Goal: Task Accomplishment & Management: Use online tool/utility

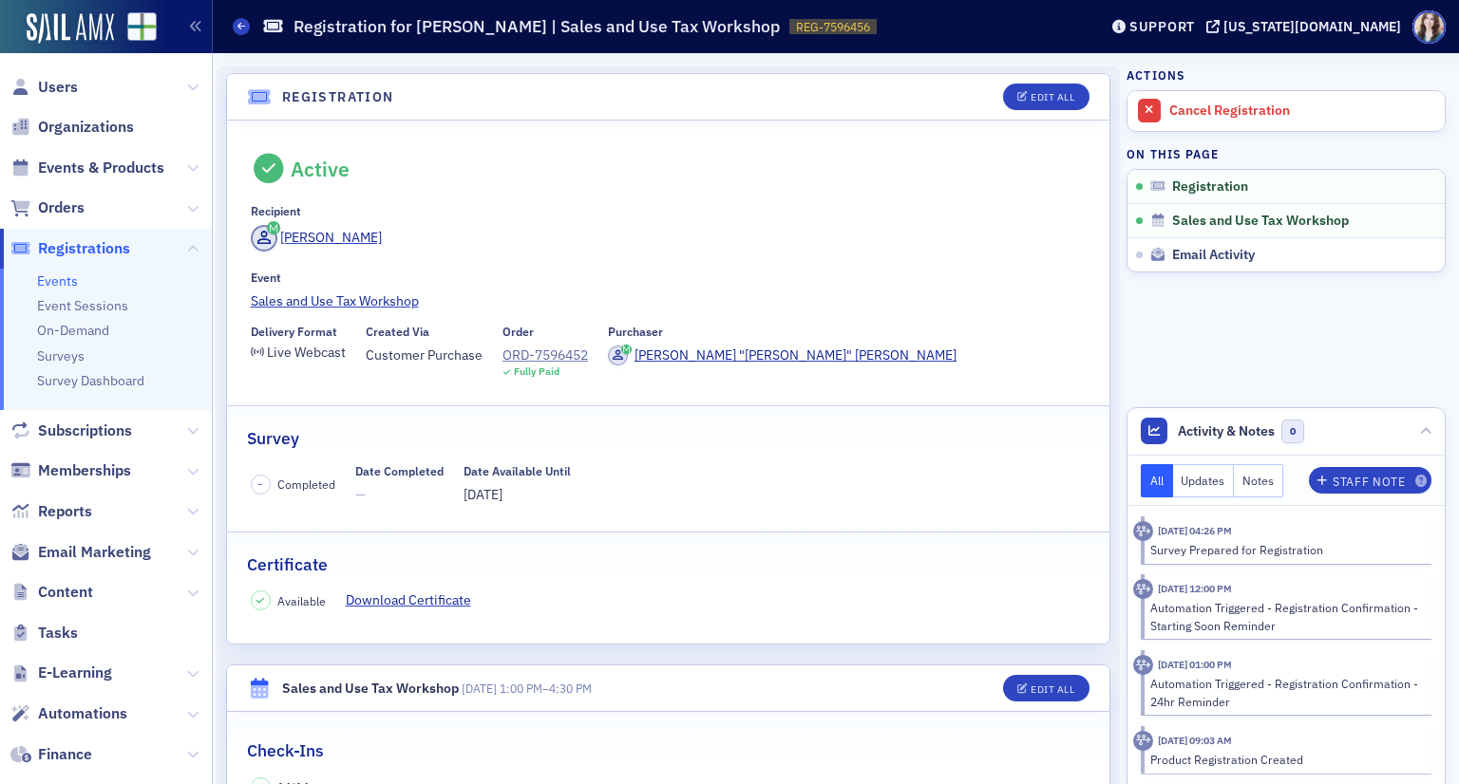
click at [1269, 75] on div "Actions Cancel Registration On this page Registration Sales and Use Tax Worksho…" at bounding box center [1285, 169] width 319 height 206
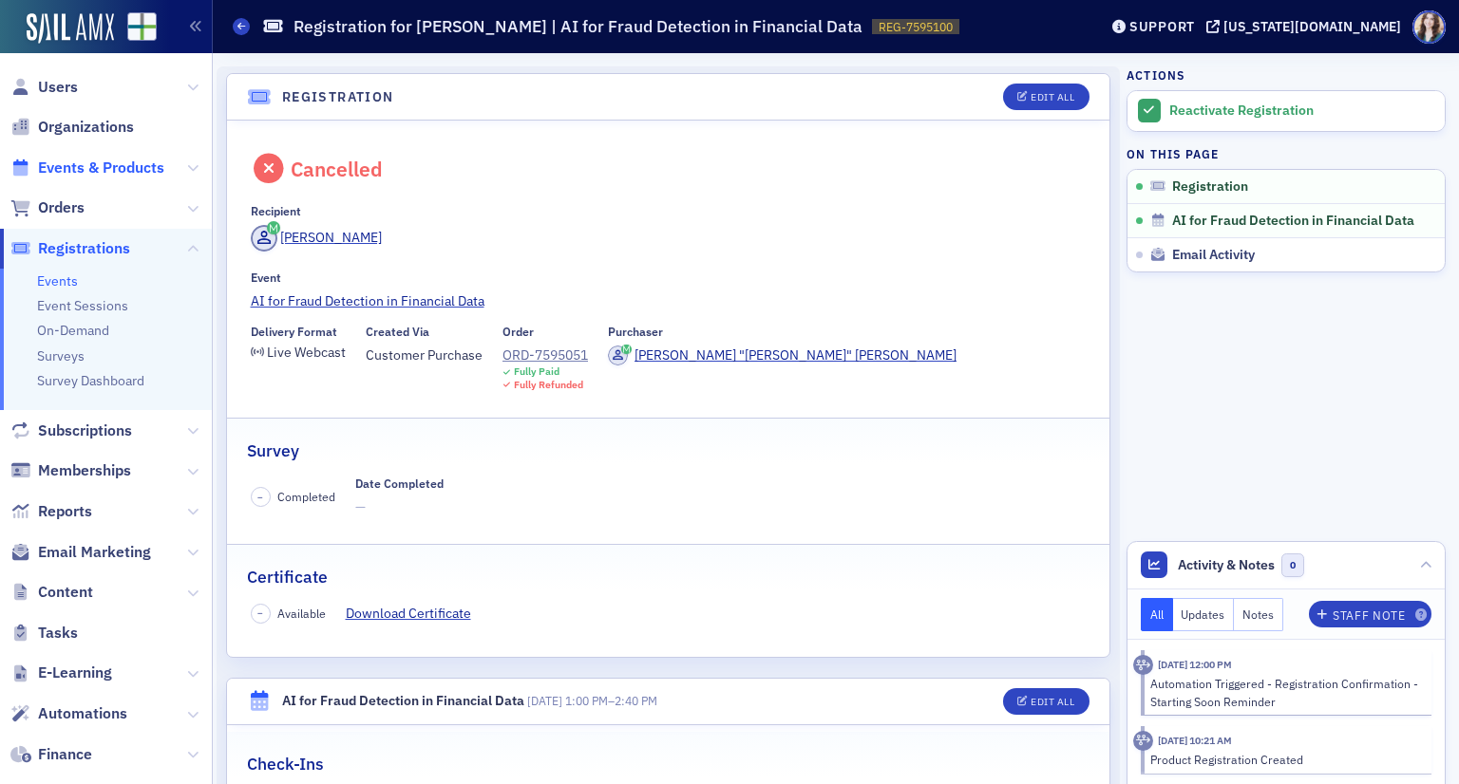
click at [76, 168] on span "Events & Products" at bounding box center [101, 168] width 126 height 21
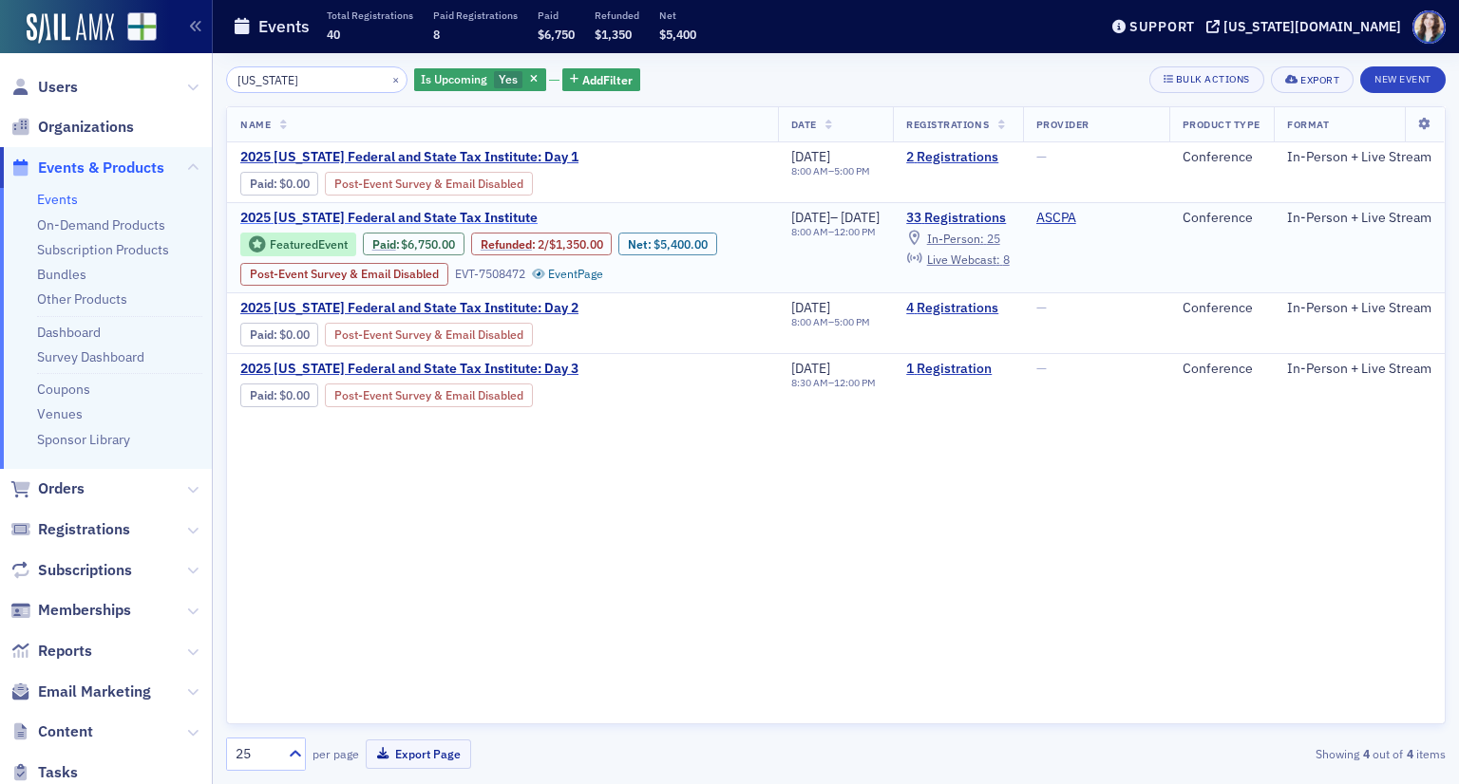
type input "Alabama"
click at [437, 227] on span "2025 Alabama Federal and State Tax Institute" at bounding box center [399, 218] width 319 height 17
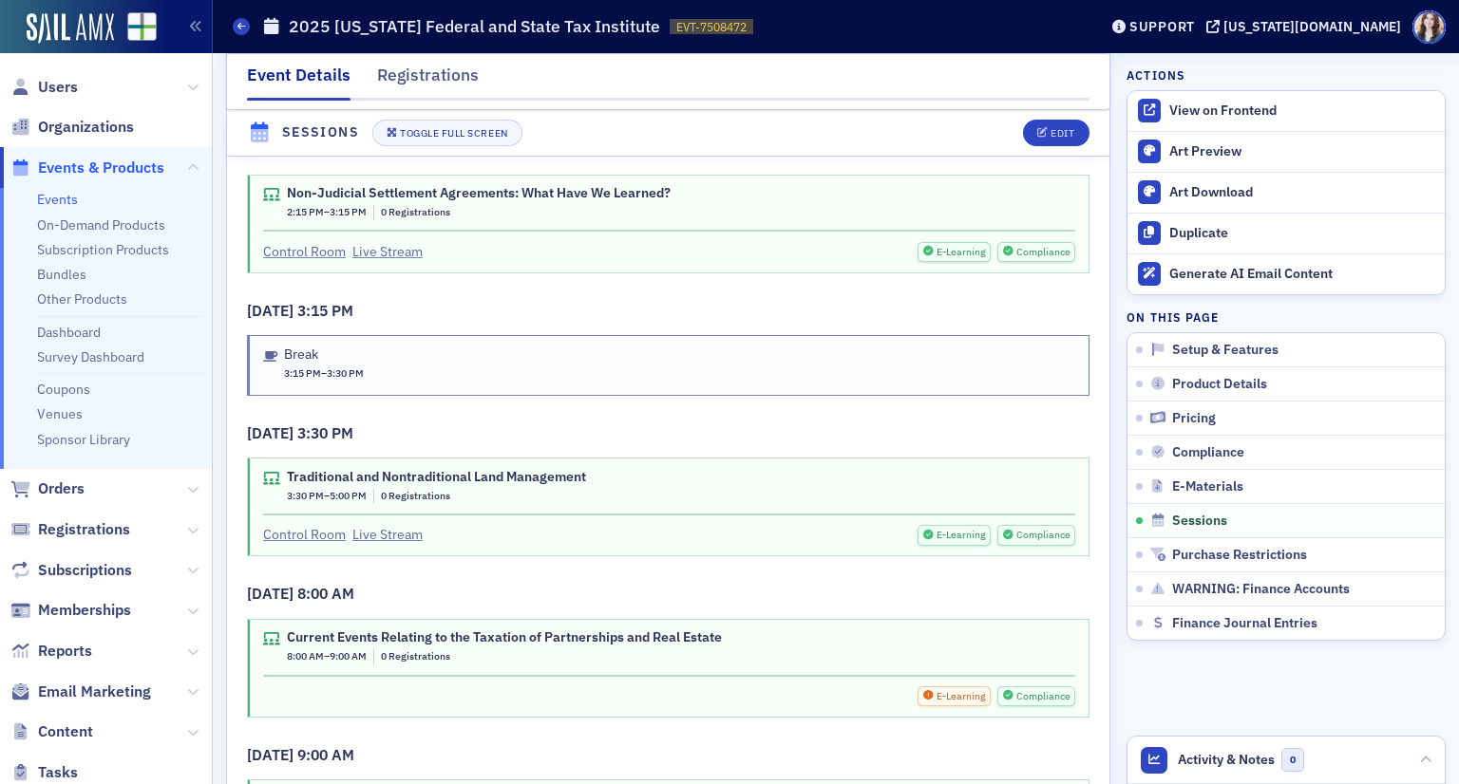
scroll to position [4084, 0]
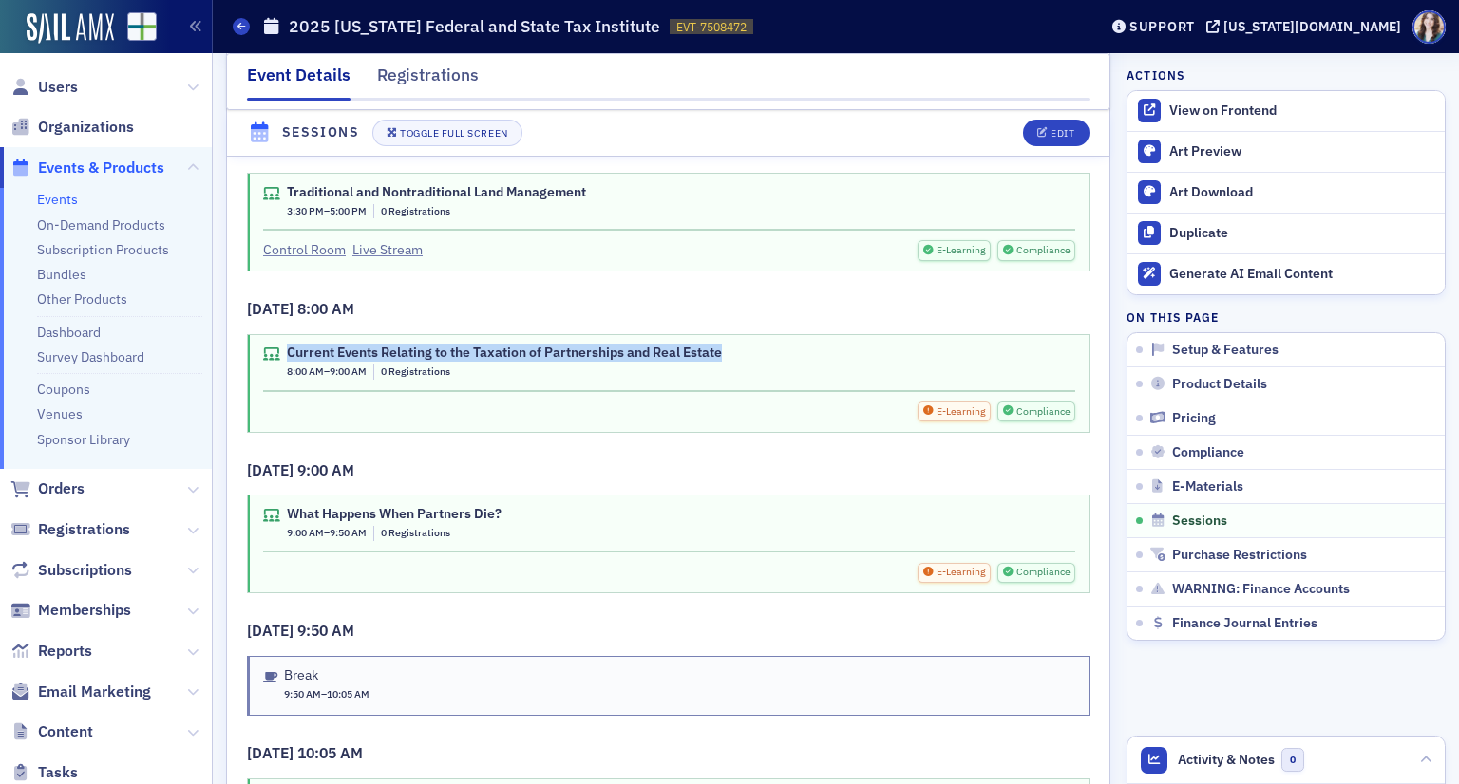
drag, startPoint x: 286, startPoint y: 333, endPoint x: 749, endPoint y: 327, distance: 463.5
click at [749, 345] on div "Current Events Relating to the Taxation of Partnerships and Real Estate 8:00 AM…" at bounding box center [669, 362] width 812 height 35
copy div "Current Events Relating to the Taxation of Partnerships and Real Estate"
click at [779, 335] on div "Current Events Relating to the Taxation of Partnerships and Real Estate 8:00 AM…" at bounding box center [668, 383] width 840 height 97
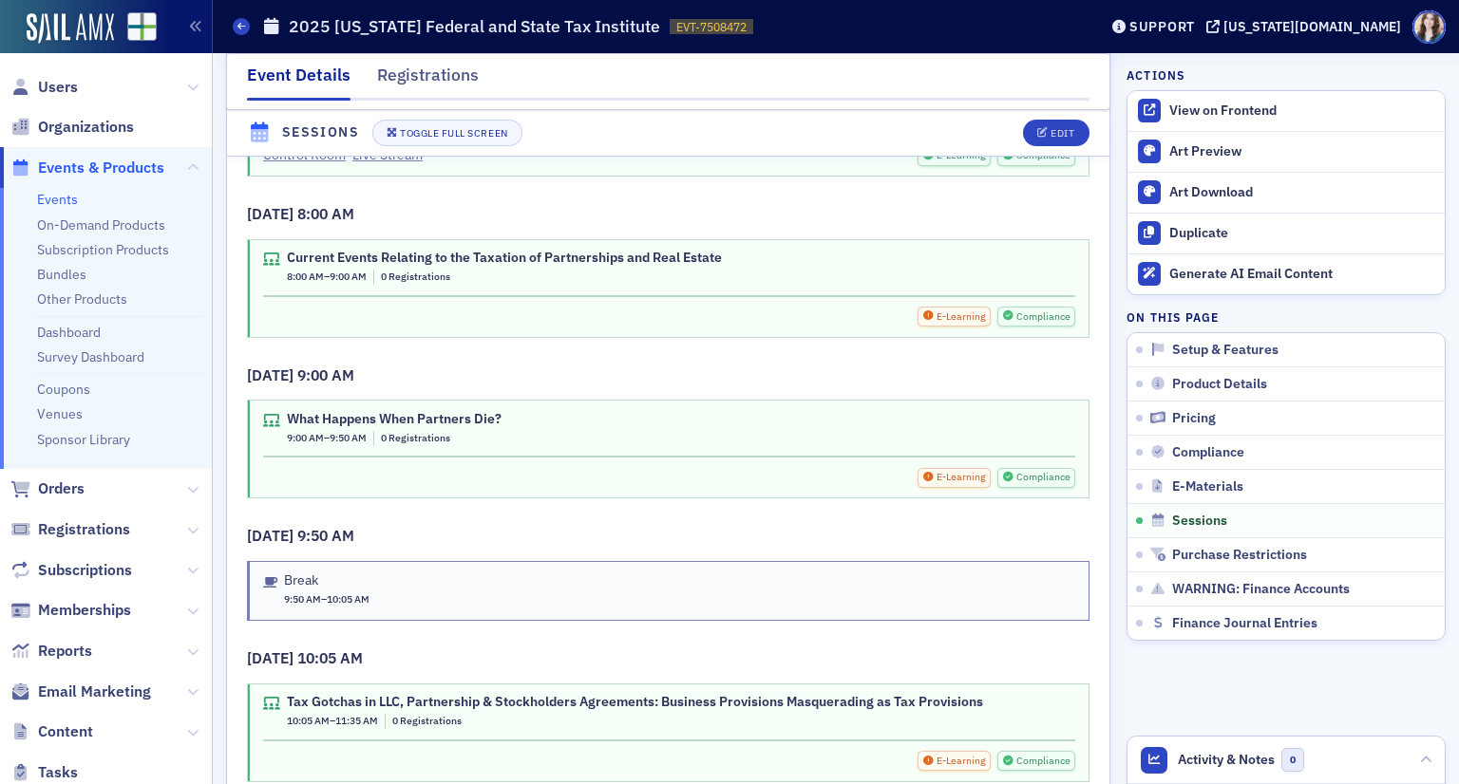
scroll to position [4274, 0]
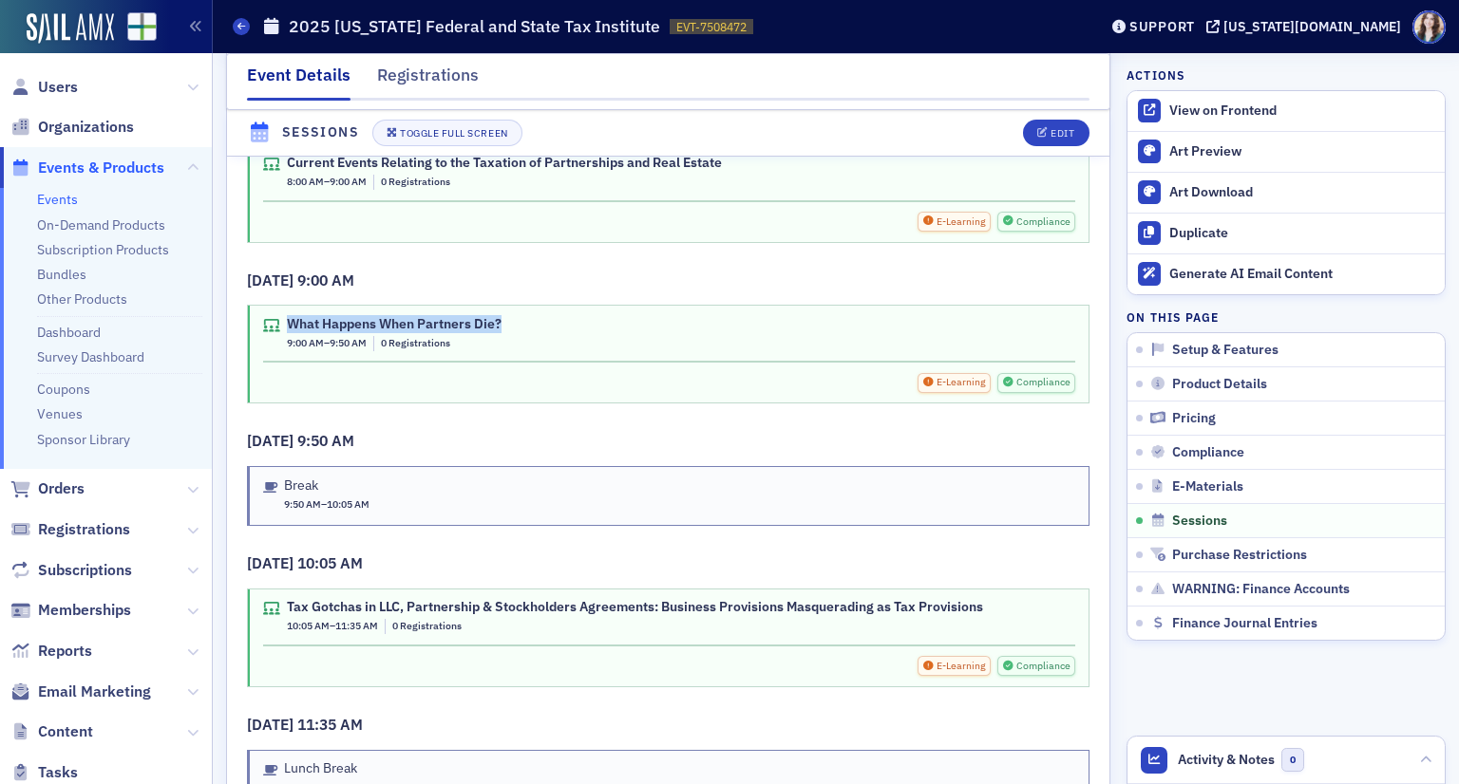
drag, startPoint x: 287, startPoint y: 304, endPoint x: 513, endPoint y: 298, distance: 226.1
click at [513, 316] on div "What Happens When Partners Die? 9:00 AM – 9:50 AM 0 Registrations" at bounding box center [669, 333] width 812 height 35
copy div "What Happens When Partners Die?"
click at [536, 430] on h3 "11/13/2025 9:50 AM" at bounding box center [668, 441] width 842 height 23
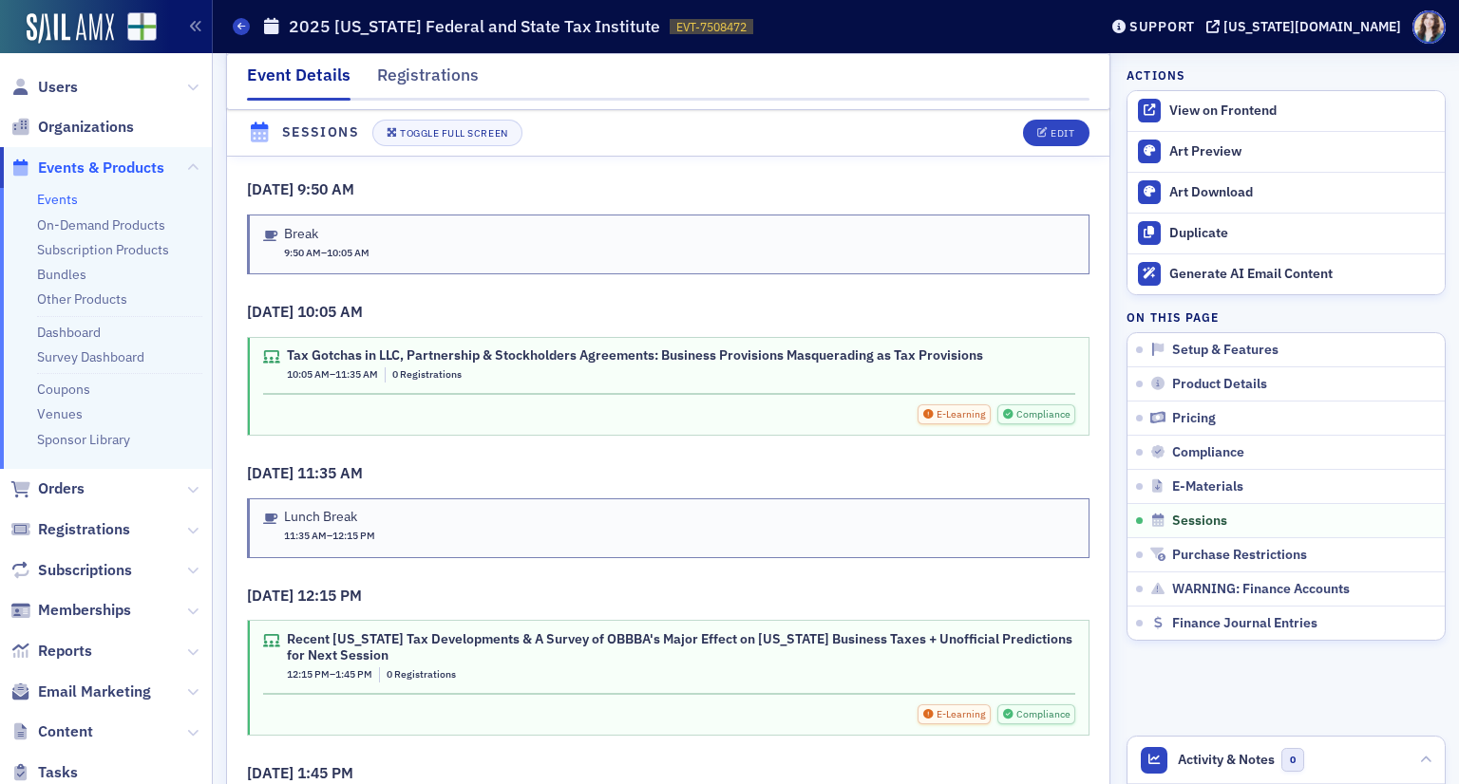
scroll to position [4558, 0]
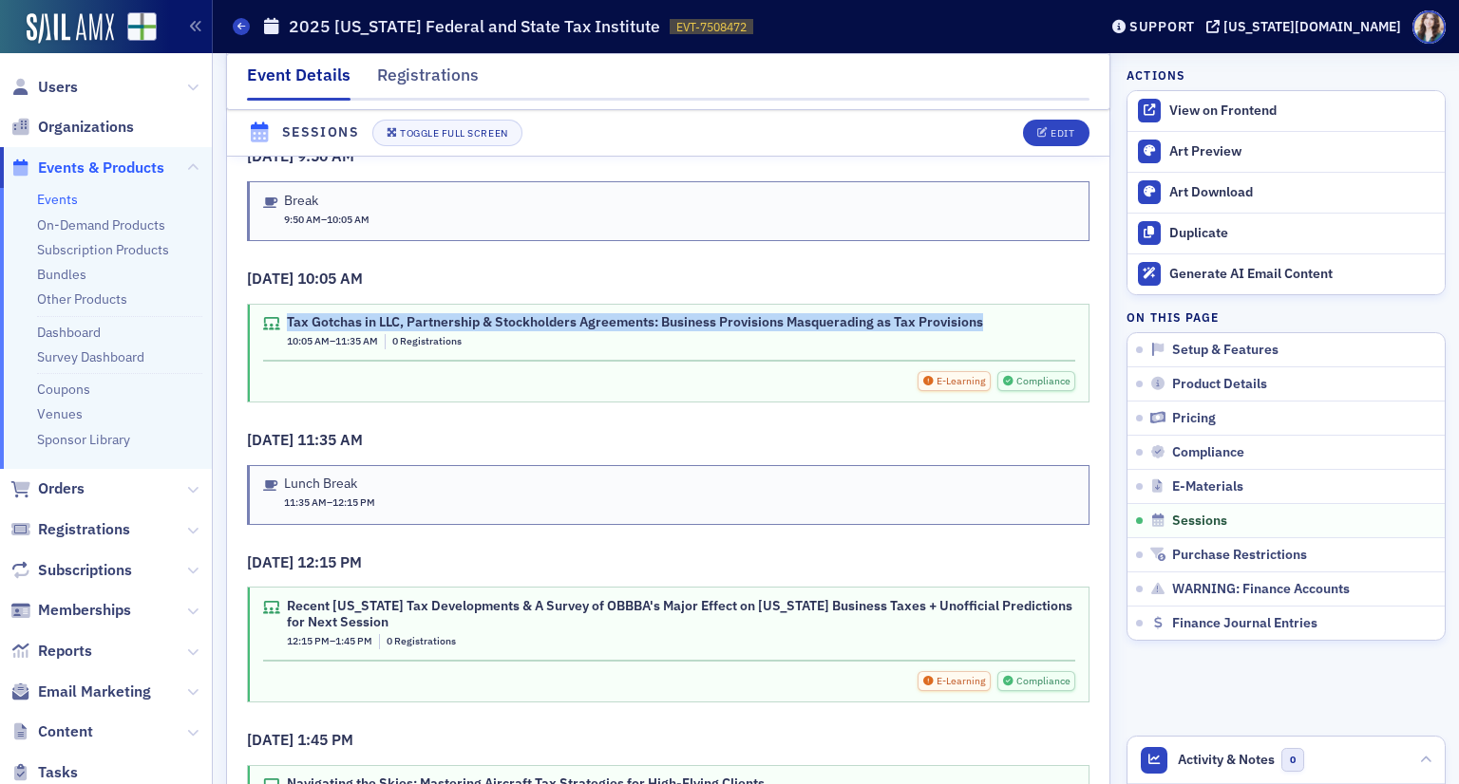
drag, startPoint x: 289, startPoint y: 301, endPoint x: 1015, endPoint y: 307, distance: 726.5
click at [1015, 314] on div "Tax Gotchas in LLC, Partnership & Stockholders Agreements: Business Provisions …" at bounding box center [669, 331] width 812 height 35
copy div "Tax Gotchas in LLC, Partnership & Stockholders Agreements: Business Provisions …"
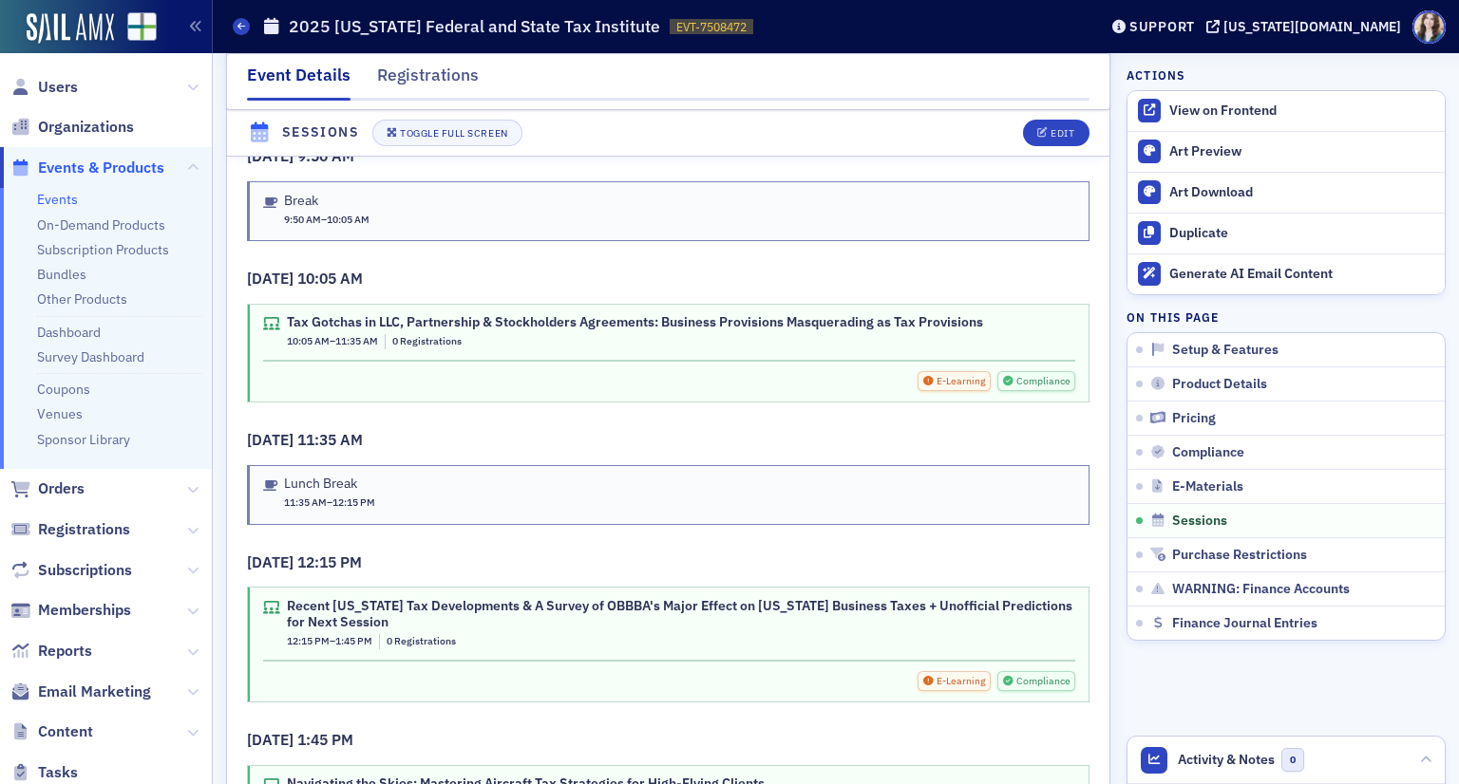
click at [1011, 322] on div "Tax Gotchas in LLC, Partnership & Stockholders Agreements: Business Provisions …" at bounding box center [669, 331] width 812 height 35
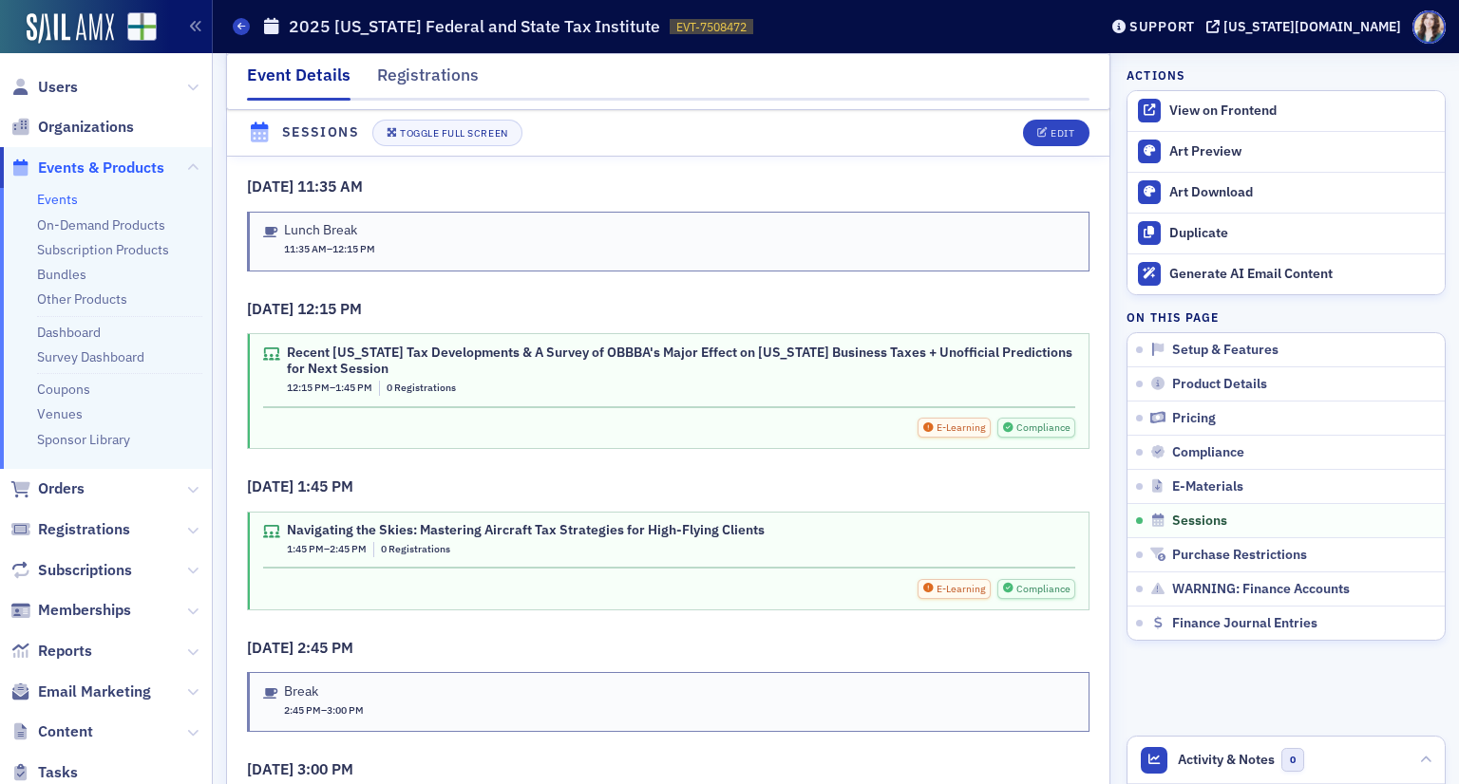
scroll to position [4843, 0]
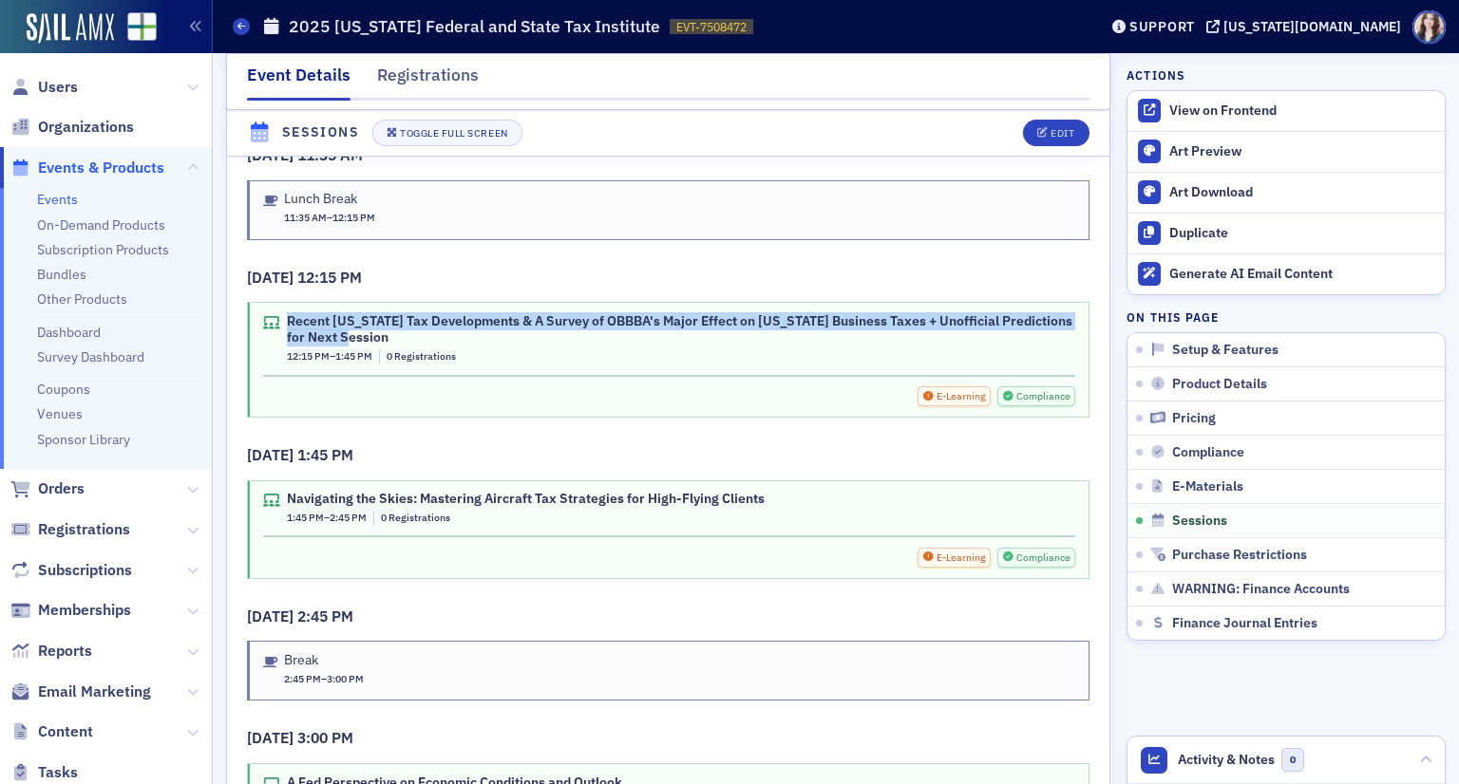
drag, startPoint x: 285, startPoint y: 304, endPoint x: 466, endPoint y: 319, distance: 182.0
click at [466, 319] on div "Recent Alabama Tax Developments & A Survey of OBBBA's Major Effect on Alabama B…" at bounding box center [681, 329] width 788 height 33
copy div "Recent Alabama Tax Developments & A Survey of OBBBA's Major Effect on Alabama B…"
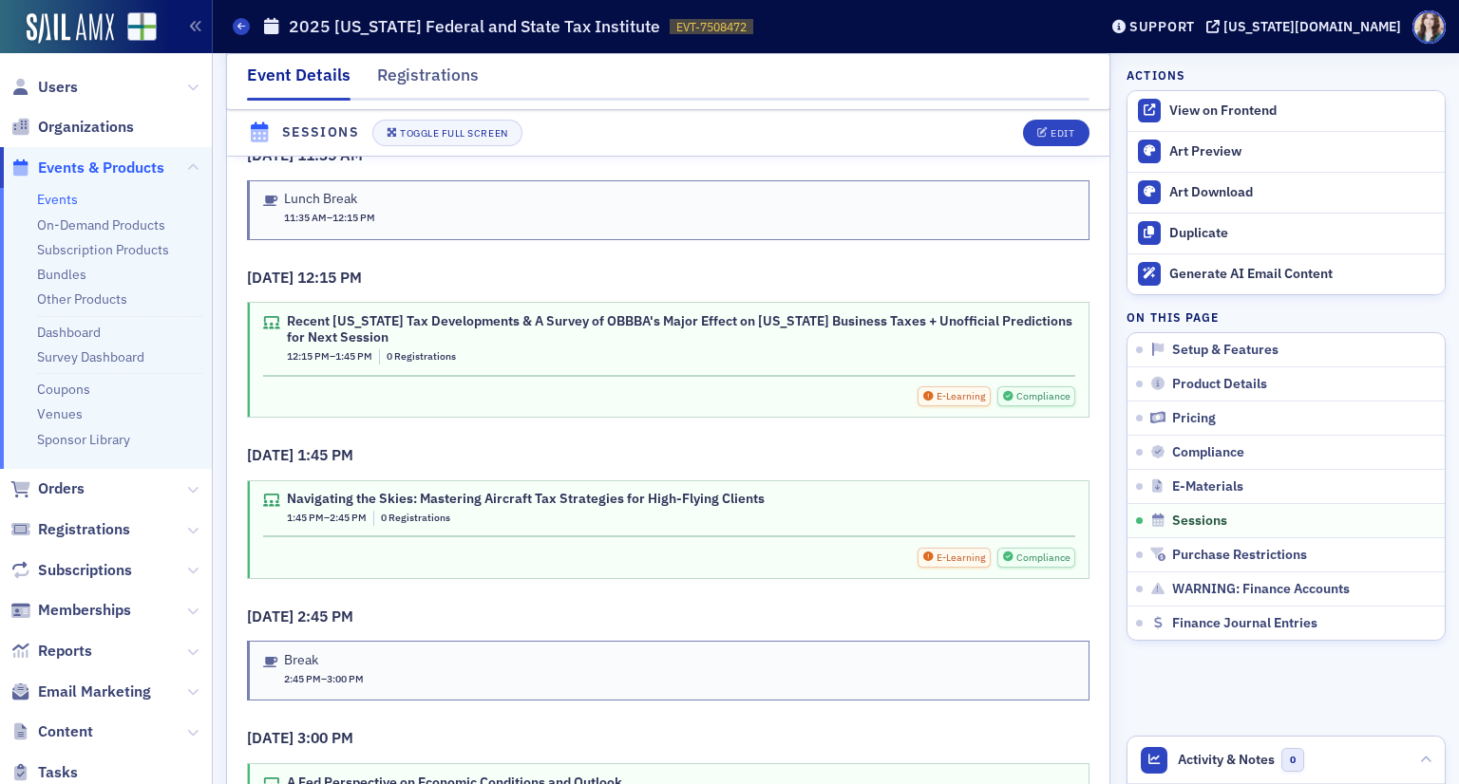
click at [500, 325] on div "Recent Alabama Tax Developments & A Survey of OBBBA's Major Effect on Alabama B…" at bounding box center [681, 338] width 788 height 51
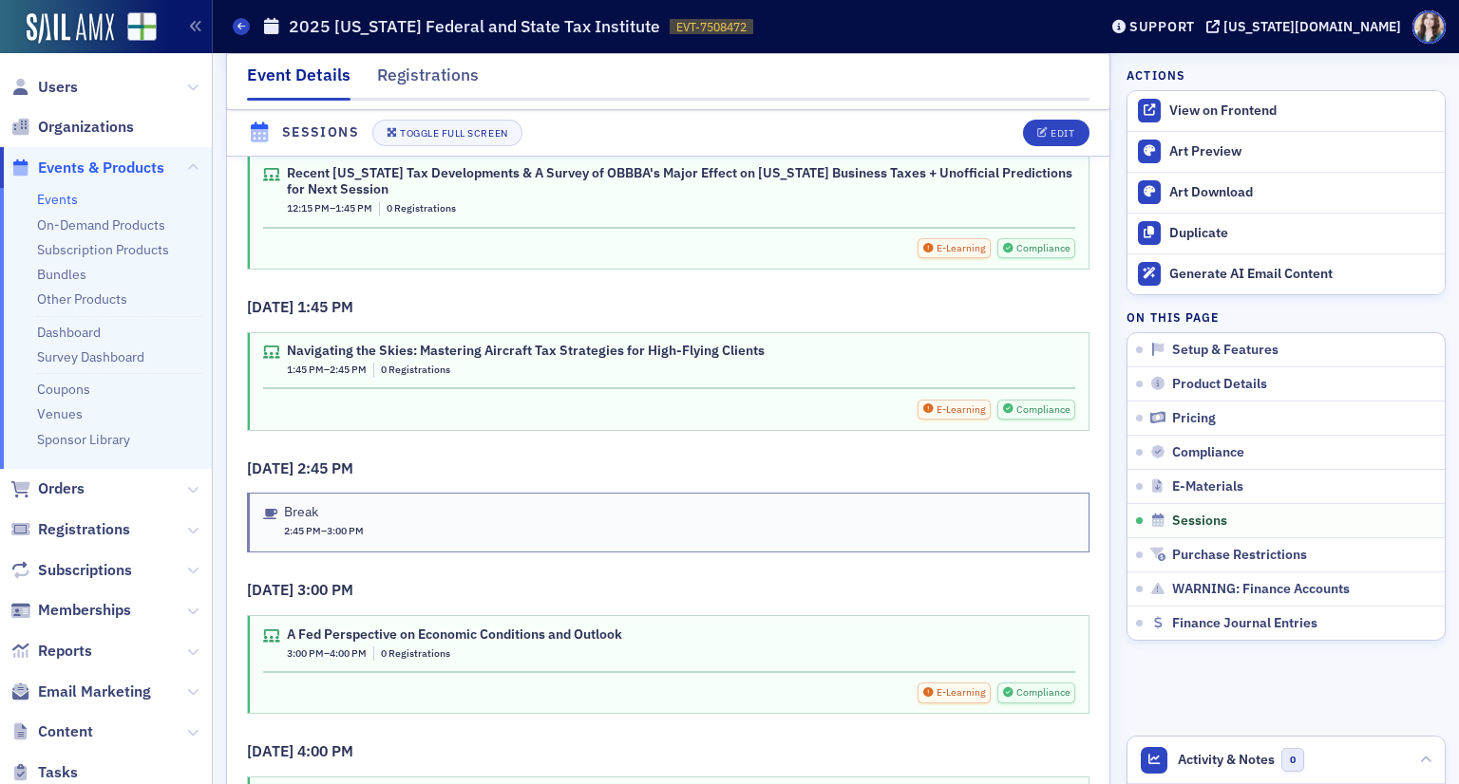
scroll to position [5033, 0]
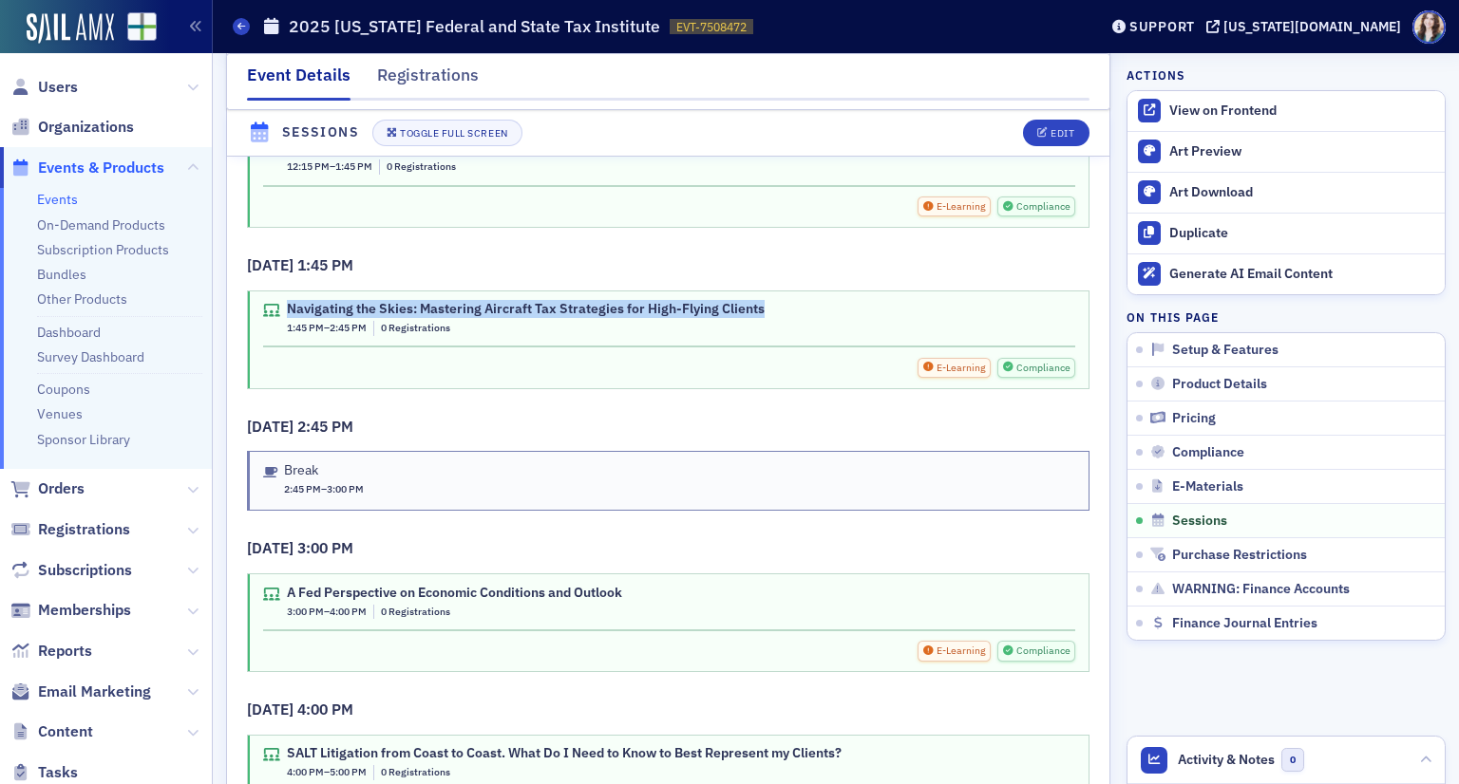
drag, startPoint x: 287, startPoint y: 282, endPoint x: 776, endPoint y: 274, distance: 489.2
click at [776, 292] on div "Navigating the Skies: Mastering Aircraft Tax Strategies for High-Flying Clients…" at bounding box center [668, 340] width 840 height 97
copy div "Navigating the Skies: Mastering Aircraft Tax Strategies for High-Flying Clients"
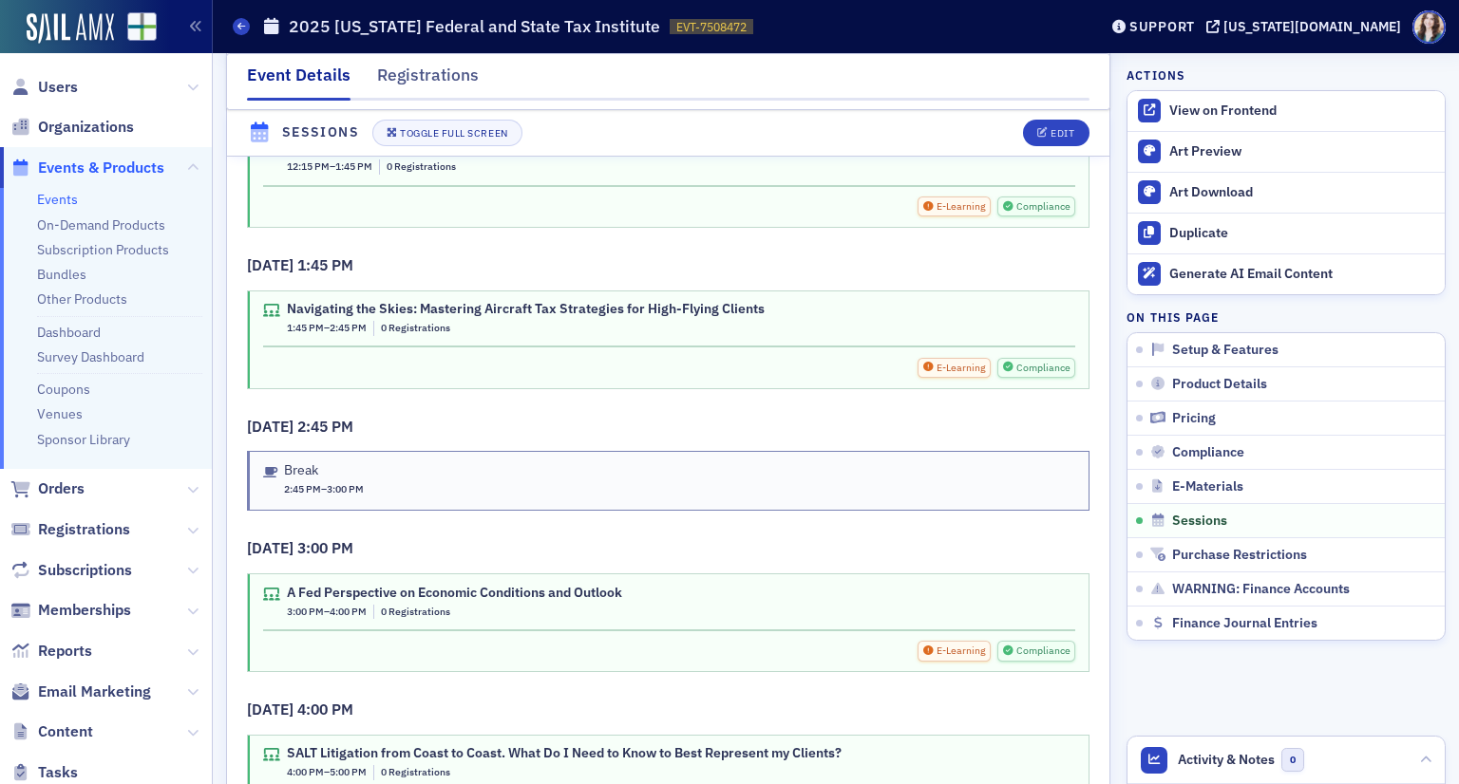
click at [795, 301] on div "Navigating the Skies: Mastering Aircraft Tax Strategies for High-Flying Clients…" at bounding box center [669, 318] width 812 height 35
drag, startPoint x: 288, startPoint y: 568, endPoint x: 646, endPoint y: 562, distance: 358.1
click at [646, 585] on div "A Fed Perspective on Economic Conditions and Outlook 3:00 PM – 4:00 PM 0 Regist…" at bounding box center [669, 602] width 812 height 35
copy div "A Fed Perspective on Economic Conditions and Outlook"
click at [670, 585] on div "A Fed Perspective on Economic Conditions and Outlook 3:00 PM – 4:00 PM 0 Regist…" at bounding box center [669, 602] width 812 height 35
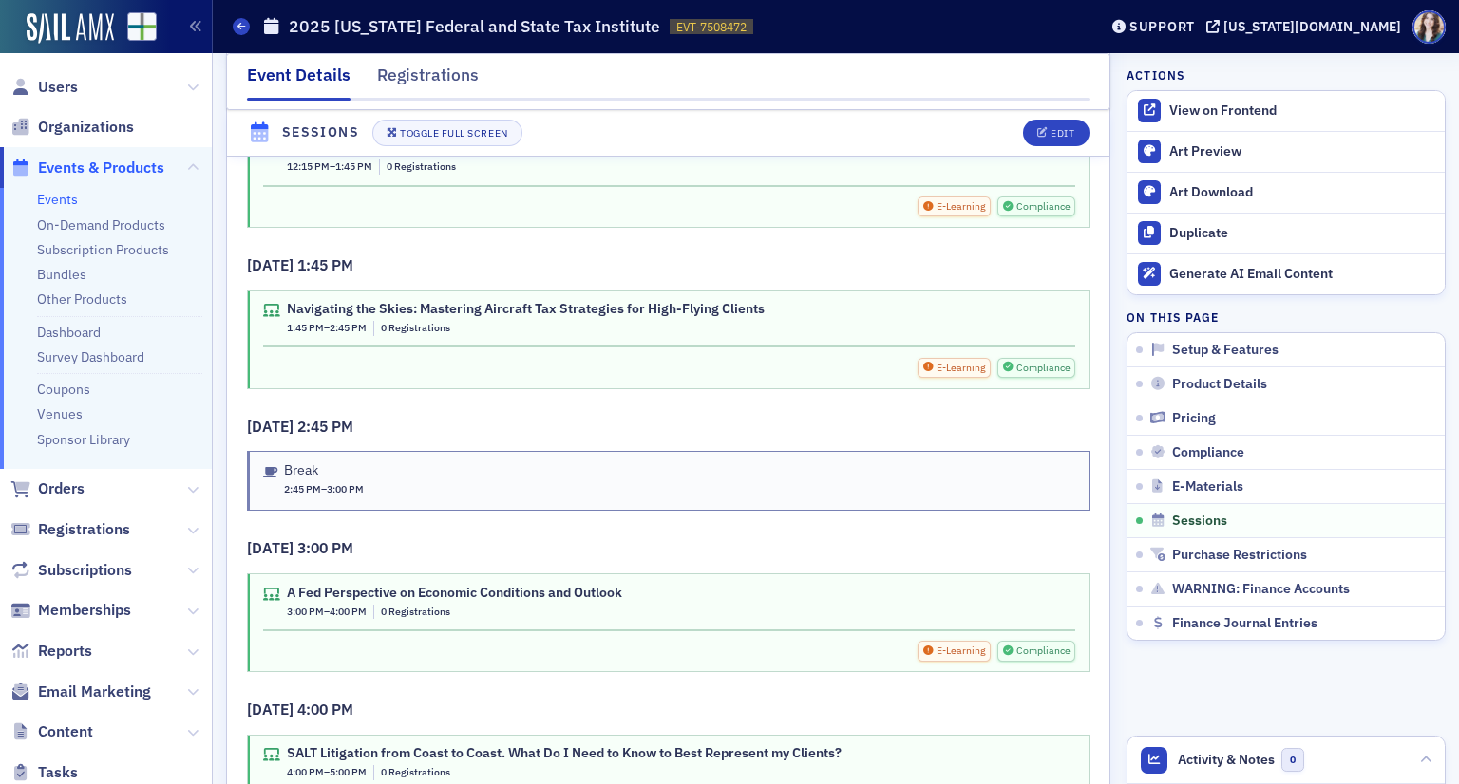
scroll to position [5128, 0]
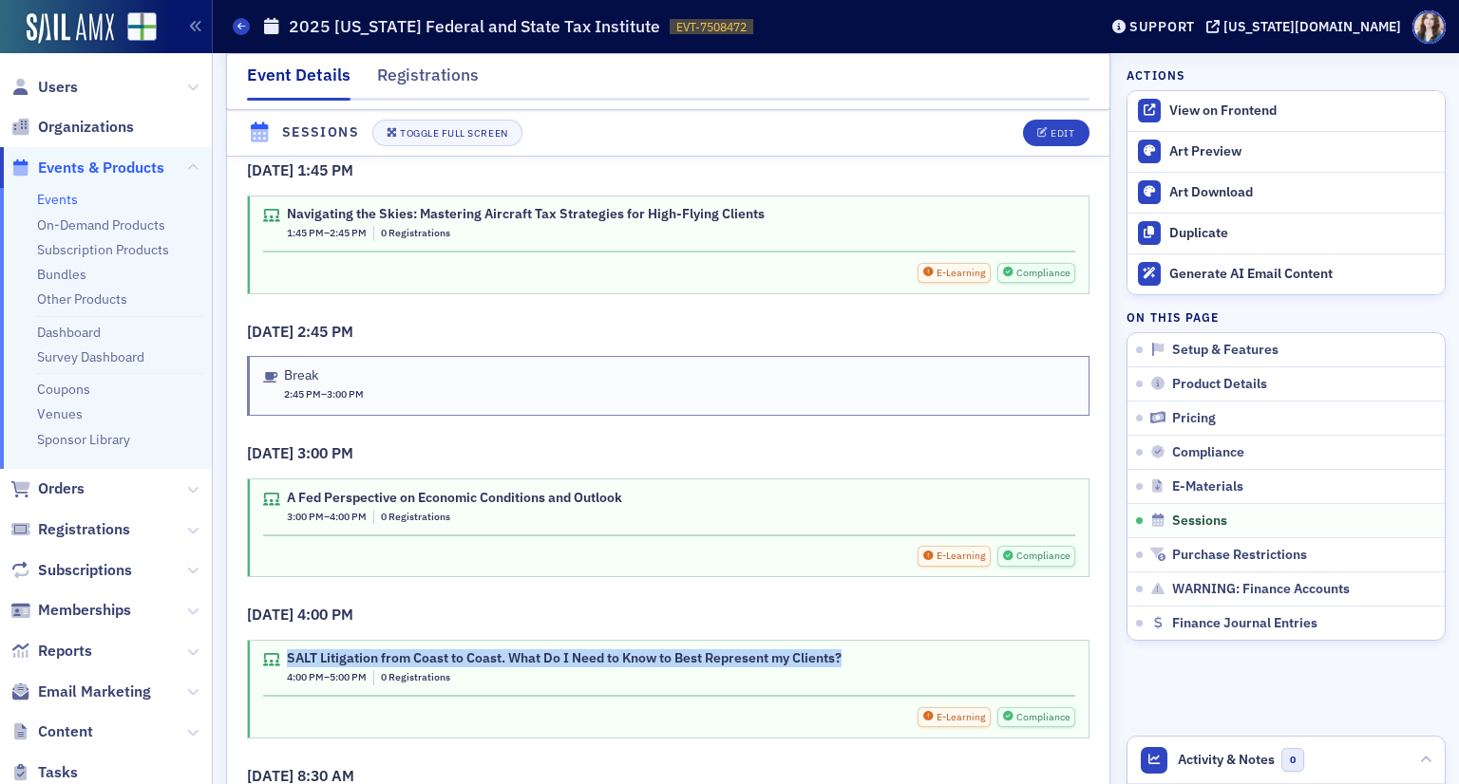
drag, startPoint x: 287, startPoint y: 631, endPoint x: 877, endPoint y: 622, distance: 590.8
click at [877, 641] on div "SALT Litigation from Coast to Coast. What Do I Need to Know to Best Represent m…" at bounding box center [668, 689] width 840 height 97
copy div "SALT Litigation from Coast to Coast. What Do I Need to Know to Best Represent m…"
click at [907, 604] on h3 "11/13/2025 4:00 PM" at bounding box center [668, 615] width 842 height 23
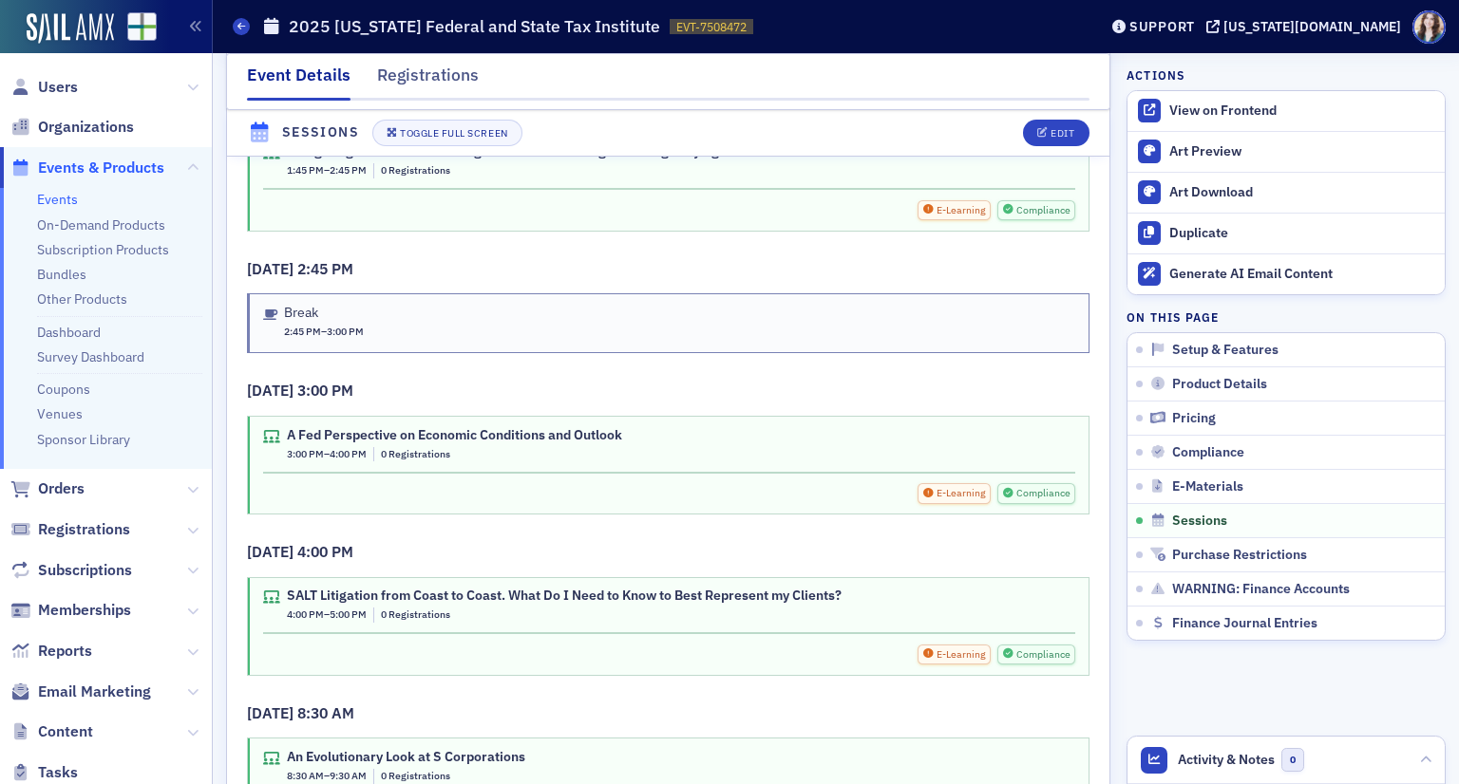
scroll to position [5223, 0]
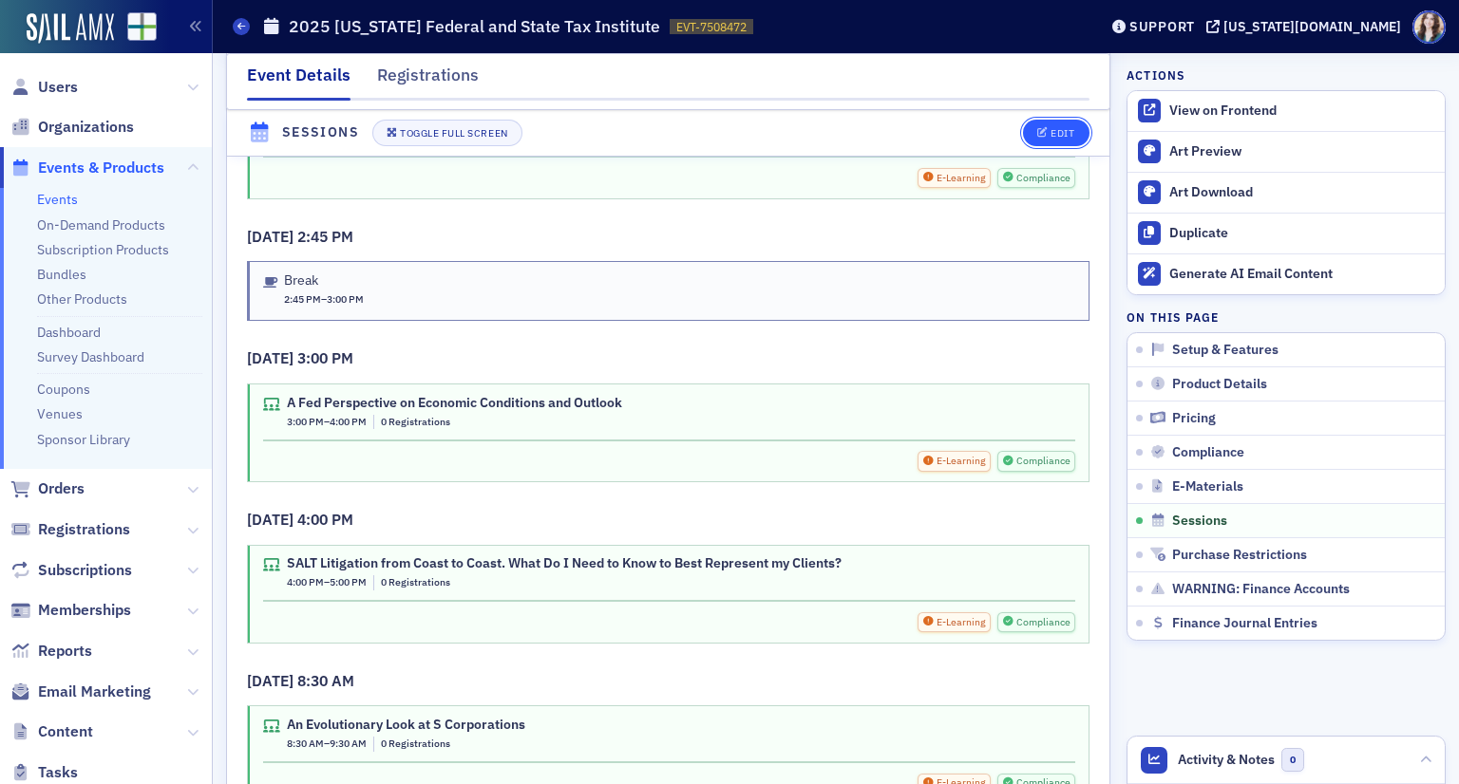
click at [1037, 128] on icon "button" at bounding box center [1042, 133] width 11 height 10
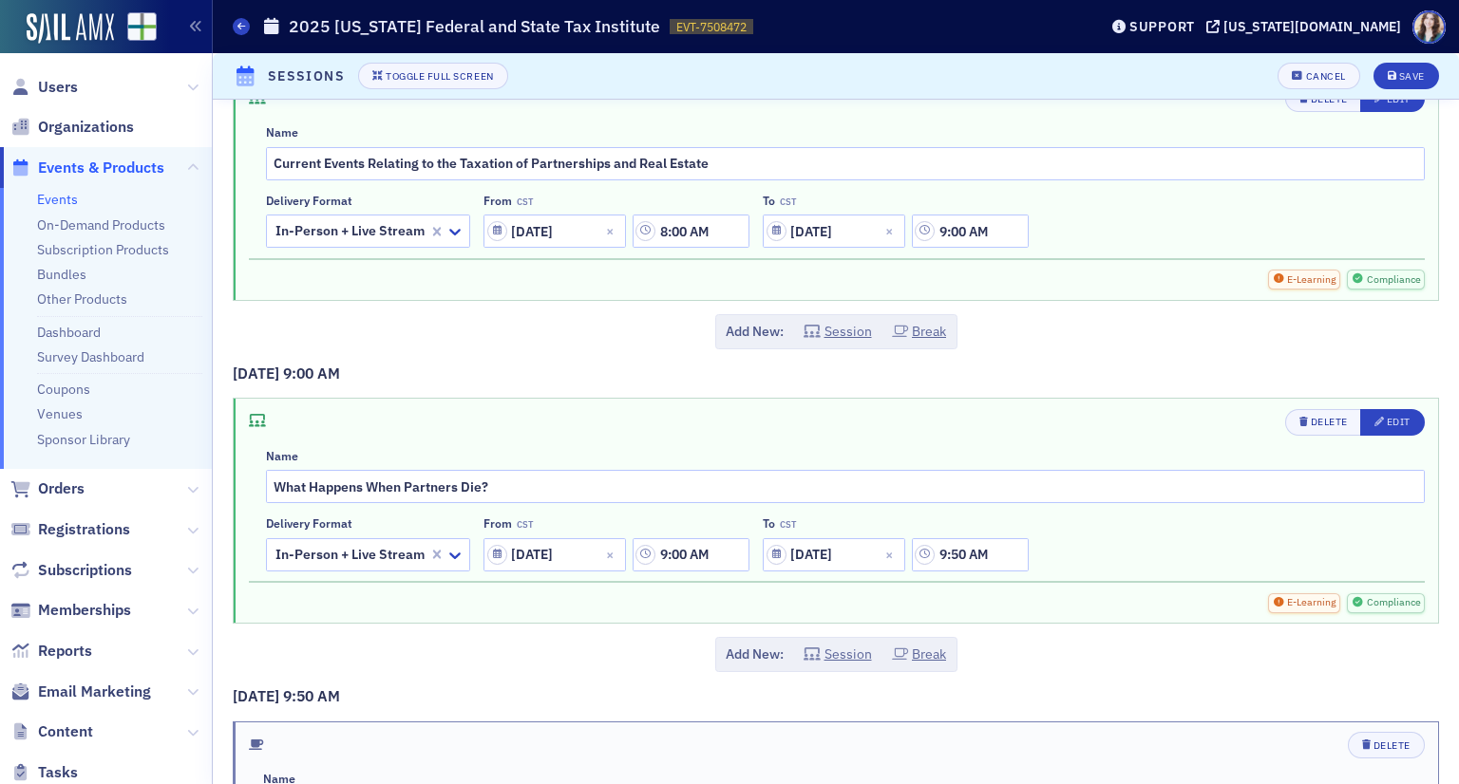
scroll to position [3229, 0]
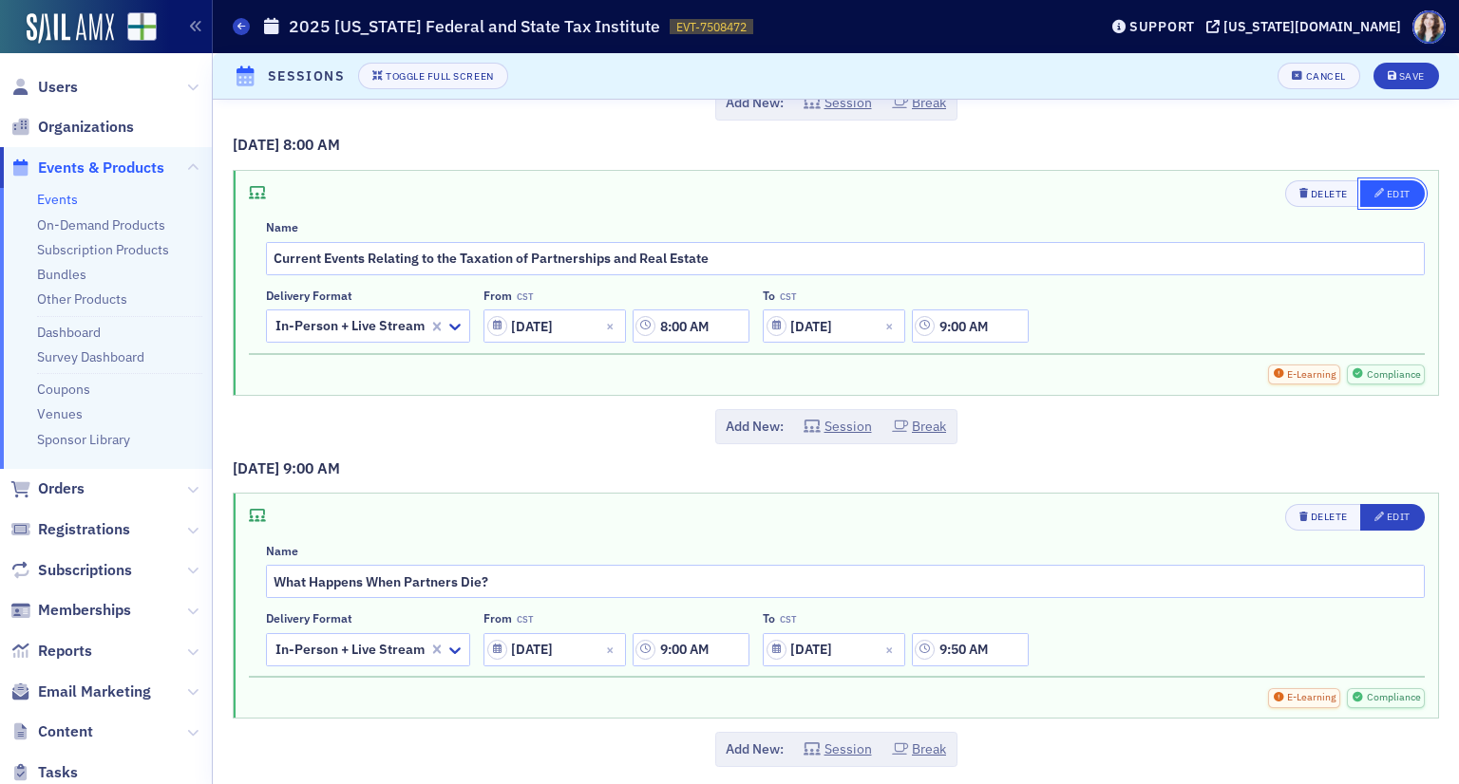
click at [1388, 189] on div "Edit" at bounding box center [1399, 194] width 24 height 10
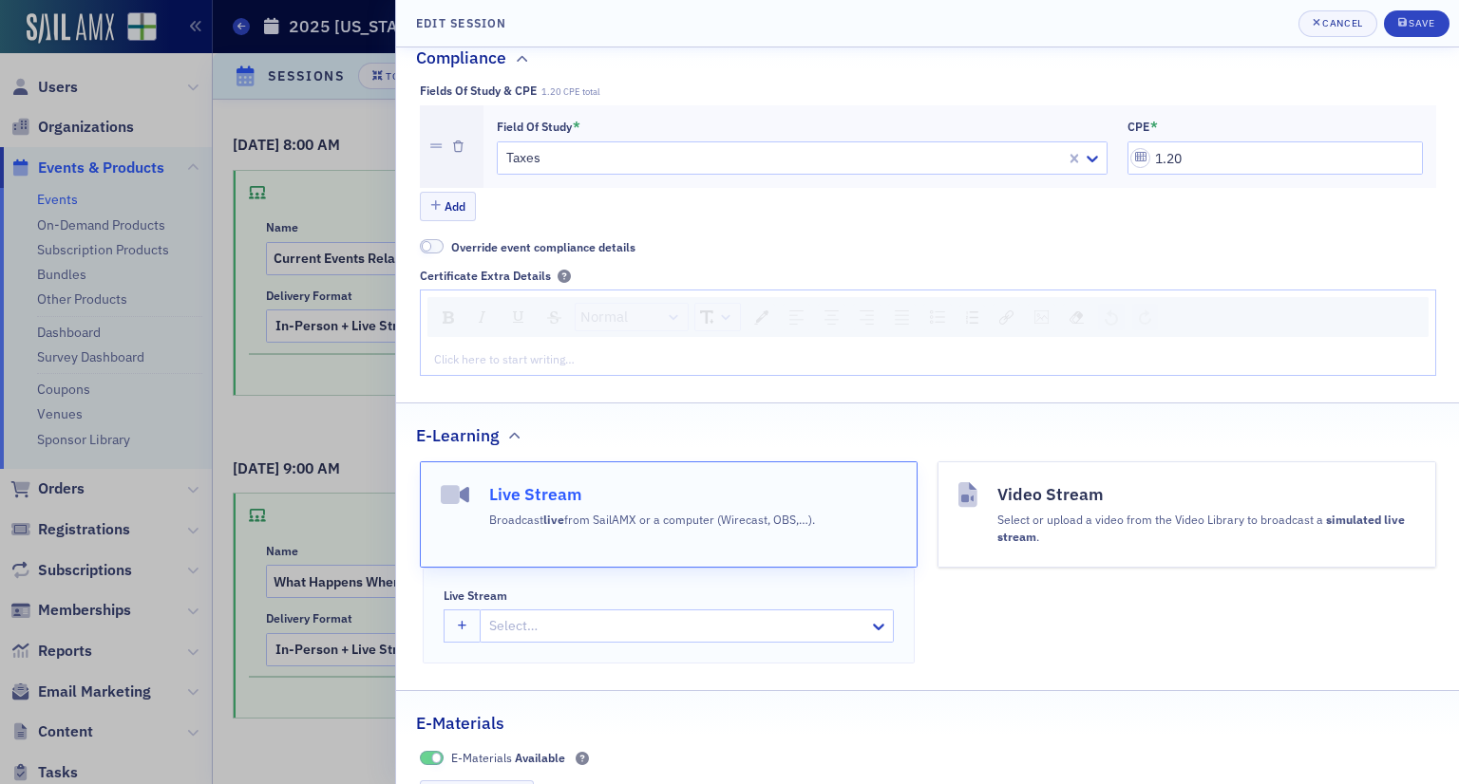
scroll to position [665, 0]
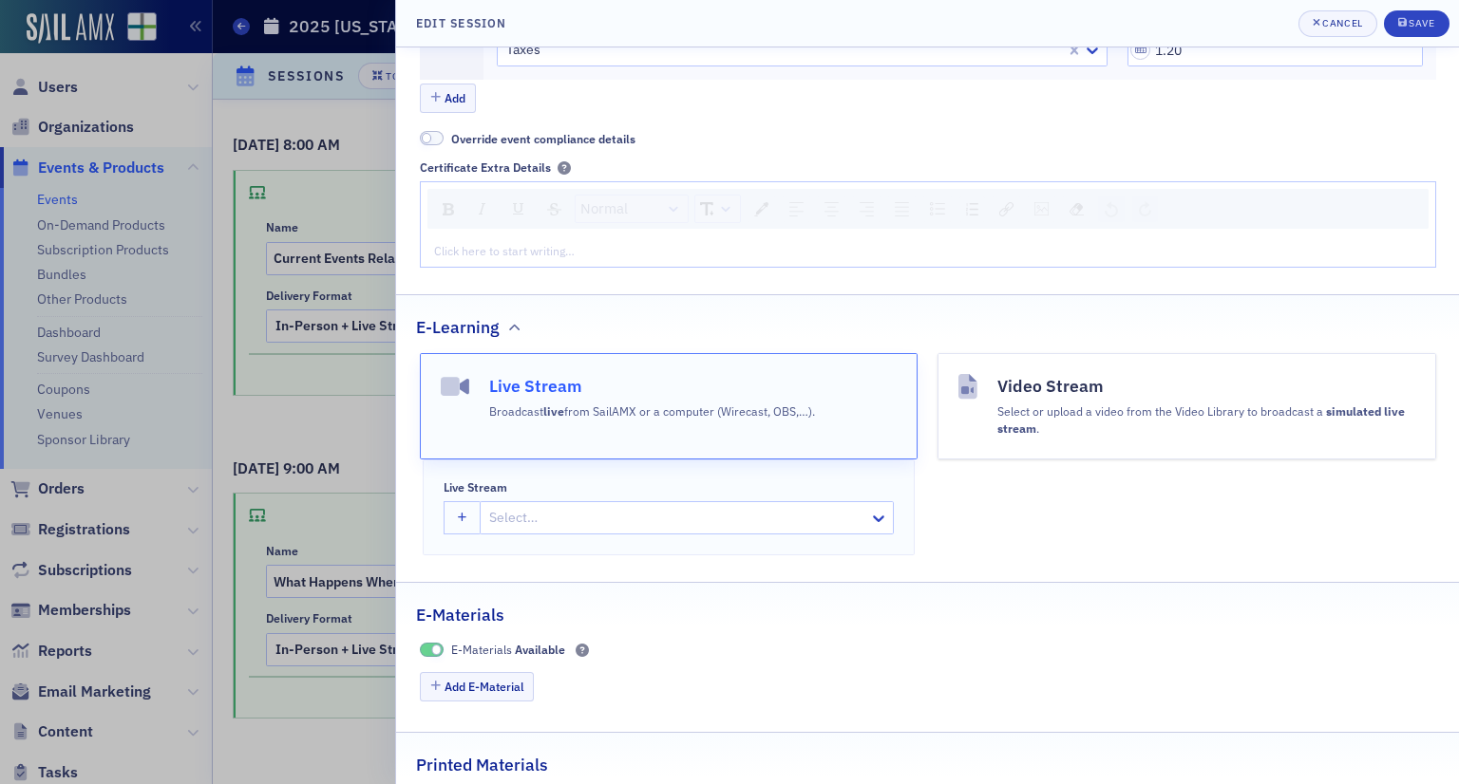
click at [556, 512] on div at bounding box center [677, 518] width 380 height 24
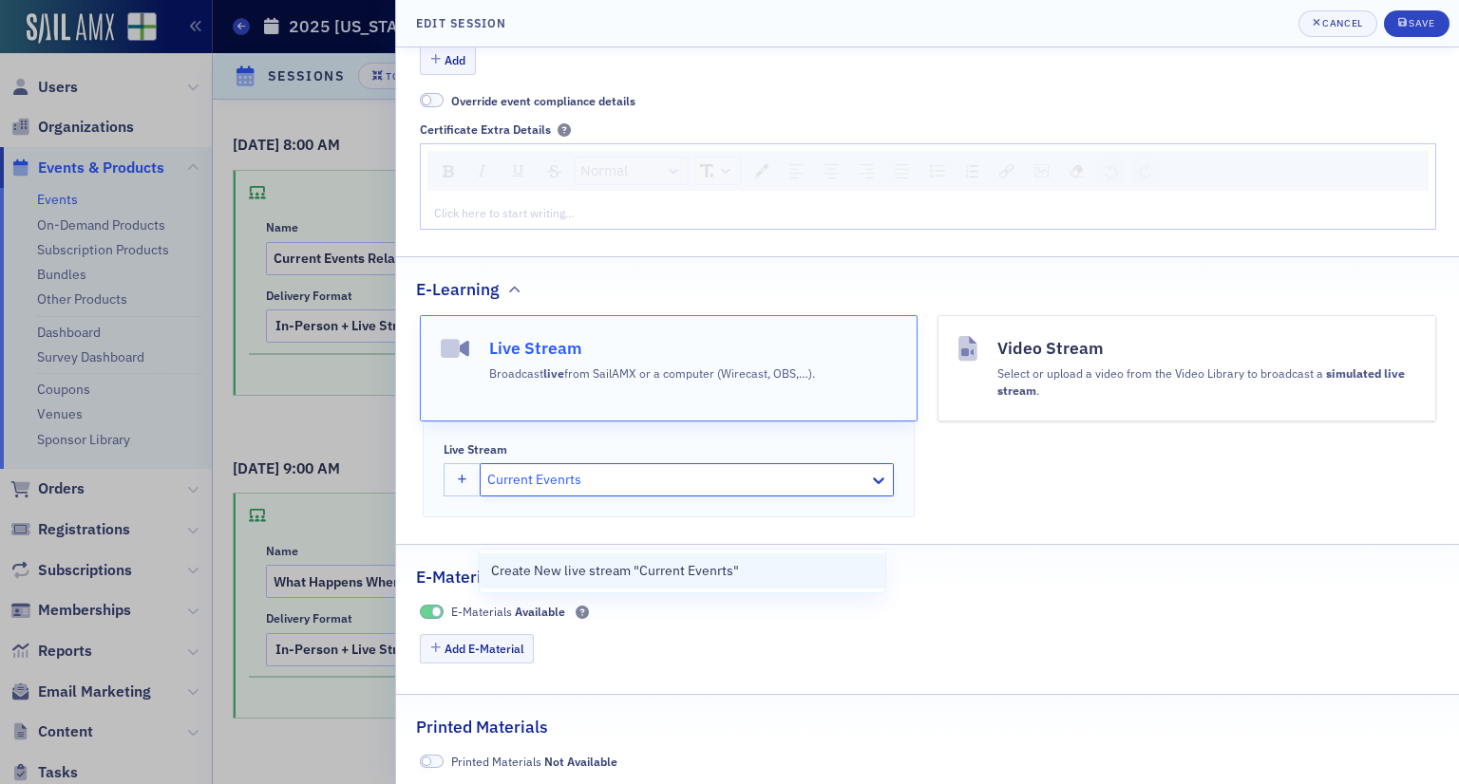
scroll to position [706, 0]
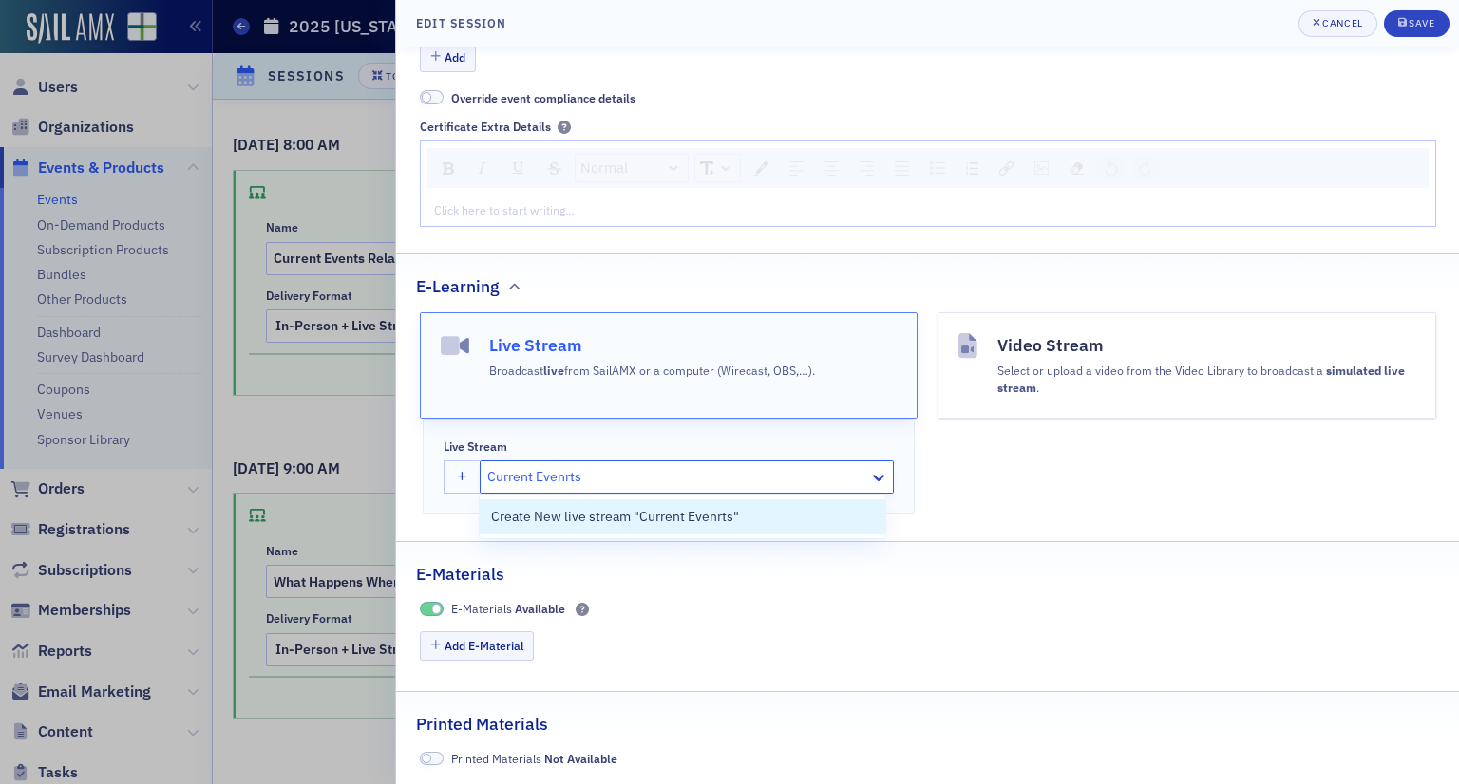
click at [571, 476] on input "Current Evenrts" at bounding box center [535, 477] width 97 height 20
type input "Current Events"
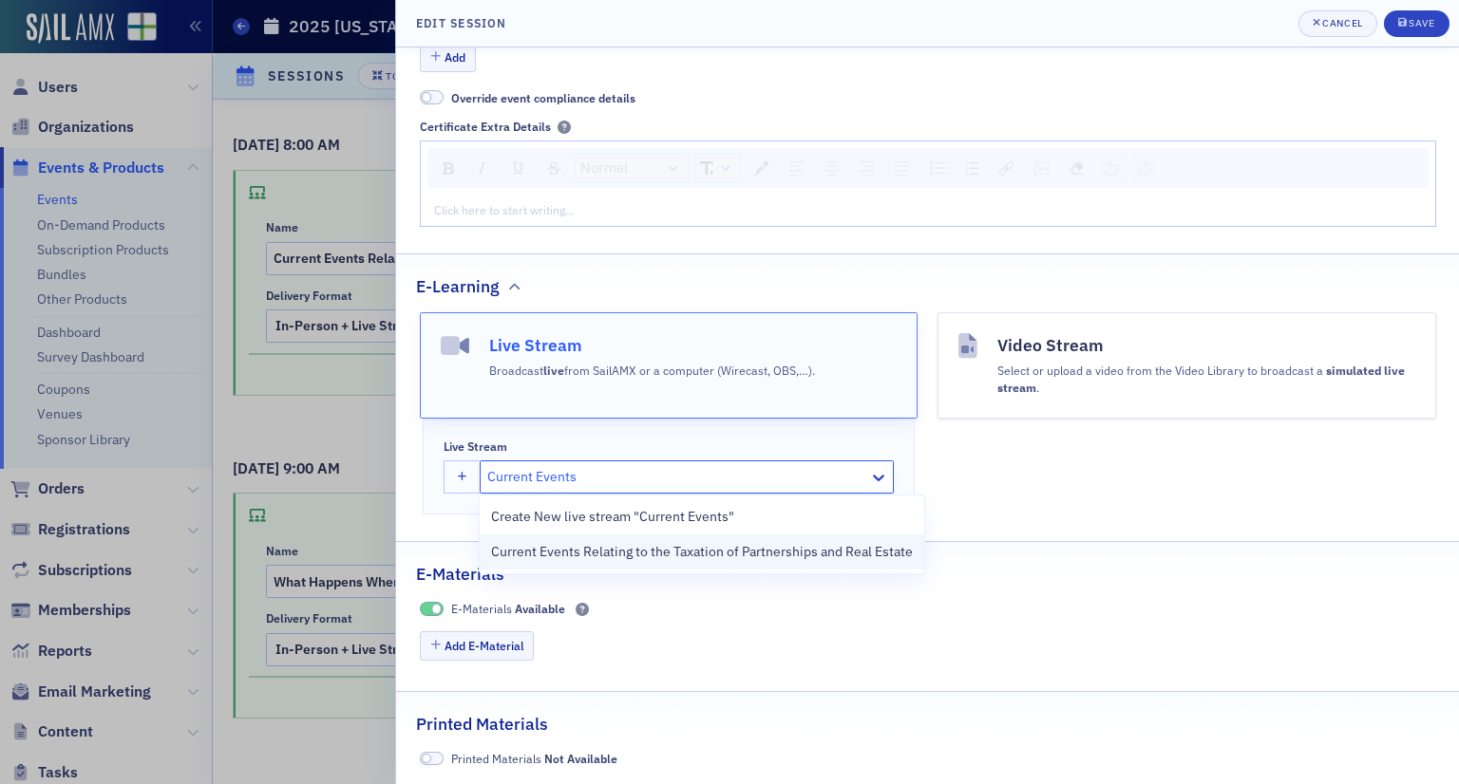
click at [585, 561] on span "Current Events Relating to the Taxation of Partnerships and Real Estate" at bounding box center [702, 552] width 422 height 20
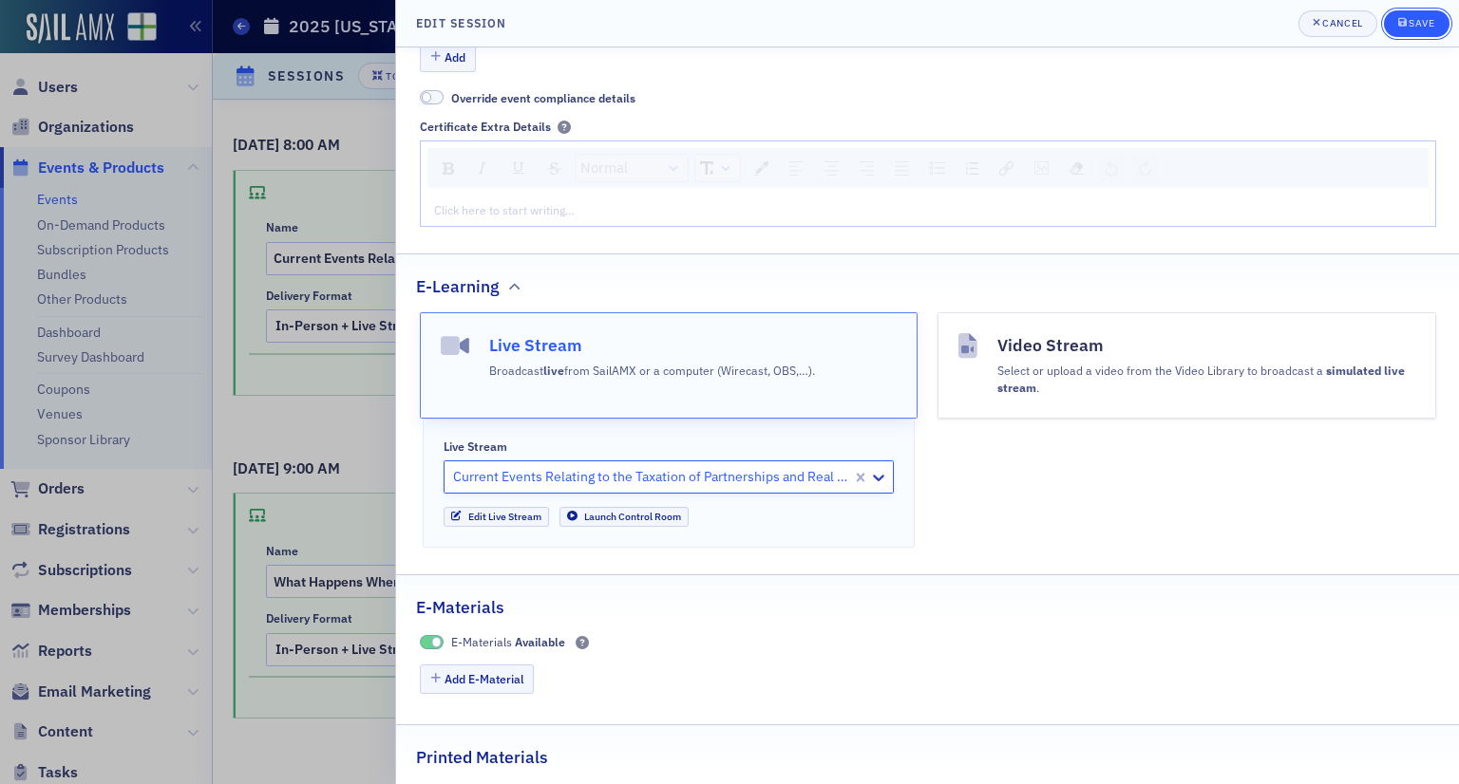
click at [1402, 24] on icon "submit" at bounding box center [1402, 22] width 9 height 10
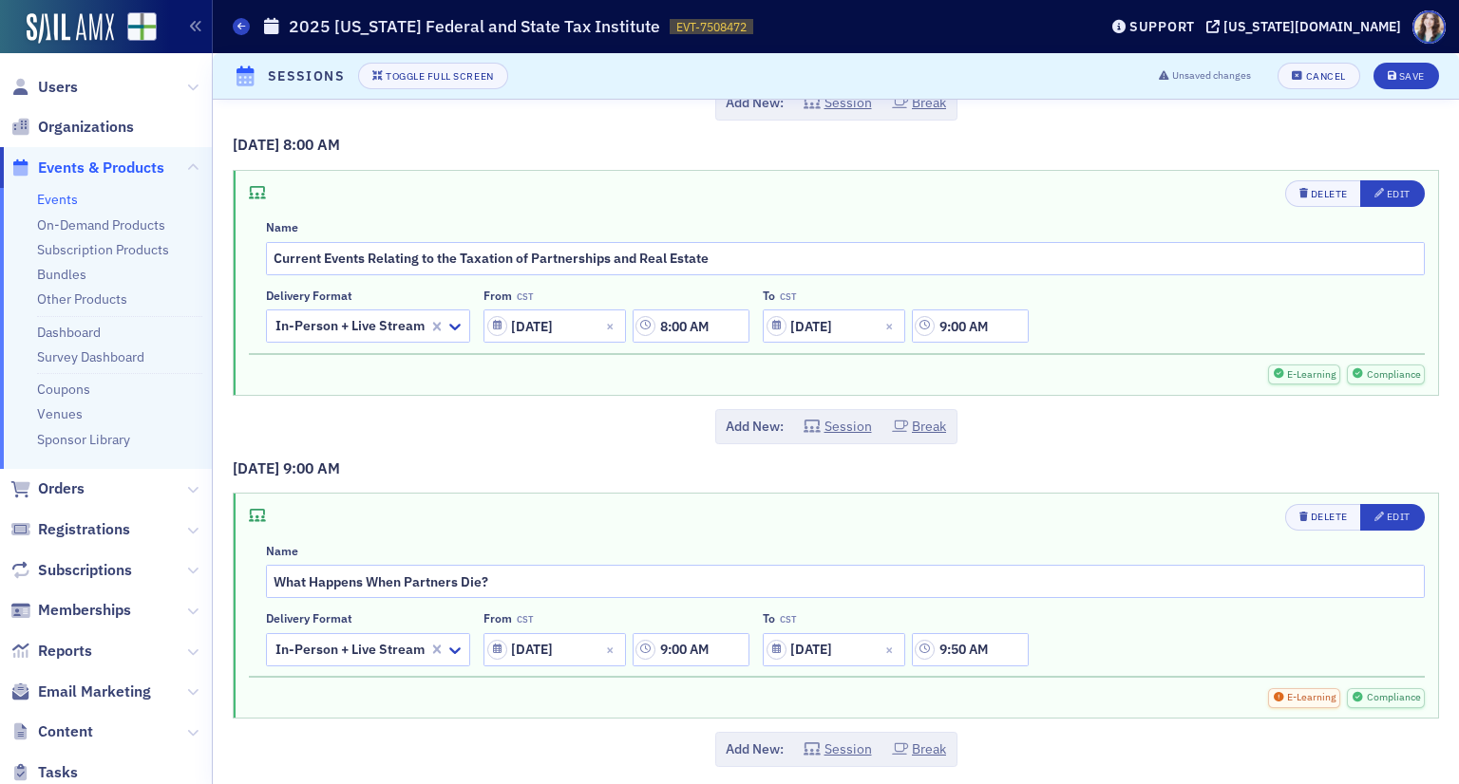
scroll to position [3514, 0]
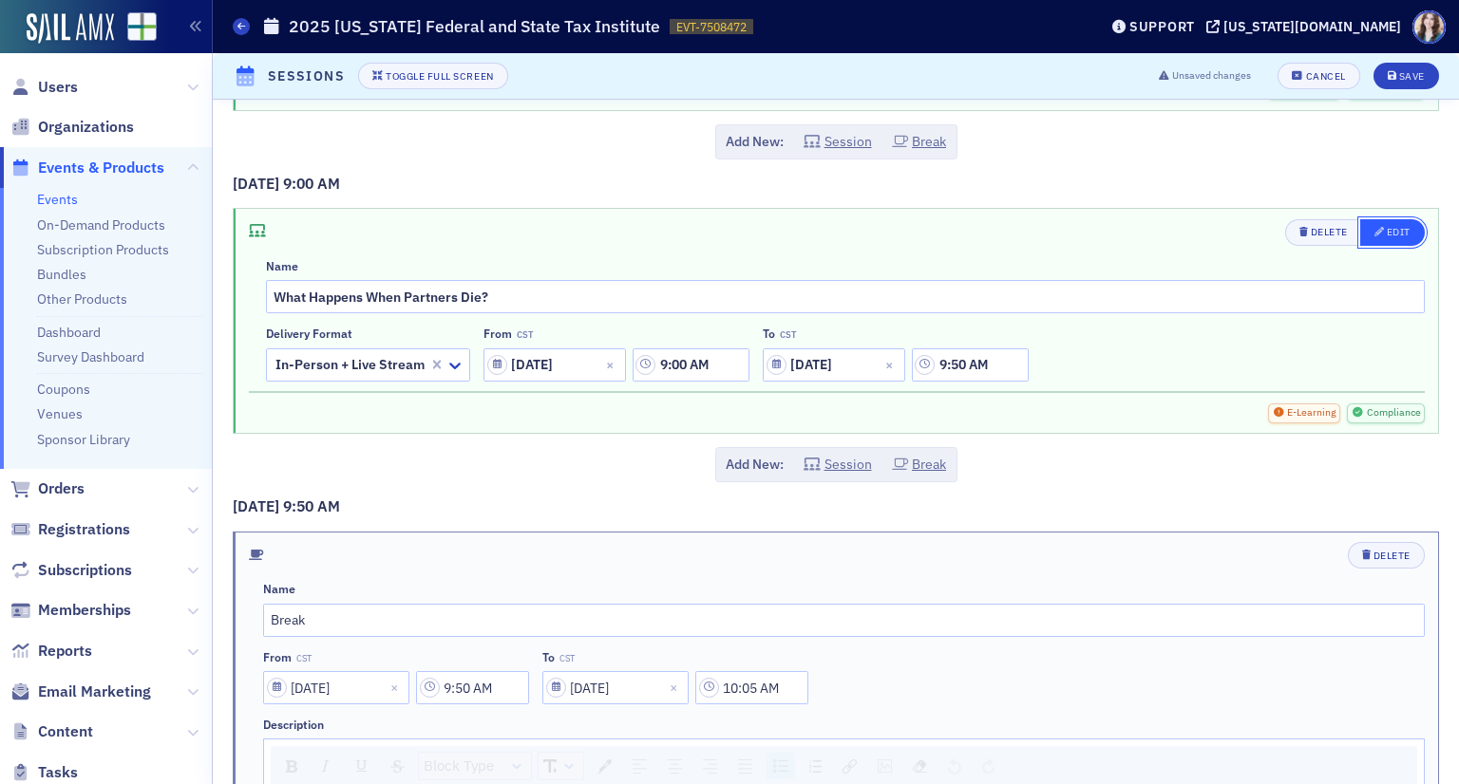
click at [1387, 227] on div "Edit" at bounding box center [1399, 232] width 24 height 10
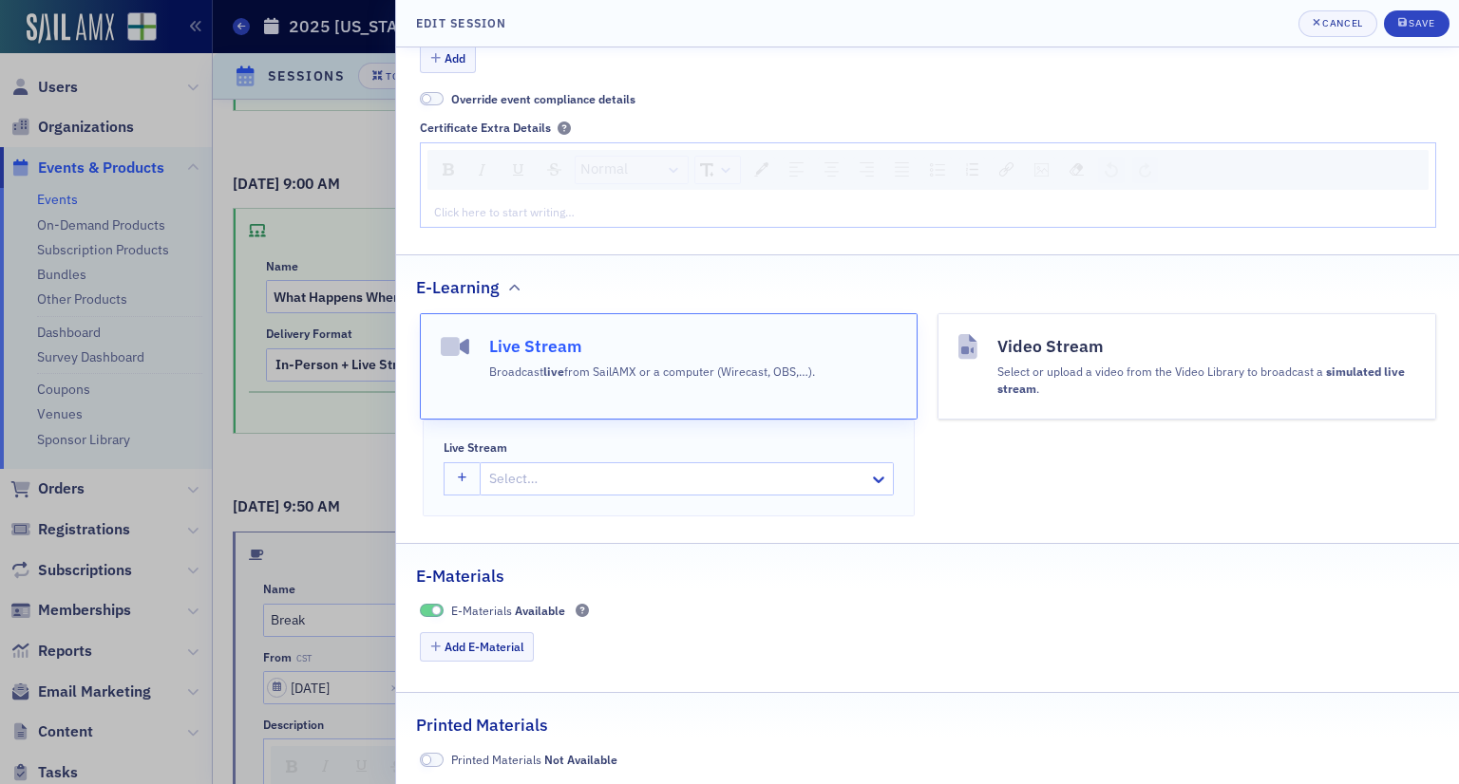
scroll to position [723, 0]
click at [548, 476] on div at bounding box center [677, 478] width 380 height 24
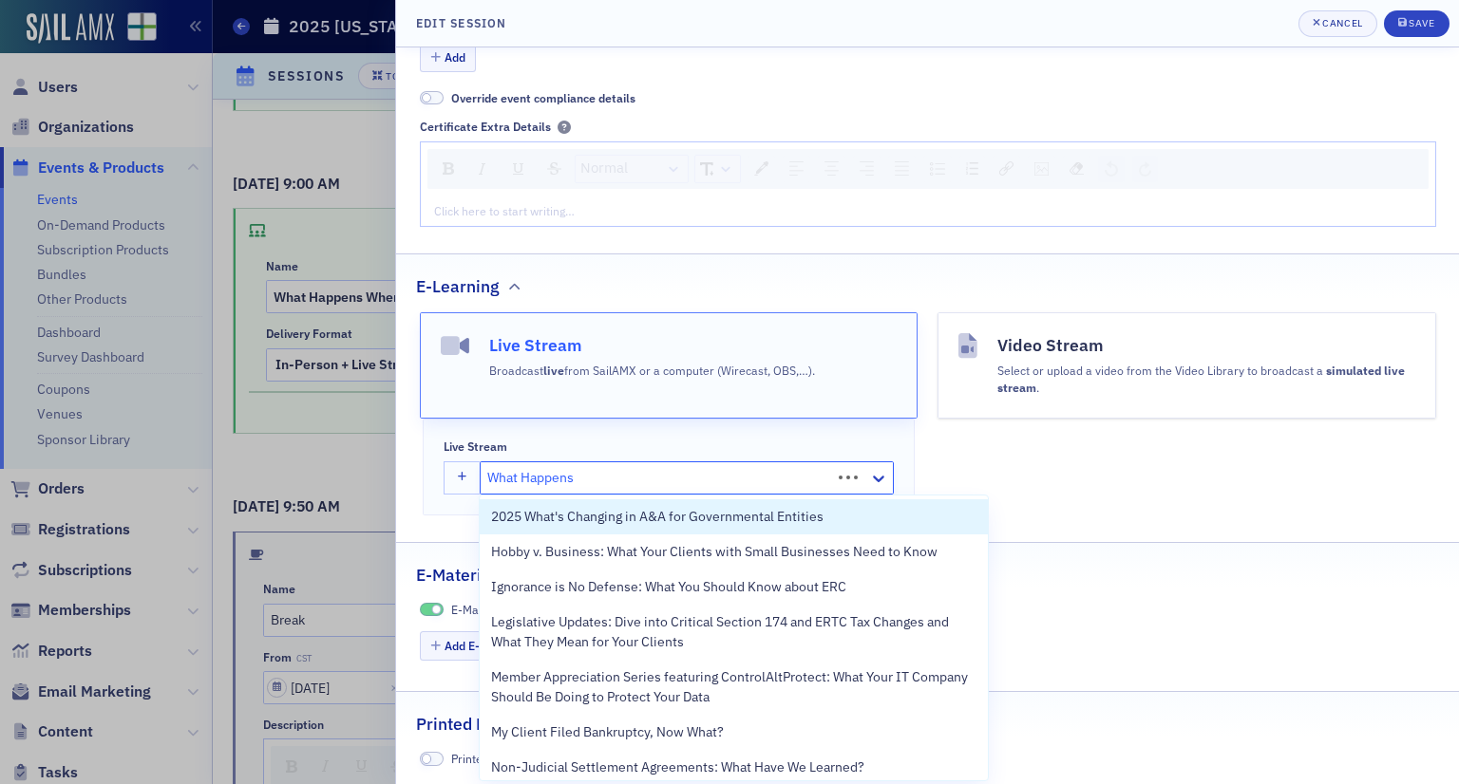
type input "What Happens"
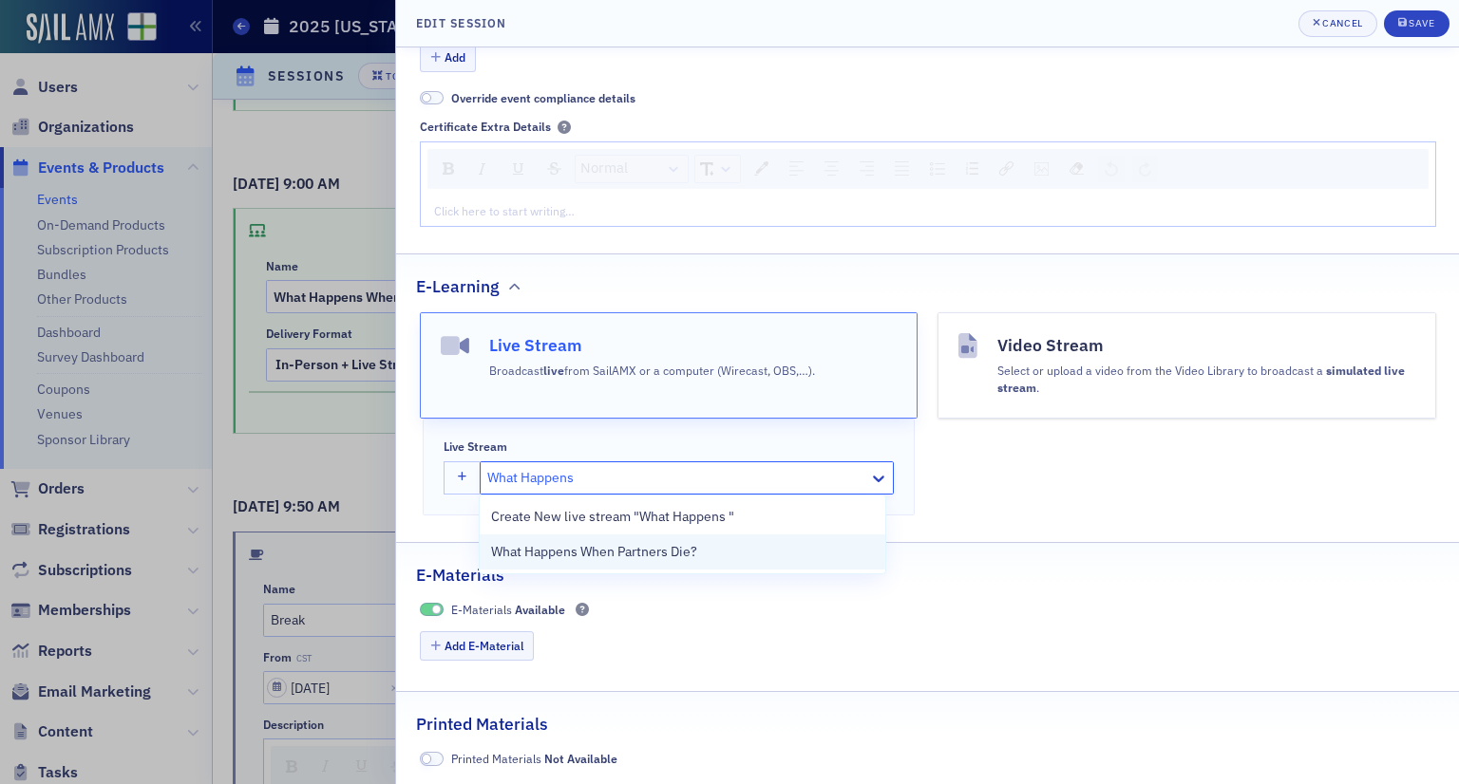
click at [603, 559] on span "What Happens When Partners Die?" at bounding box center [594, 552] width 206 height 20
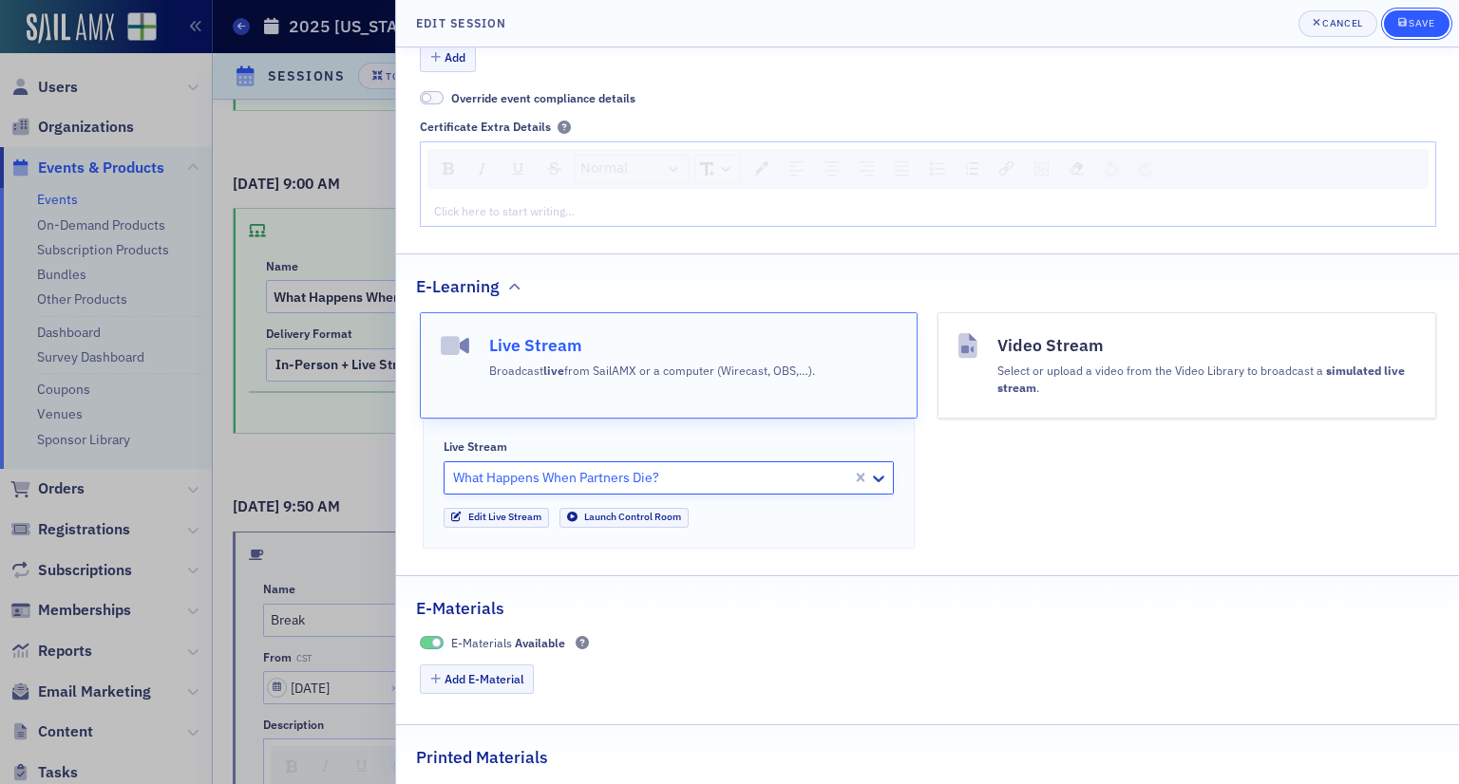
click at [1400, 28] on div "submit" at bounding box center [1403, 23] width 11 height 15
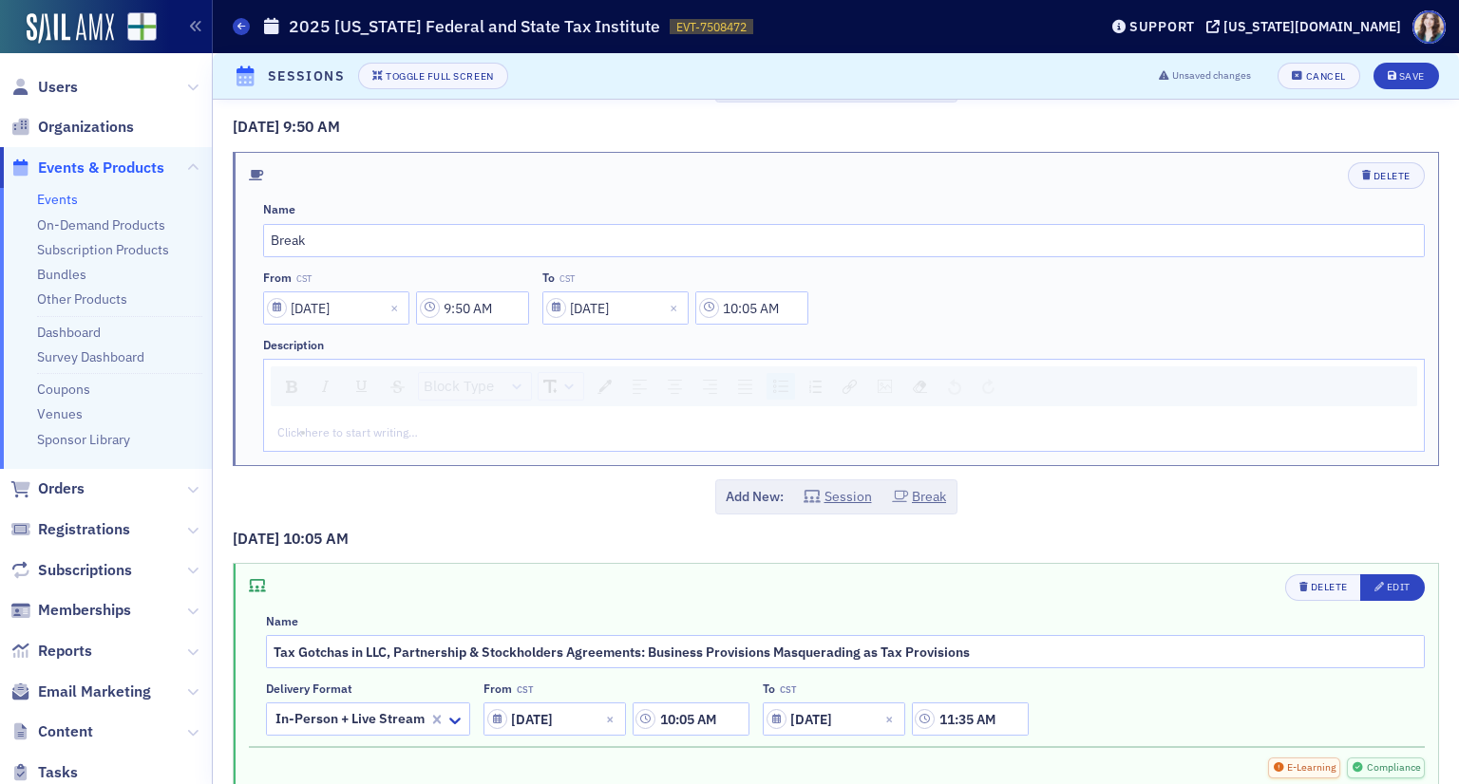
scroll to position [4084, 0]
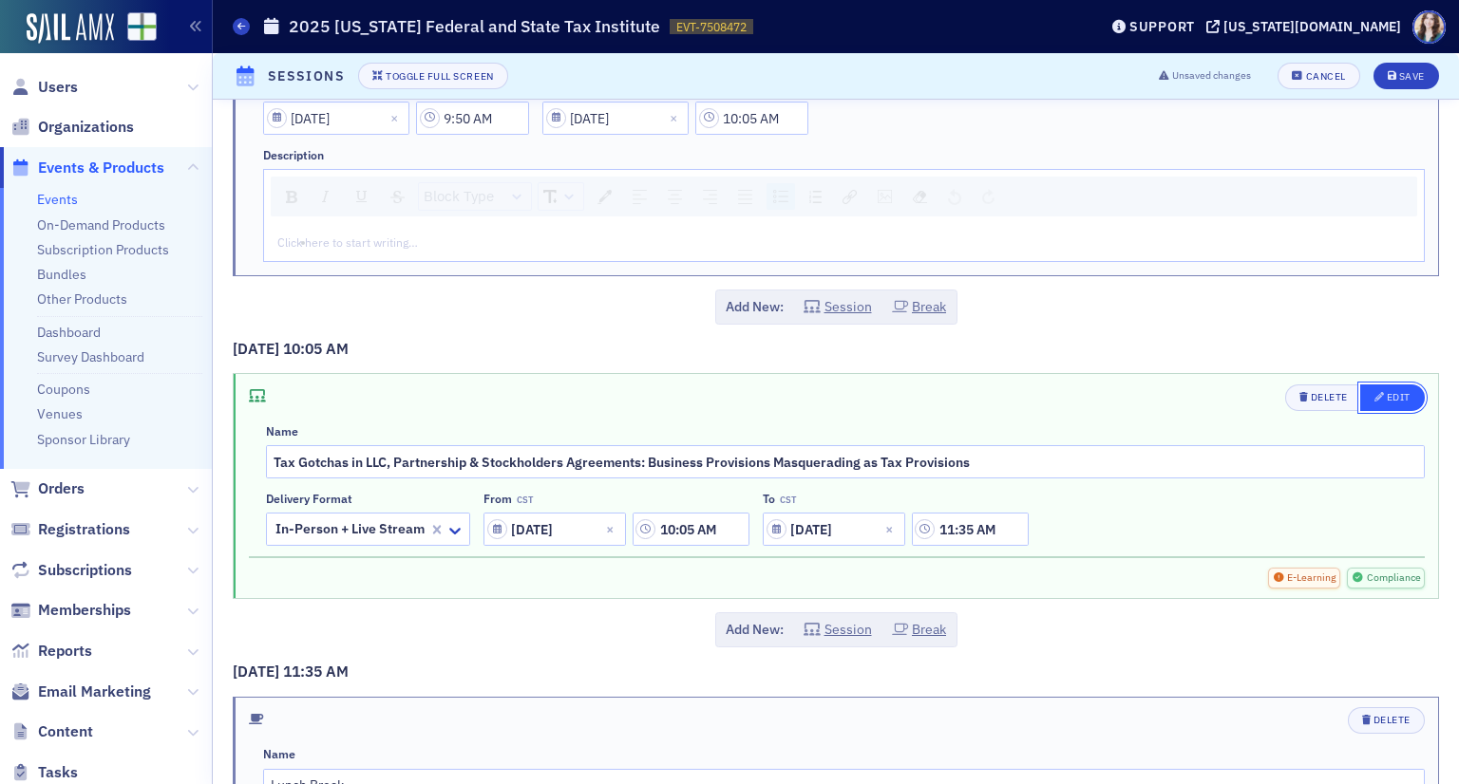
click at [1387, 392] on div "Edit" at bounding box center [1399, 397] width 24 height 10
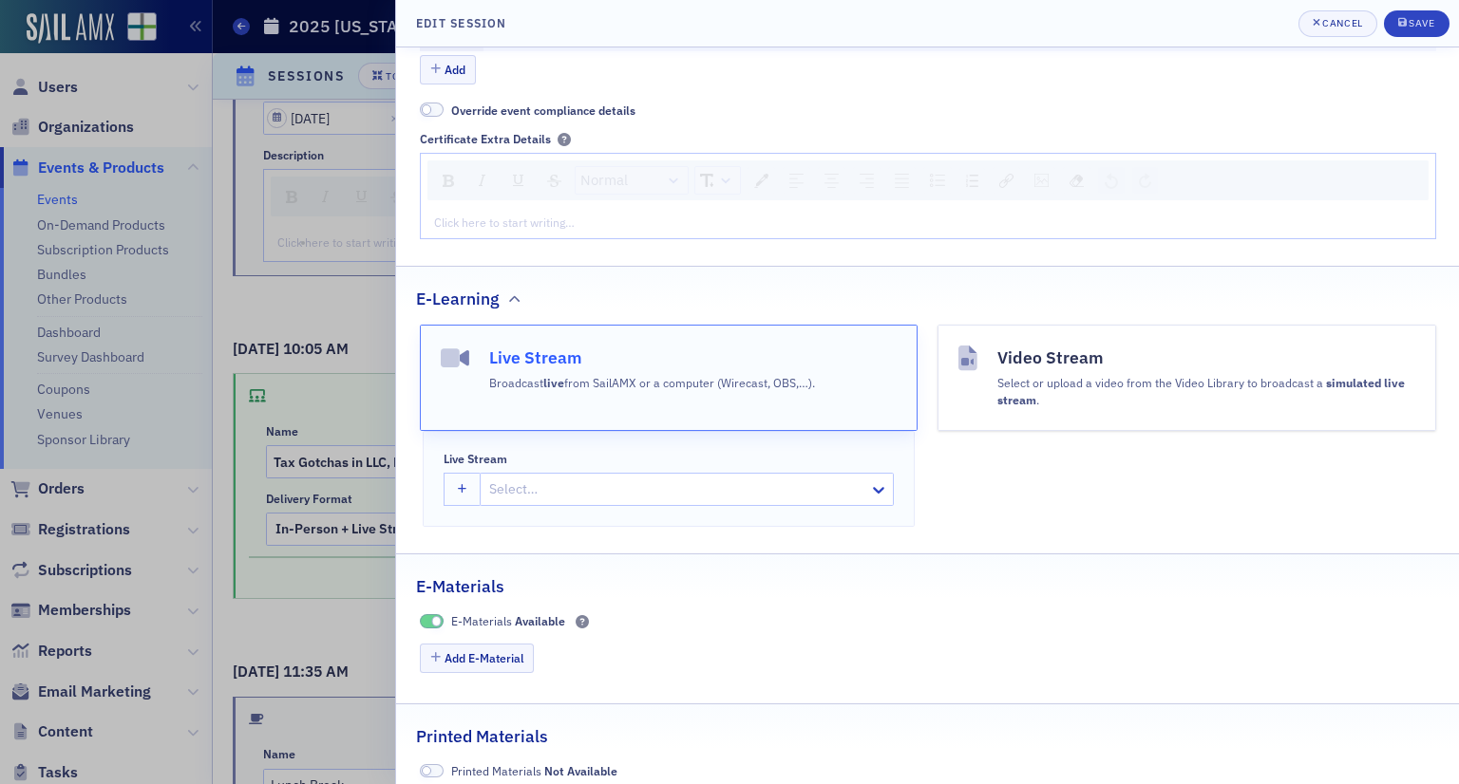
scroll to position [706, 0]
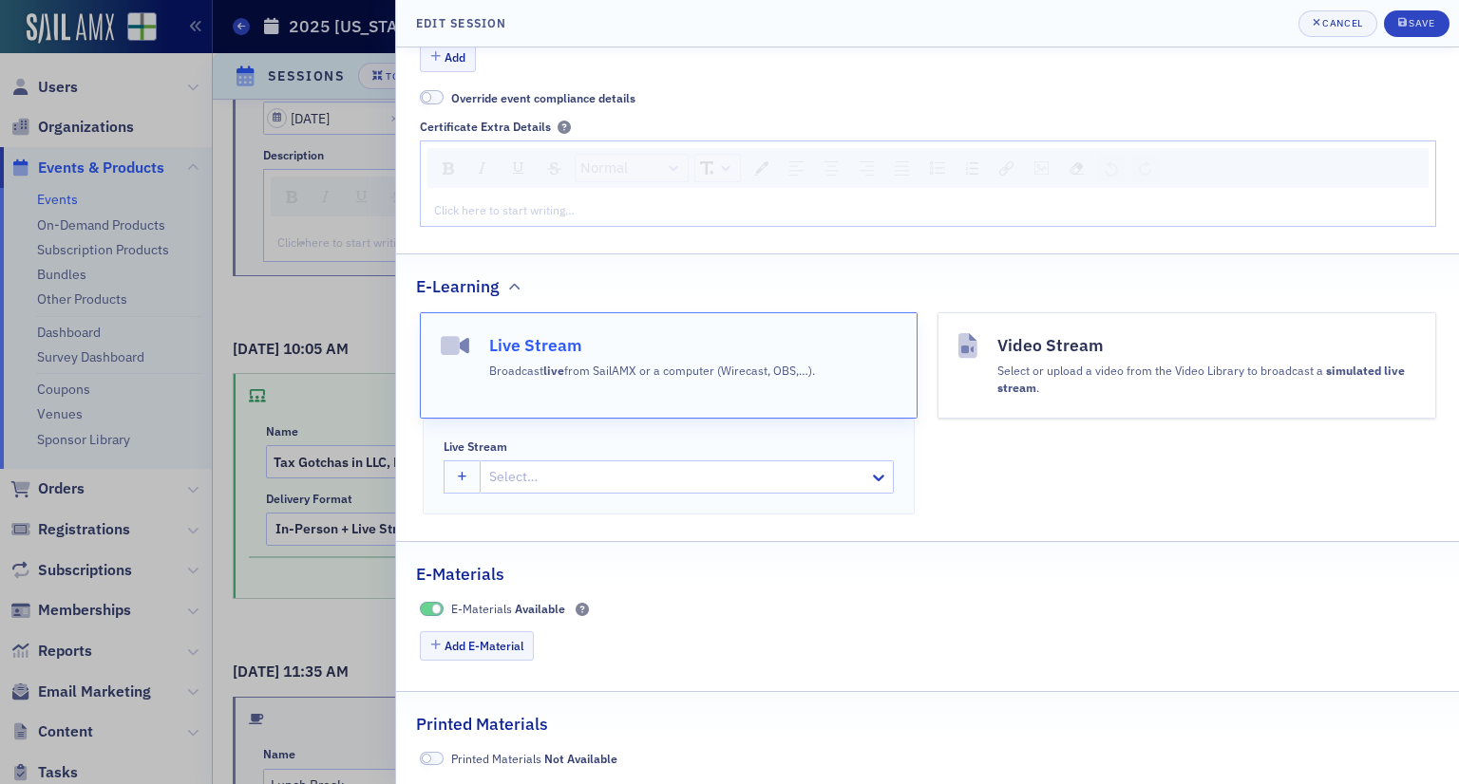
click at [597, 471] on div at bounding box center [677, 477] width 380 height 24
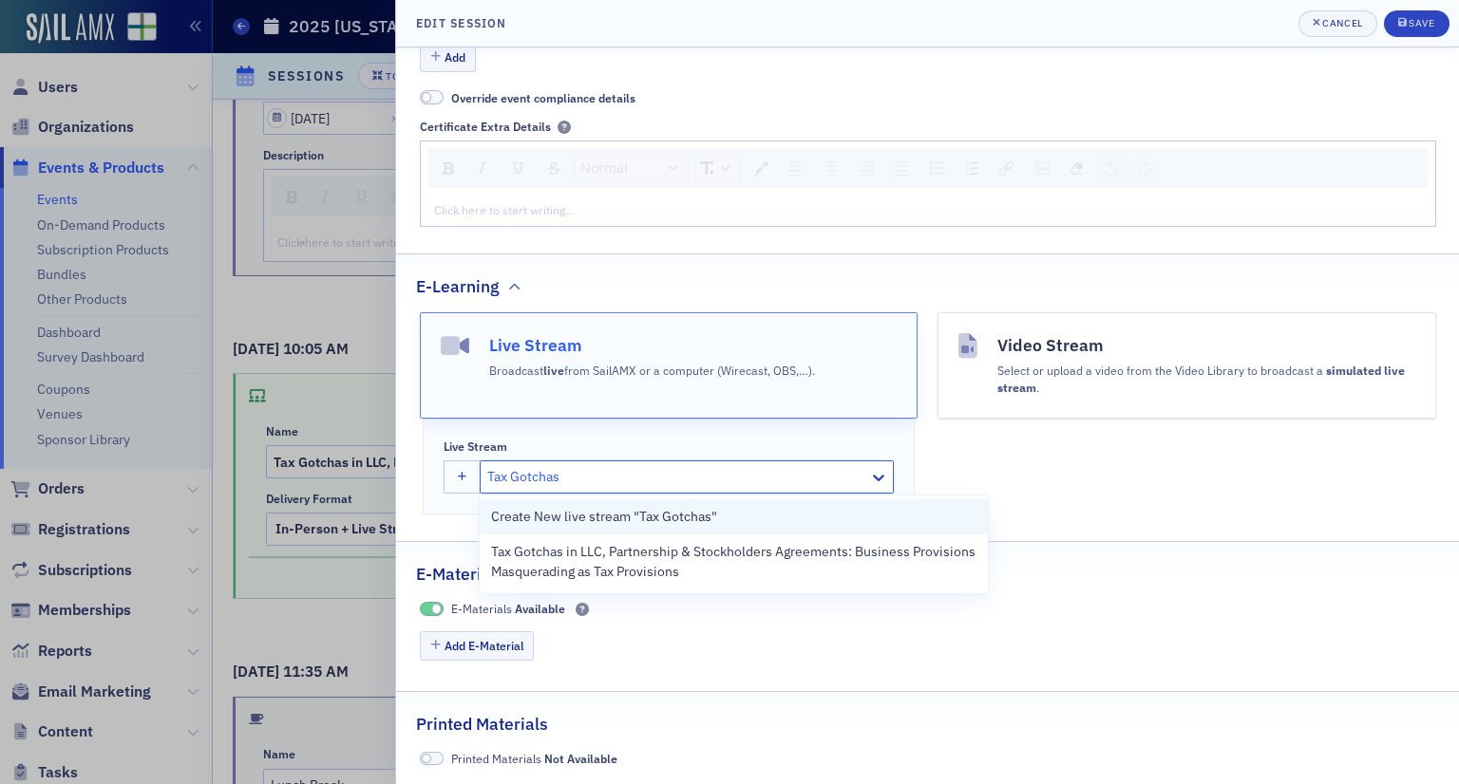
click at [624, 520] on span "Create New live stream "Tax Gotchas"" at bounding box center [604, 517] width 226 height 20
type input "Tax Gotchas"
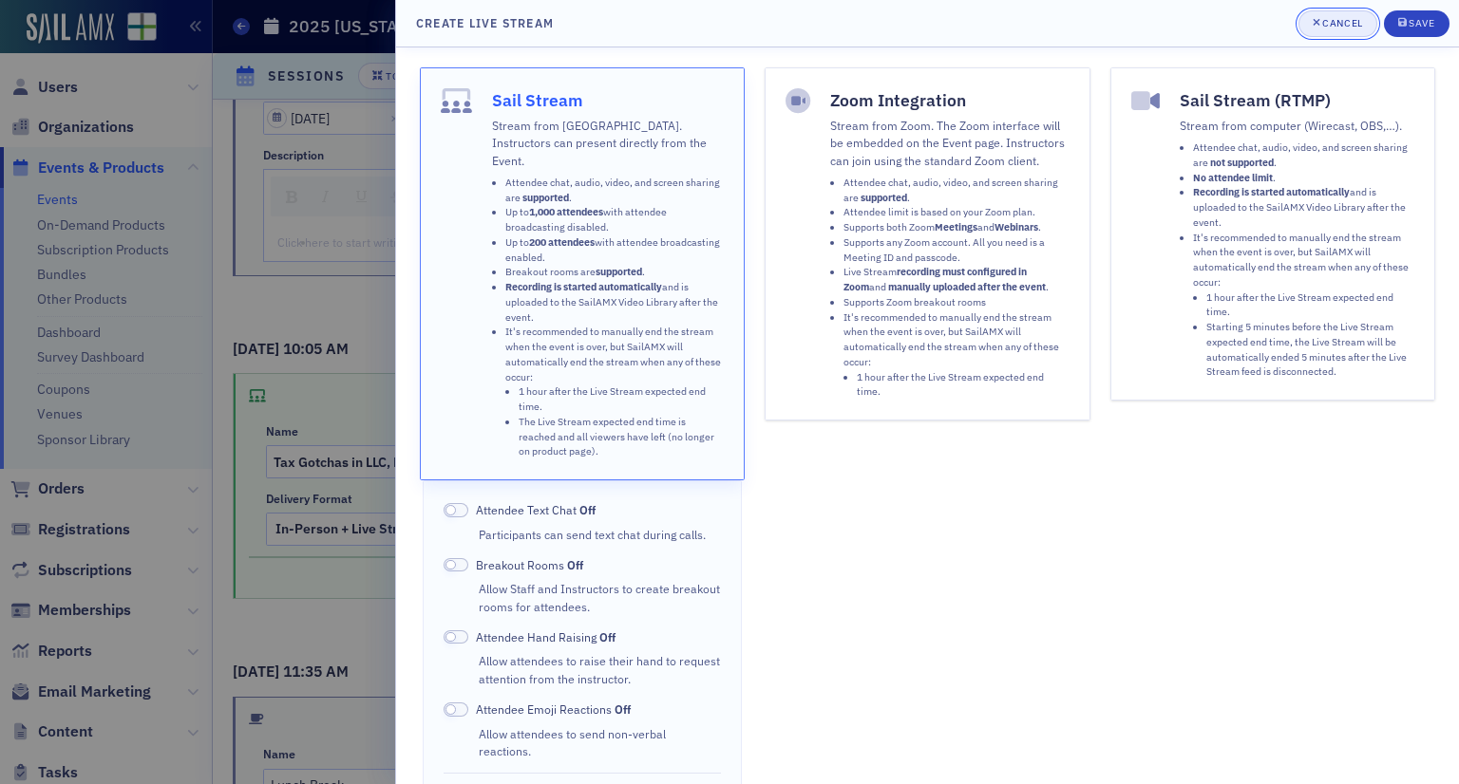
click at [1325, 28] on div "Cancel" at bounding box center [1342, 23] width 40 height 10
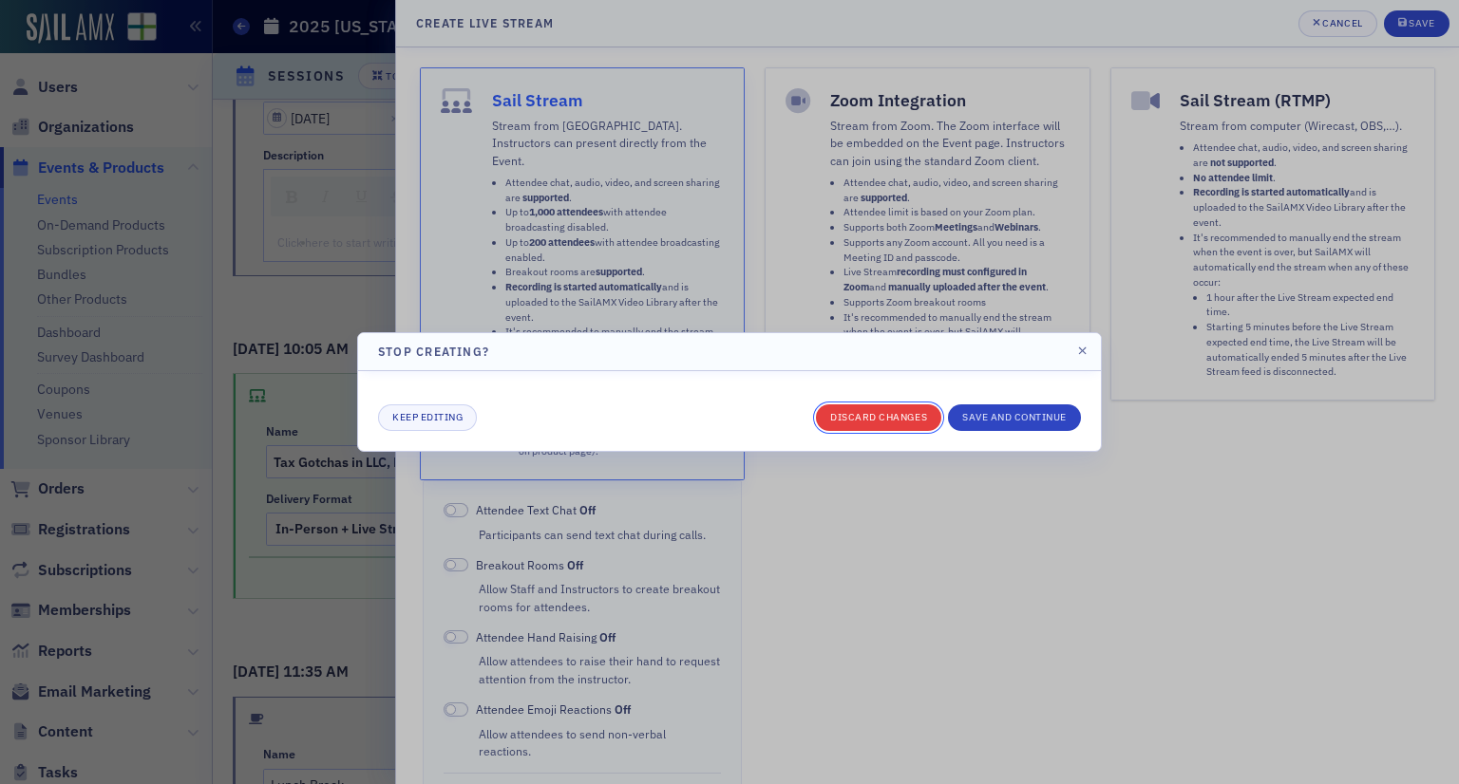
click at [906, 405] on button "Discard changes" at bounding box center [878, 418] width 125 height 27
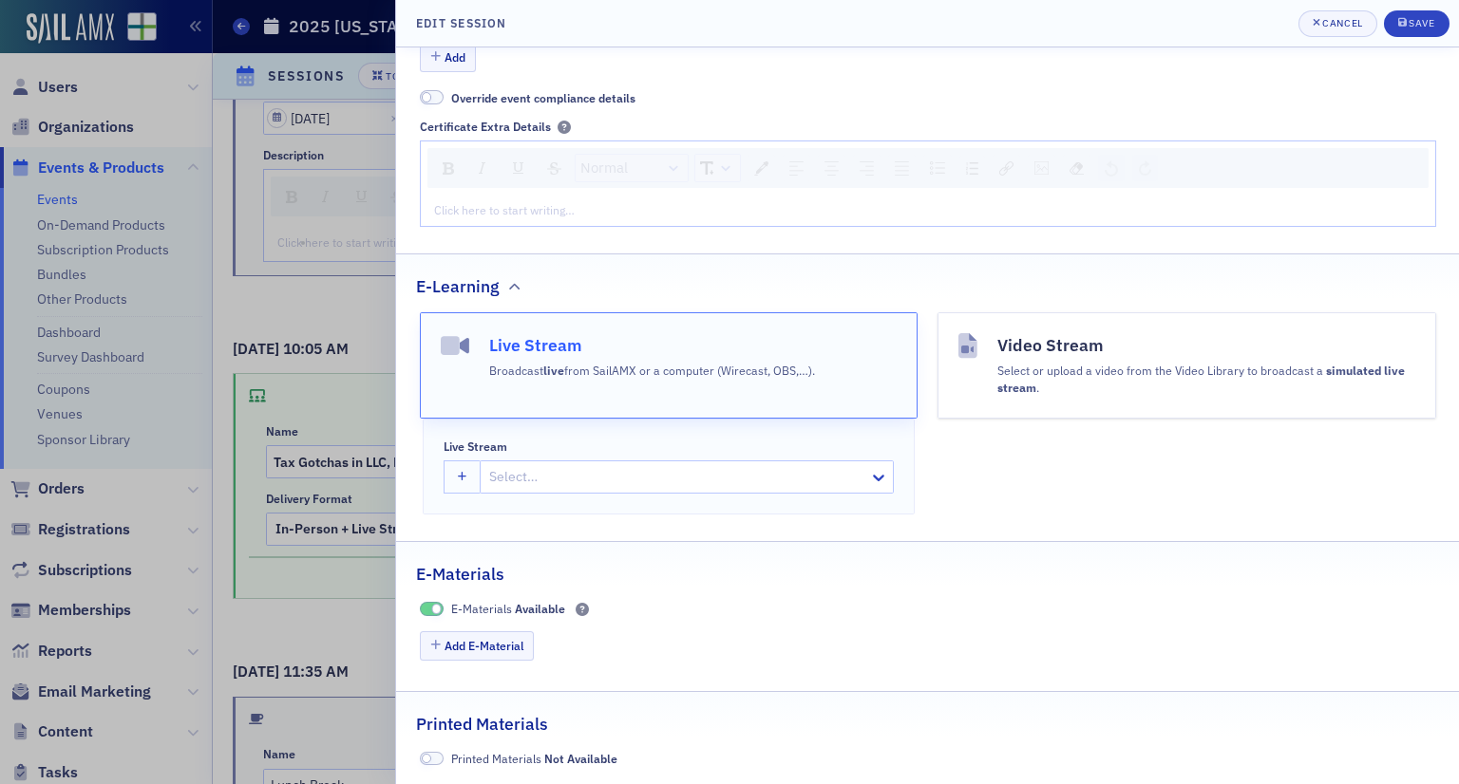
click at [731, 486] on div at bounding box center [677, 477] width 380 height 24
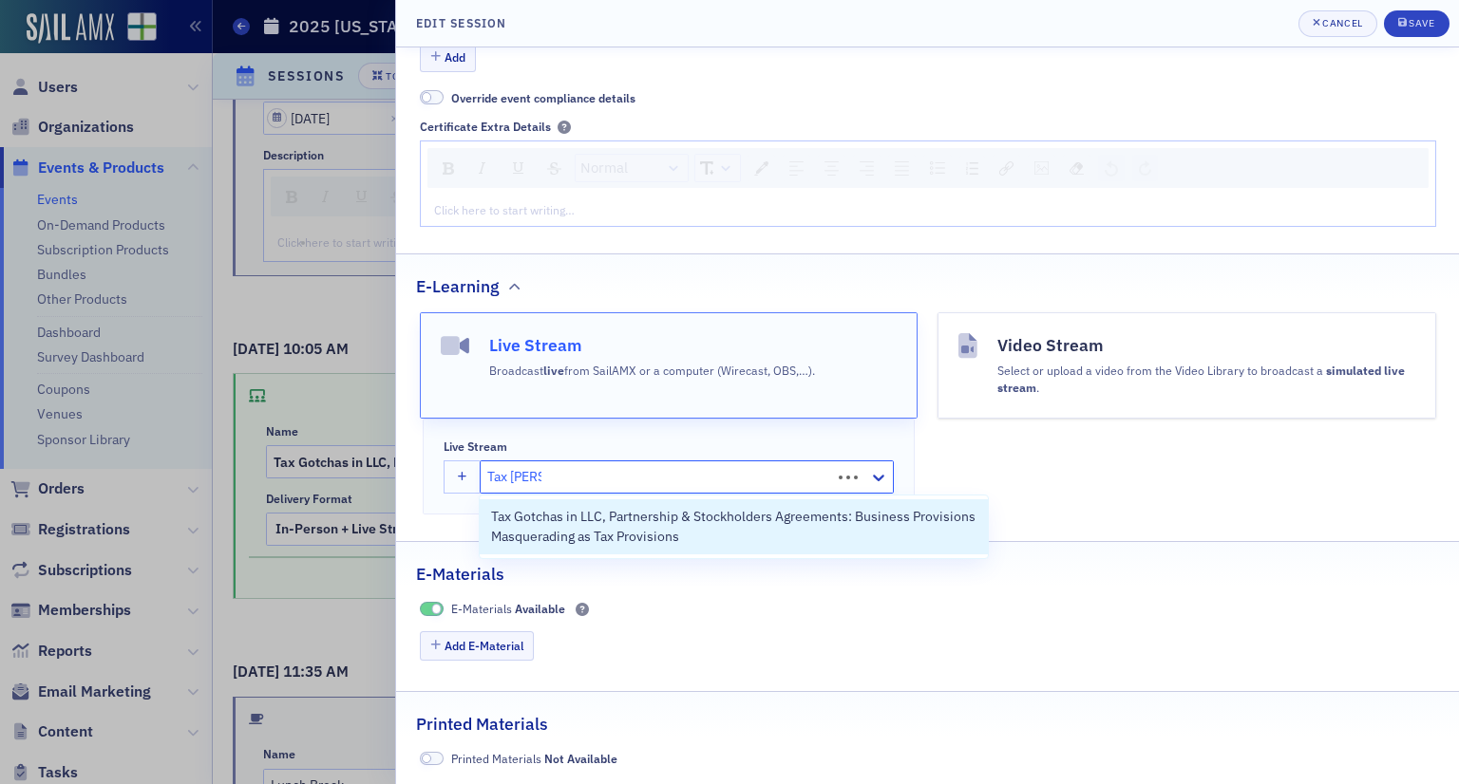
type input "Tax Gotcha"
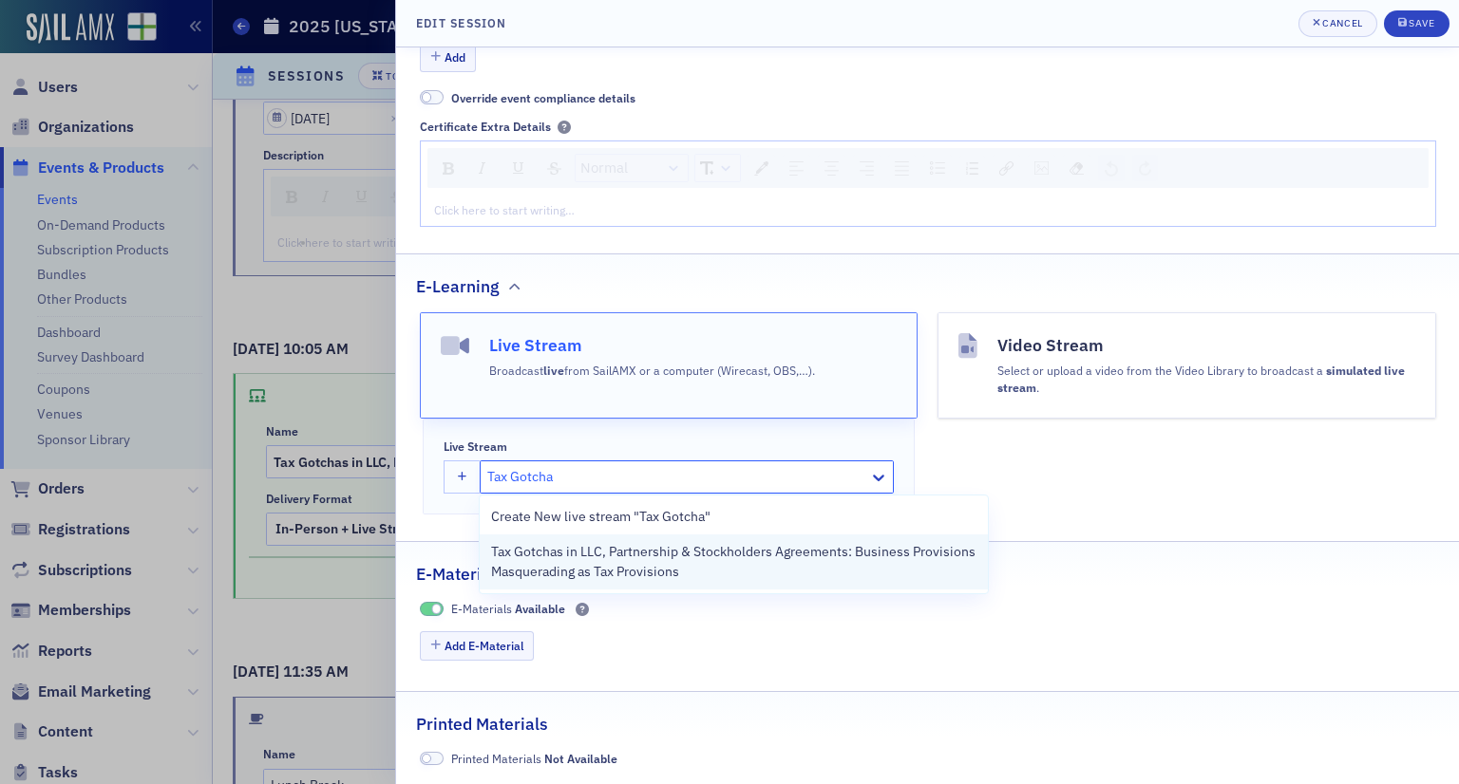
click at [668, 563] on span "Tax Gotchas in LLC, Partnership & Stockholders Agreements: Business Provisions …" at bounding box center [734, 562] width 486 height 40
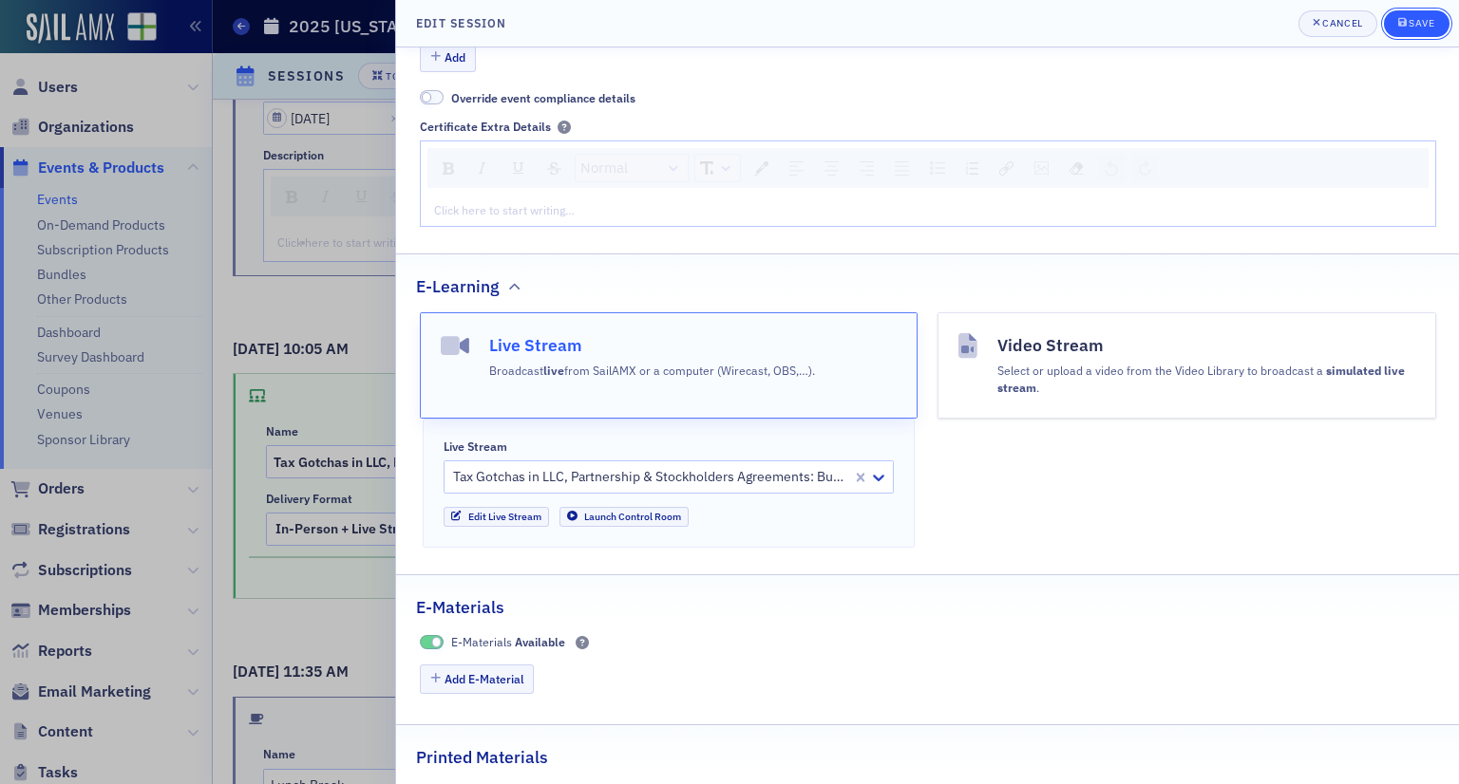
click at [1432, 19] on div "Save" at bounding box center [1421, 23] width 26 height 10
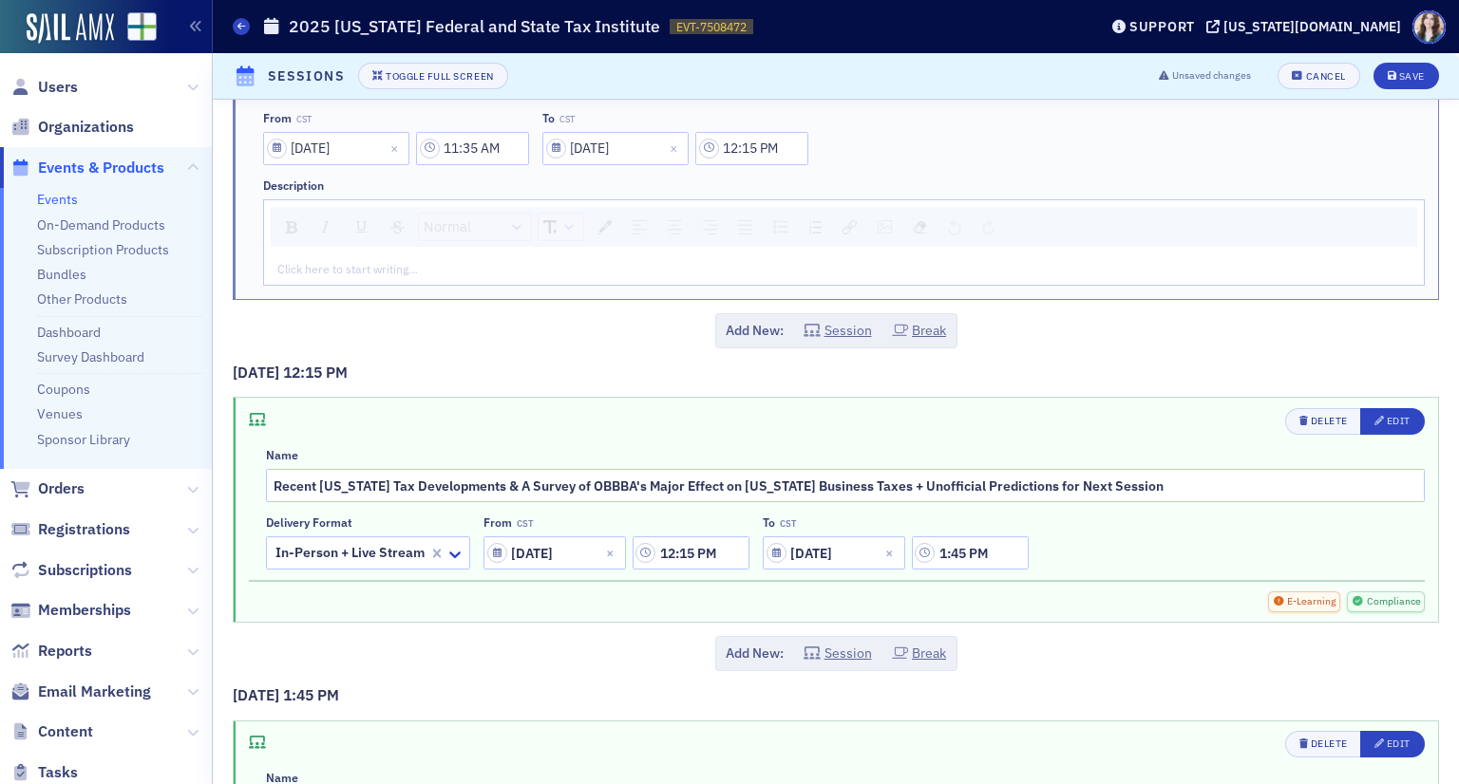
scroll to position [4938, 0]
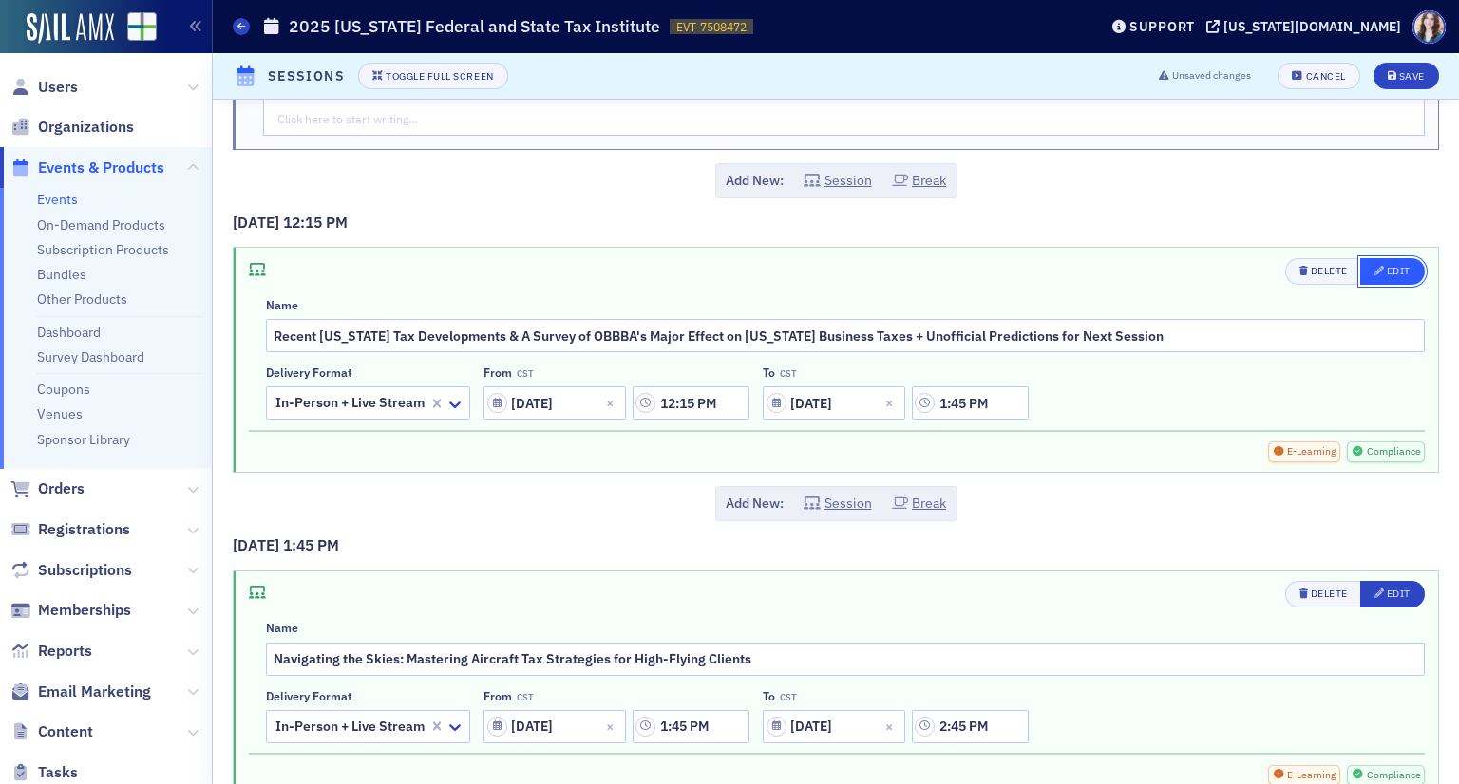
click at [1387, 266] on div "Edit" at bounding box center [1399, 271] width 24 height 10
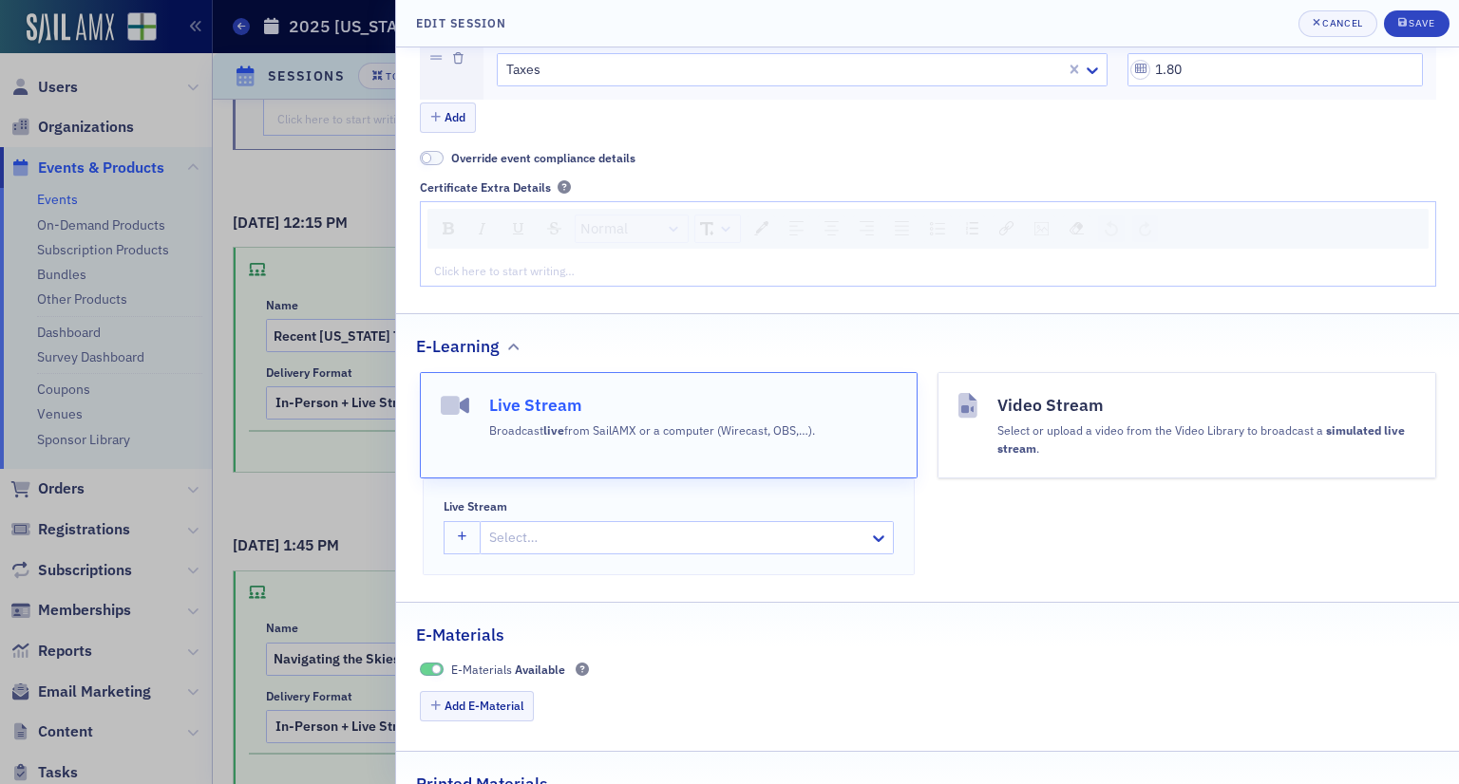
scroll to position [688, 0]
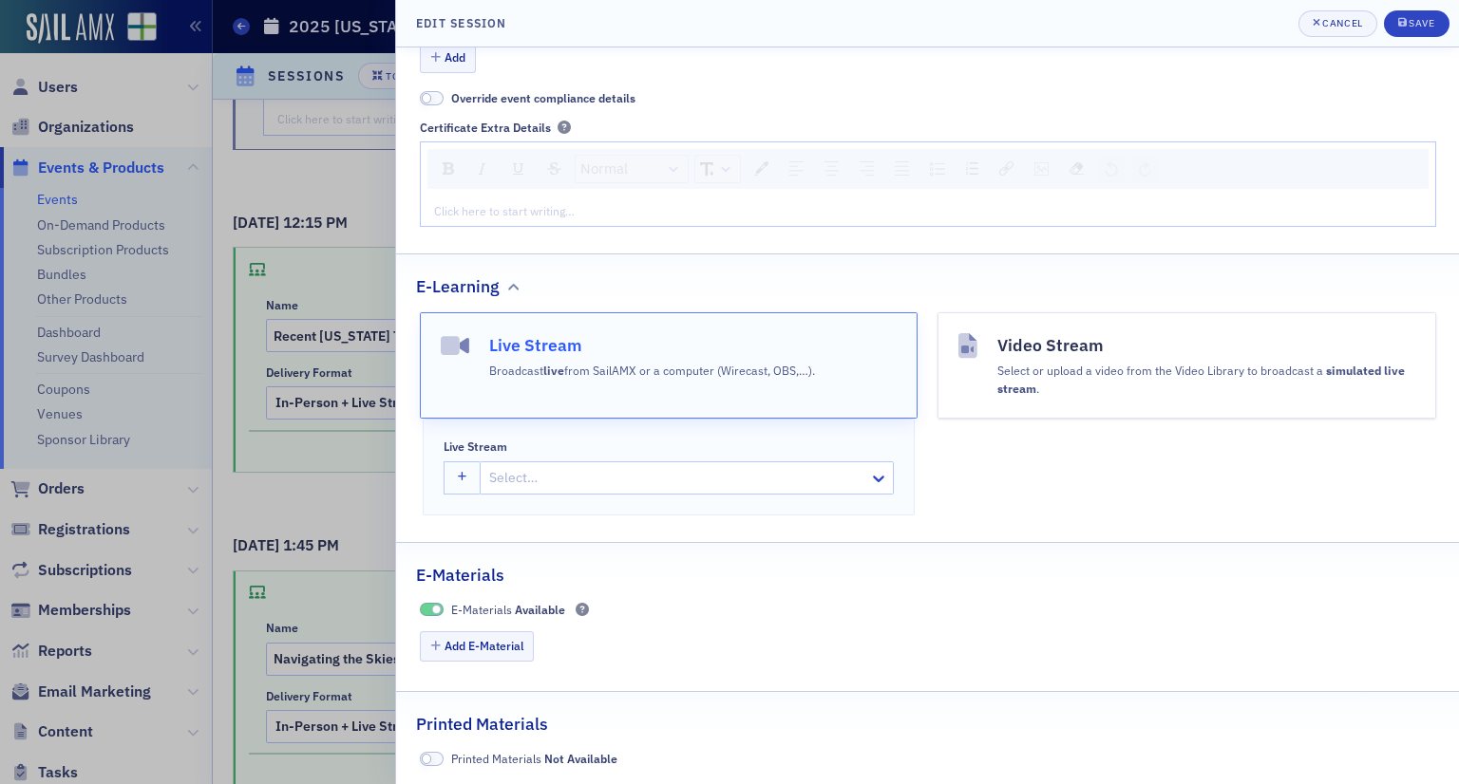
click at [654, 484] on div at bounding box center [677, 478] width 380 height 24
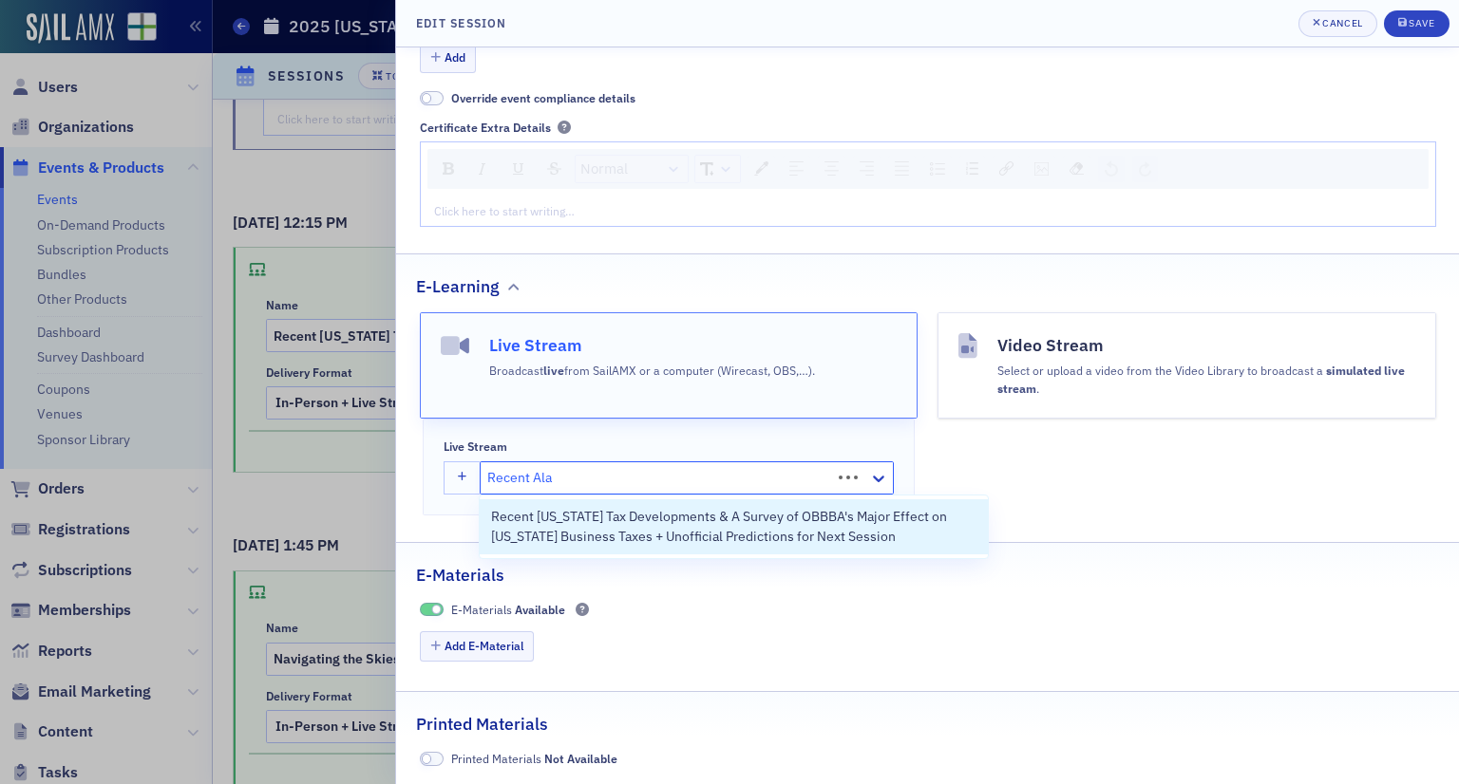
type input "Recent Alab"
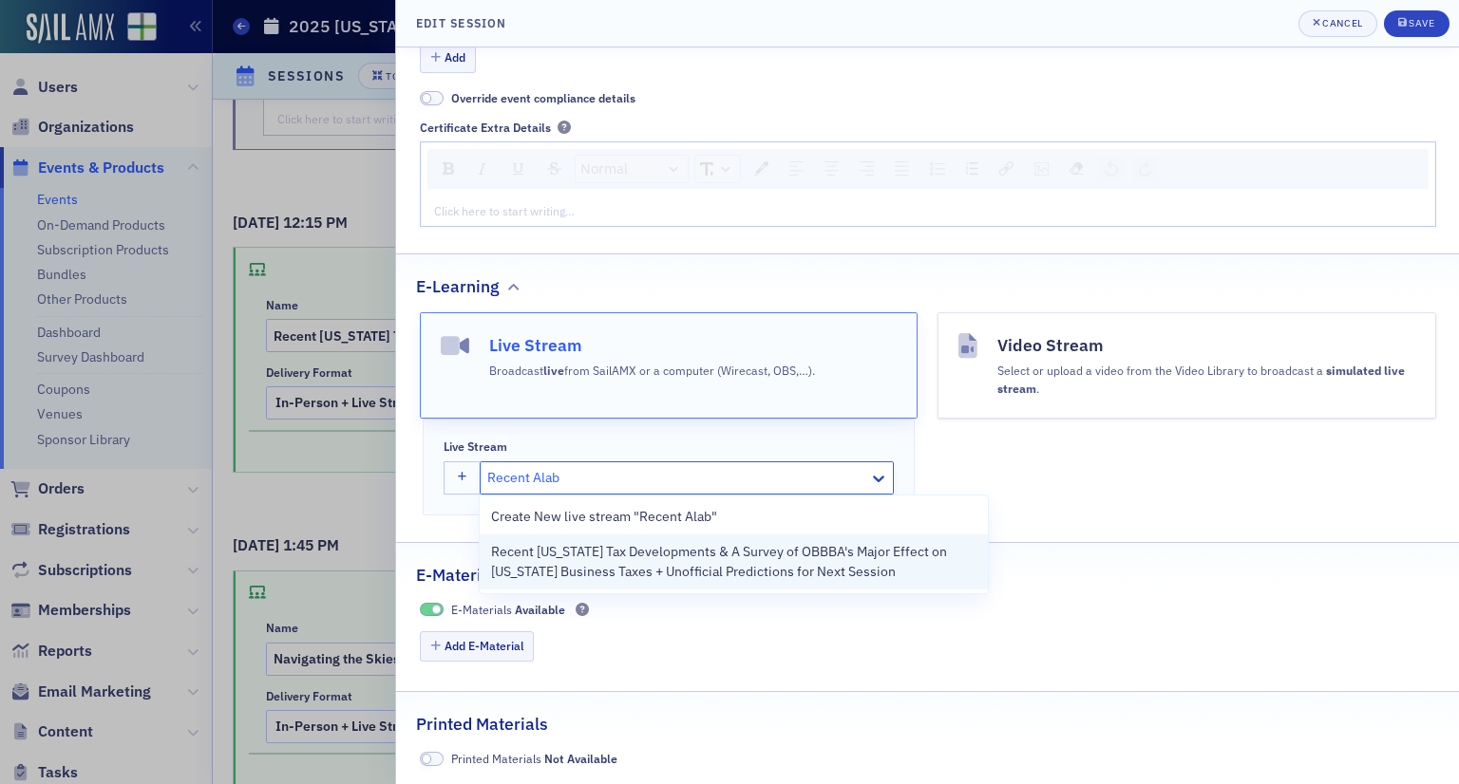
click at [665, 560] on span "Recent Alabama Tax Developments & A Survey of OBBBA's Major Effect on Alabama B…" at bounding box center [734, 562] width 486 height 40
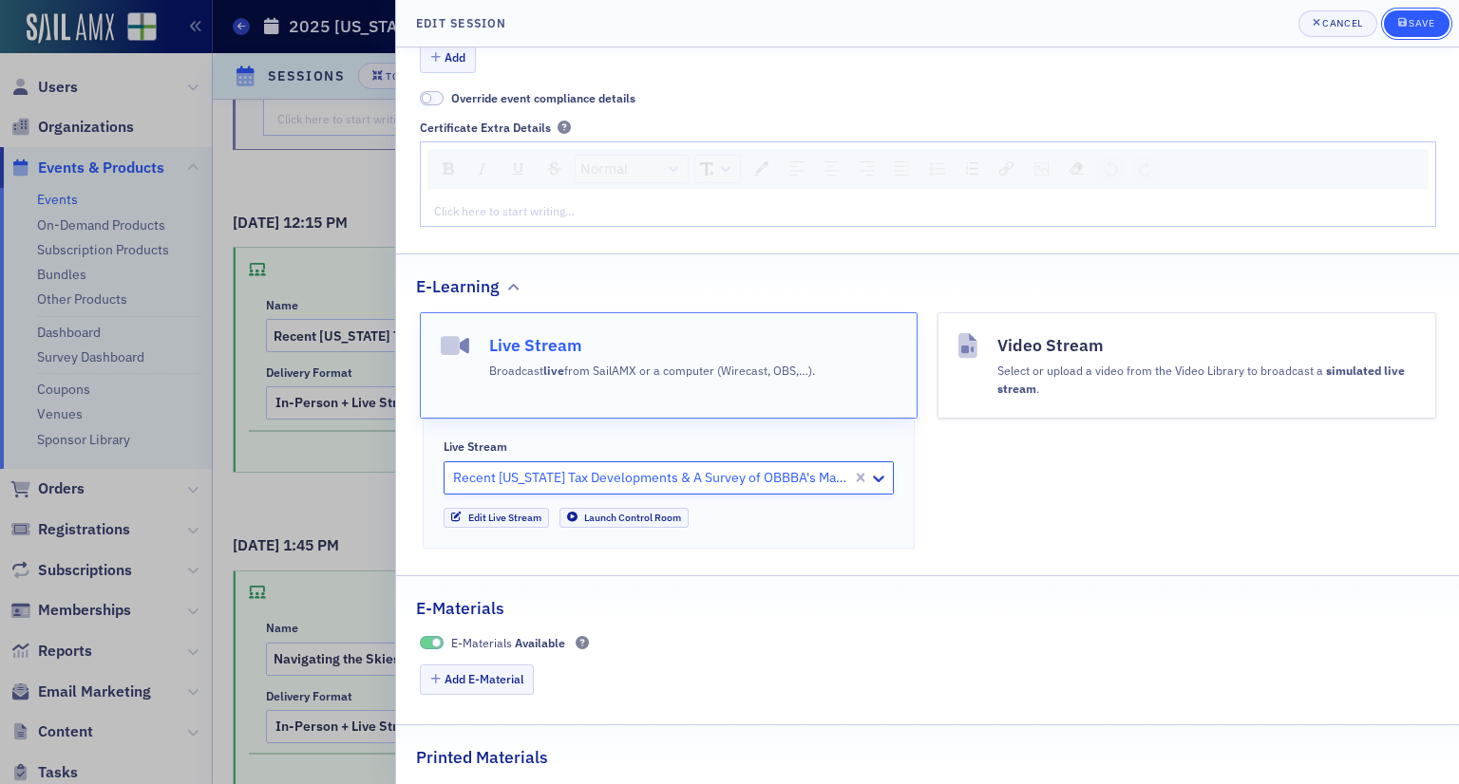
click at [1404, 22] on icon "submit" at bounding box center [1402, 22] width 9 height 9
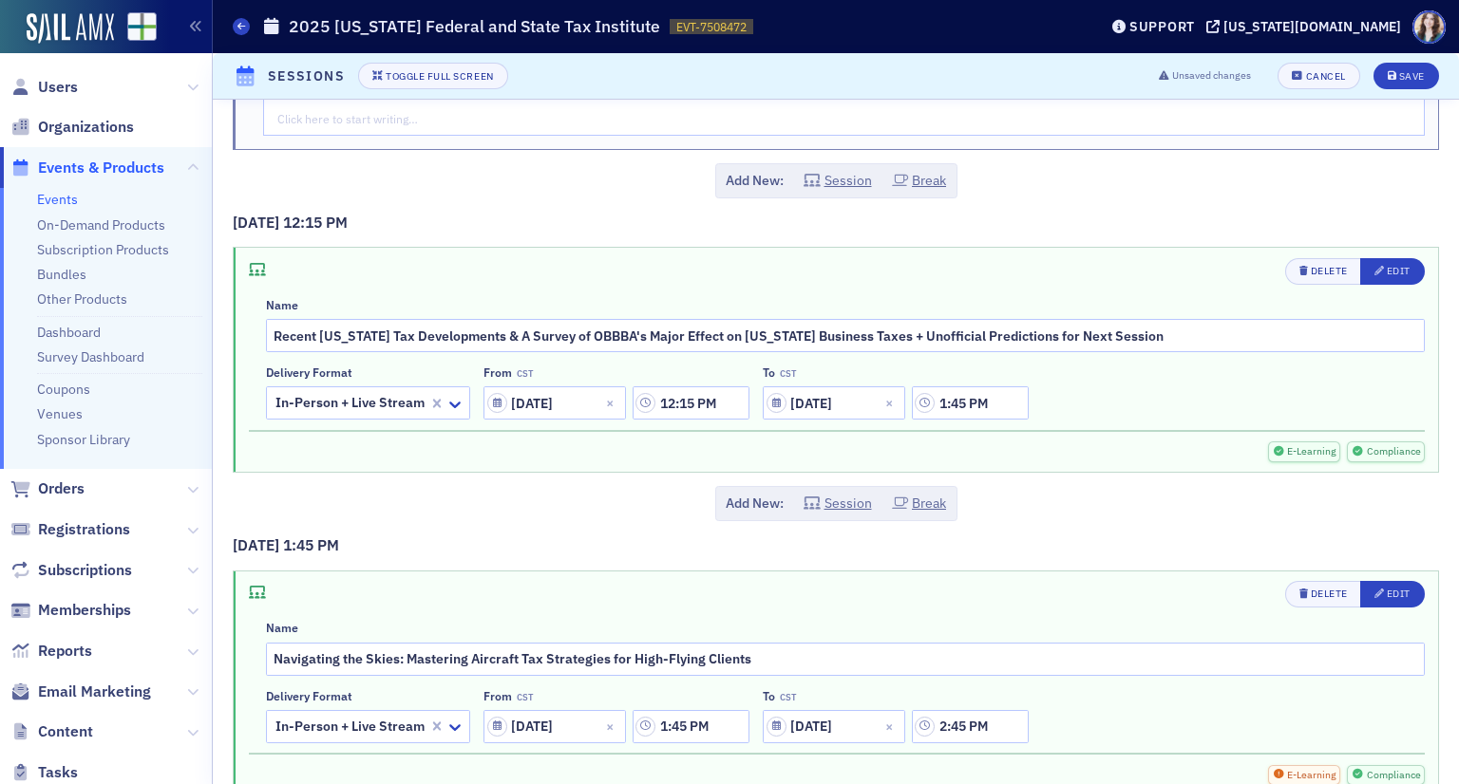
scroll to position [5128, 0]
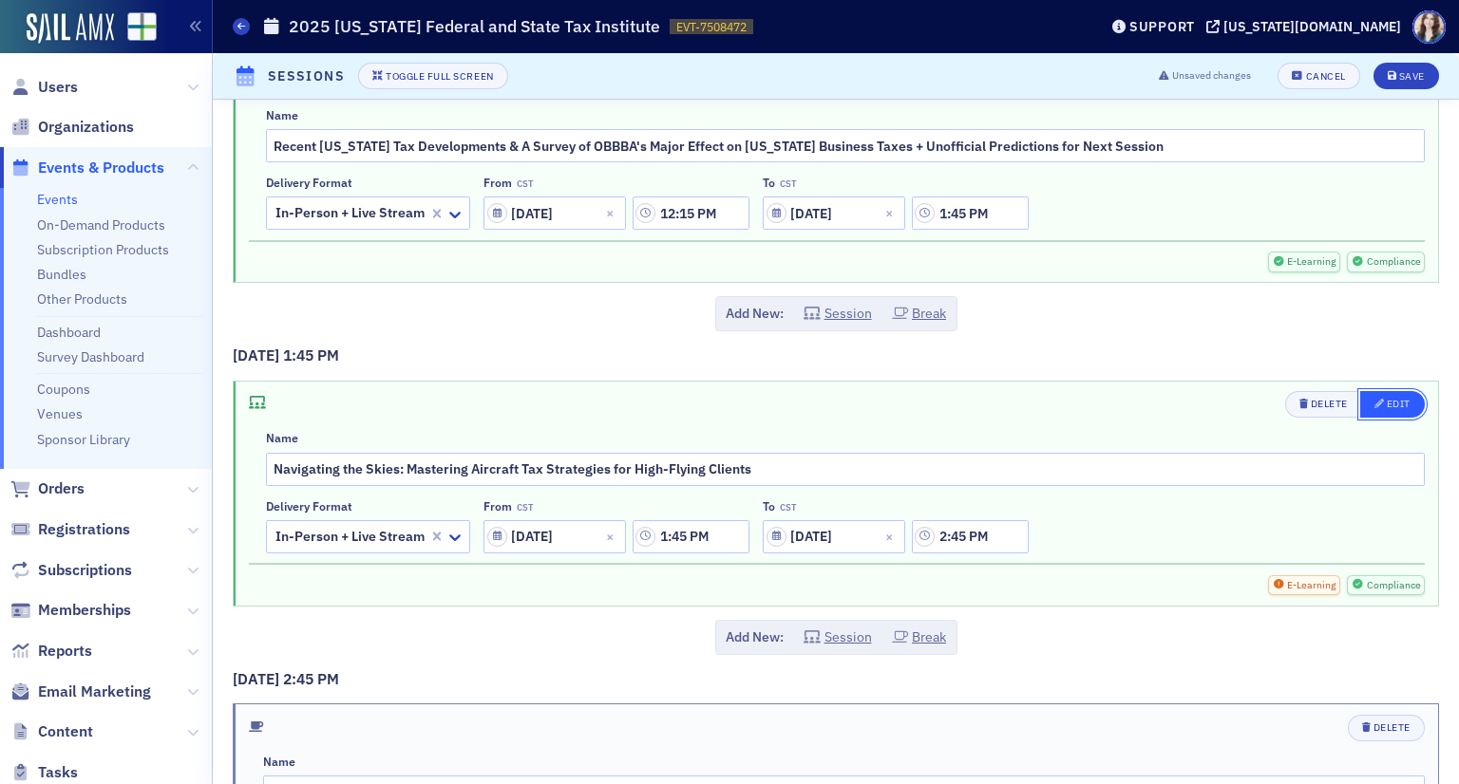
click at [1387, 397] on span "Edit" at bounding box center [1392, 404] width 36 height 15
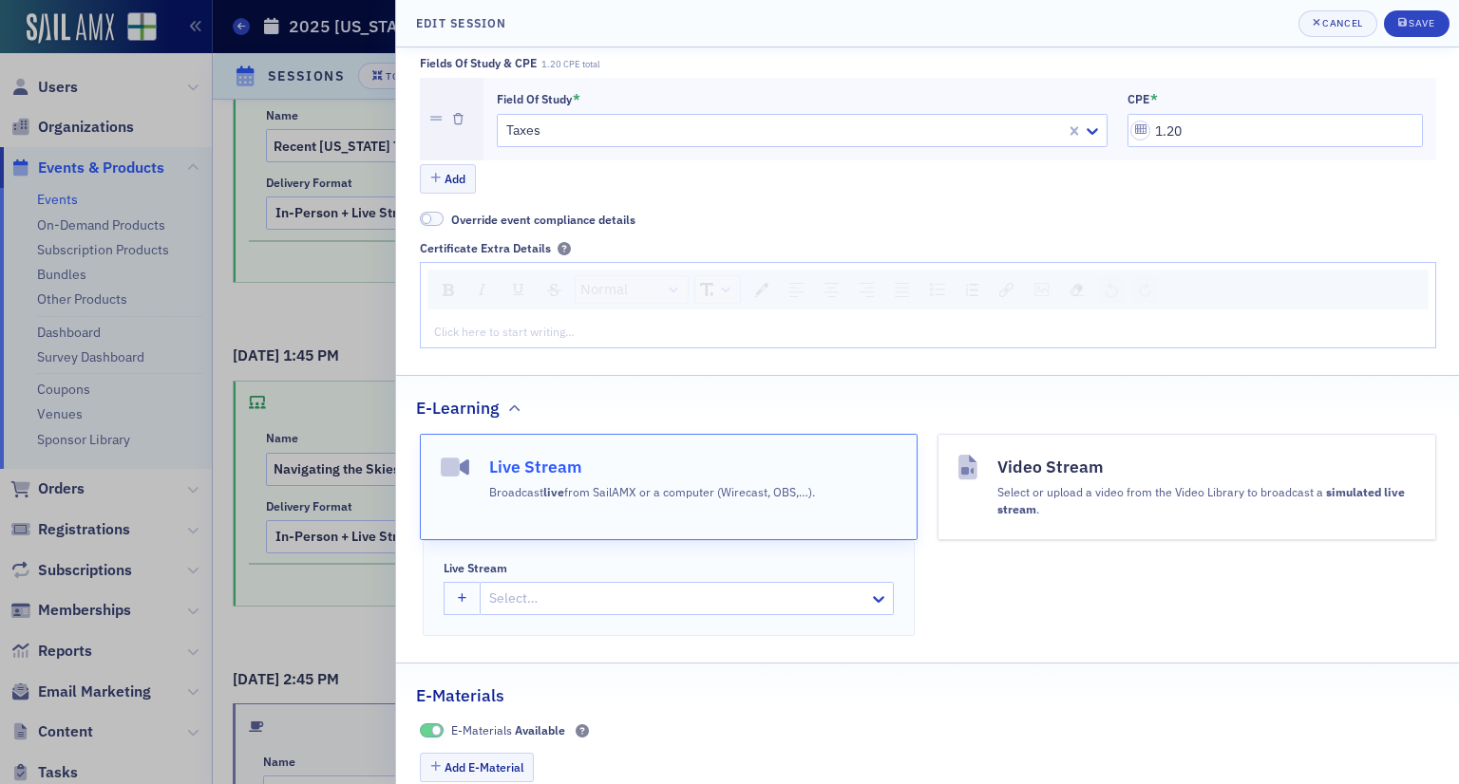
scroll to position [665, 0]
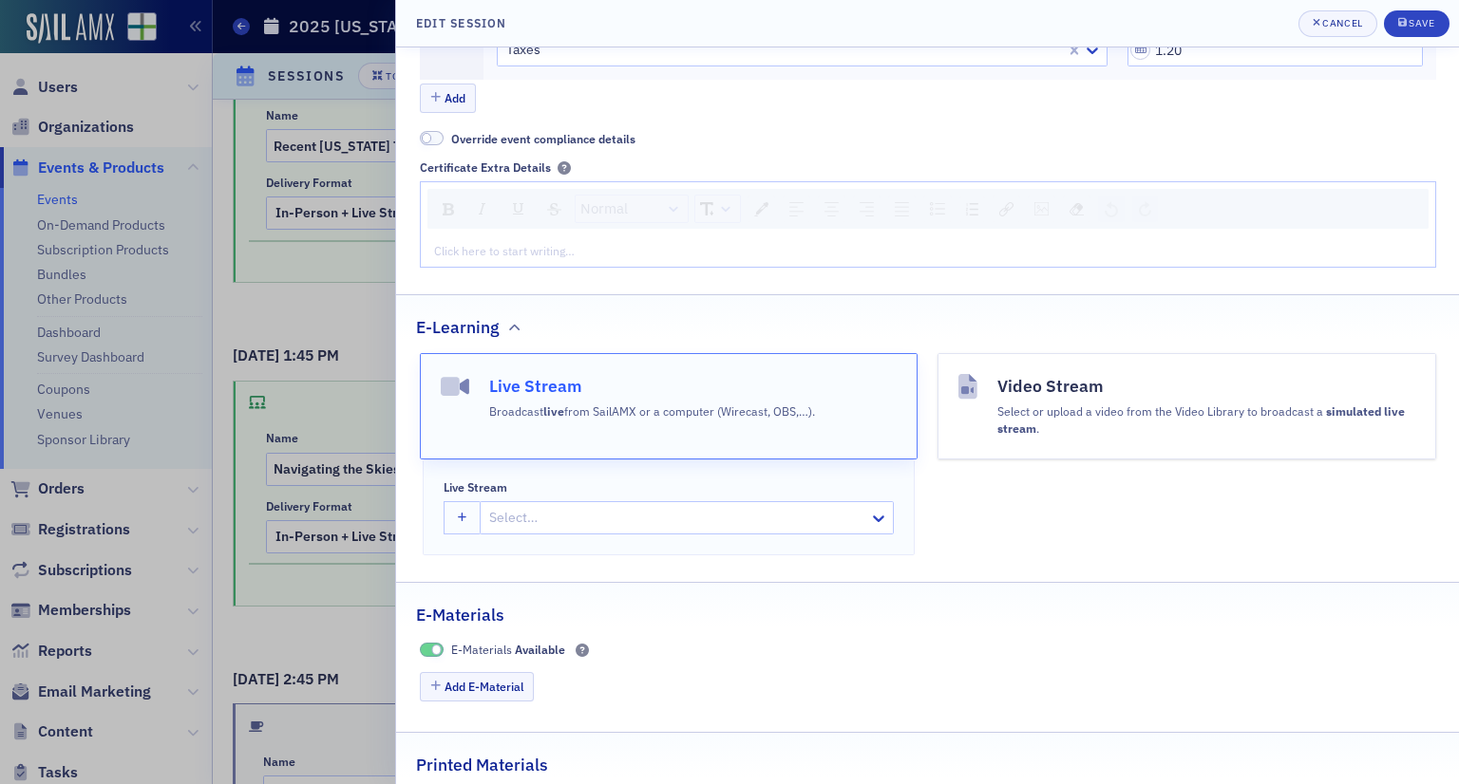
click at [598, 507] on div at bounding box center [677, 518] width 380 height 24
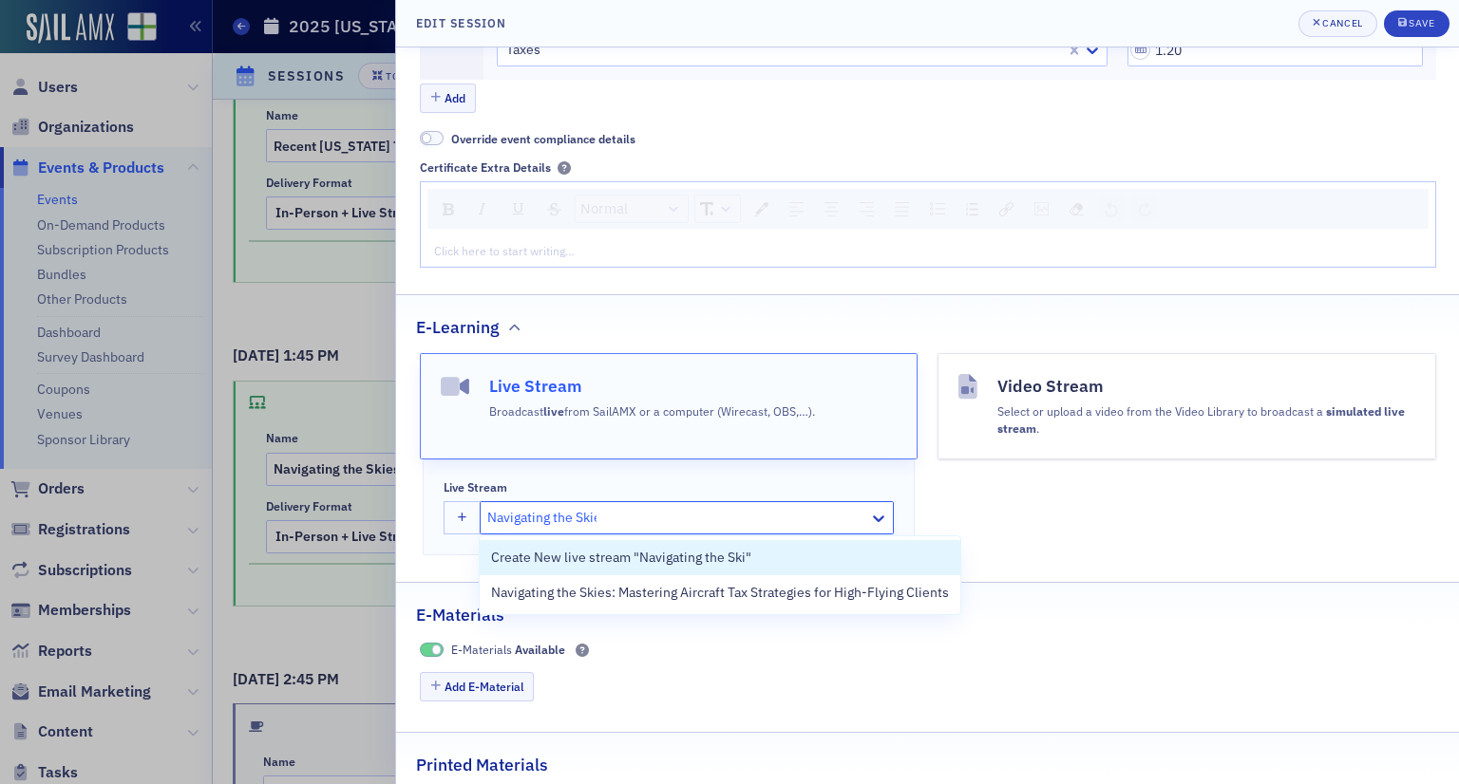
type input "Navigating the Skies"
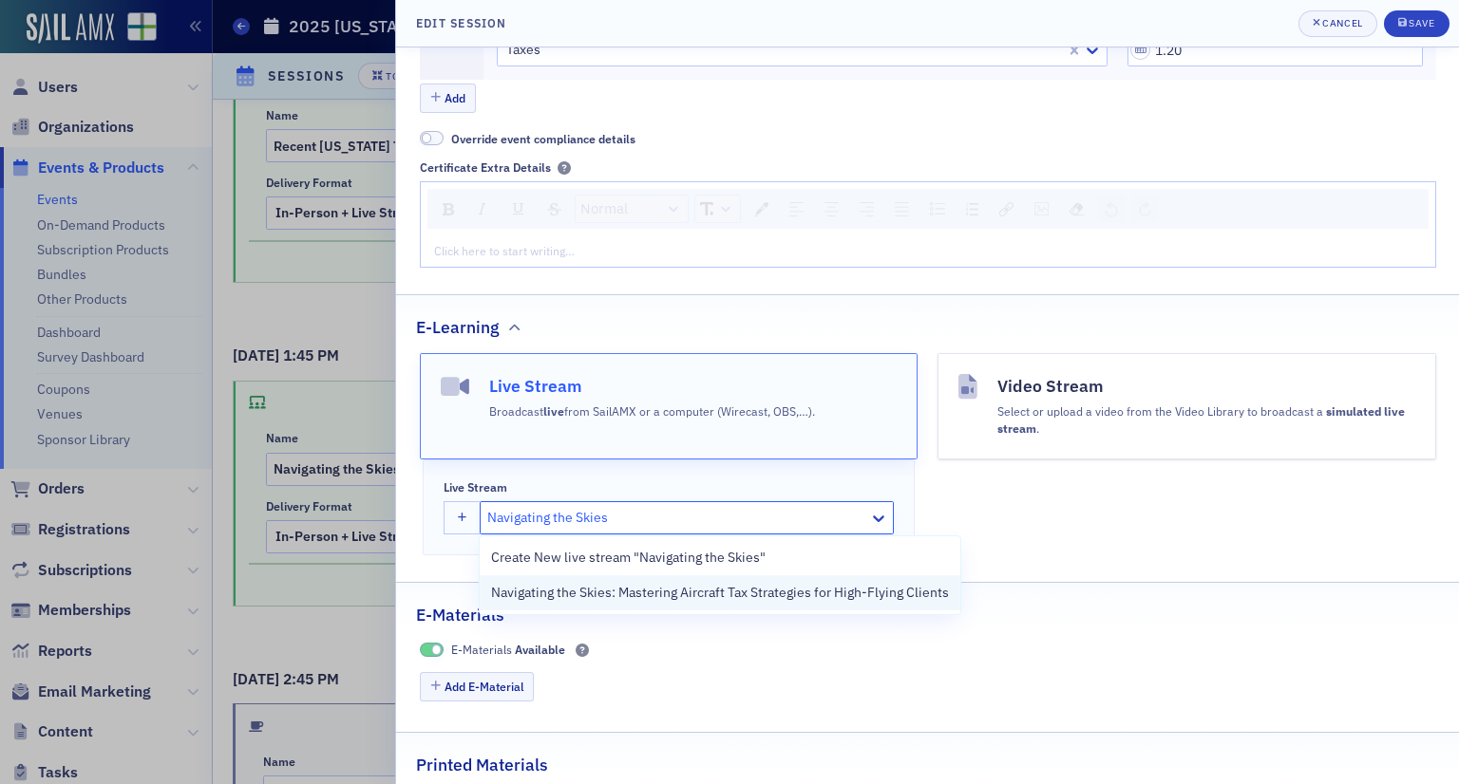
click at [604, 603] on div "Navigating the Skies: Mastering Aircraft Tax Strategies for High-Flying Clients" at bounding box center [720, 593] width 481 height 35
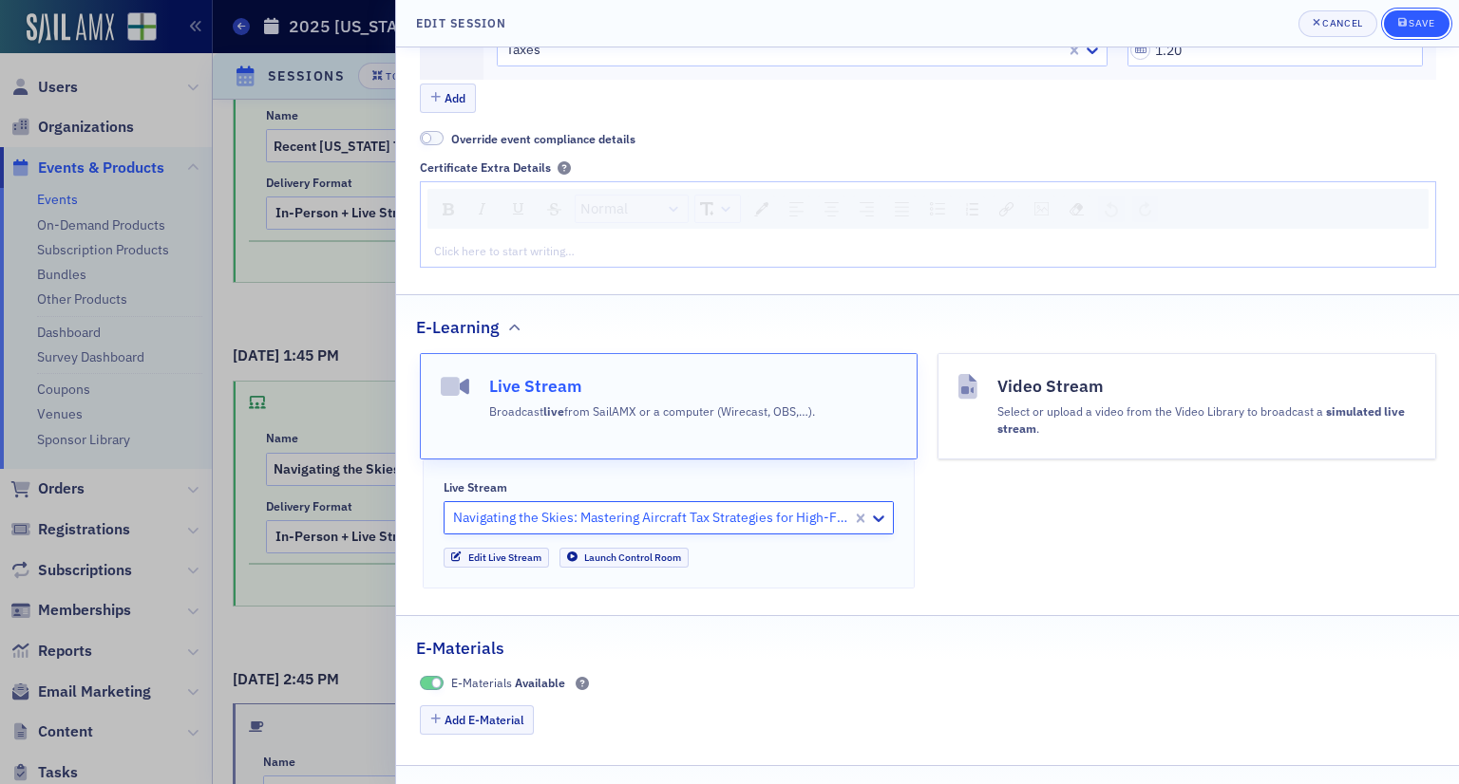
click at [1409, 25] on div "Save" at bounding box center [1421, 23] width 26 height 10
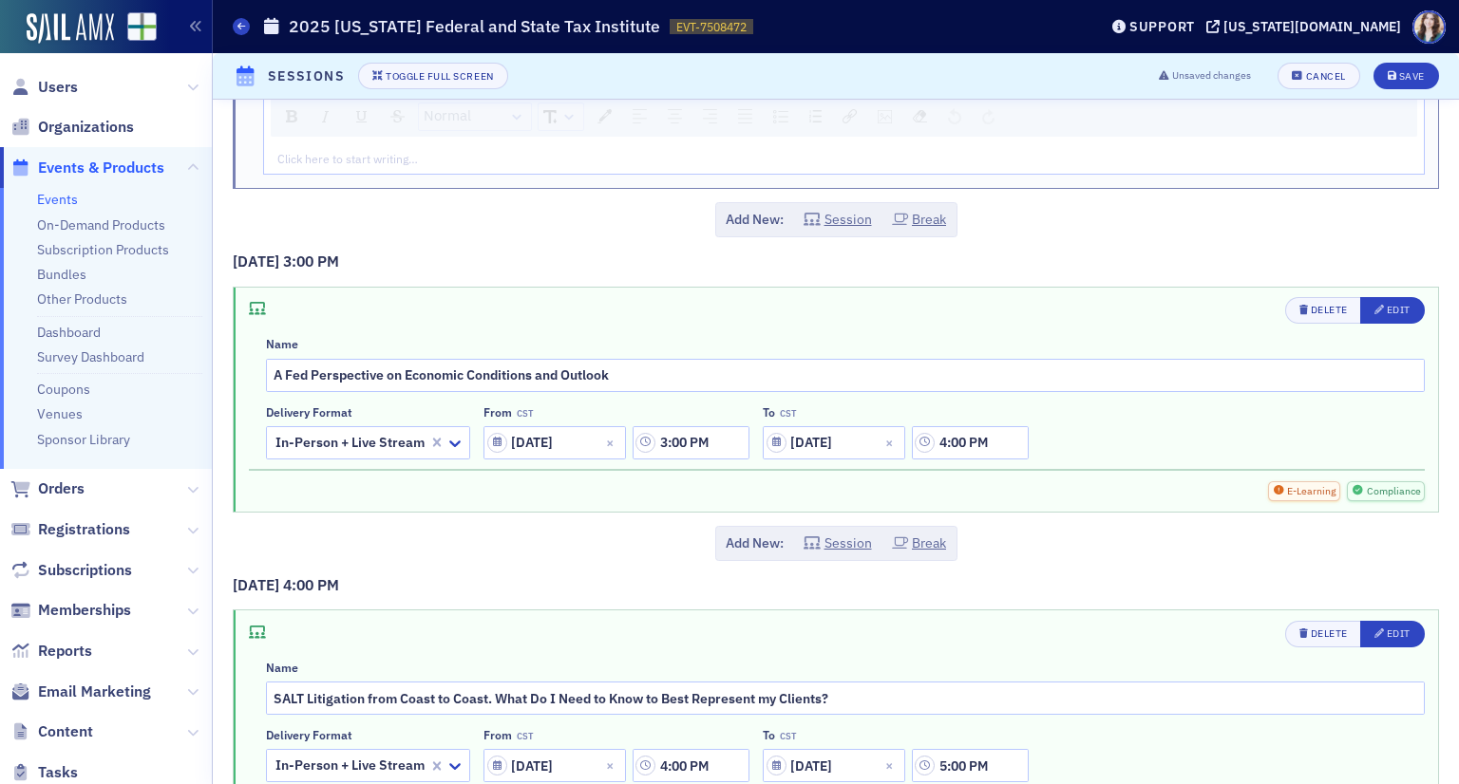
scroll to position [5983, 0]
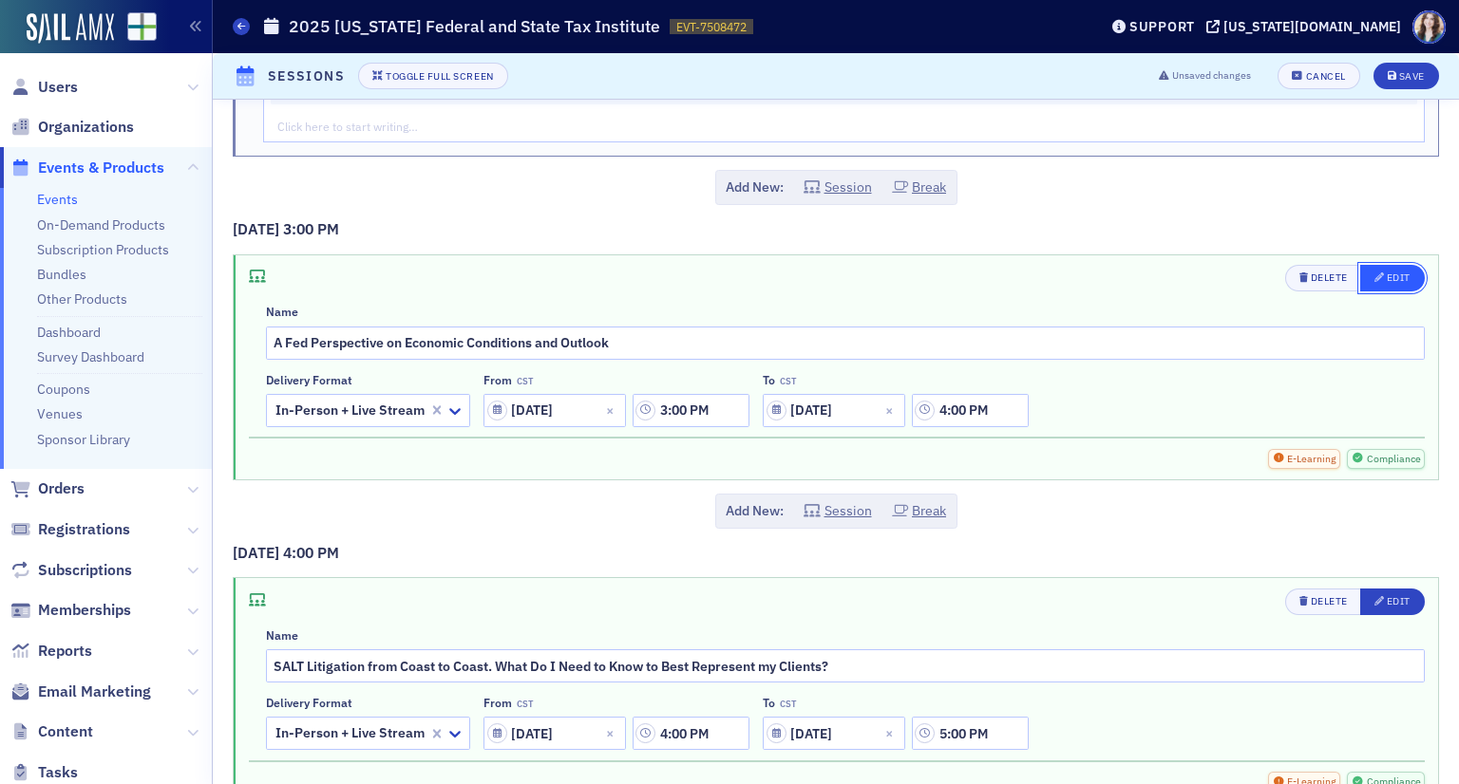
click at [1393, 273] on div "Edit" at bounding box center [1399, 278] width 24 height 10
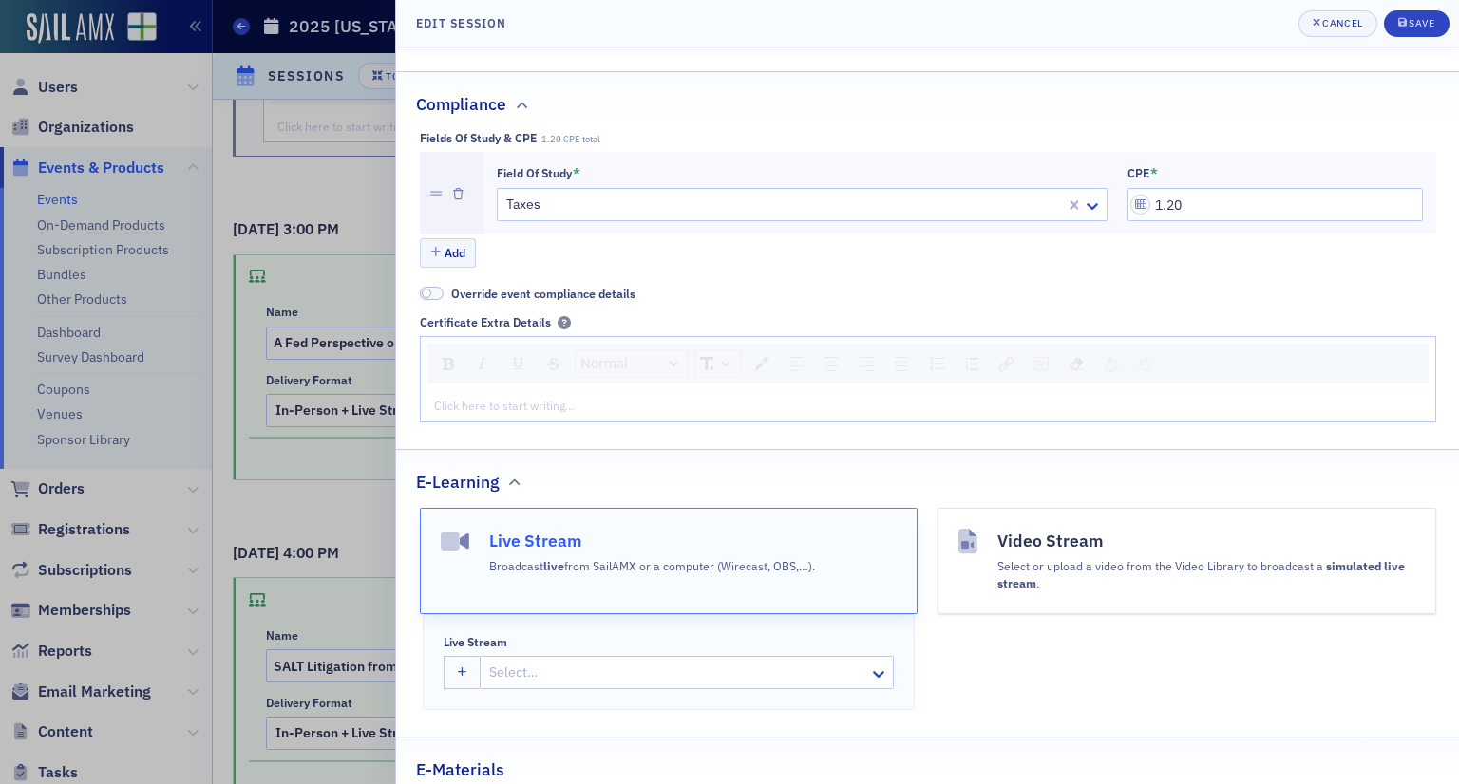
scroll to position [670, 0]
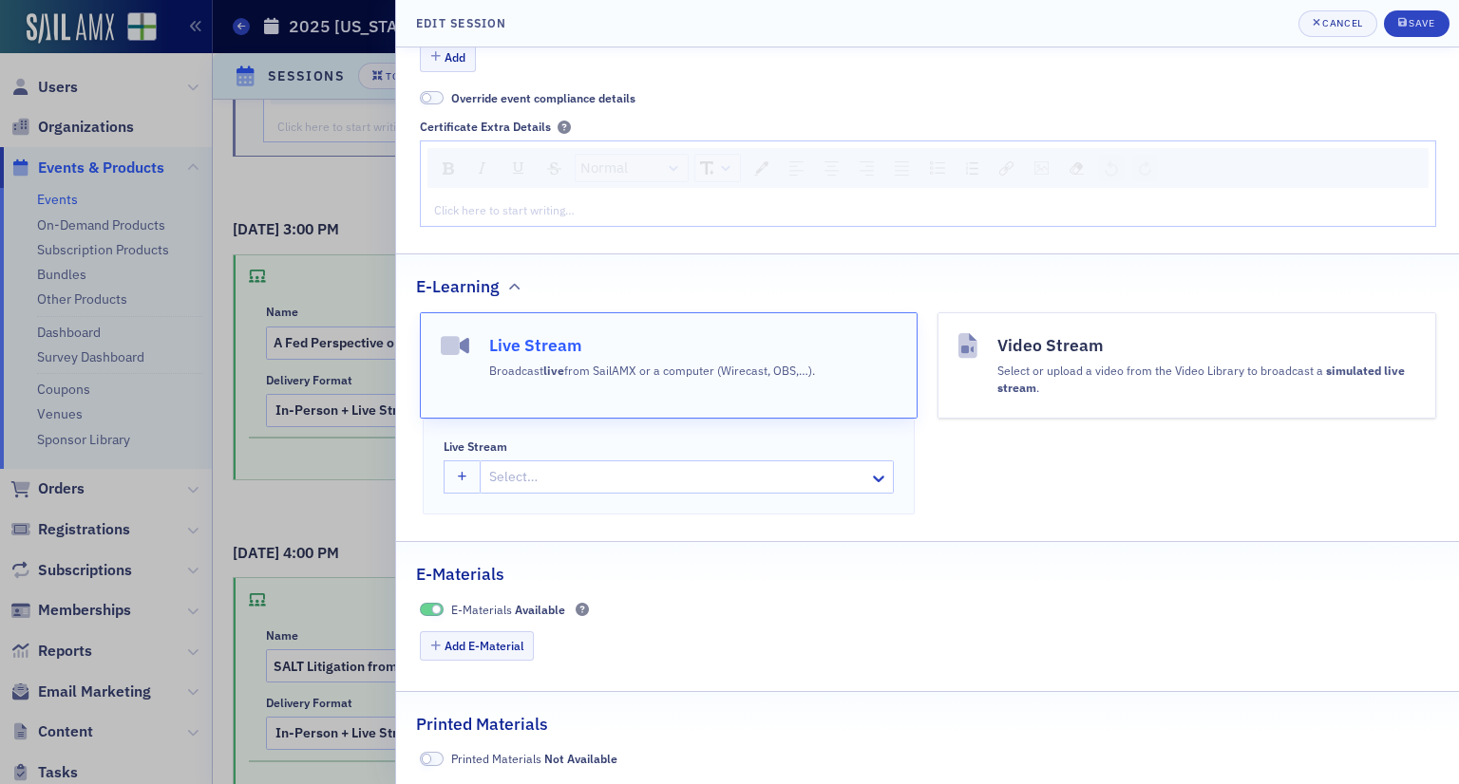
click at [594, 472] on div at bounding box center [677, 477] width 380 height 24
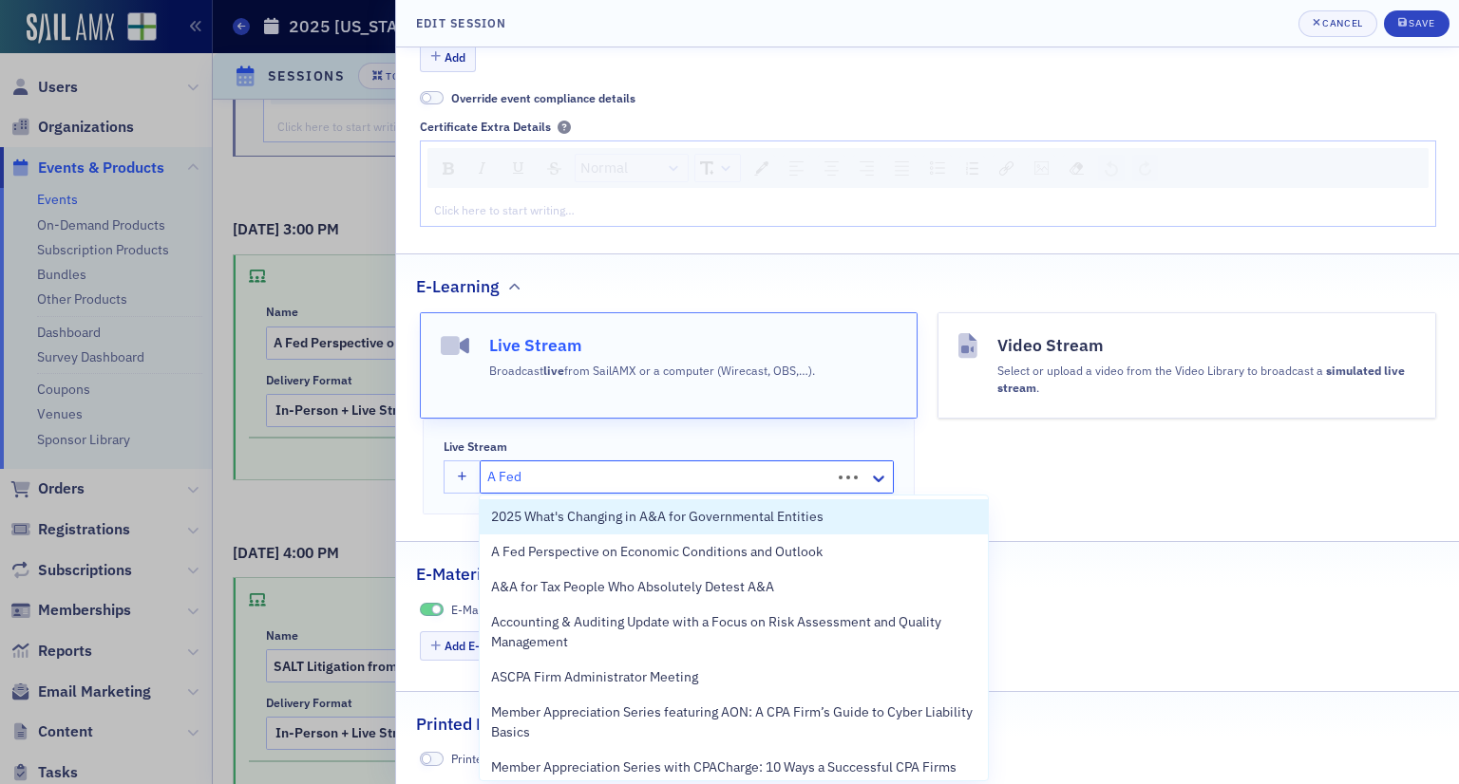
type input "A Fed"
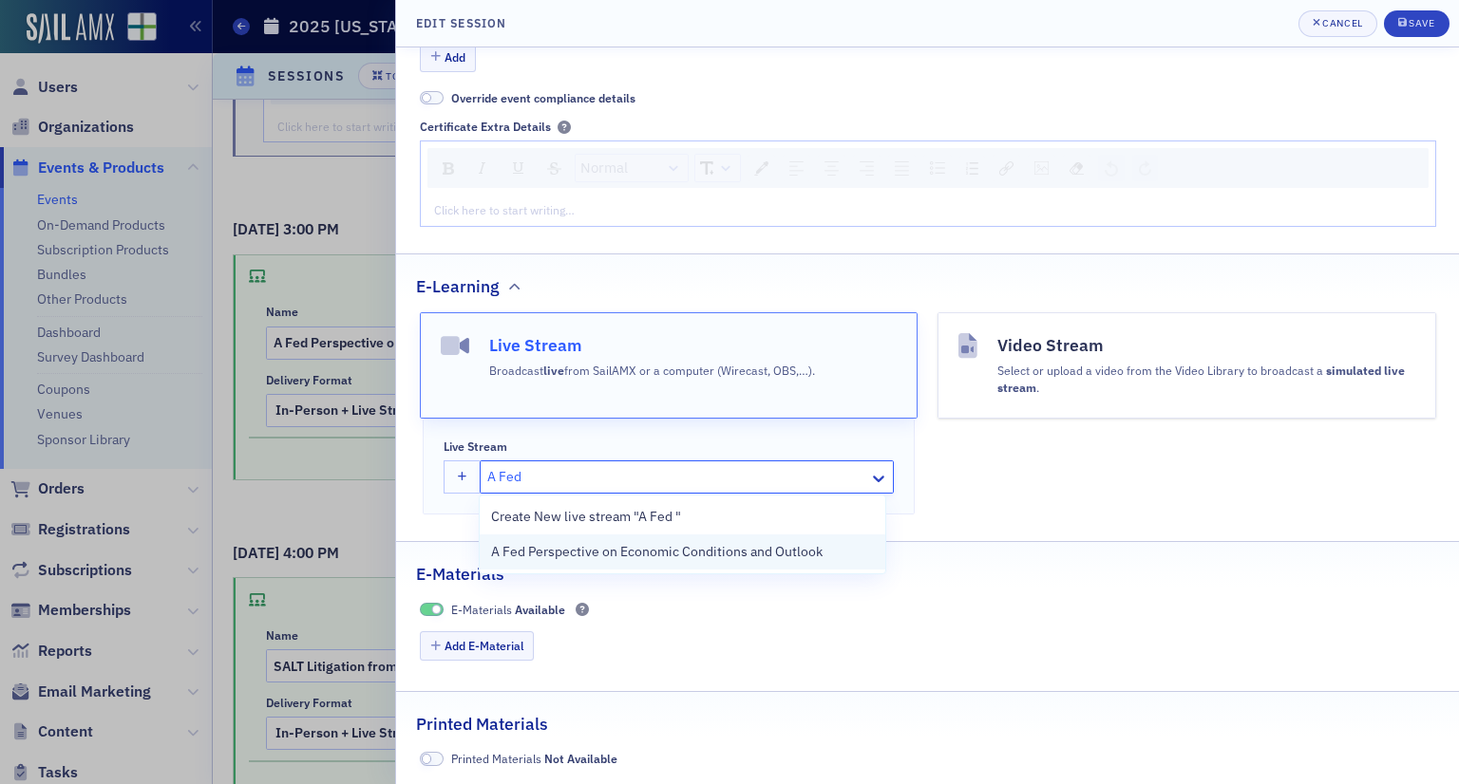
click at [650, 563] on div "A Fed Perspective on Economic Conditions and Outlook" at bounding box center [683, 552] width 406 height 35
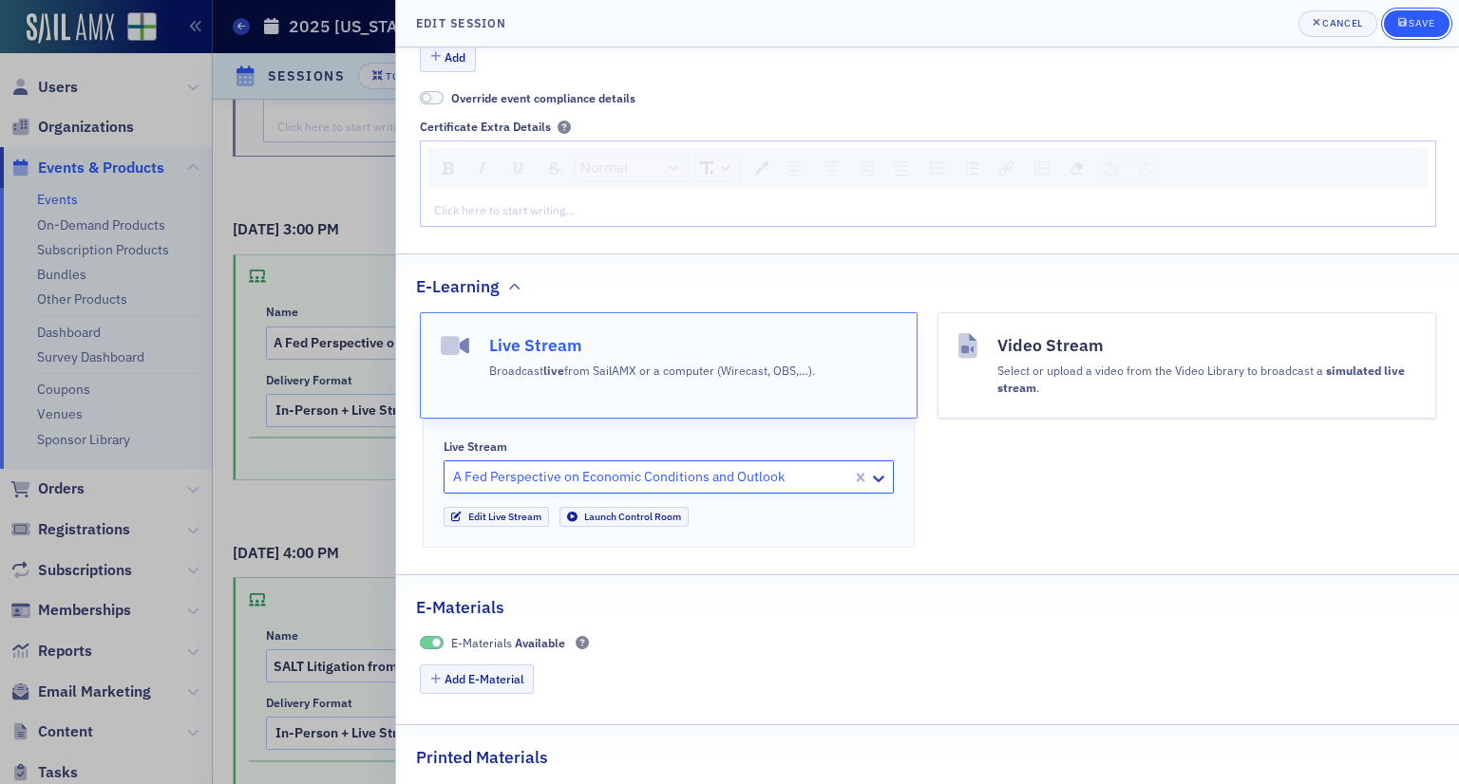
click at [1399, 35] on button "Save" at bounding box center [1417, 23] width 66 height 27
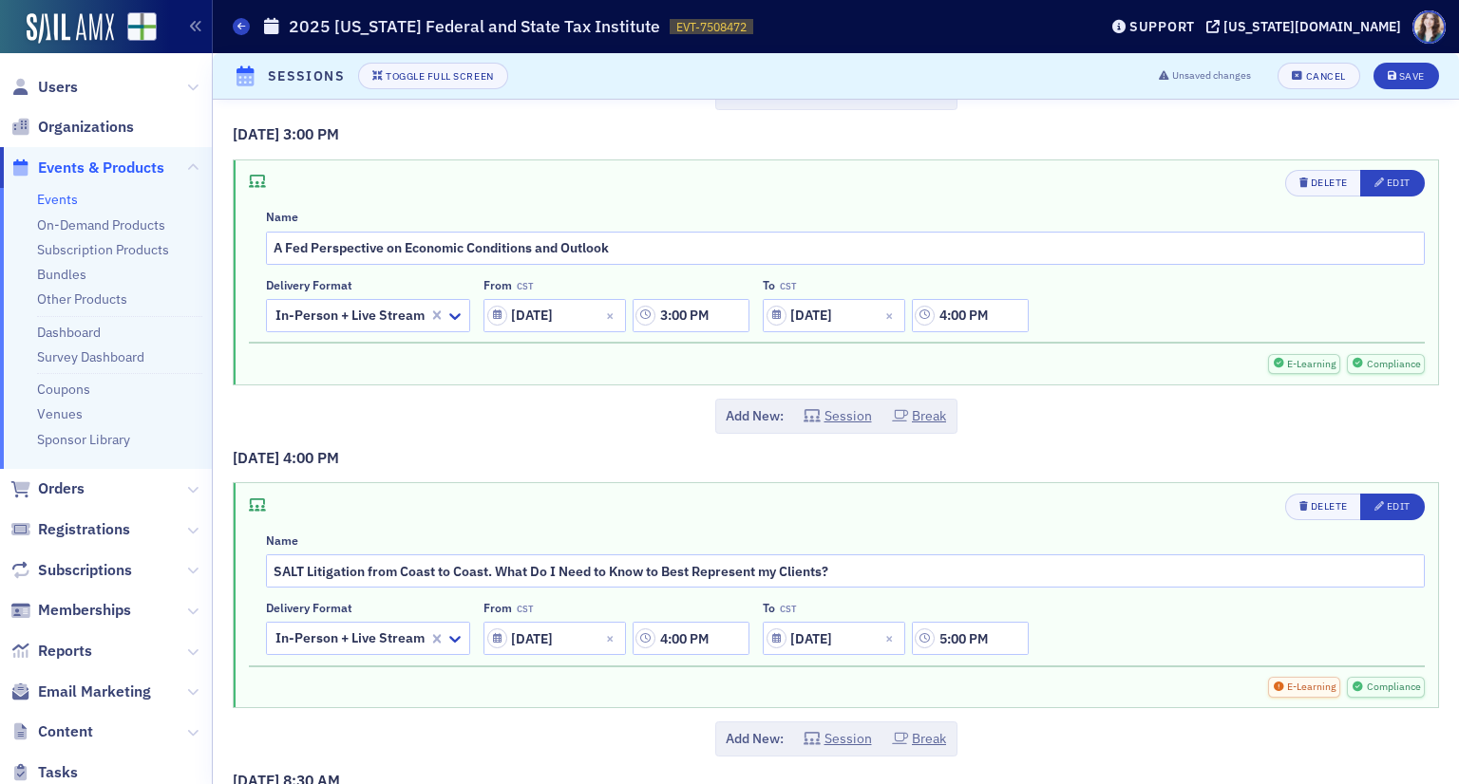
scroll to position [6268, 0]
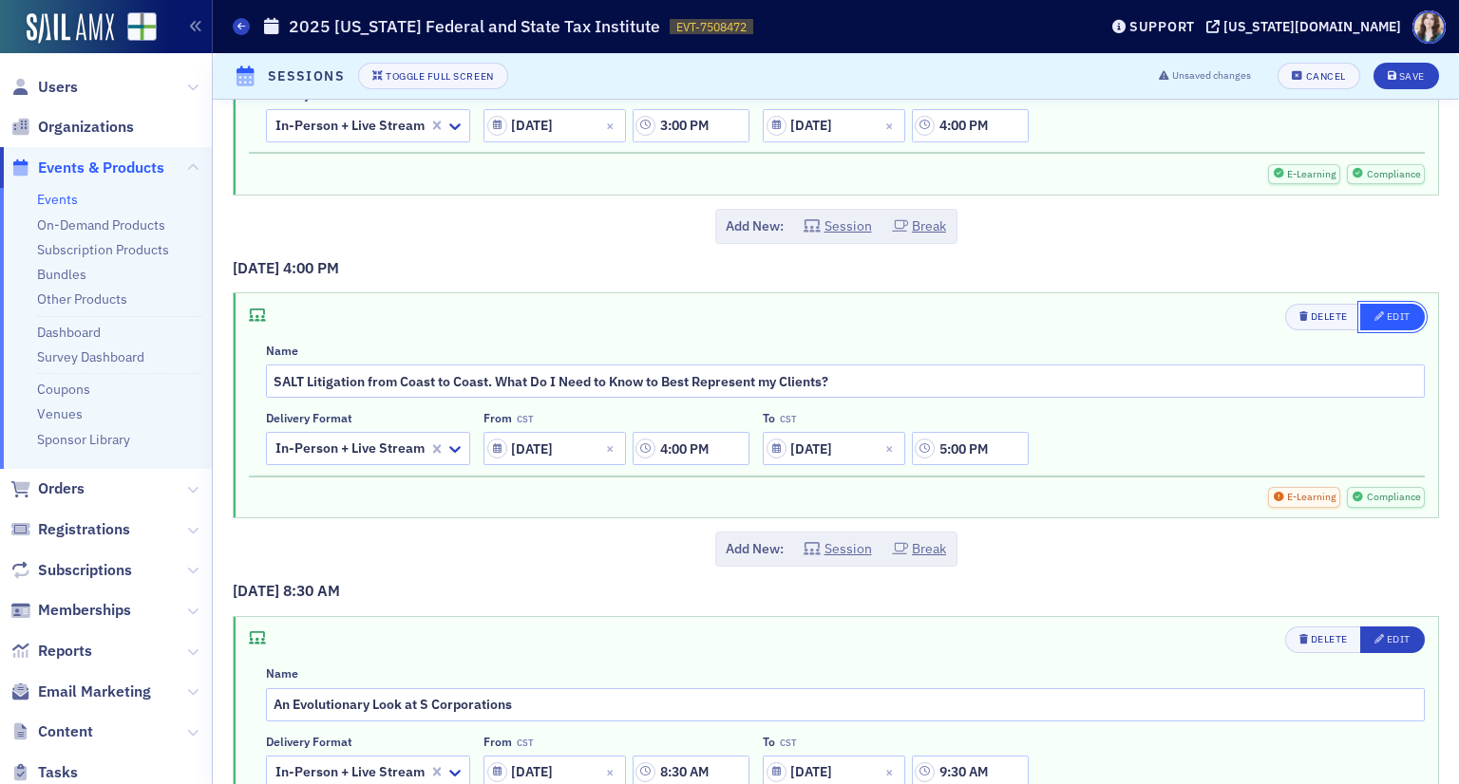
click at [1393, 310] on span "Edit" at bounding box center [1392, 317] width 36 height 15
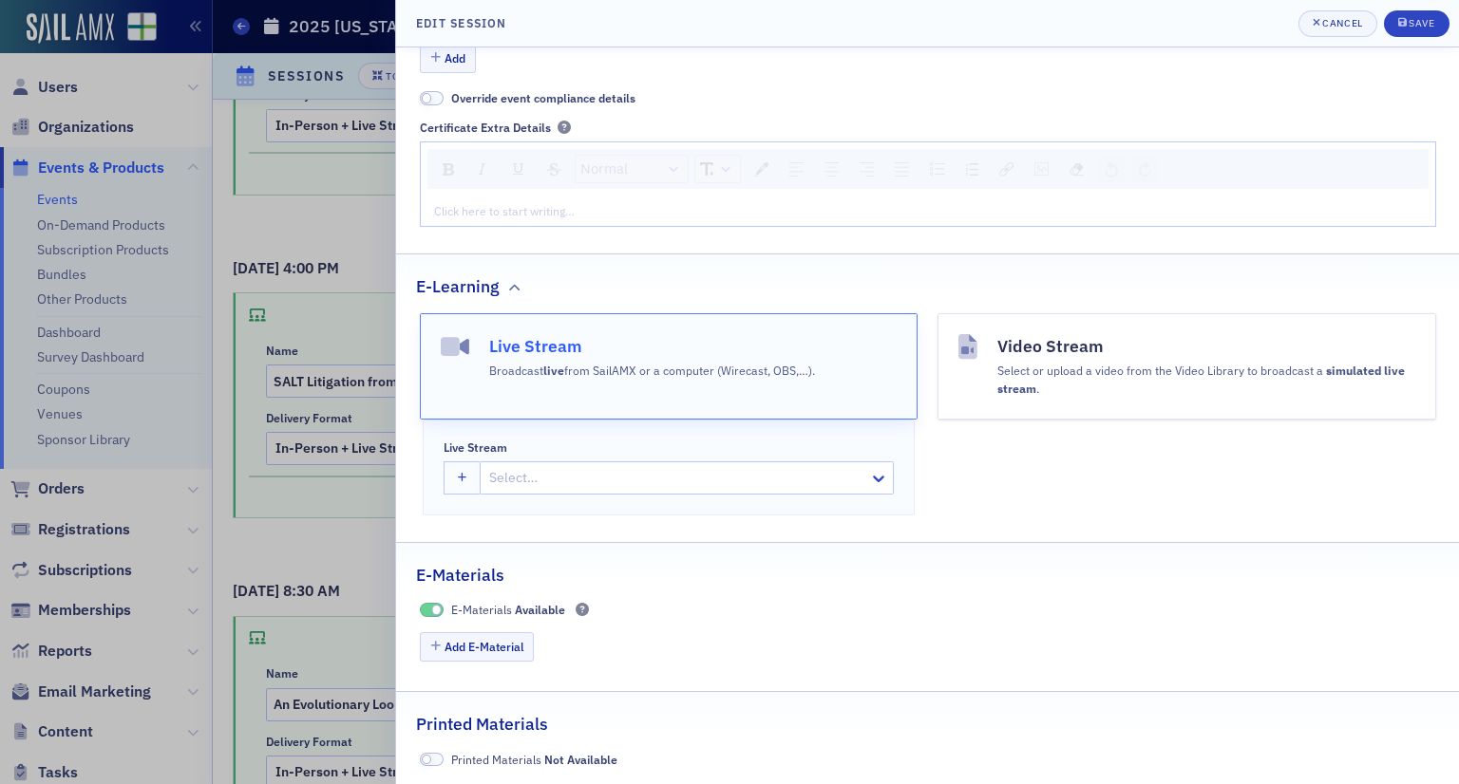
scroll to position [805, 0]
click at [593, 476] on div at bounding box center [677, 478] width 380 height 24
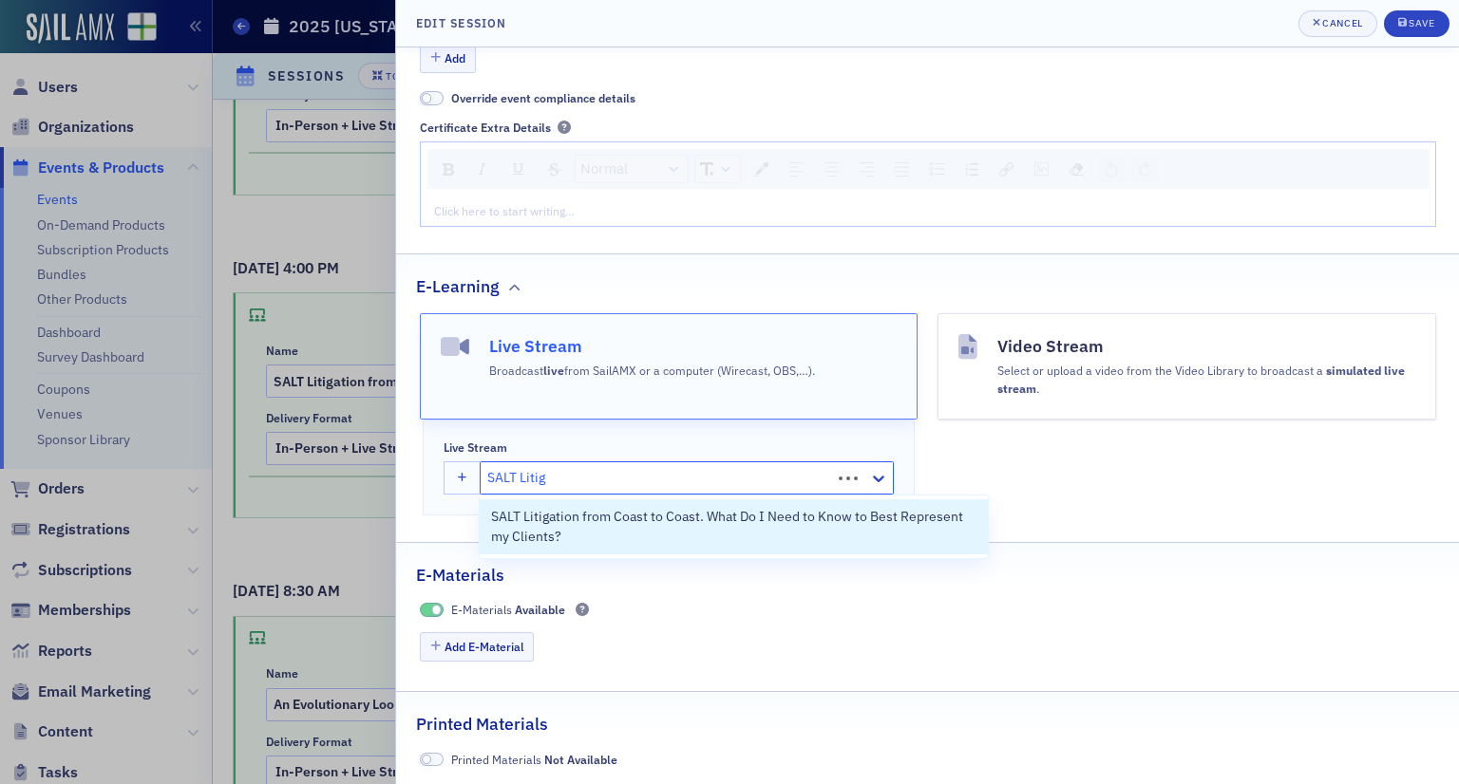
type input "SALT Litiga"
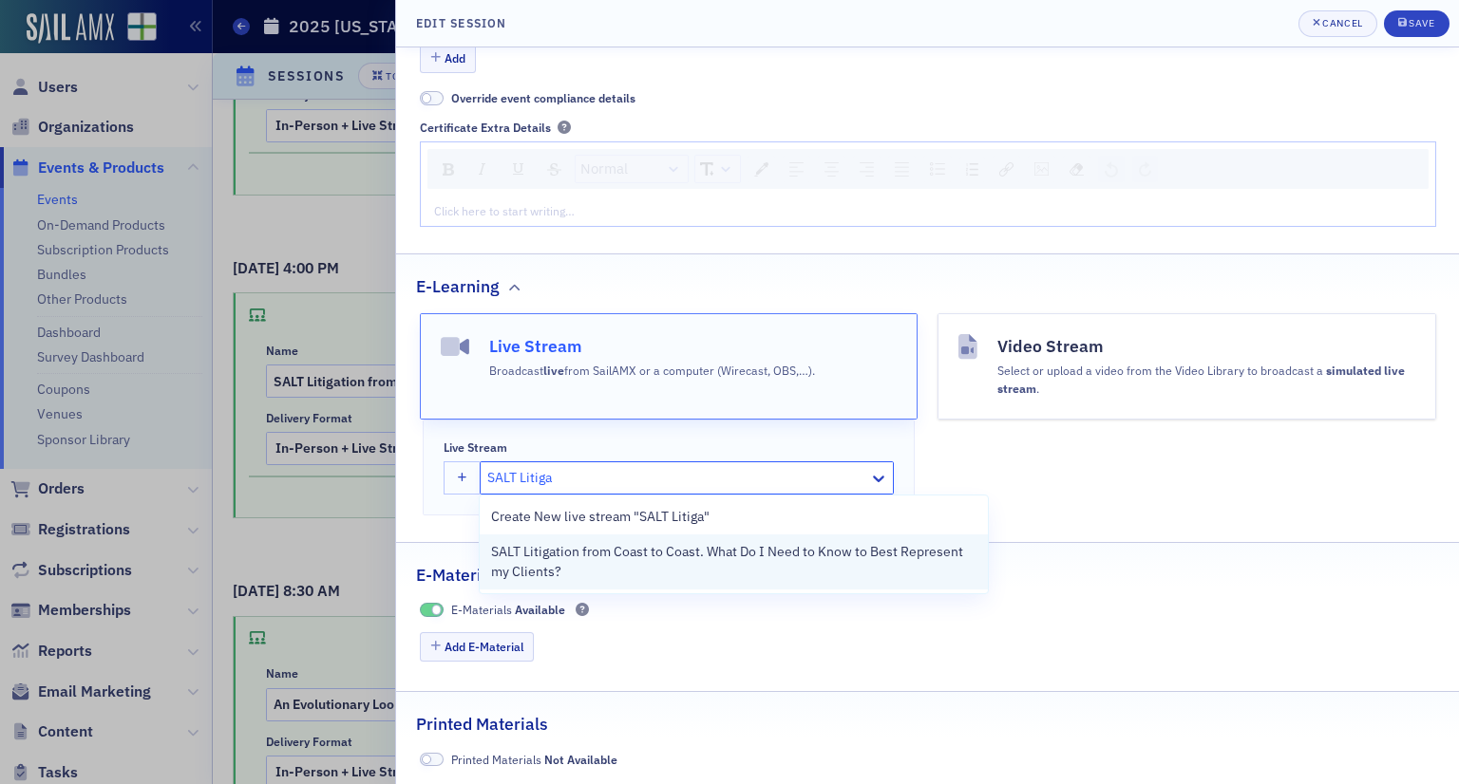
click at [598, 561] on span "SALT Litigation from Coast to Coast. What Do I Need to Know to Best Represent m…" at bounding box center [734, 562] width 486 height 40
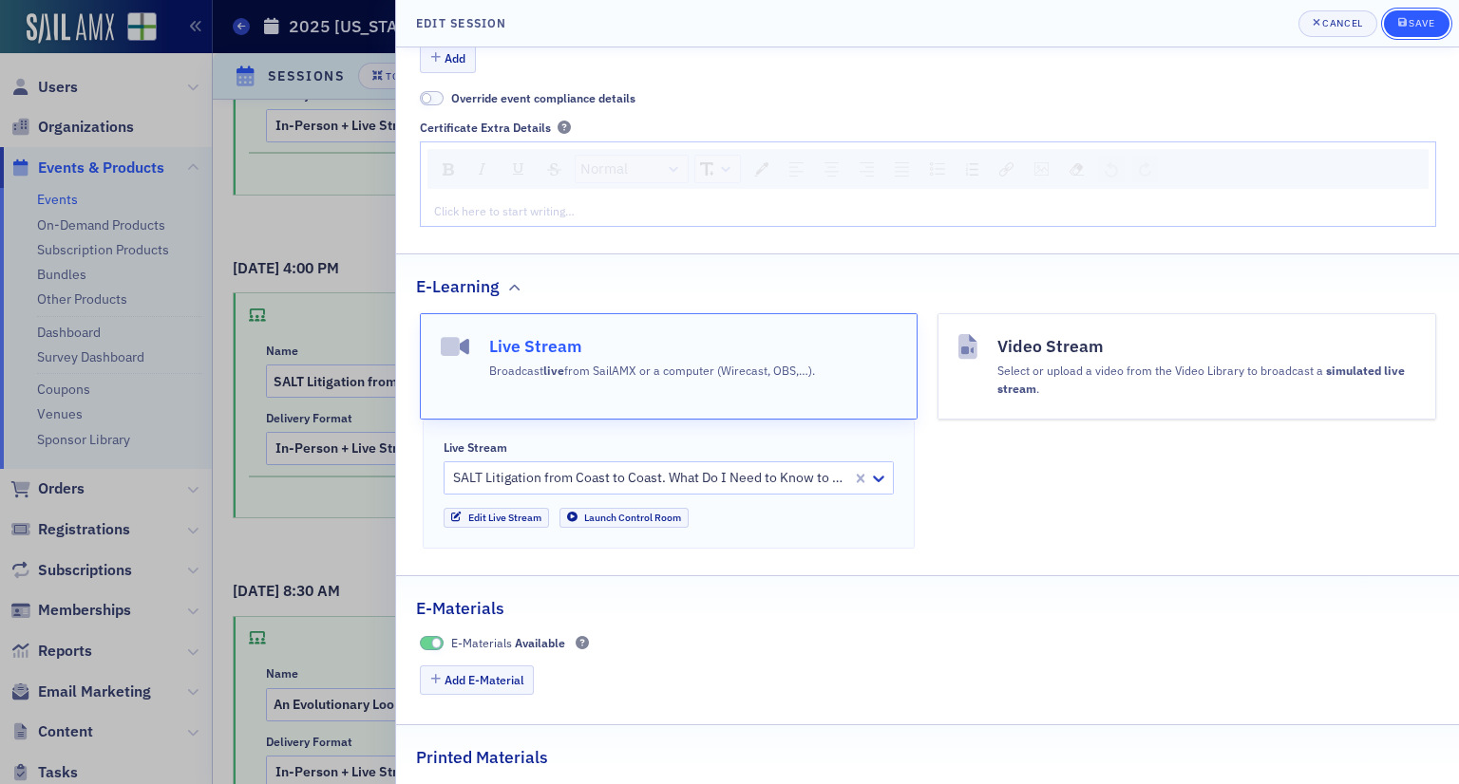
click at [1403, 26] on icon "submit" at bounding box center [1402, 22] width 9 height 9
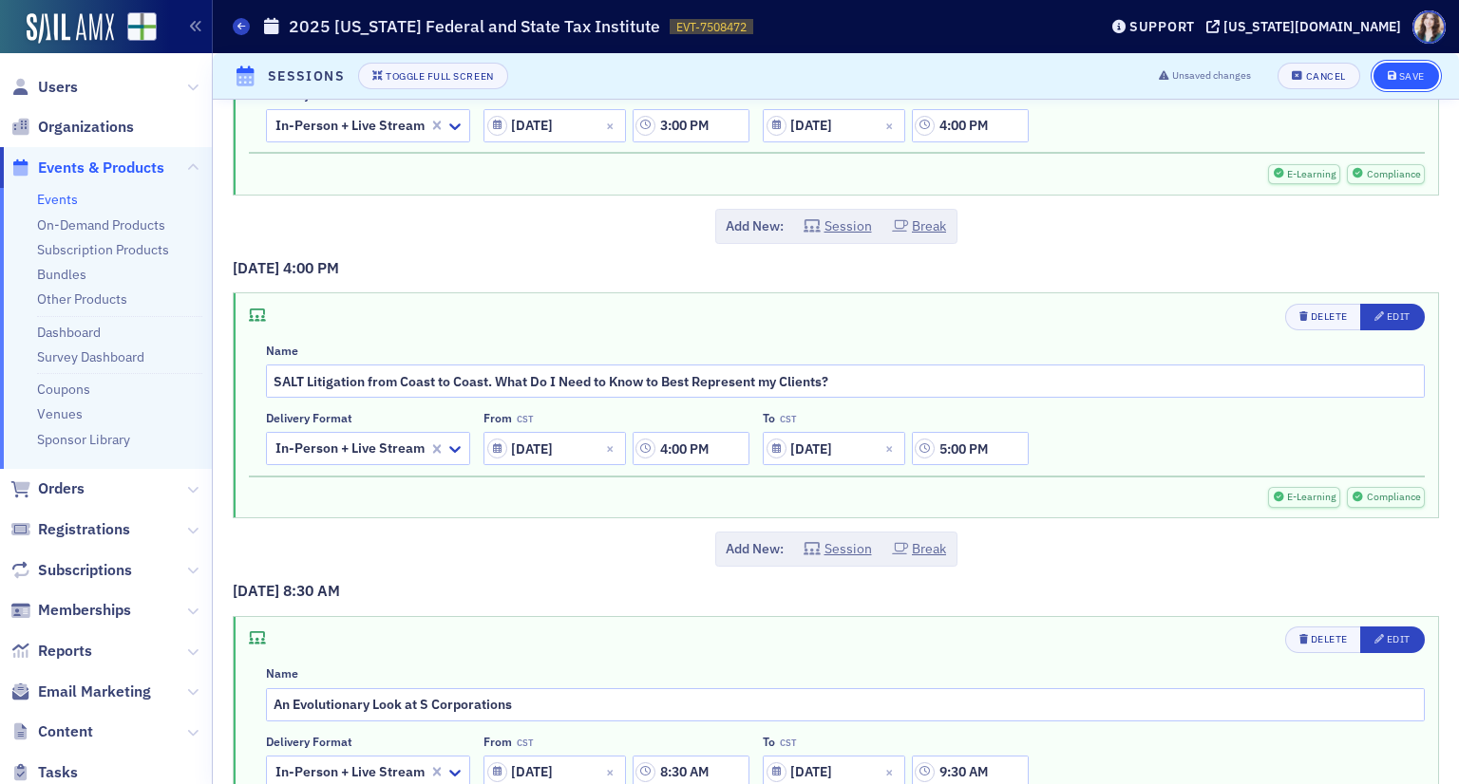
click at [1409, 66] on button "Save" at bounding box center [1406, 76] width 66 height 27
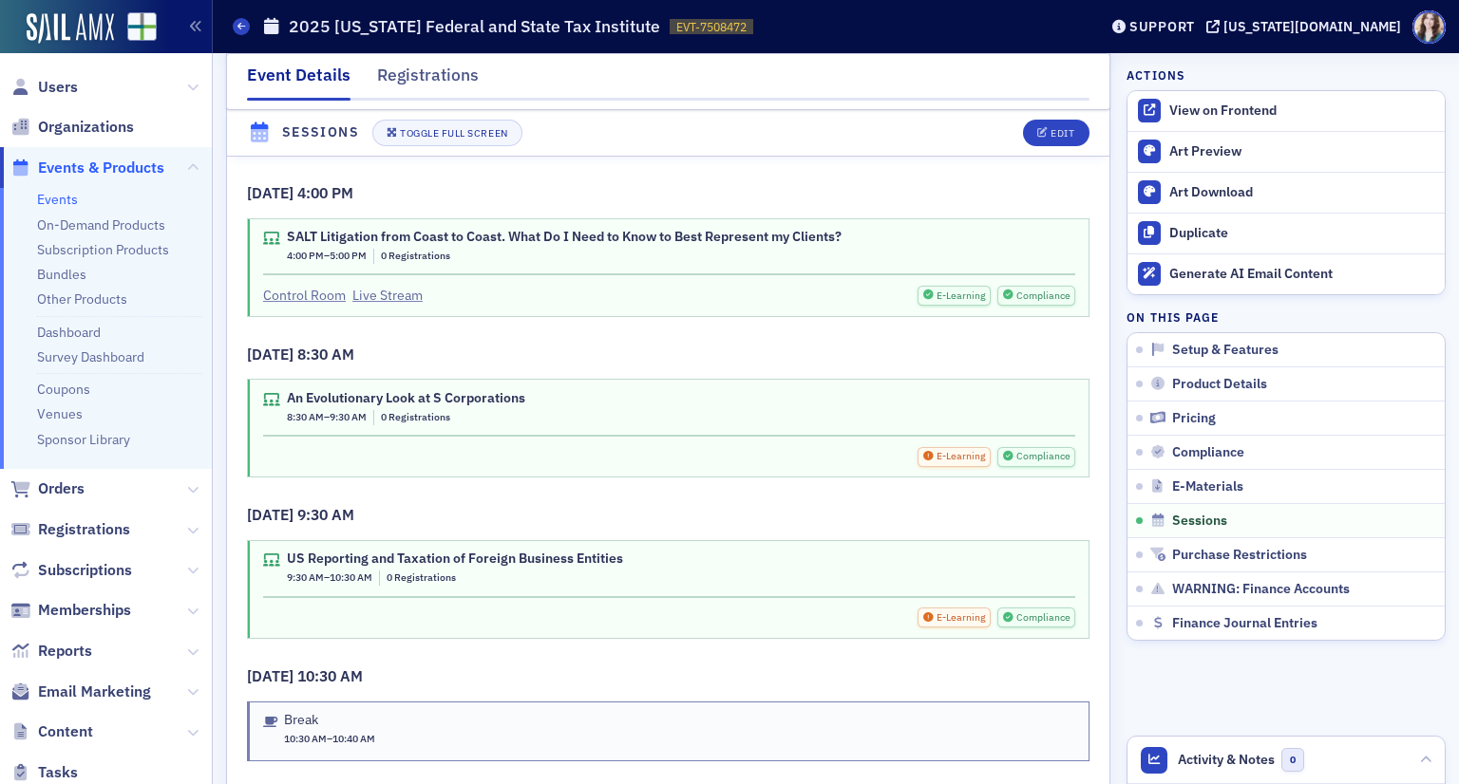
scroll to position [5645, 0]
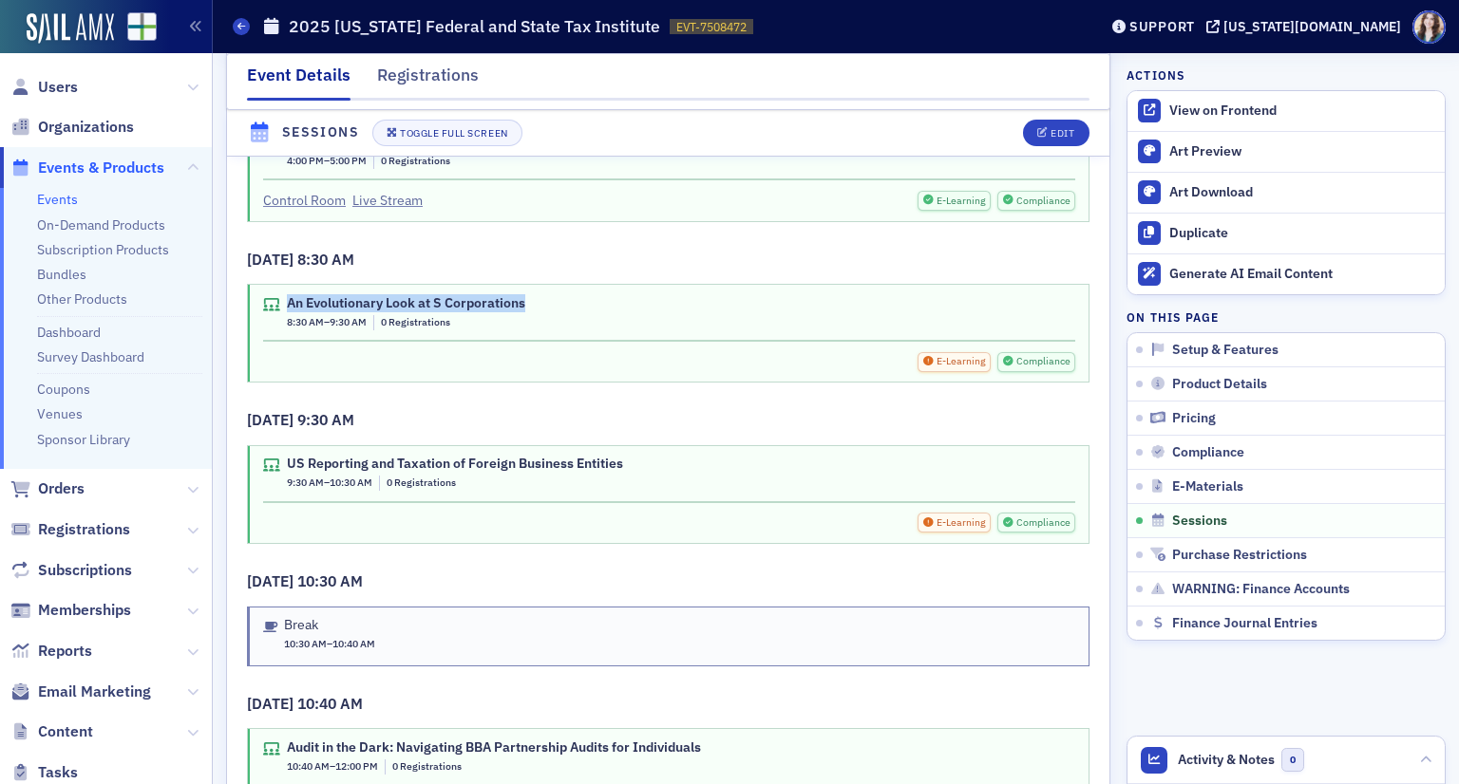
drag, startPoint x: 286, startPoint y: 276, endPoint x: 536, endPoint y: 276, distance: 249.8
click at [536, 295] on div "An Evolutionary Look at S Corporations 8:30 AM – 9:30 AM 0 Registrations" at bounding box center [669, 312] width 812 height 35
copy div "An Evolutionary Look at S Corporations"
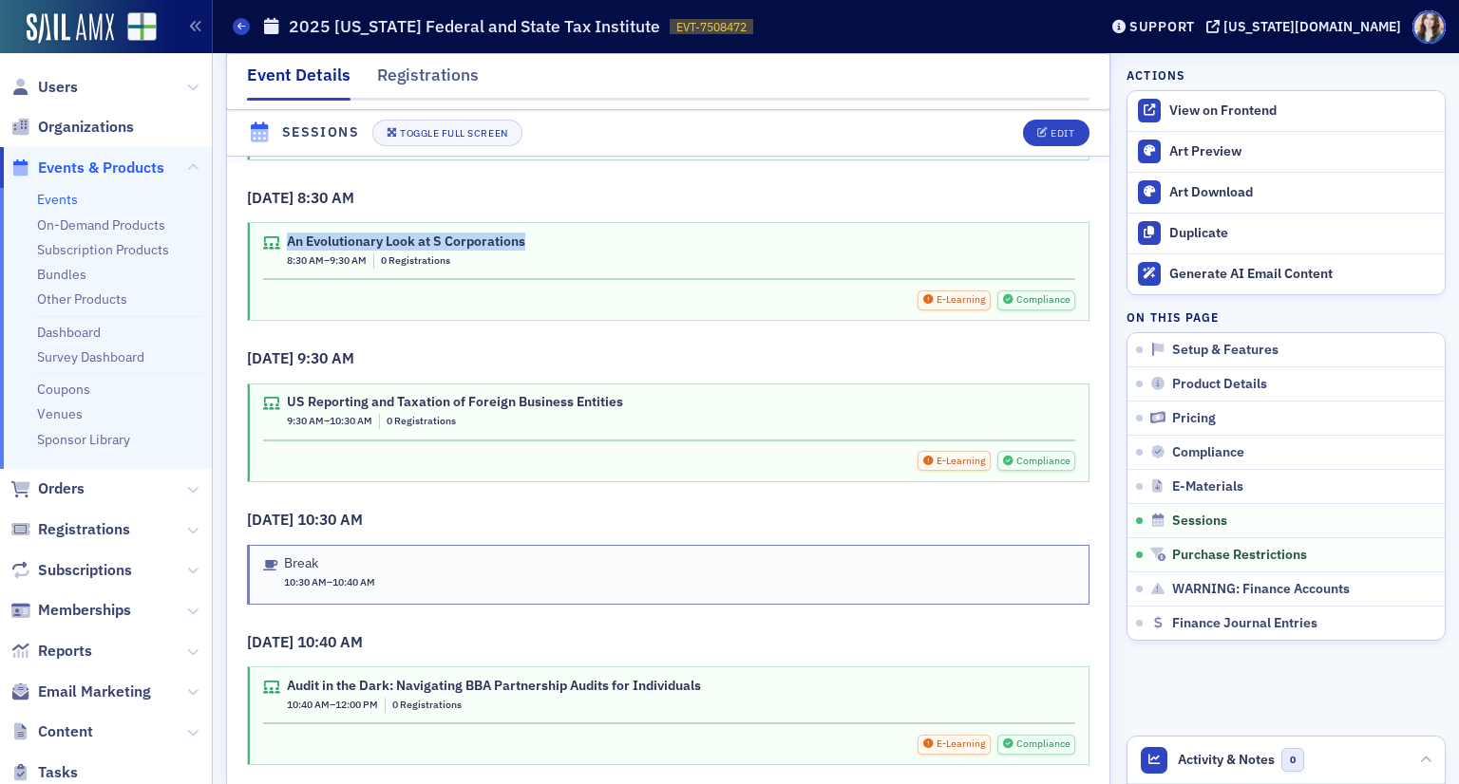
scroll to position [5740, 0]
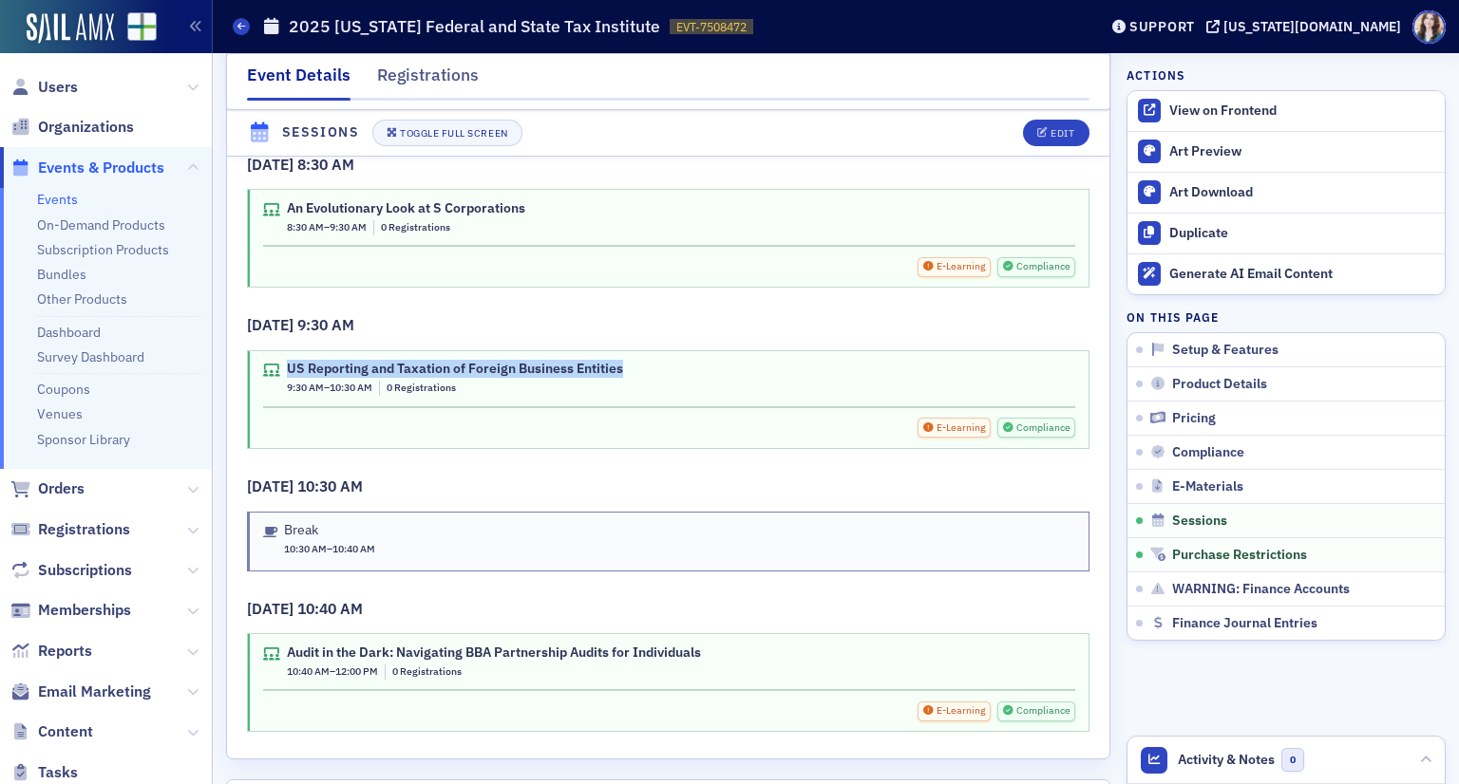
drag, startPoint x: 289, startPoint y: 341, endPoint x: 631, endPoint y: 348, distance: 341.9
click at [623, 361] on div "US Reporting and Taxation of Foreign Business Entities" at bounding box center [455, 369] width 336 height 17
copy div "US Reporting and Taxation of Foreign Business Entities"
click at [667, 361] on div "US Reporting and Taxation of Foreign Business Entities 9:30 AM – 10:30 AM 0 Reg…" at bounding box center [669, 378] width 812 height 35
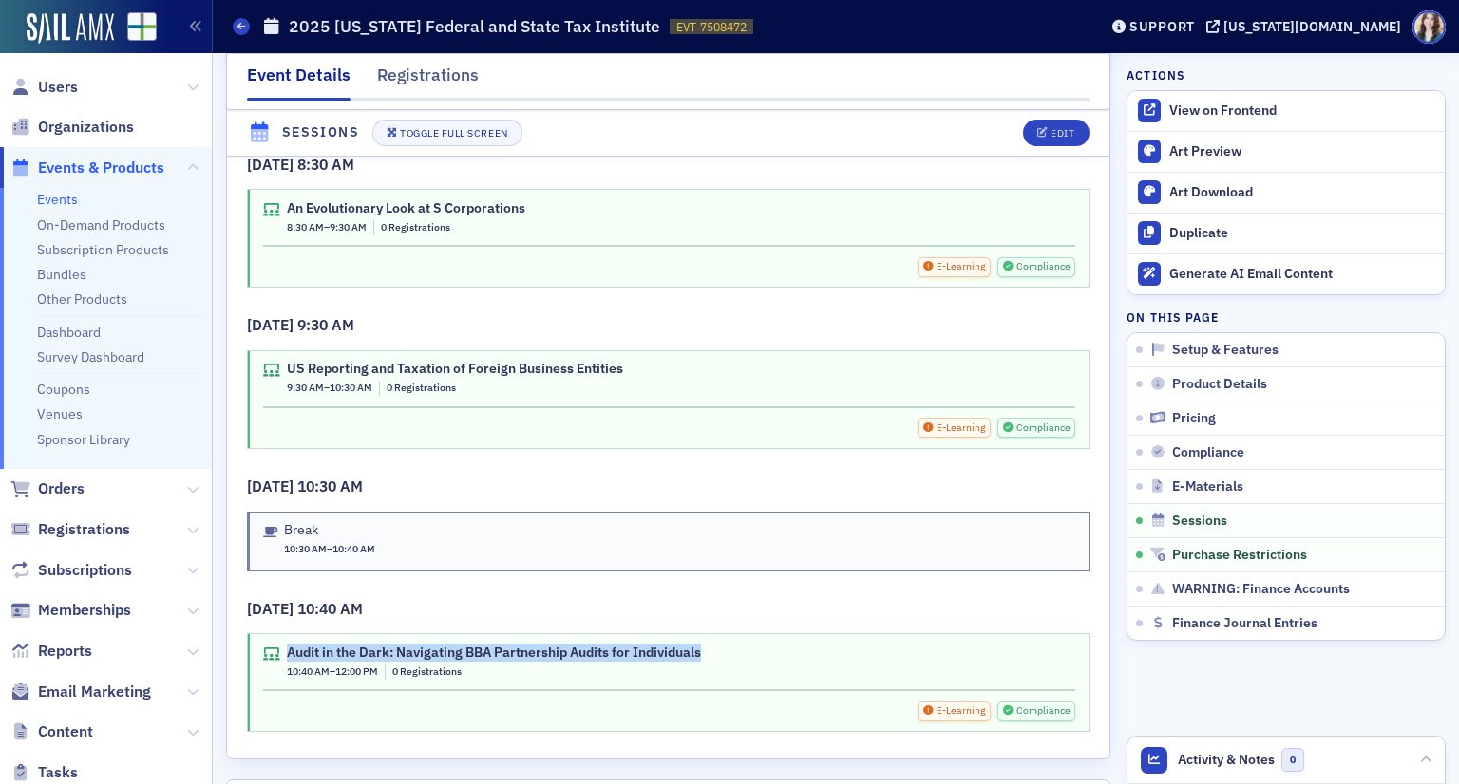
drag, startPoint x: 288, startPoint y: 625, endPoint x: 721, endPoint y: 626, distance: 433.1
click at [721, 645] on div "Audit in the Dark: Navigating BBA Partnership Audits for Individuals 10:40 AM –…" at bounding box center [669, 662] width 812 height 35
copy div "Audit in the Dark: Navigating BBA Partnership Audits for Individuals"
click at [771, 598] on h3 "11/14/2025 10:40 AM" at bounding box center [668, 609] width 842 height 23
click at [1038, 125] on button "Edit" at bounding box center [1056, 133] width 66 height 27
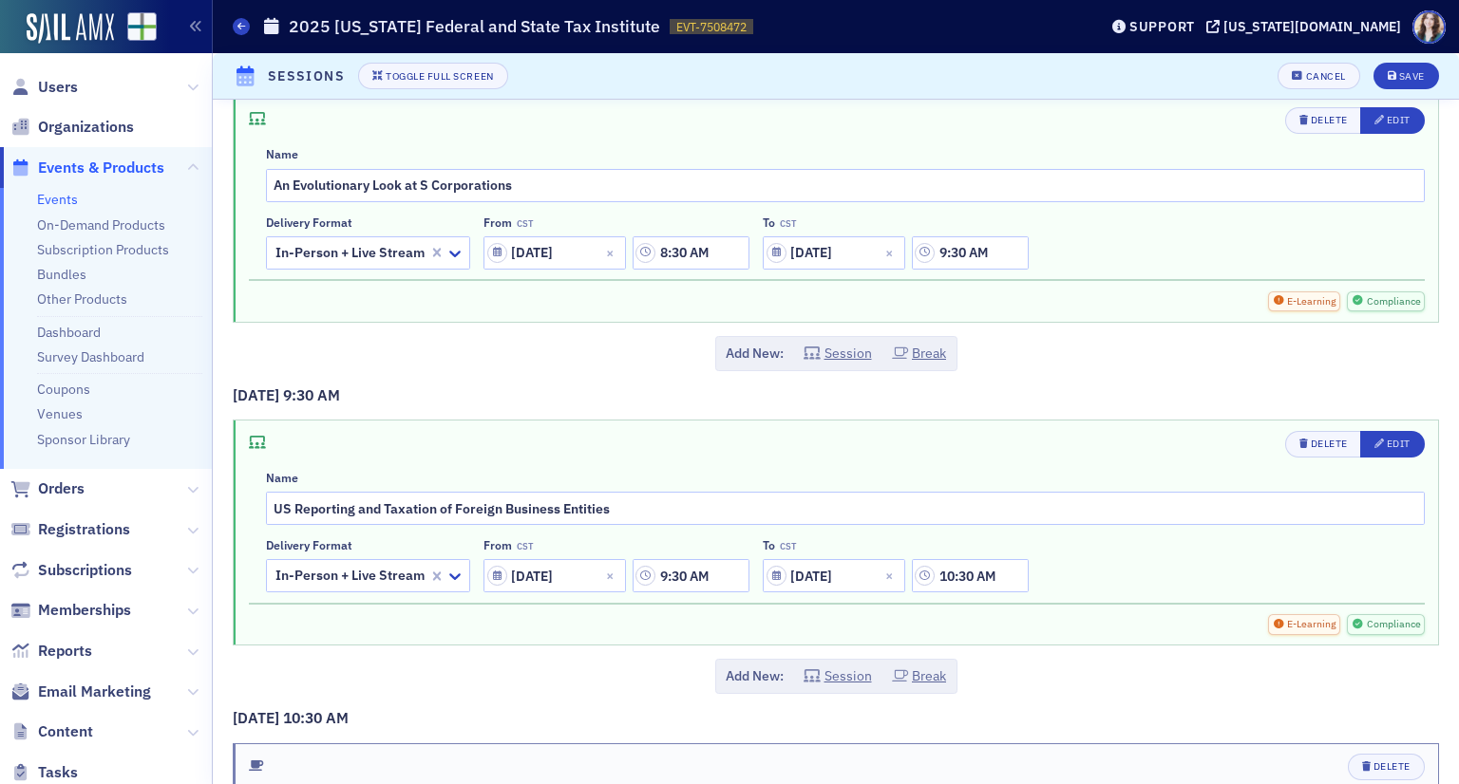
scroll to position [6743, 0]
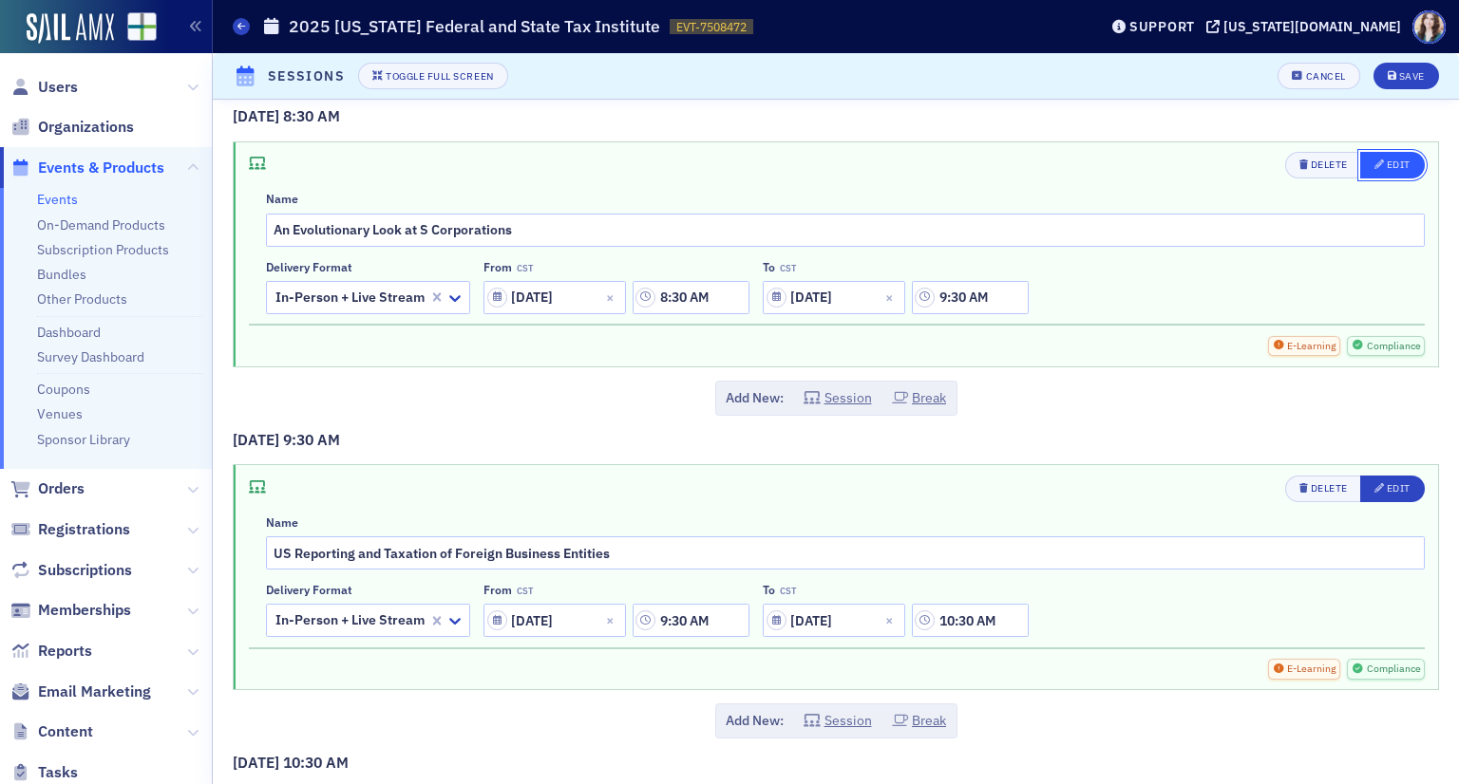
click at [1387, 160] on div "Edit" at bounding box center [1399, 165] width 24 height 10
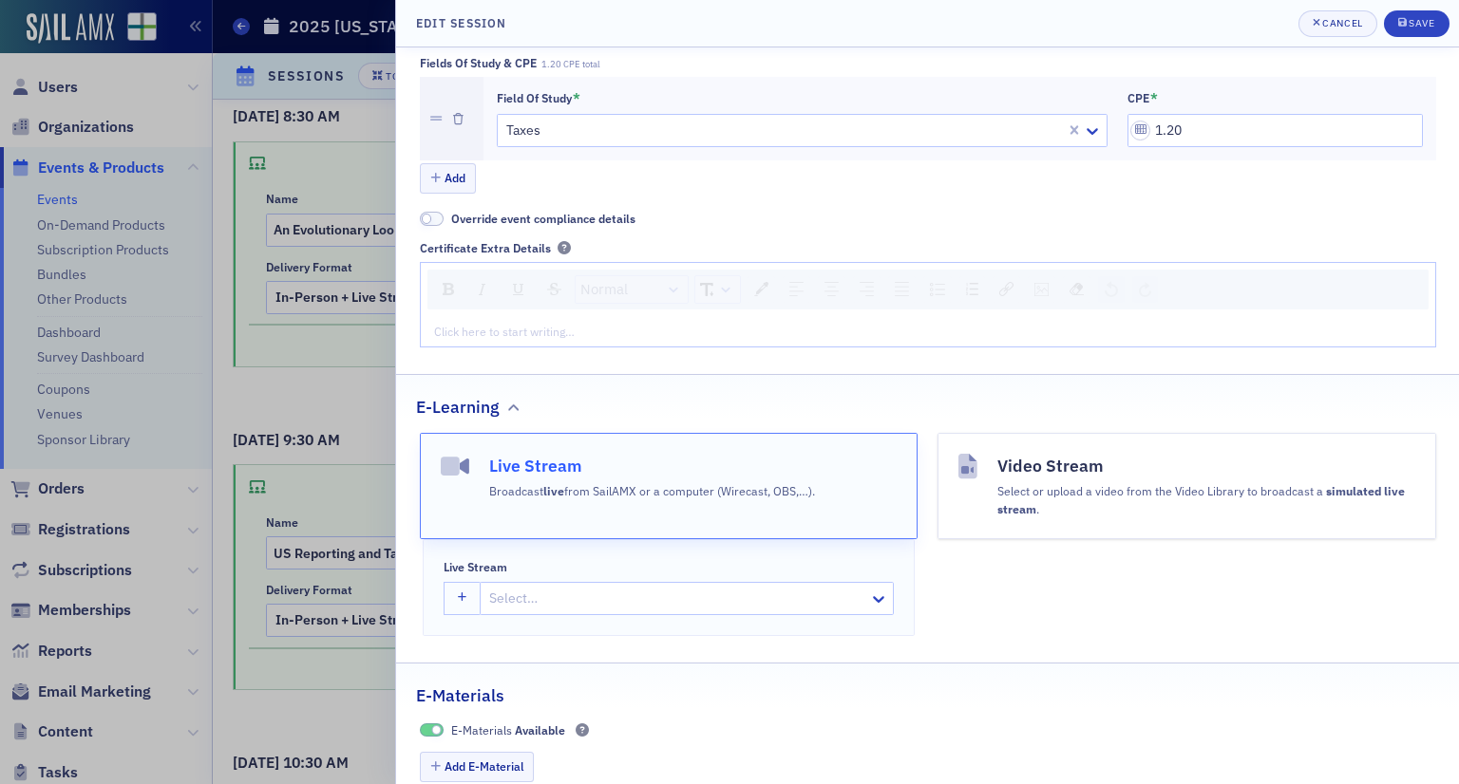
scroll to position [688, 0]
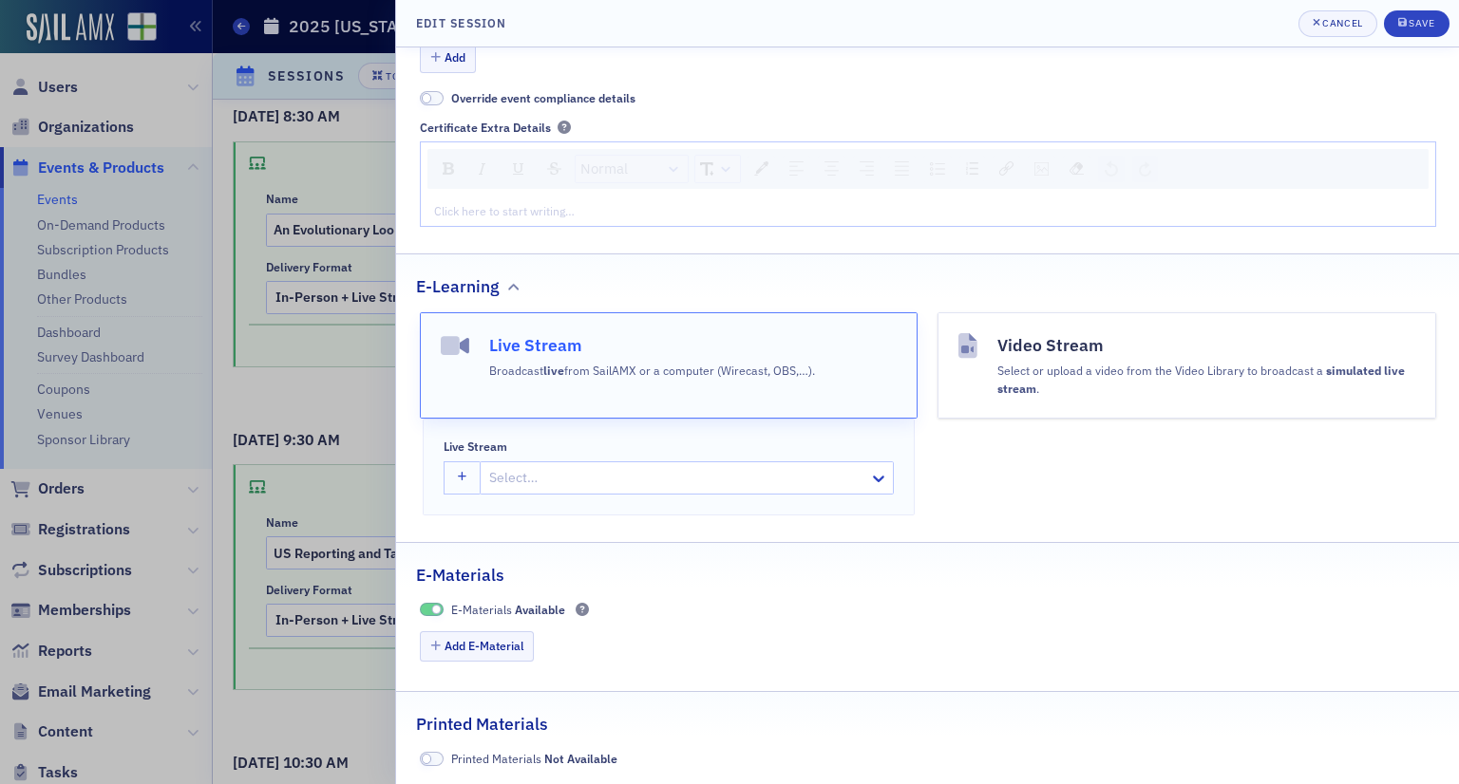
click at [587, 477] on div at bounding box center [677, 478] width 380 height 24
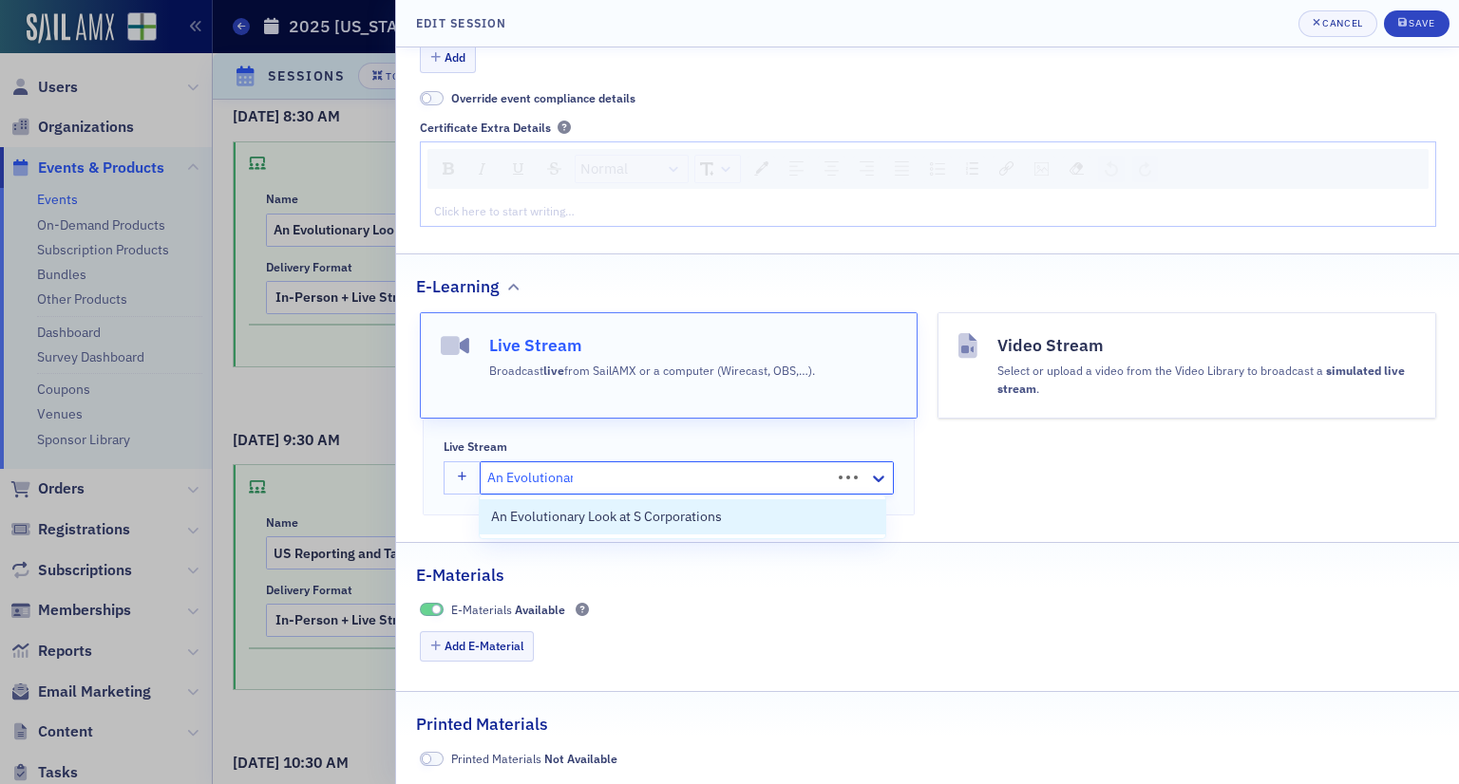
type input "An Evolutionary"
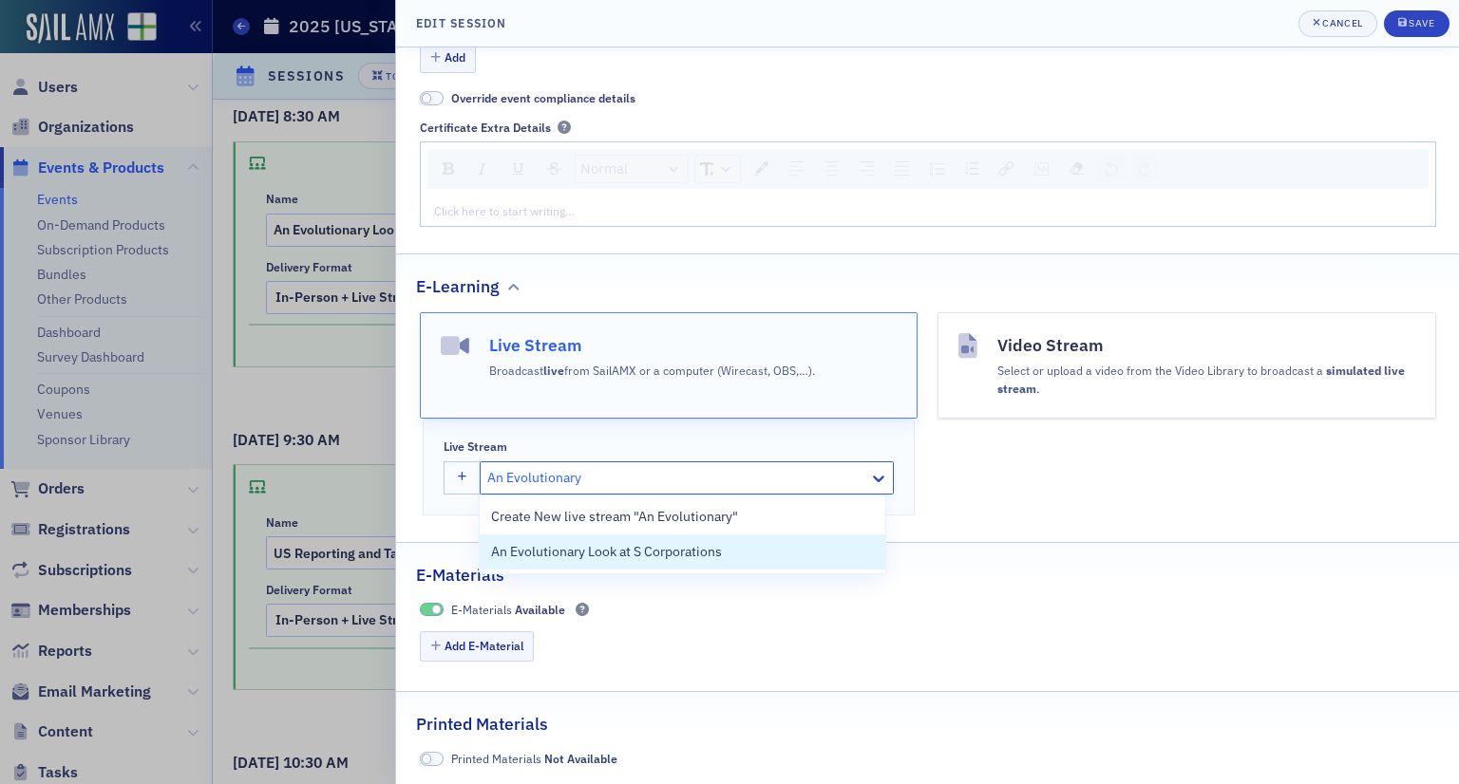
click at [598, 549] on span "An Evolutionary Look at S Corporations" at bounding box center [606, 552] width 231 height 20
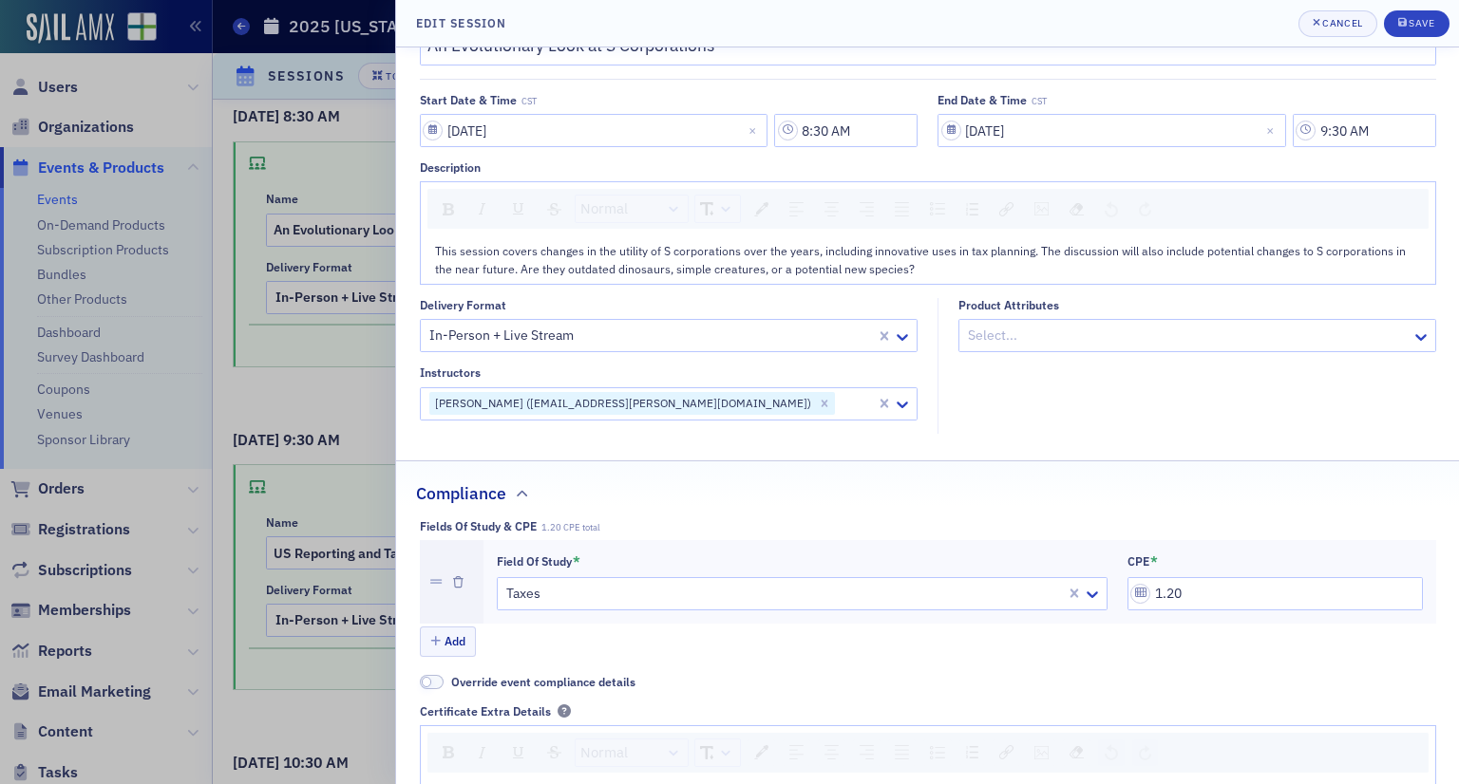
scroll to position [0, 0]
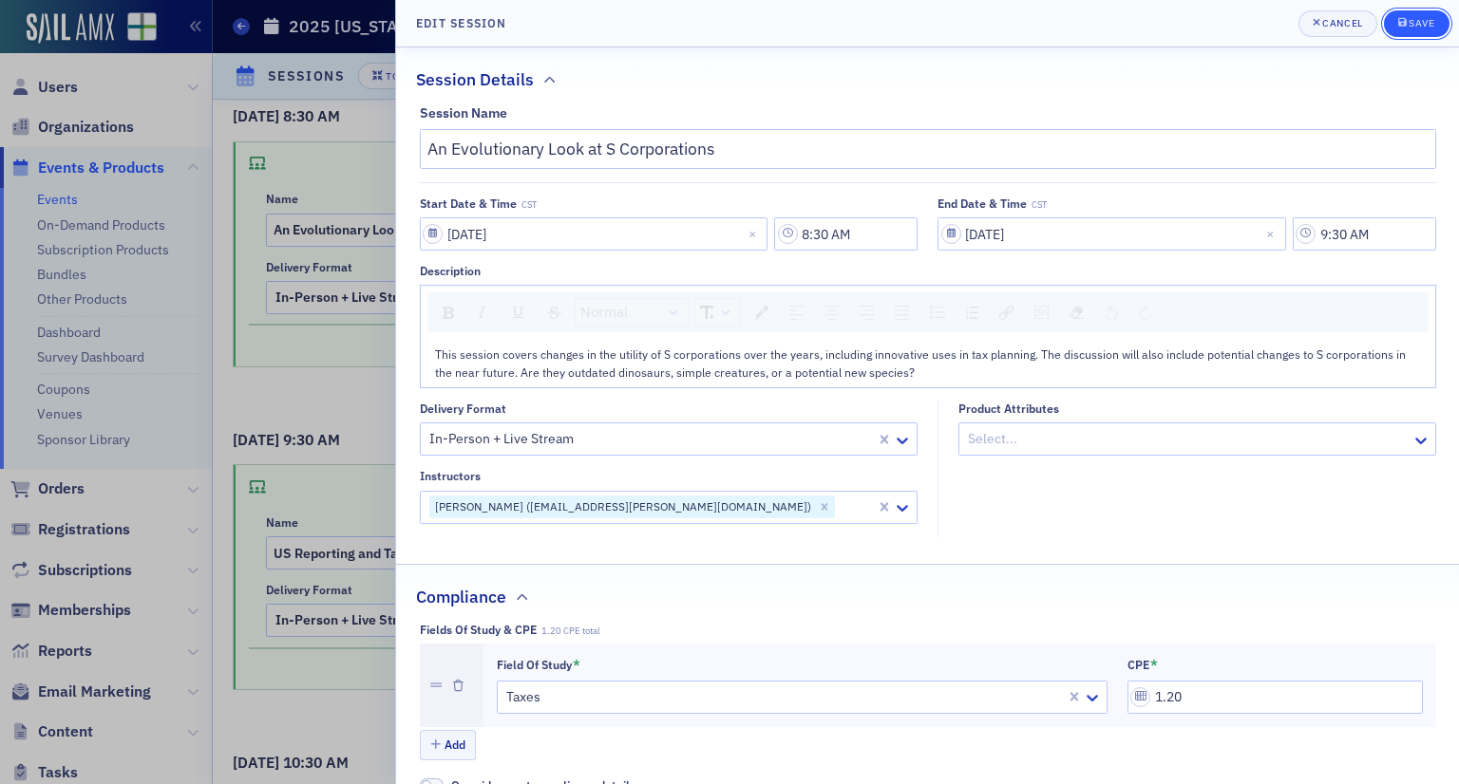
click at [1402, 27] on icon "submit" at bounding box center [1402, 22] width 9 height 9
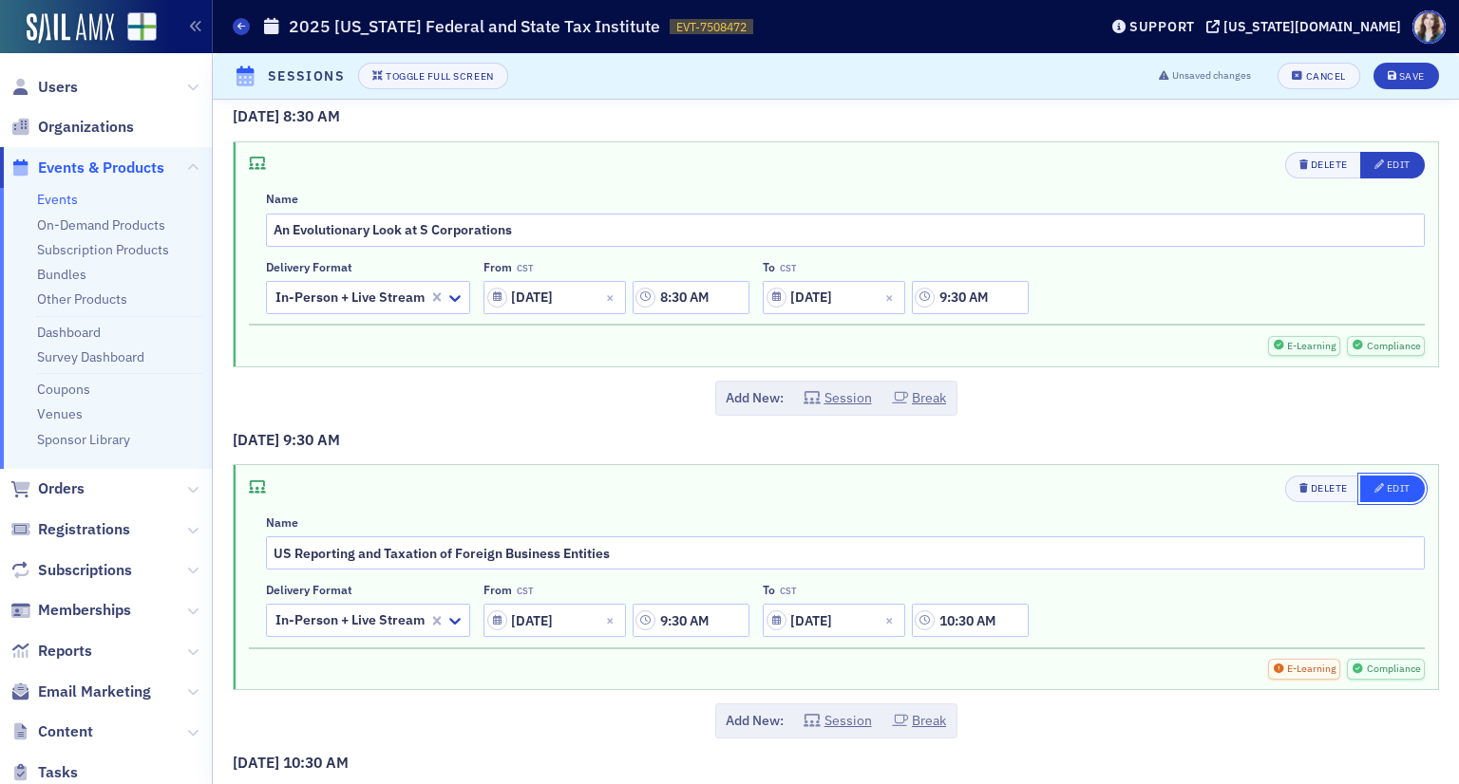
click at [1389, 483] on div "Edit" at bounding box center [1399, 488] width 24 height 10
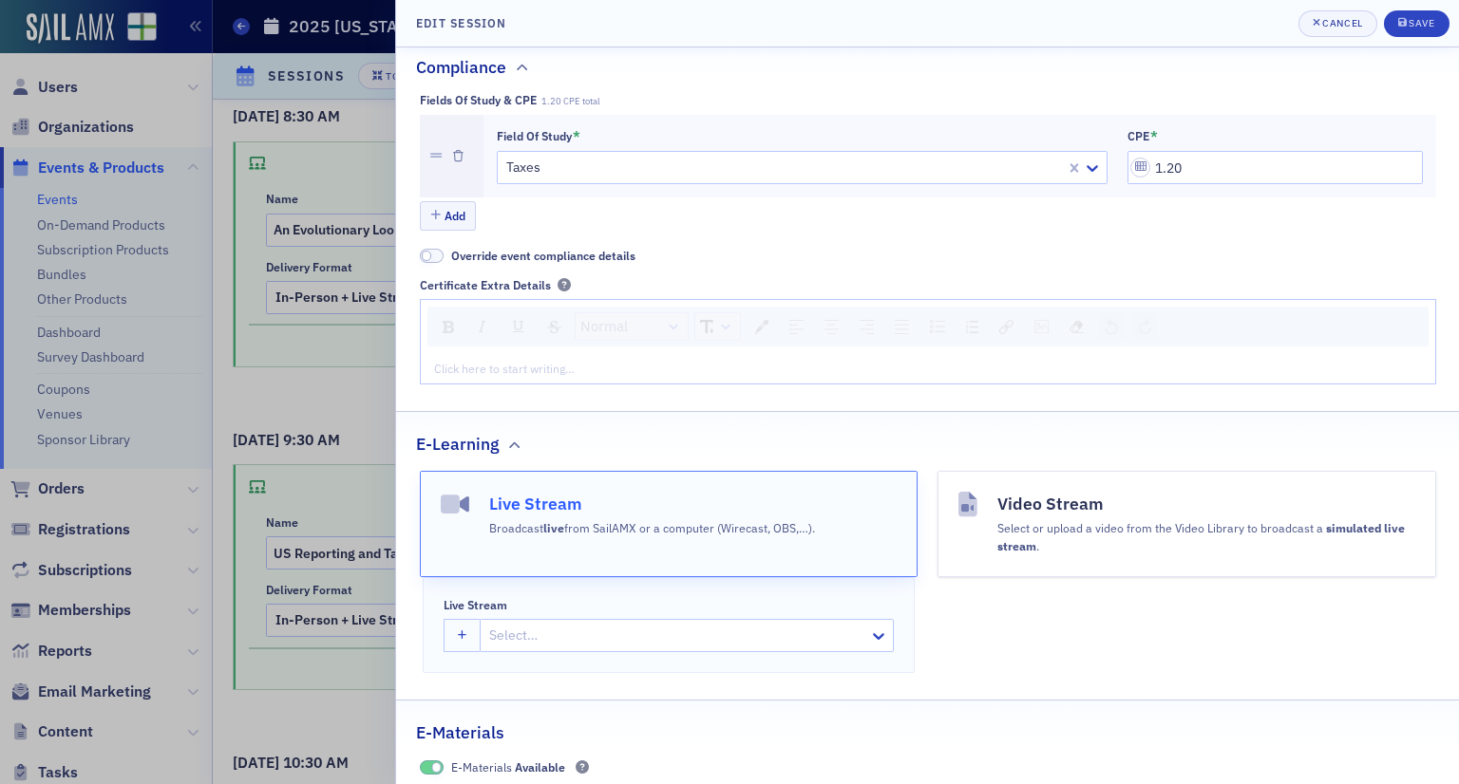
scroll to position [665, 0]
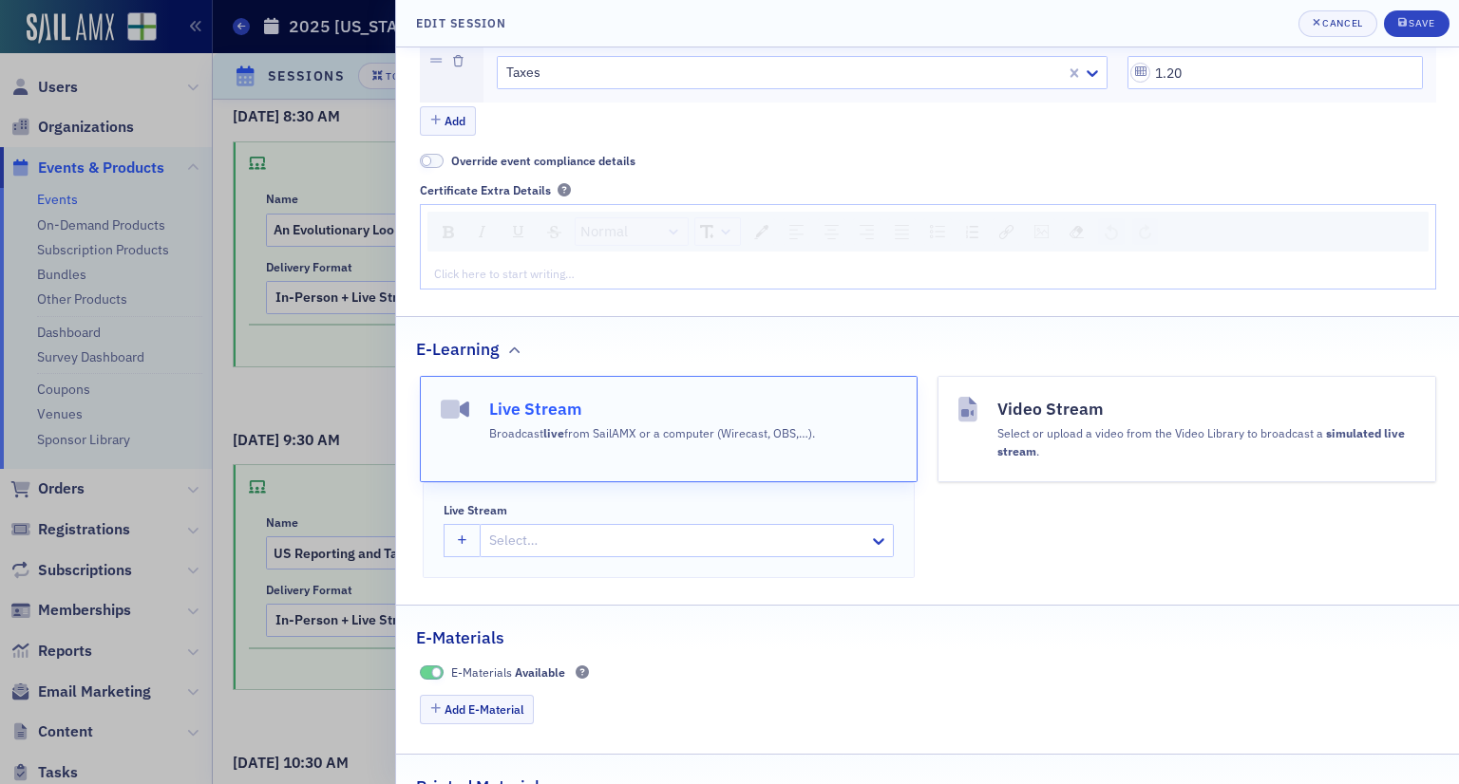
click at [647, 529] on div at bounding box center [677, 541] width 380 height 24
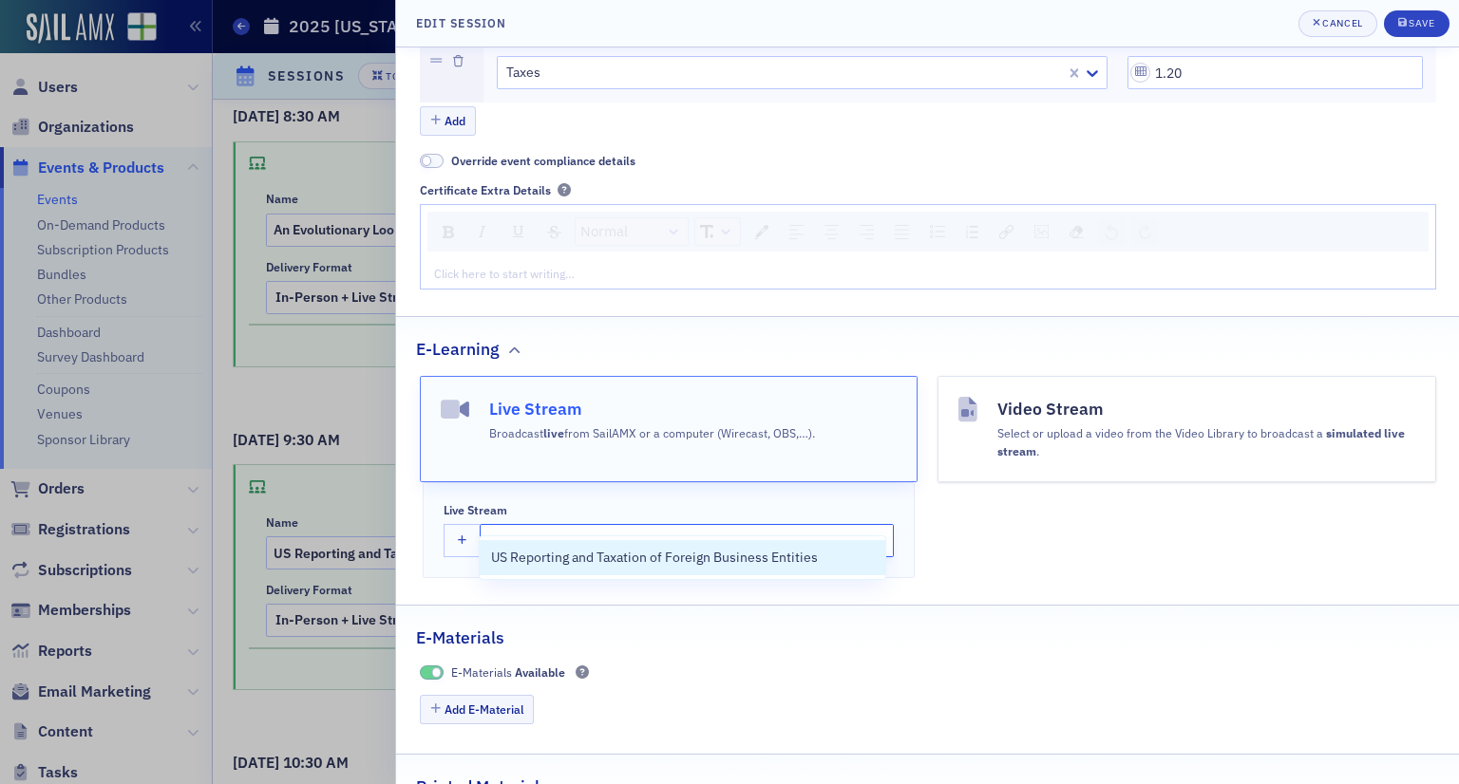
type input "US Reporting"
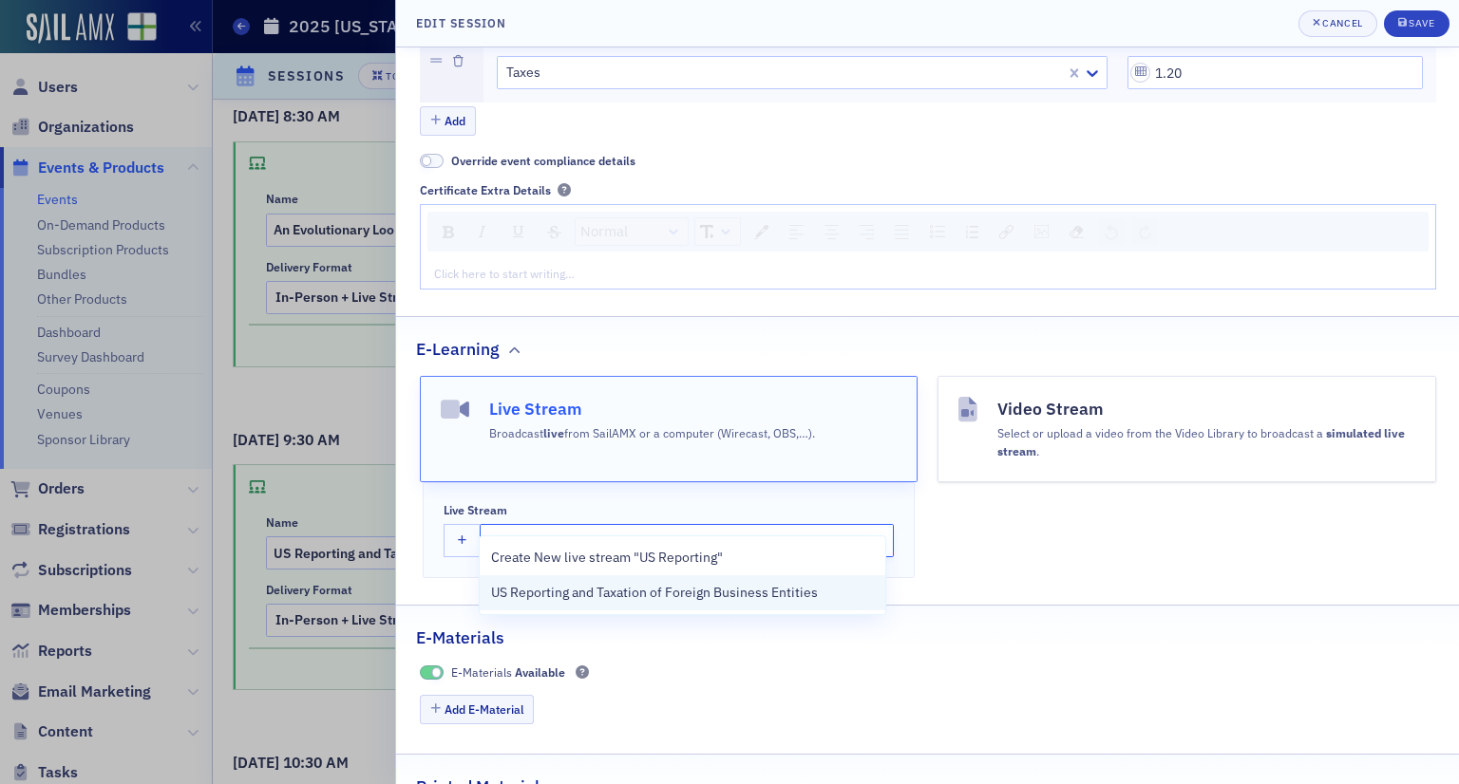
click at [634, 603] on div "US Reporting and Taxation of Foreign Business Entities" at bounding box center [683, 593] width 406 height 35
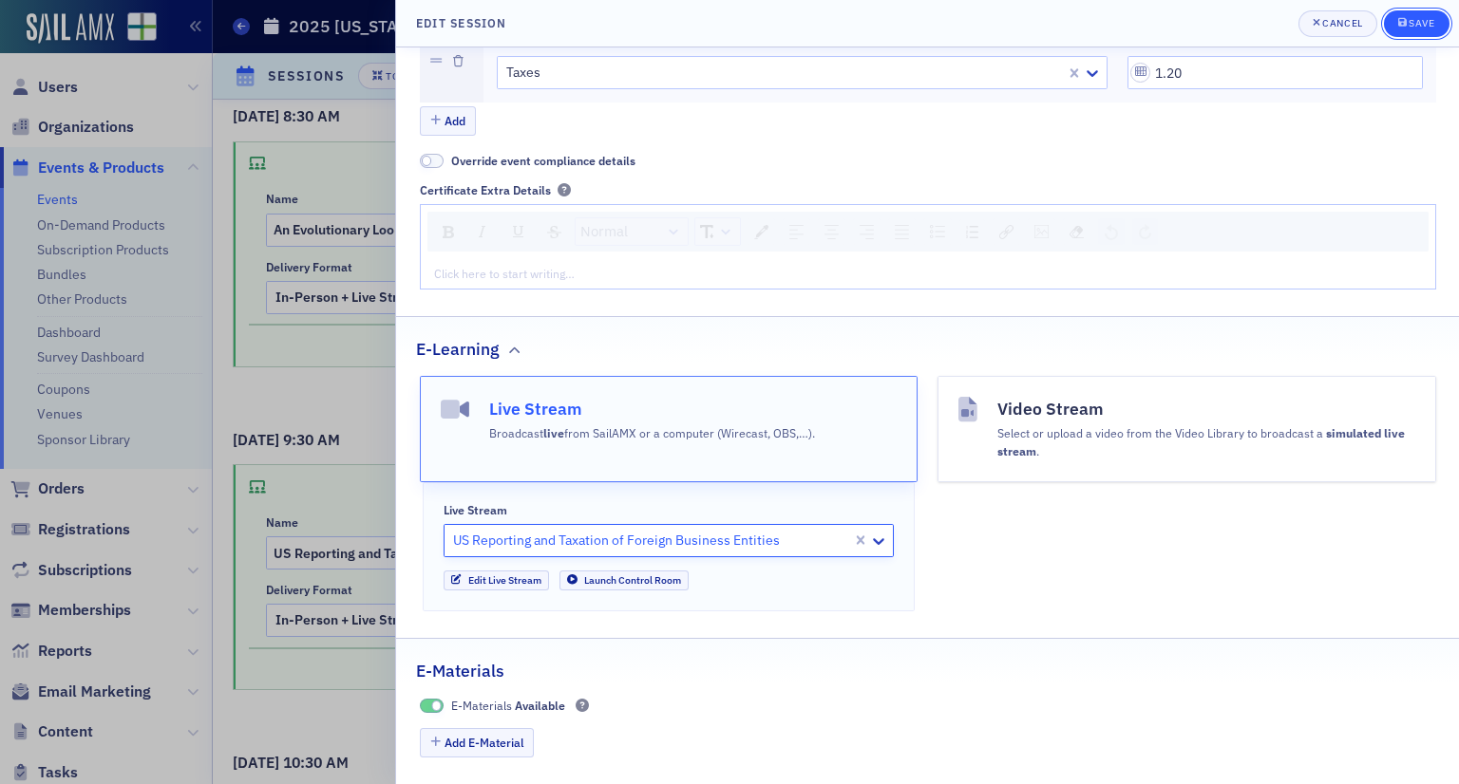
click at [1434, 21] on button "Save" at bounding box center [1417, 23] width 66 height 27
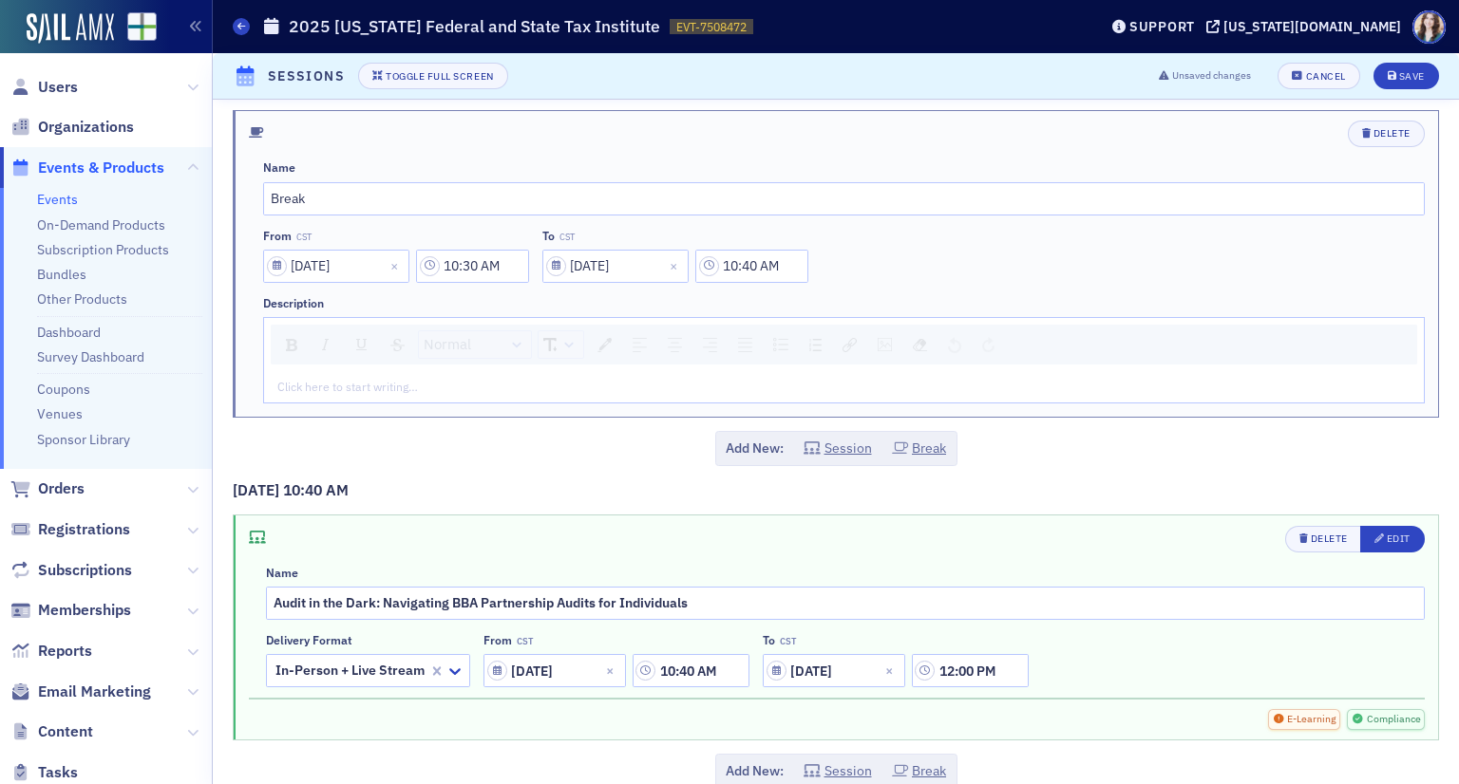
scroll to position [7423, 0]
click at [1387, 532] on div "Edit" at bounding box center [1399, 537] width 24 height 10
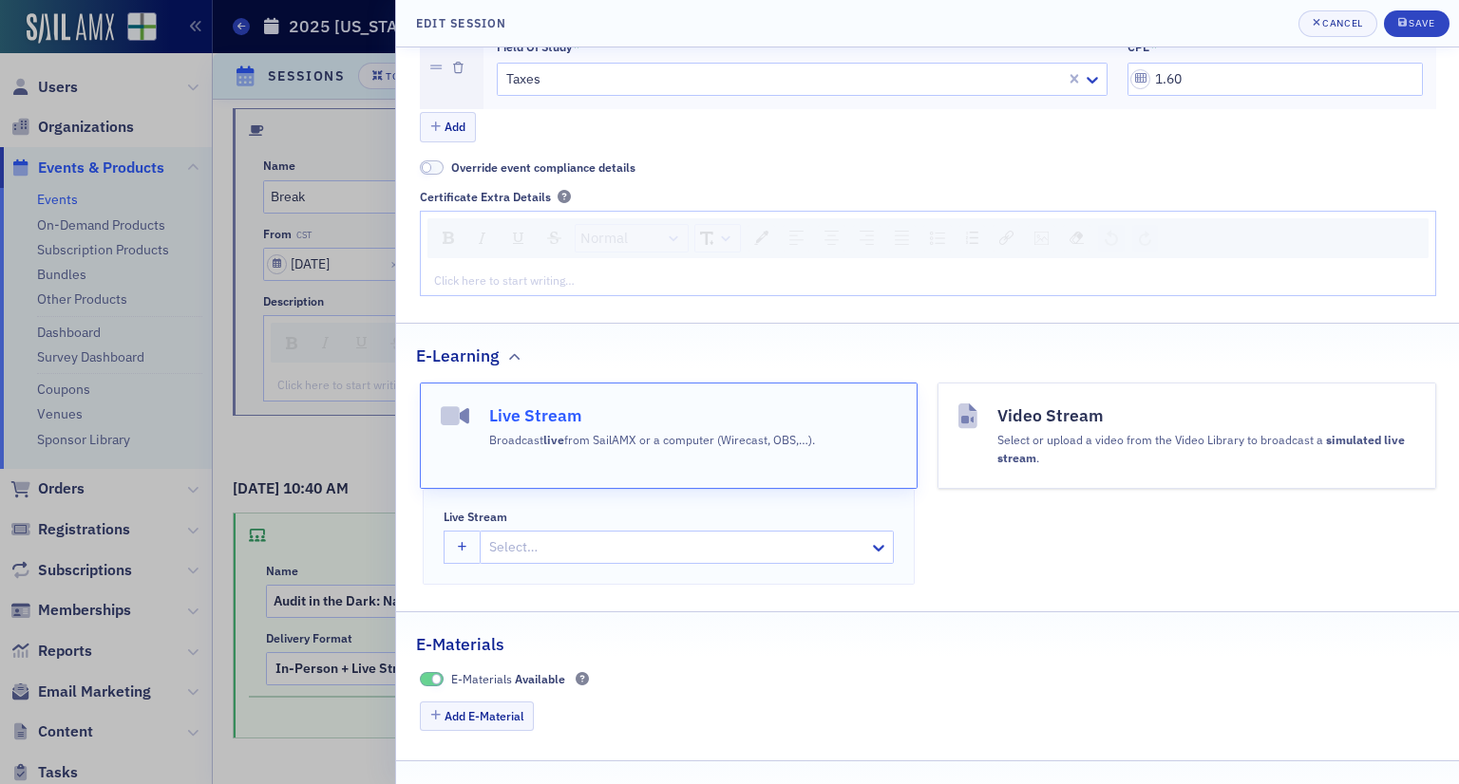
scroll to position [741, 0]
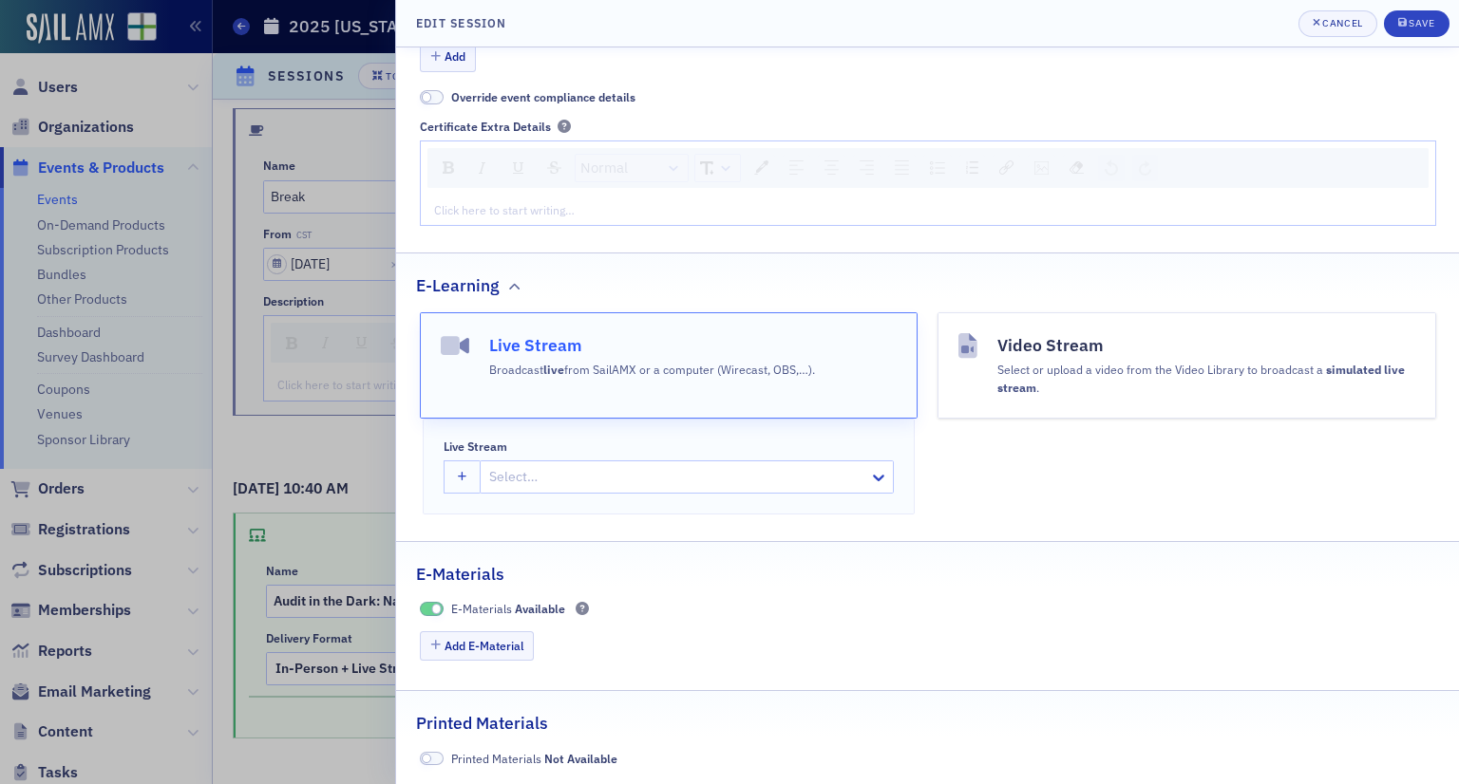
click at [638, 471] on div at bounding box center [677, 477] width 380 height 24
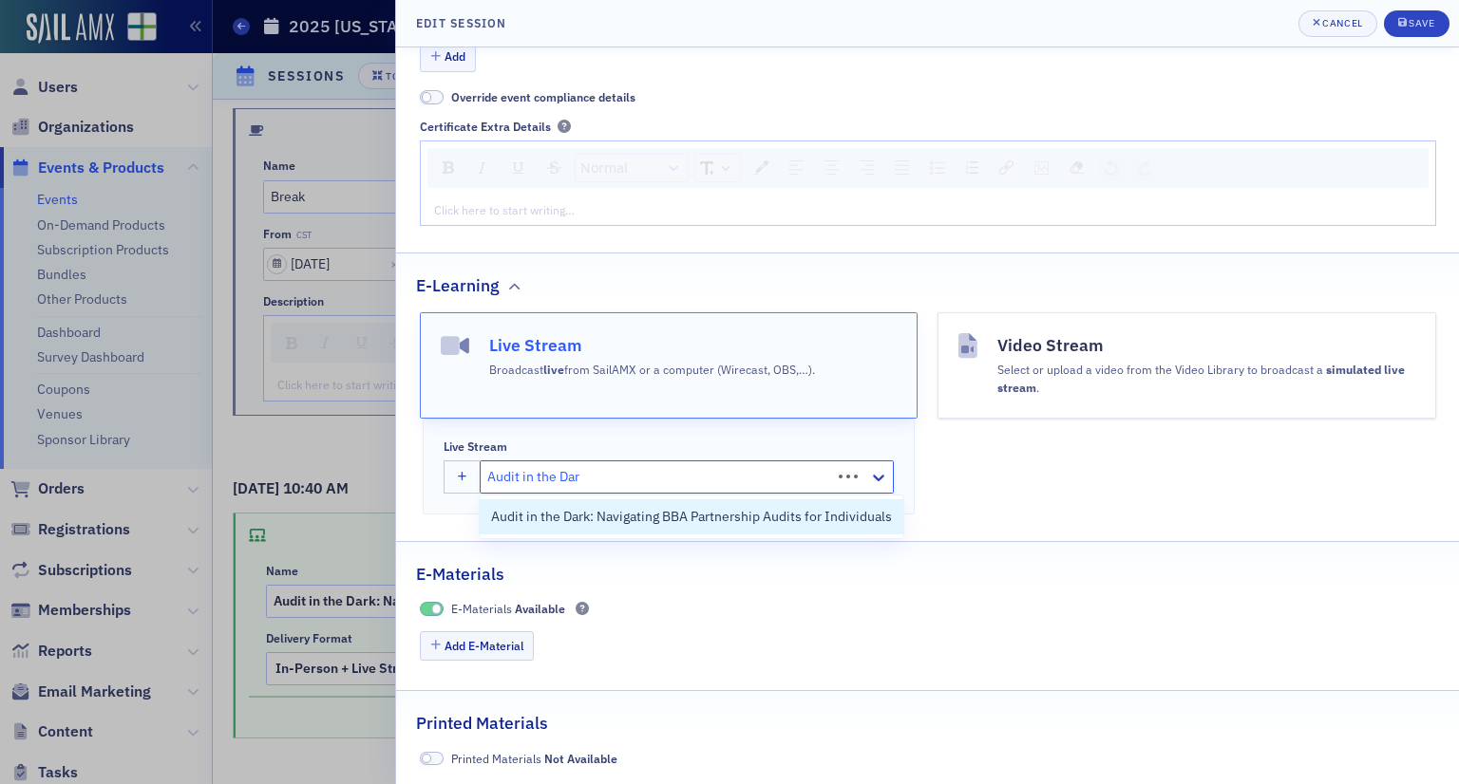
type input "Audit in the Dark"
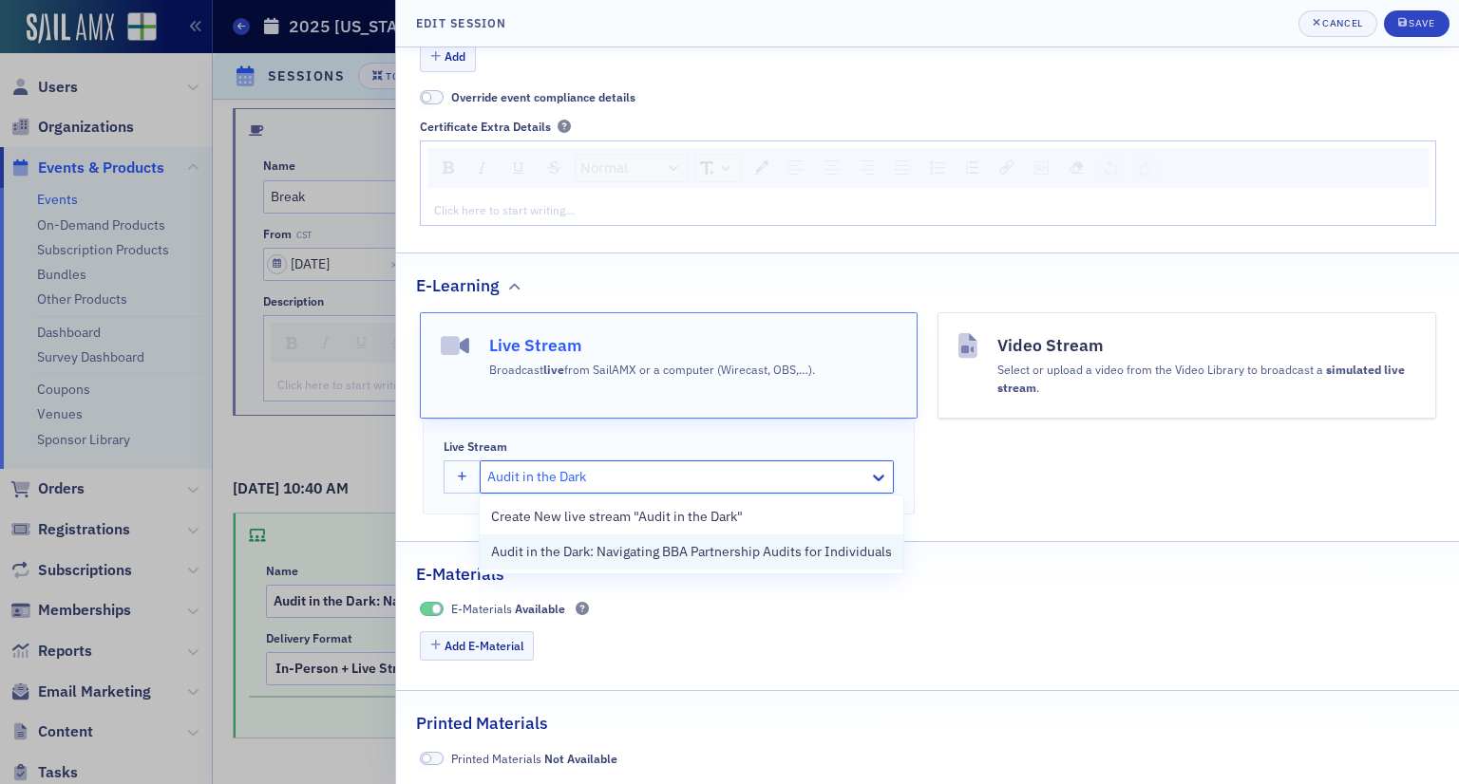
click at [784, 553] on span "Audit in the Dark: Navigating BBA Partnership Audits for Individuals" at bounding box center [691, 552] width 401 height 20
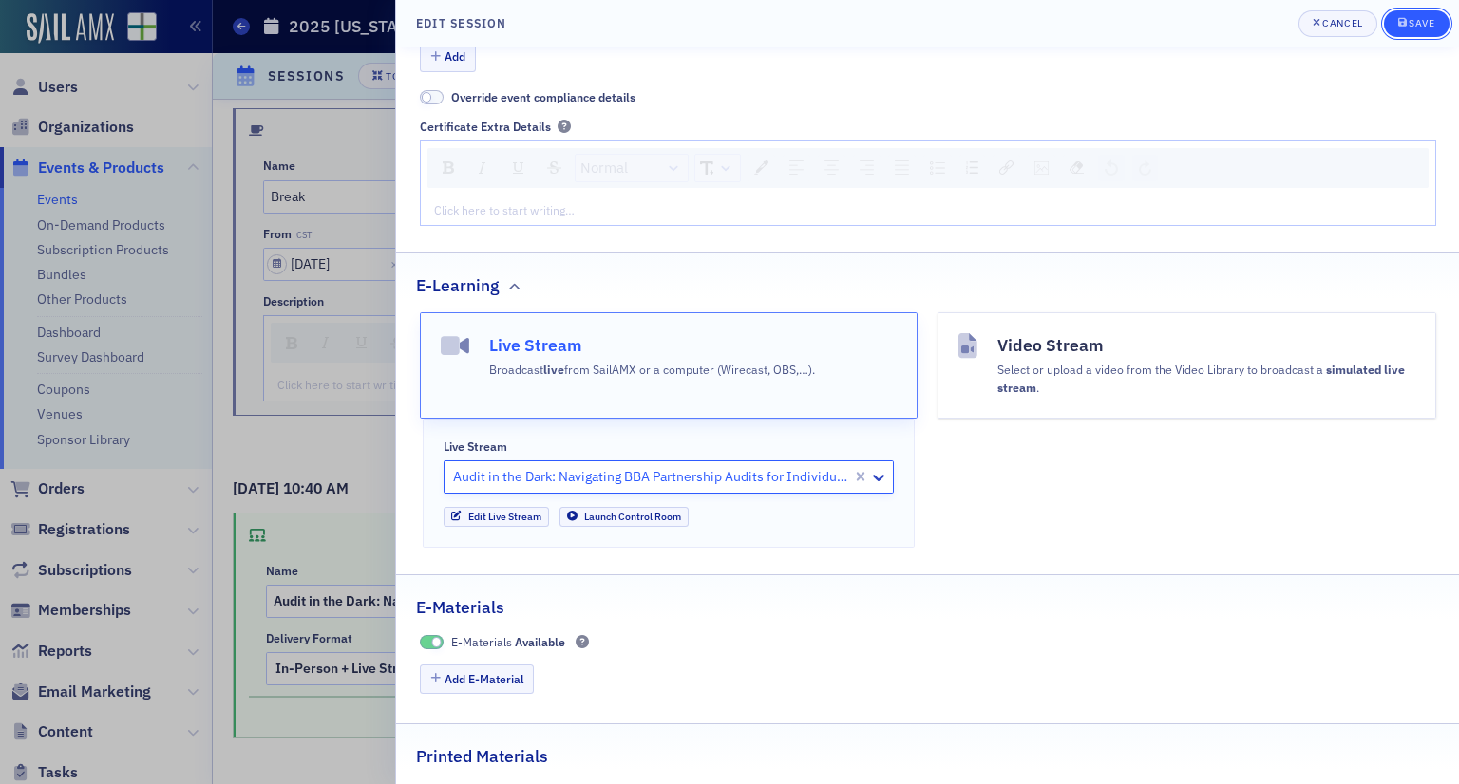
click at [1410, 20] on div "Save" at bounding box center [1421, 23] width 26 height 10
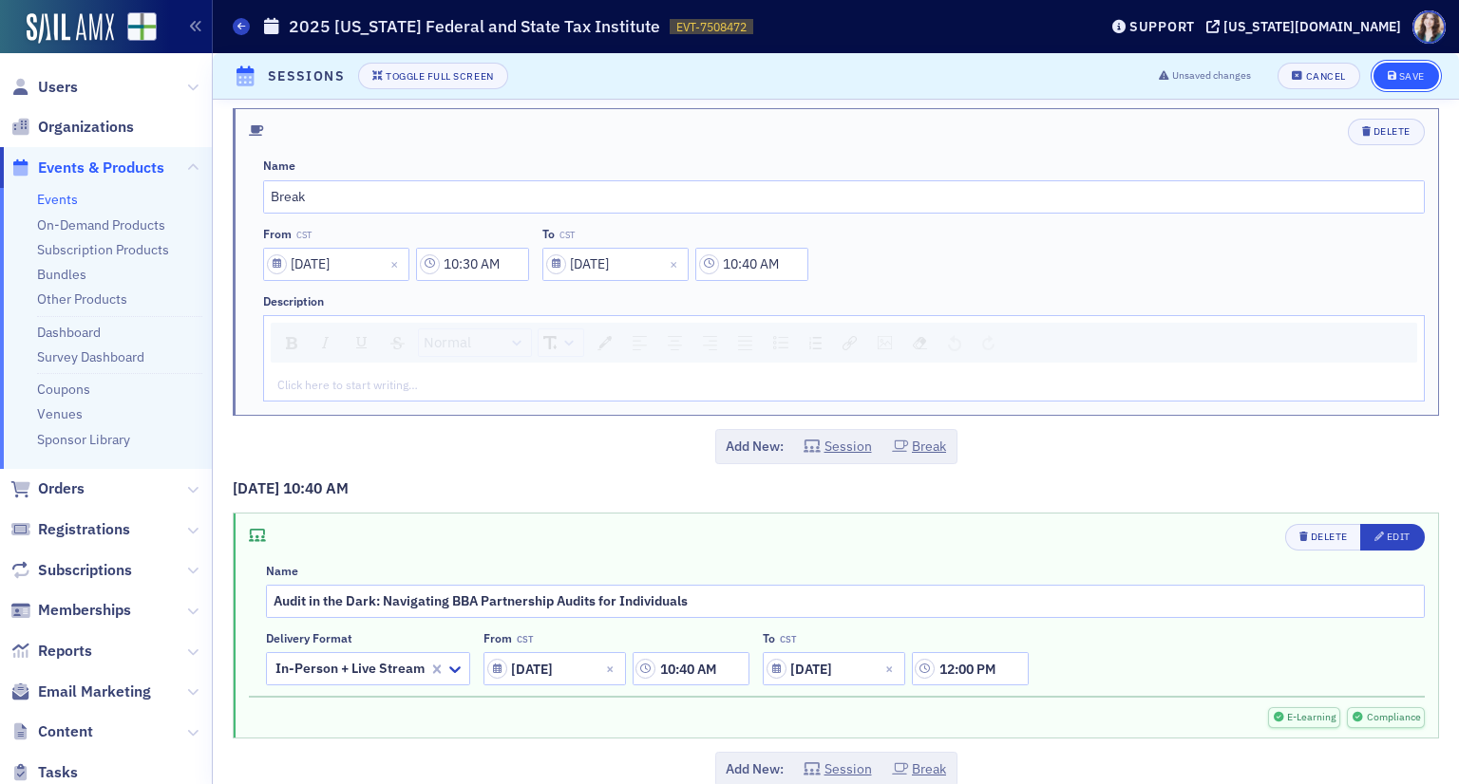
click at [1399, 71] on div "Save" at bounding box center [1412, 76] width 26 height 10
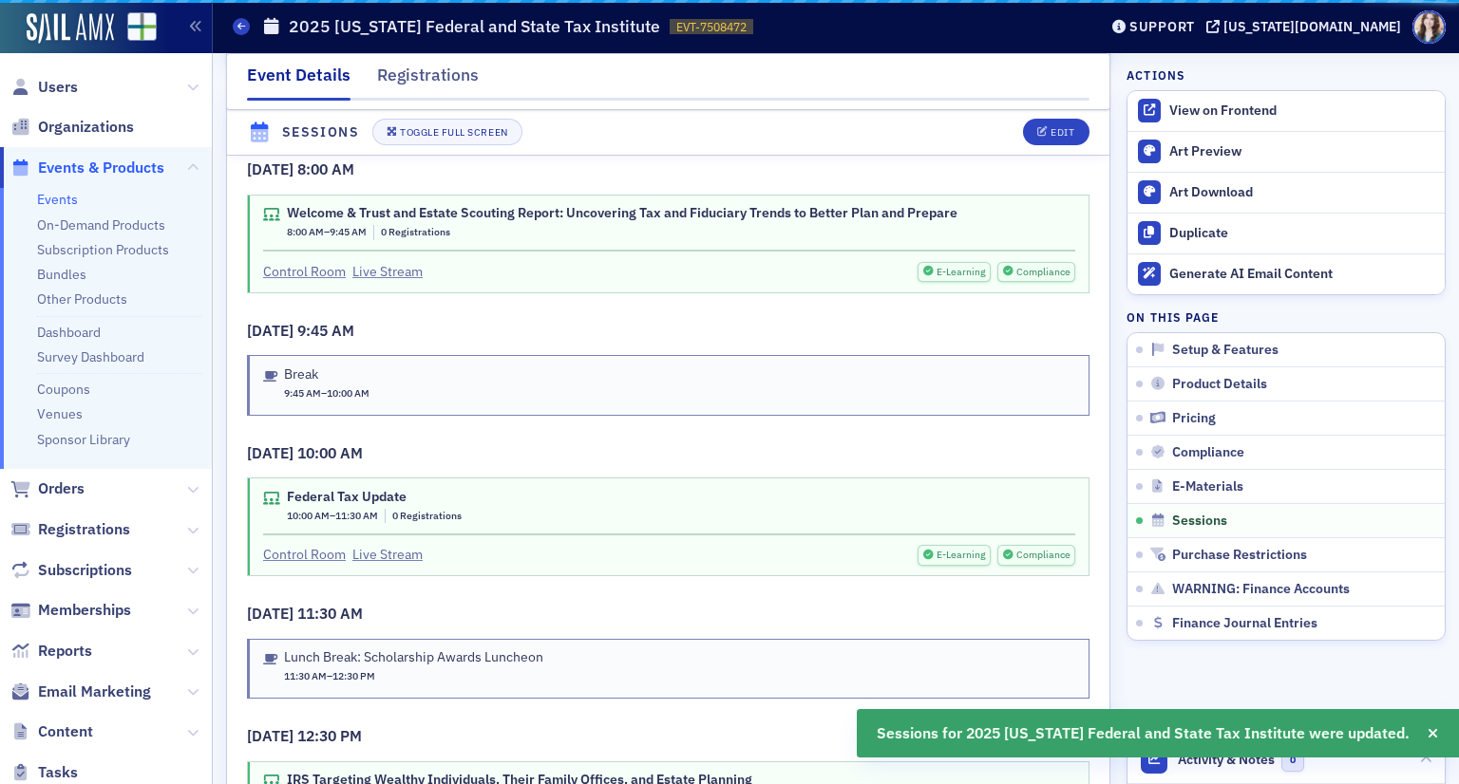
scroll to position [2819, 0]
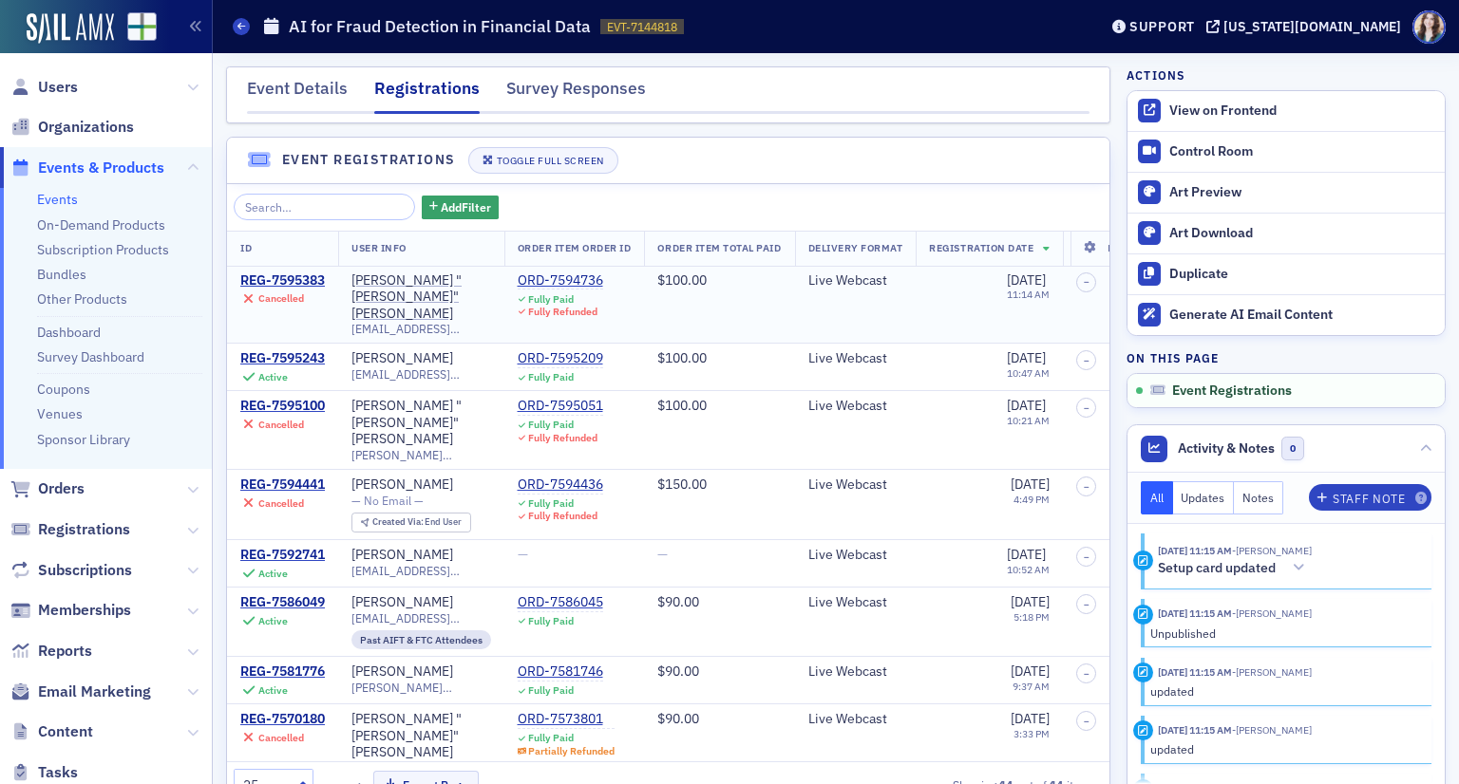
scroll to position [14, 0]
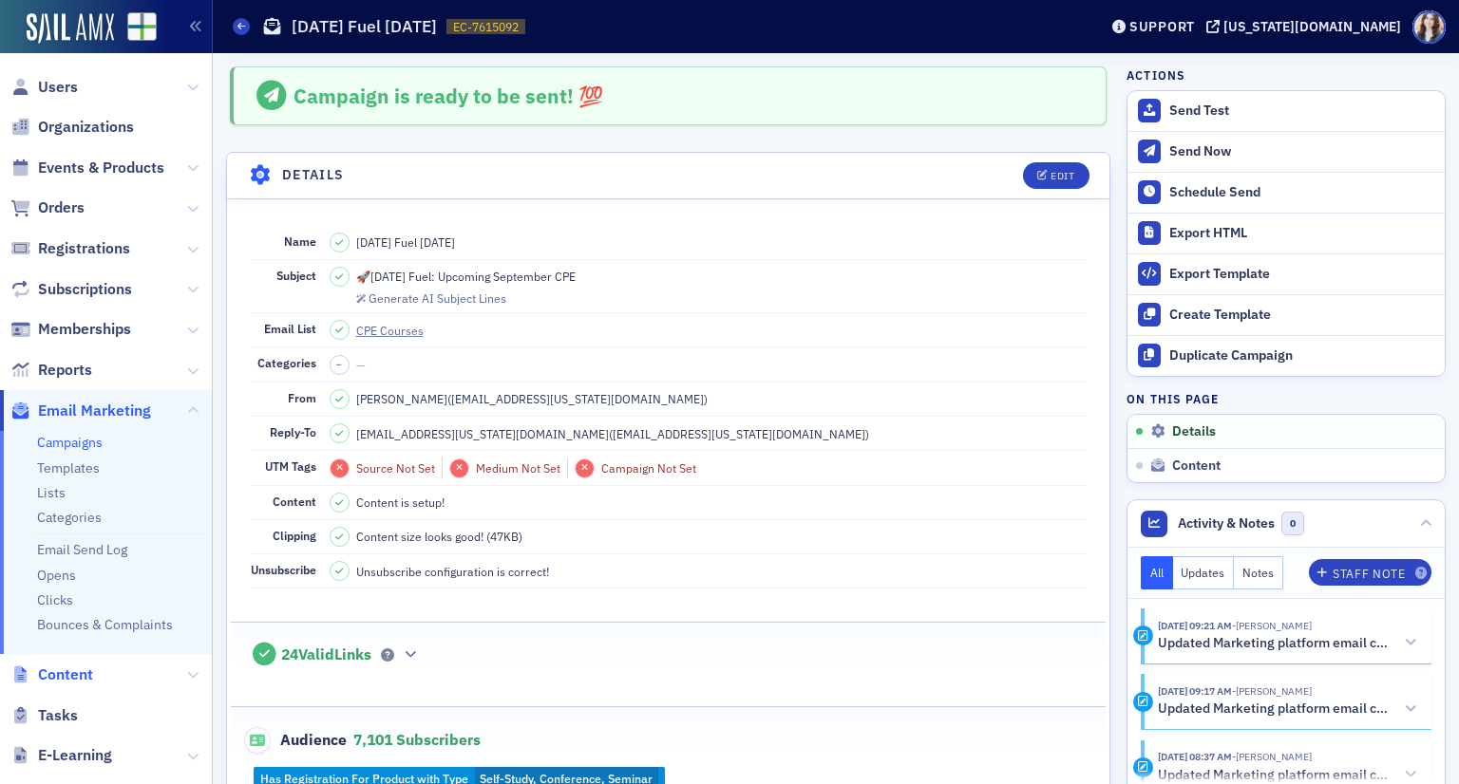
scroll to position [95, 0]
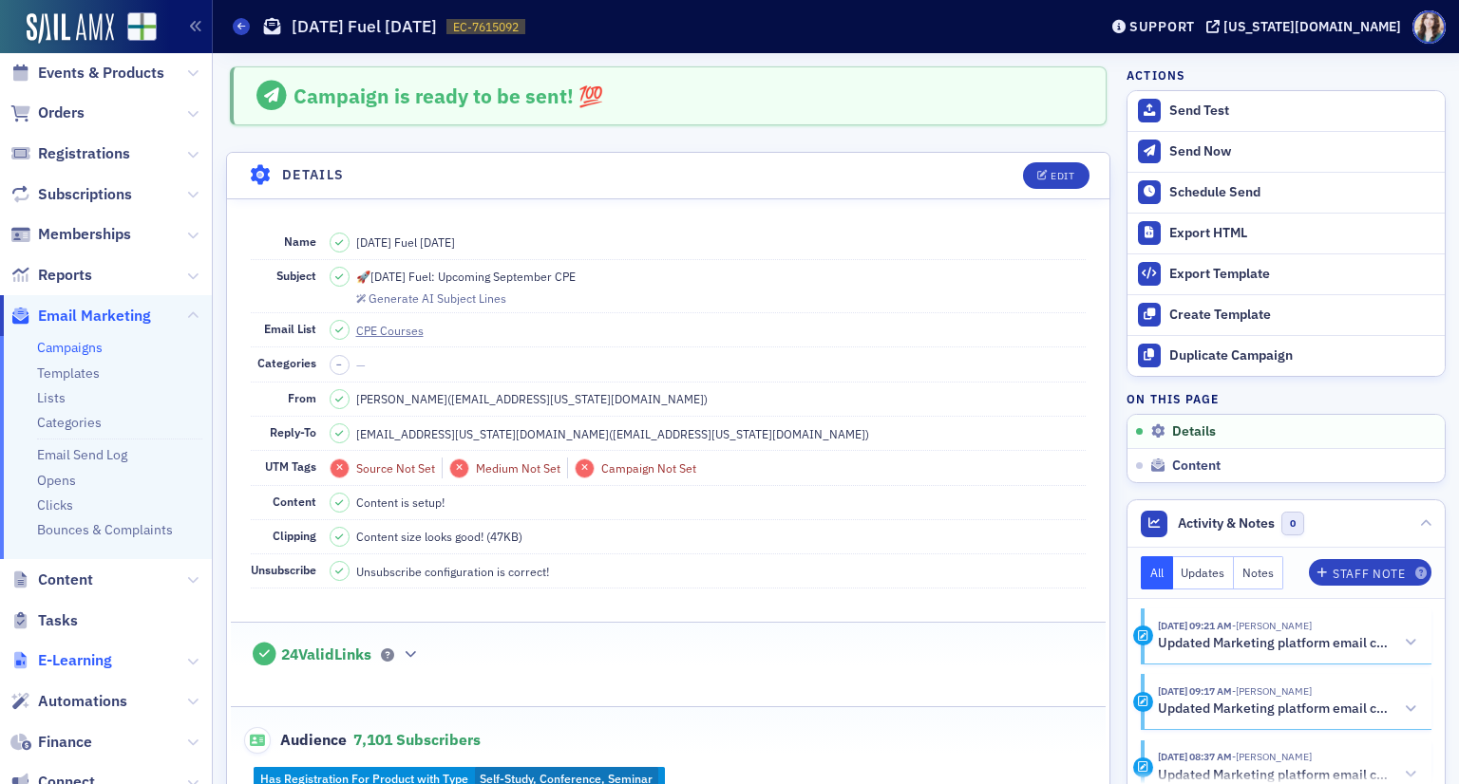
click at [76, 659] on span "E-Learning" at bounding box center [75, 661] width 74 height 21
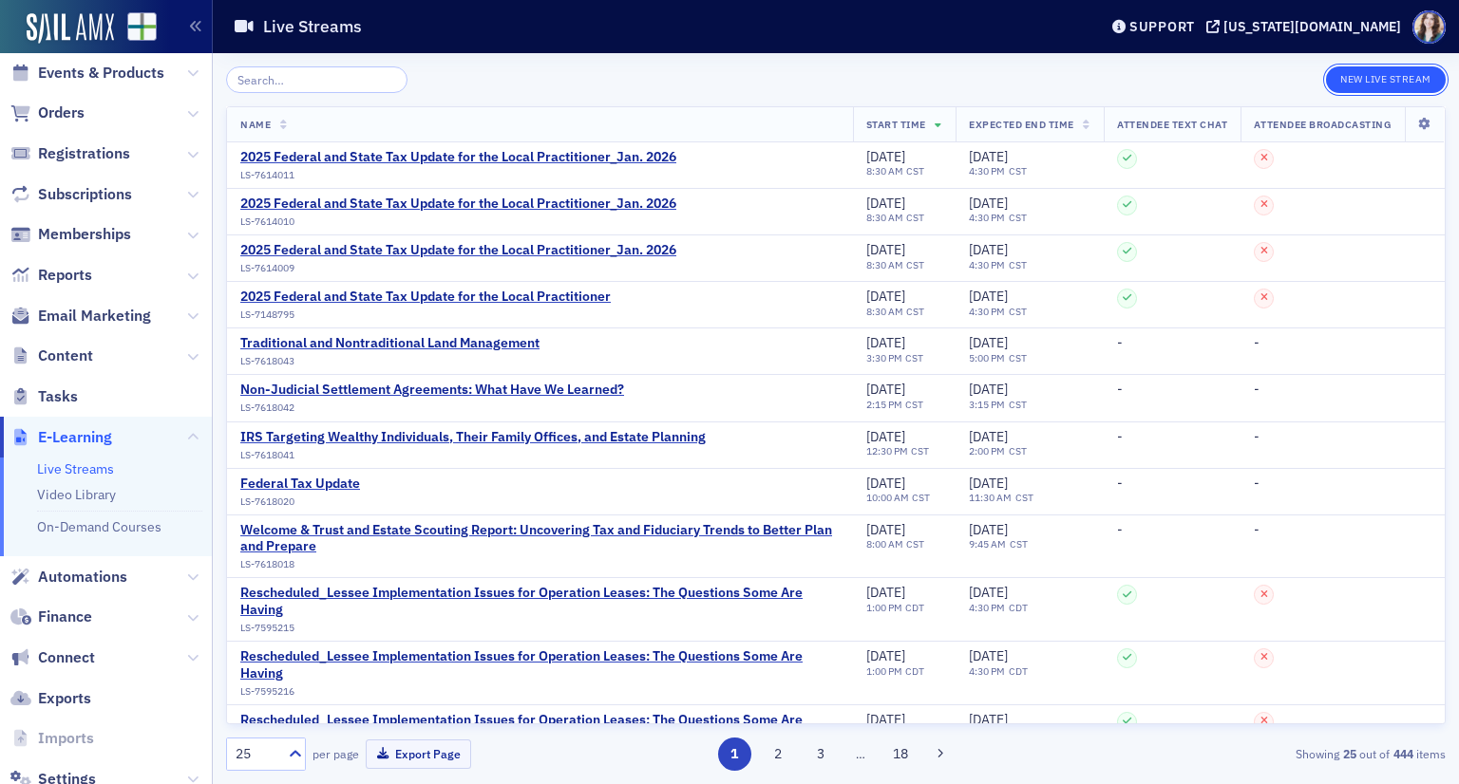
click at [1364, 75] on button "New Live Stream" at bounding box center [1386, 79] width 120 height 27
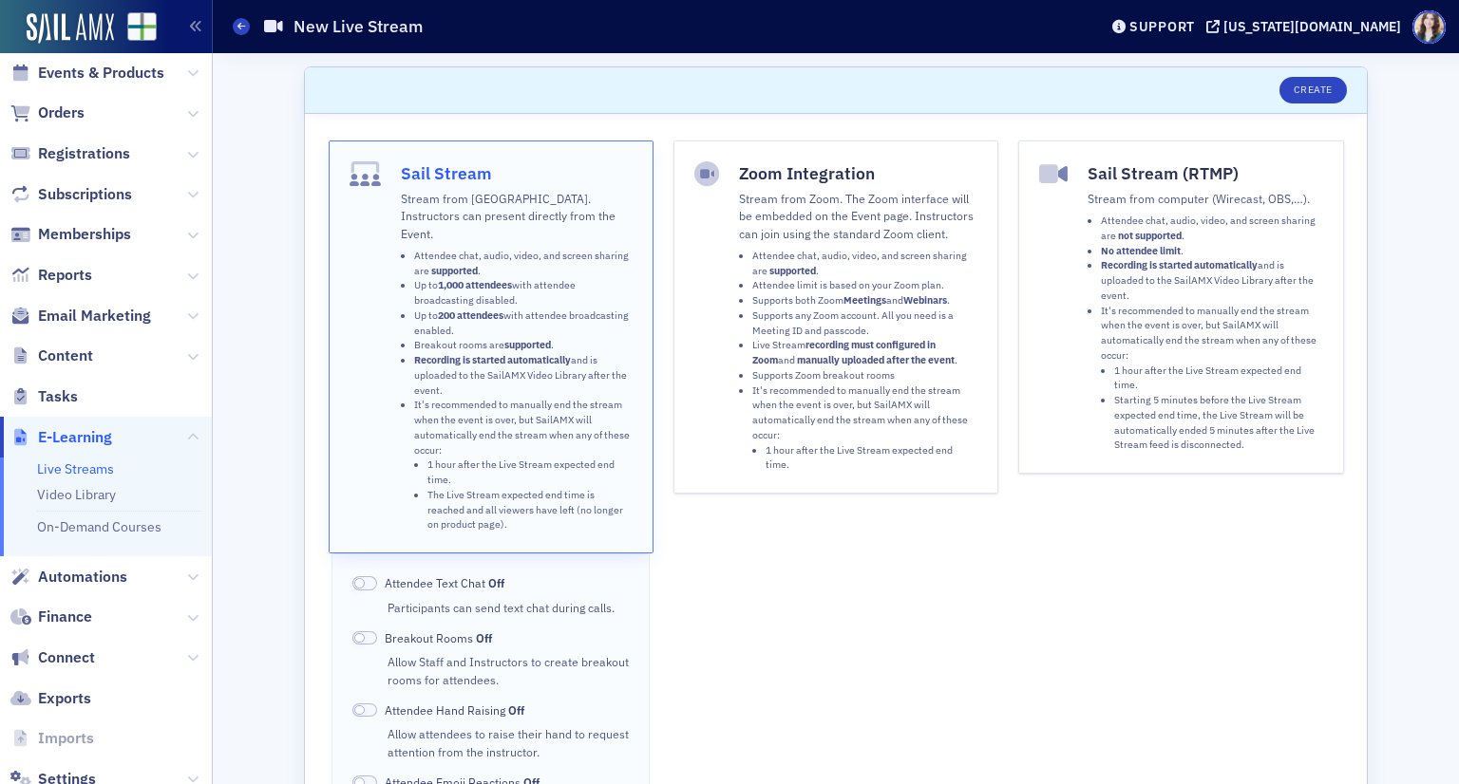
click at [879, 384] on li "It's recommended to manually end the stream when the event is over, but SailAMX…" at bounding box center [864, 429] width 225 height 90
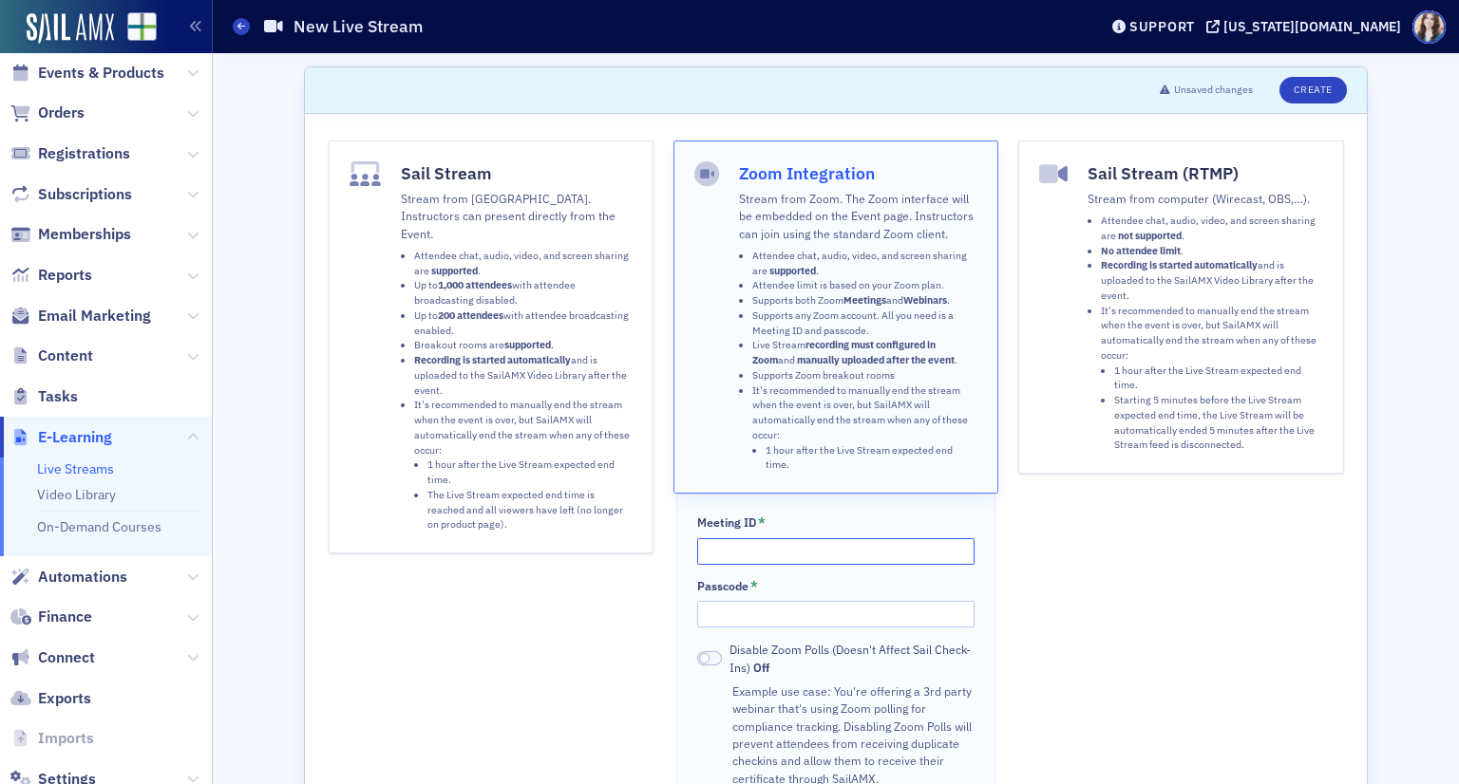
click at [816, 547] on input "Meeting ID *" at bounding box center [835, 551] width 276 height 27
type input "86838654505"
click at [794, 601] on input "Passcode *" at bounding box center [835, 614] width 276 height 27
type input "469651"
click at [1067, 617] on div "Sail Stream (RTMP) Stream from computer (Wirecast, OBS,…). Attendee chat, audio…" at bounding box center [1180, 668] width 325 height 1055
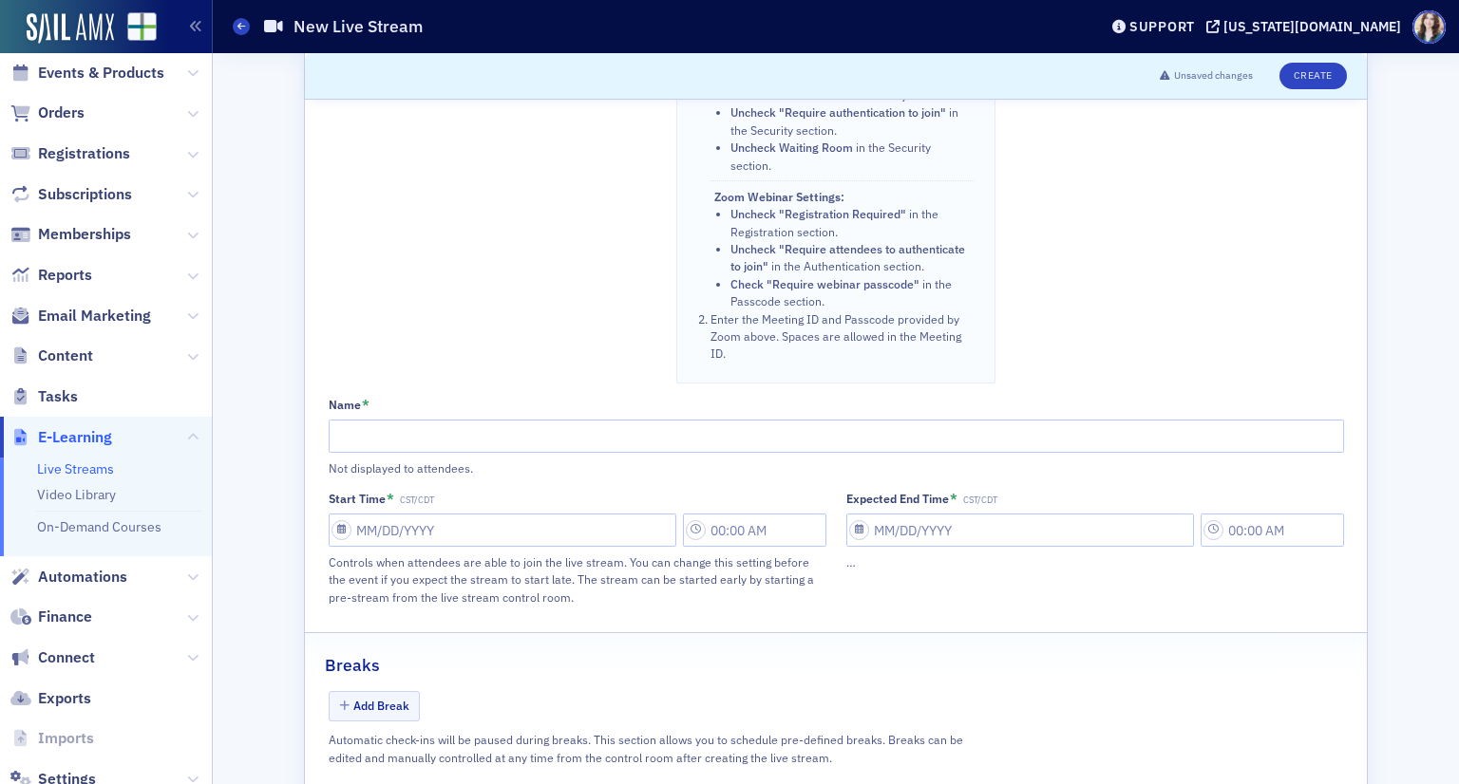
scroll to position [855, 0]
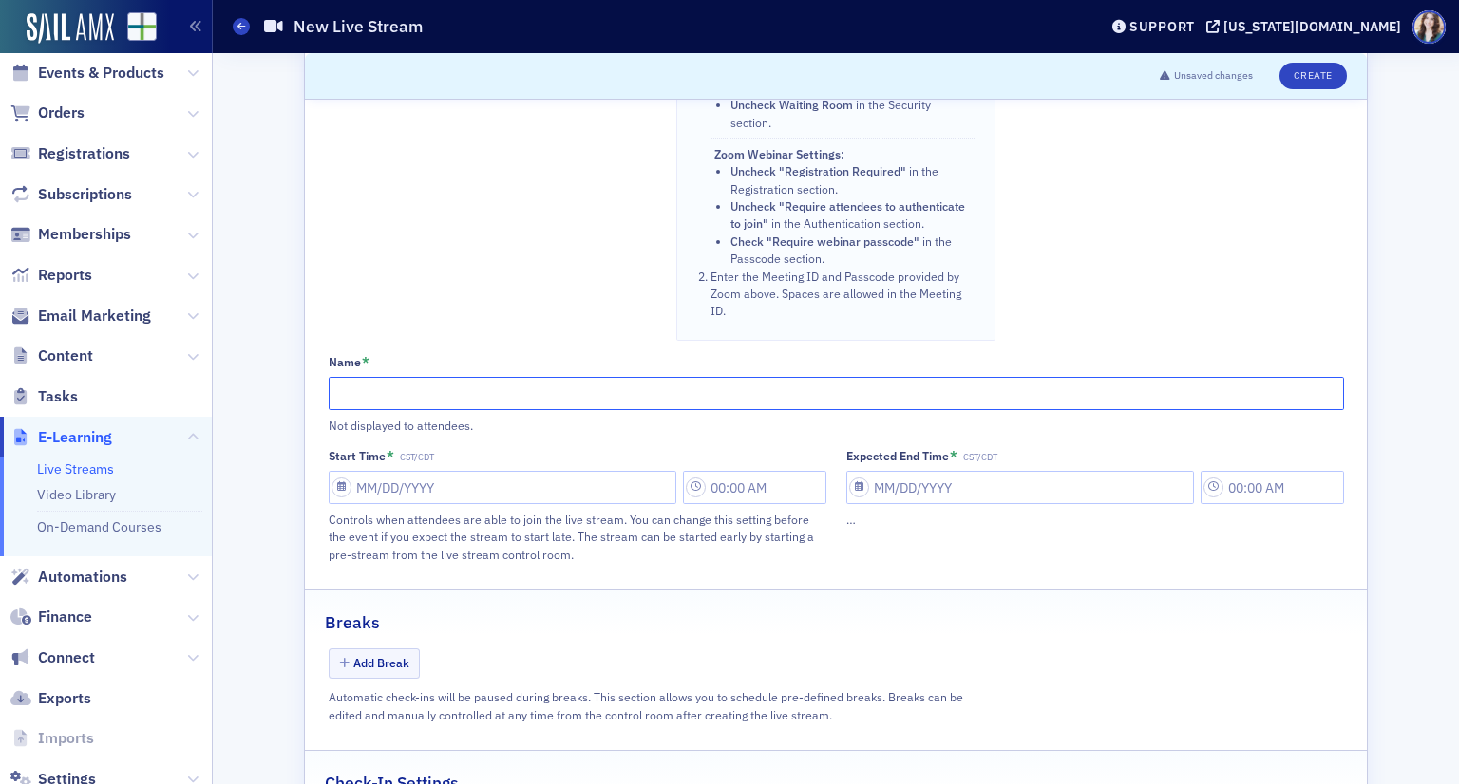
paste input "Current Events Relating to the Taxation of Partnerships and Real Estate"
type input "Current Events Relating to the Taxation of Partnerships and Real Estate"
click at [491, 471] on input "Start Time * CST/CDT" at bounding box center [503, 487] width 348 height 33
select select "8"
select select "2025"
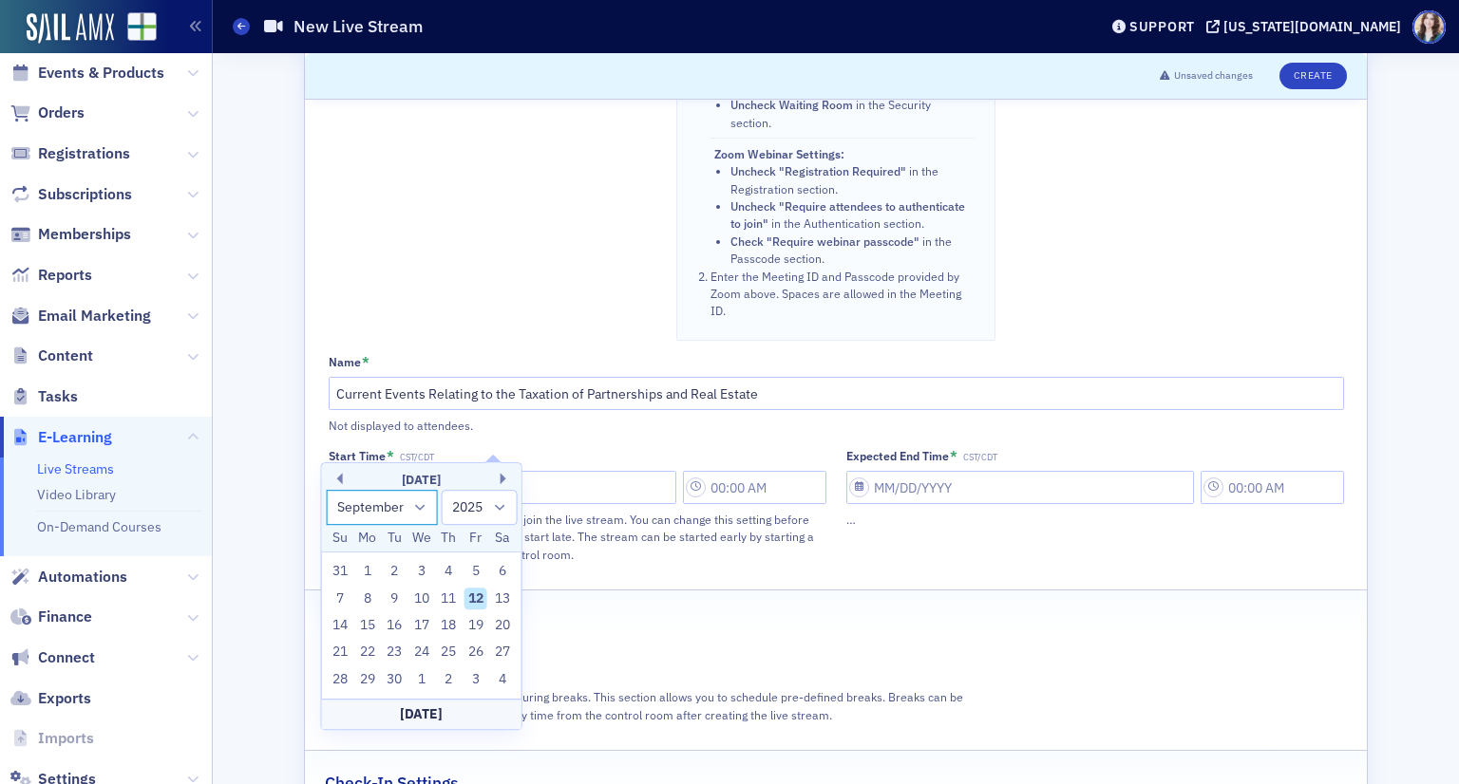
click at [404, 511] on select "January February March April May June July August September October November De…" at bounding box center [382, 507] width 112 height 35
select select "10"
click at [326, 490] on select "January February March April May June July August September October November De…" at bounding box center [382, 507] width 112 height 35
click at [451, 623] on div "13" at bounding box center [448, 625] width 23 height 23
type input "11/13/2025"
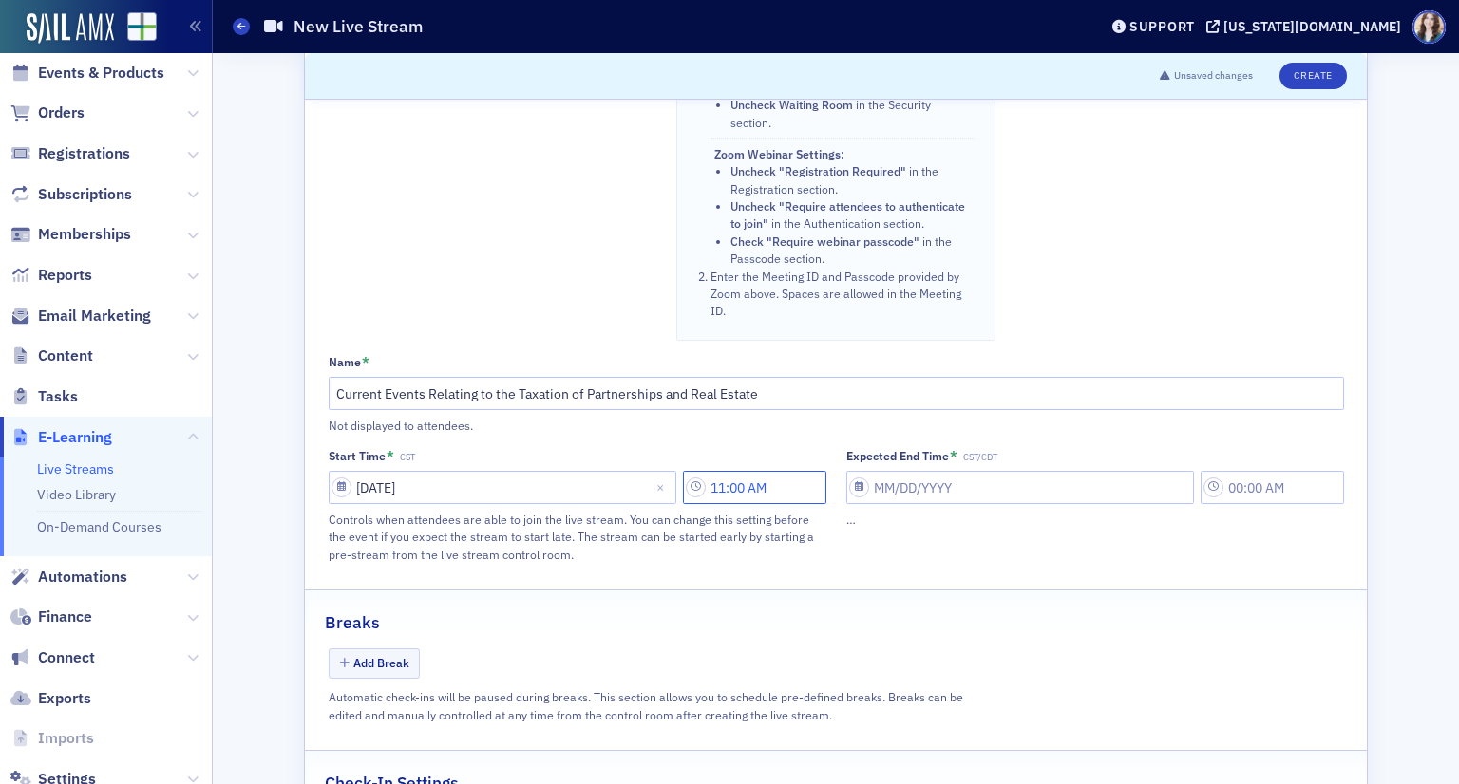
click at [767, 471] on input "11:00 AM" at bounding box center [754, 487] width 143 height 33
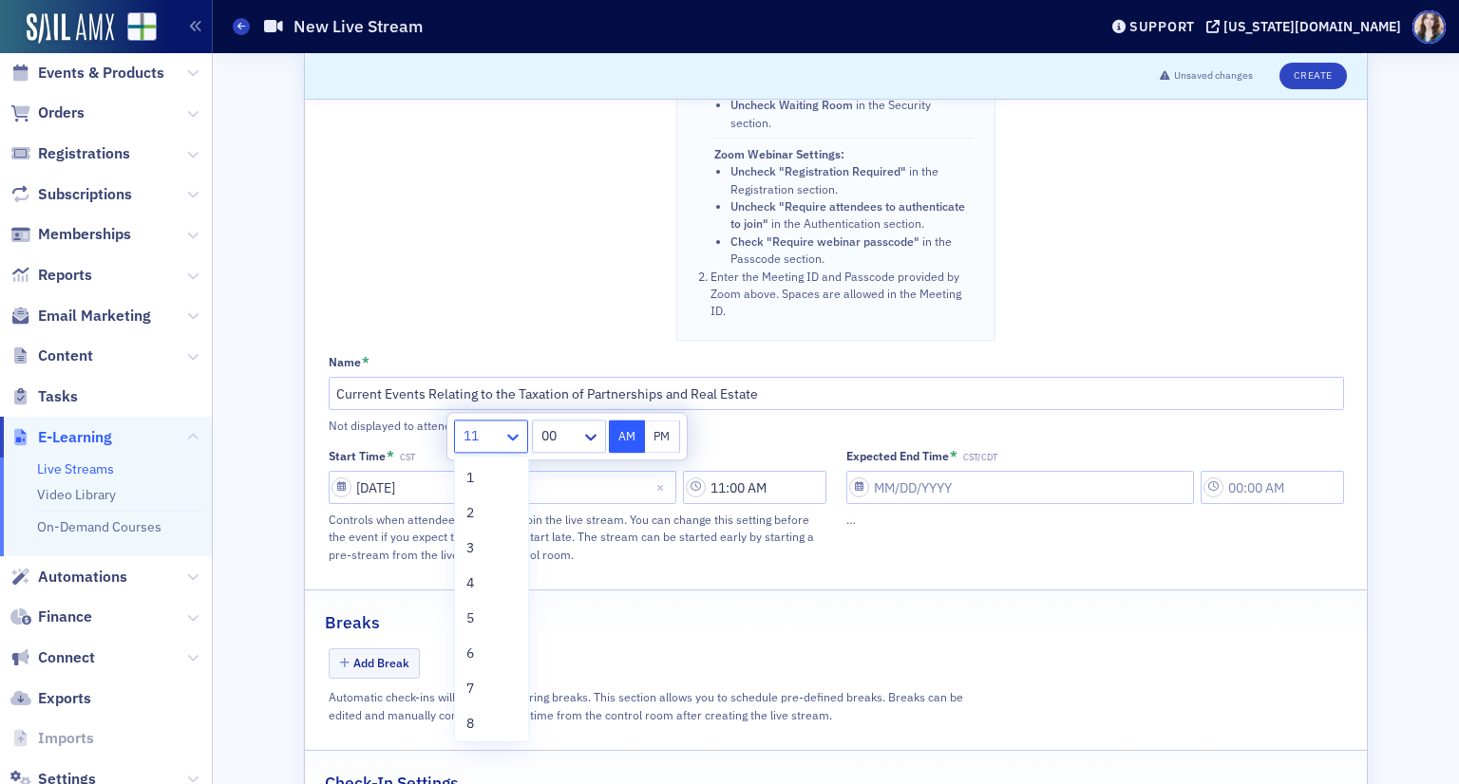
click at [505, 438] on icon at bounding box center [512, 437] width 19 height 19
click at [471, 722] on span "8" at bounding box center [470, 724] width 8 height 20
type input "8:00 AM"
click at [924, 505] on div "Expected End Time * CST/CDT …" at bounding box center [1095, 506] width 498 height 116
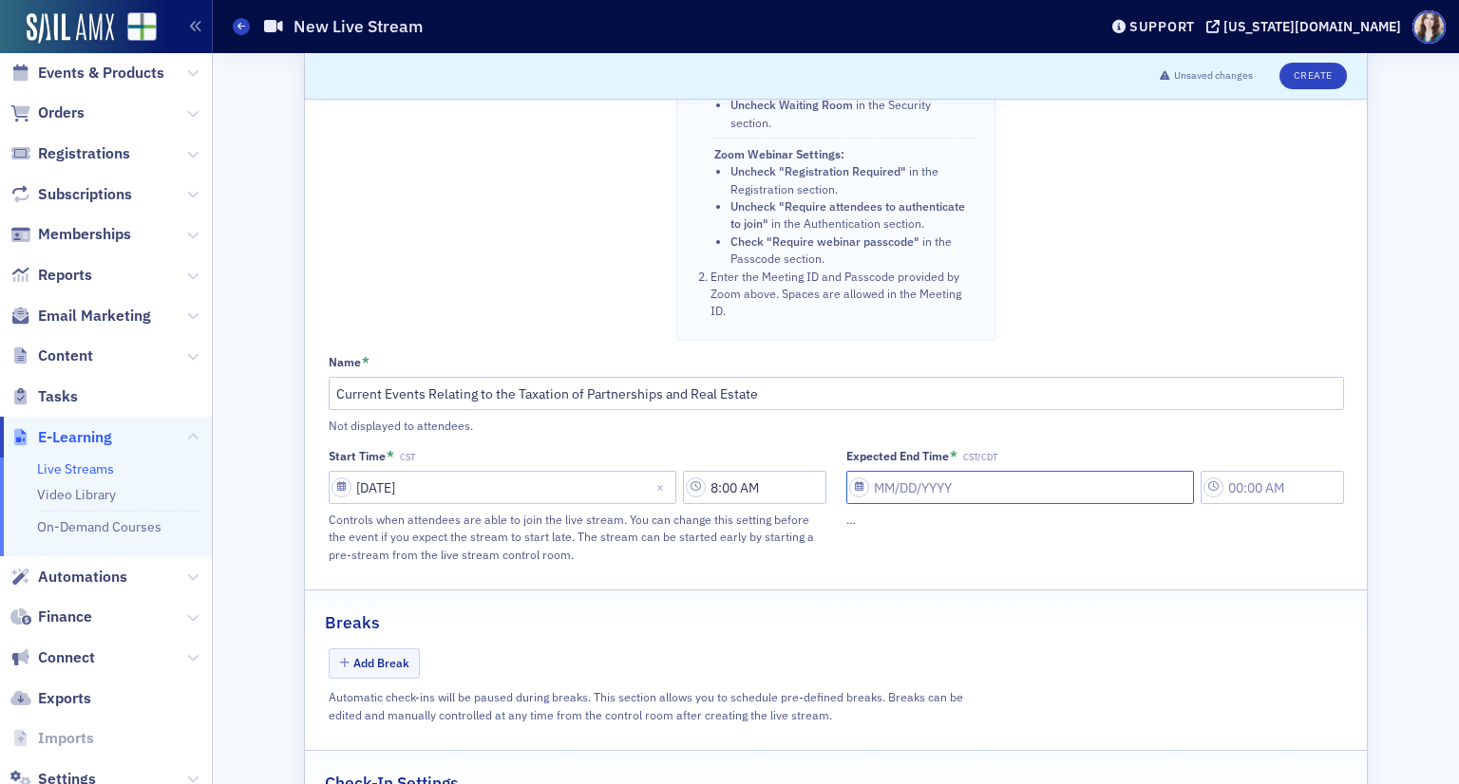
click at [1078, 471] on input "Expected End Time * CST/CDT" at bounding box center [1020, 487] width 348 height 33
select select "8"
select select "2025"
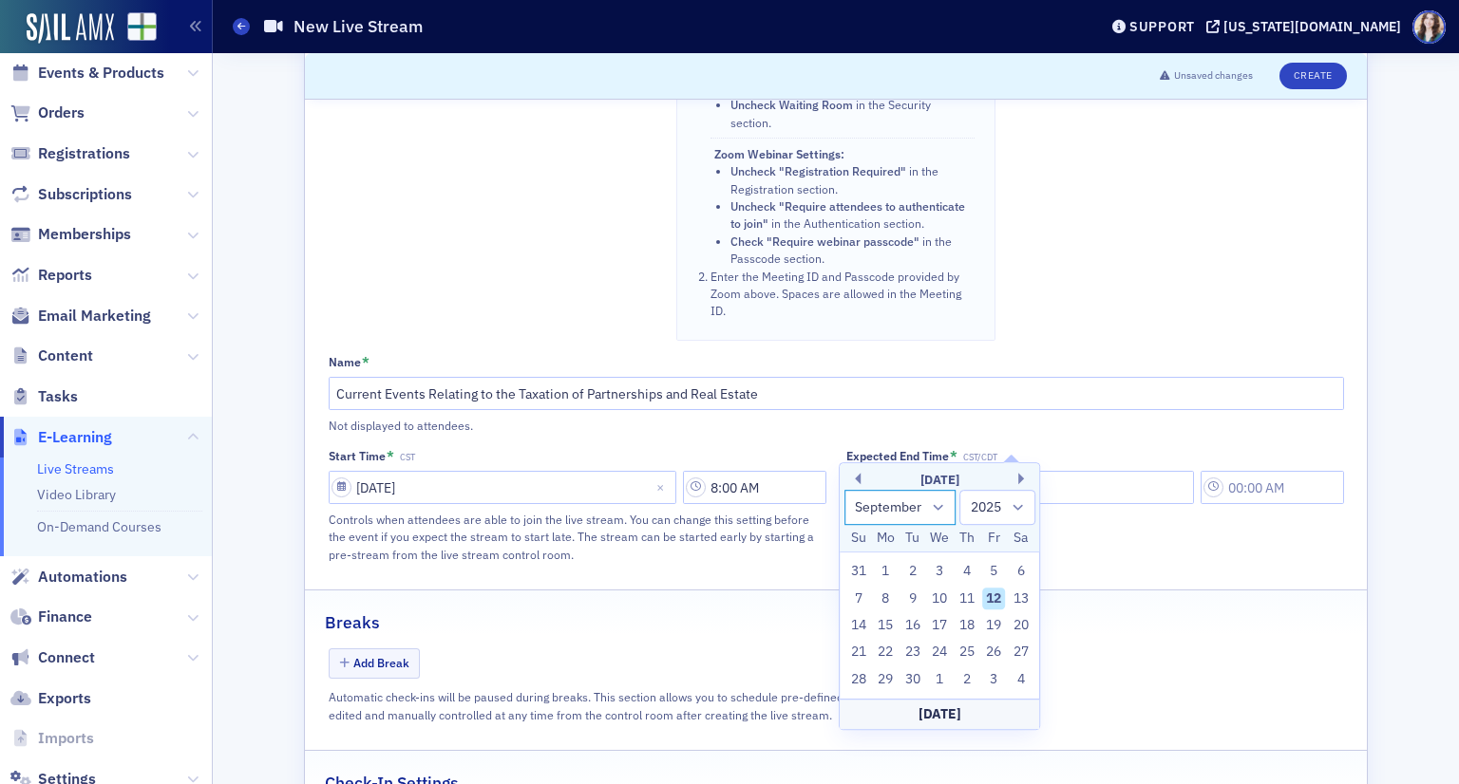
click at [933, 513] on select "January February March April May June July August September October November De…" at bounding box center [900, 507] width 112 height 35
select select "10"
click at [844, 490] on select "January February March April May June July August September October November De…" at bounding box center [900, 507] width 112 height 35
click at [969, 625] on div "13" at bounding box center [966, 625] width 23 height 23
type input "11/13/2025"
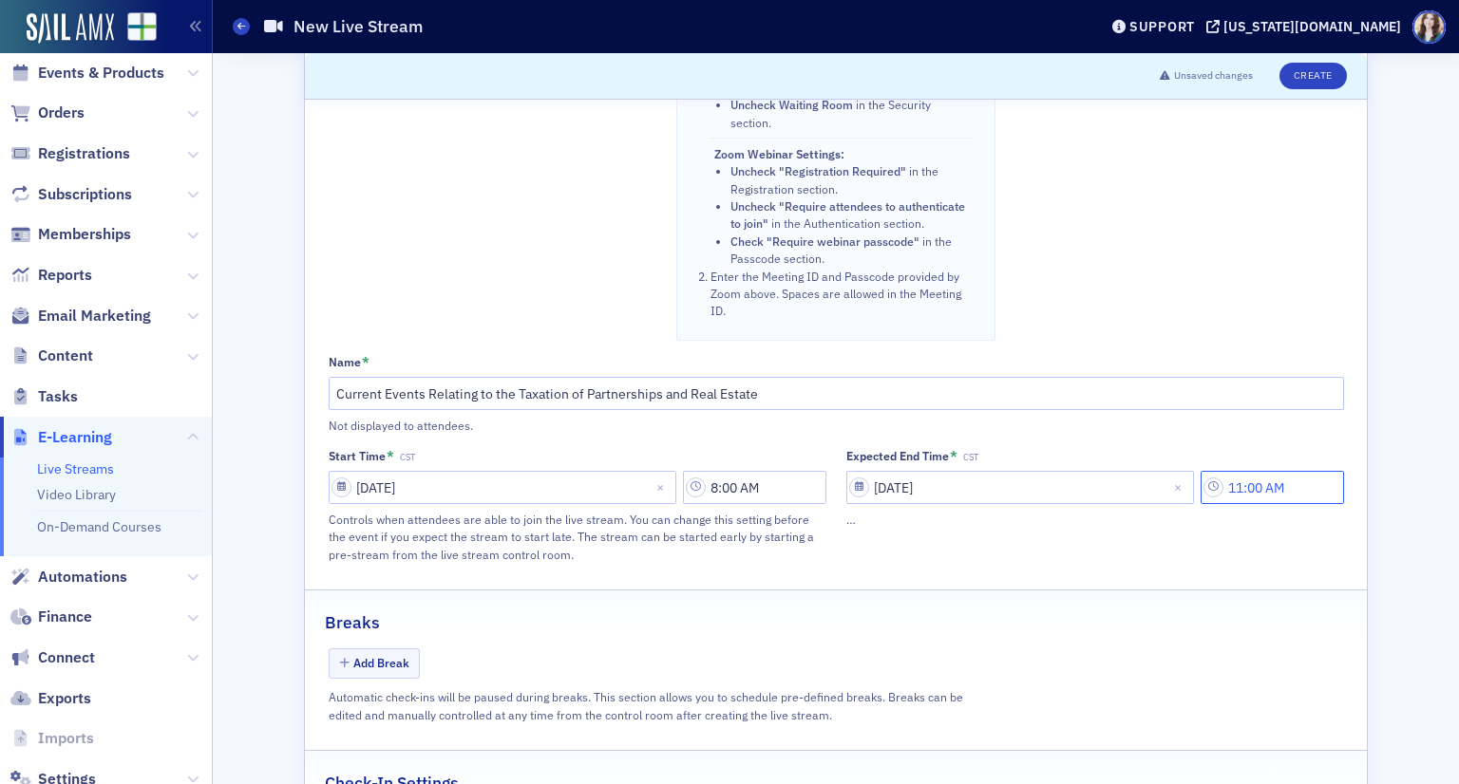
click at [1273, 471] on input "11:00 AM" at bounding box center [1271, 487] width 143 height 33
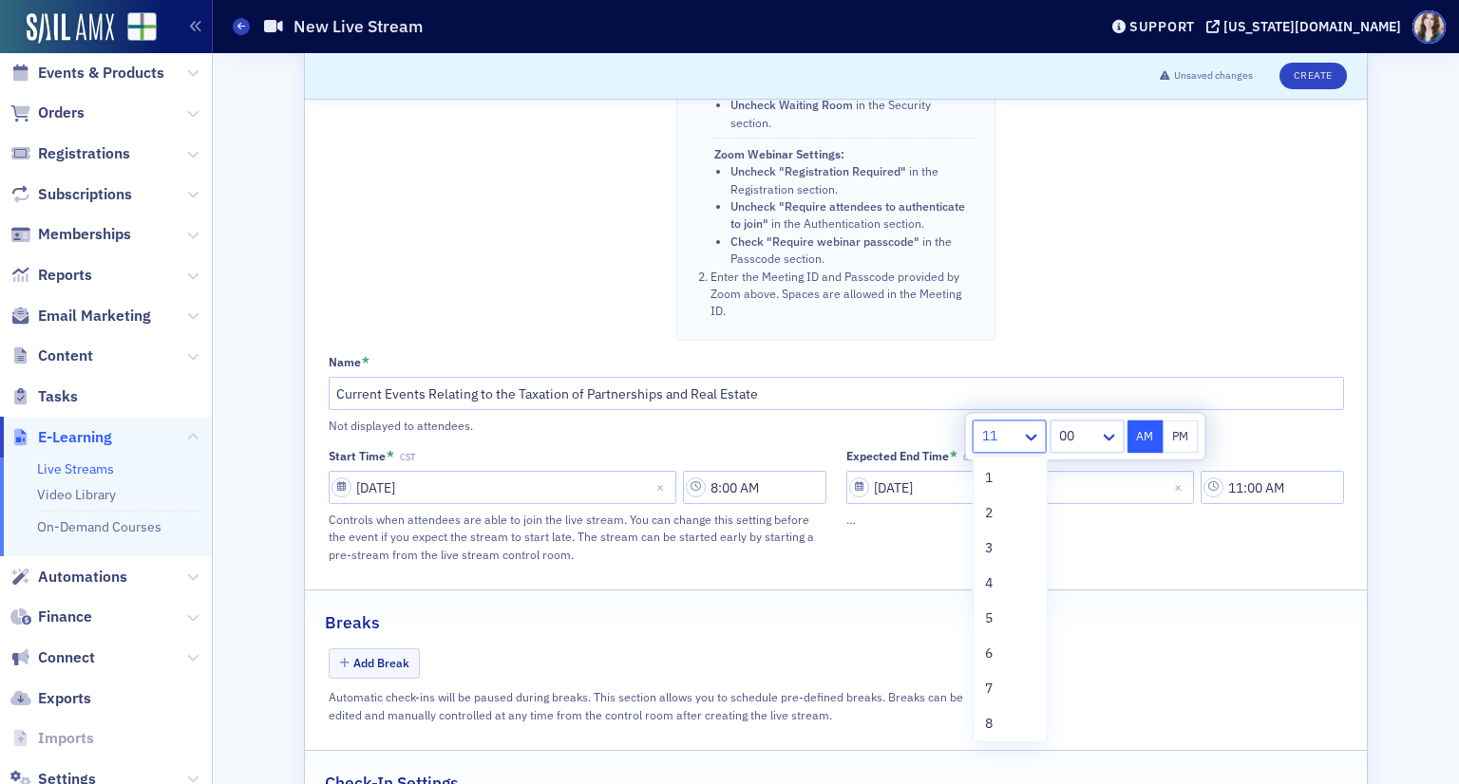
click at [994, 442] on div at bounding box center [1000, 437] width 40 height 24
click at [1014, 667] on div "9" at bounding box center [1010, 664] width 50 height 20
type input "9:00 AM"
click at [1151, 591] on div "Breaks" at bounding box center [836, 613] width 1022 height 45
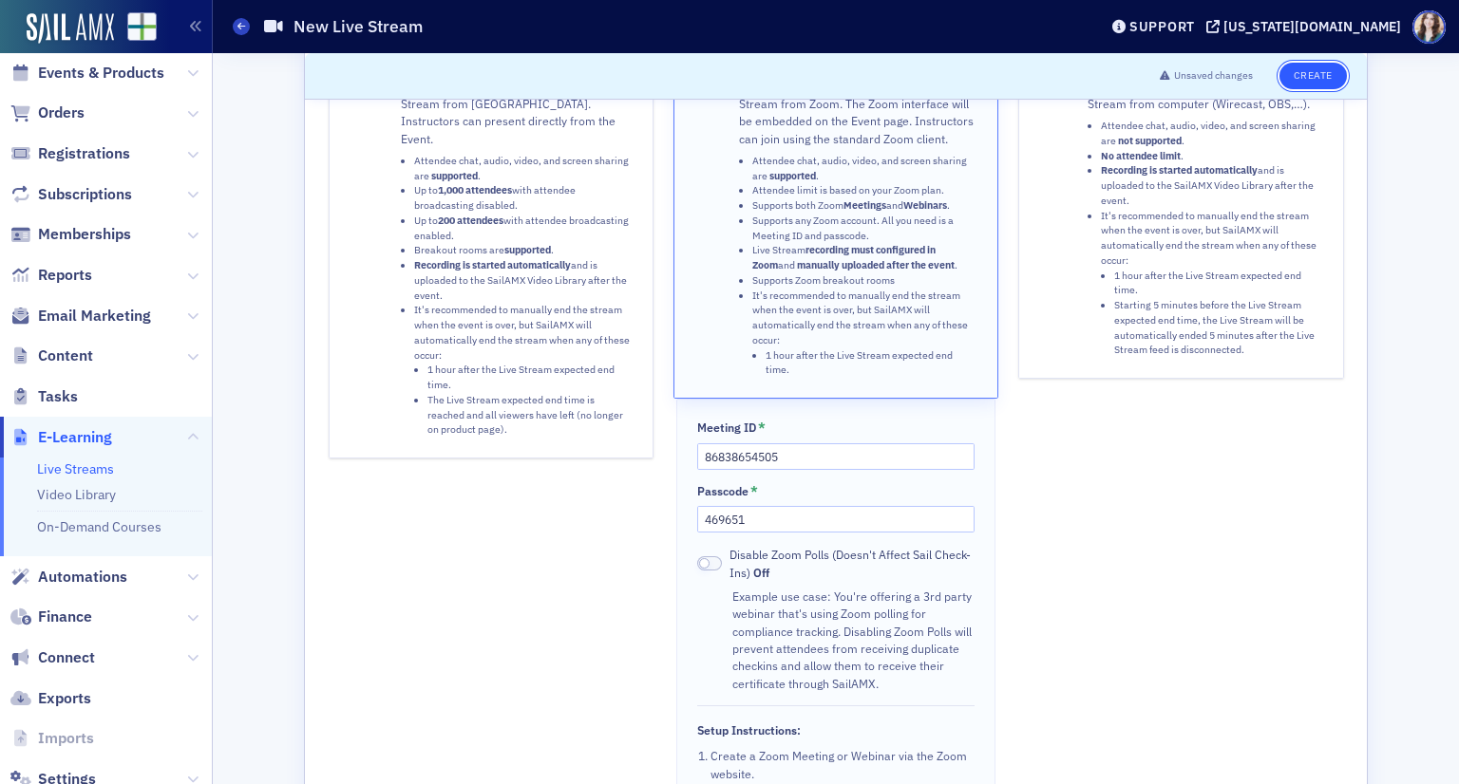
click at [1303, 83] on button "Create" at bounding box center [1312, 76] width 67 height 27
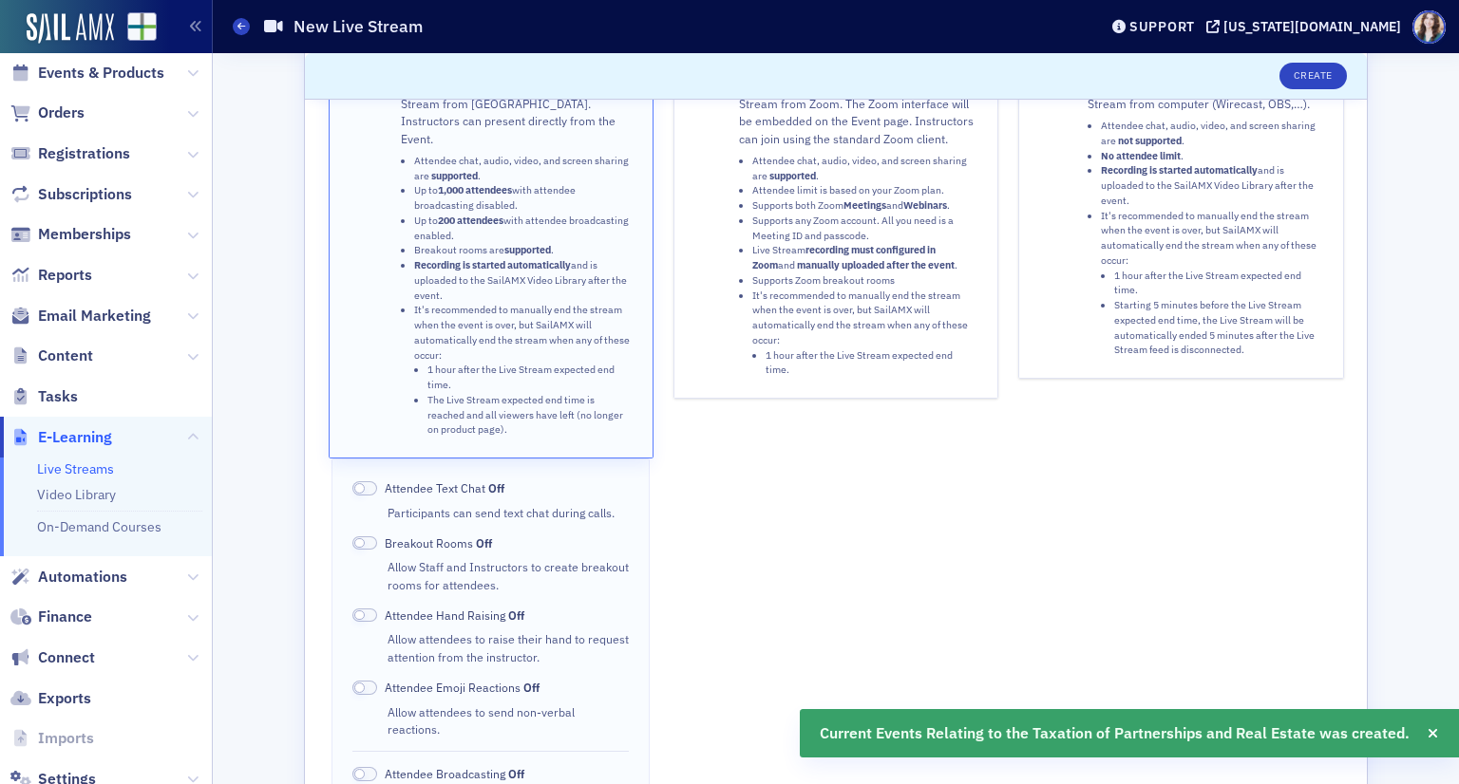
click at [993, 259] on div "Sail Stream Stream from SailAMX. Instructors can present directly from the Even…" at bounding box center [836, 455] width 1015 height 818
click at [874, 278] on li "Supports Zoom breakout rooms" at bounding box center [864, 281] width 225 height 15
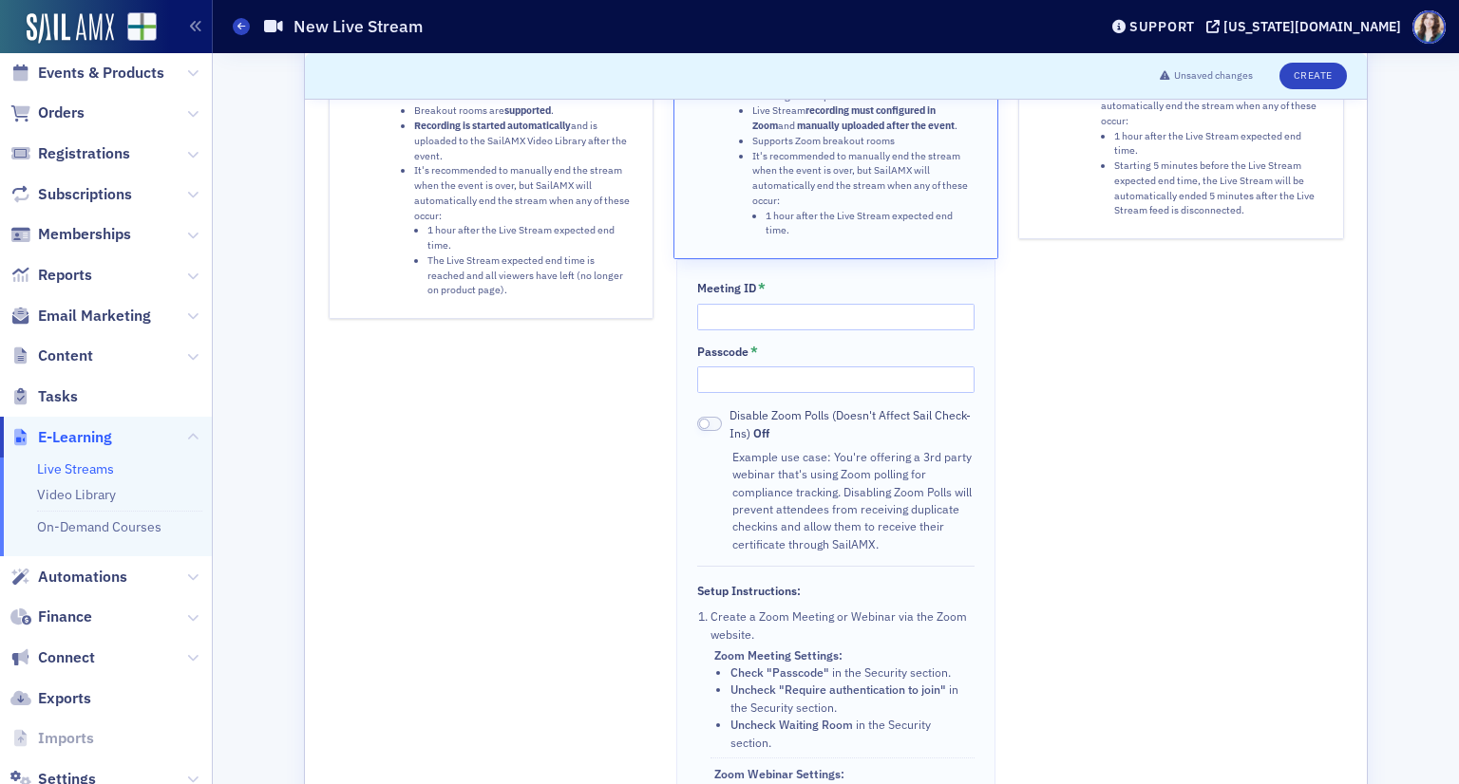
scroll to position [570, 0]
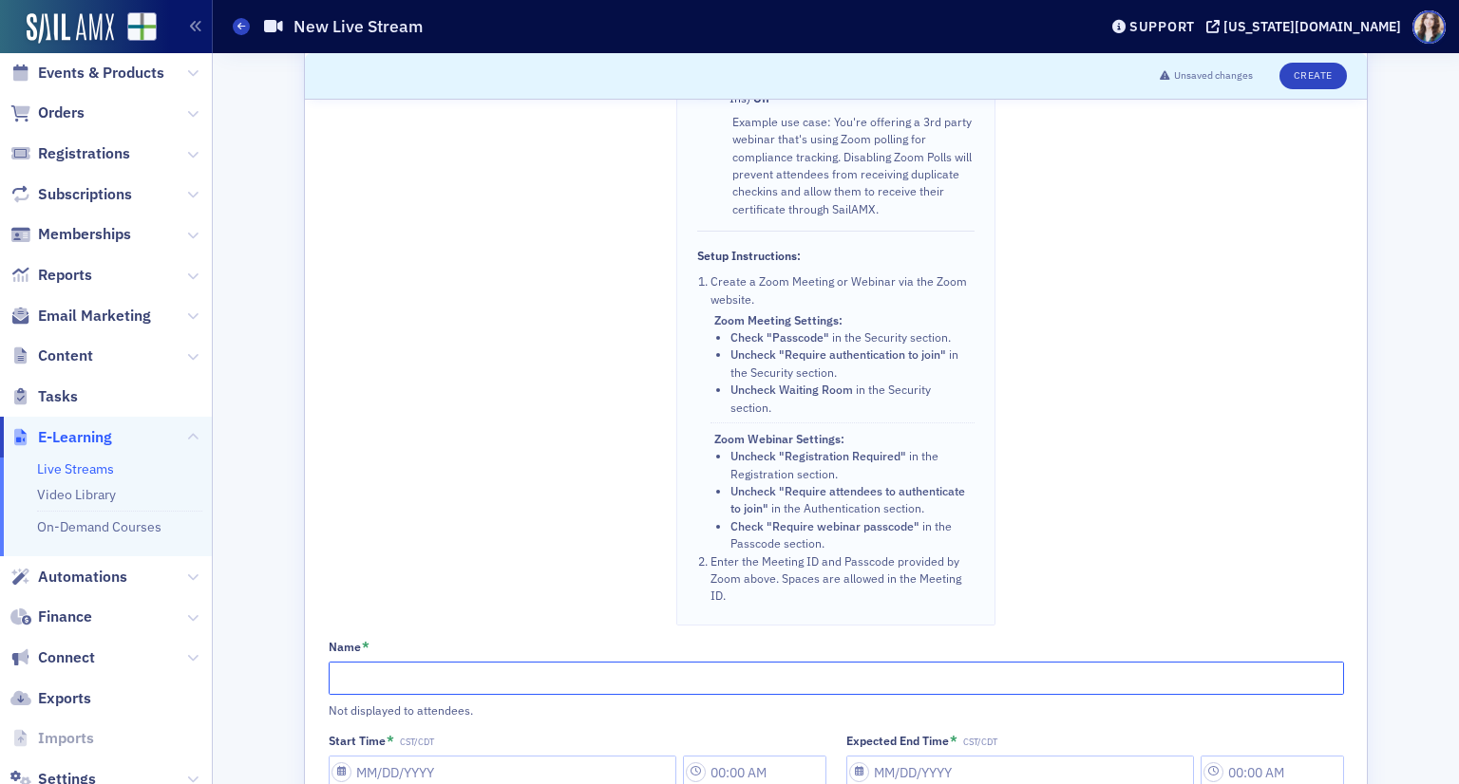
paste input "What Happens When Partners Die?"
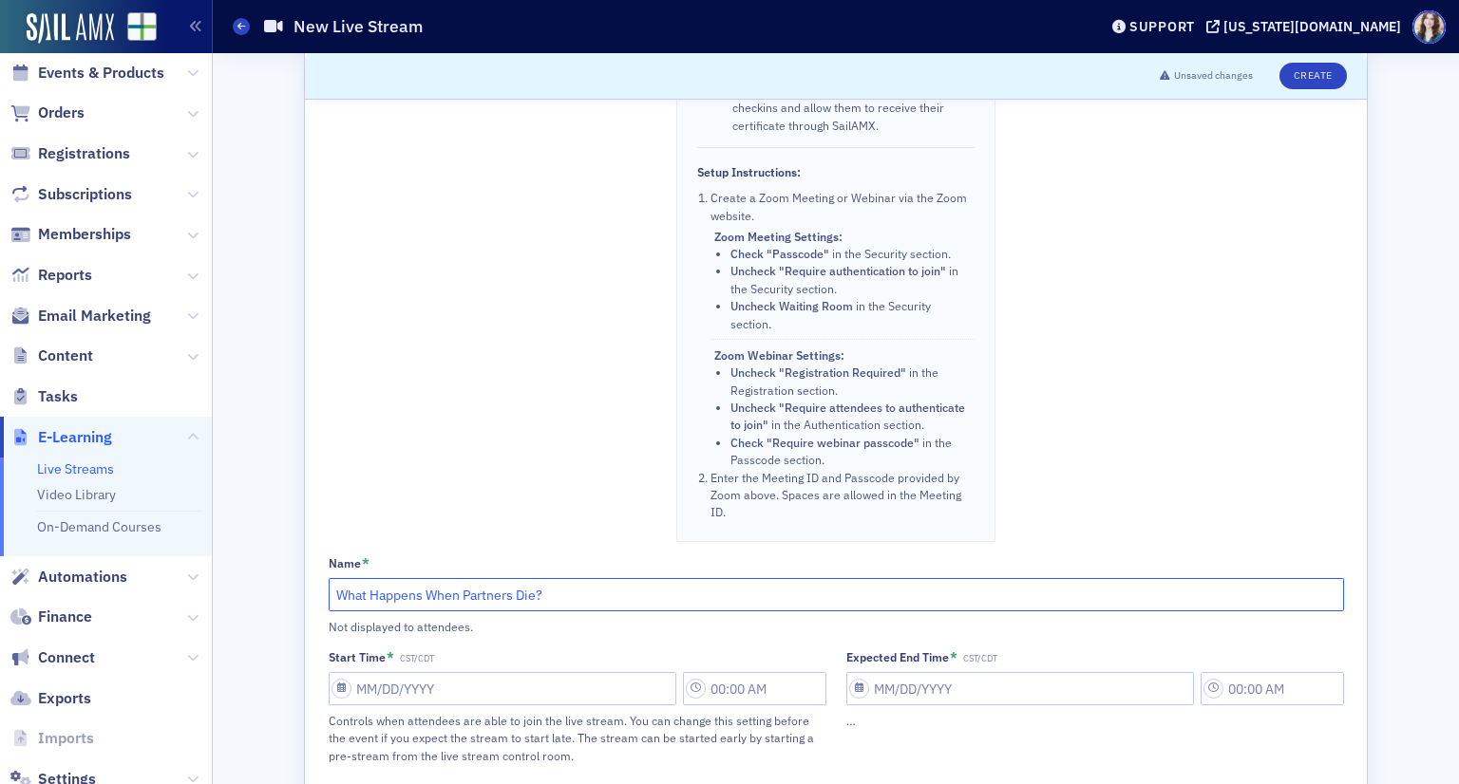
scroll to position [855, 0]
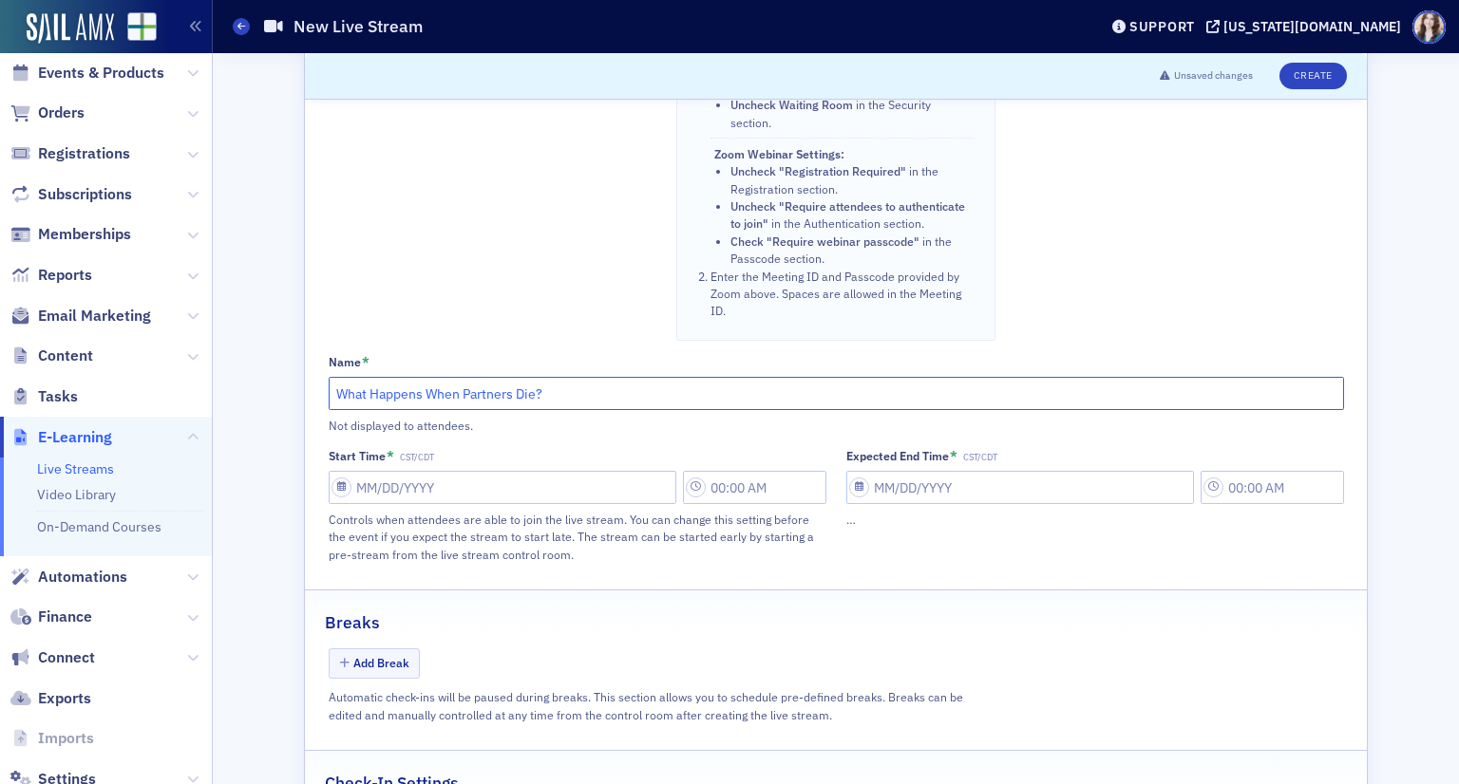
type input "What Happens When Partners Die?"
click at [418, 471] on input "Start Time * CST/CDT" at bounding box center [503, 487] width 348 height 33
select select "8"
select select "2025"
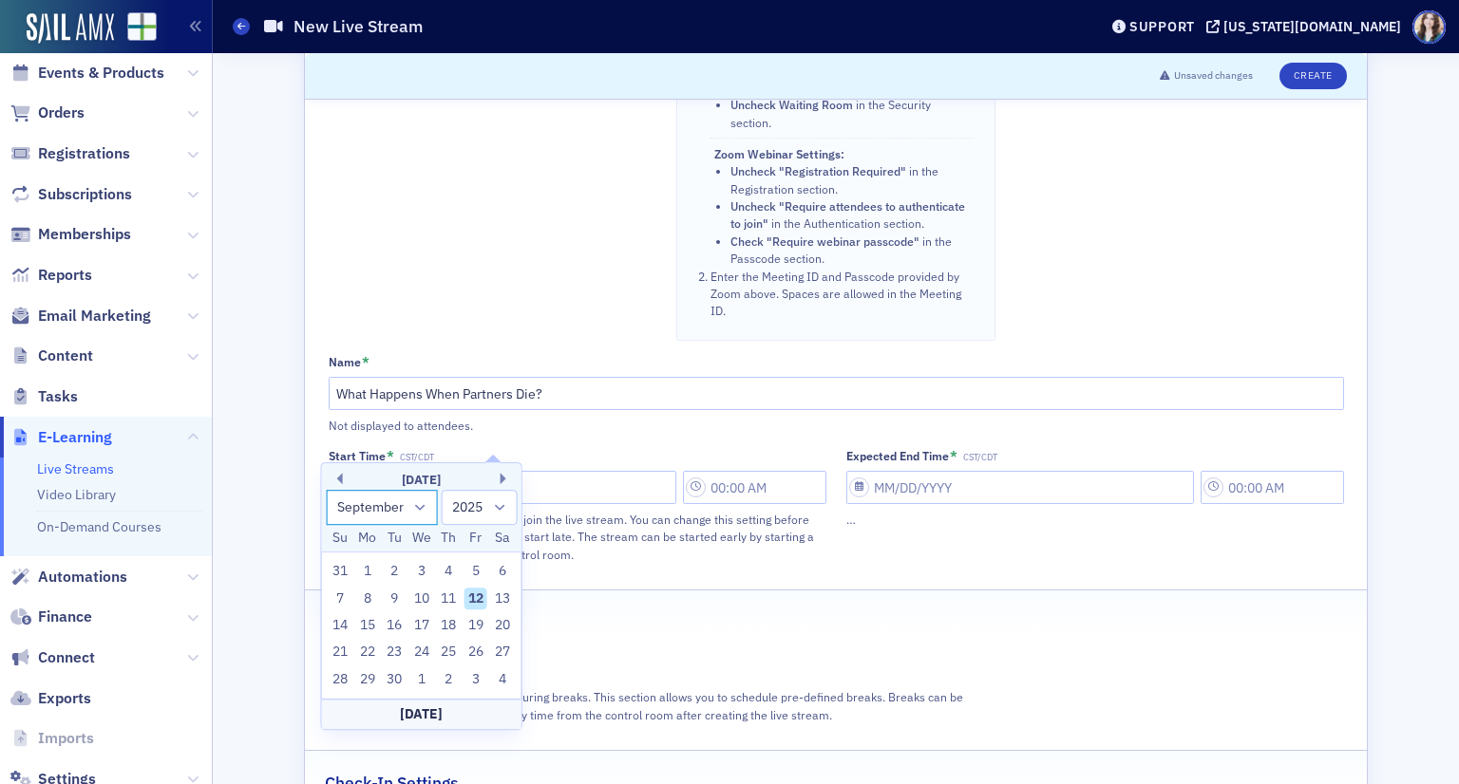
drag, startPoint x: 421, startPoint y: 501, endPoint x: 421, endPoint y: 537, distance: 35.1
click at [421, 501] on select "January February March April May June July August September October November De…" at bounding box center [382, 507] width 112 height 35
select select "10"
click at [326, 490] on select "January February March April May June July August September October November De…" at bounding box center [382, 507] width 112 height 35
click at [452, 632] on div "13" at bounding box center [448, 625] width 23 height 23
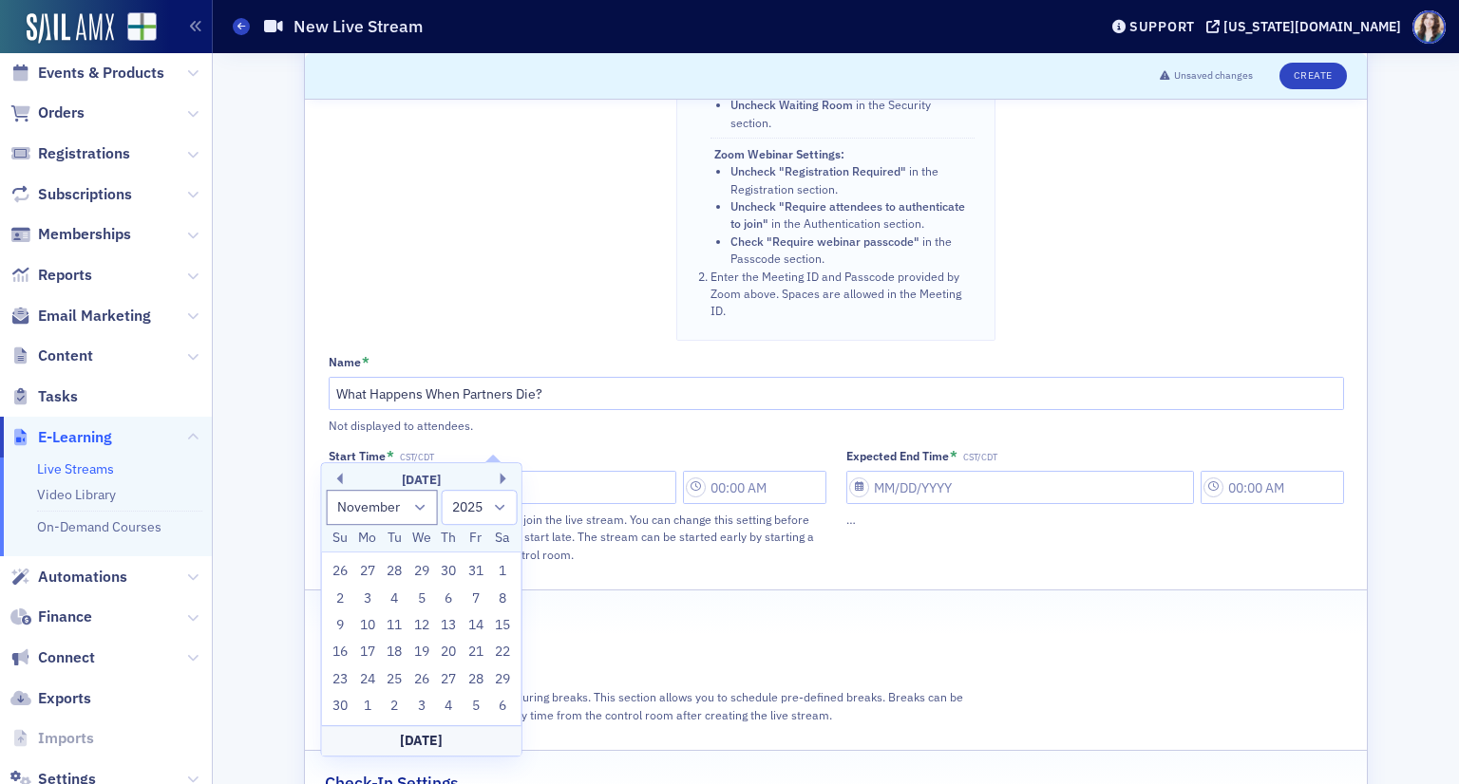
type input "11/13/2025"
type input "11:00 AM"
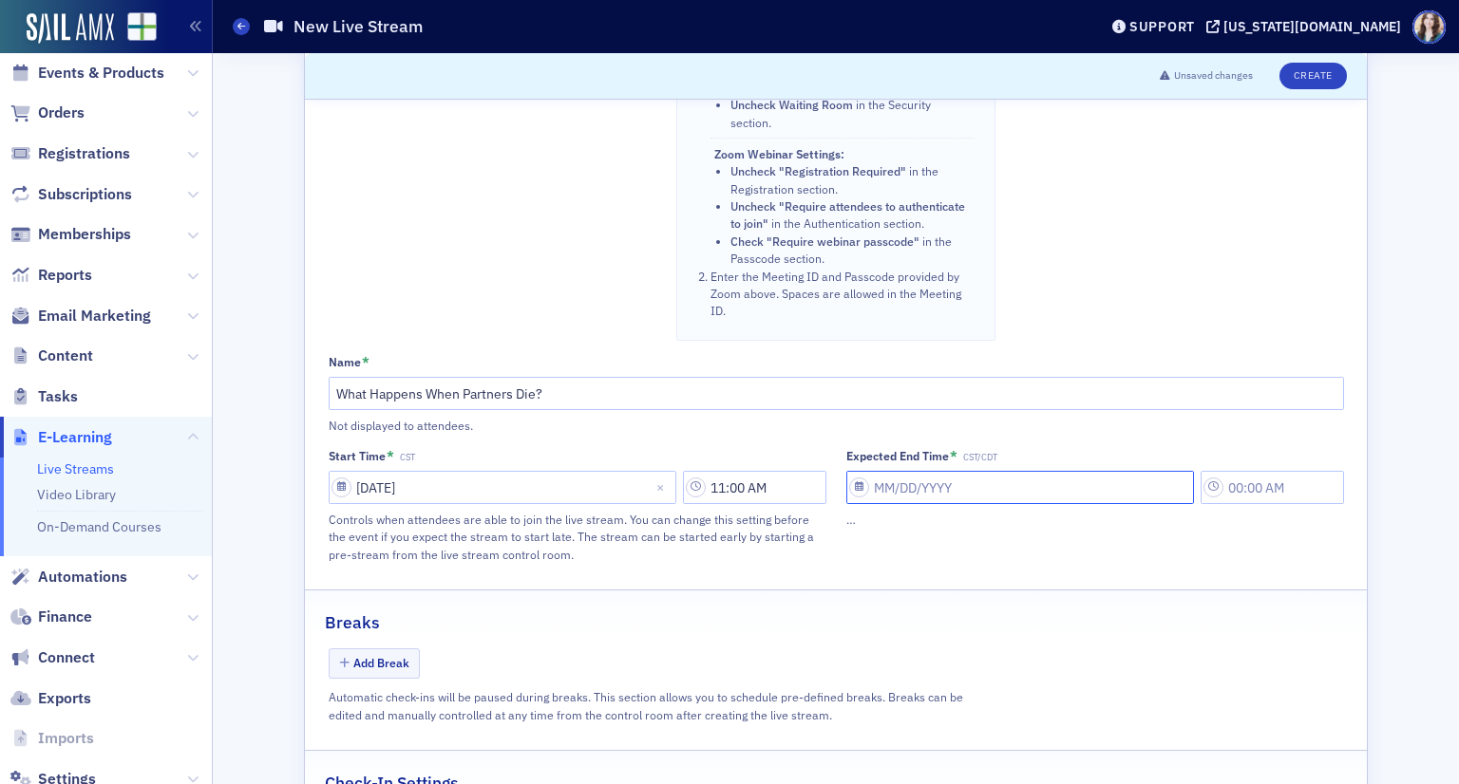
select select "8"
select select "2025"
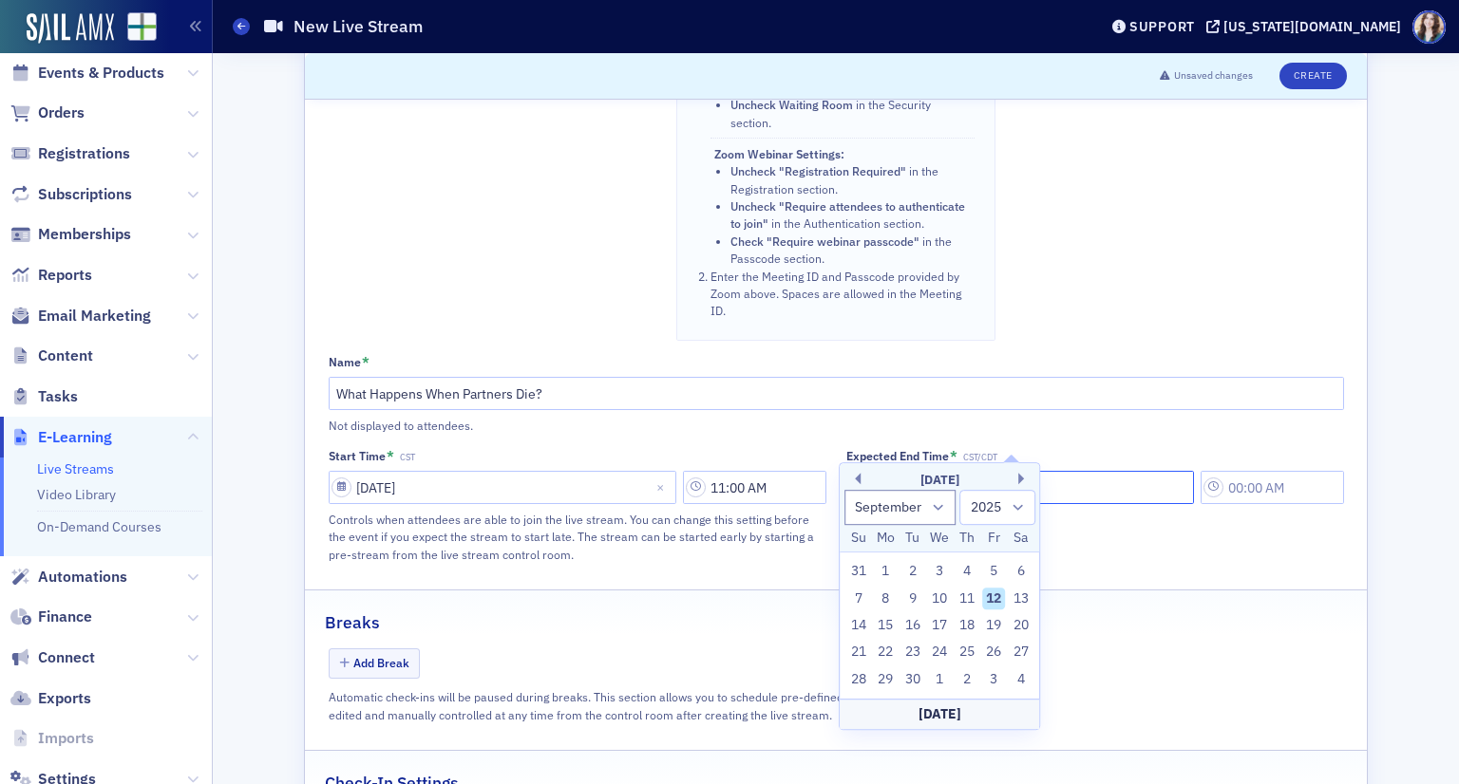
click at [922, 471] on input "Expected End Time * CST/CDT" at bounding box center [1020, 487] width 348 height 33
click at [869, 507] on select "January February March April May June July August September October November De…" at bounding box center [900, 507] width 112 height 35
select select "10"
click at [844, 490] on select "January February March April May June July August September October November De…" at bounding box center [900, 507] width 112 height 35
click at [960, 628] on div "13" at bounding box center [966, 625] width 23 height 23
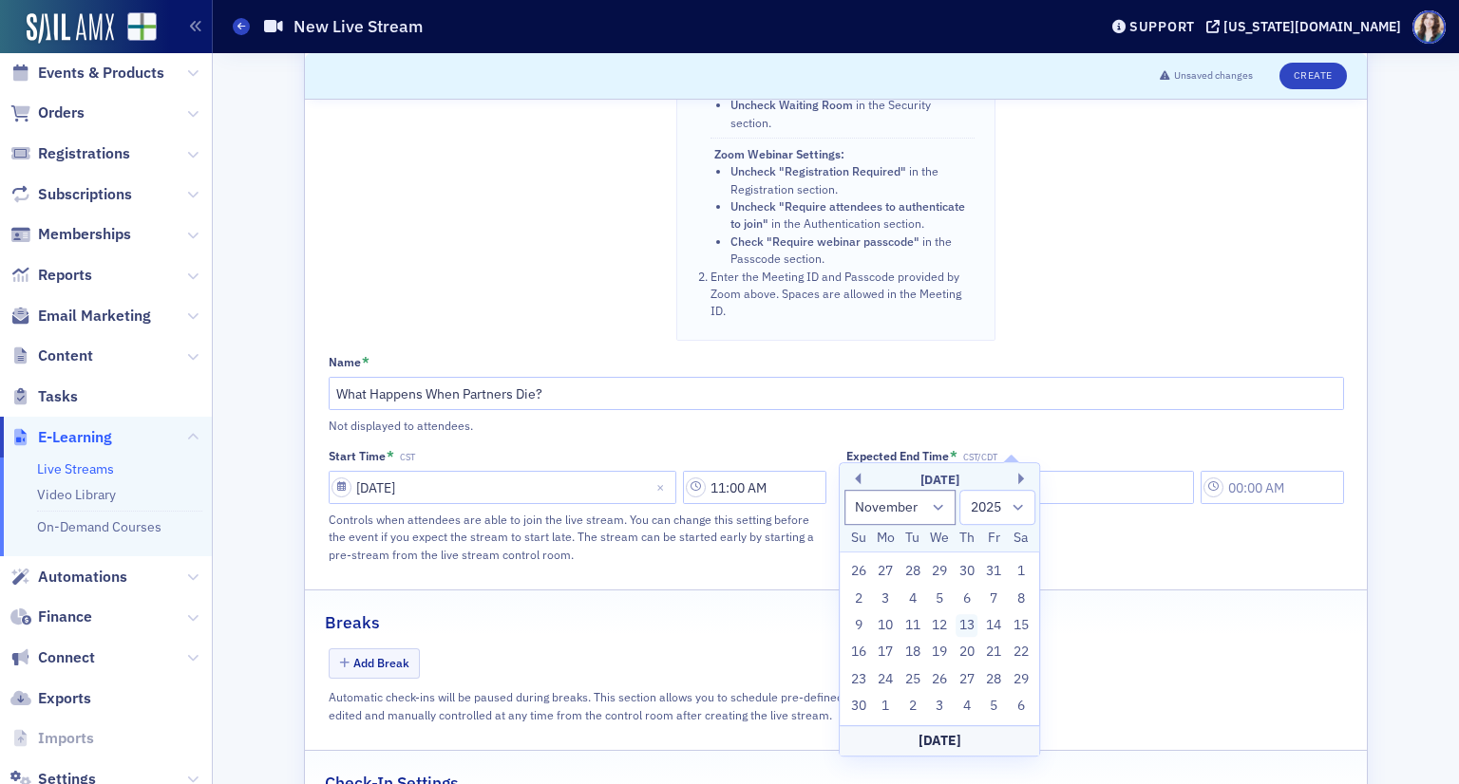
type input "11/13/2025"
type input "11:00 AM"
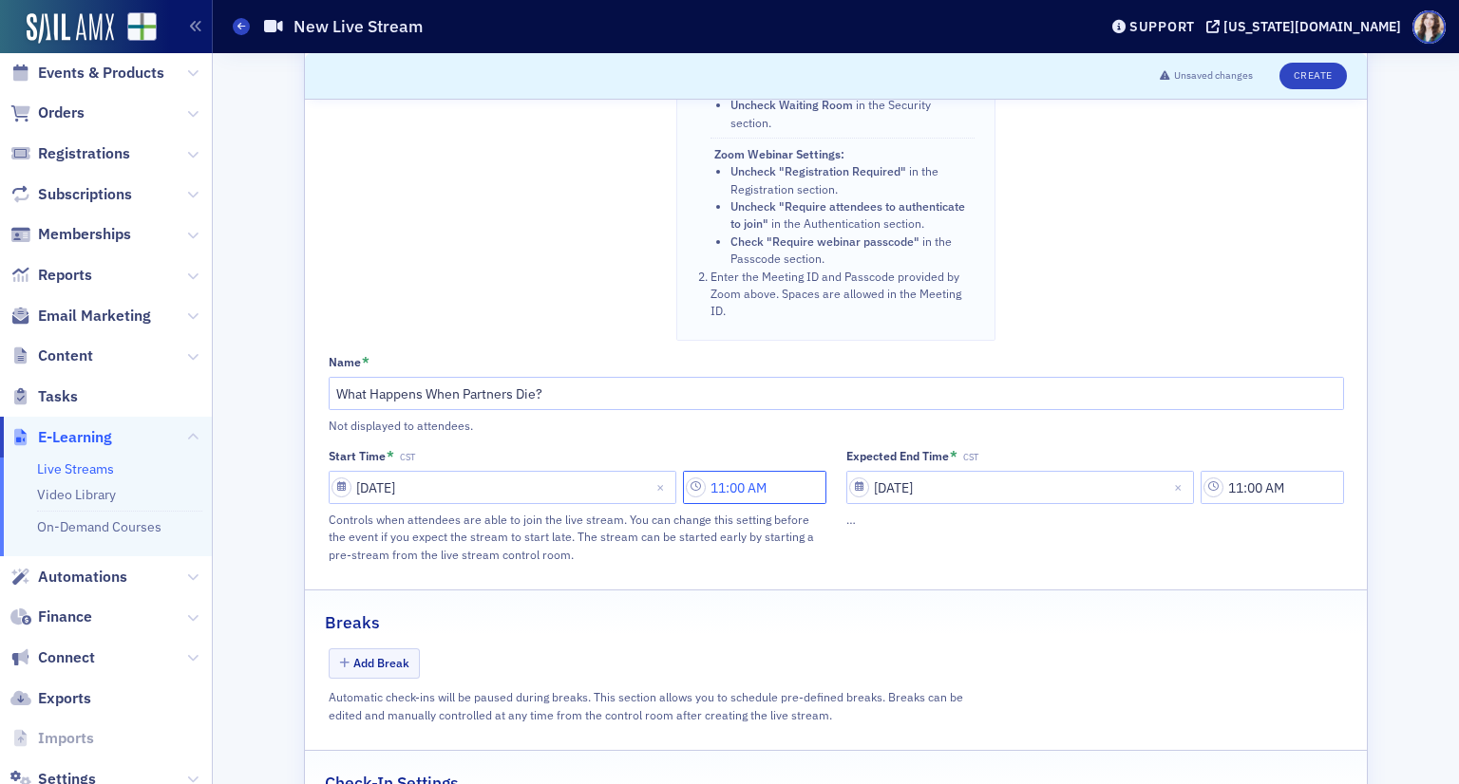
click at [783, 471] on input "11:00 AM" at bounding box center [754, 487] width 143 height 33
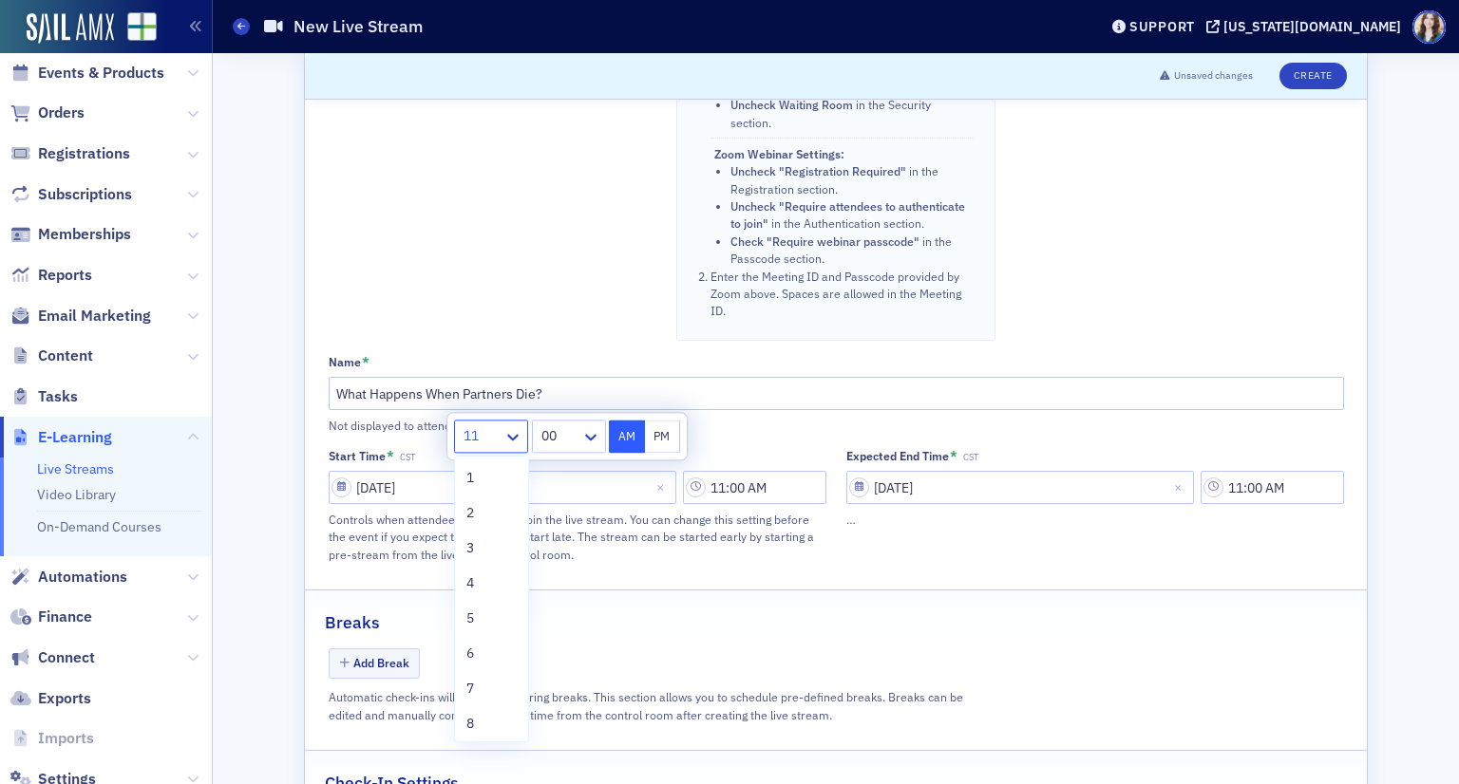
click at [487, 448] on div "11" at bounding box center [479, 437] width 48 height 28
click at [490, 670] on div "9" at bounding box center [491, 664] width 50 height 20
type input "9:00 AM"
click at [794, 591] on div "Breaks" at bounding box center [836, 613] width 1022 height 45
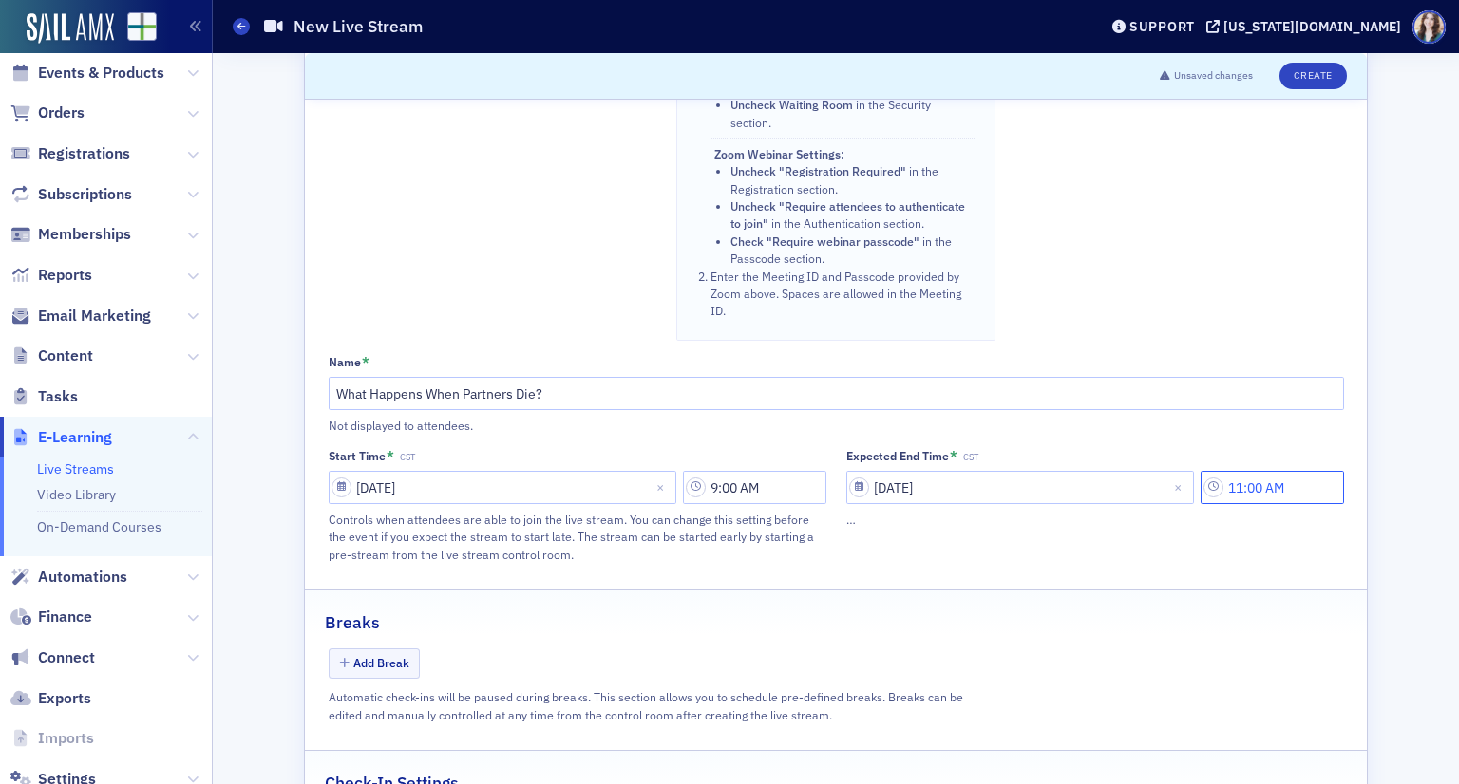
click at [1270, 471] on input "11:00 AM" at bounding box center [1271, 487] width 143 height 33
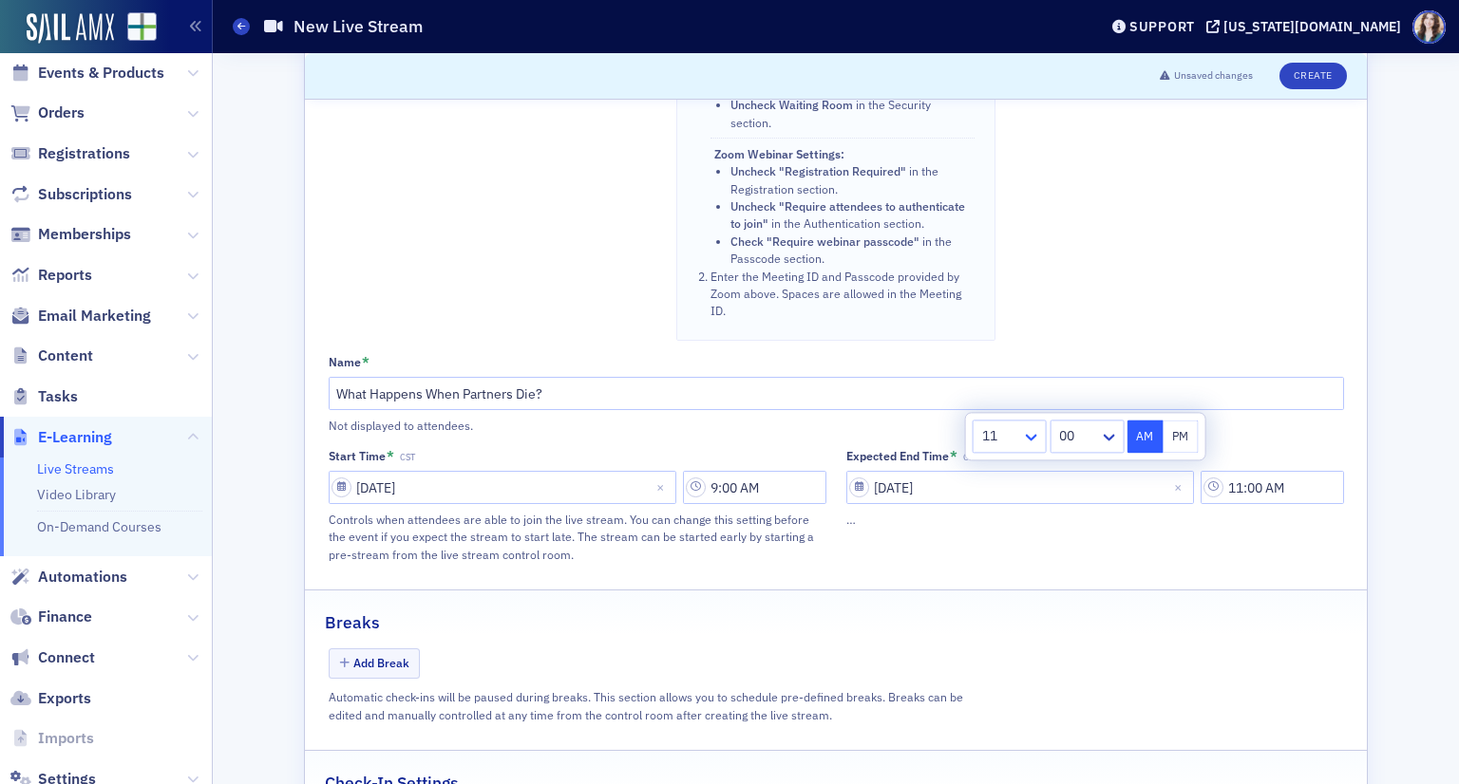
click at [1023, 429] on icon at bounding box center [1031, 437] width 19 height 19
click at [1003, 619] on div "9" at bounding box center [1010, 615] width 50 height 20
click at [1102, 436] on icon at bounding box center [1108, 437] width 19 height 19
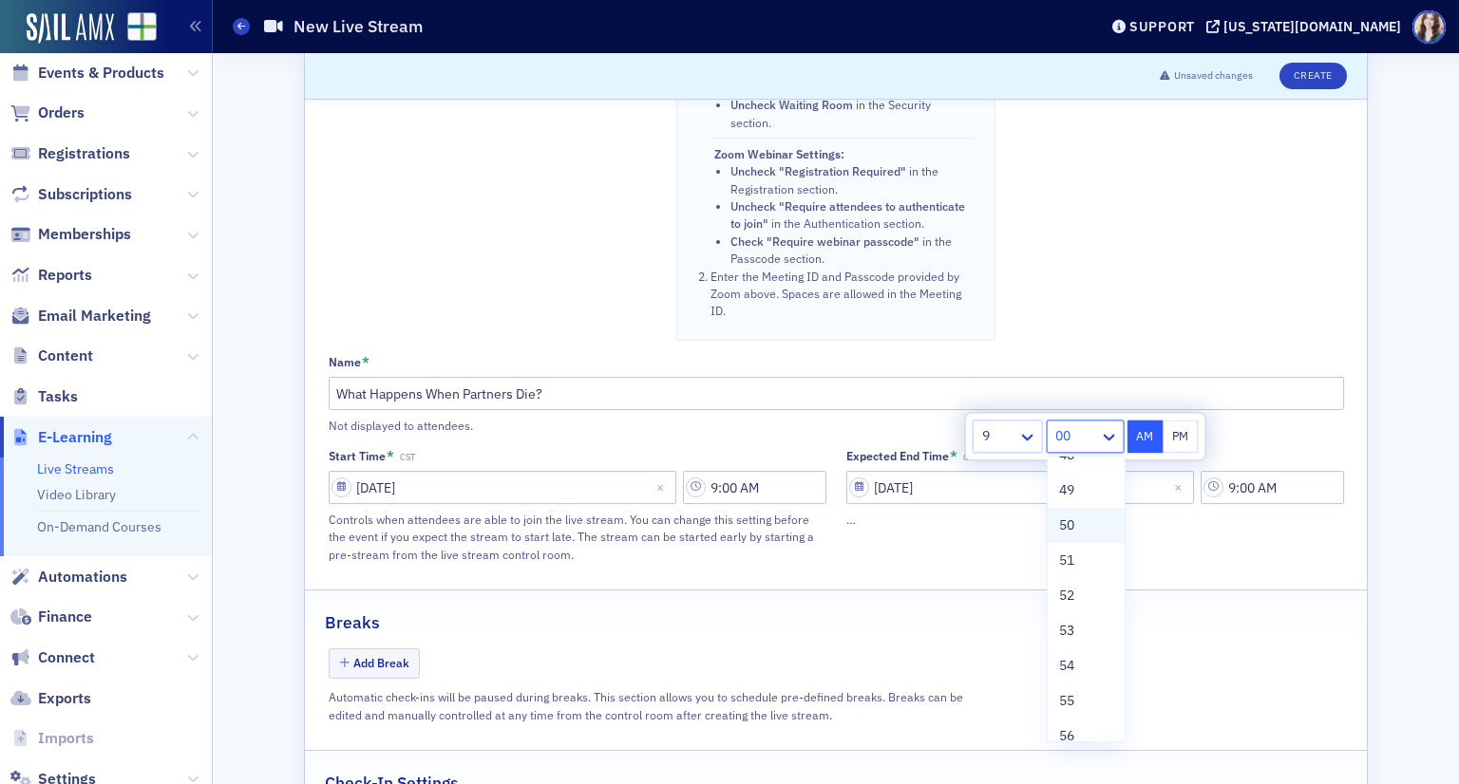
click at [1080, 526] on div "50" at bounding box center [1086, 526] width 54 height 20
type input "9:50 AM"
click at [1223, 488] on div "Expected End Time * CST 11/13/2025 9:50 AM …" at bounding box center [1095, 506] width 498 height 116
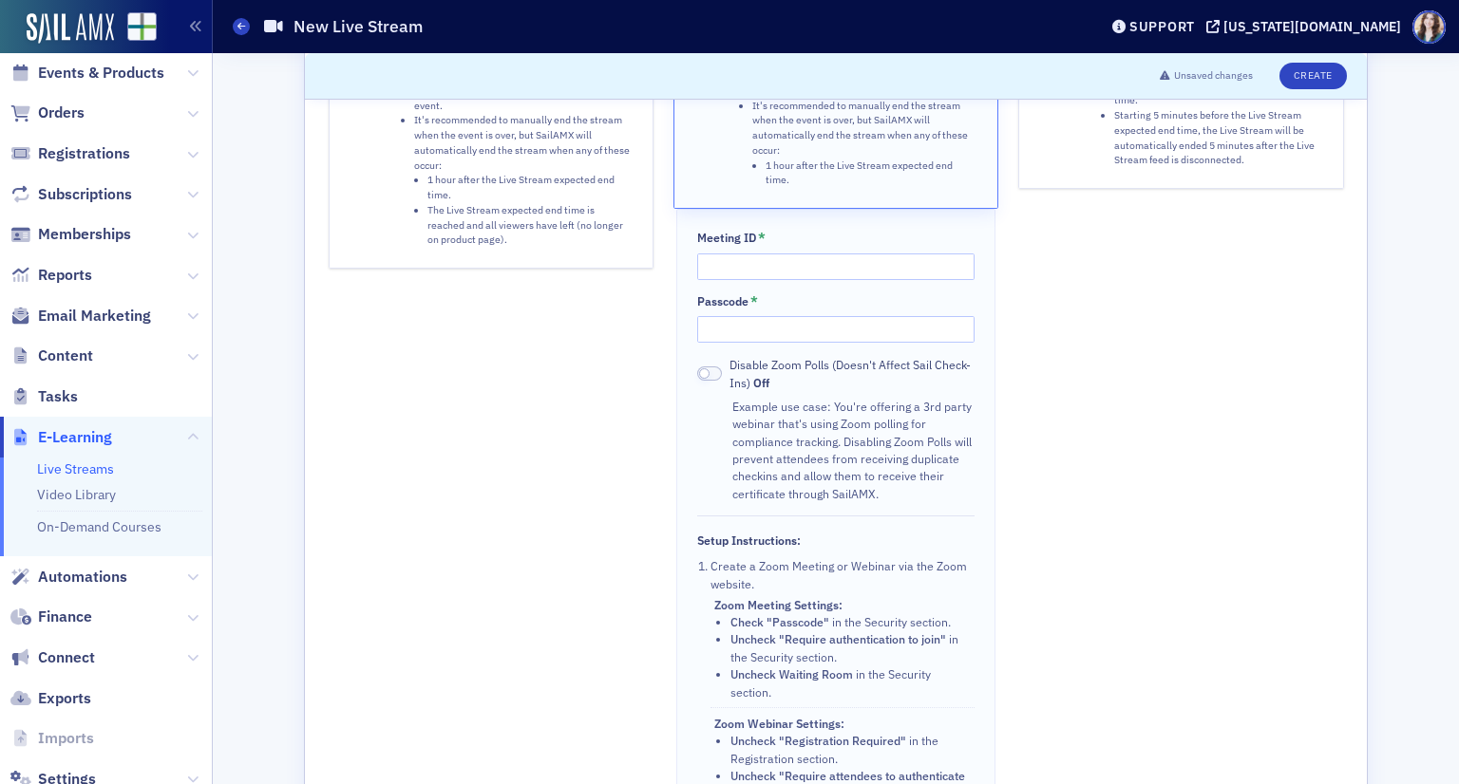
scroll to position [285, 0]
click at [780, 254] on input "Meeting ID *" at bounding box center [835, 267] width 276 height 27
type input "86838654505"
click at [775, 316] on input "Passcode *" at bounding box center [835, 329] width 276 height 27
type input "469651"
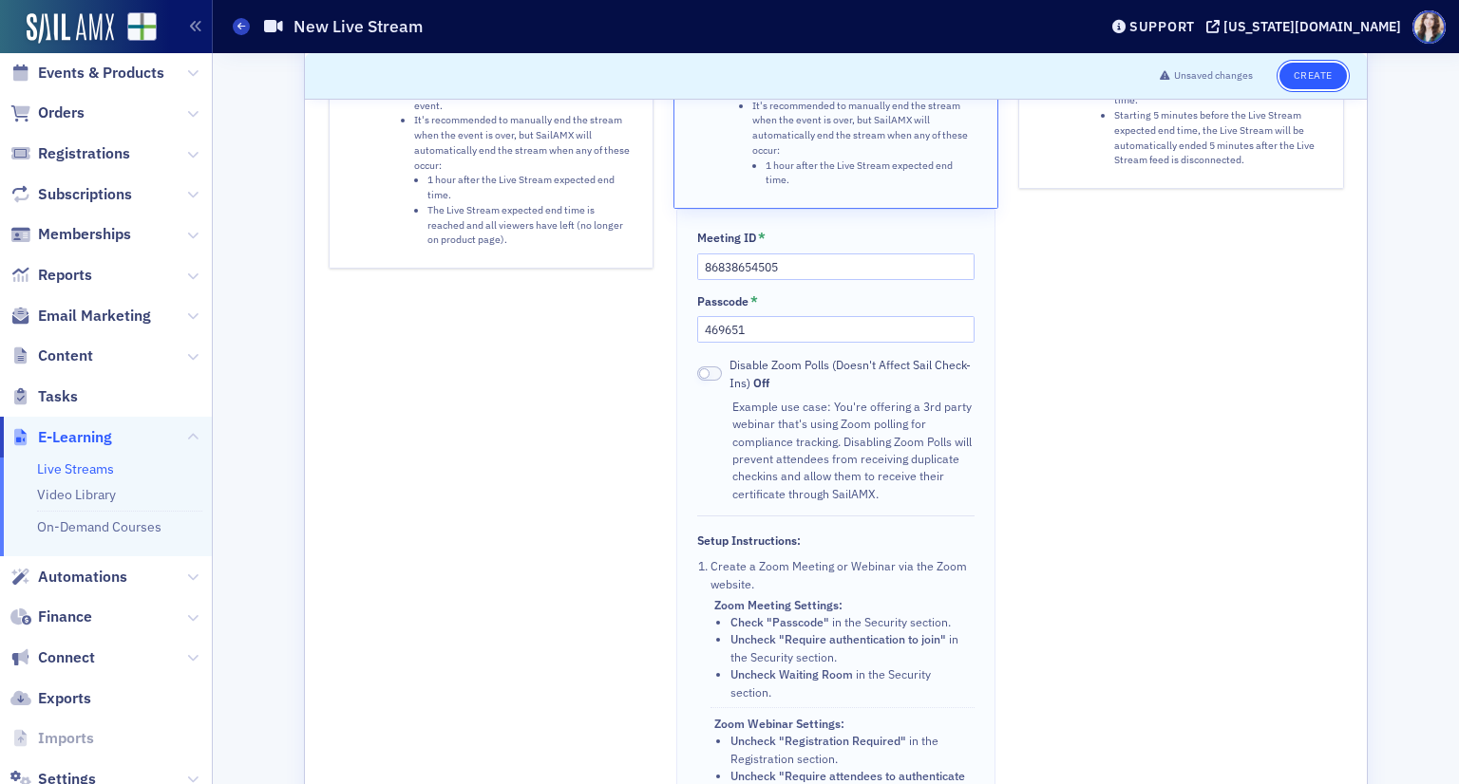
click at [1303, 68] on button "Create" at bounding box center [1312, 76] width 67 height 27
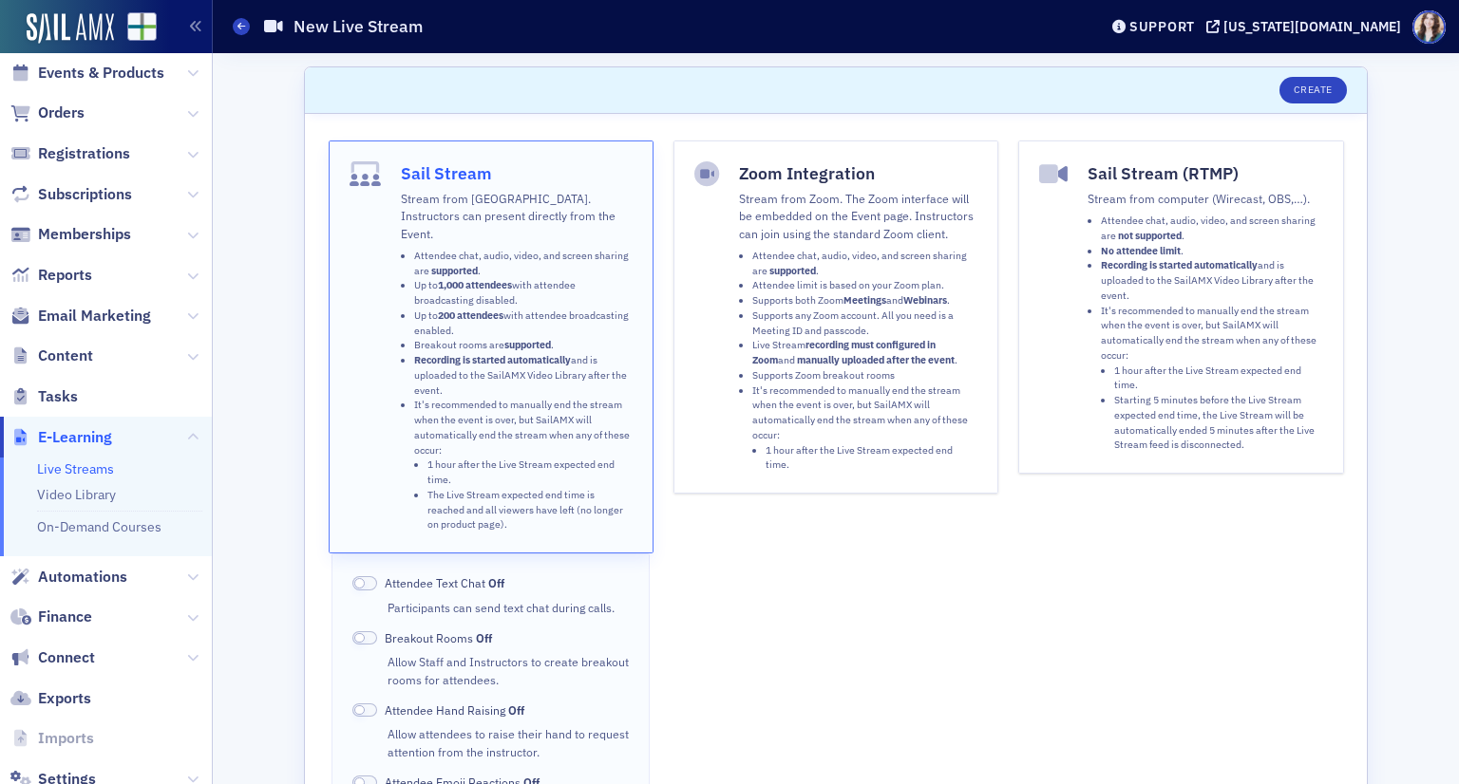
click at [825, 419] on li "It's recommended to manually end the stream when the event is over, but SailAMX…" at bounding box center [864, 429] width 225 height 90
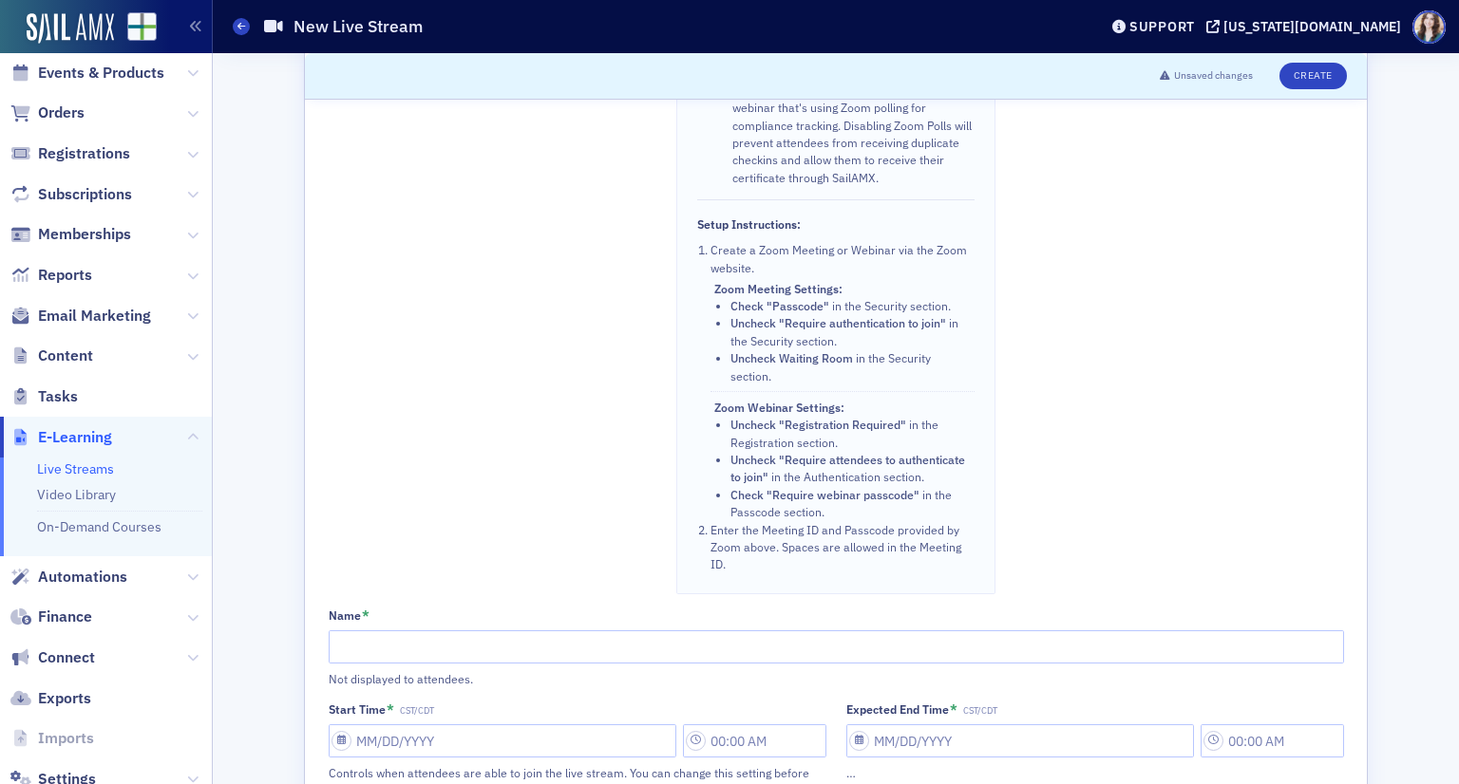
scroll to position [855, 0]
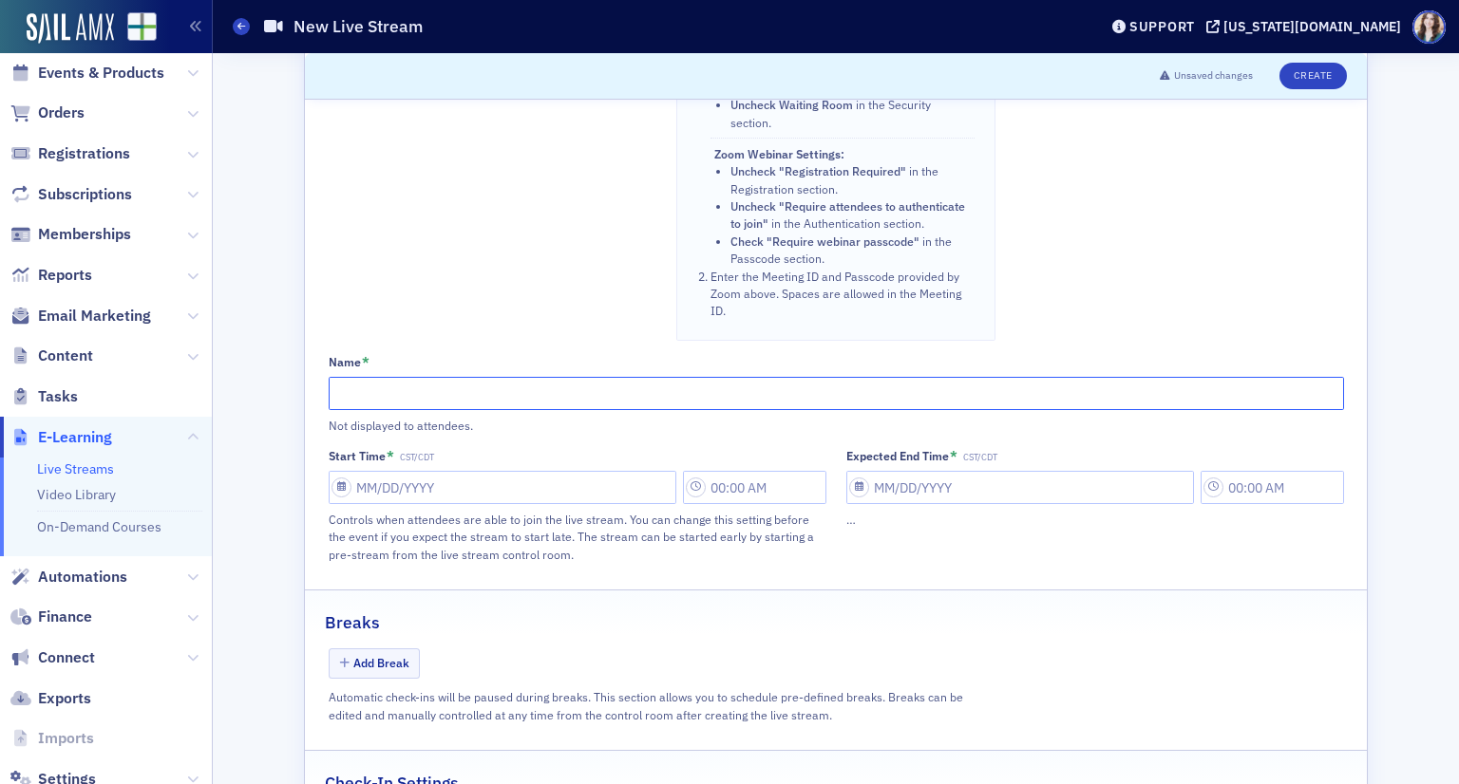
paste input "Tax Gotchas in LLC, Partnership & Stockholders Agreements: Business Provisions …"
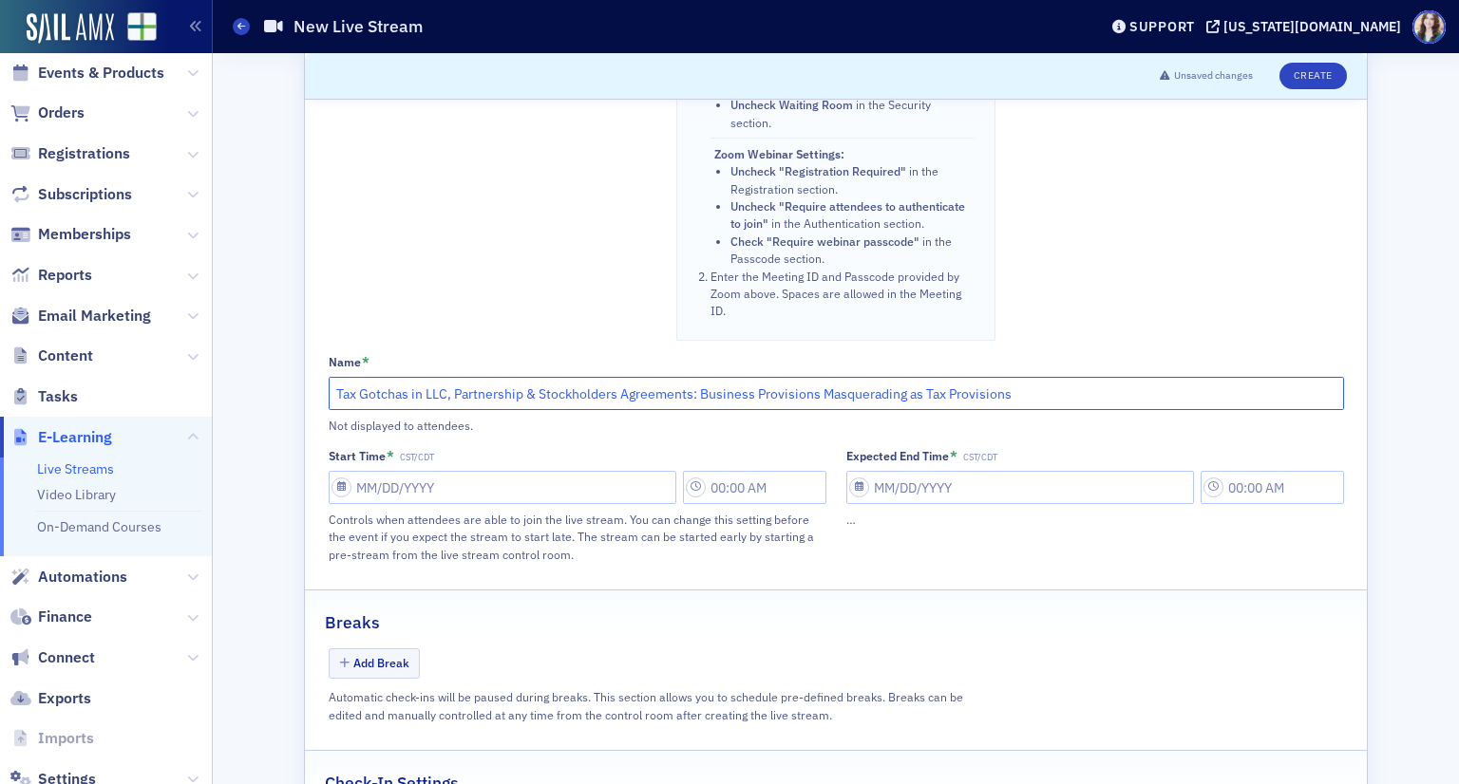
type input "Tax Gotchas in LLC, Partnership & Stockholders Agreements: Business Provisions …"
click at [714, 471] on input "text" at bounding box center [754, 487] width 143 height 33
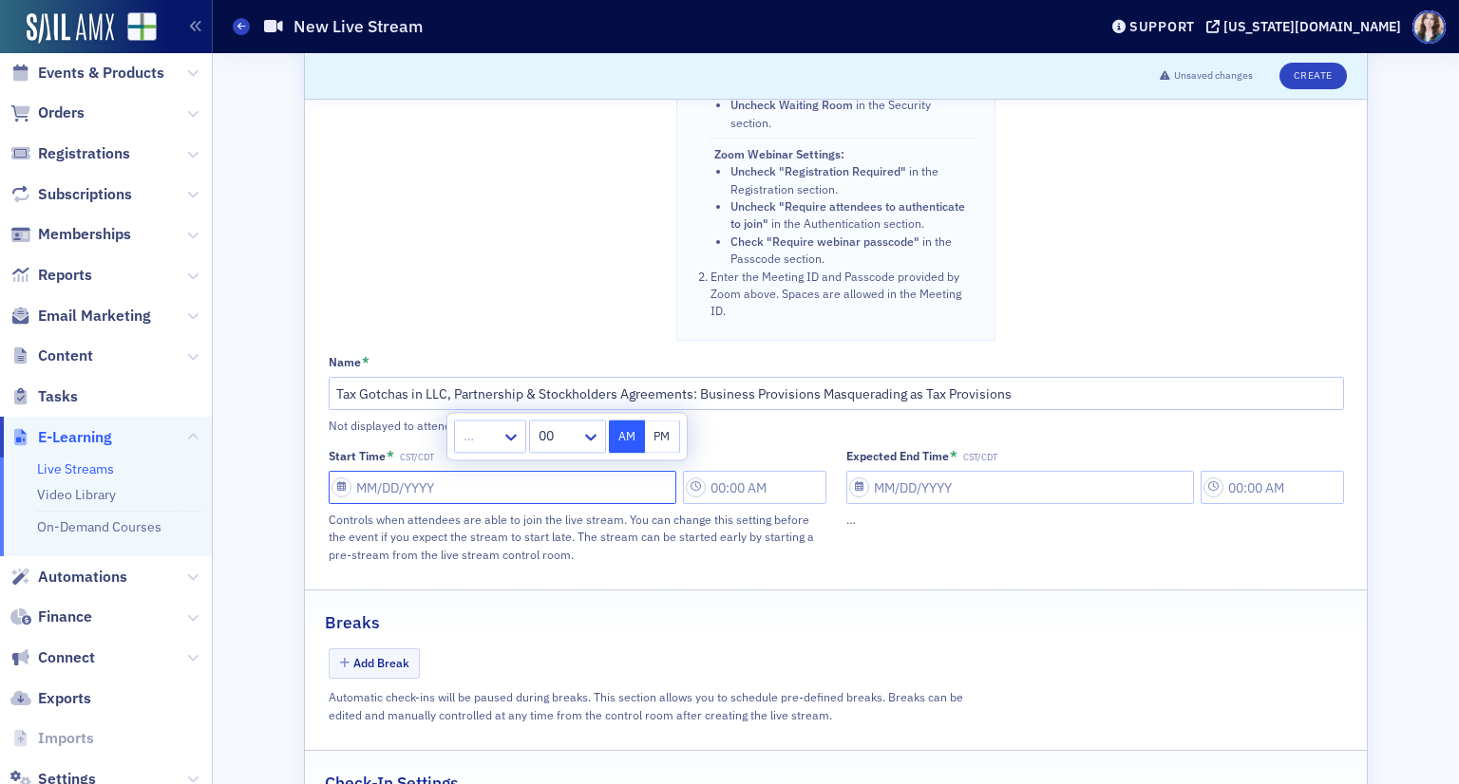
click at [392, 471] on input "Start Time * CST/CDT" at bounding box center [503, 487] width 348 height 33
select select "8"
select select "2025"
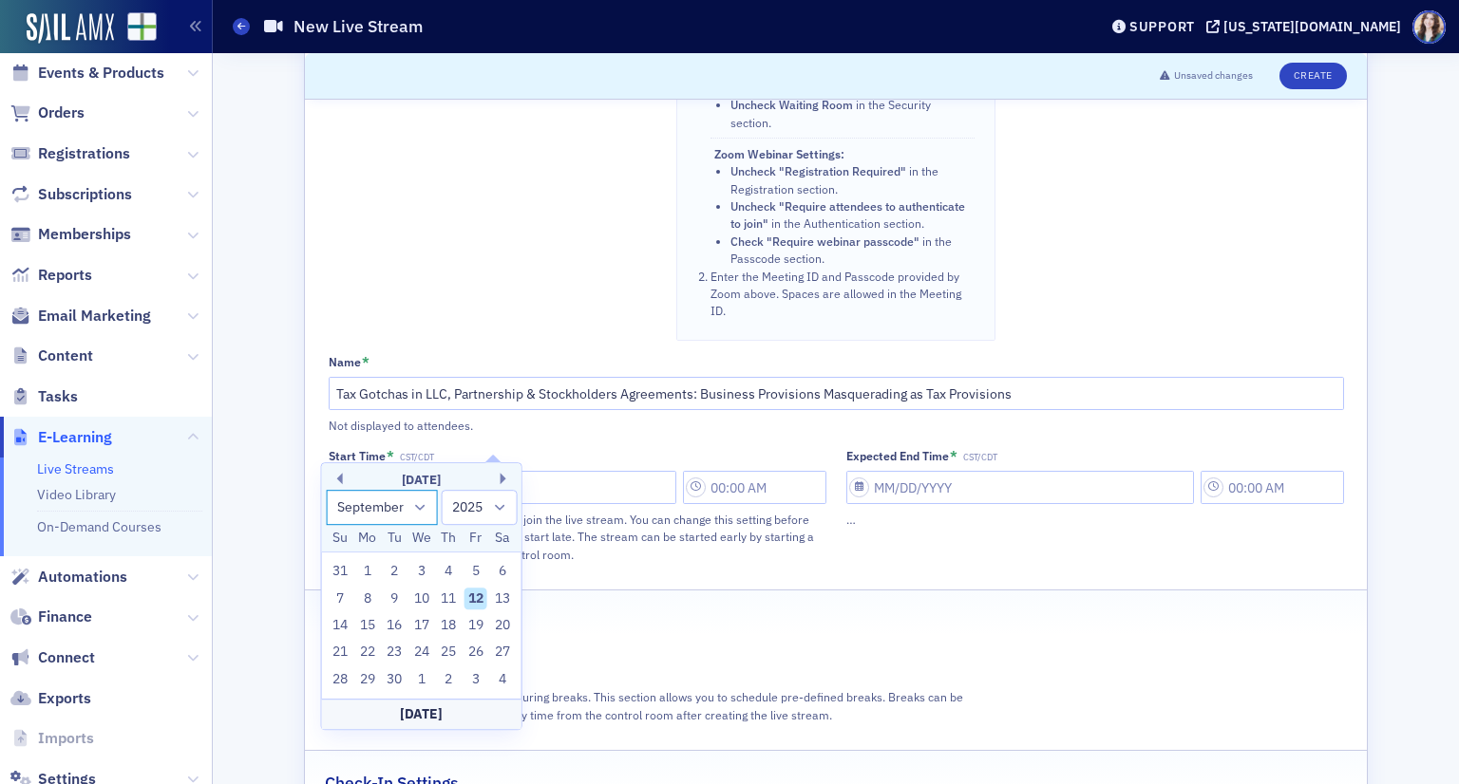
click at [415, 509] on select "January February March April May June July August September October November De…" at bounding box center [382, 507] width 112 height 35
select select "10"
click at [326, 490] on select "January February March April May June July August September October November De…" at bounding box center [382, 507] width 112 height 35
click at [451, 626] on div "13" at bounding box center [448, 625] width 23 height 23
type input "11/13/2025"
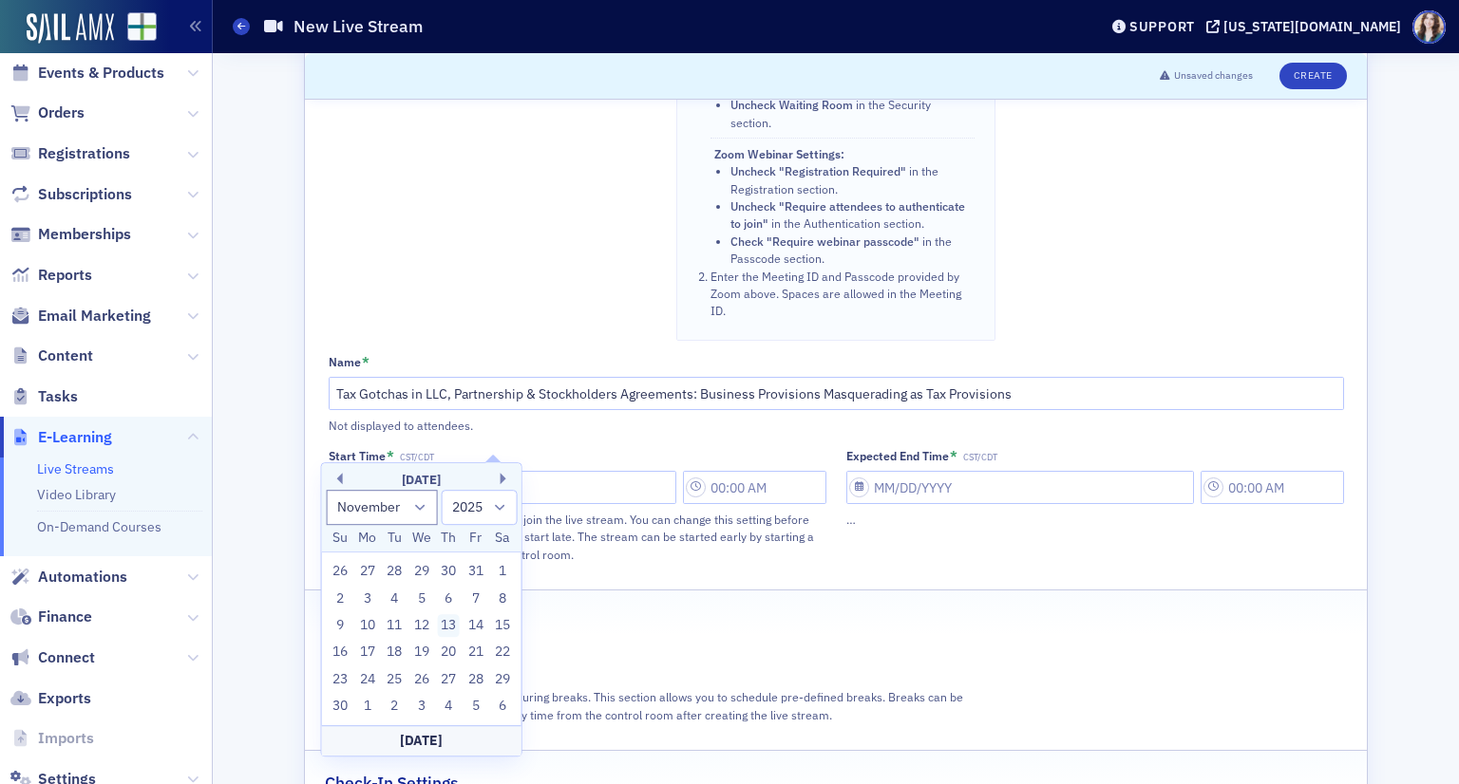
type input "11:00 AM"
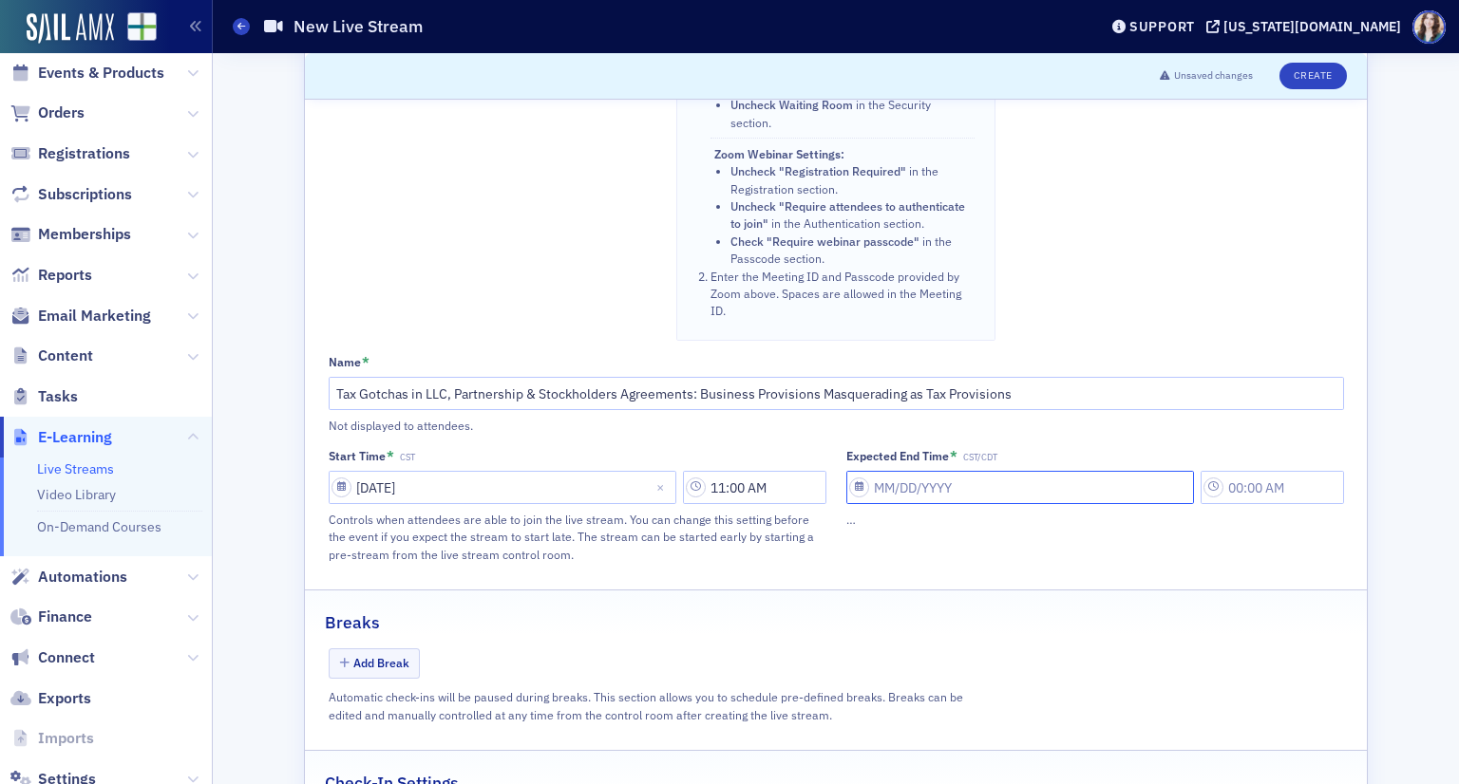
select select "8"
select select "2025"
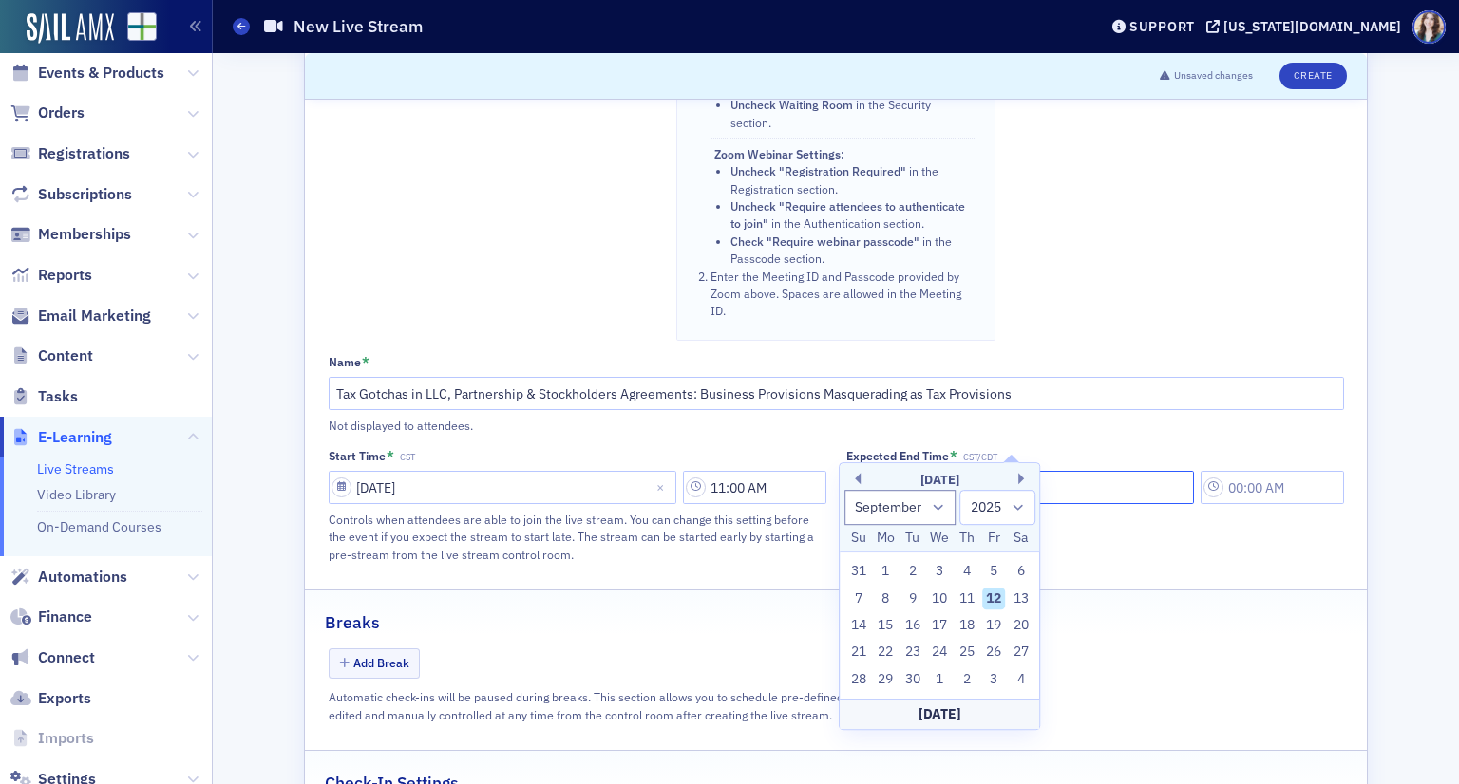
click at [896, 471] on input "Expected End Time * CST/CDT" at bounding box center [1020, 487] width 348 height 33
click at [912, 510] on select "January February March April May June July August September October November De…" at bounding box center [900, 507] width 112 height 35
select select "10"
click at [844, 490] on select "January February March April May June July August September October November De…" at bounding box center [900, 507] width 112 height 35
click at [969, 626] on div "13" at bounding box center [966, 625] width 23 height 23
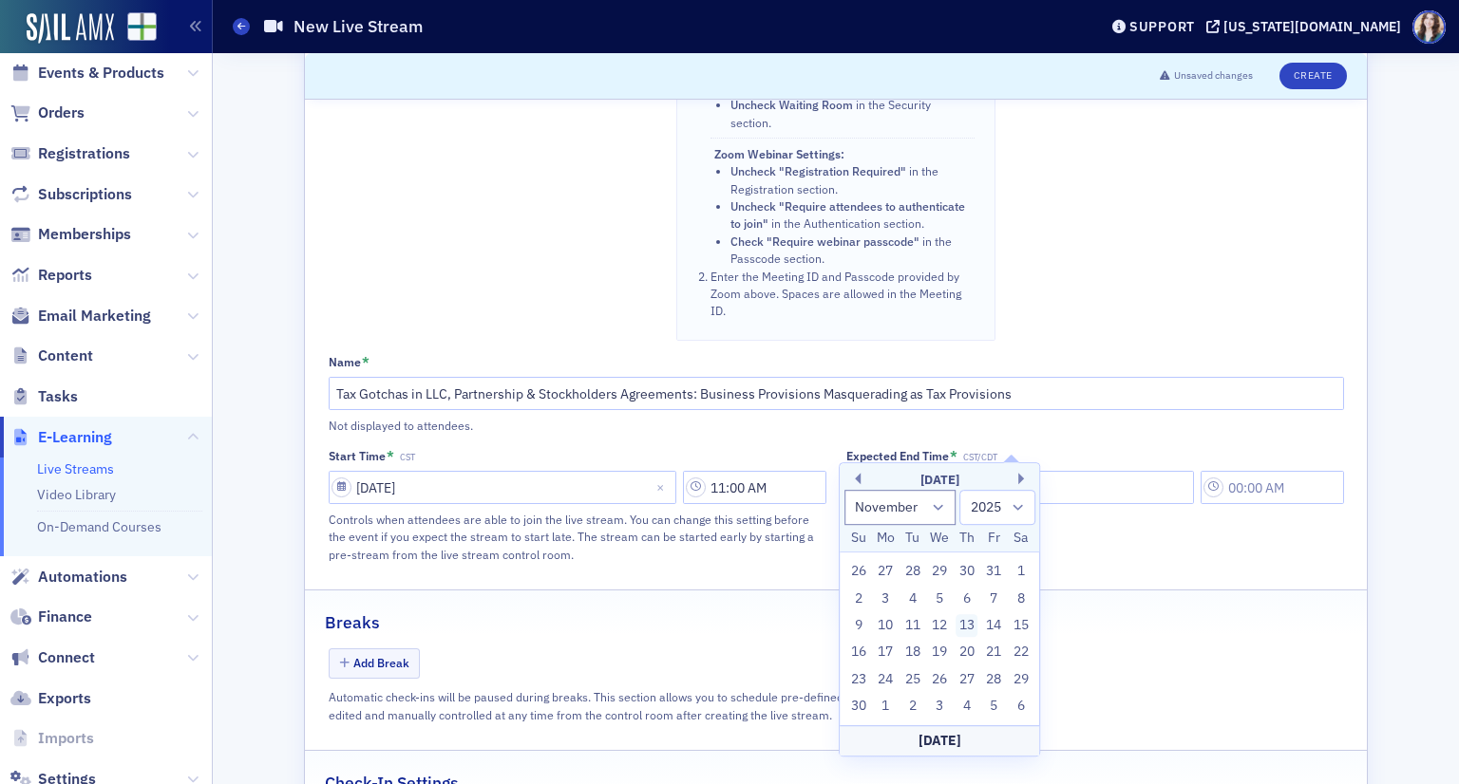
type input "11/13/2025"
type input "11:00 AM"
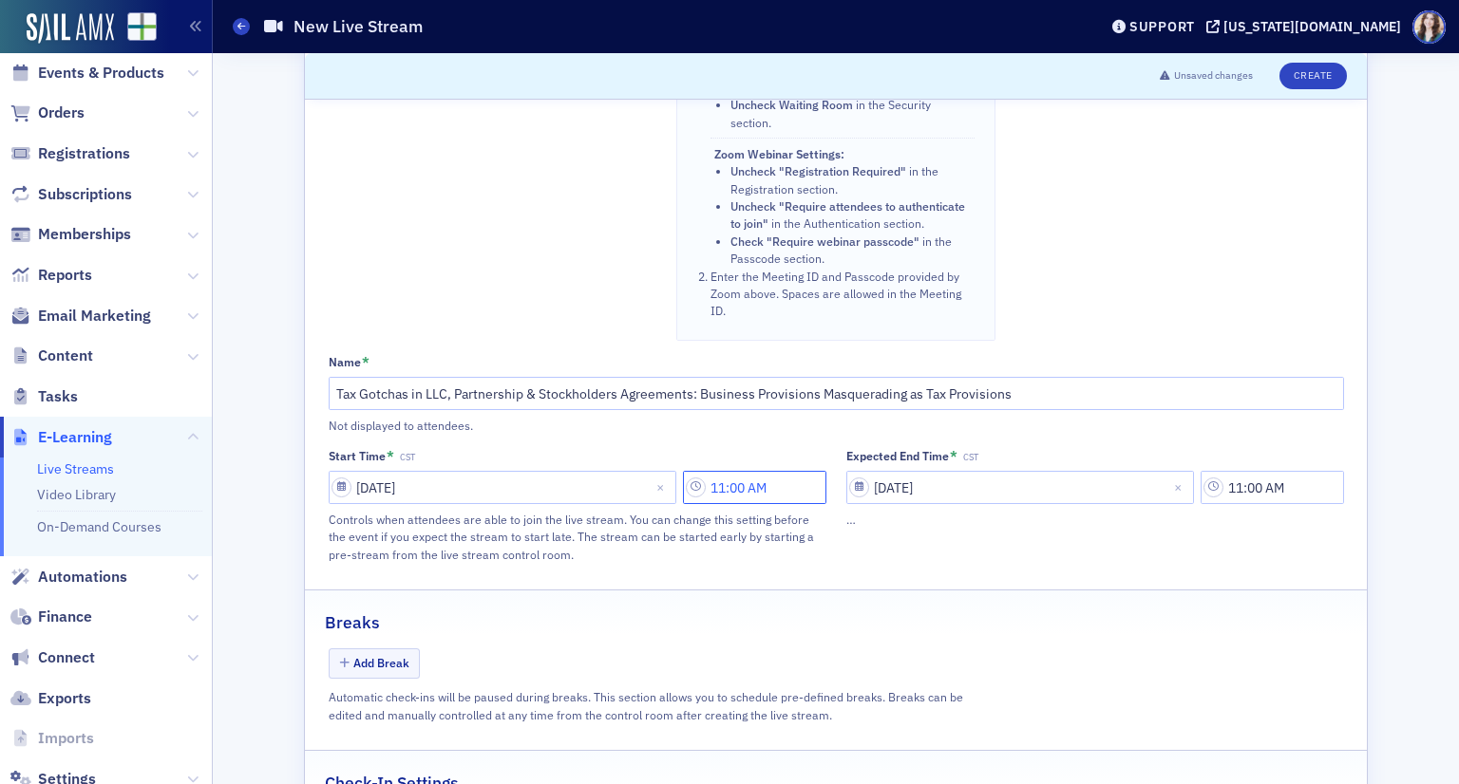
click at [790, 471] on input "11:00 AM" at bounding box center [754, 487] width 143 height 33
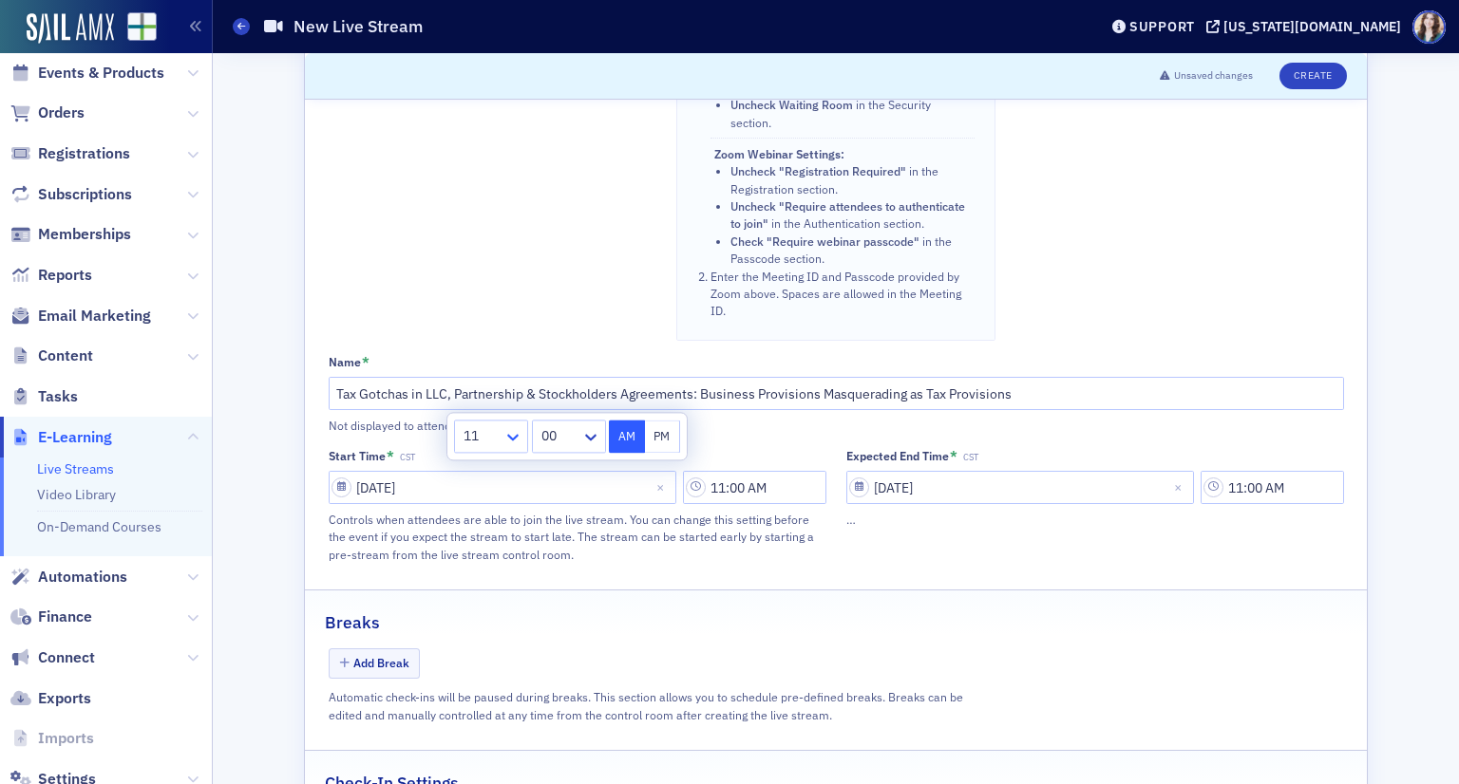
click at [507, 444] on icon at bounding box center [512, 437] width 19 height 19
click at [505, 643] on div "10" at bounding box center [491, 649] width 73 height 35
click at [593, 443] on icon at bounding box center [590, 437] width 19 height 19
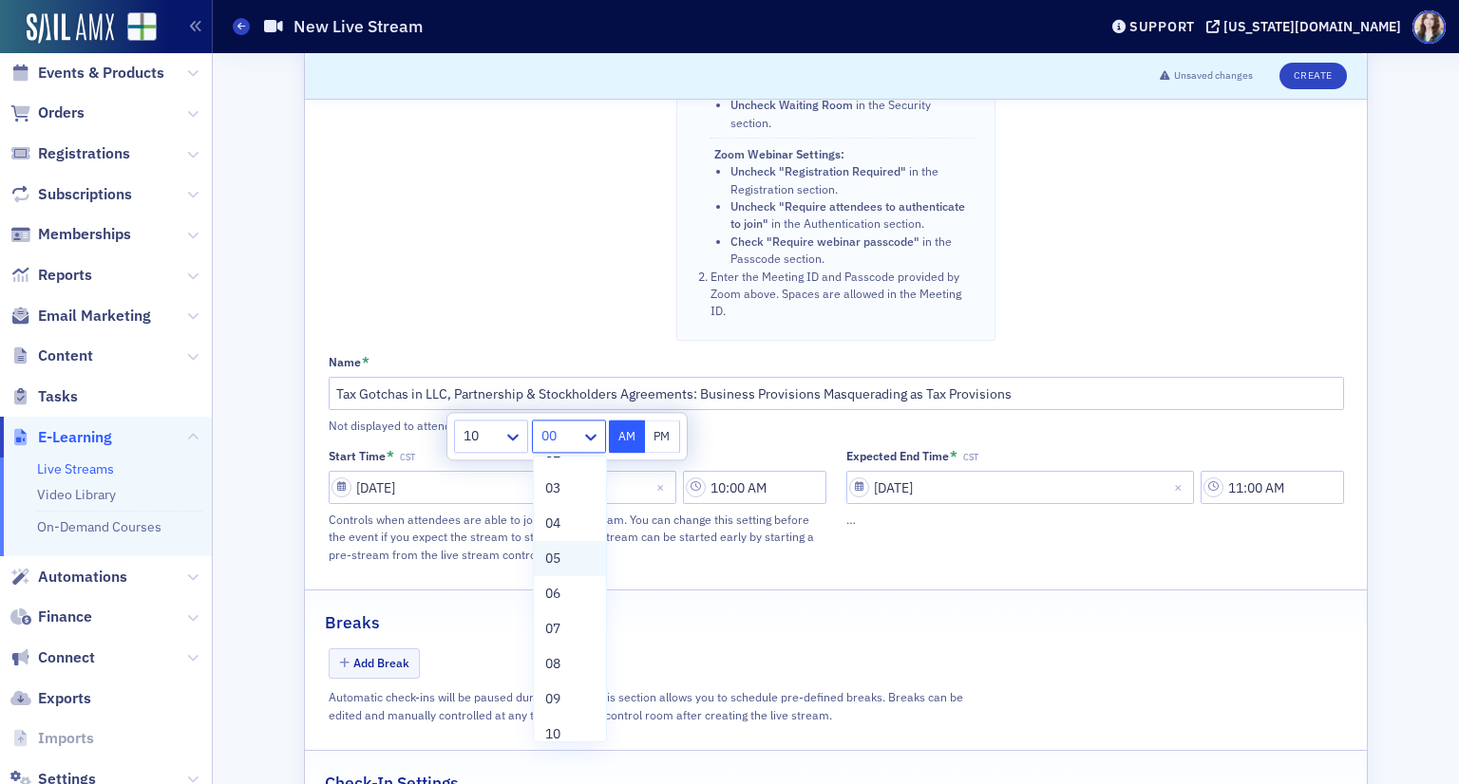
click at [569, 563] on div "05" at bounding box center [570, 559] width 50 height 20
type input "10:05 AM"
click at [1231, 471] on input "11:00 AM" at bounding box center [1271, 487] width 143 height 33
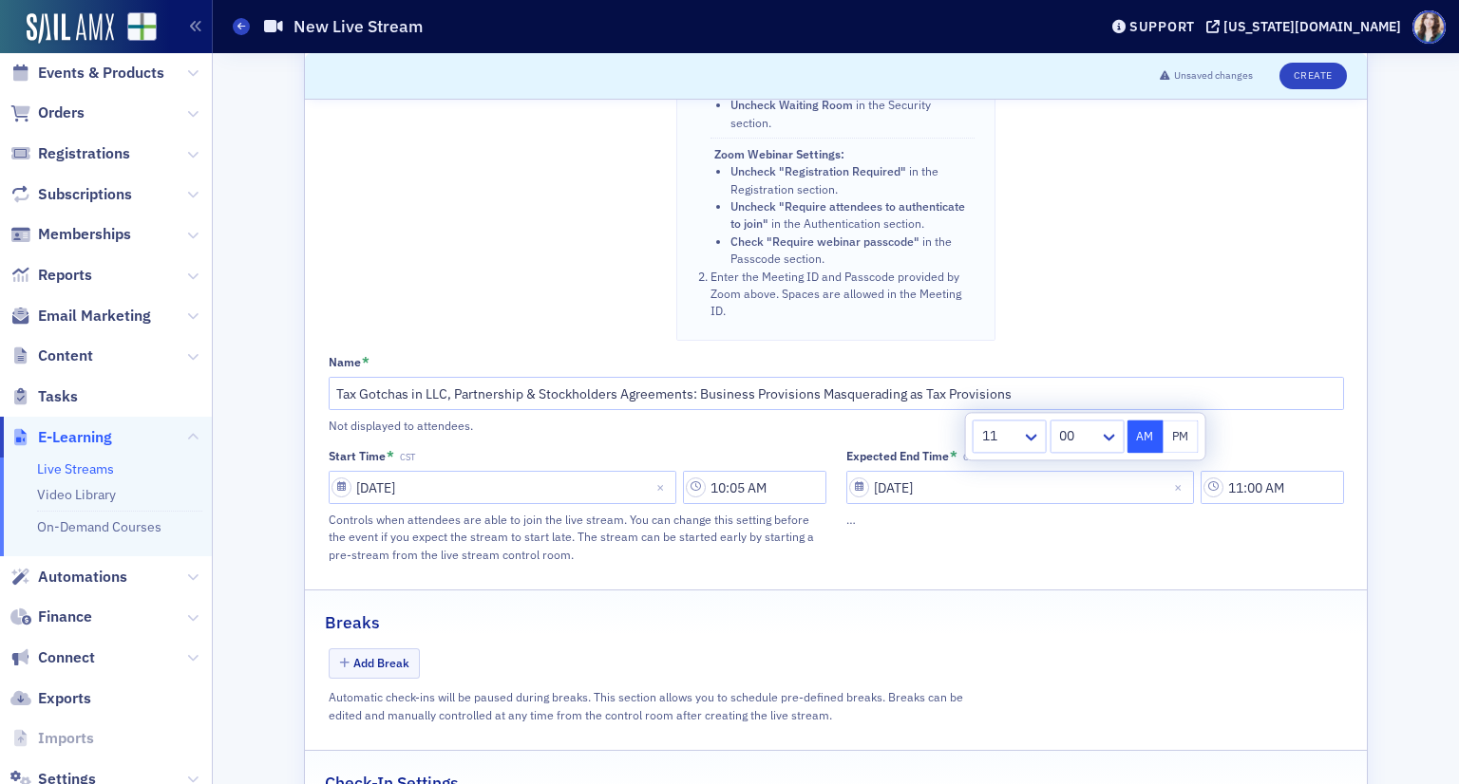
click at [1086, 442] on div at bounding box center [1077, 437] width 40 height 24
click at [1086, 655] on div "35" at bounding box center [1088, 663] width 50 height 20
type input "11:35 AM"
click at [1210, 591] on div "Breaks" at bounding box center [836, 613] width 1022 height 45
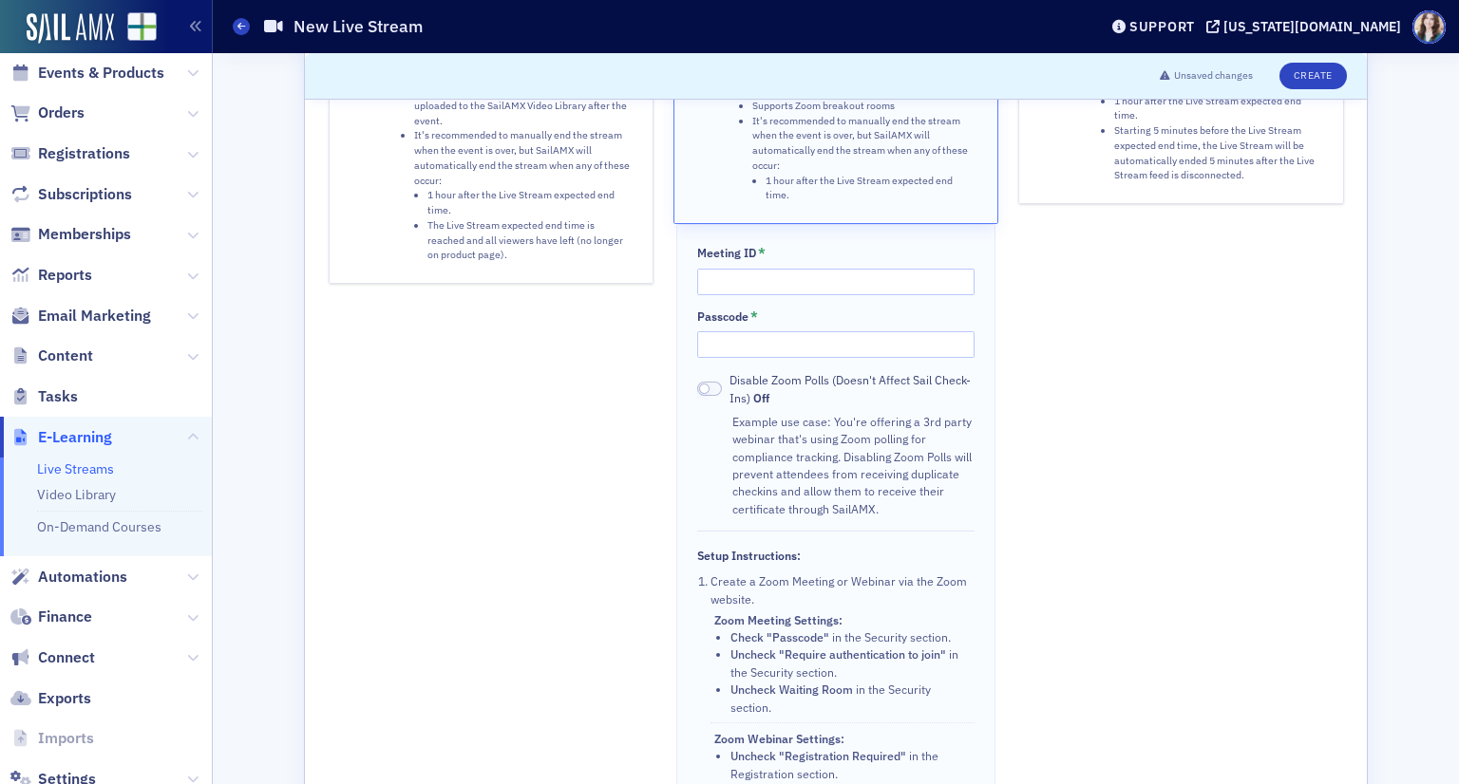
scroll to position [190, 0]
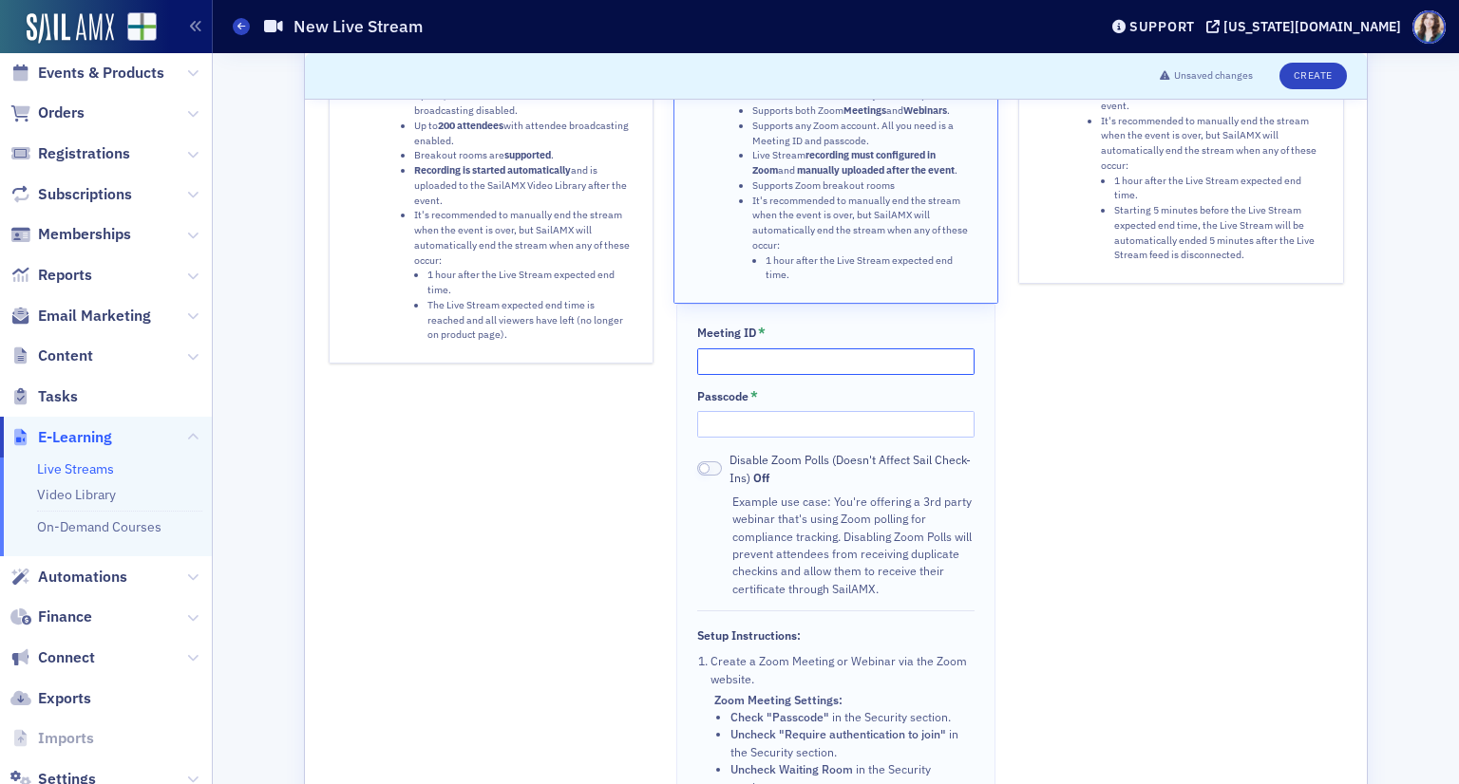
click at [774, 349] on input "Meeting ID *" at bounding box center [835, 362] width 276 height 27
type input "86838654505"
click at [775, 411] on input "Passcode *" at bounding box center [835, 424] width 276 height 27
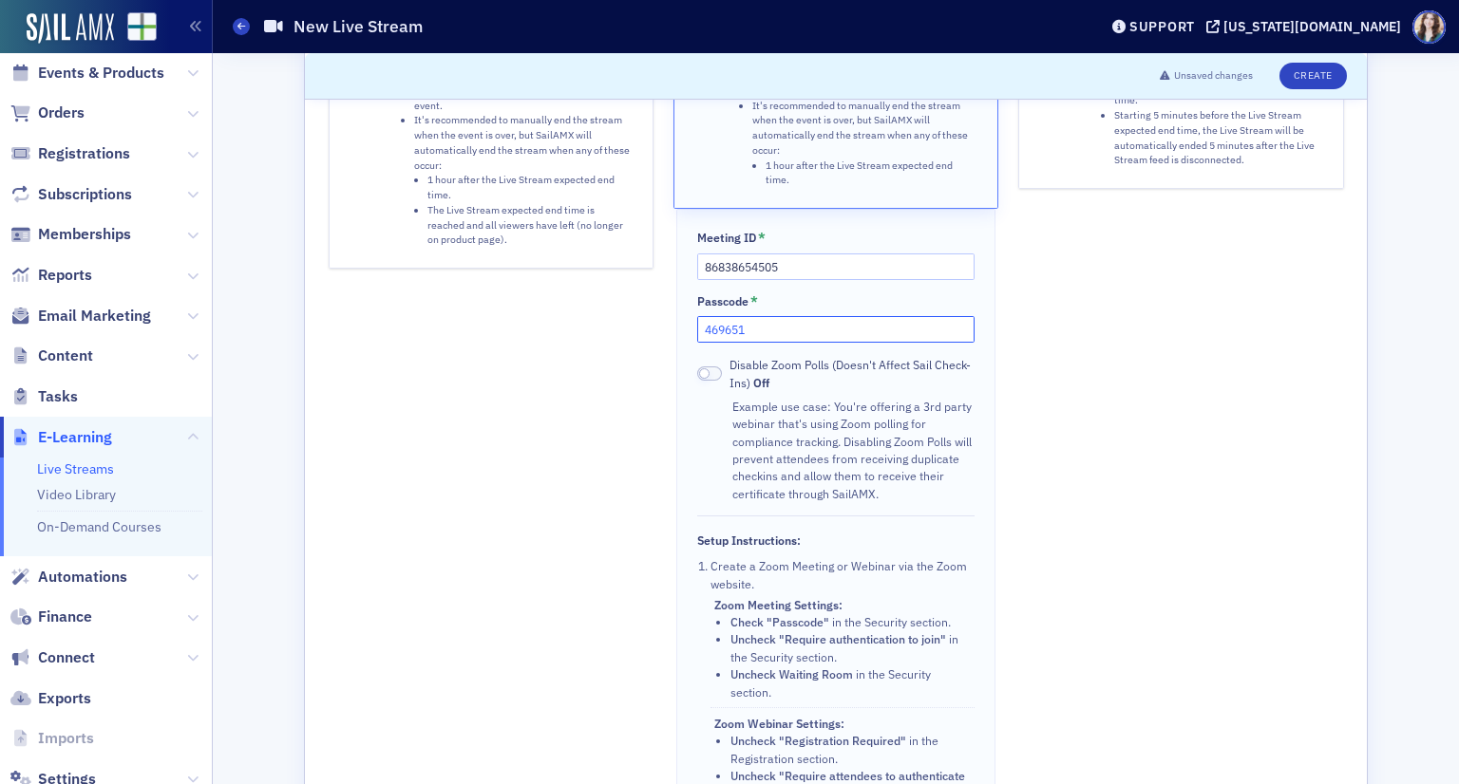
scroll to position [95, 0]
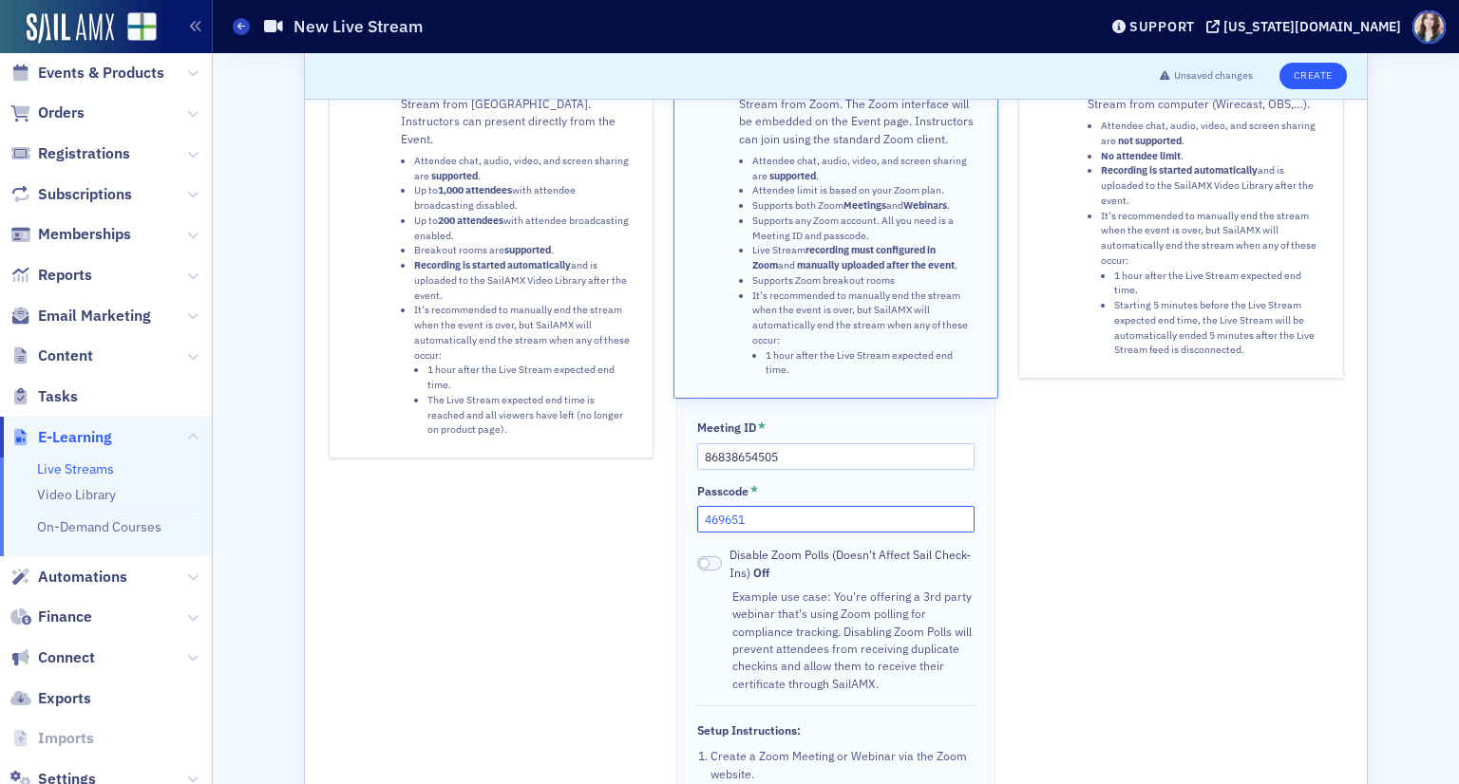
type input "469651"
click at [1295, 66] on button "Create" at bounding box center [1312, 76] width 67 height 27
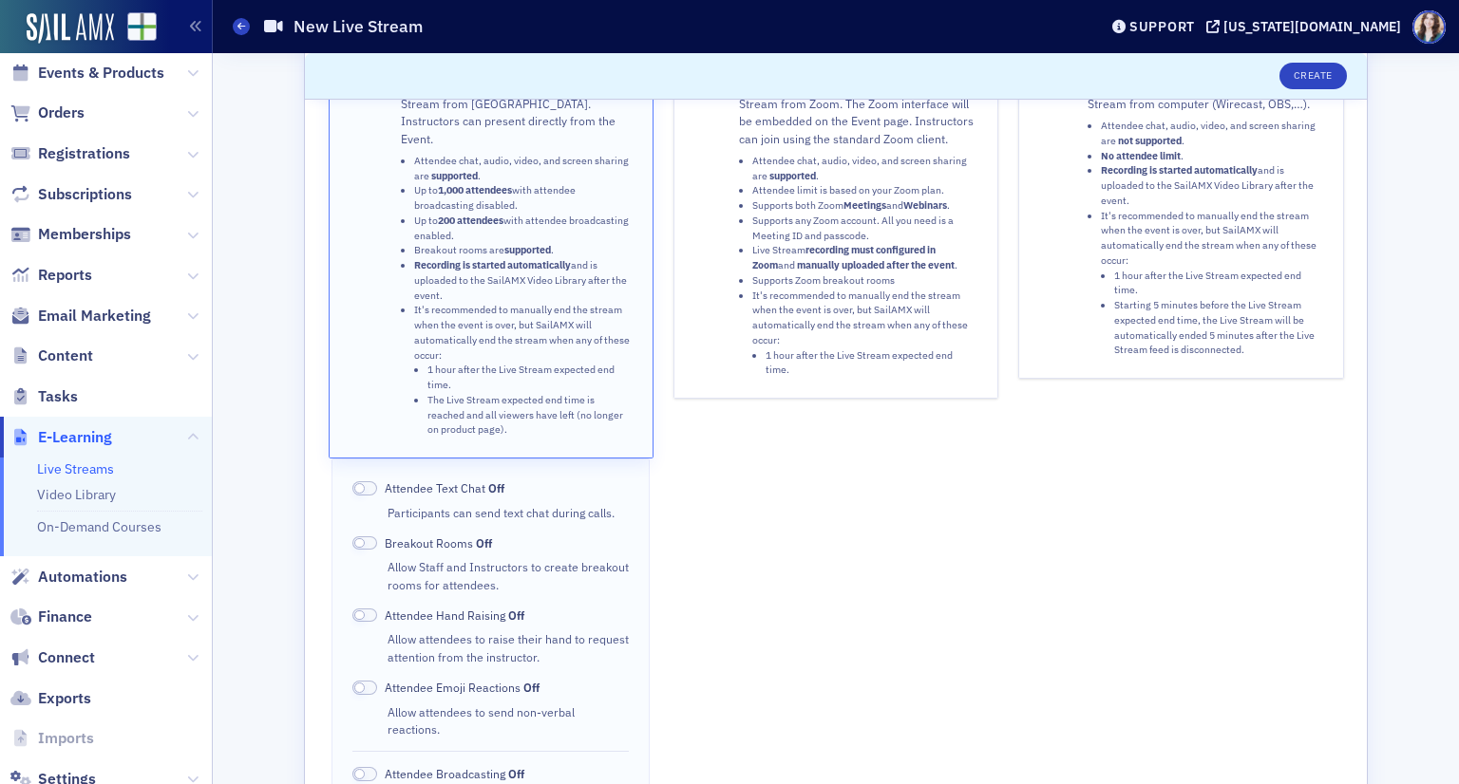
click at [827, 272] on li "Live Stream recording must configured in Zoom and manually uploaded after the e…" at bounding box center [864, 258] width 225 height 30
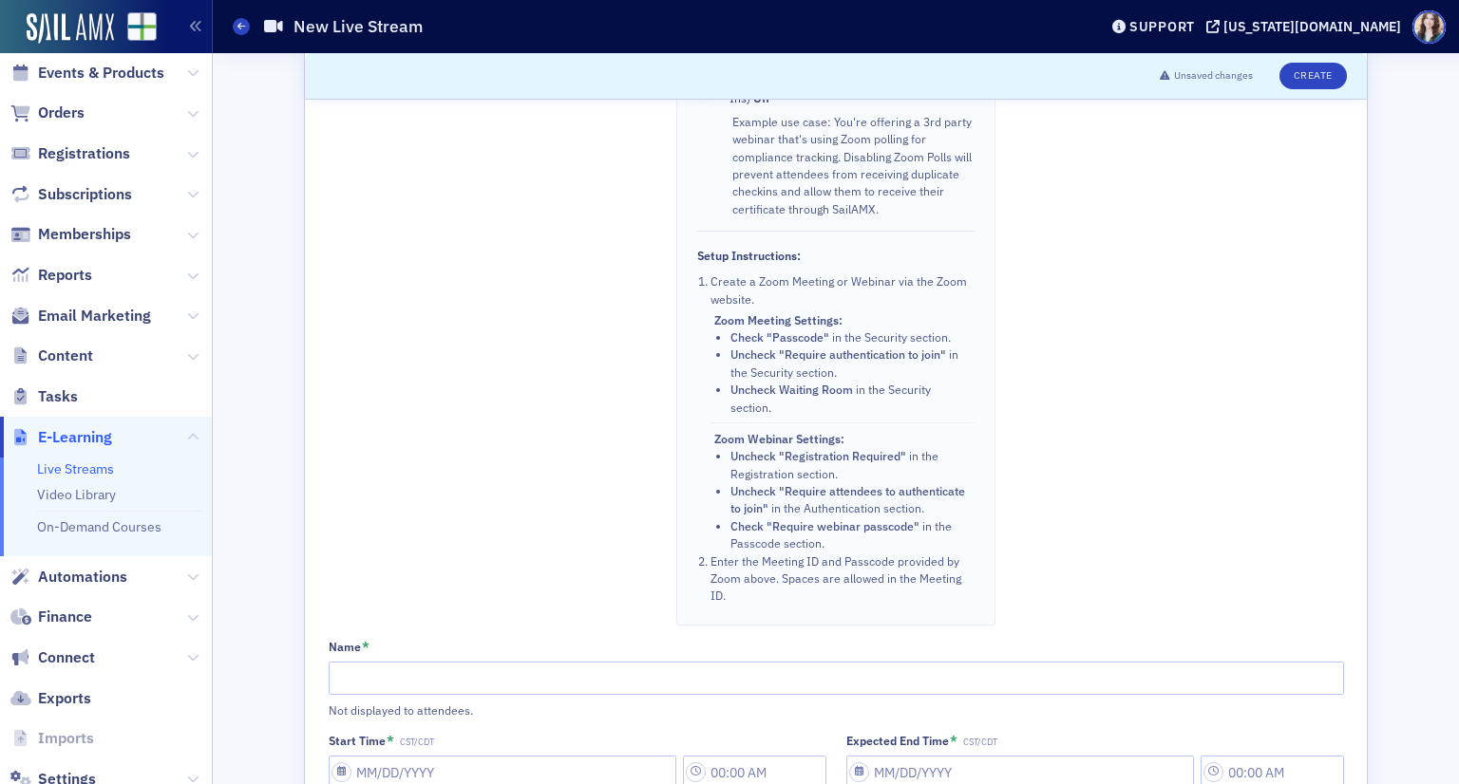
scroll to position [760, 0]
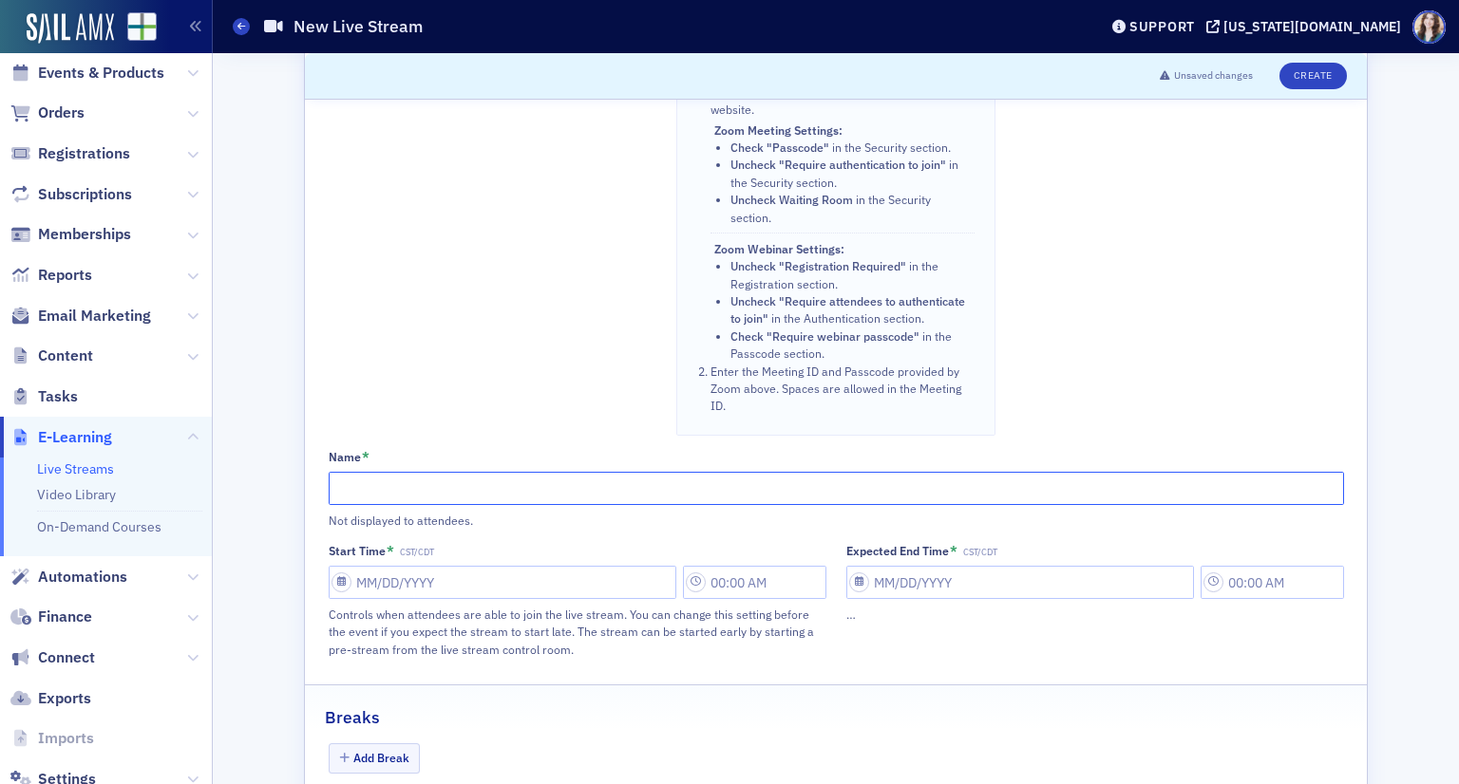
paste input "Recent Alabama Tax Developments & A Survey of OBBBA's Major Effect on Alabama B…"
type input "Recent Alabama Tax Developments & A Survey of OBBBA's Major Effect on Alabama B…"
click at [479, 566] on input "Start Time * CST/CDT" at bounding box center [503, 582] width 348 height 33
select select "8"
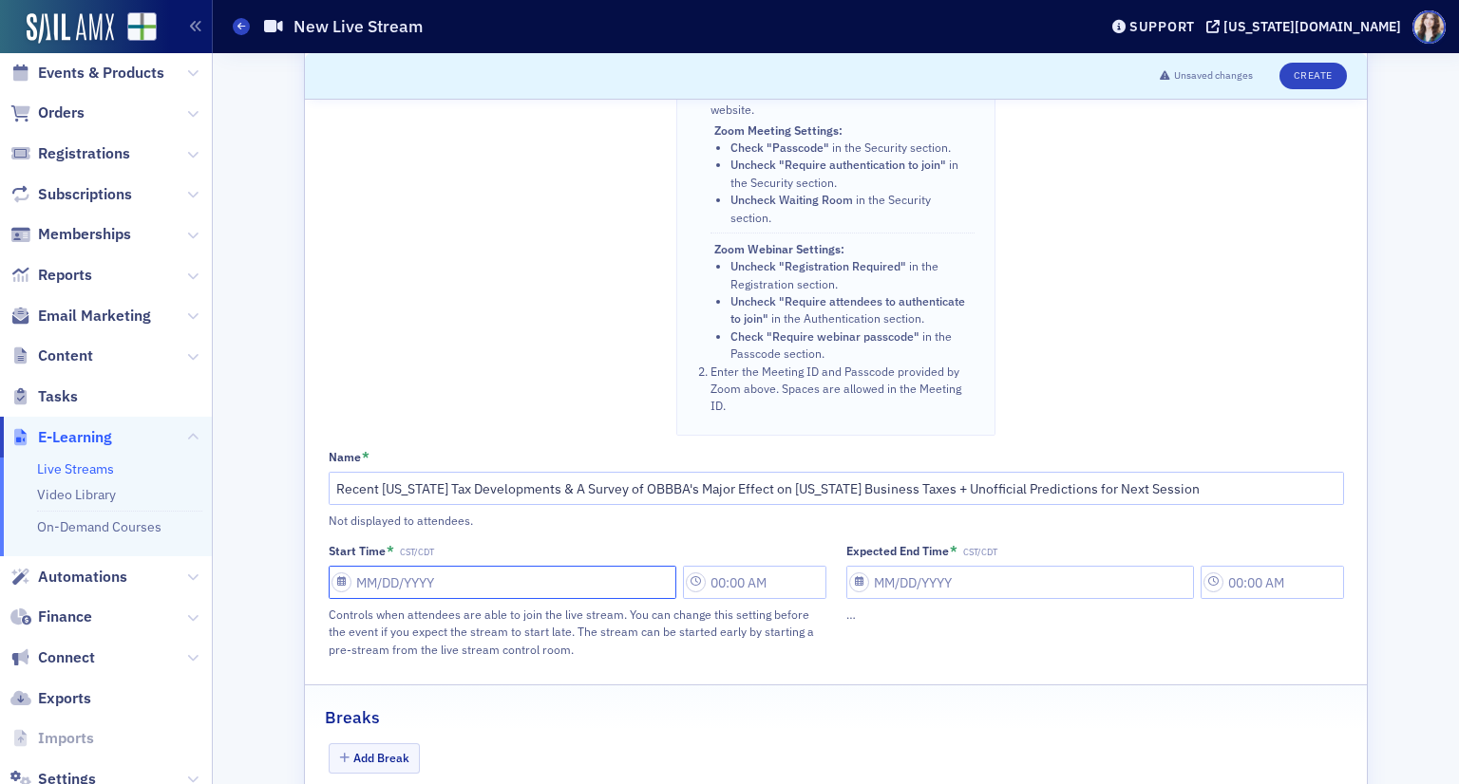
select select "2025"
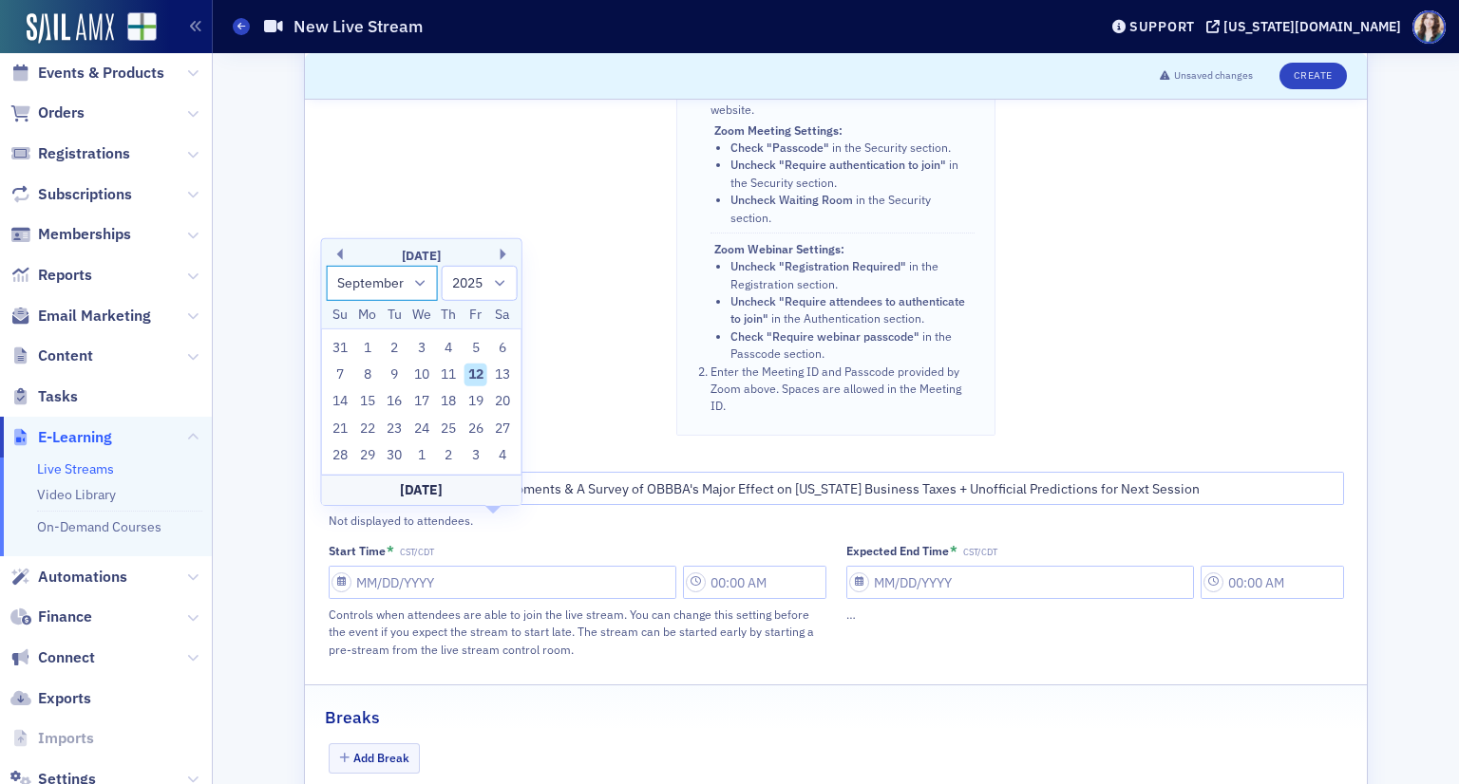
click at [406, 291] on select "January February March April May June July August September October November De…" at bounding box center [382, 283] width 112 height 35
select select "10"
click at [326, 266] on select "January February March April May June July August September October November De…" at bounding box center [382, 283] width 112 height 35
click at [453, 377] on div "13" at bounding box center [448, 375] width 23 height 23
type input "11/13/2025"
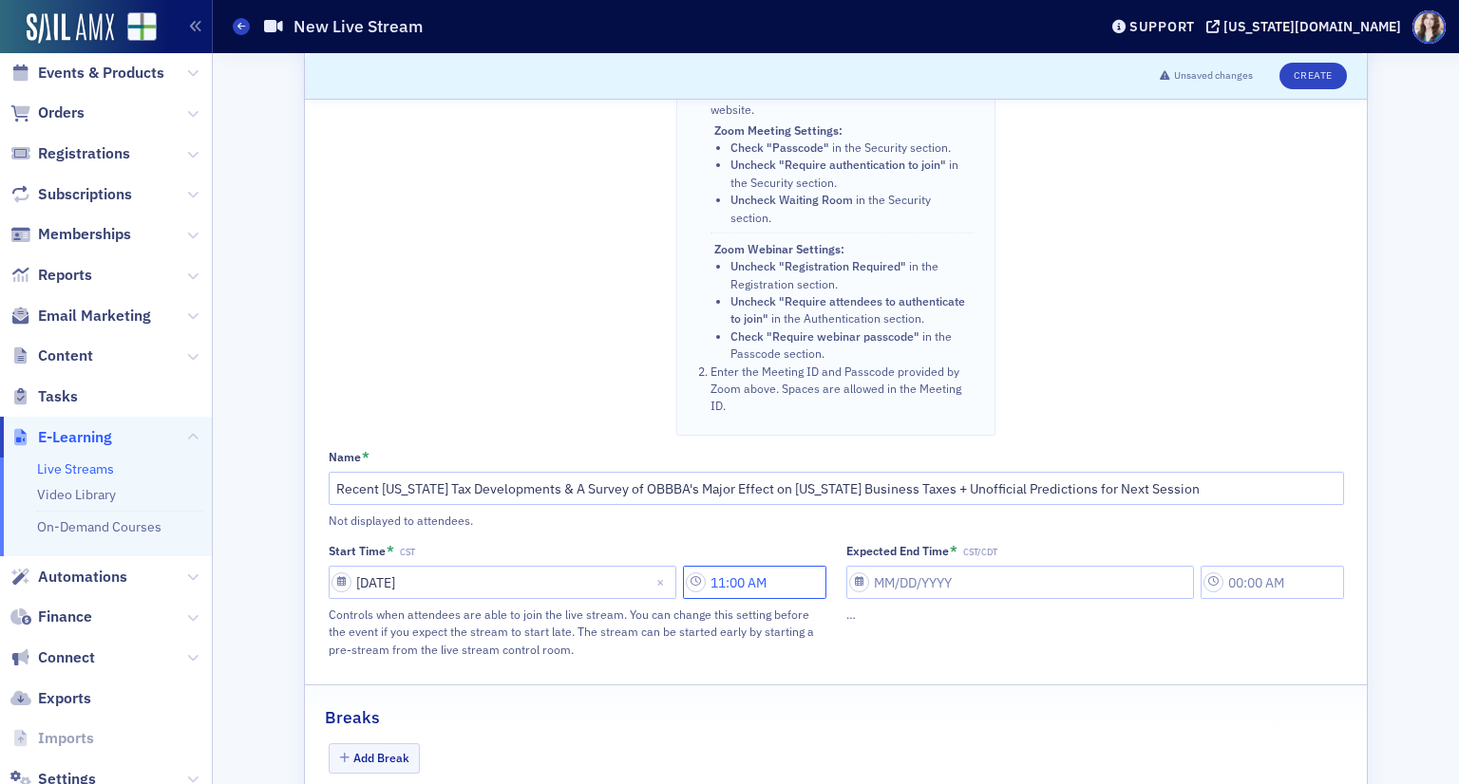
click at [733, 566] on input "11:00 AM" at bounding box center [754, 582] width 143 height 33
click at [684, 487] on div at bounding box center [668, 491] width 40 height 24
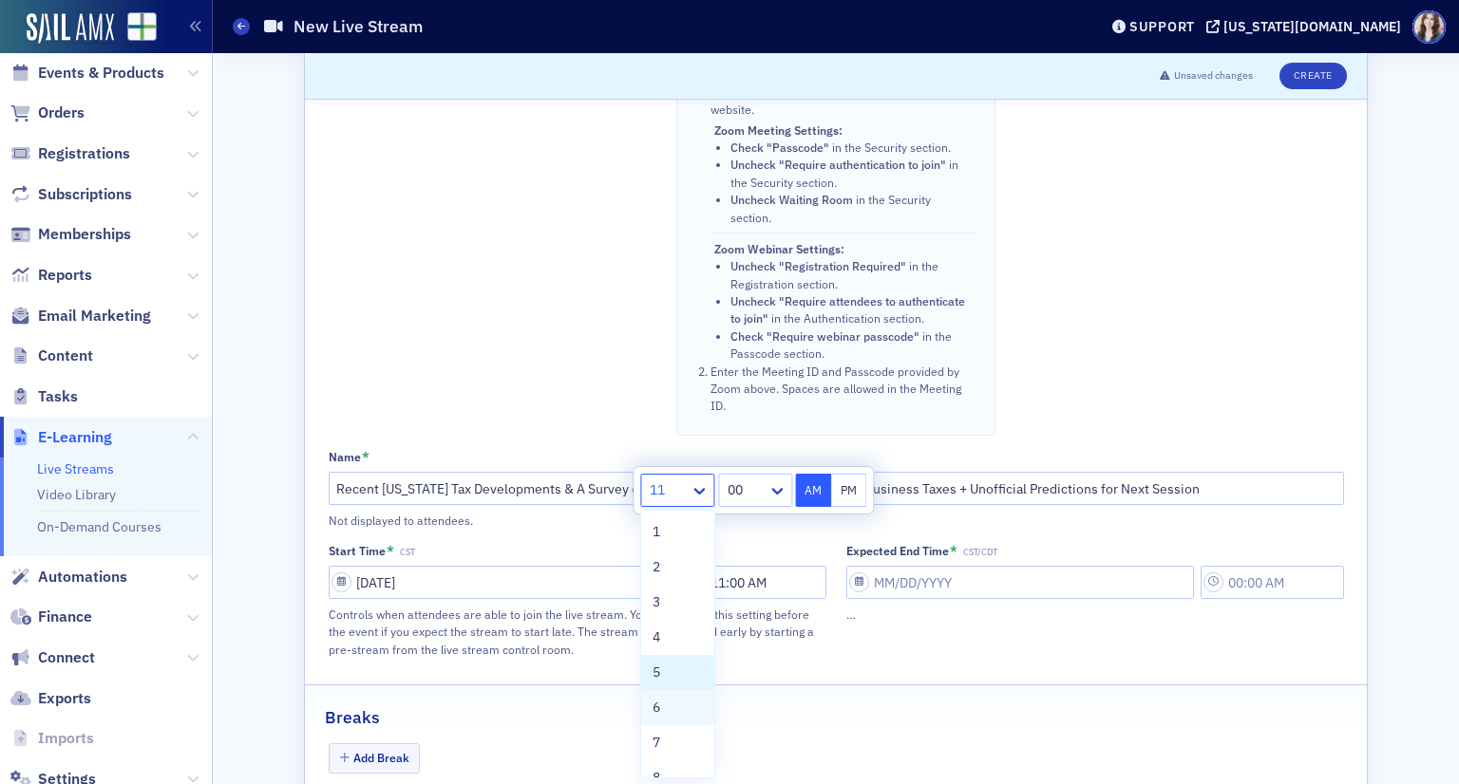
scroll to position [161, 0]
click at [669, 751] on div "12" at bounding box center [677, 757] width 50 height 20
click at [759, 487] on div at bounding box center [746, 491] width 40 height 24
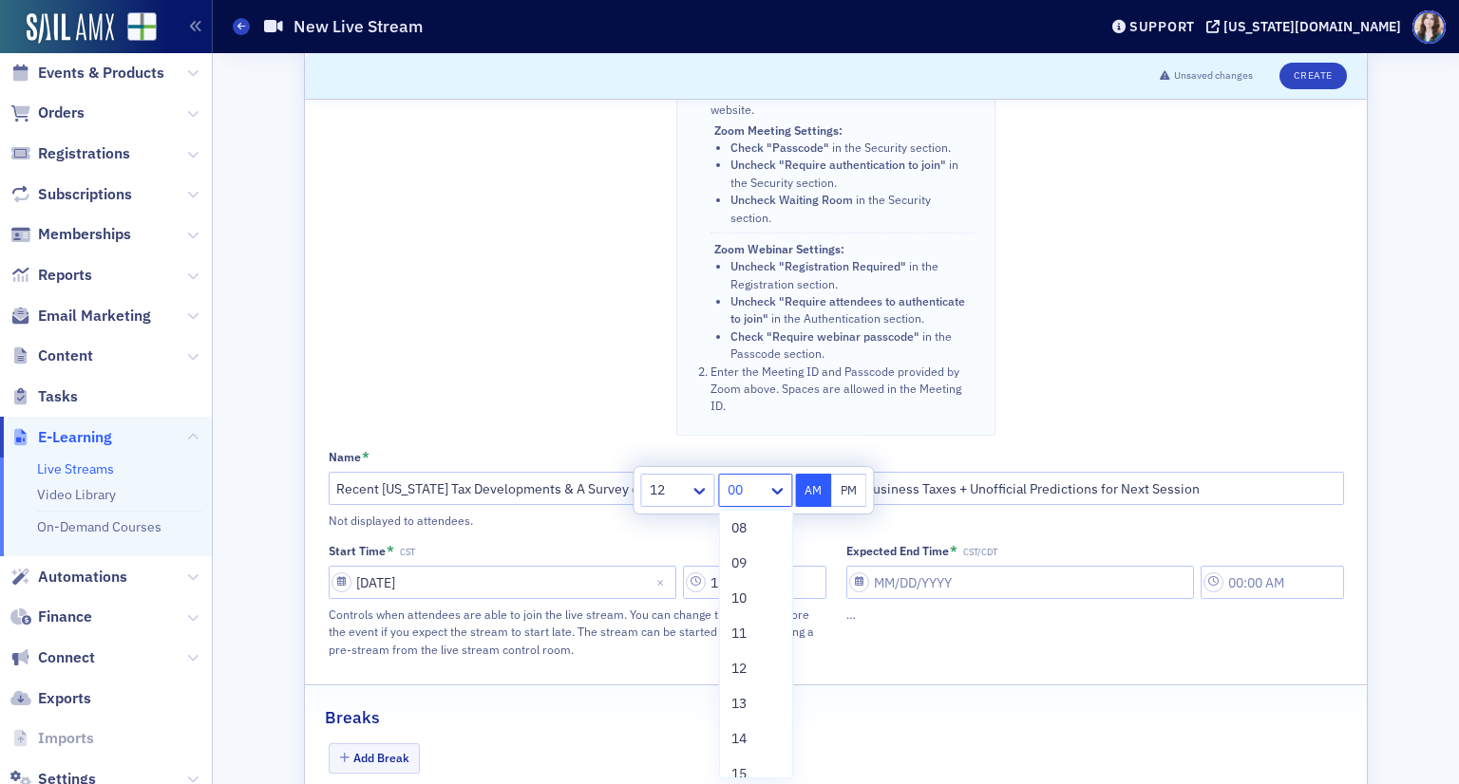
scroll to position [475, 0]
click at [745, 582] on span "15" at bounding box center [738, 585] width 15 height 20
click at [843, 490] on button "PM" at bounding box center [849, 490] width 36 height 33
type input "12:15 PM"
click at [855, 603] on div "Expected End Time * CST/CDT …" at bounding box center [1095, 601] width 498 height 116
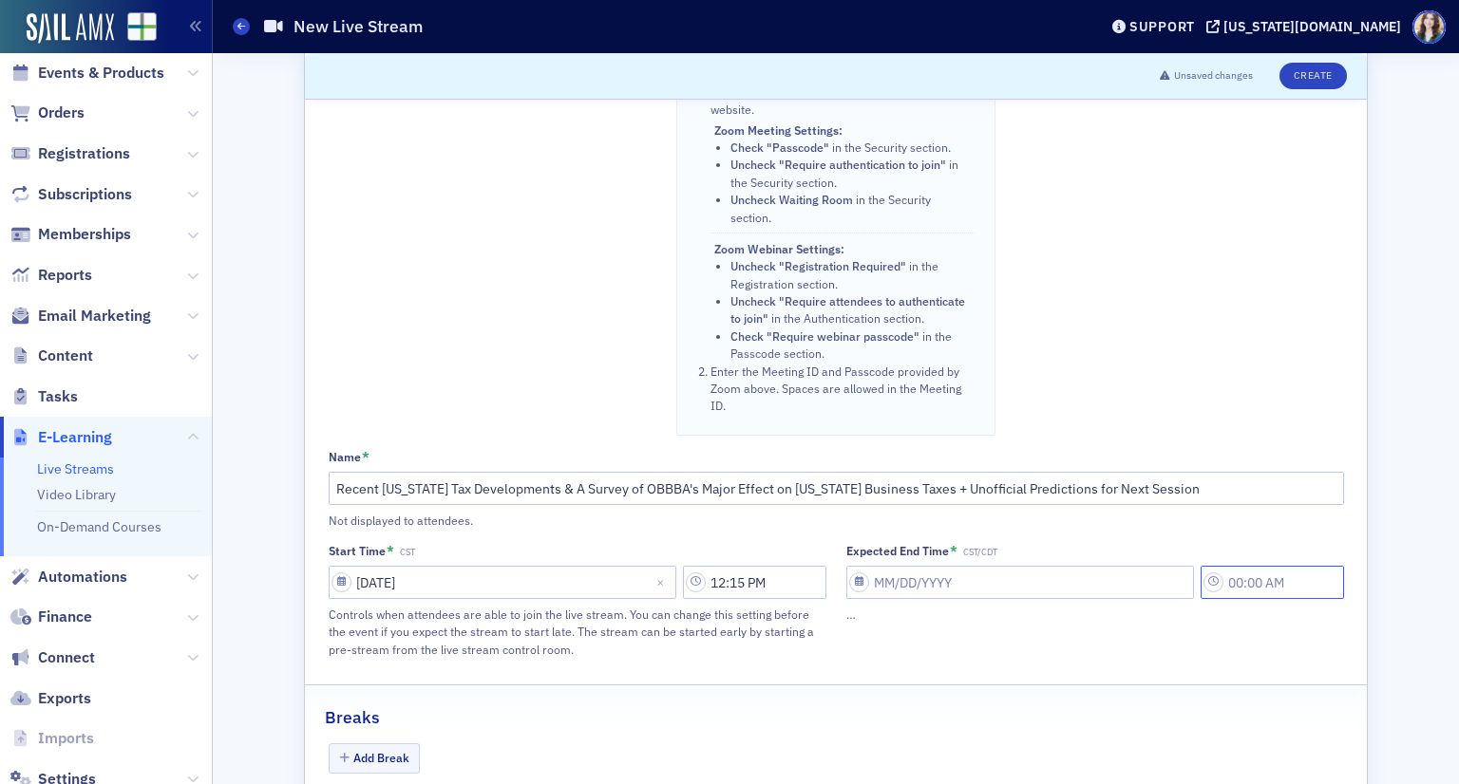
click at [1269, 566] on input "text" at bounding box center [1271, 582] width 143 height 33
click at [916, 566] on input "Expected End Time * CST/CDT" at bounding box center [1020, 582] width 348 height 33
select select "8"
select select "2025"
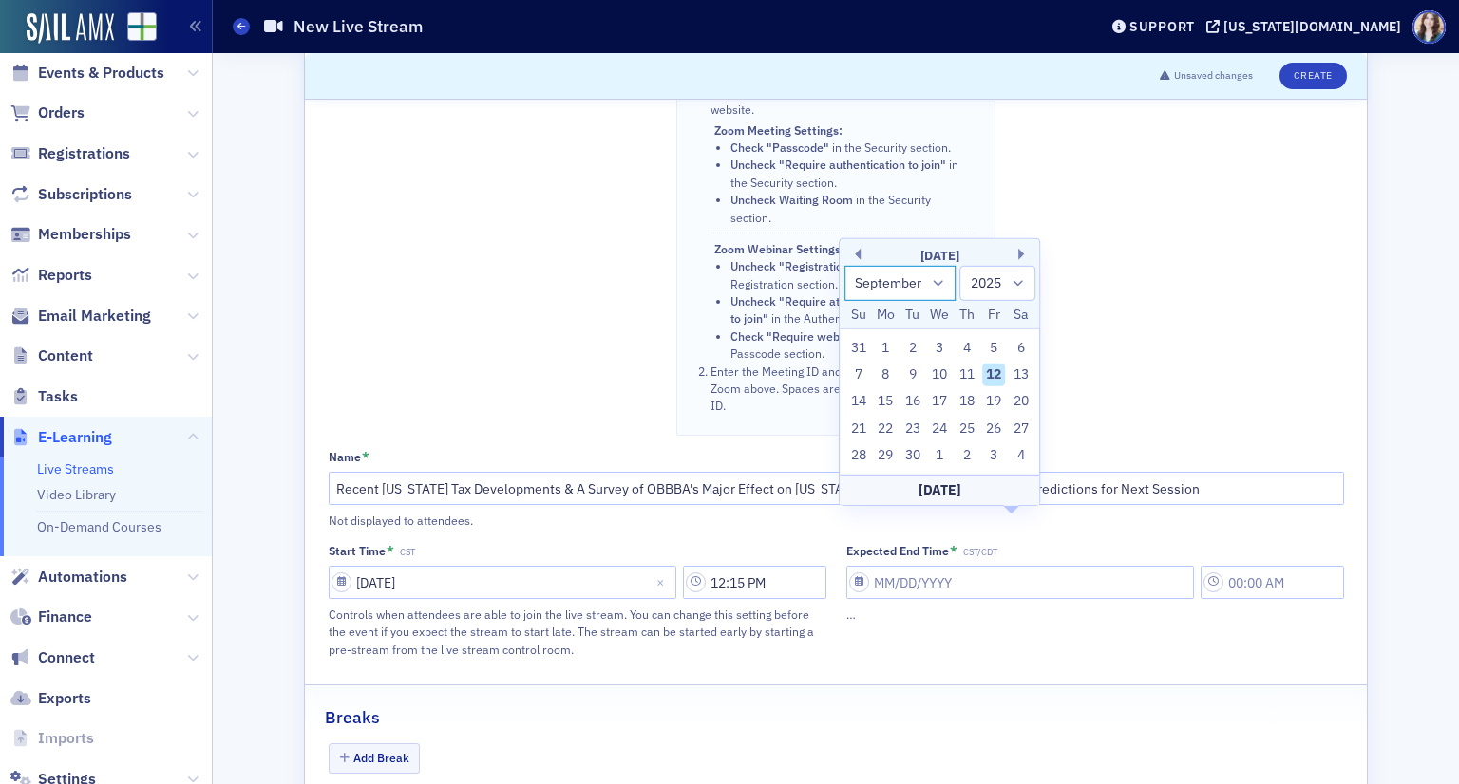
click at [931, 286] on select "January February March April May June July August September October November De…" at bounding box center [900, 283] width 112 height 35
select select "10"
click at [844, 266] on select "January February March April May June July August September October November De…" at bounding box center [900, 283] width 112 height 35
click at [969, 377] on div "13" at bounding box center [966, 375] width 23 height 23
type input "11/13/2025"
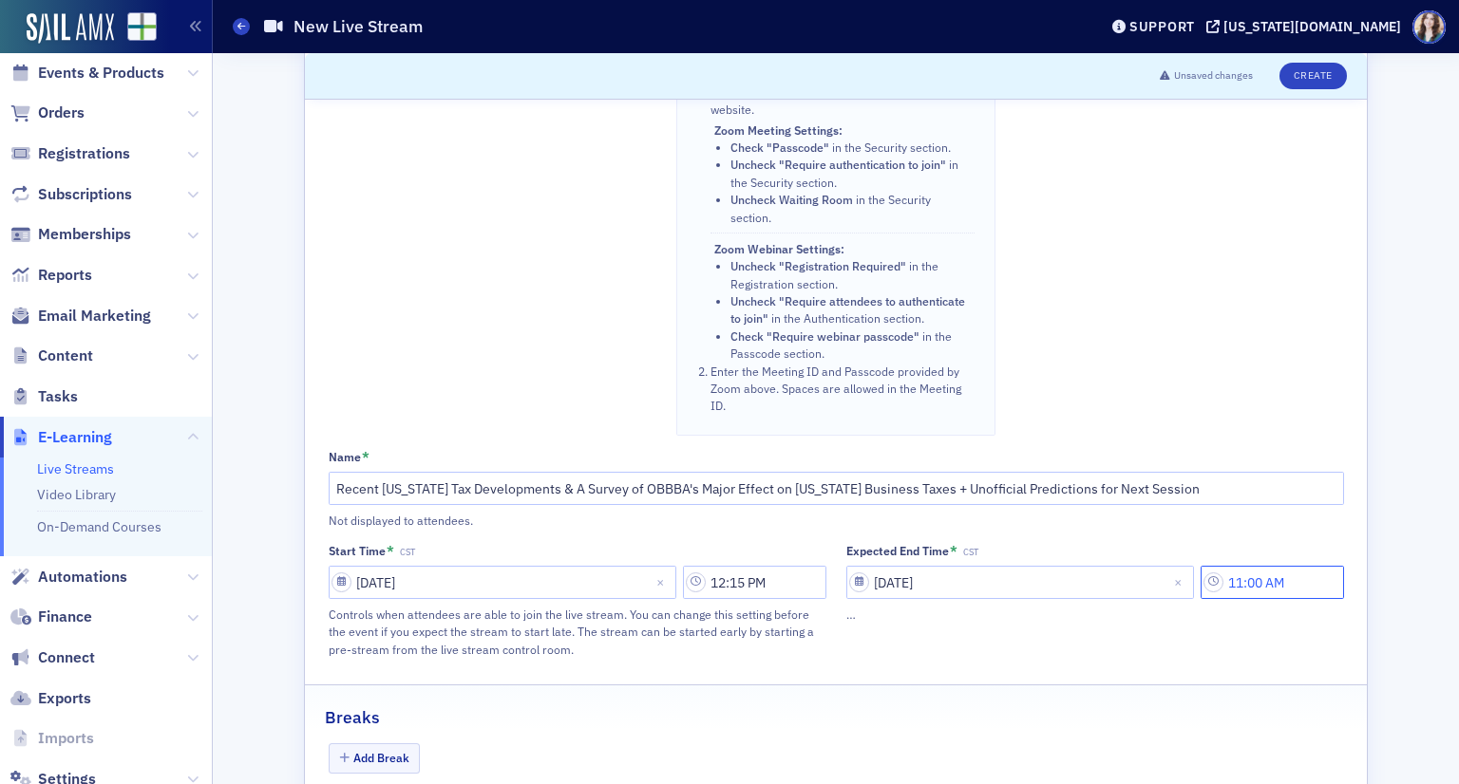
click at [1246, 566] on input "11:00 AM" at bounding box center [1271, 582] width 143 height 33
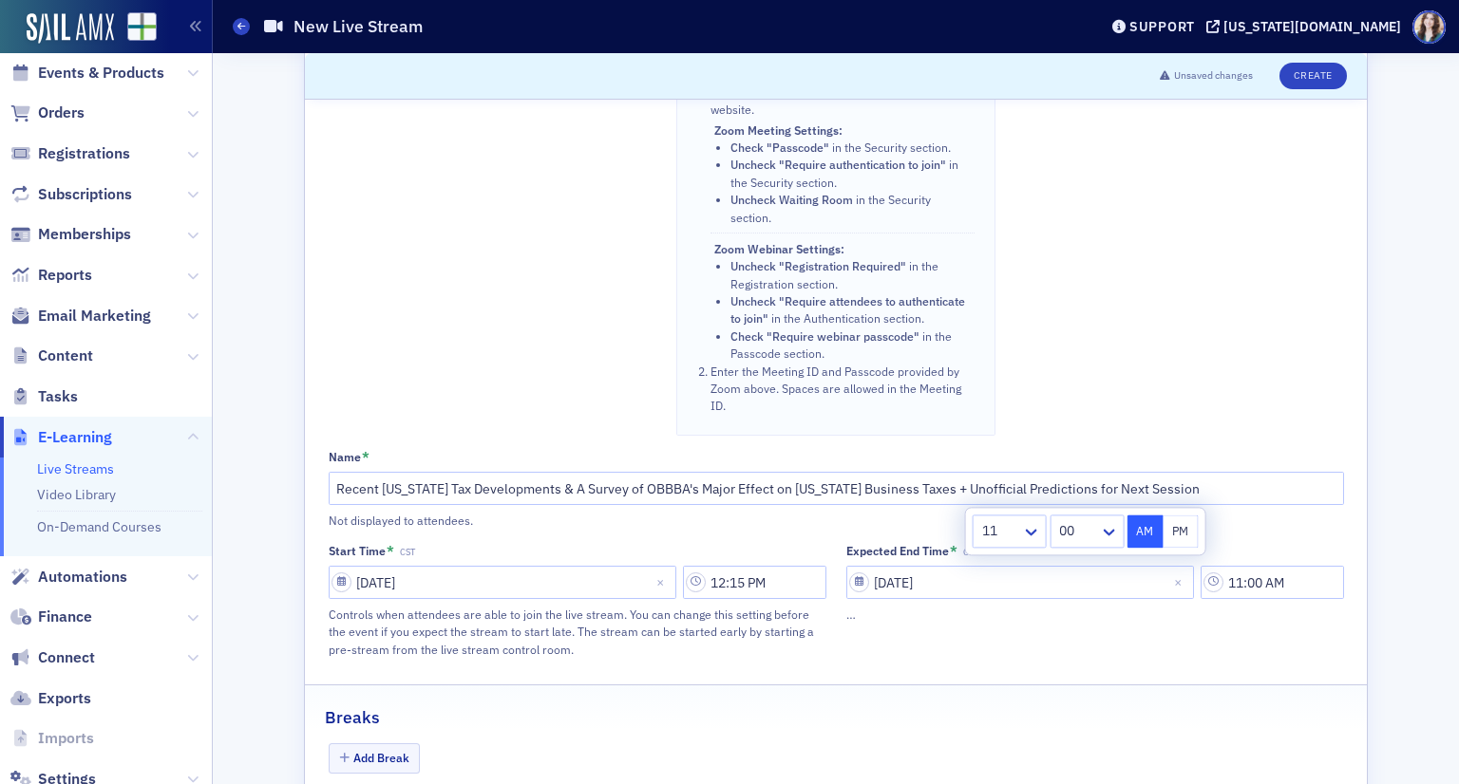
click at [1019, 536] on div at bounding box center [1000, 531] width 40 height 24
click at [1014, 576] on div "1" at bounding box center [1010, 573] width 50 height 20
click at [1123, 521] on div "00" at bounding box center [1085, 531] width 78 height 33
click at [1077, 643] on div "45" at bounding box center [1086, 635] width 54 height 20
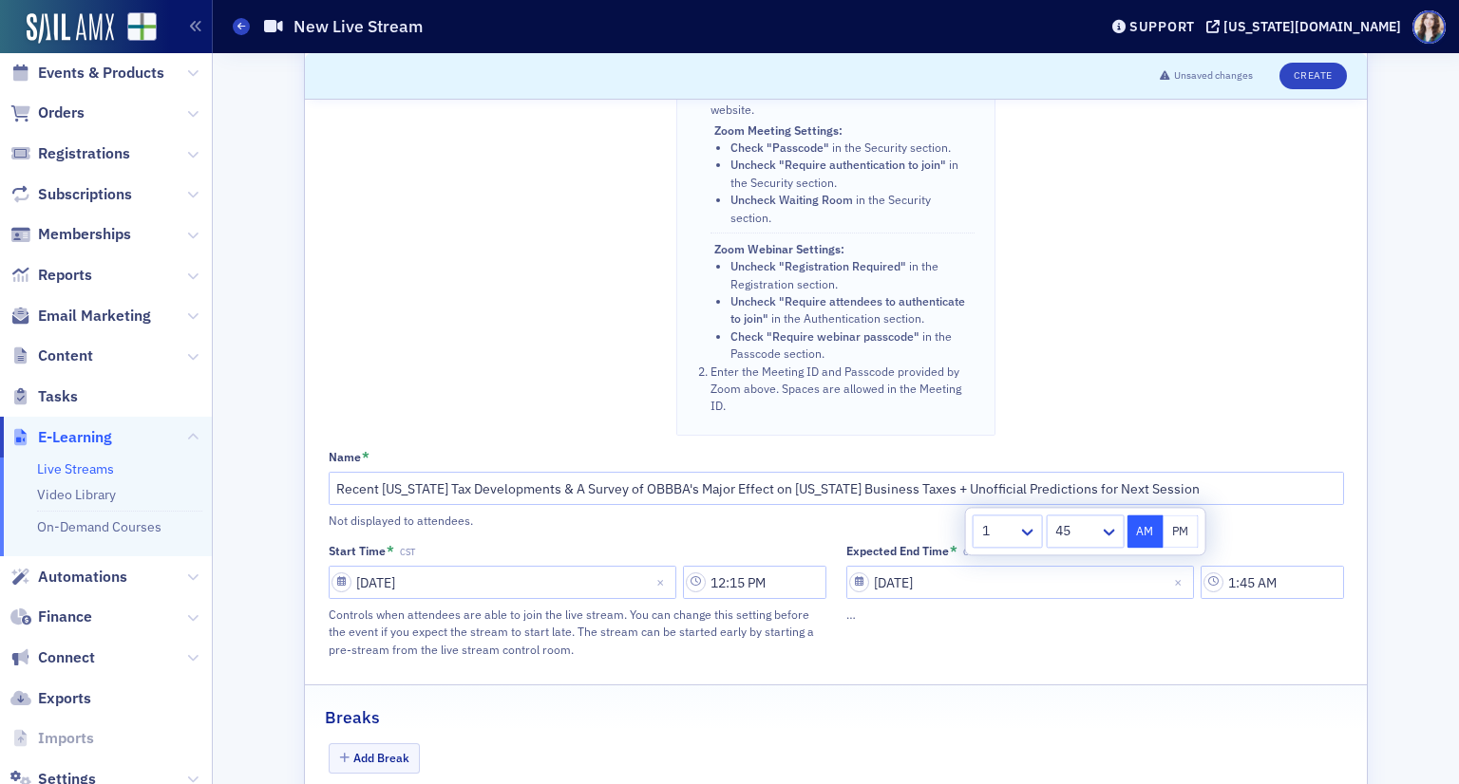
click at [1173, 533] on button "PM" at bounding box center [1180, 531] width 36 height 33
type input "1:45 PM"
click at [1198, 597] on div "Expected End Time * CST 11/13/2025 1:45 PM …" at bounding box center [1095, 601] width 498 height 116
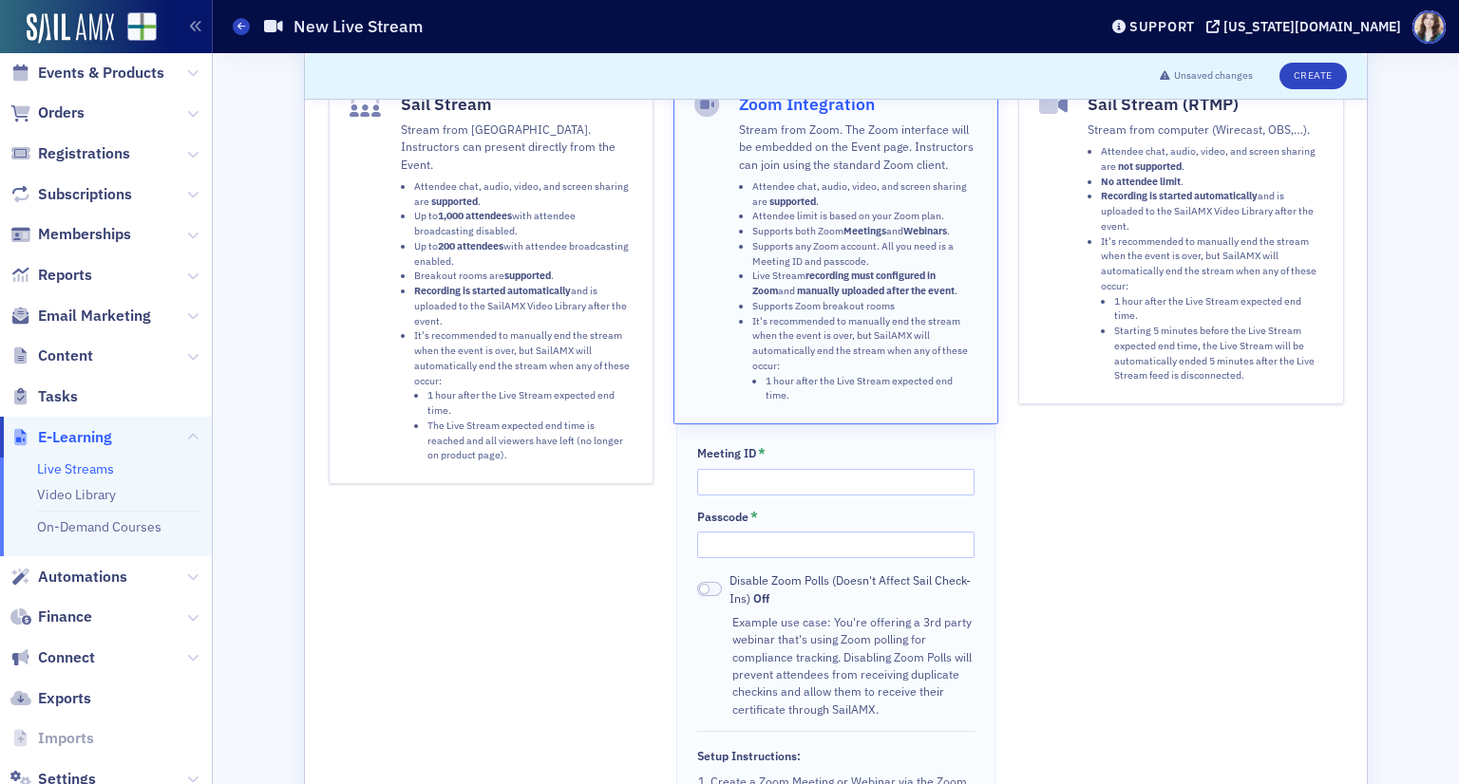
scroll to position [0, 0]
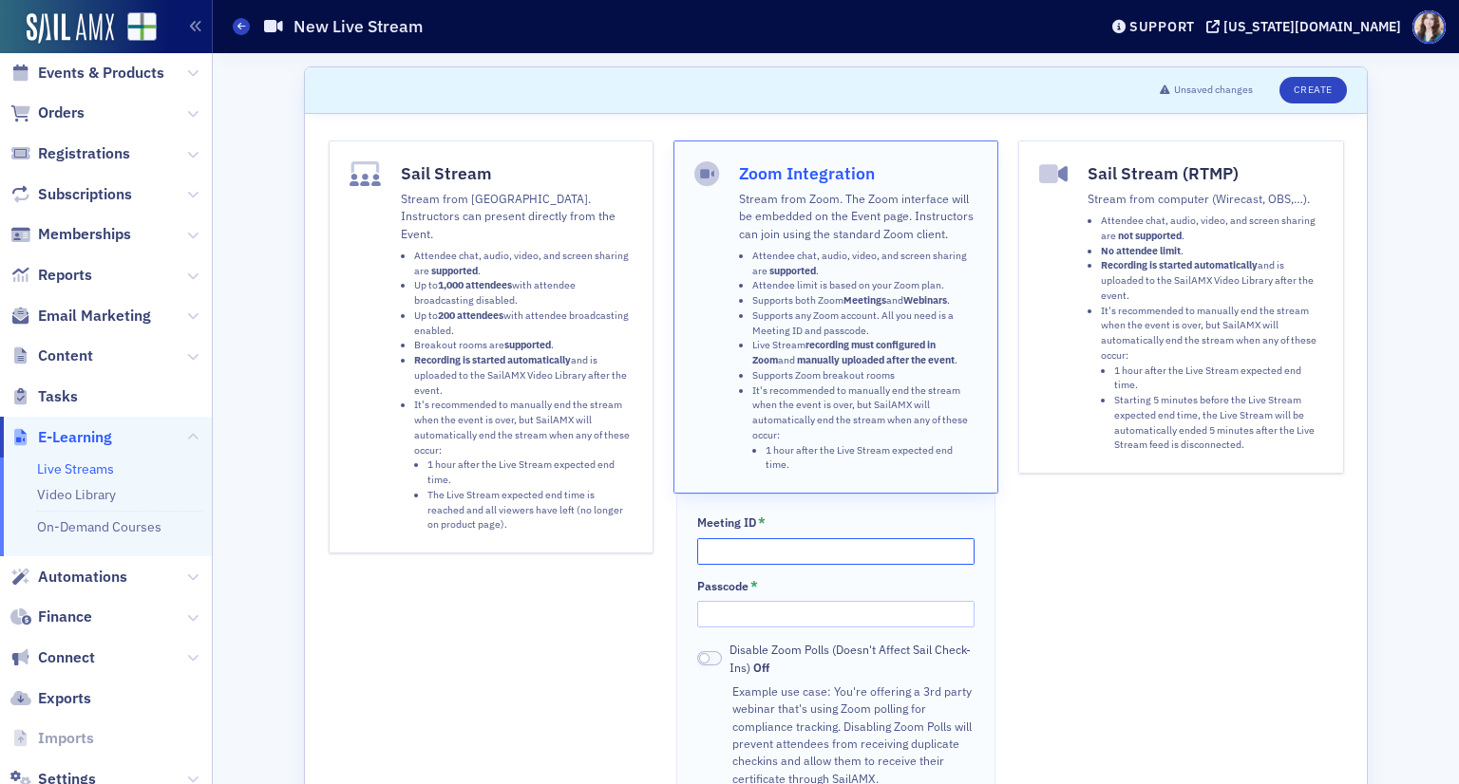
click at [821, 538] on input "Meeting ID *" at bounding box center [835, 551] width 276 height 27
type input "86838654505"
click at [808, 611] on input "Passcode *" at bounding box center [835, 614] width 276 height 27
type input "469651"
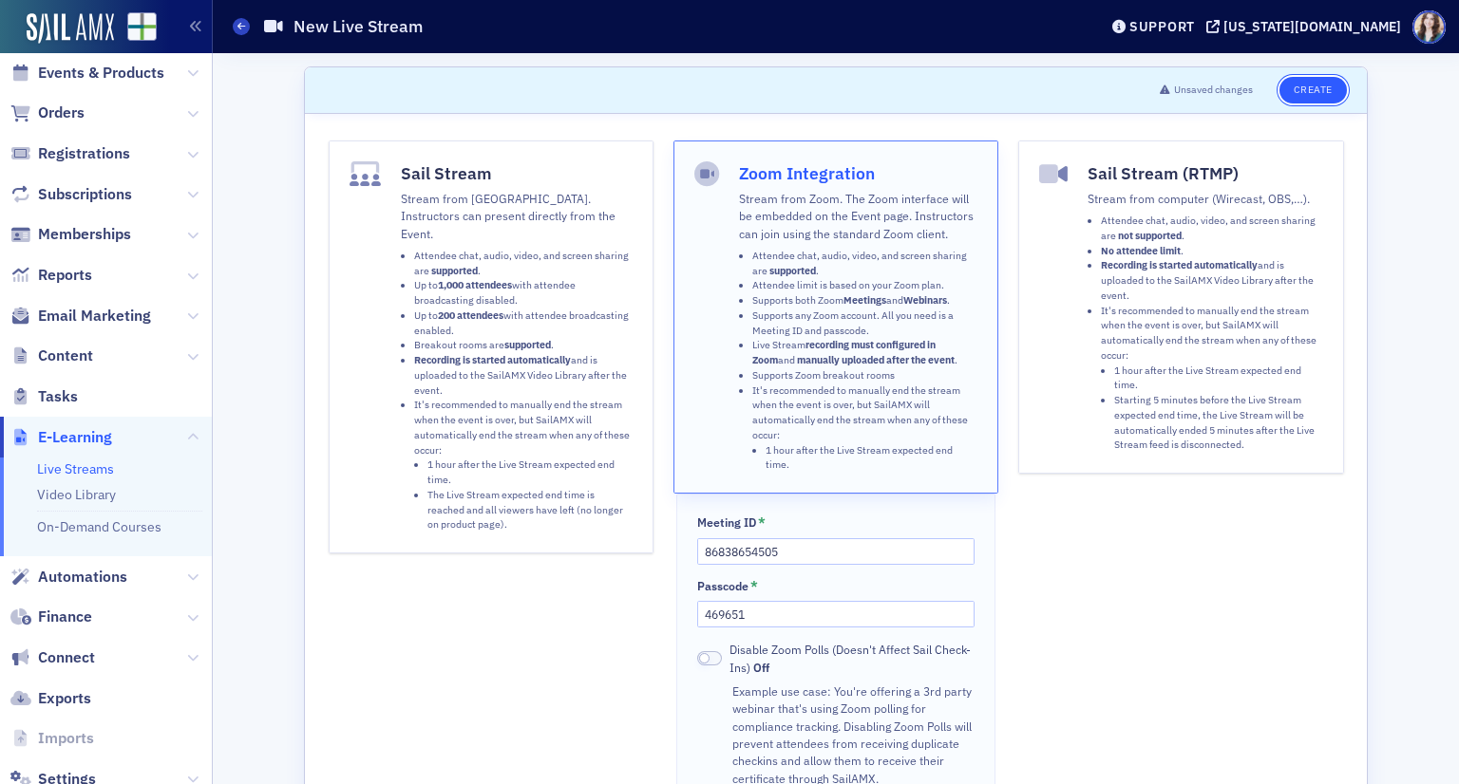
click at [1300, 85] on button "Create" at bounding box center [1312, 90] width 67 height 27
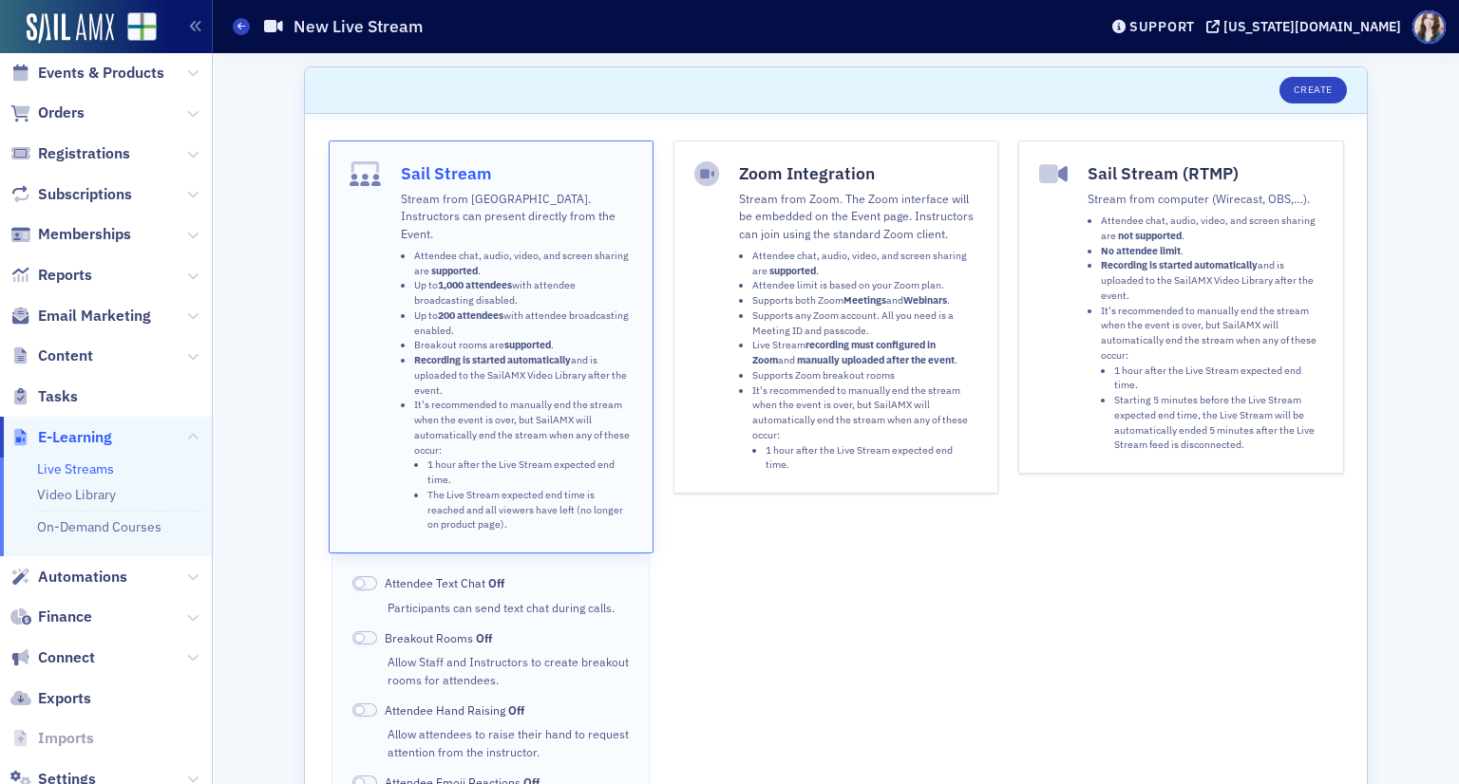
click at [754, 255] on li "Attendee chat, audio, video, and screen sharing are supported ." at bounding box center [864, 264] width 225 height 30
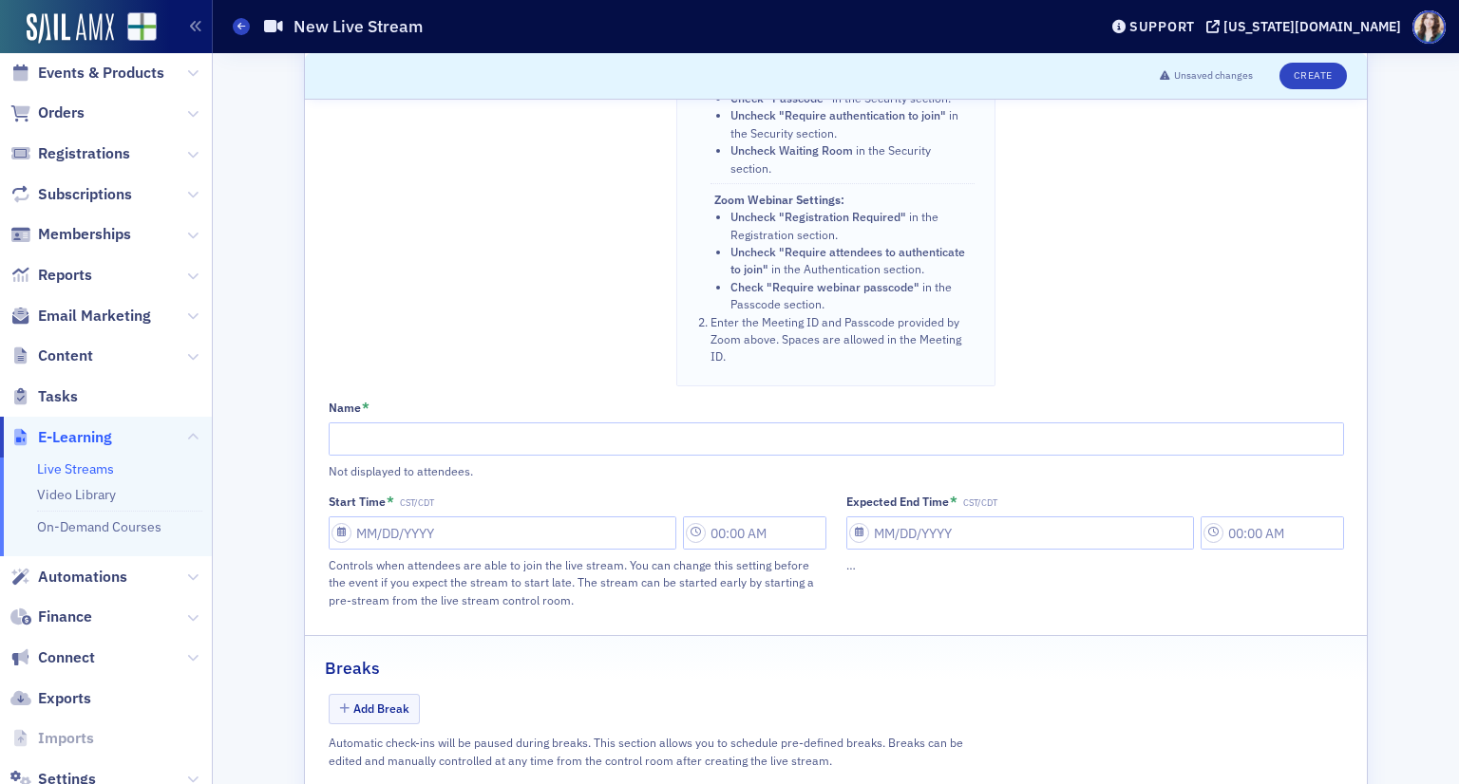
scroll to position [950, 0]
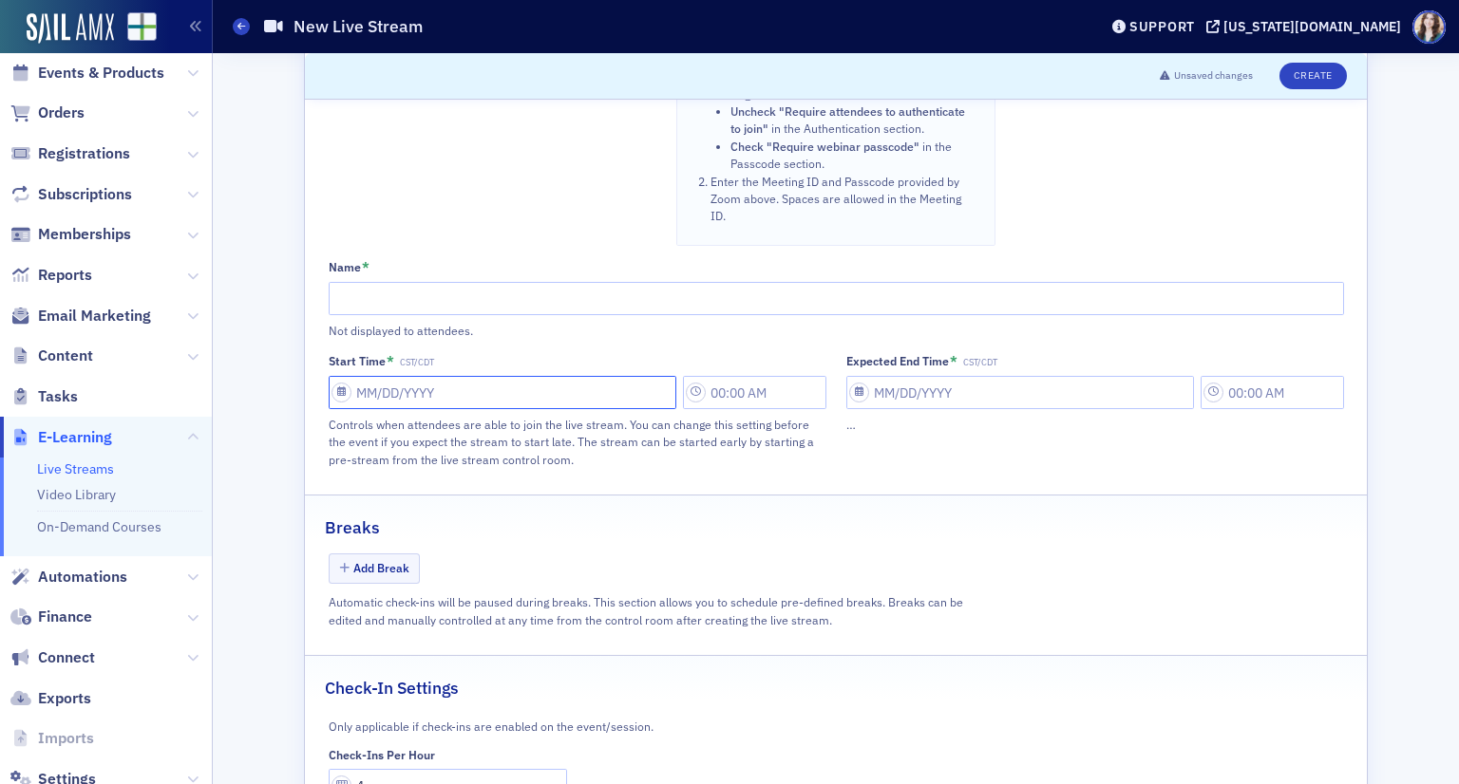
click at [438, 376] on input "Start Time * CST/CDT" at bounding box center [503, 392] width 348 height 33
select select "8"
select select "2025"
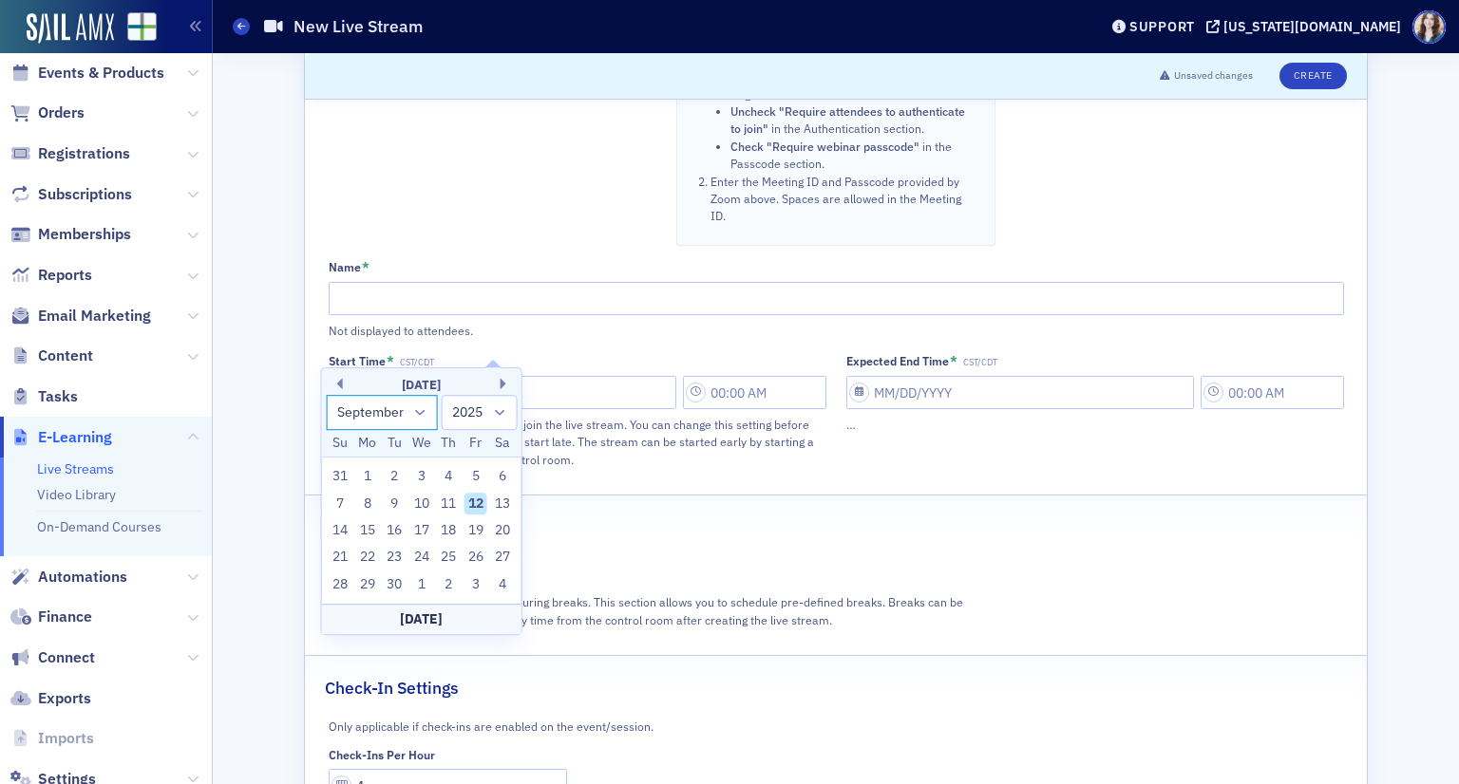
drag, startPoint x: 418, startPoint y: 409, endPoint x: 420, endPoint y: 424, distance: 14.4
click at [418, 409] on select "January February March April May June July August September October November De…" at bounding box center [382, 412] width 112 height 35
select select "10"
click at [326, 395] on select "January February March April May June July August September October November De…" at bounding box center [382, 412] width 112 height 35
click at [448, 529] on div "13" at bounding box center [448, 530] width 23 height 23
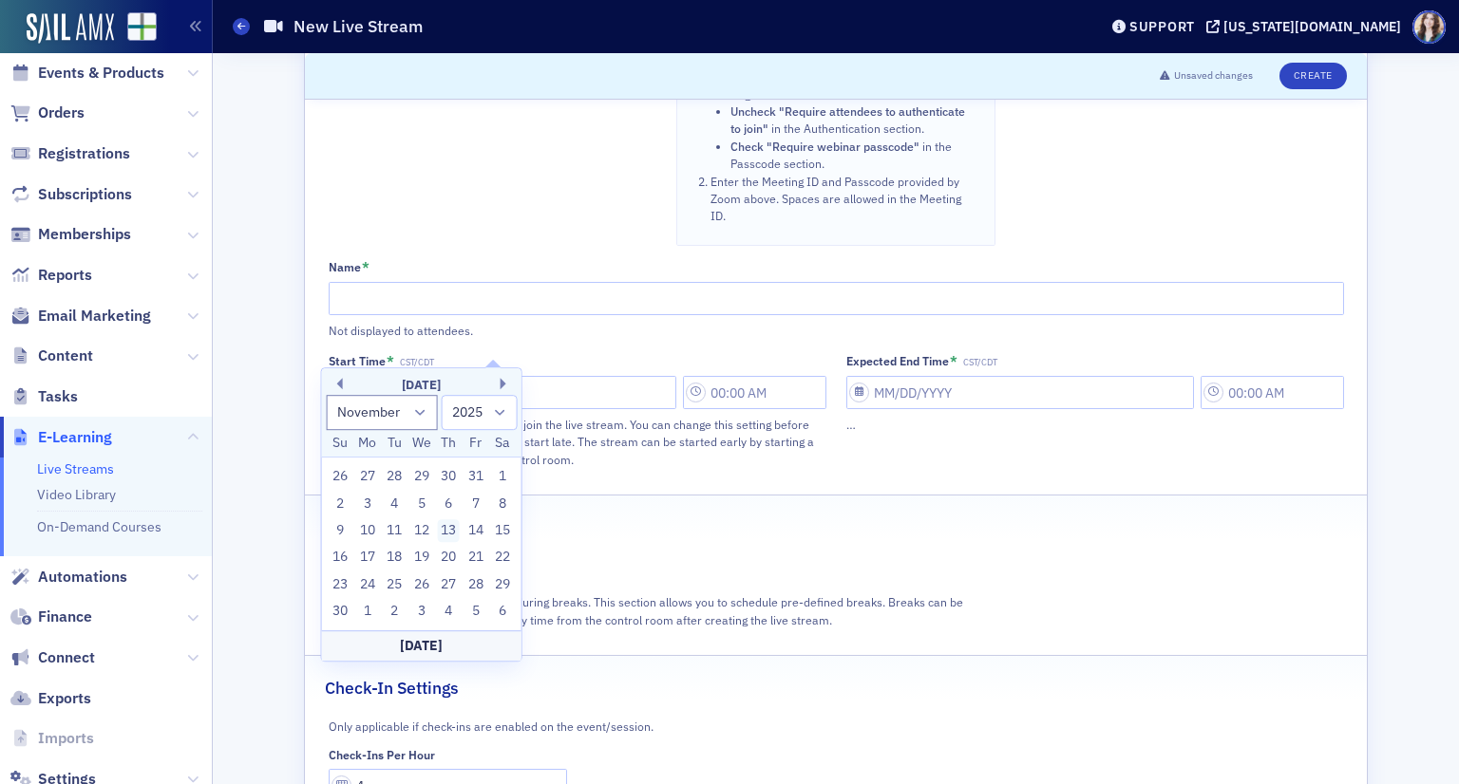
type input "11/13/2025"
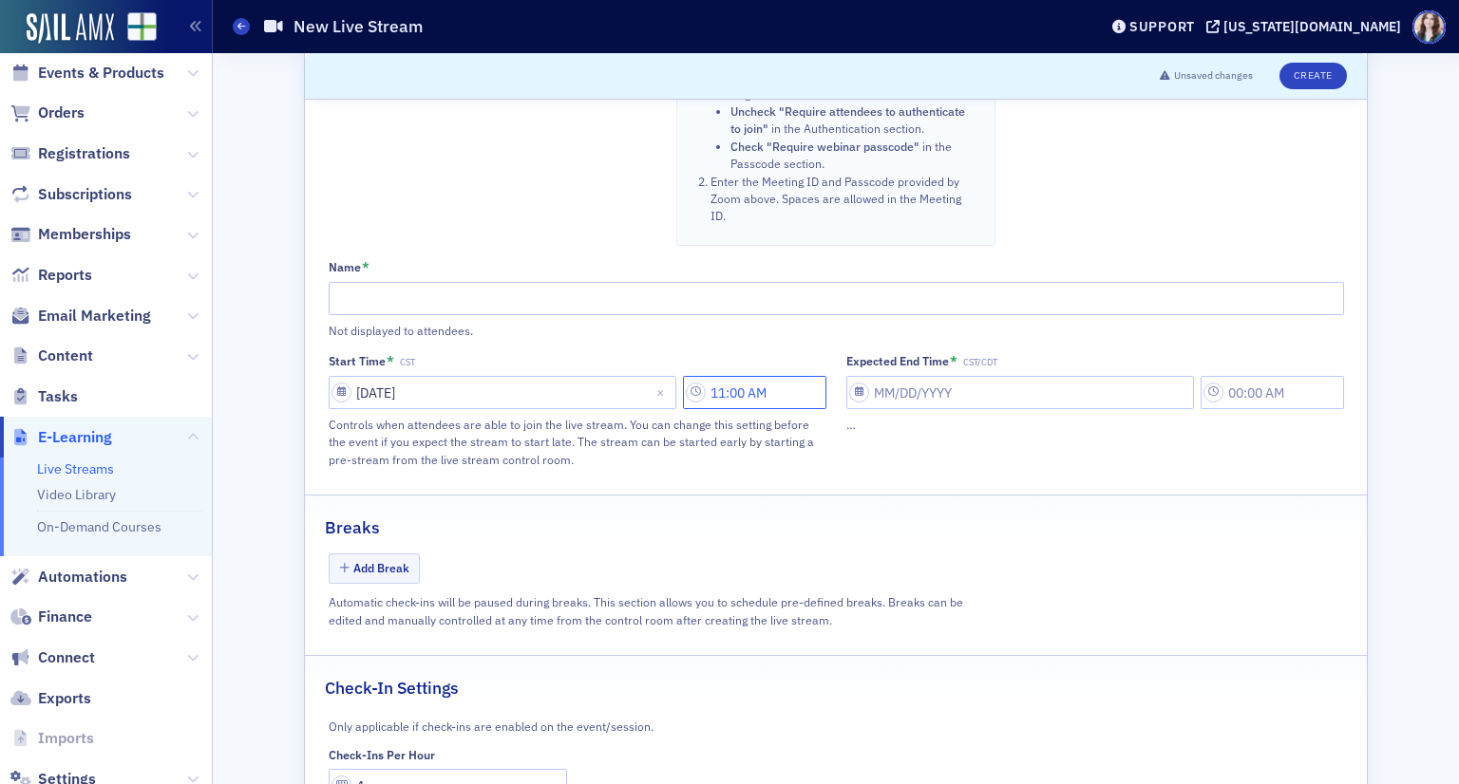
click at [758, 376] on input "11:00 AM" at bounding box center [754, 392] width 143 height 33
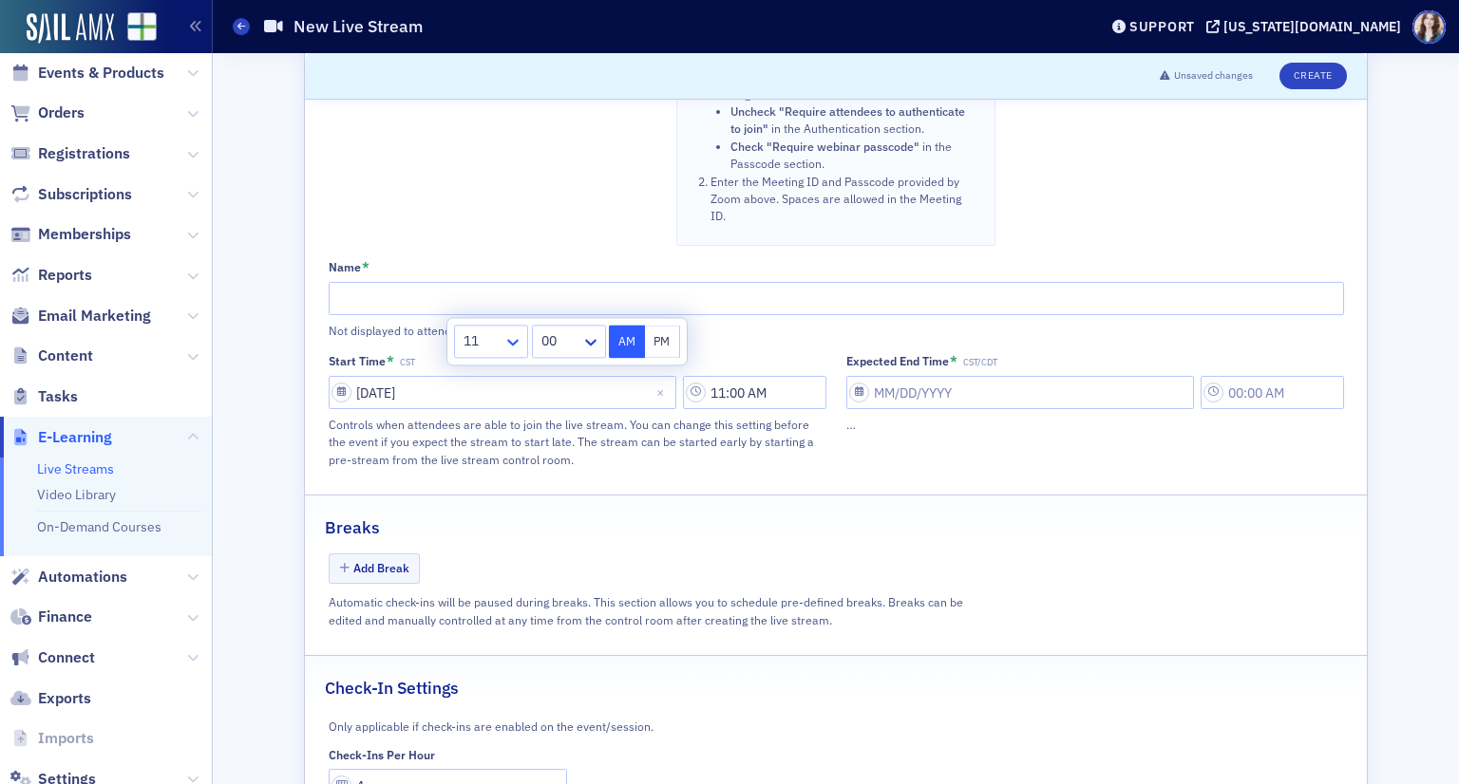
click at [510, 335] on icon at bounding box center [512, 342] width 19 height 19
click at [499, 383] on div "1" at bounding box center [491, 383] width 50 height 20
click at [575, 354] on div "00" at bounding box center [555, 342] width 52 height 28
click at [561, 546] on div "45" at bounding box center [567, 540] width 54 height 20
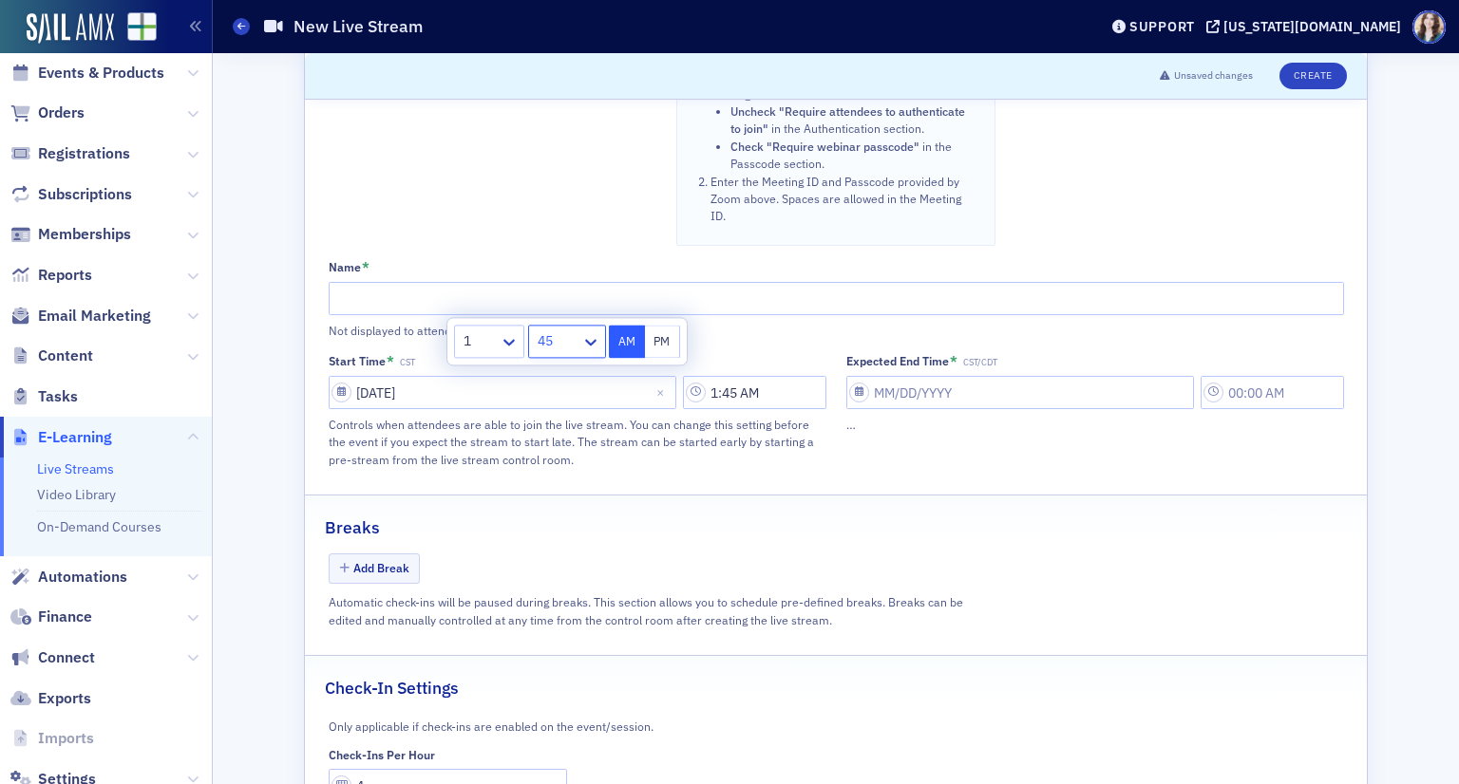
click at [624, 496] on div "Breaks" at bounding box center [836, 518] width 1022 height 45
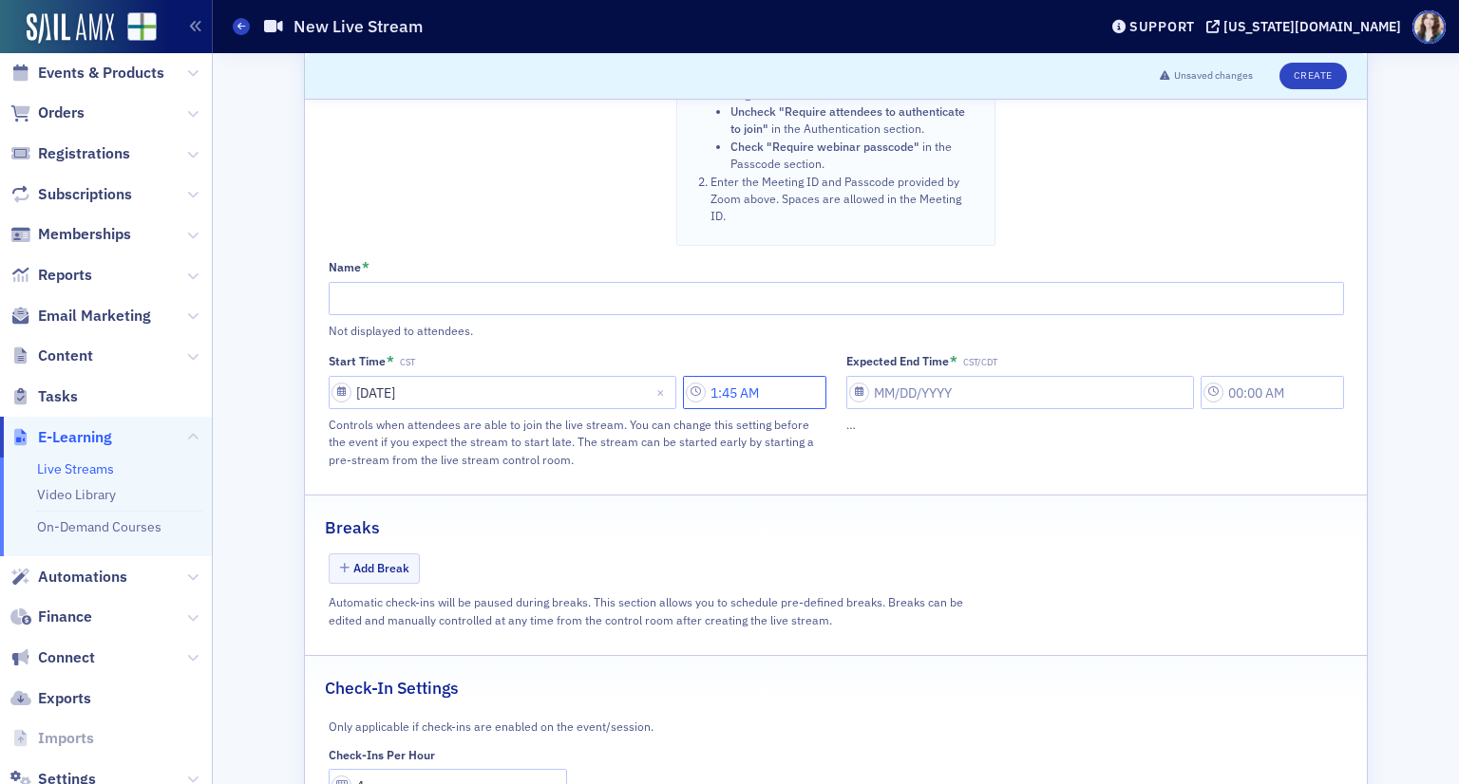
click at [757, 376] on input "1:45 AM" at bounding box center [754, 392] width 143 height 33
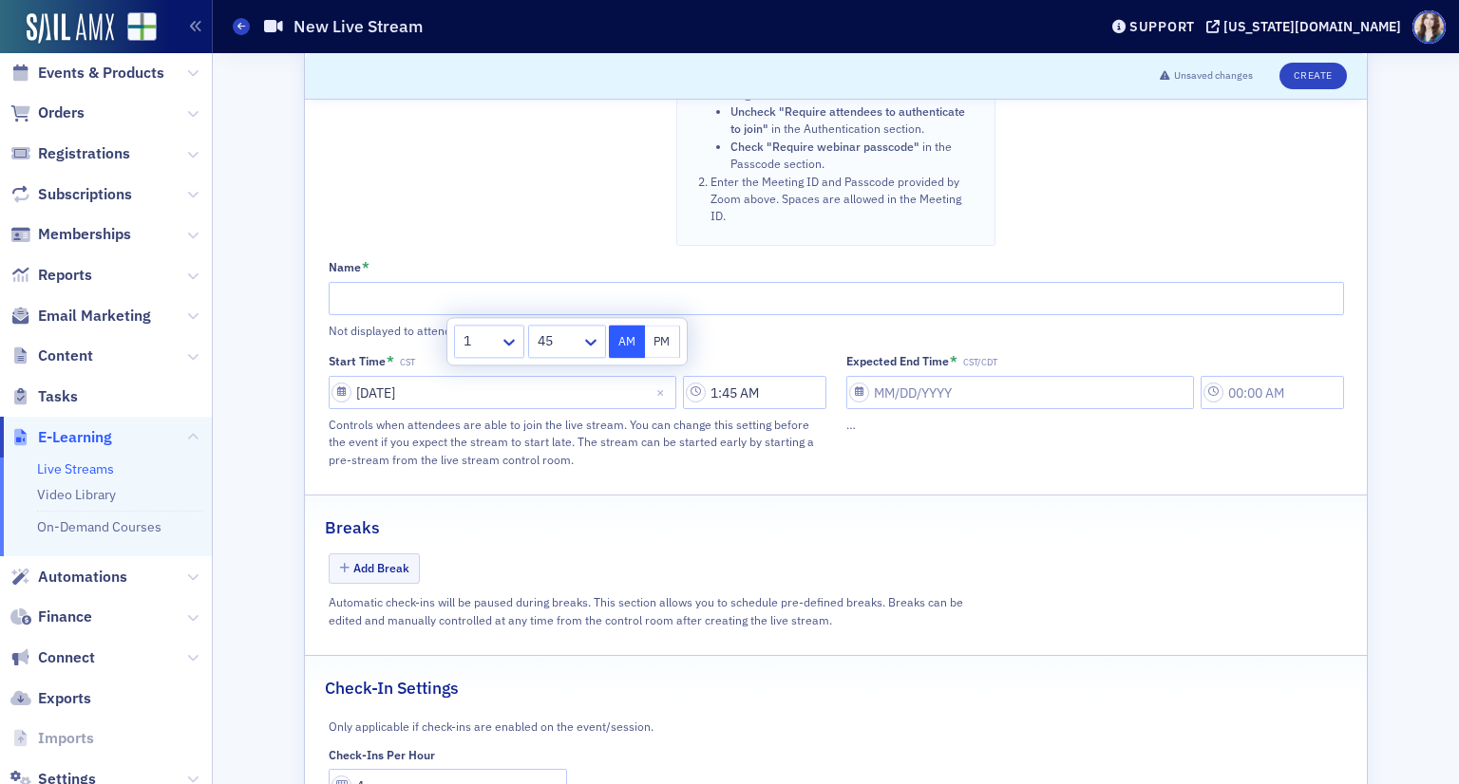
click at [660, 334] on button "PM" at bounding box center [663, 341] width 36 height 33
type input "1:45 PM"
paste input "Navigating the Skies: Mastering Aircraft Tax Strategies for High-Flying Clients"
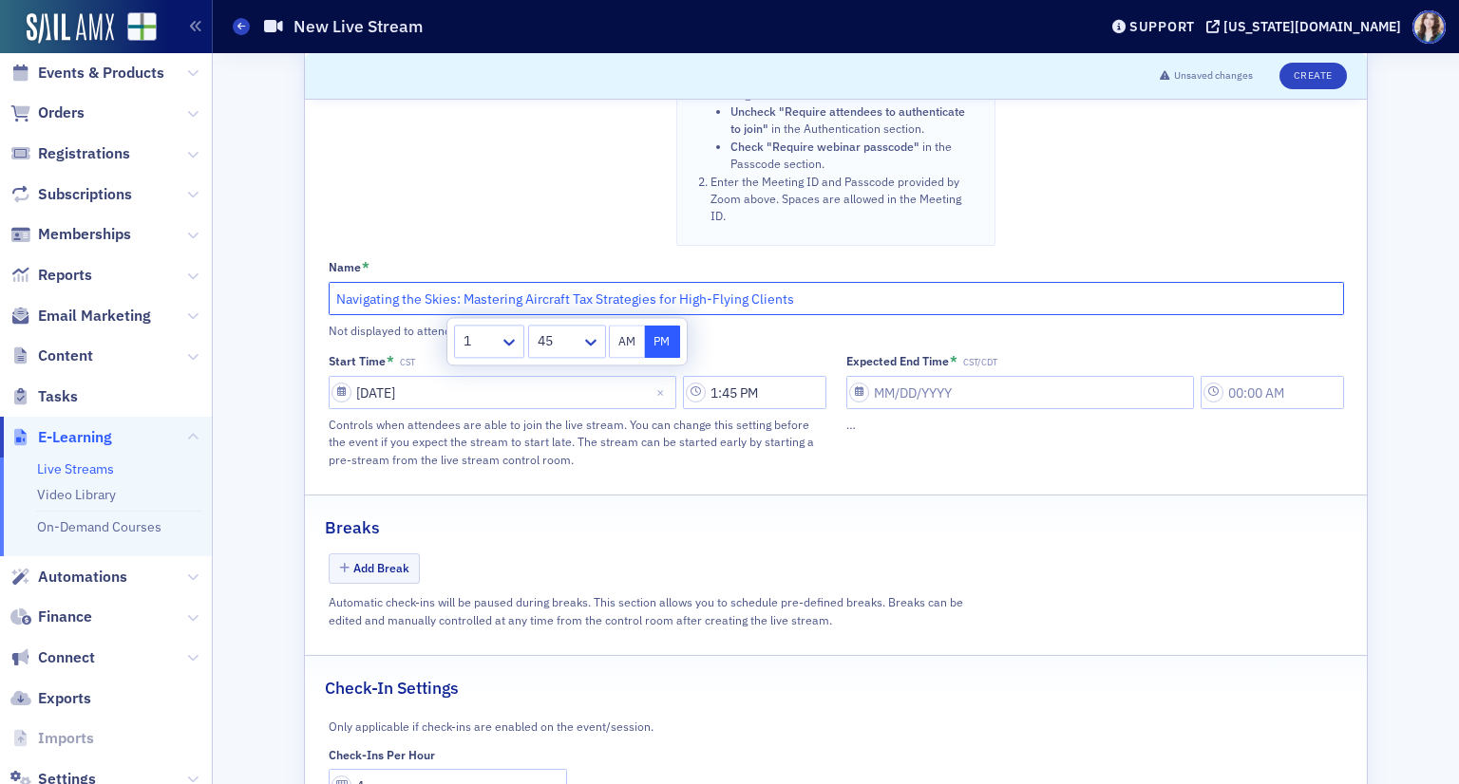
type input "Navigating the Skies: Mastering Aircraft Tax Strategies for High-Flying Clients"
click at [957, 410] on div "Expected End Time * CST/CDT …" at bounding box center [1095, 411] width 498 height 116
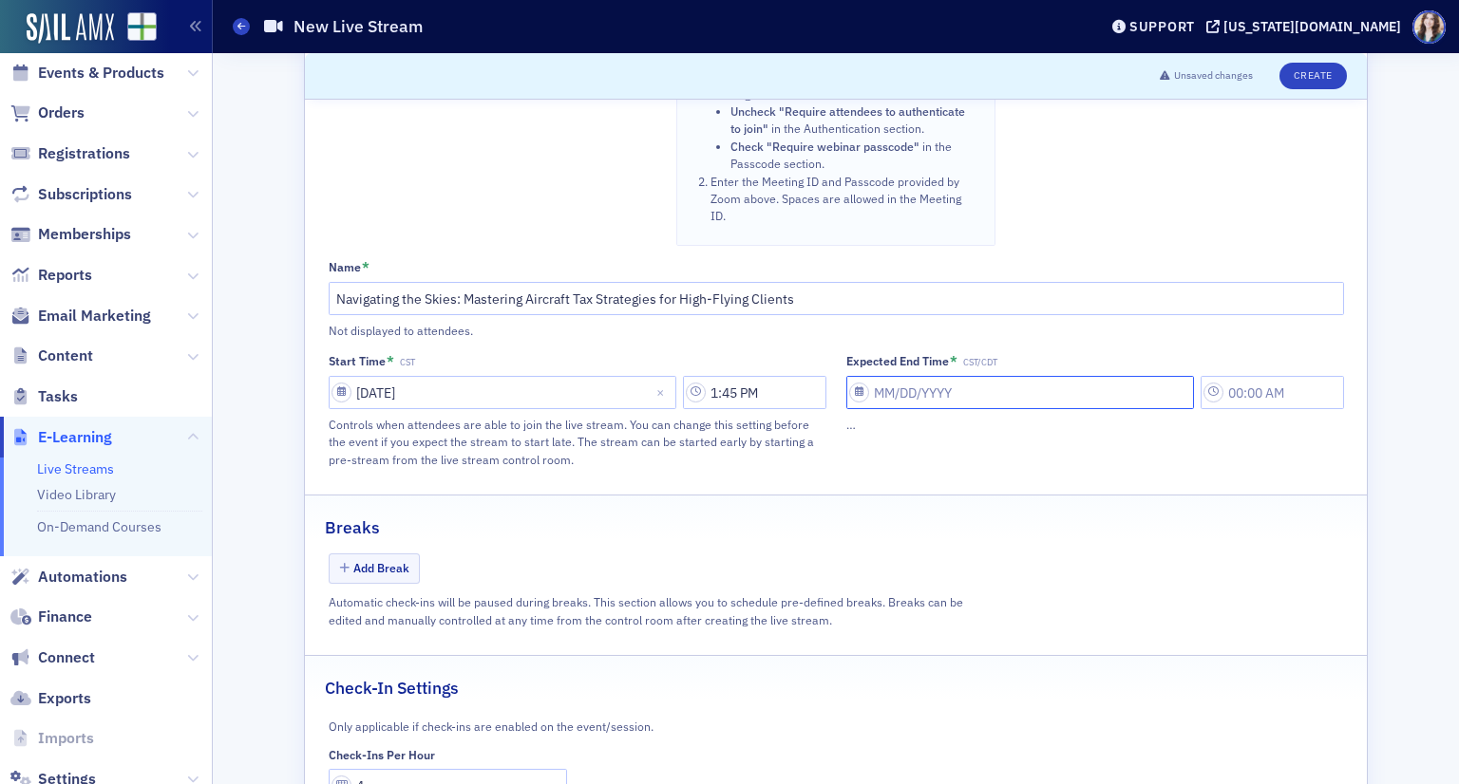
select select "8"
select select "2025"
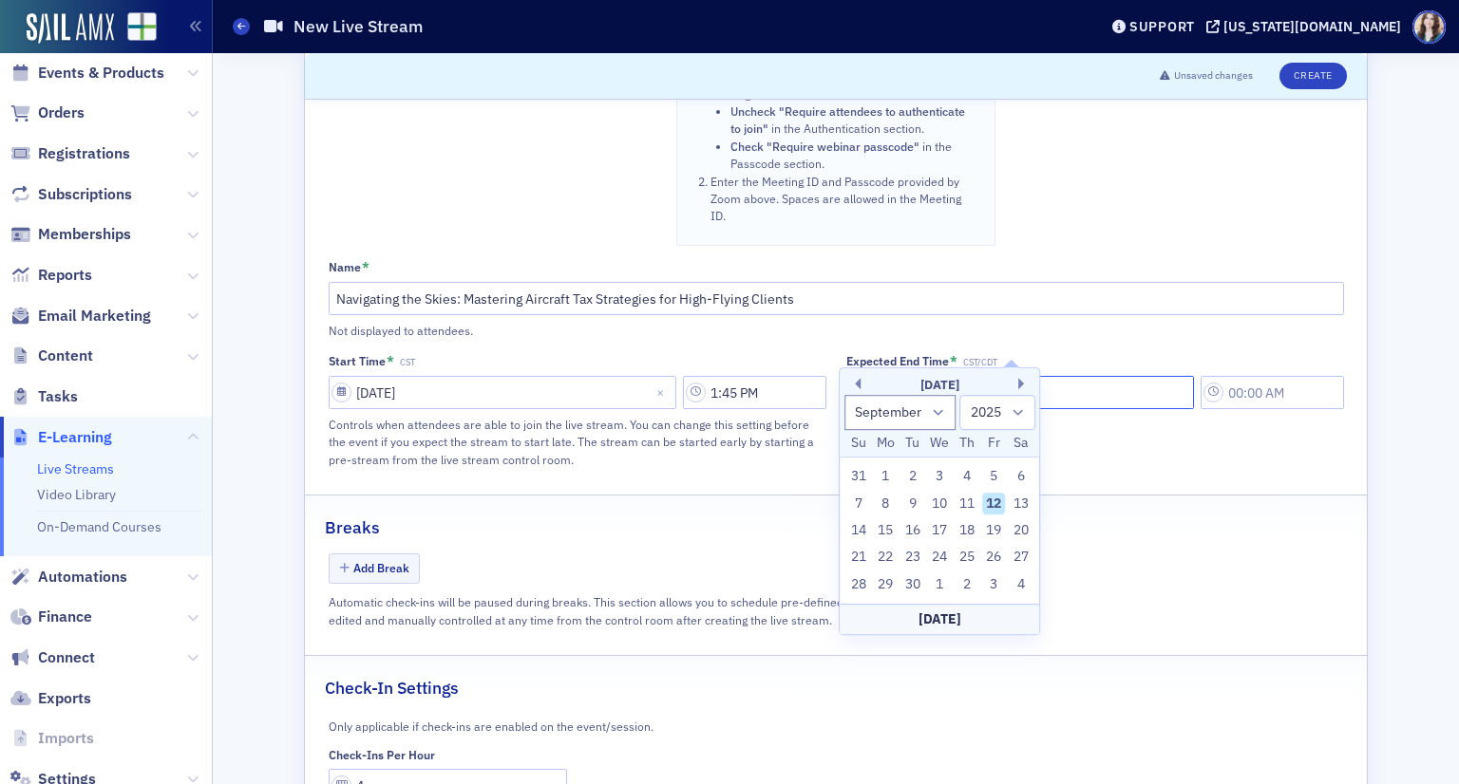
click at [920, 376] on input "Expected End Time * CST/CDT" at bounding box center [1020, 392] width 348 height 33
drag, startPoint x: 884, startPoint y: 415, endPoint x: 885, endPoint y: 426, distance: 11.4
click at [884, 415] on select "January February March April May June July August September October November De…" at bounding box center [900, 412] width 112 height 35
select select "10"
click at [844, 395] on select "January February March April May June July August September October November De…" at bounding box center [900, 412] width 112 height 35
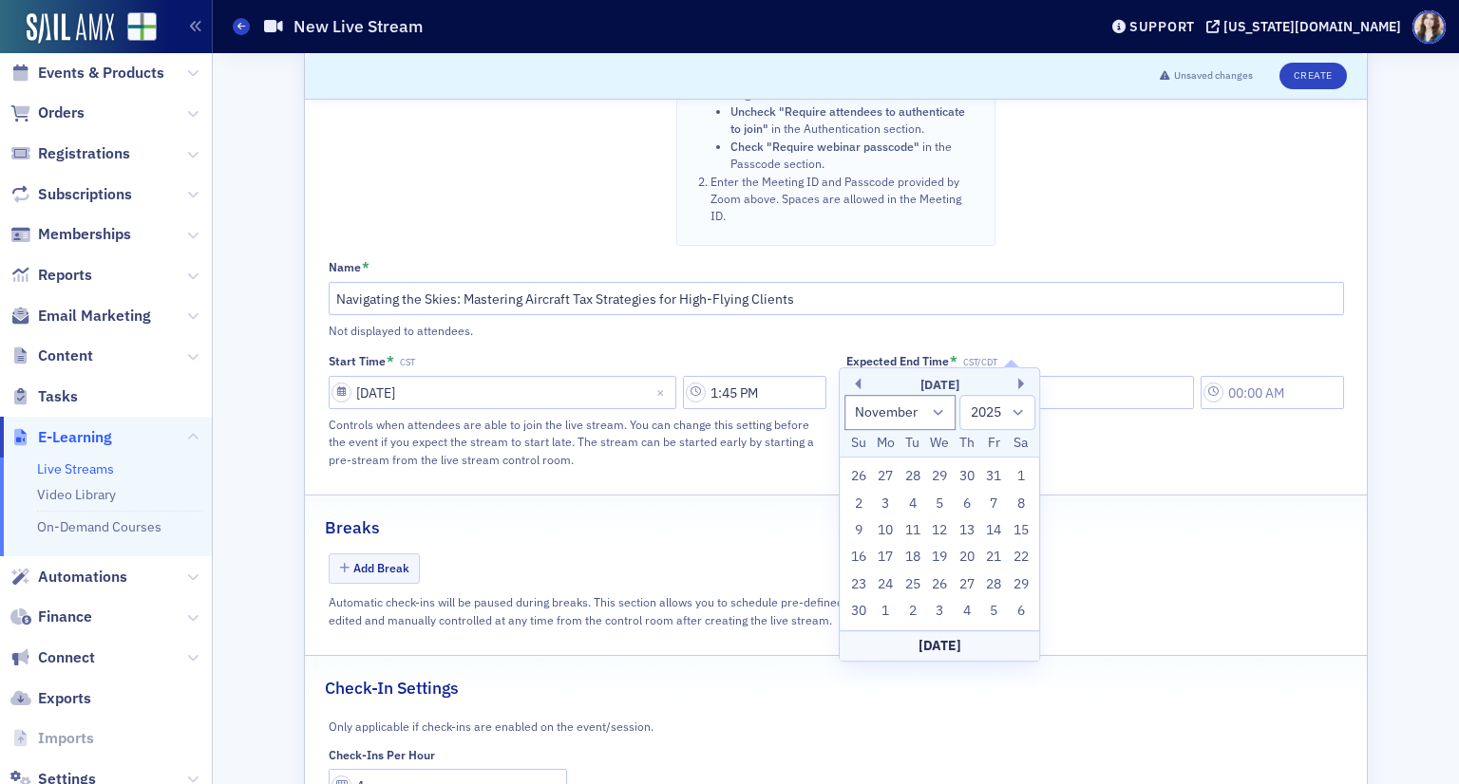
drag, startPoint x: 972, startPoint y: 539, endPoint x: 1124, endPoint y: 434, distance: 184.9
click at [972, 539] on div "13" at bounding box center [966, 530] width 23 height 23
type input "11/13/2025"
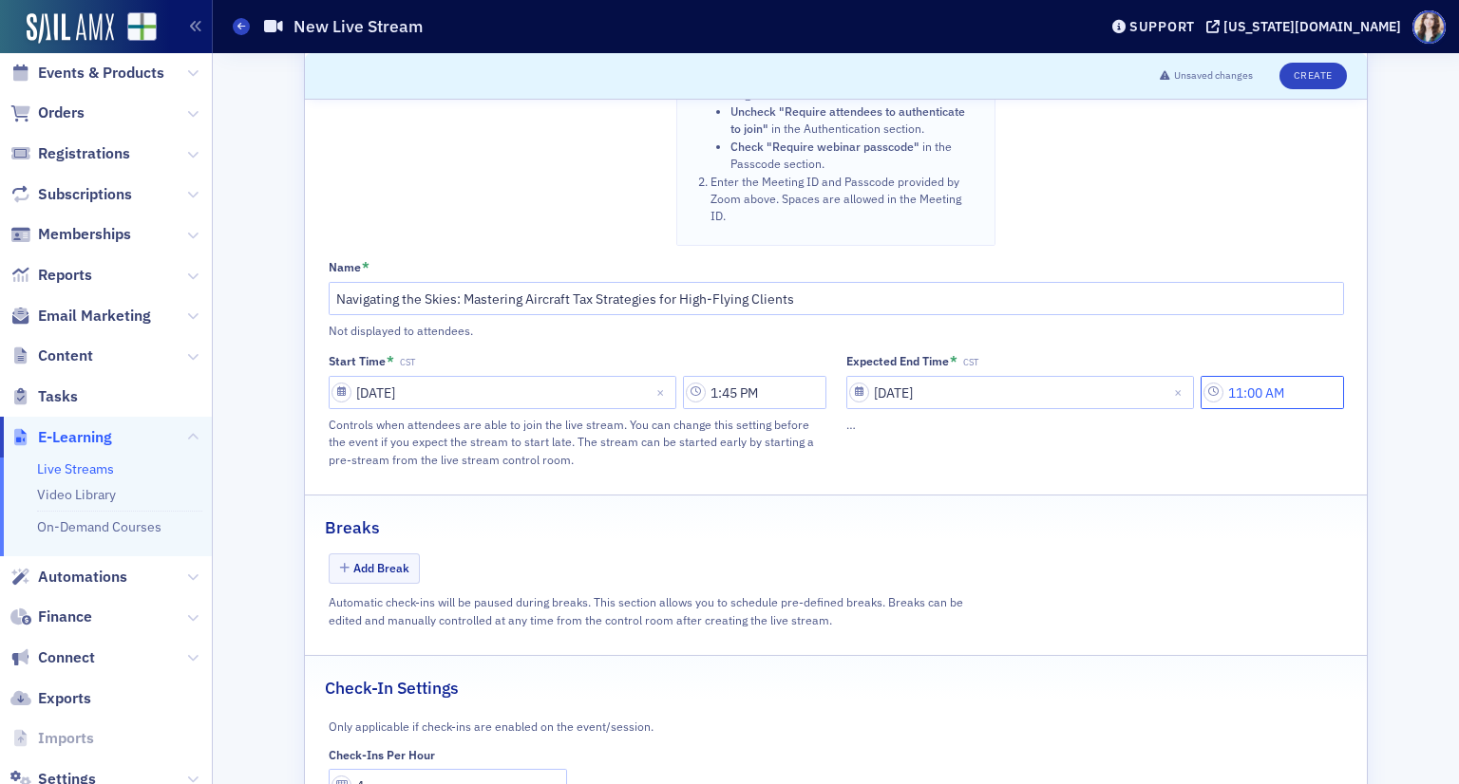
click at [1256, 376] on input "11:00 AM" at bounding box center [1271, 392] width 143 height 33
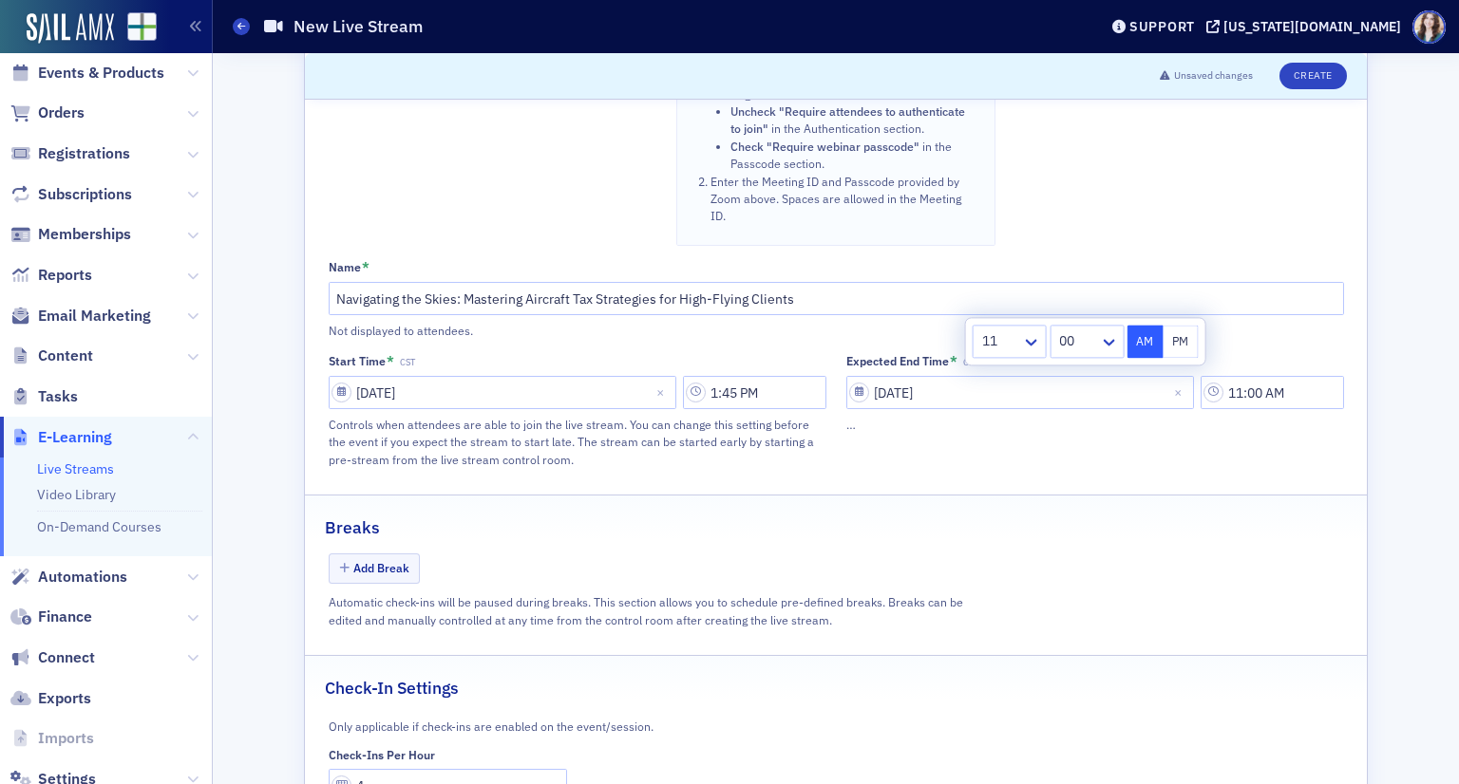
click at [1000, 339] on div at bounding box center [1000, 342] width 40 height 24
click at [1010, 423] on div "2" at bounding box center [1010, 418] width 50 height 20
click at [1105, 330] on div at bounding box center [1111, 341] width 24 height 31
click at [1080, 634] on div "45" at bounding box center [1086, 635] width 54 height 20
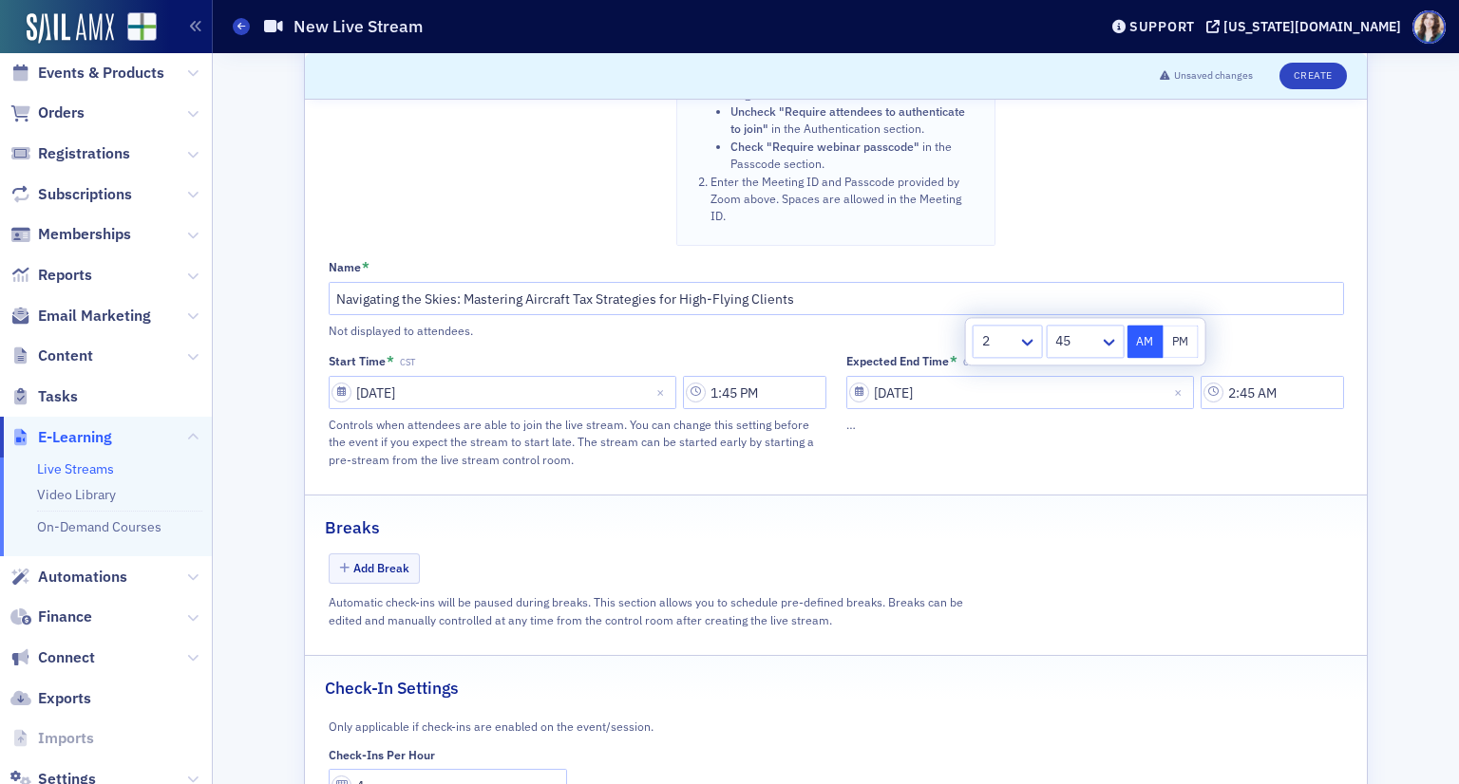
click at [1178, 337] on button "PM" at bounding box center [1180, 341] width 36 height 33
type input "2:45 PM"
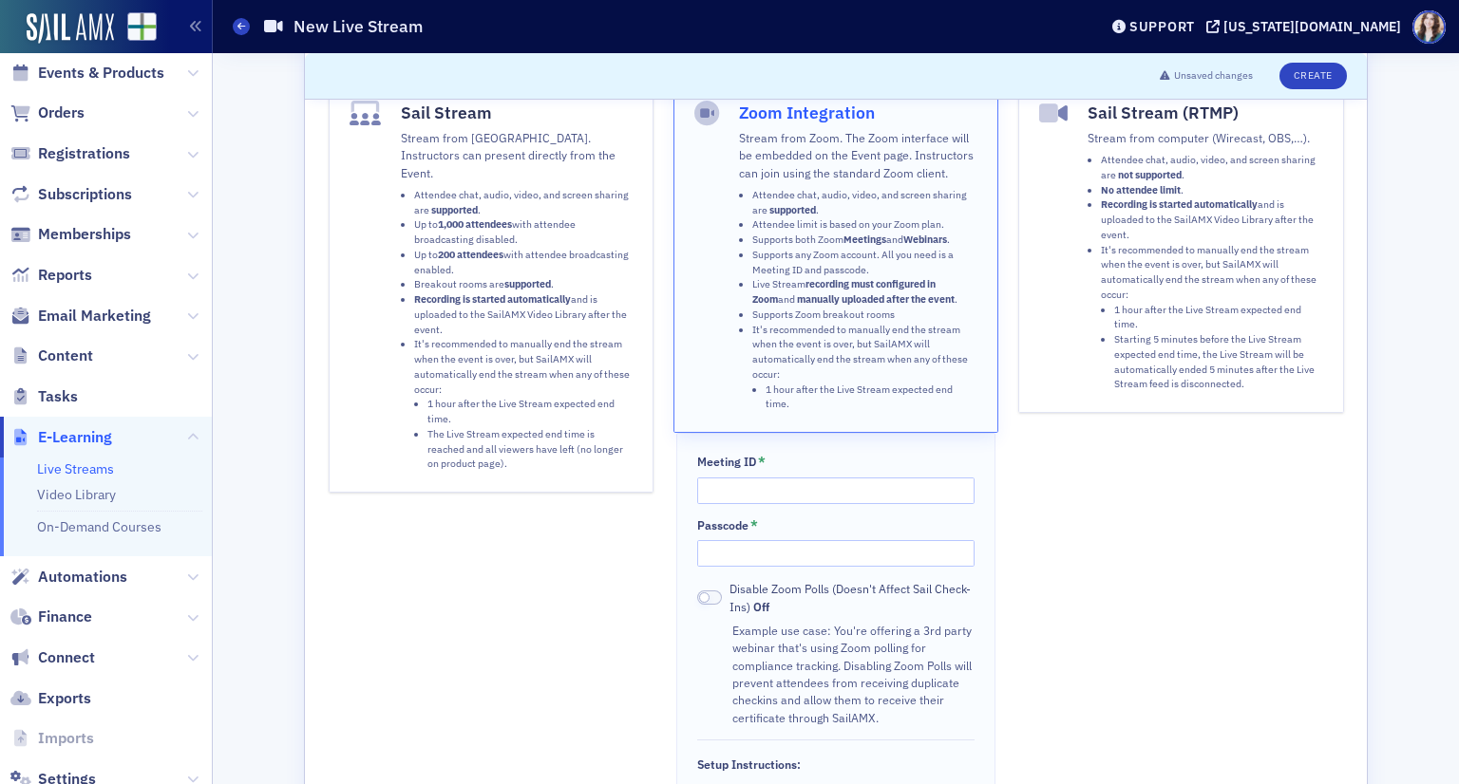
scroll to position [0, 0]
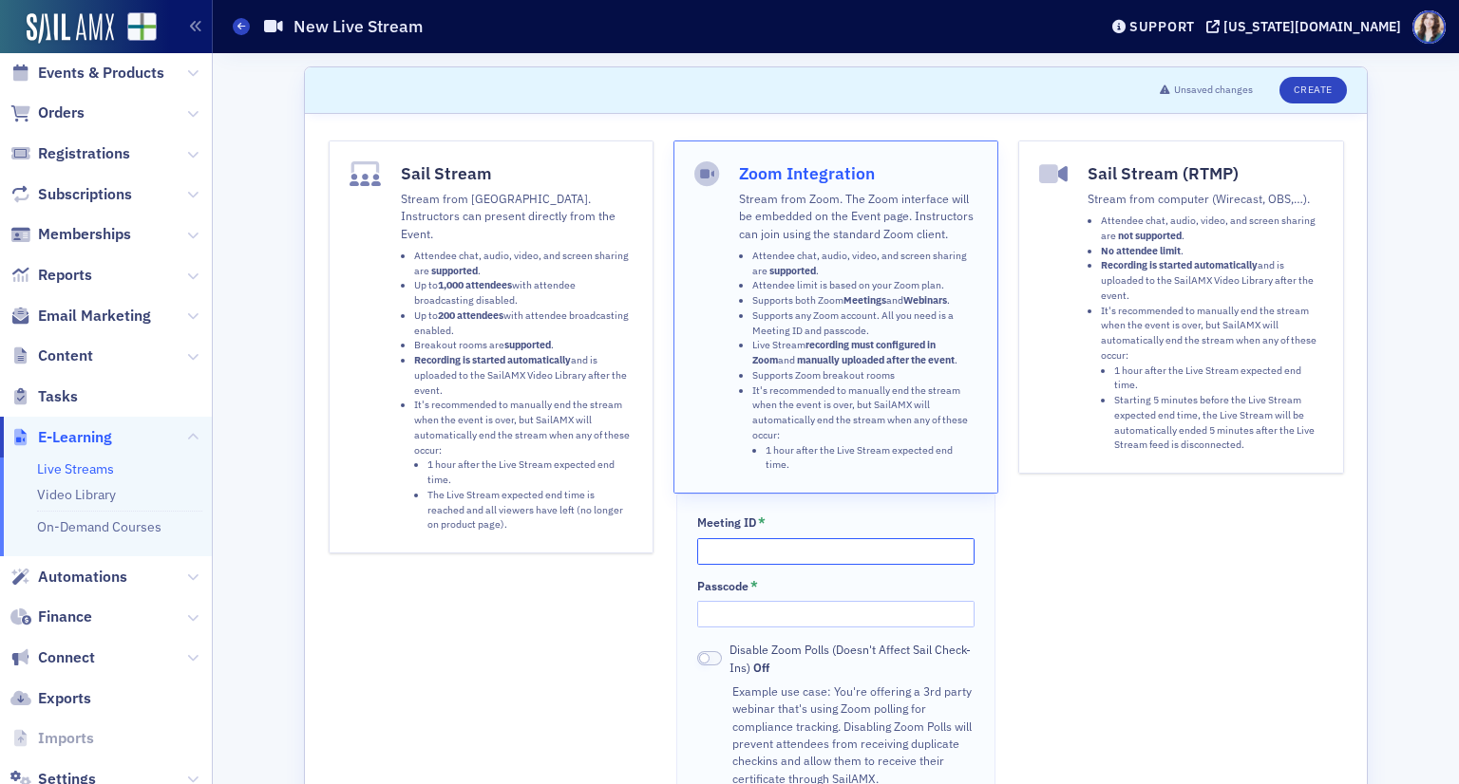
click at [764, 538] on input "Meeting ID *" at bounding box center [835, 551] width 276 height 27
type input "86838654505"
click at [792, 609] on input "Passcode *" at bounding box center [835, 614] width 276 height 27
type input "469651"
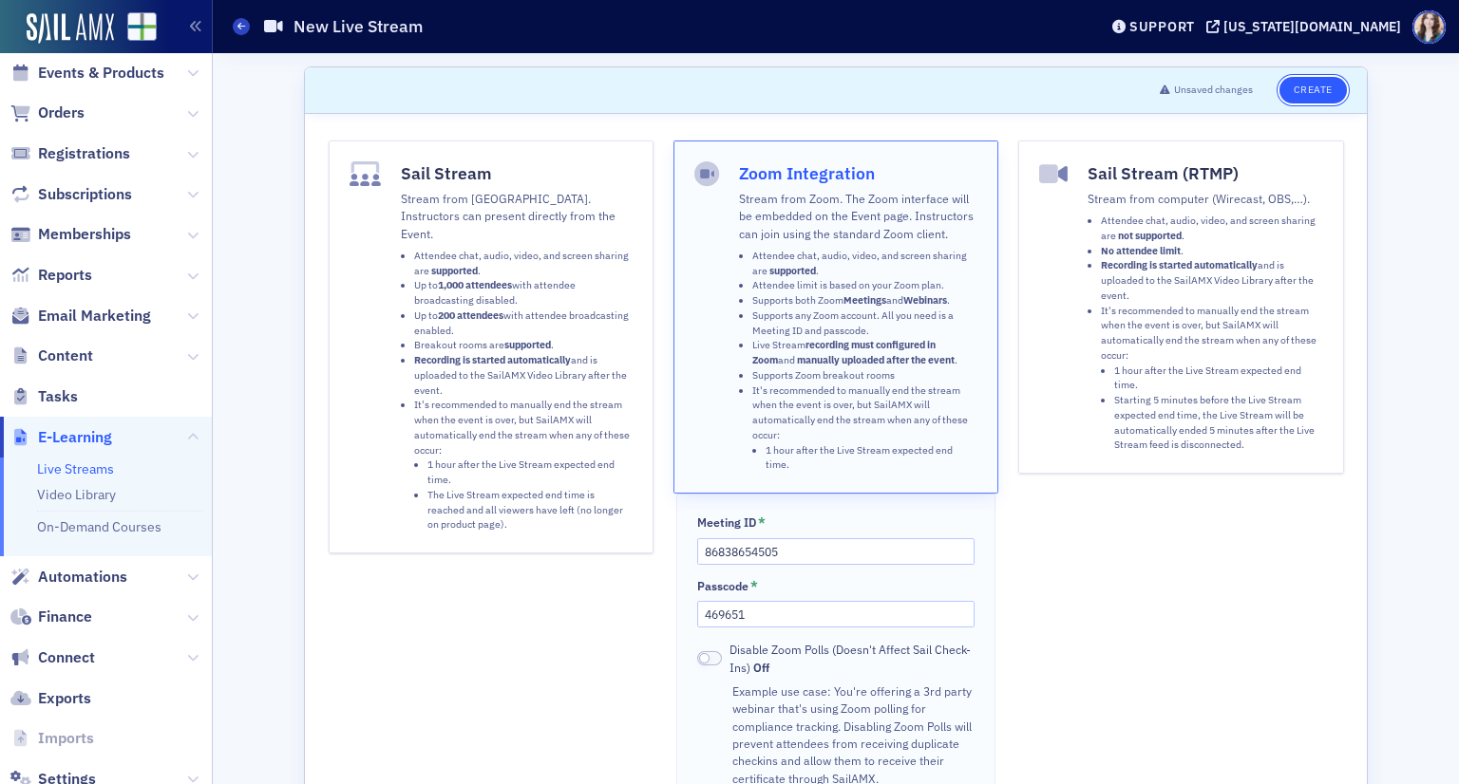
click at [1315, 85] on button "Create" at bounding box center [1312, 90] width 67 height 27
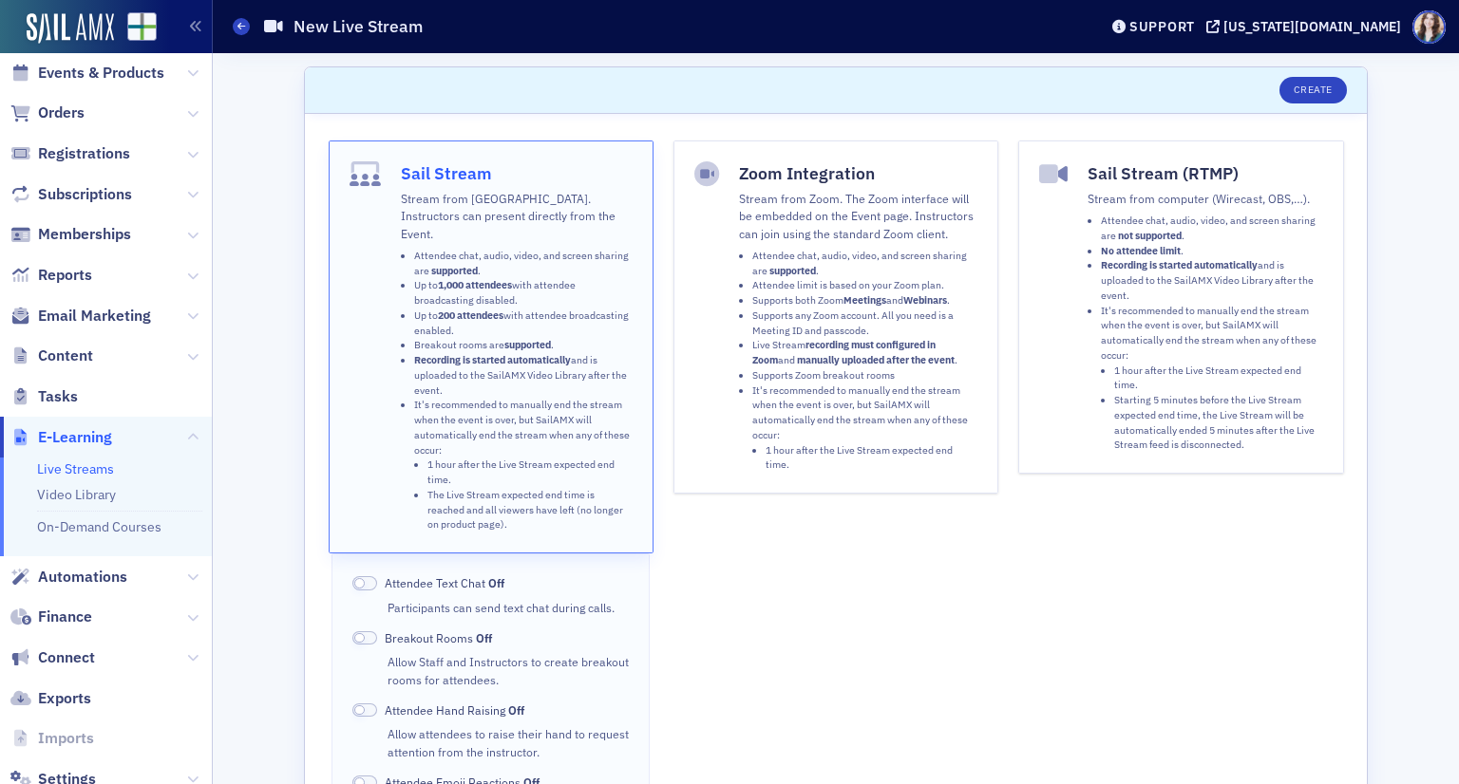
click at [739, 384] on ul "Attendee chat, audio, video, and screen sharing are supported . Attendee limit …" at bounding box center [858, 361] width 238 height 224
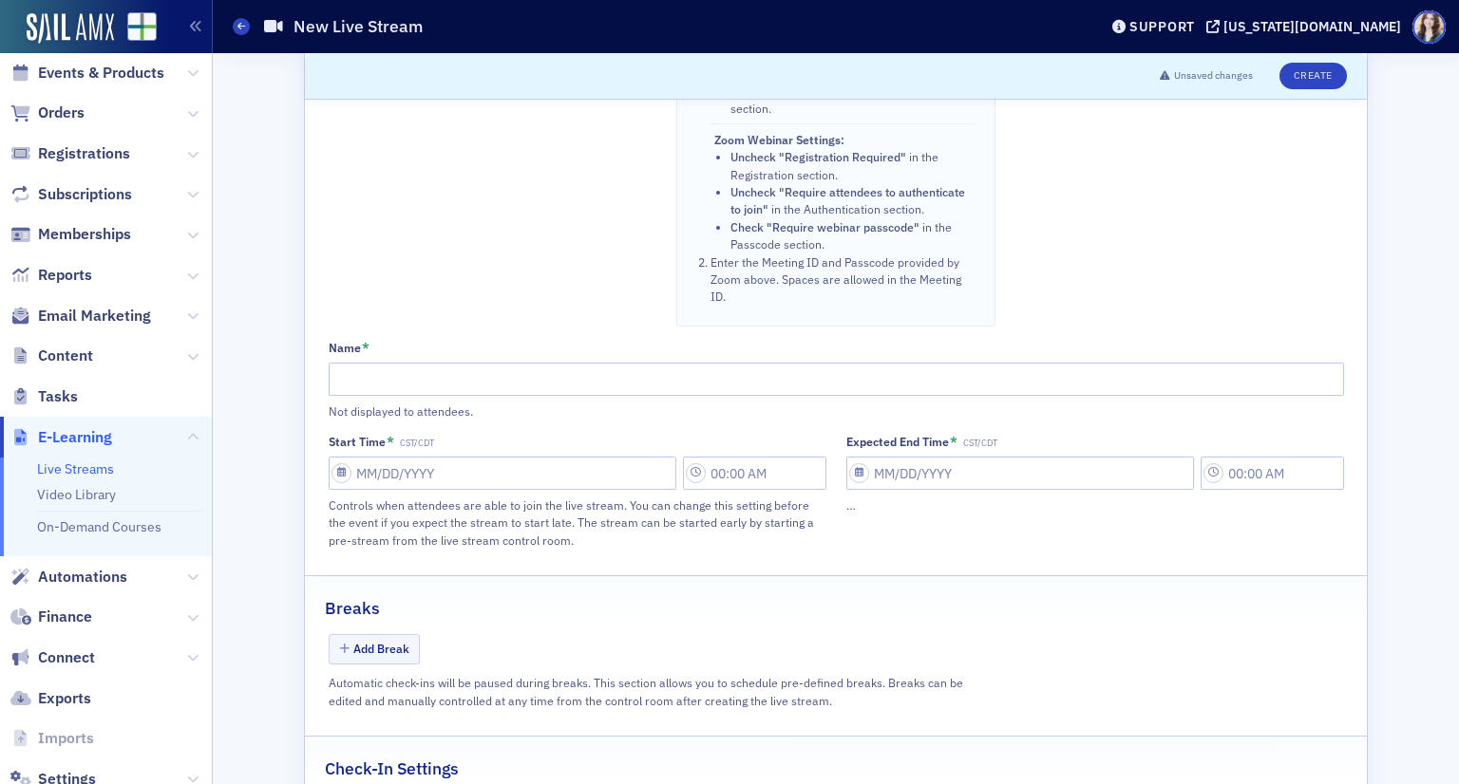
scroll to position [950, 0]
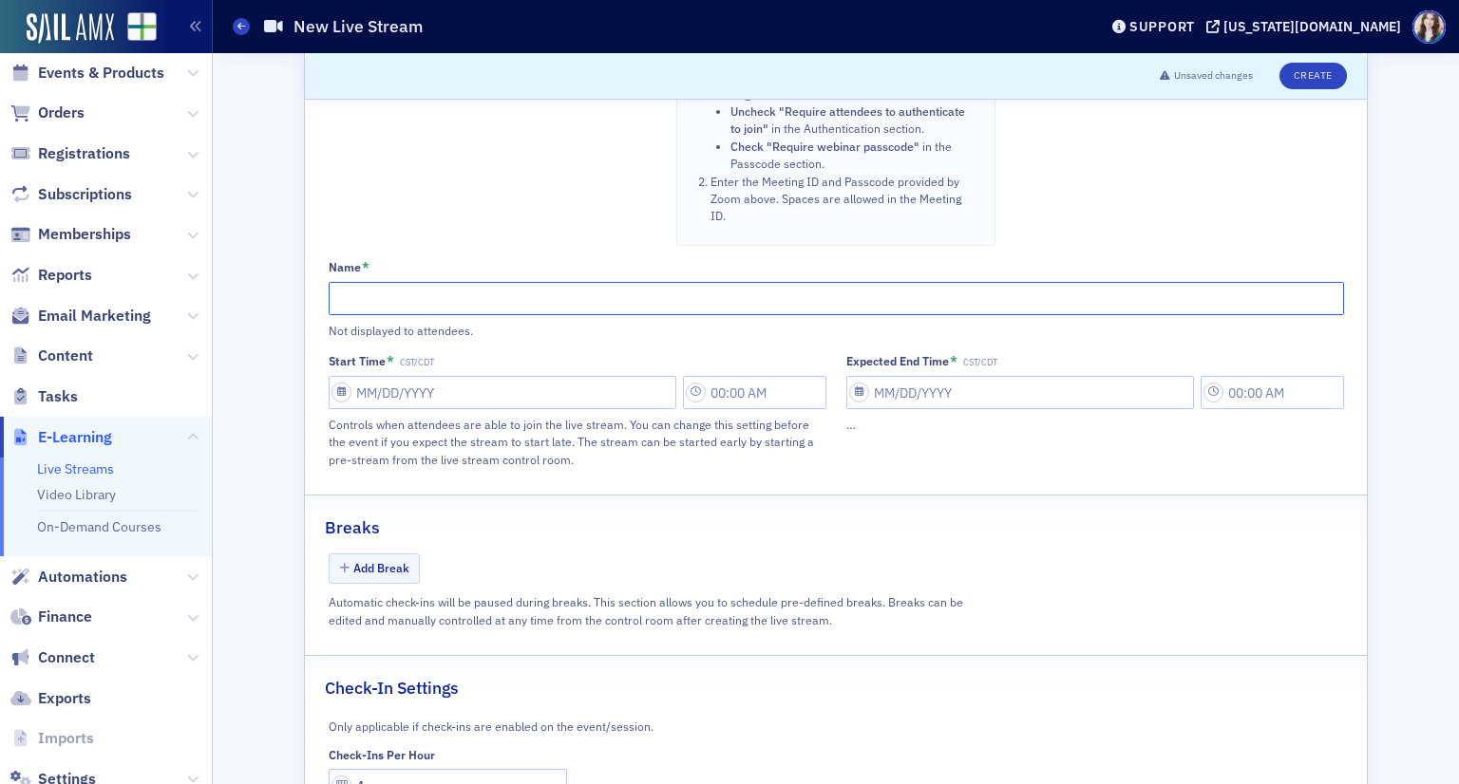
paste input "A Fed Perspective on Economic Conditions and Outlook"
type input "A Fed Perspective on Economic Conditions and Outlook"
click at [517, 376] on input "Start Time * CST/CDT" at bounding box center [503, 392] width 348 height 33
select select "8"
select select "2025"
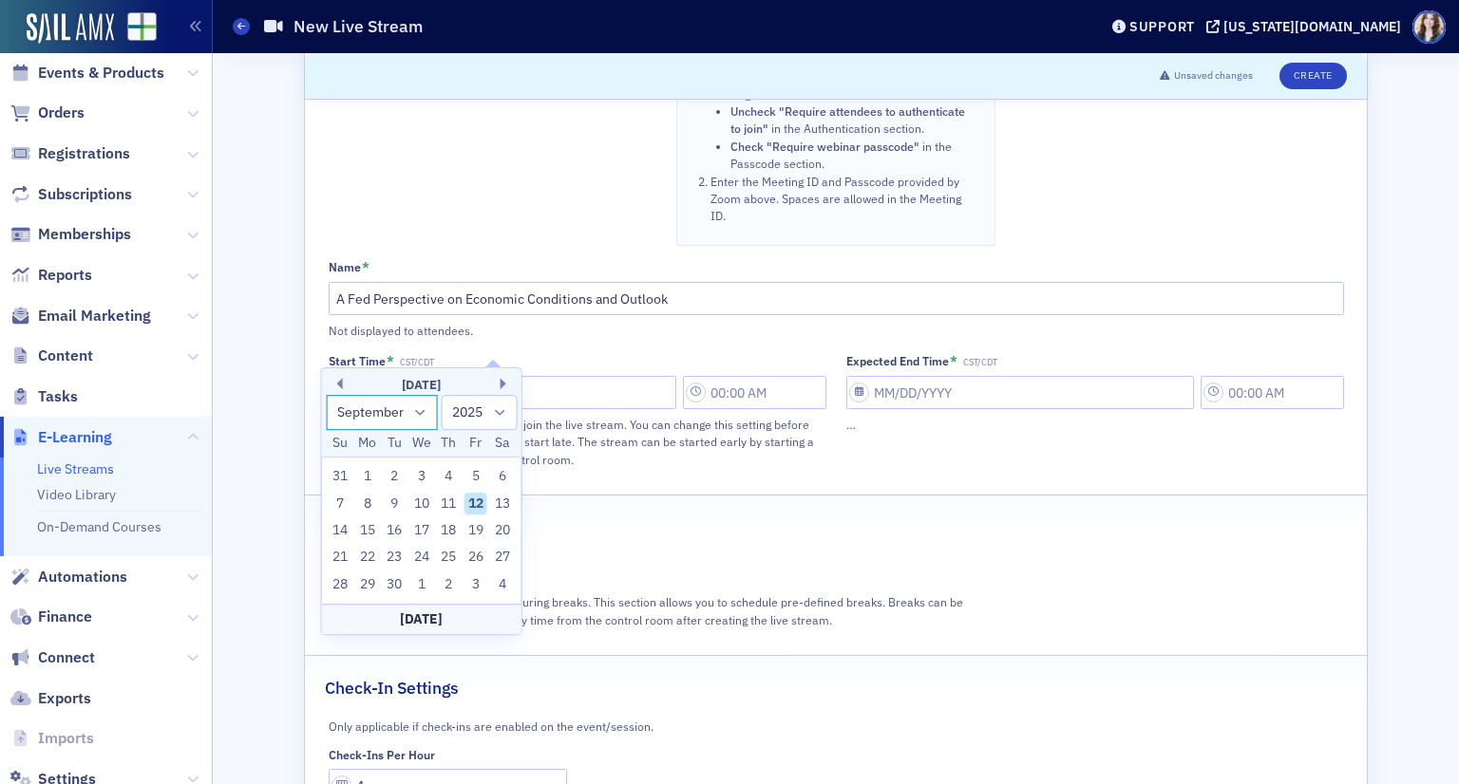
click at [426, 406] on select "January February March April May June July August September October November De…" at bounding box center [382, 412] width 112 height 35
select select "10"
click at [326, 395] on select "January February March April May June July August September October November De…" at bounding box center [382, 412] width 112 height 35
click at [451, 540] on div "9 10 11 12 13 14 15" at bounding box center [421, 531] width 189 height 27
click at [451, 535] on div "13" at bounding box center [448, 530] width 23 height 23
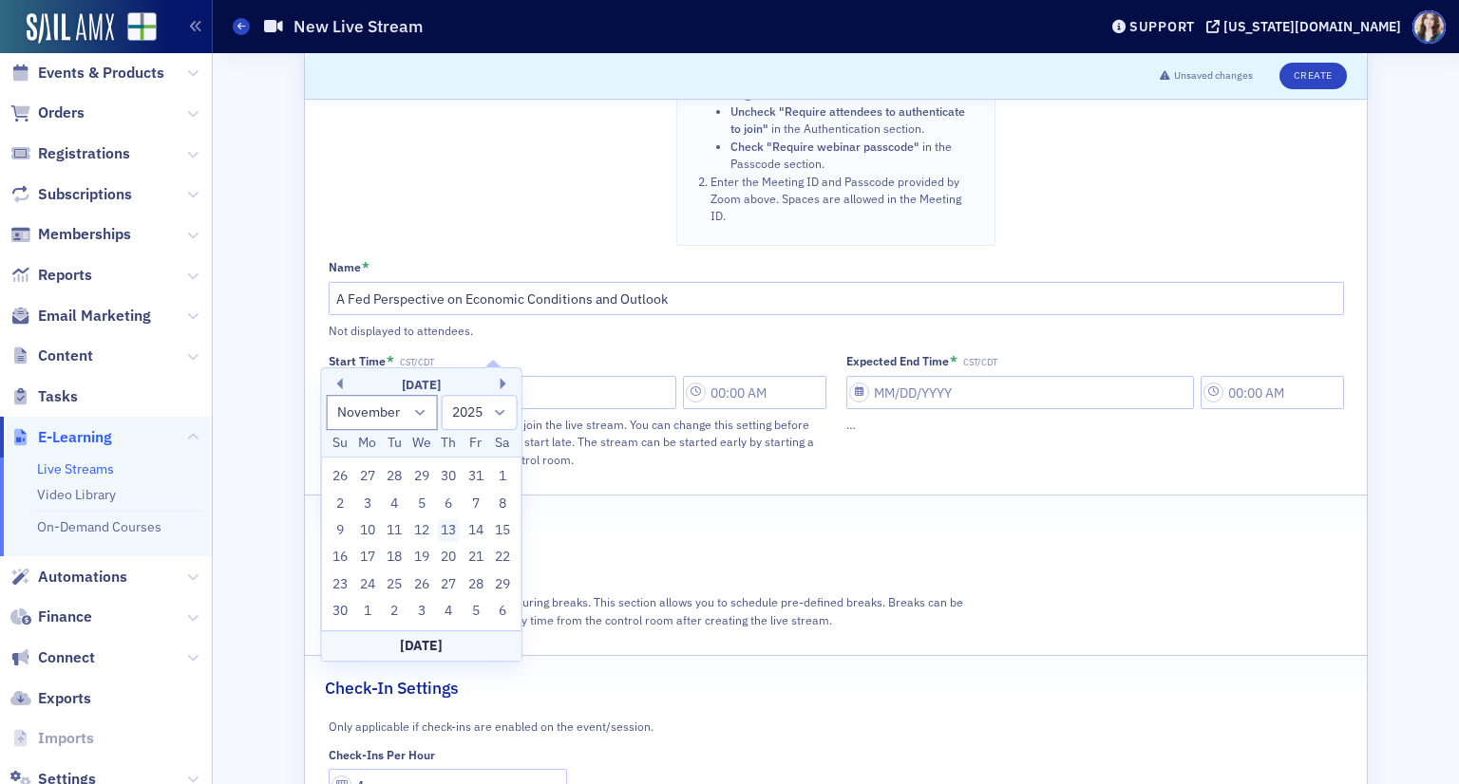
type input "11/13/2025"
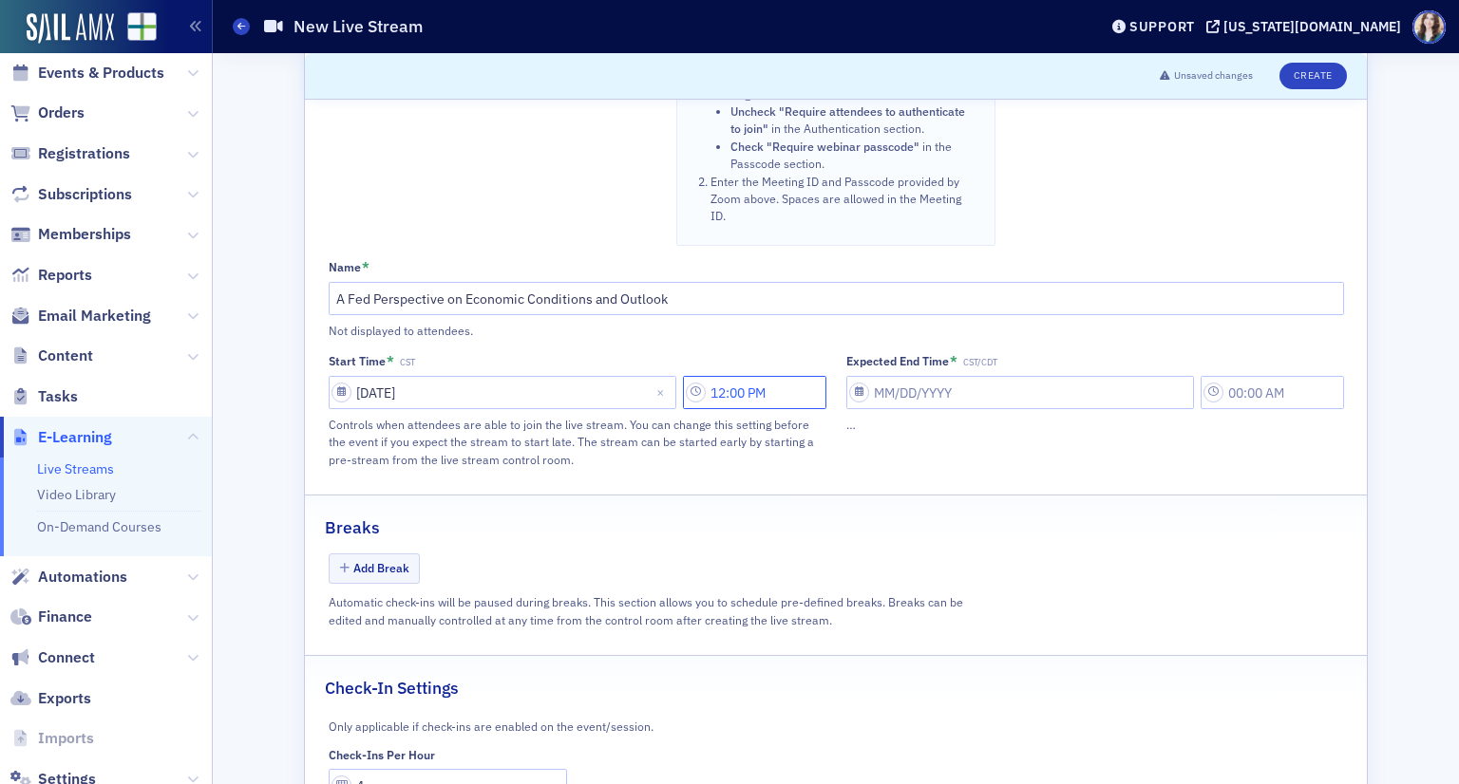
click at [771, 376] on input "12:00 PM" at bounding box center [754, 392] width 143 height 33
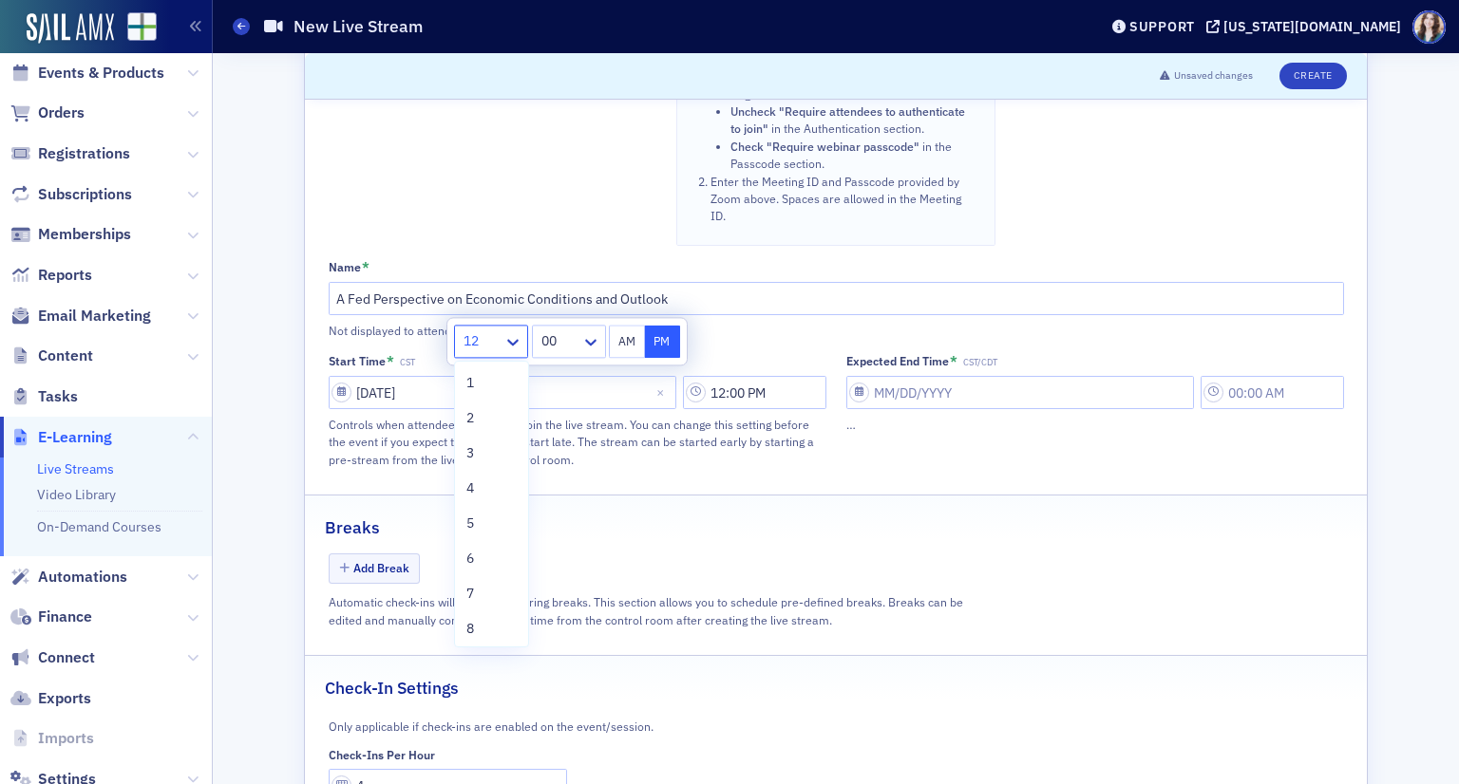
click at [512, 329] on div at bounding box center [515, 341] width 24 height 31
click at [485, 453] on div "3" at bounding box center [491, 453] width 50 height 20
type input "3:00 PM"
click at [973, 376] on input "Expected End Time * CST/CDT" at bounding box center [1020, 392] width 348 height 33
select select "8"
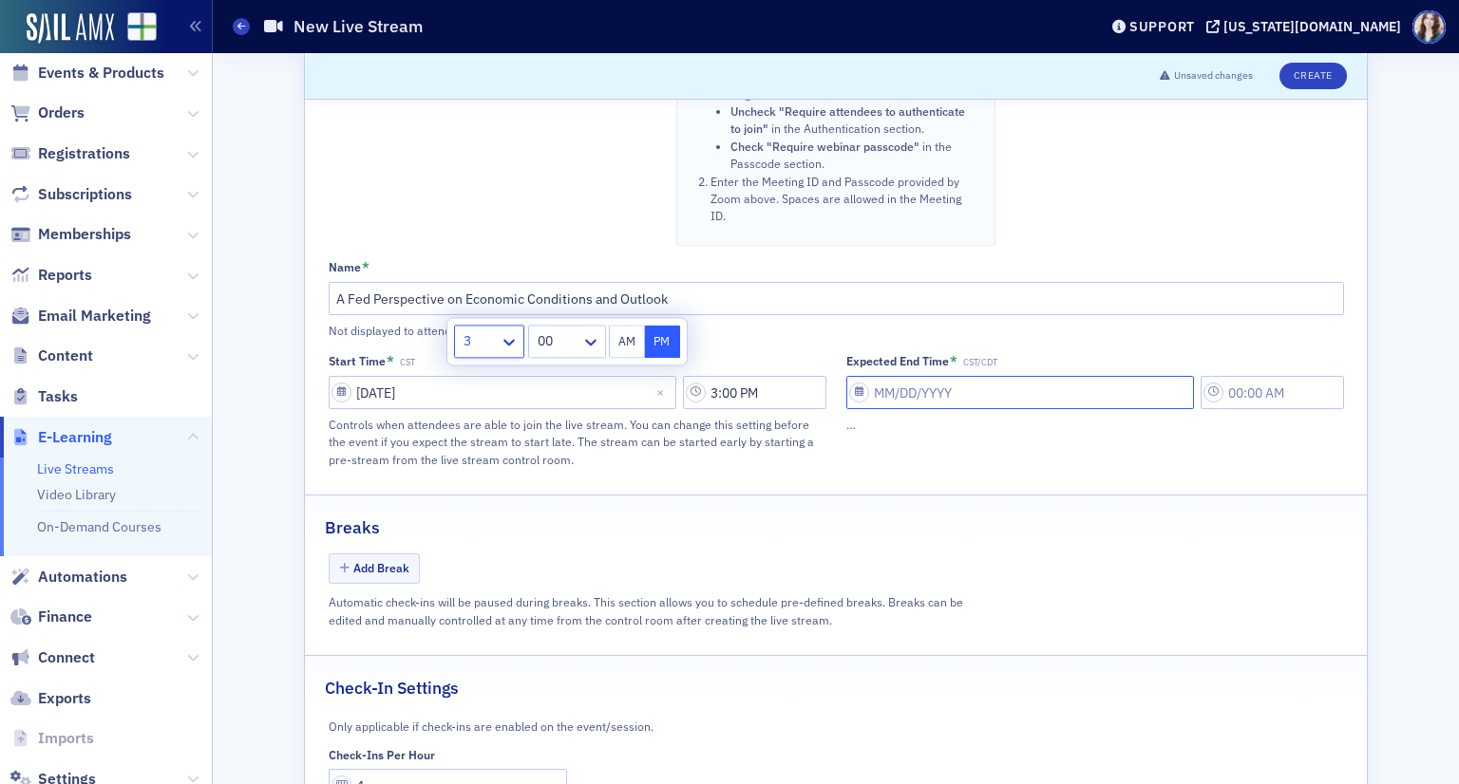
select select "2025"
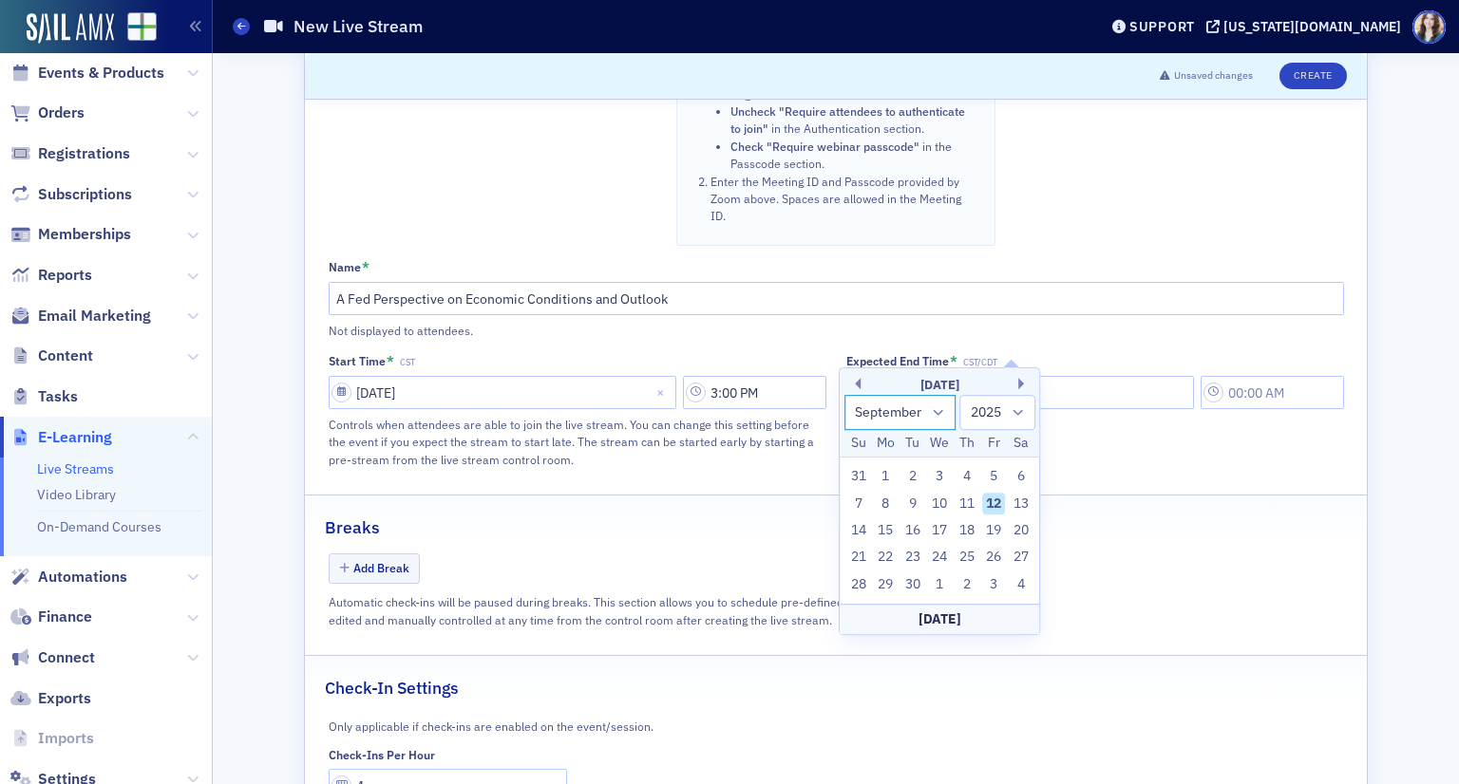
click at [878, 419] on select "January February March April May June July August September October November De…" at bounding box center [900, 412] width 112 height 35
select select "10"
click at [844, 395] on select "January February March April May June July August September October November De…" at bounding box center [900, 412] width 112 height 35
click at [970, 533] on div "13" at bounding box center [966, 530] width 23 height 23
type input "11/13/2025"
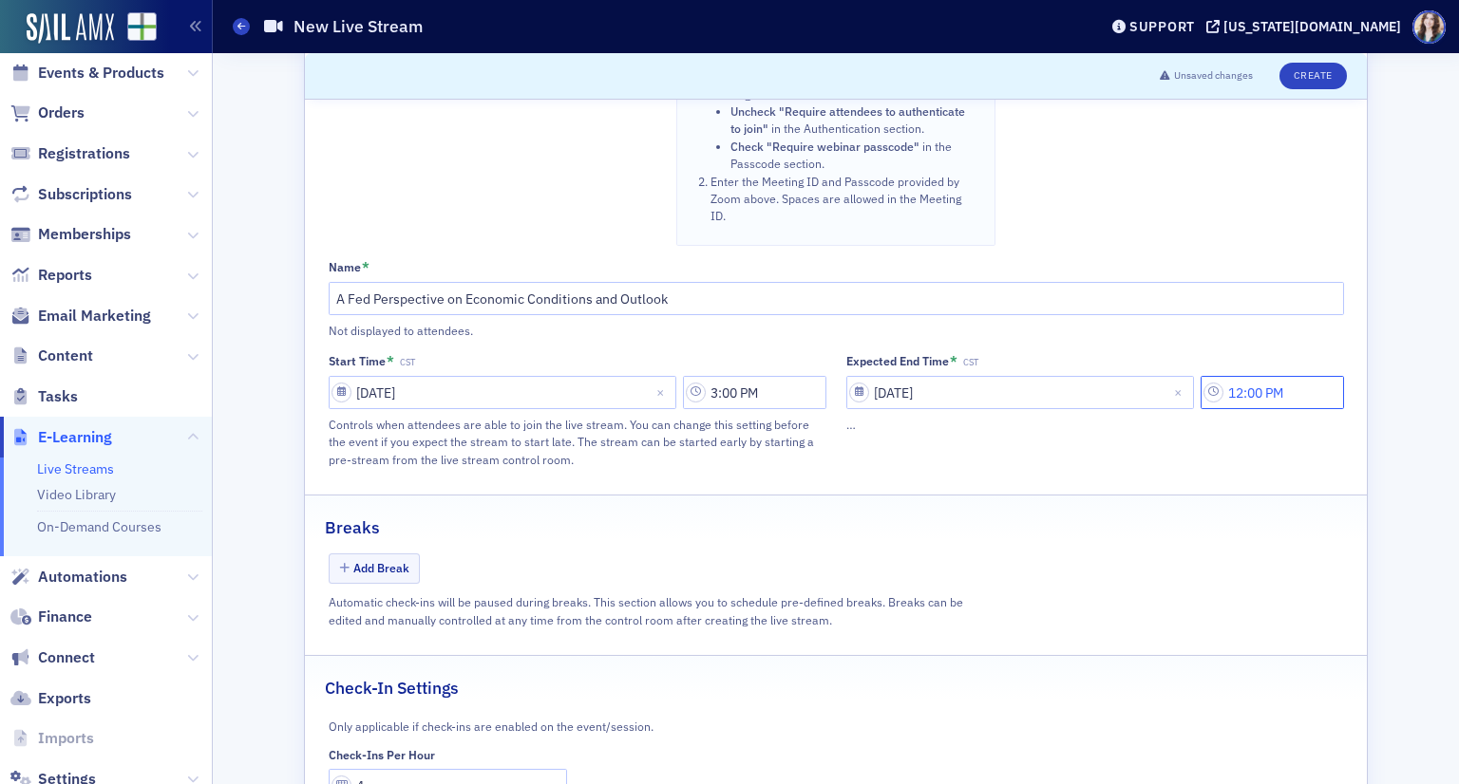
click at [1276, 376] on input "12:00 PM" at bounding box center [1271, 392] width 143 height 33
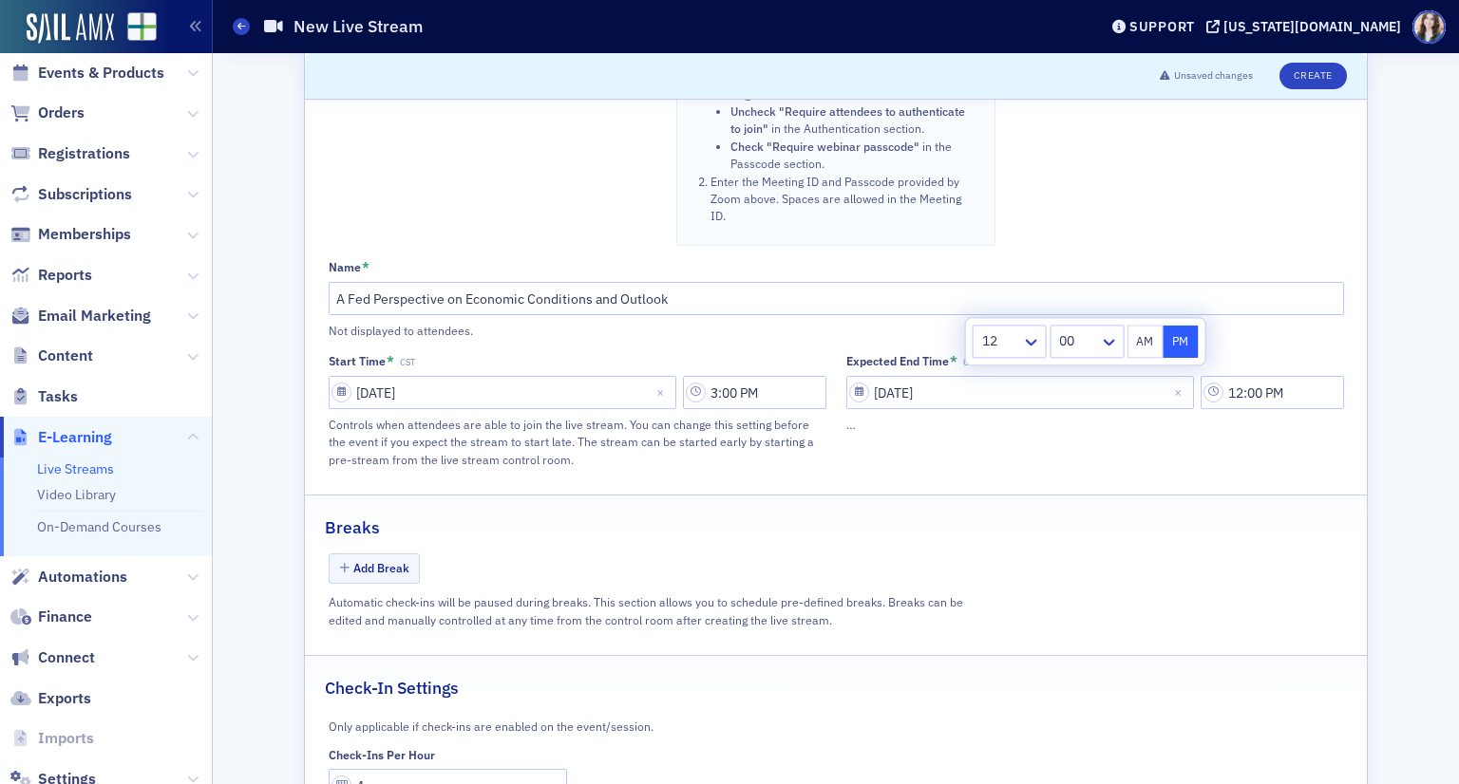
click at [1015, 343] on div at bounding box center [1000, 342] width 40 height 24
click at [999, 494] on div "4" at bounding box center [1010, 489] width 50 height 20
type input "4:00 PM"
click at [999, 495] on fieldset "Breaks Add Break Automatic check-ins will be paused during breaks. This section…" at bounding box center [836, 568] width 1062 height 147
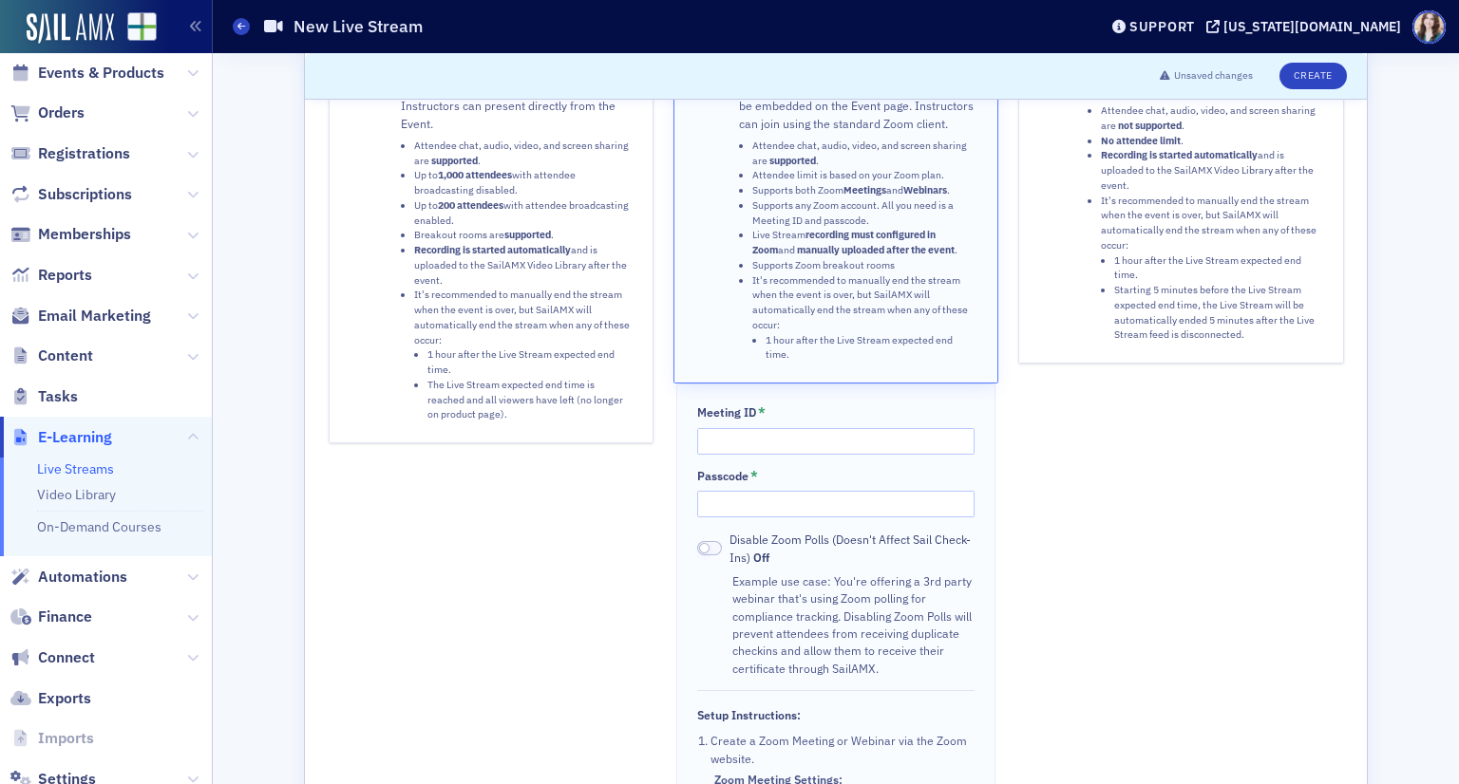
scroll to position [0, 0]
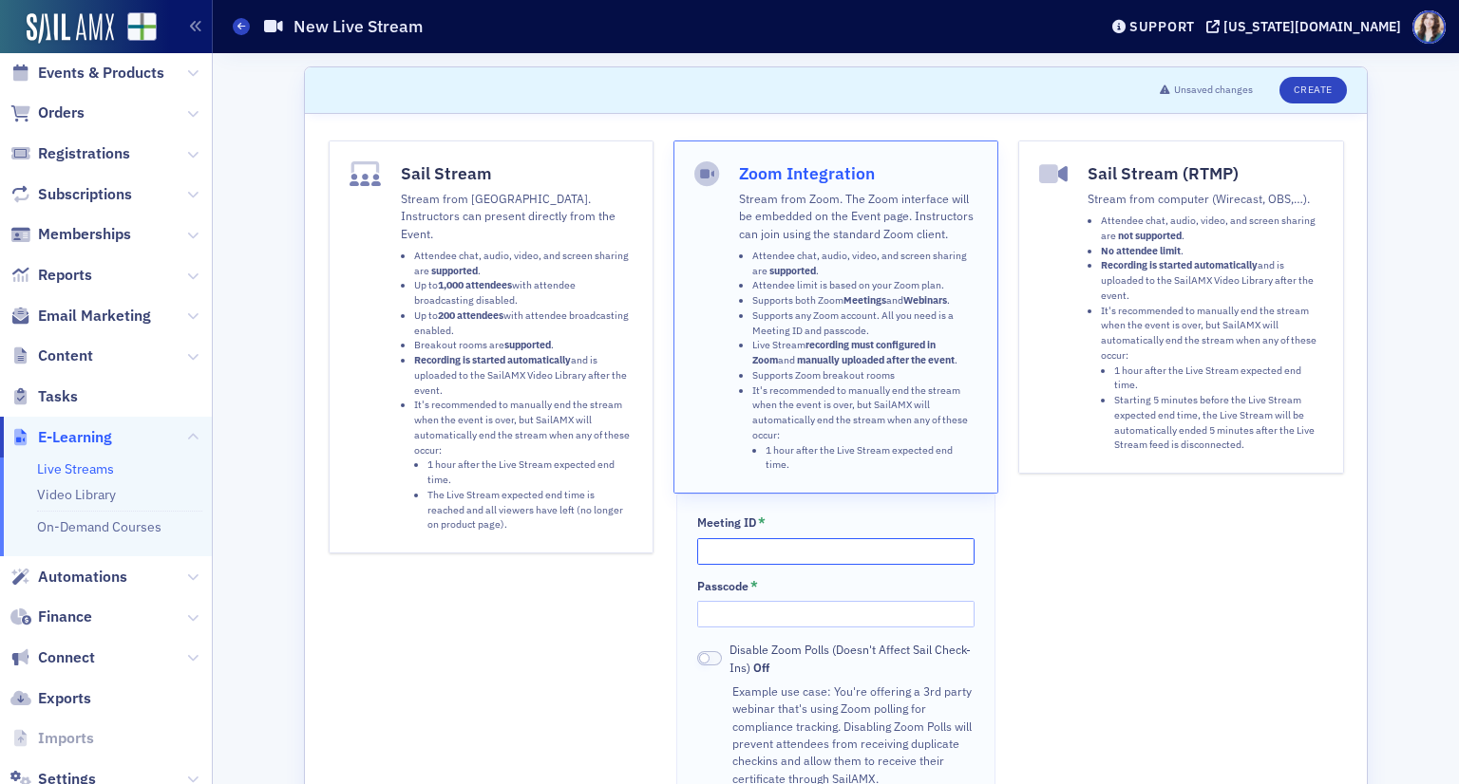
click at [764, 538] on input "Meeting ID *" at bounding box center [835, 551] width 276 height 27
type input "86838654505"
click at [756, 604] on input "Passcode *" at bounding box center [835, 614] width 276 height 27
type input "469651"
click at [1299, 93] on button "Create" at bounding box center [1312, 90] width 67 height 27
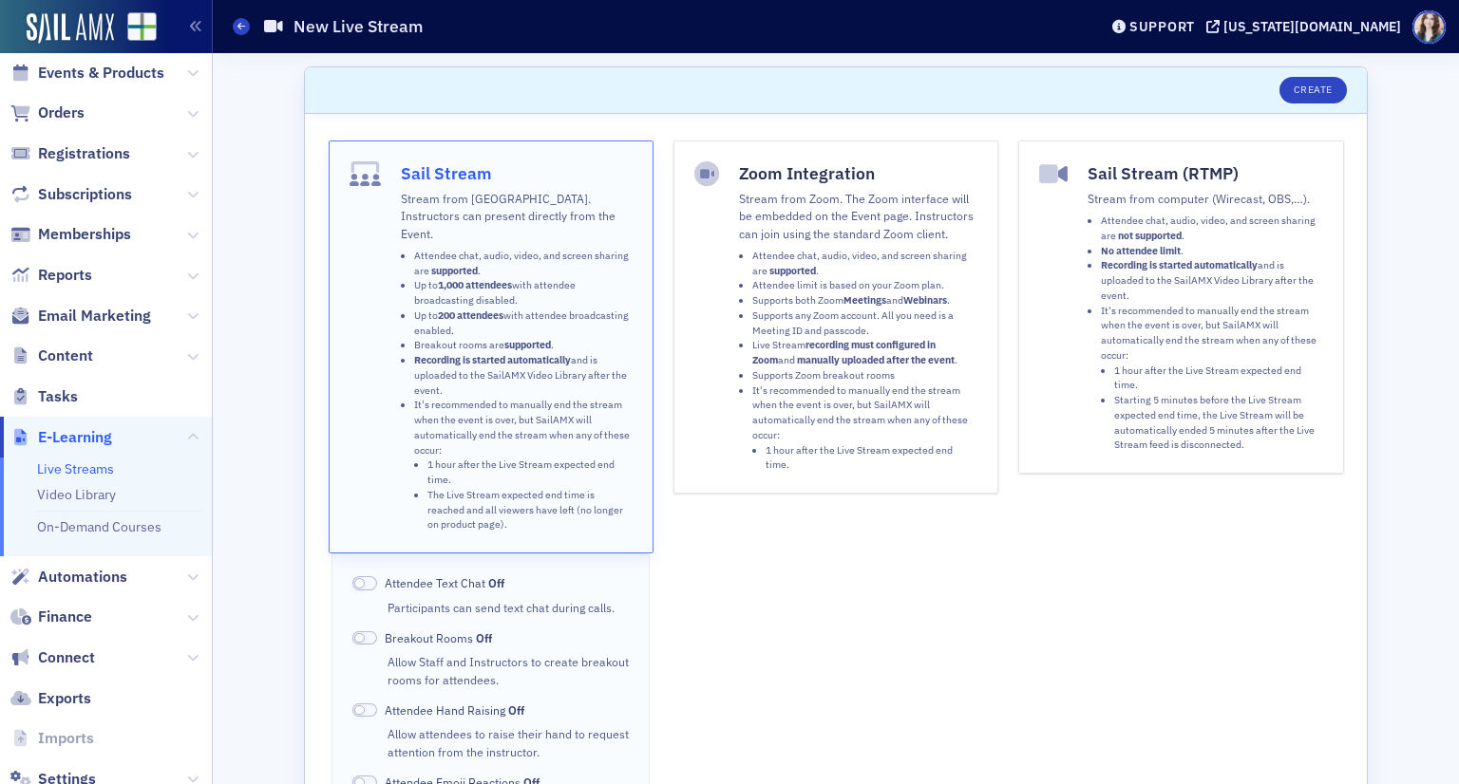
click at [739, 342] on ul "Attendee chat, audio, video, and screen sharing are supported . Attendee limit …" at bounding box center [858, 361] width 238 height 224
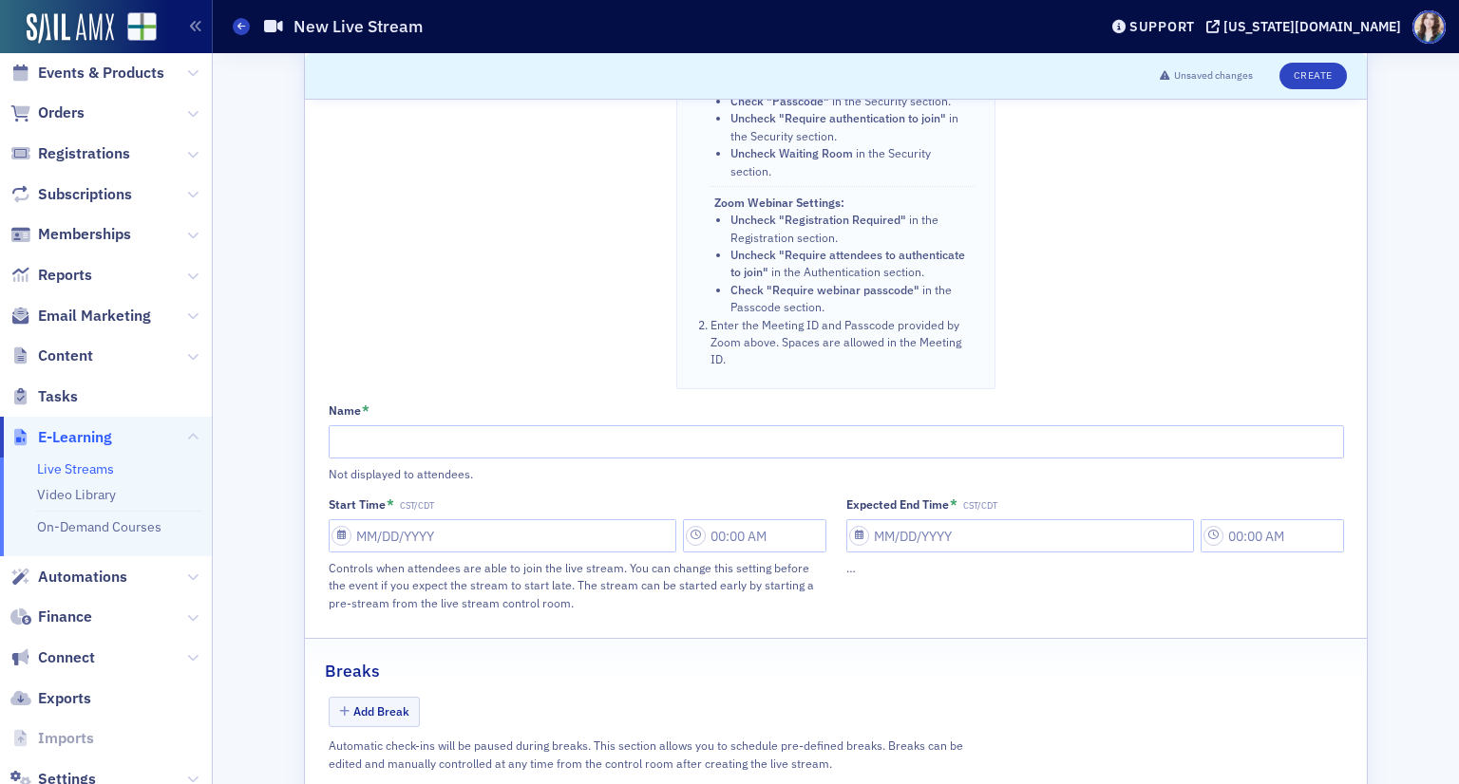
scroll to position [950, 0]
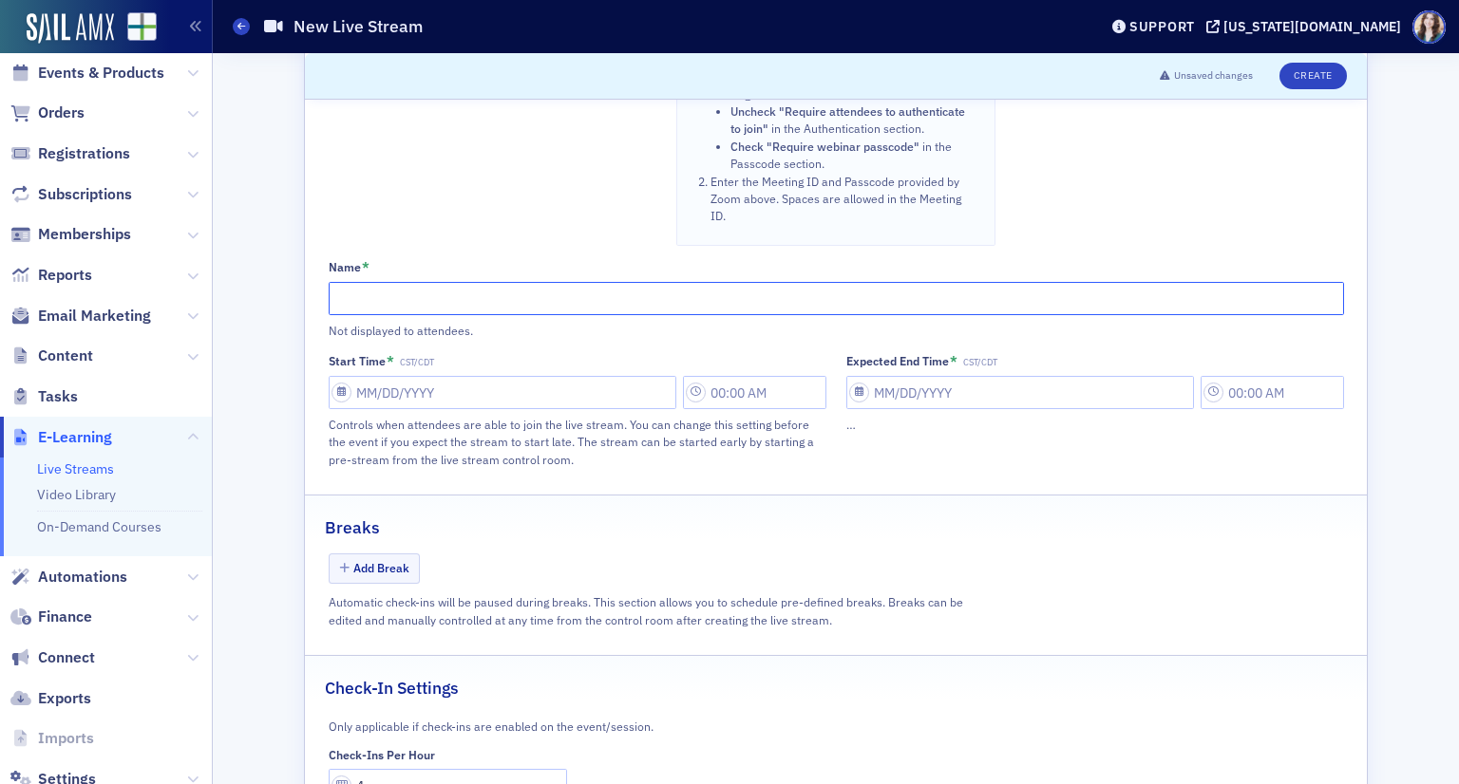
paste input "SALT Litigation from Coast to Coast. What Do I Need to Know to Best Represent m…"
type input "SALT Litigation from Coast to Coast. What Do I Need to Know to Best Represent m…"
click at [482, 376] on input "Start Time * CST/CDT" at bounding box center [503, 392] width 348 height 33
select select "8"
select select "2025"
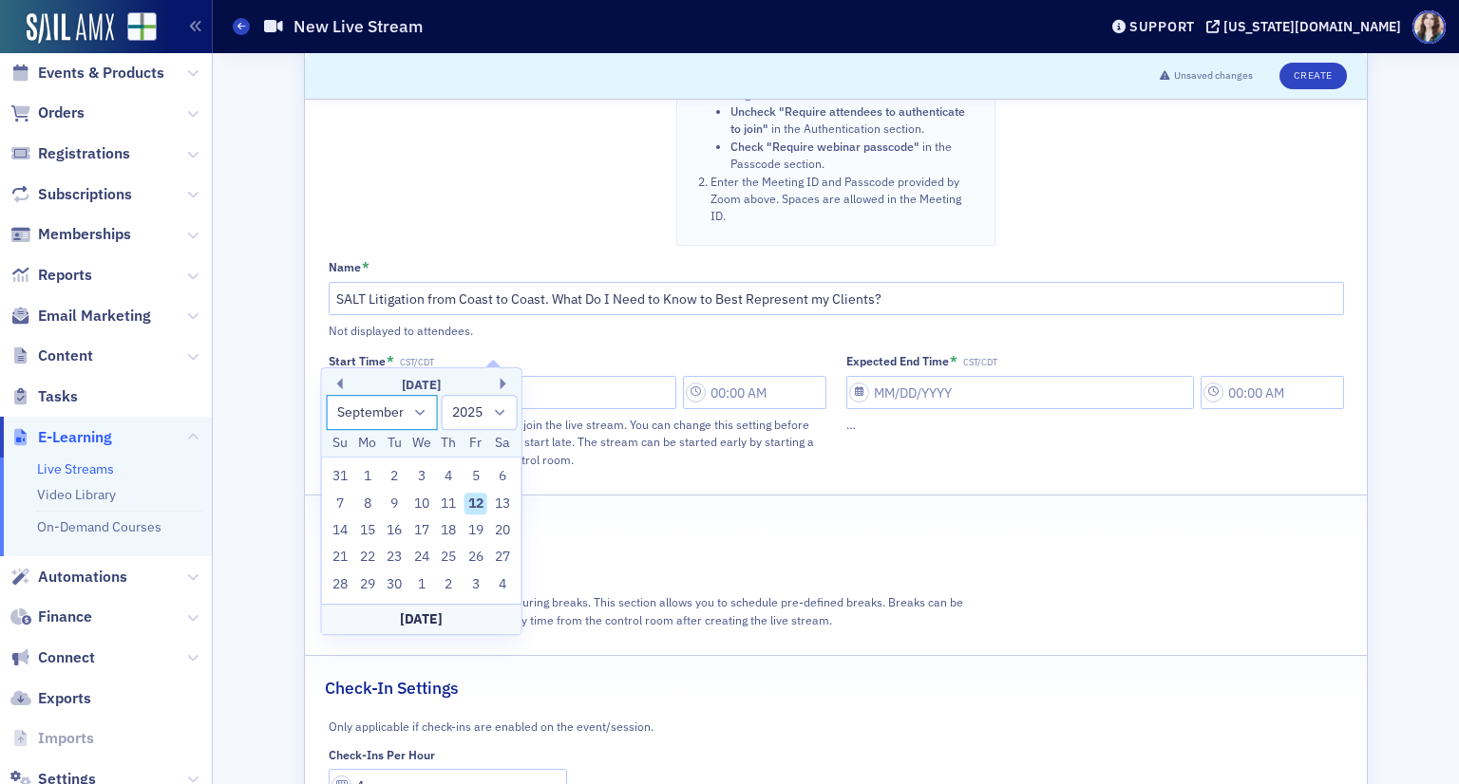
click at [418, 414] on select "January February March April May June July August September October November De…" at bounding box center [382, 412] width 112 height 35
select select "10"
click at [326, 395] on select "January February March April May June July August September October November De…" at bounding box center [382, 412] width 112 height 35
click at [444, 525] on div "13" at bounding box center [448, 530] width 23 height 23
type input "11/13/2025"
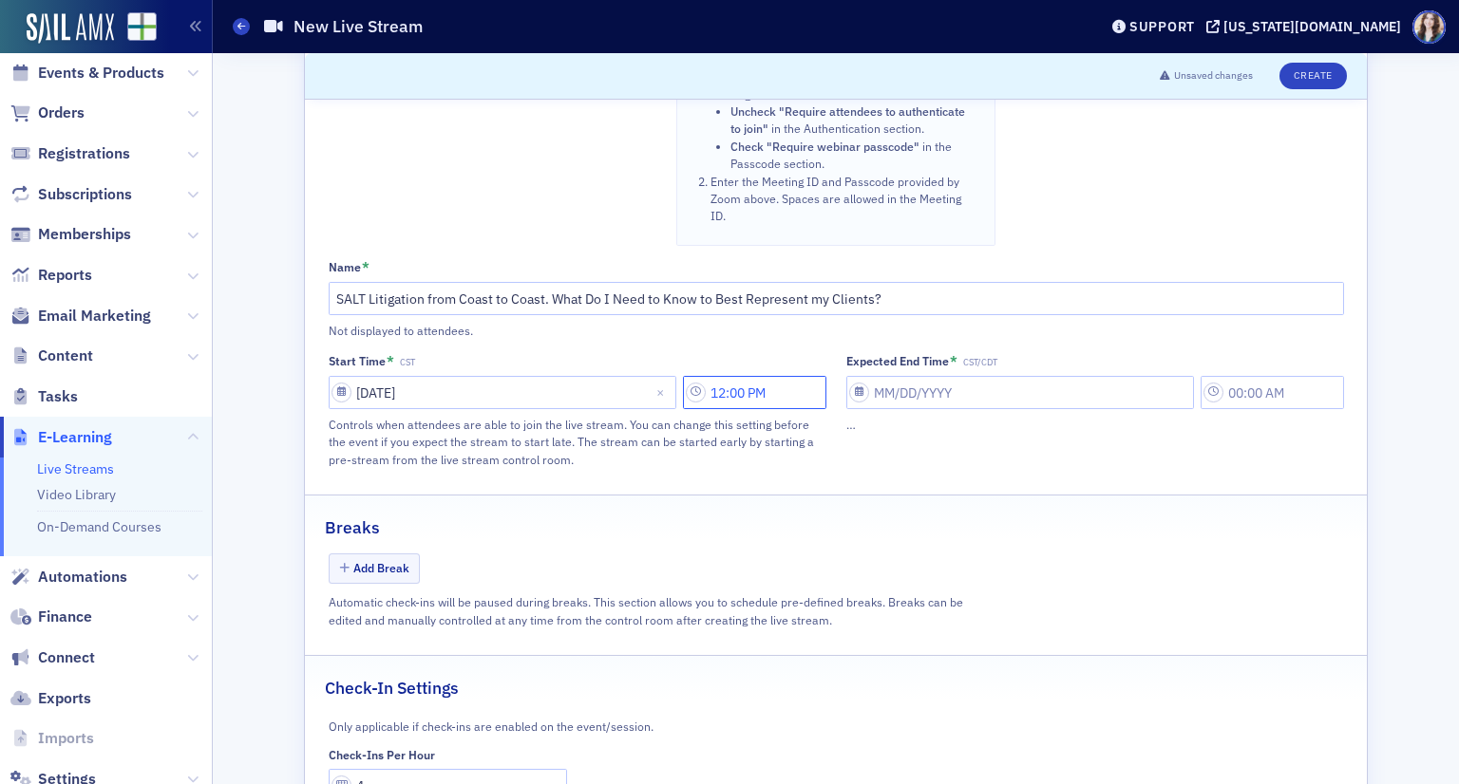
click at [789, 376] on input "12:00 PM" at bounding box center [754, 392] width 143 height 33
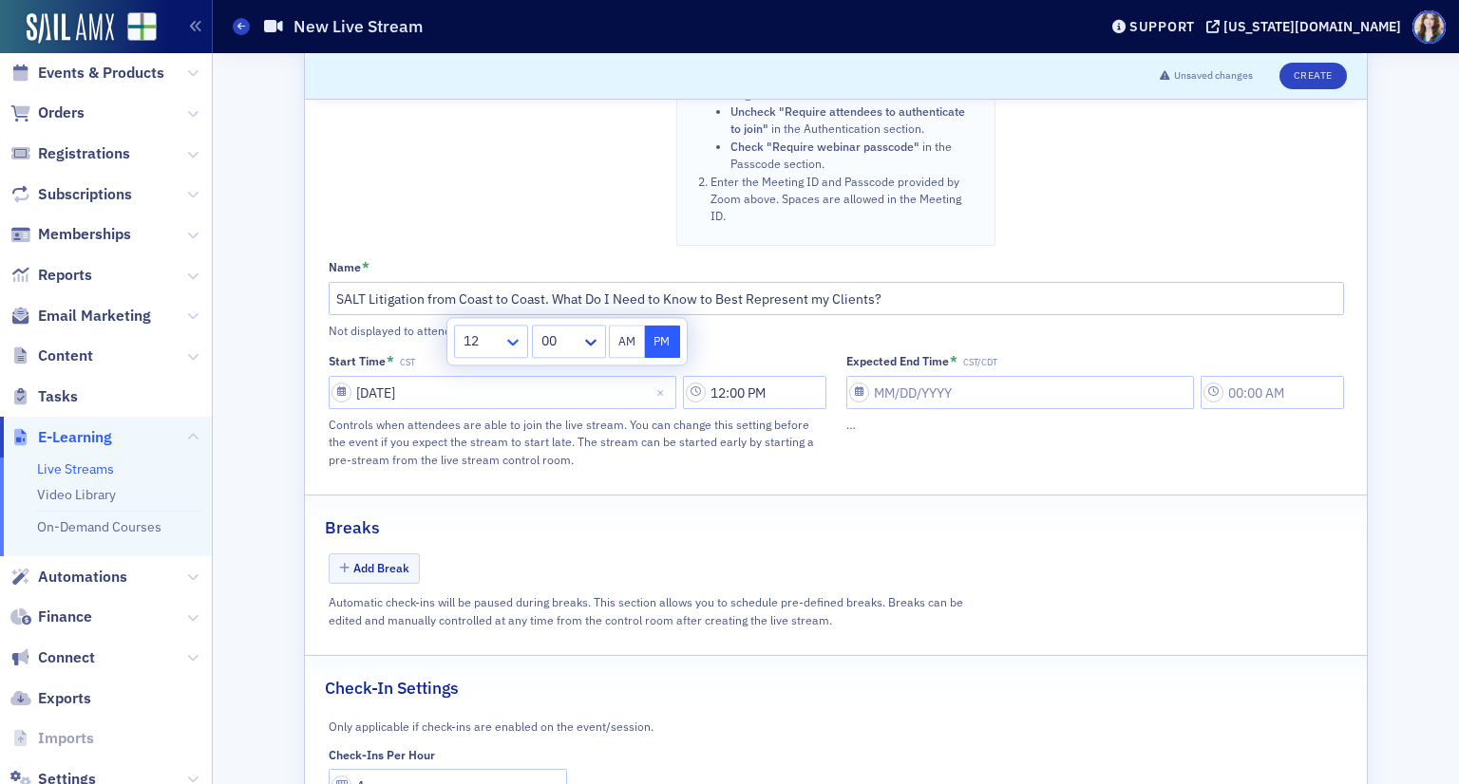
click at [510, 342] on icon at bounding box center [512, 343] width 11 height 7
click at [493, 492] on div "4" at bounding box center [491, 489] width 50 height 20
type input "4:00 PM"
select select "8"
select select "2025"
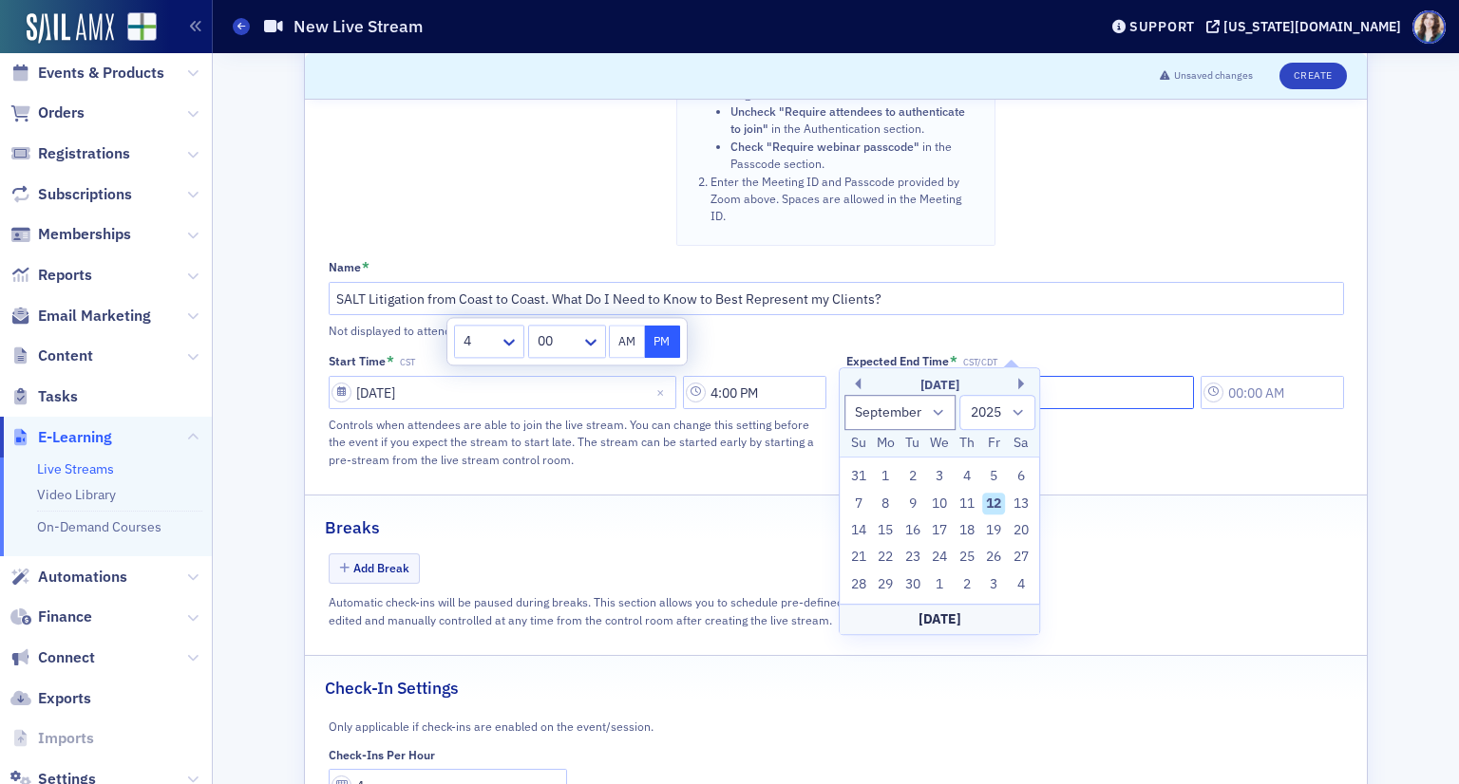
click at [957, 376] on input "Expected End Time * CST/CDT" at bounding box center [1020, 392] width 348 height 33
click at [881, 416] on select "January February March April May June July August September October November De…" at bounding box center [900, 412] width 112 height 35
select select "10"
click at [844, 395] on select "January February March April May June July August September October November De…" at bounding box center [900, 412] width 112 height 35
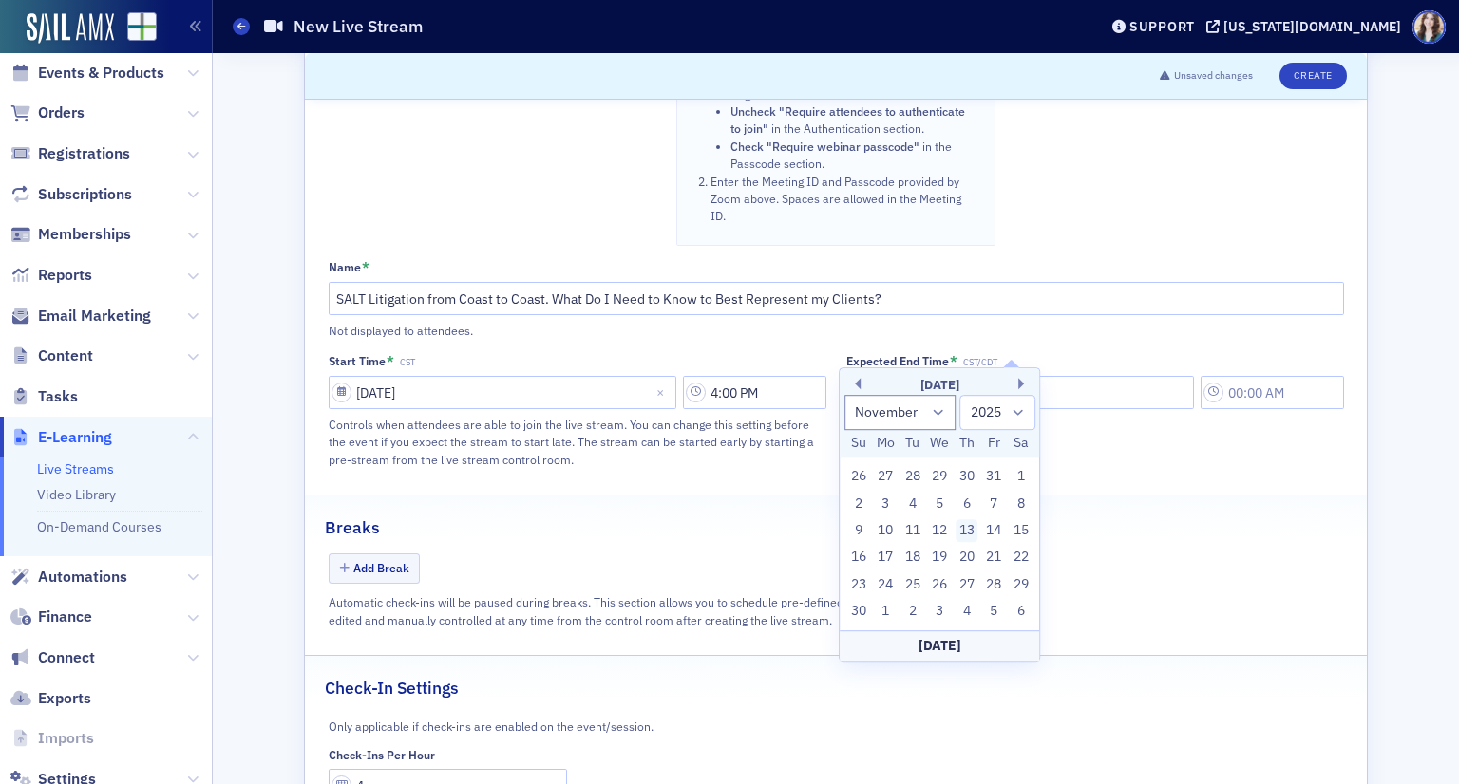
click at [967, 534] on div "13" at bounding box center [966, 530] width 23 height 23
type input "11/13/2025"
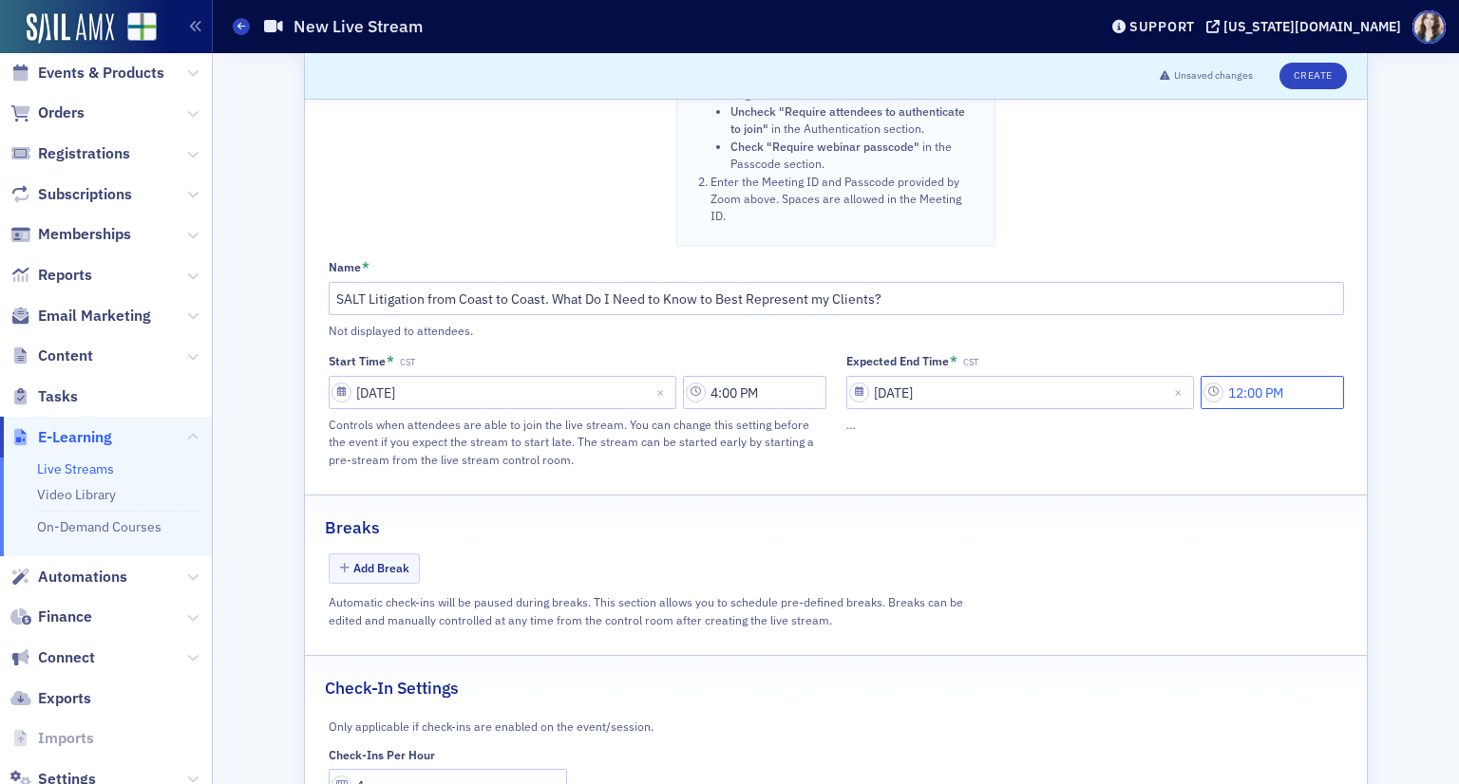
click at [1269, 376] on input "12:00 PM" at bounding box center [1271, 392] width 143 height 33
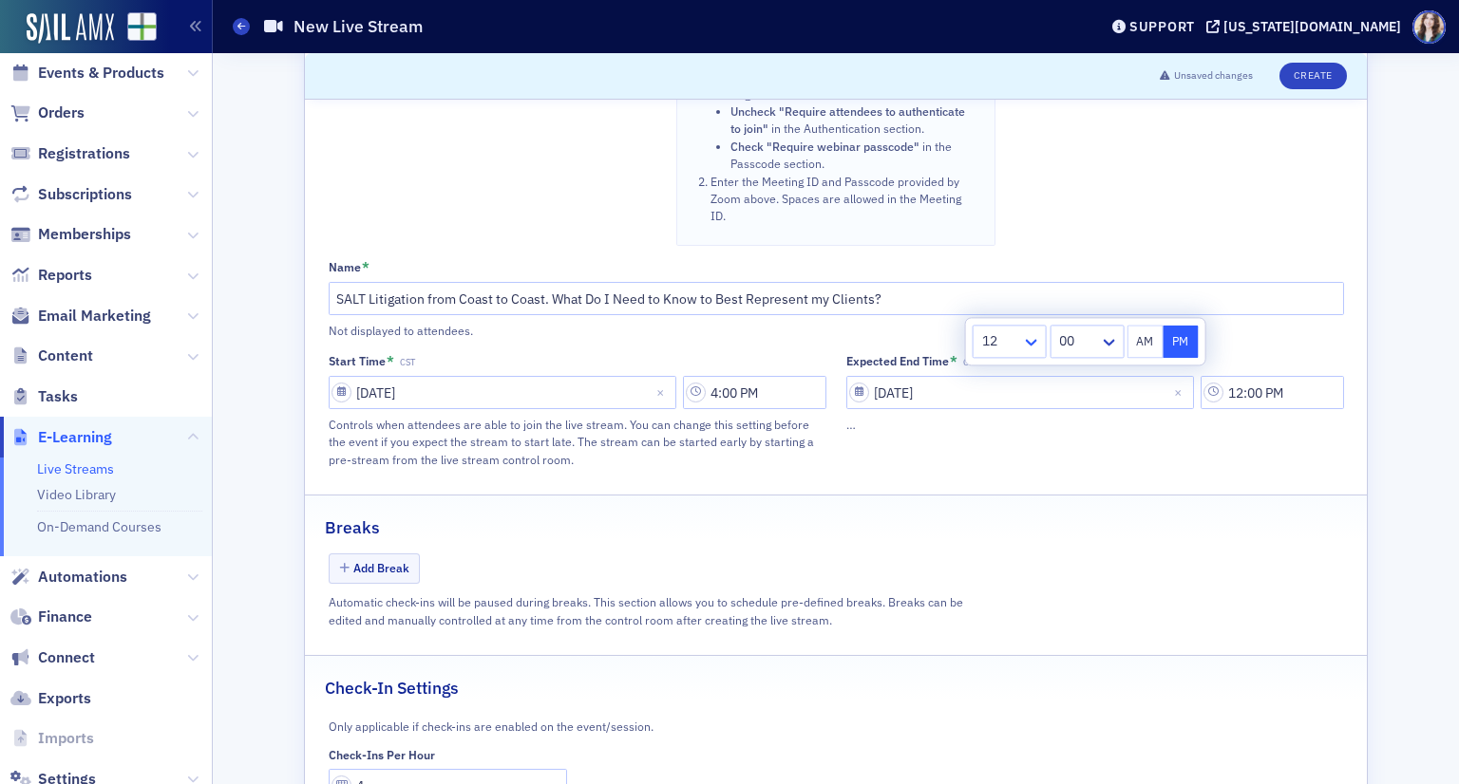
click at [1024, 345] on icon at bounding box center [1031, 342] width 19 height 19
click at [1008, 525] on div "5" at bounding box center [1010, 524] width 50 height 20
type input "5:00 PM"
click at [1077, 496] on div "Breaks" at bounding box center [836, 518] width 1022 height 45
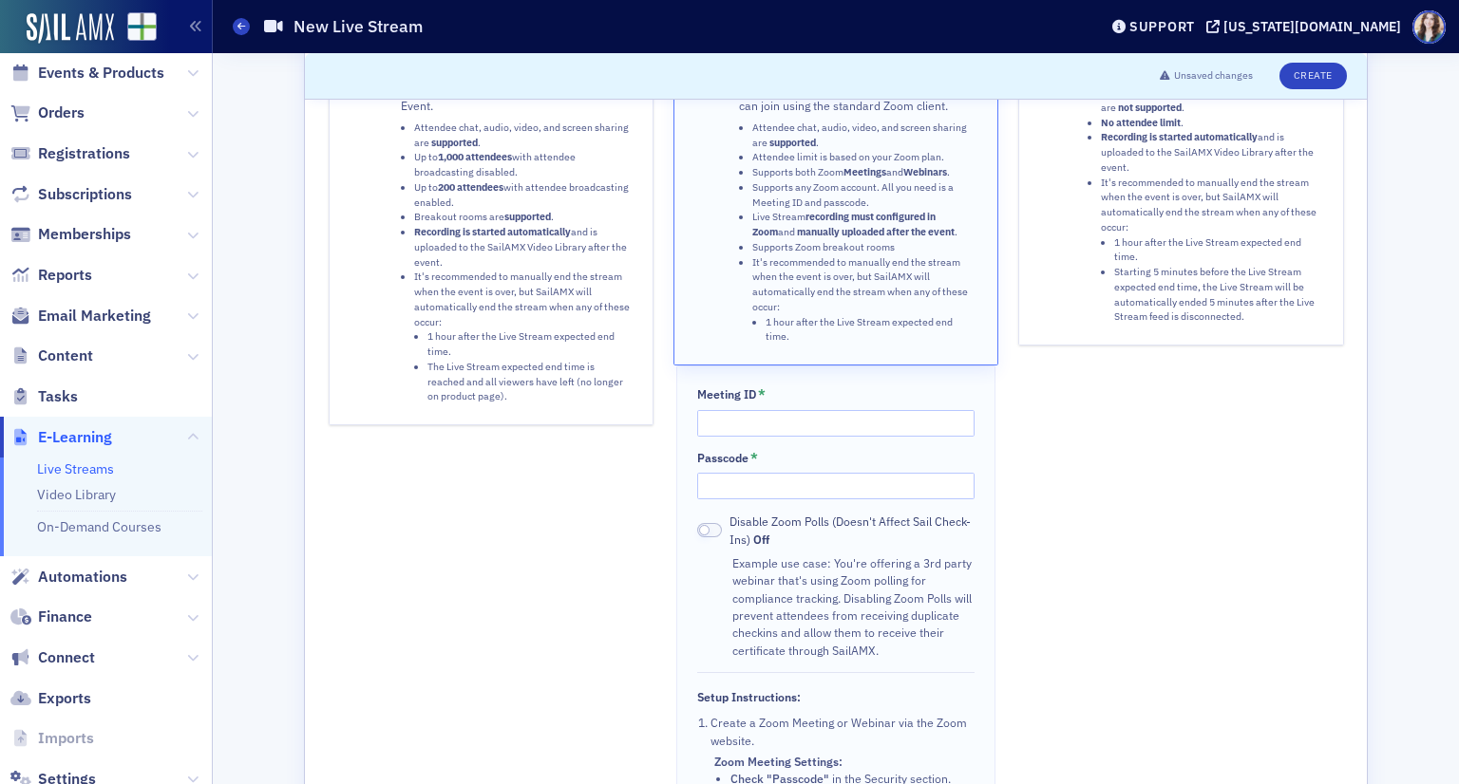
scroll to position [95, 0]
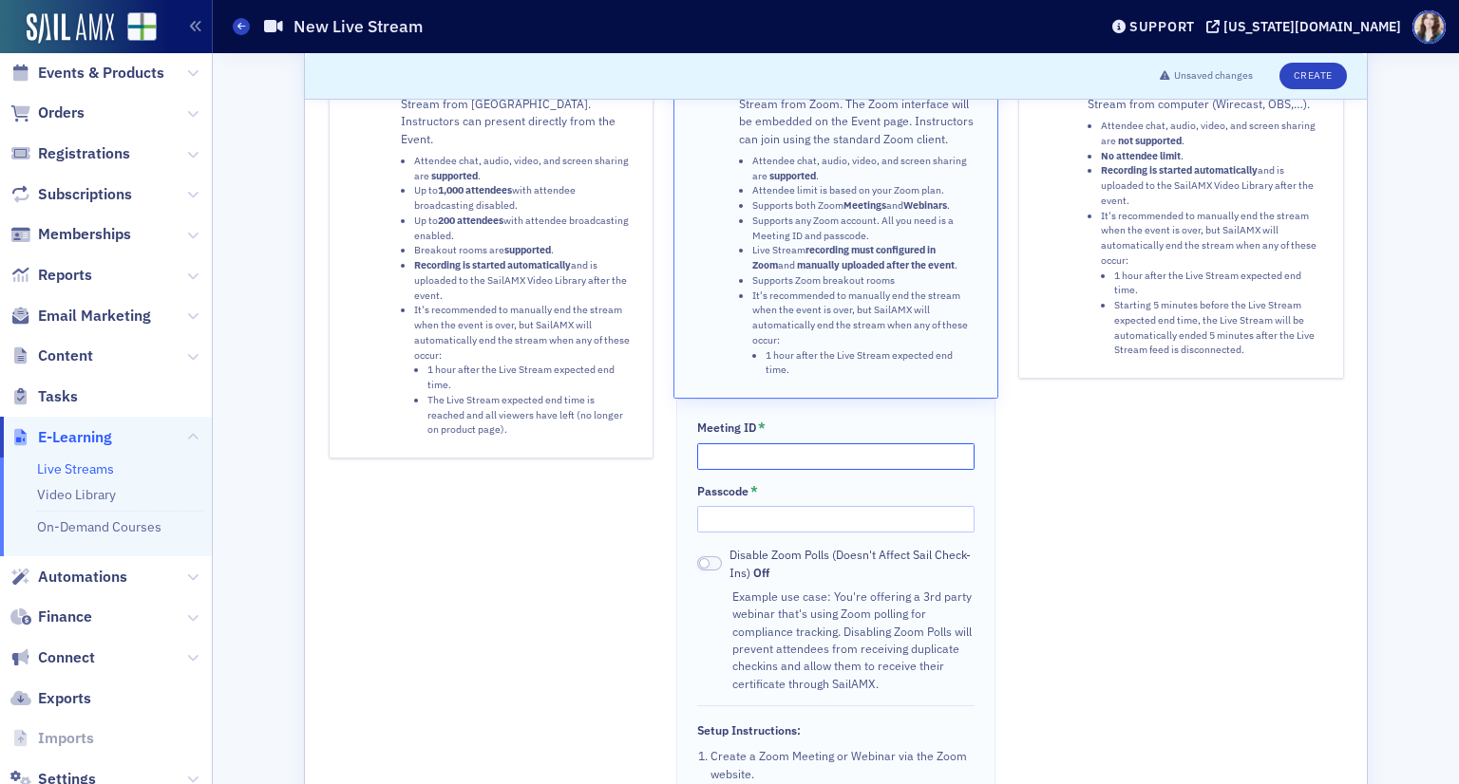
click at [784, 443] on input "Meeting ID *" at bounding box center [835, 456] width 276 height 27
type input "86838654505"
click at [779, 517] on input "Passcode *" at bounding box center [835, 519] width 276 height 27
type input "469651"
click at [1329, 73] on button "Create" at bounding box center [1312, 76] width 67 height 27
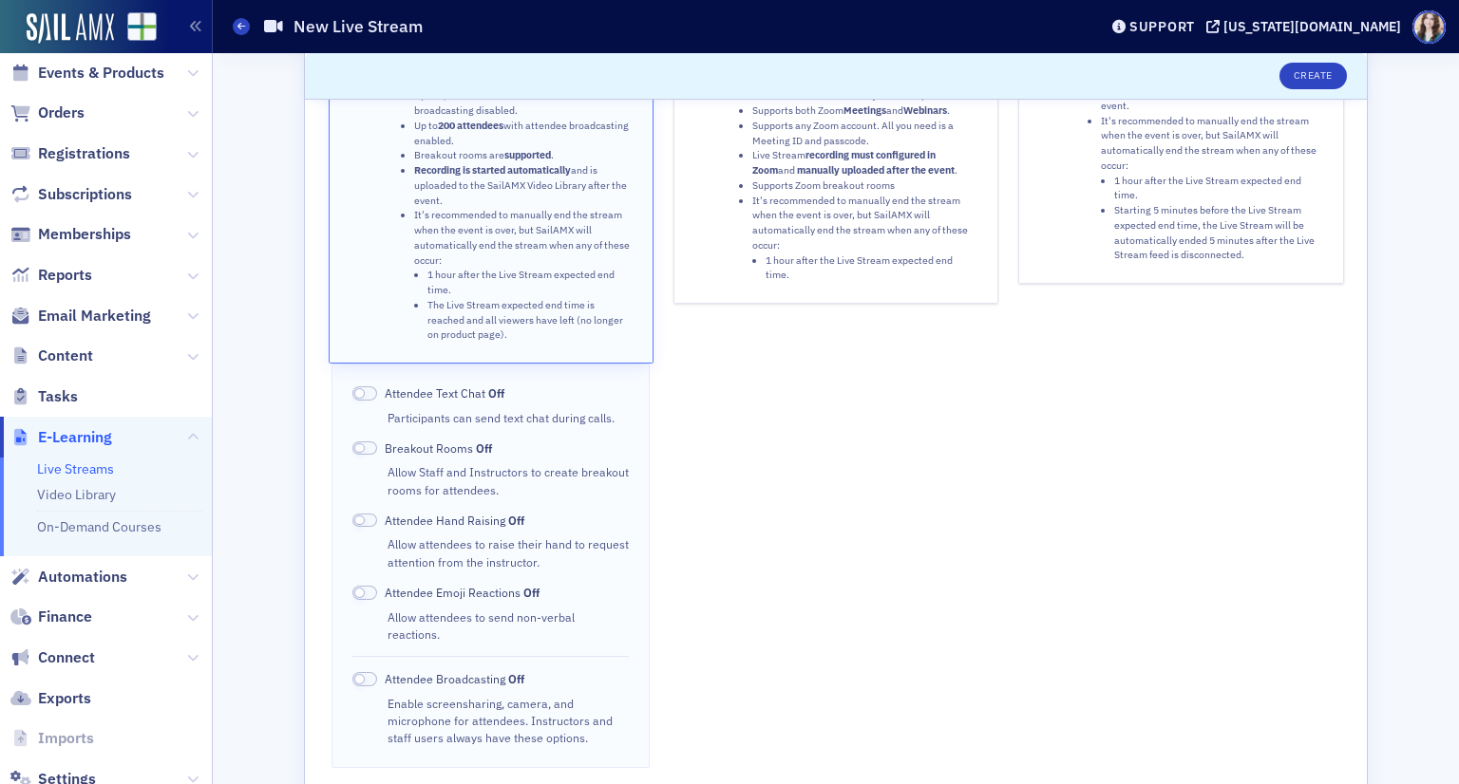
click at [825, 164] on strong "manually uploaded after the event" at bounding box center [876, 169] width 158 height 13
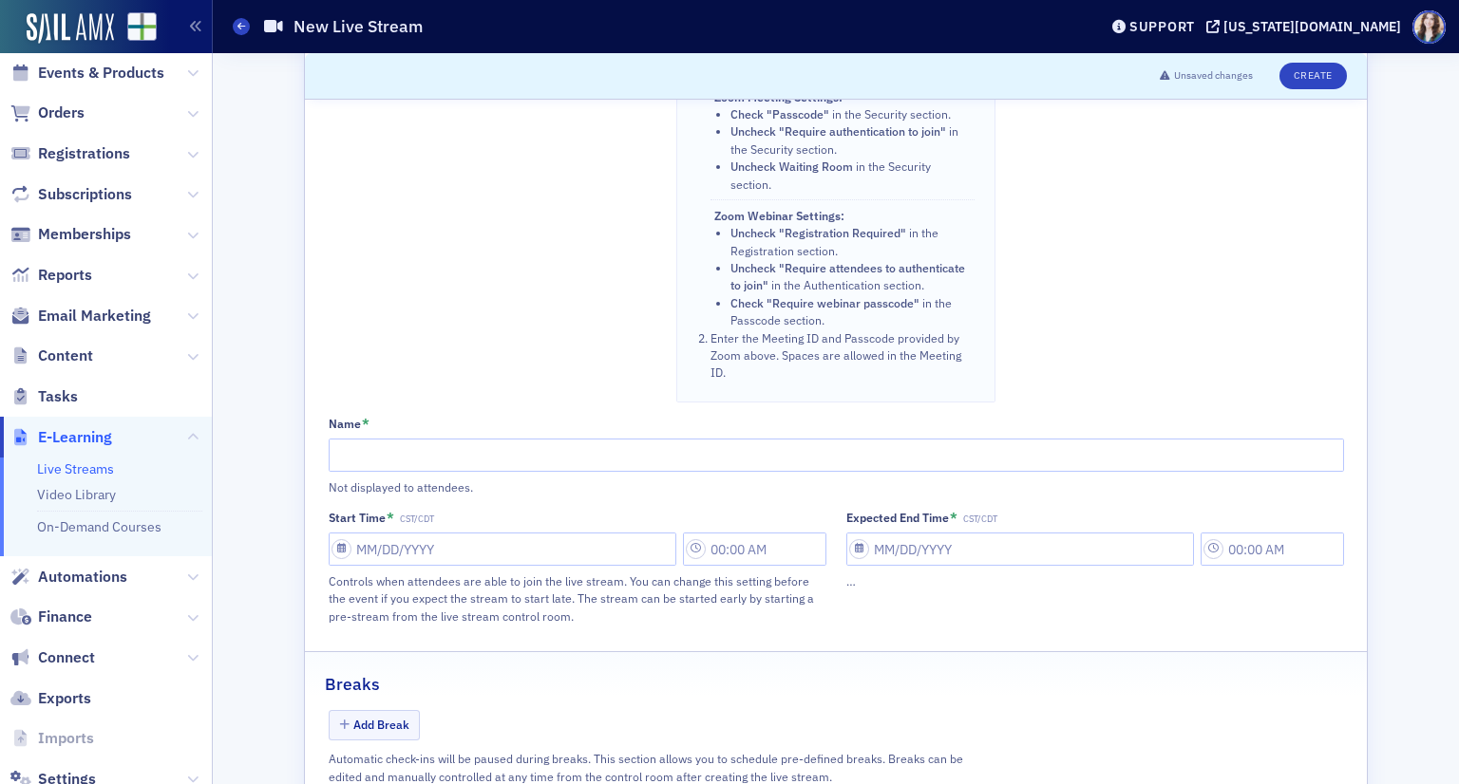
scroll to position [950, 0]
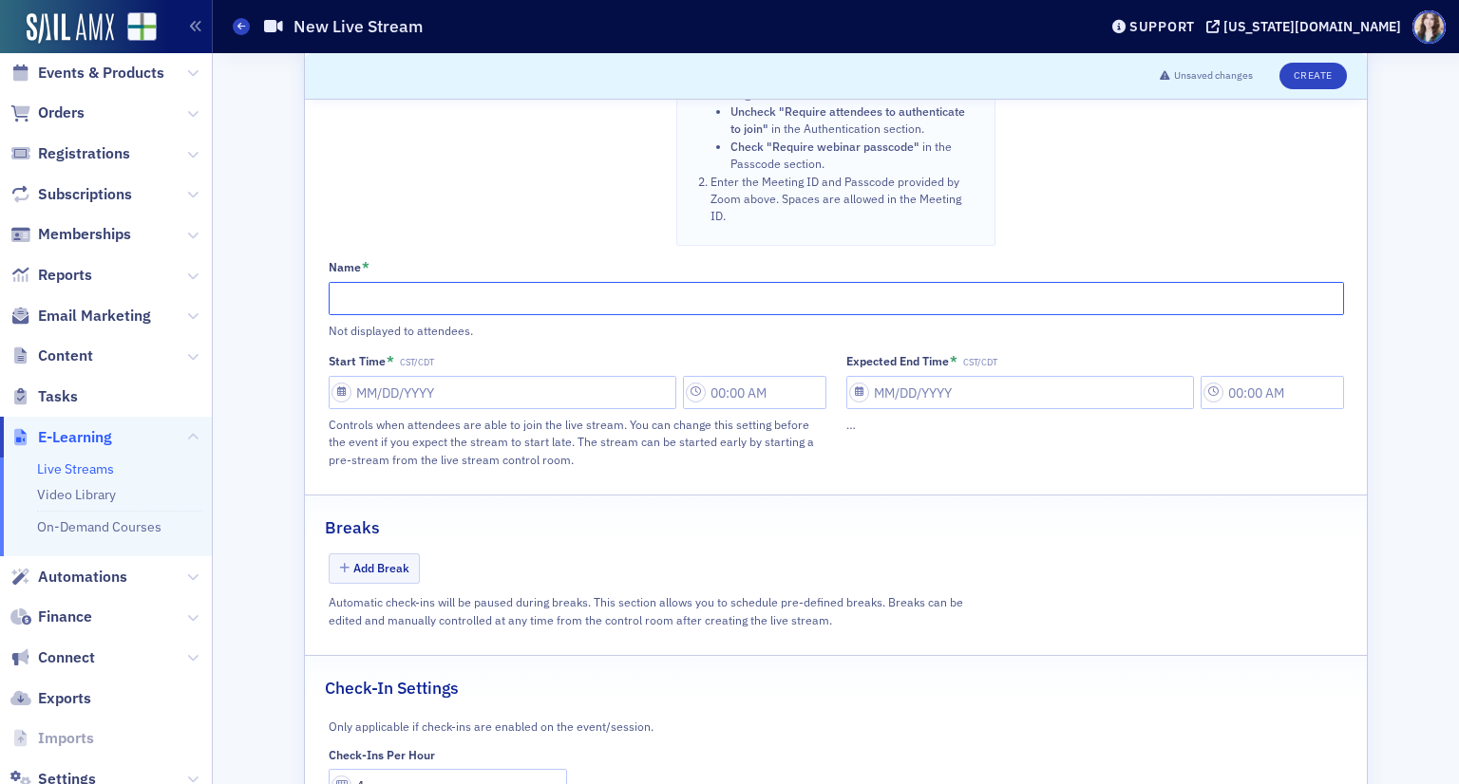
paste input "An Evolutionary Look at S Corporations"
type input "An Evolutionary Look at S Corporations"
select select "8"
select select "2025"
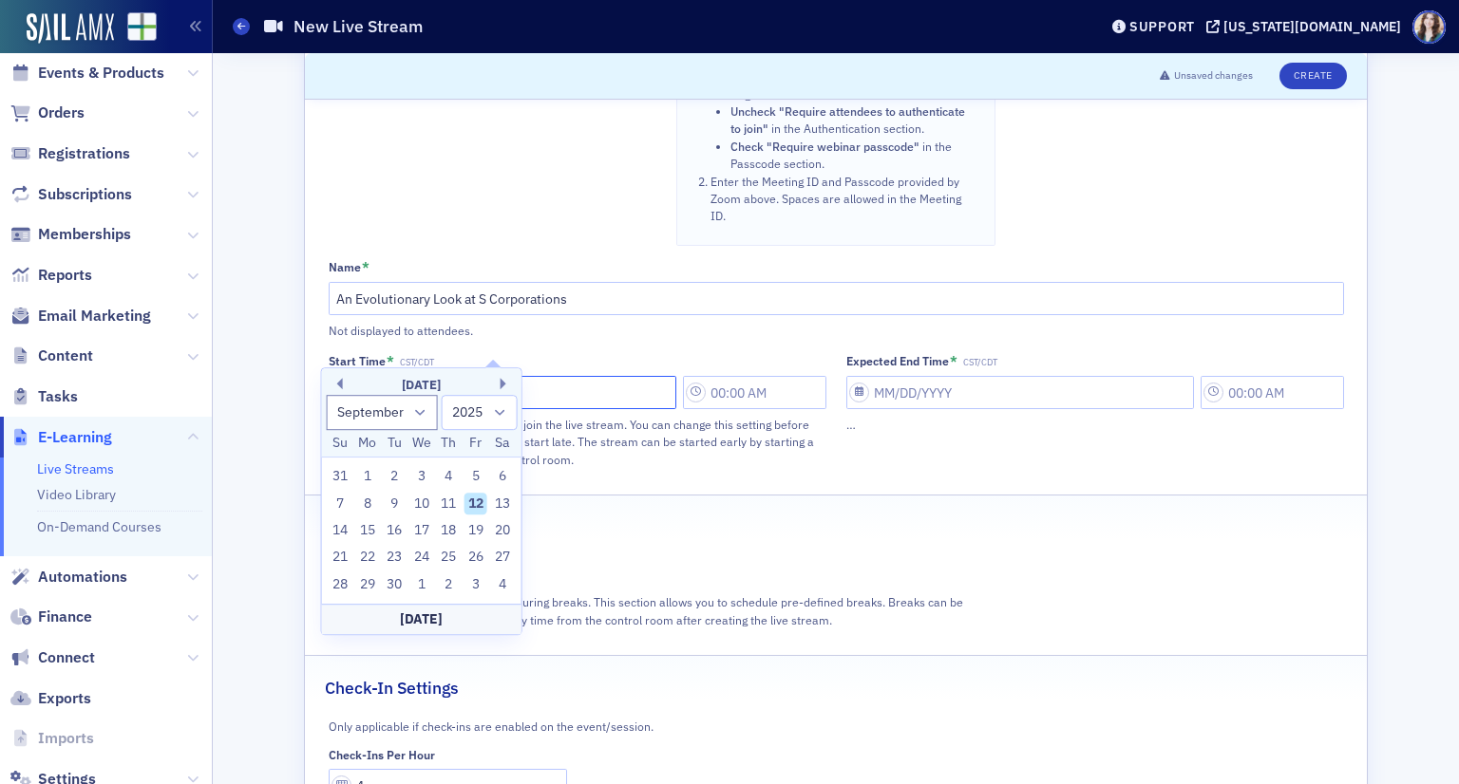
click at [425, 376] on input "Start Time * CST/CDT" at bounding box center [503, 392] width 348 height 33
drag, startPoint x: 420, startPoint y: 407, endPoint x: 417, endPoint y: 422, distance: 14.5
click at [420, 407] on select "January February March April May June July August September October November De…" at bounding box center [382, 412] width 112 height 35
select select "10"
click at [326, 395] on select "January February March April May June July August September October November De…" at bounding box center [382, 412] width 112 height 35
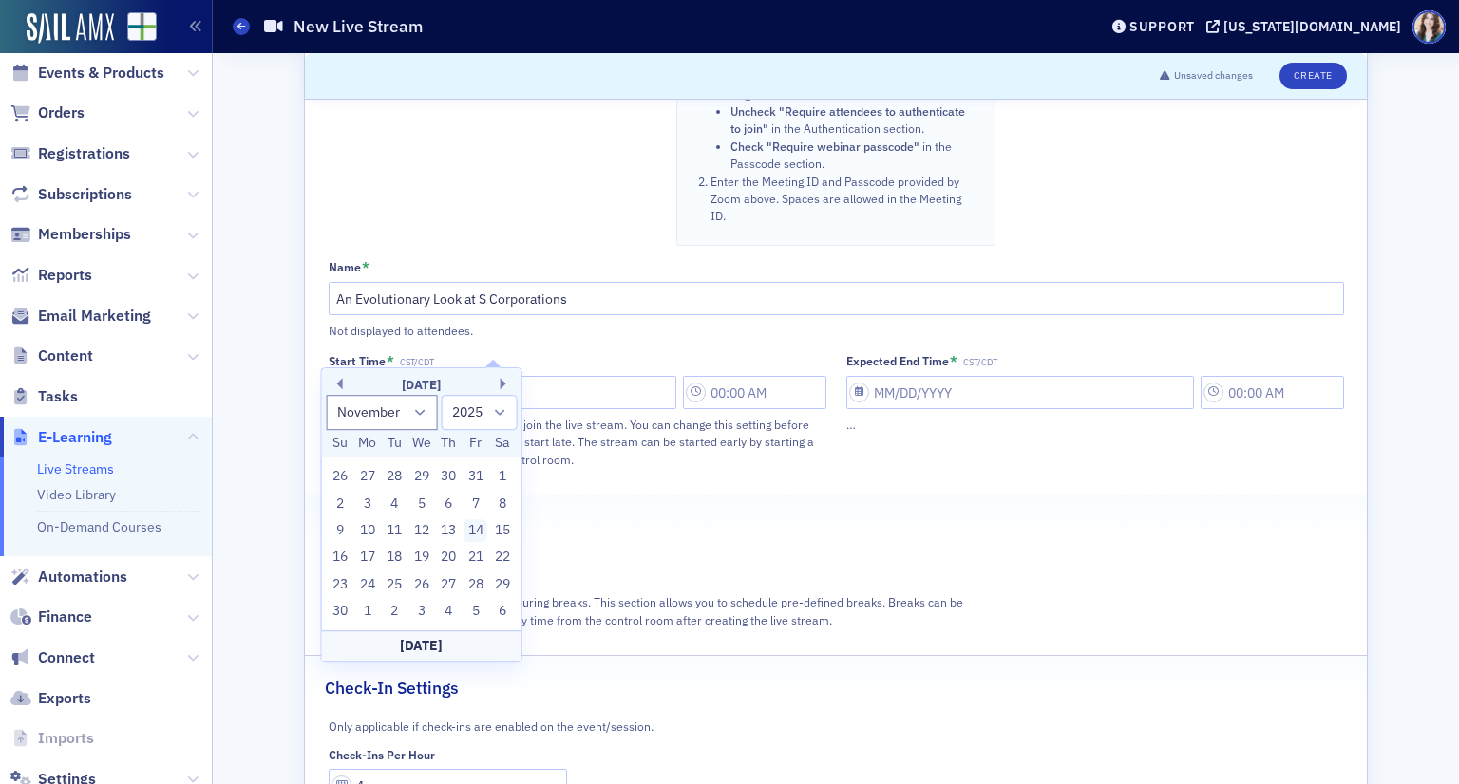
click at [478, 536] on div "14" at bounding box center [475, 530] width 23 height 23
type input "11/14/2025"
type input "12:00 PM"
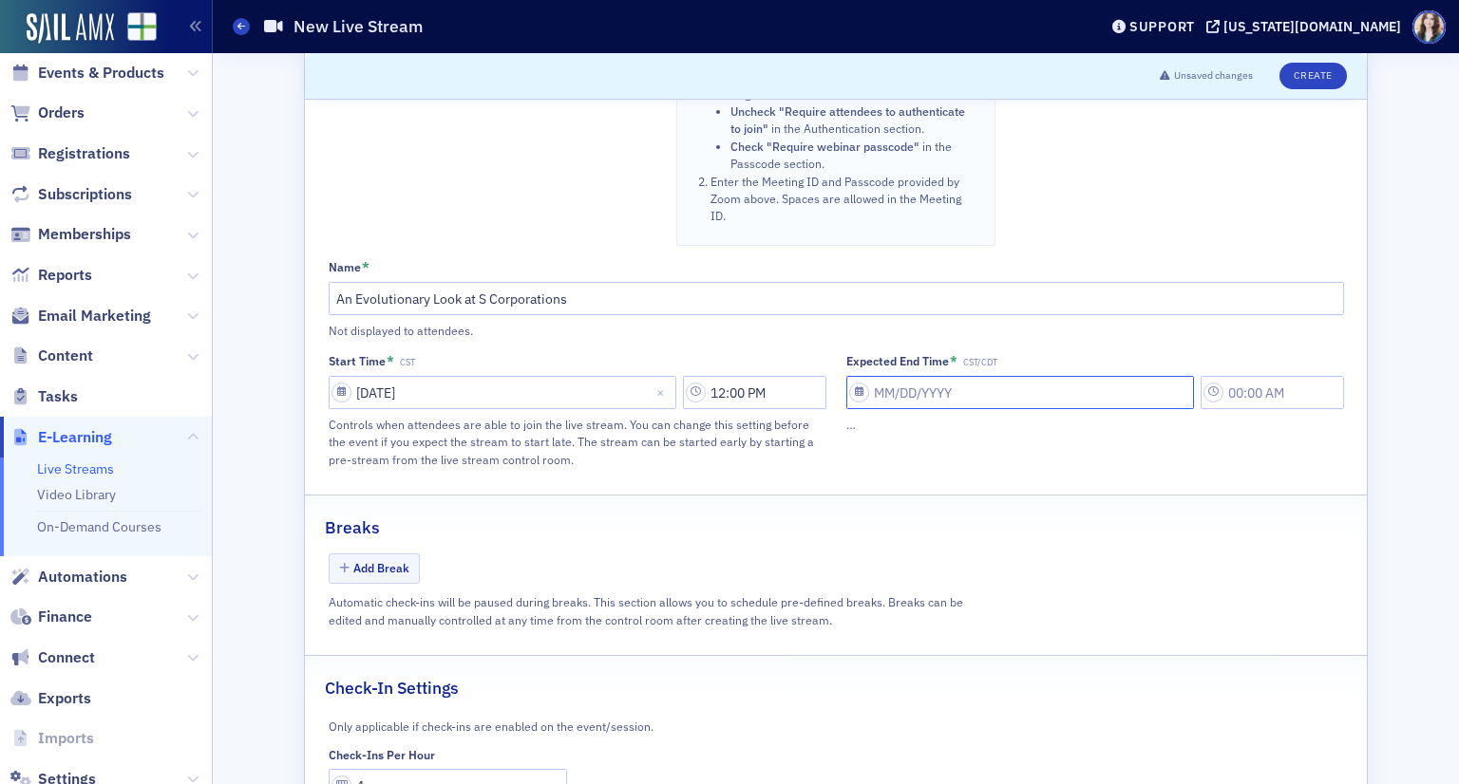
click at [877, 376] on input "Expected End Time * CST/CDT" at bounding box center [1020, 392] width 348 height 33
select select "8"
select select "2025"
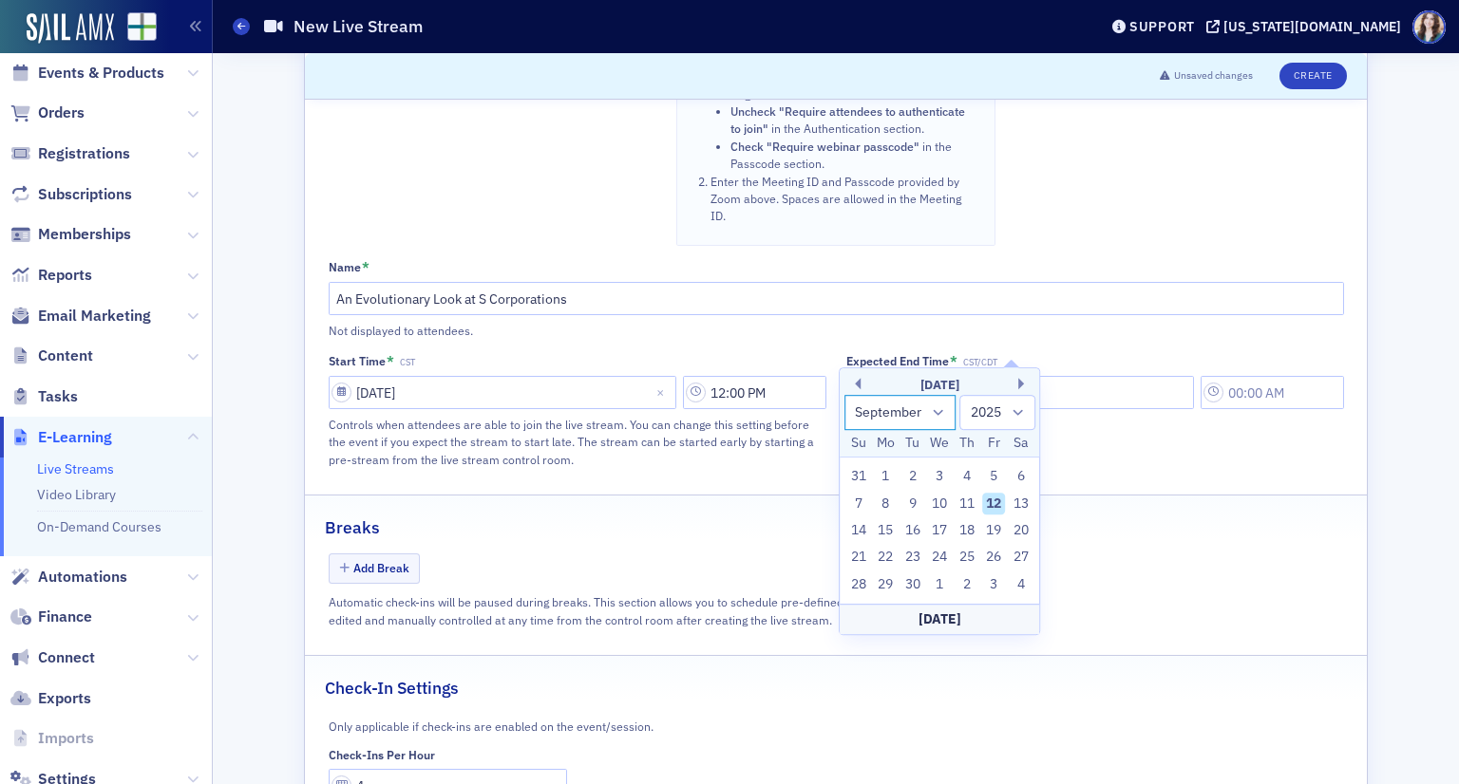
click at [904, 415] on select "January February March April May June July August September October November De…" at bounding box center [900, 412] width 112 height 35
select select "10"
click at [844, 395] on select "January February March April May June July August September October November De…" at bounding box center [900, 412] width 112 height 35
click at [995, 533] on div "14" at bounding box center [993, 530] width 23 height 23
type input "11/14/2025"
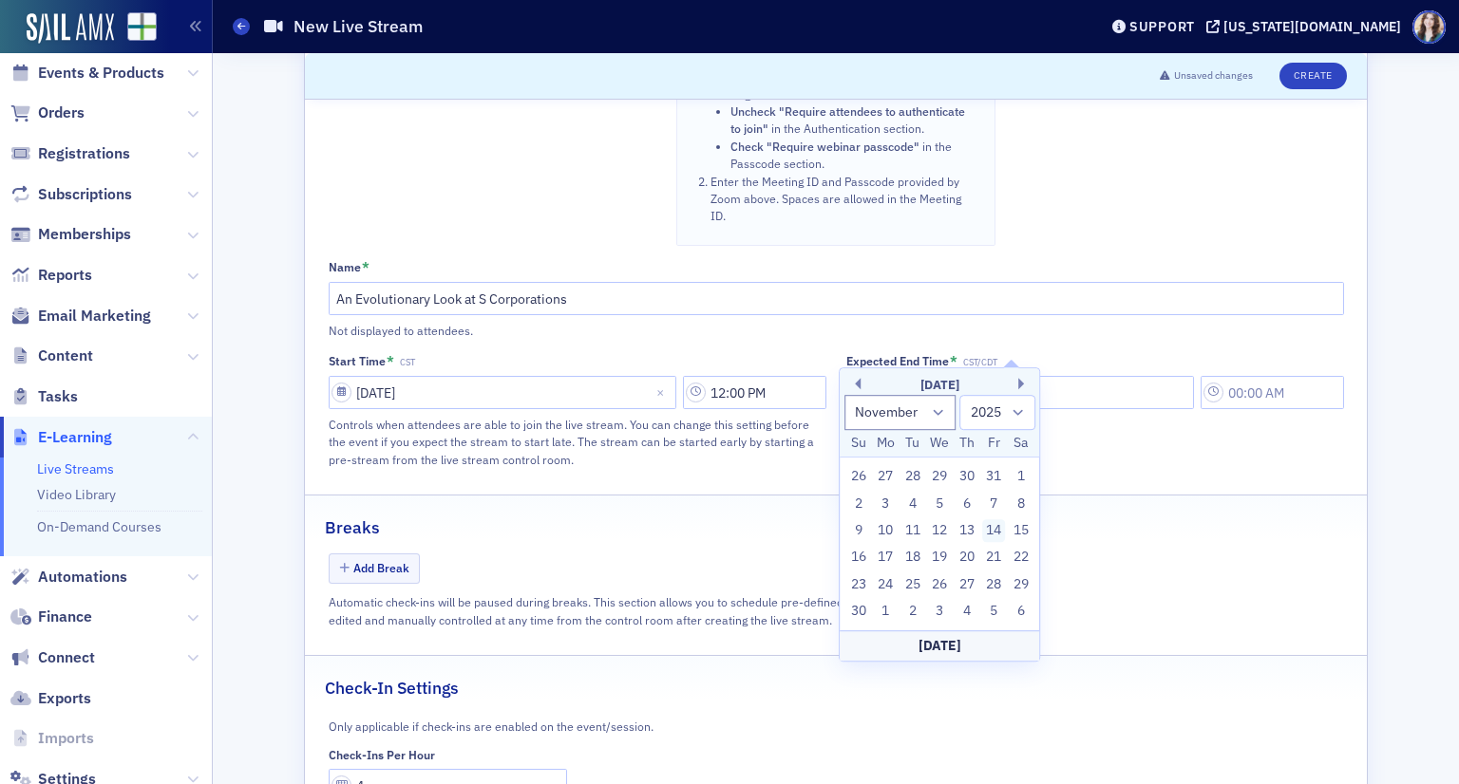
type input "12:00 PM"
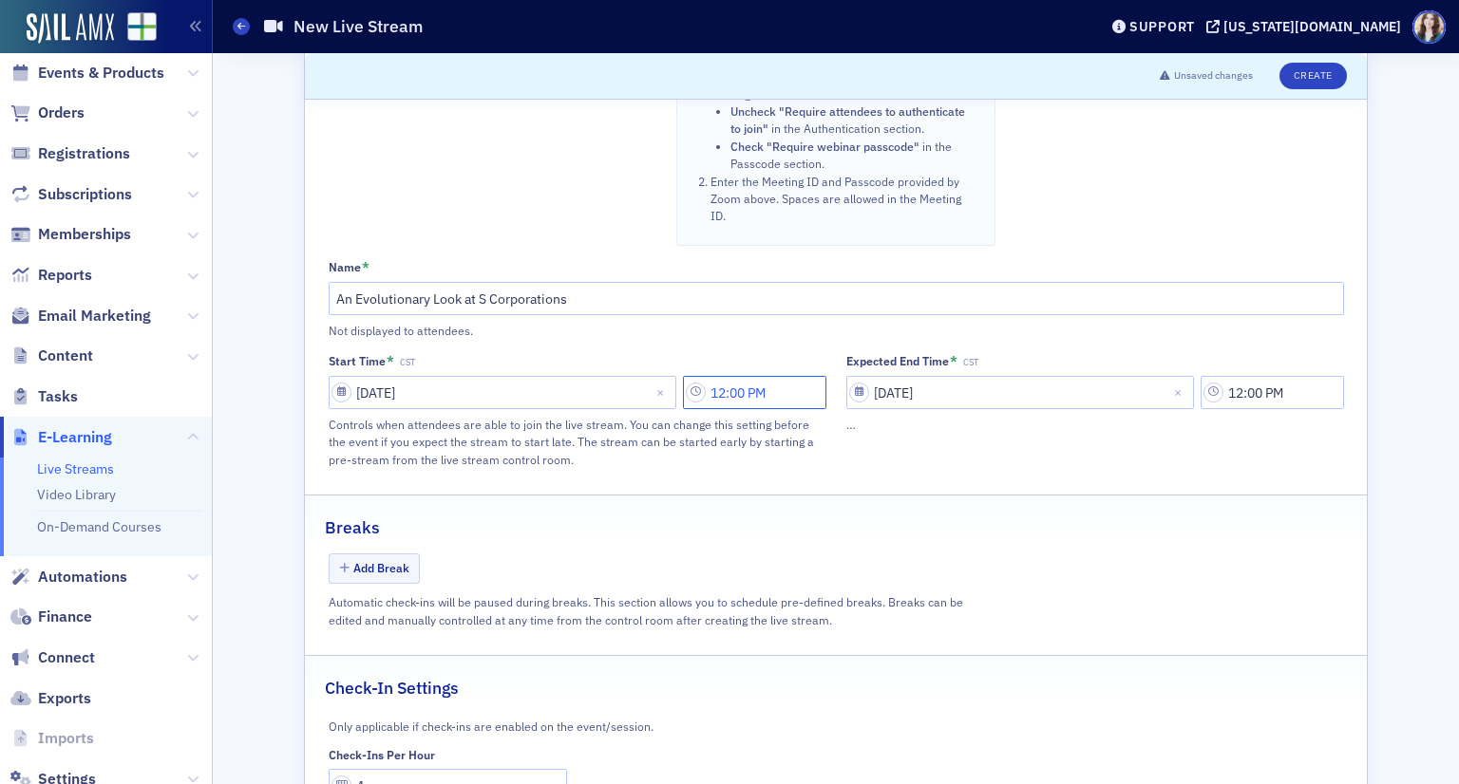
click at [768, 376] on input "12:00 PM" at bounding box center [754, 392] width 143 height 33
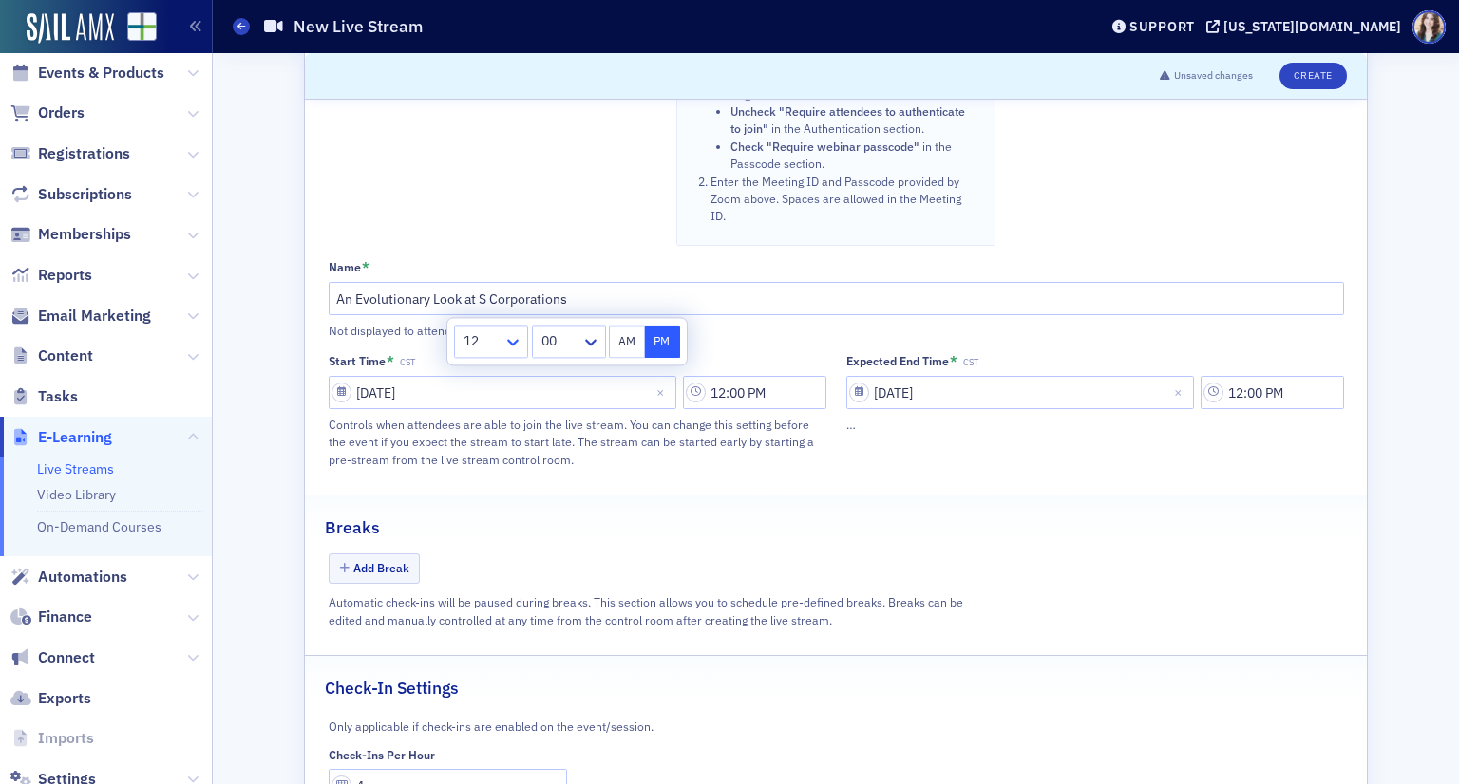
click at [504, 338] on icon at bounding box center [512, 342] width 19 height 19
click at [487, 628] on div "8" at bounding box center [491, 629] width 50 height 20
click at [626, 347] on button "AM" at bounding box center [627, 341] width 36 height 33
type input "8:00 AM"
click at [613, 94] on header "Unsaved changes Create" at bounding box center [836, 76] width 1062 height 47
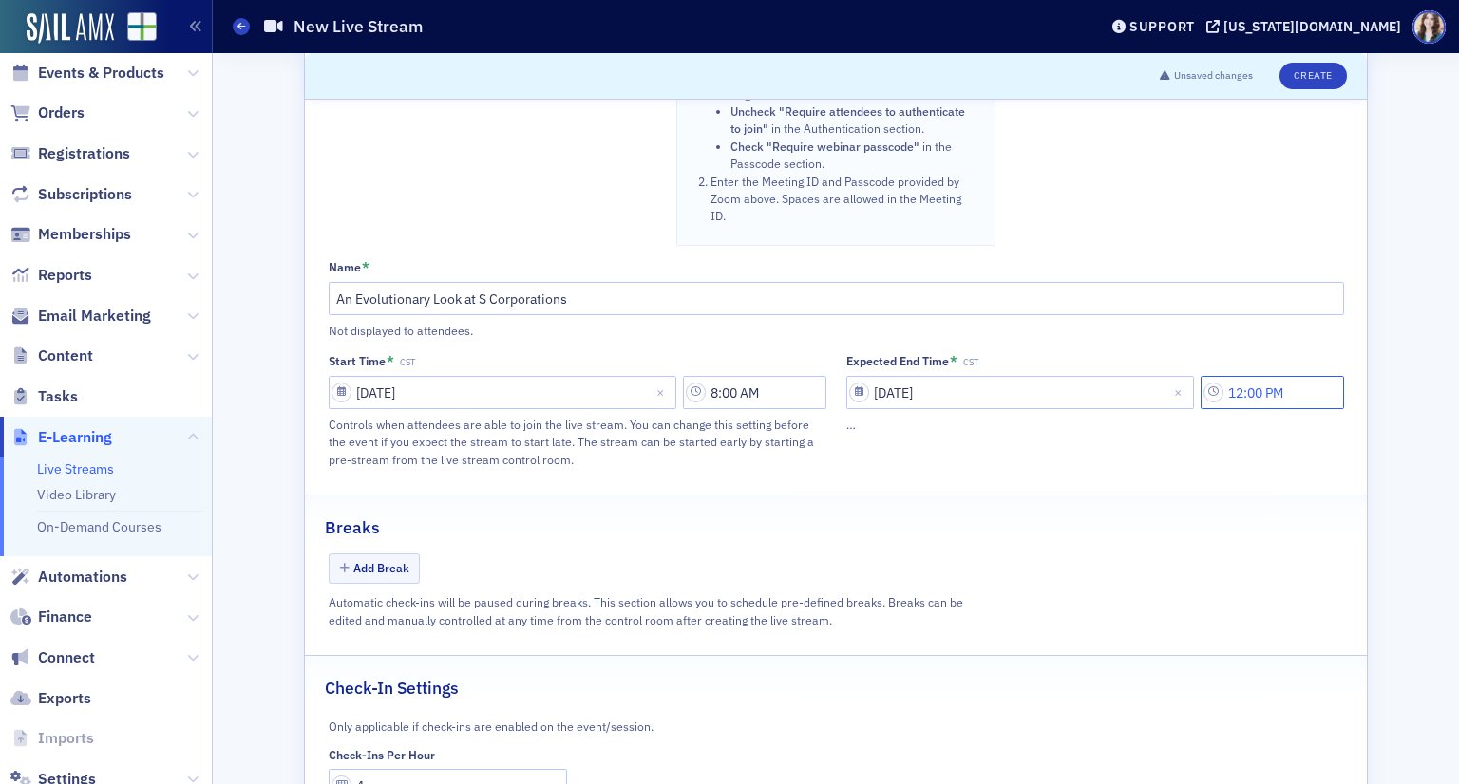
click at [1292, 376] on input "12:00 PM" at bounding box center [1271, 392] width 143 height 33
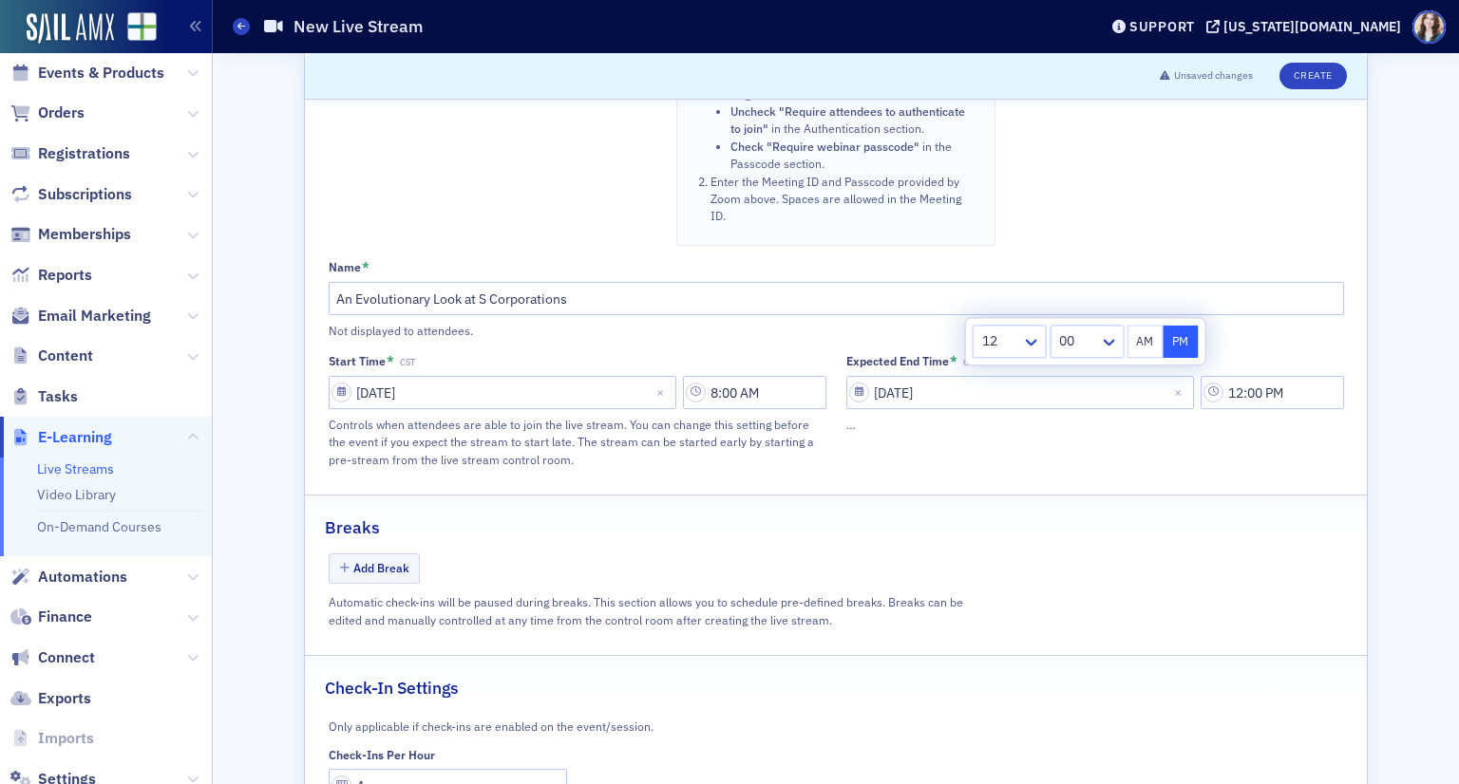
click at [1006, 342] on div at bounding box center [1000, 342] width 40 height 24
click at [1002, 630] on div "8" at bounding box center [1010, 629] width 50 height 20
click at [1088, 343] on div at bounding box center [1075, 342] width 44 height 24
click at [1083, 397] on div "30" at bounding box center [1086, 393] width 54 height 20
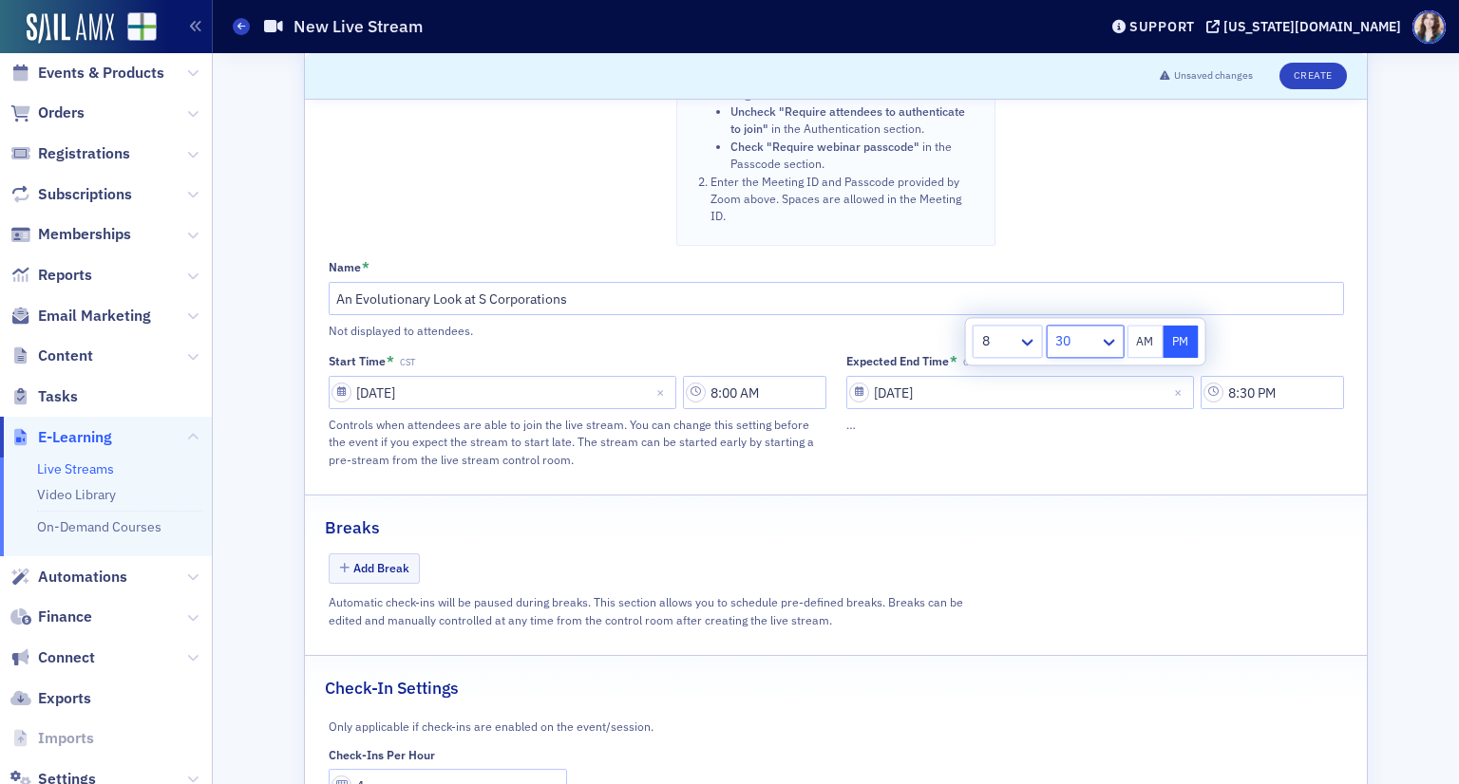
click at [1144, 335] on button "AM" at bounding box center [1145, 341] width 36 height 33
type input "8:30 AM"
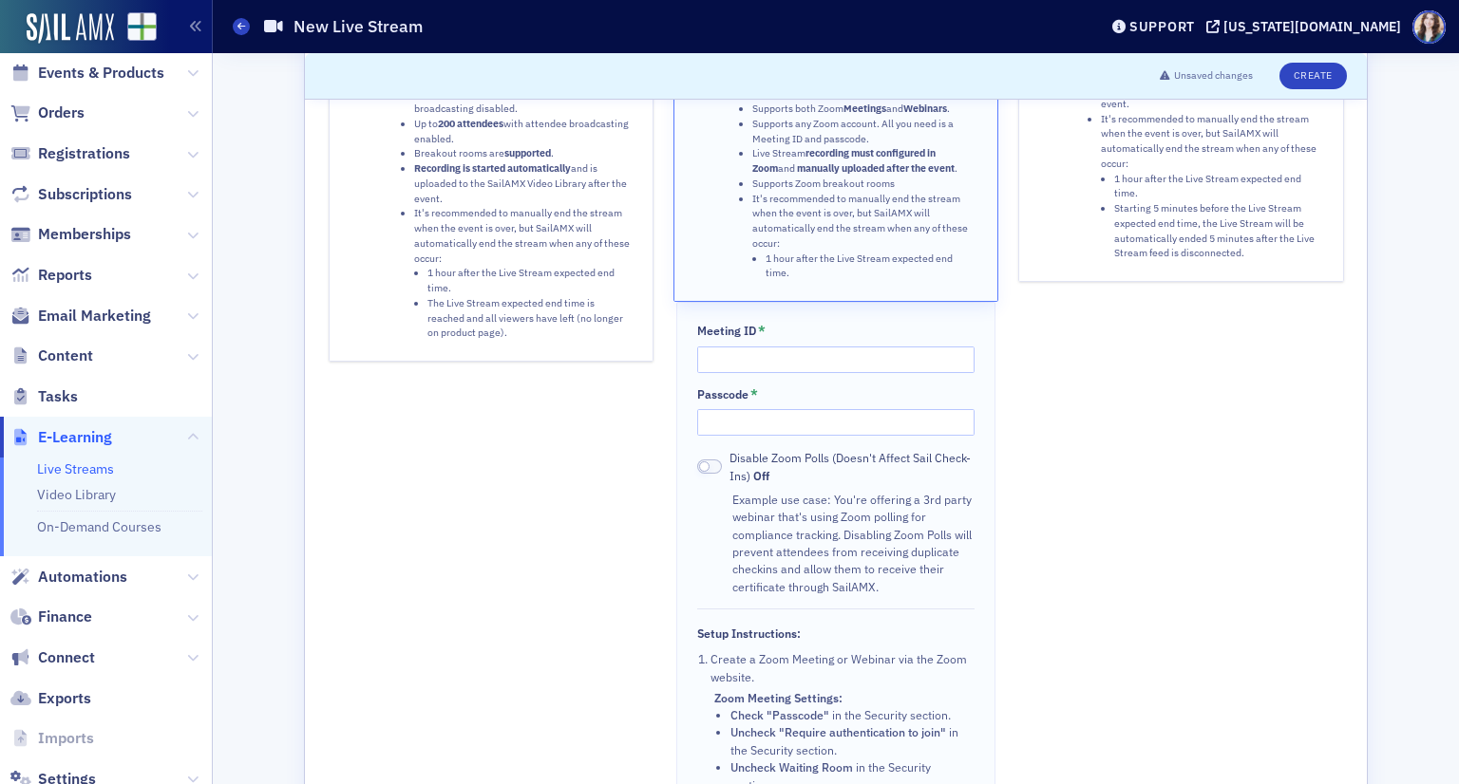
scroll to position [190, 0]
click at [784, 351] on input "Meeting ID *" at bounding box center [835, 362] width 276 height 27
type input "85453648211"
click at [767, 411] on input "Passcode *" at bounding box center [835, 424] width 276 height 27
type input "856791"
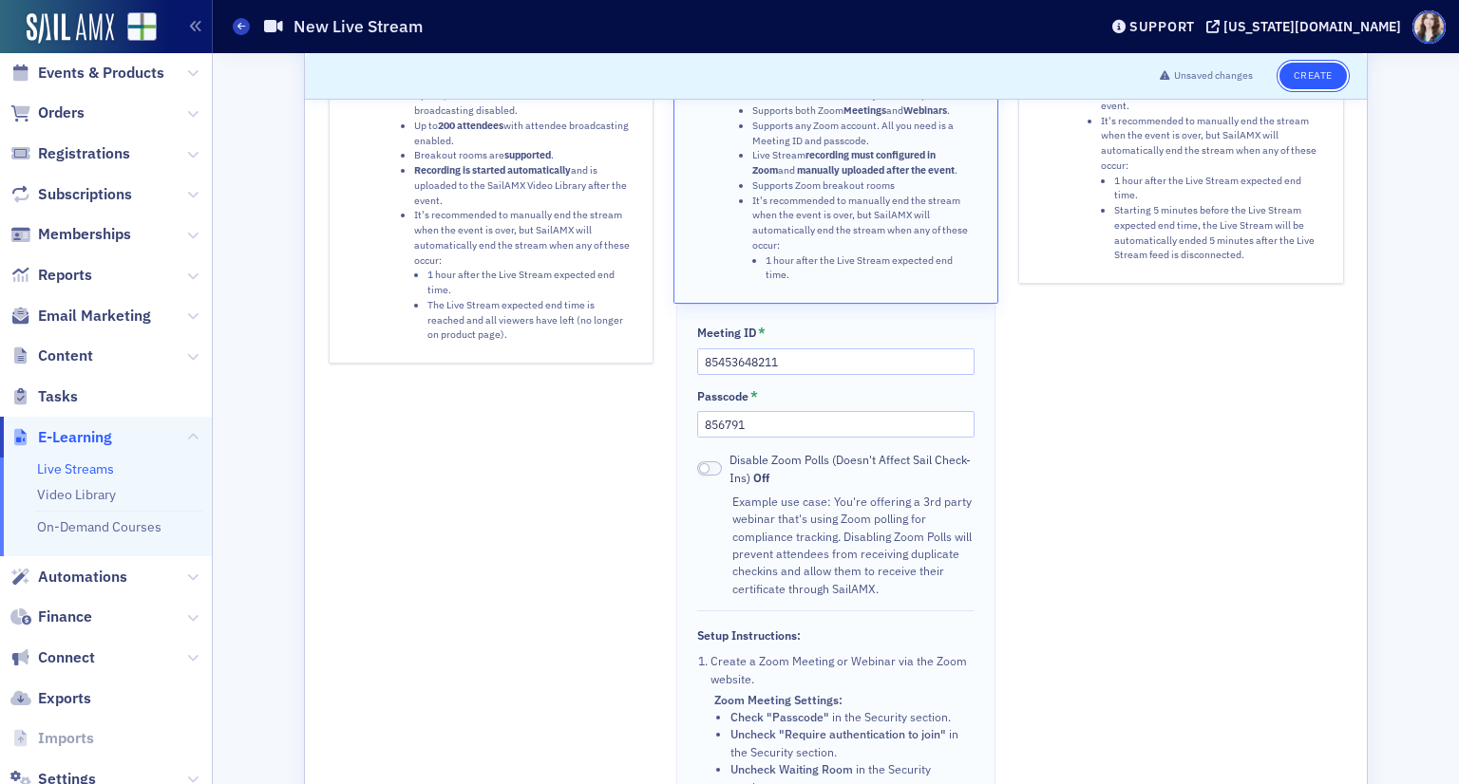
click at [1315, 69] on button "Create" at bounding box center [1312, 76] width 67 height 27
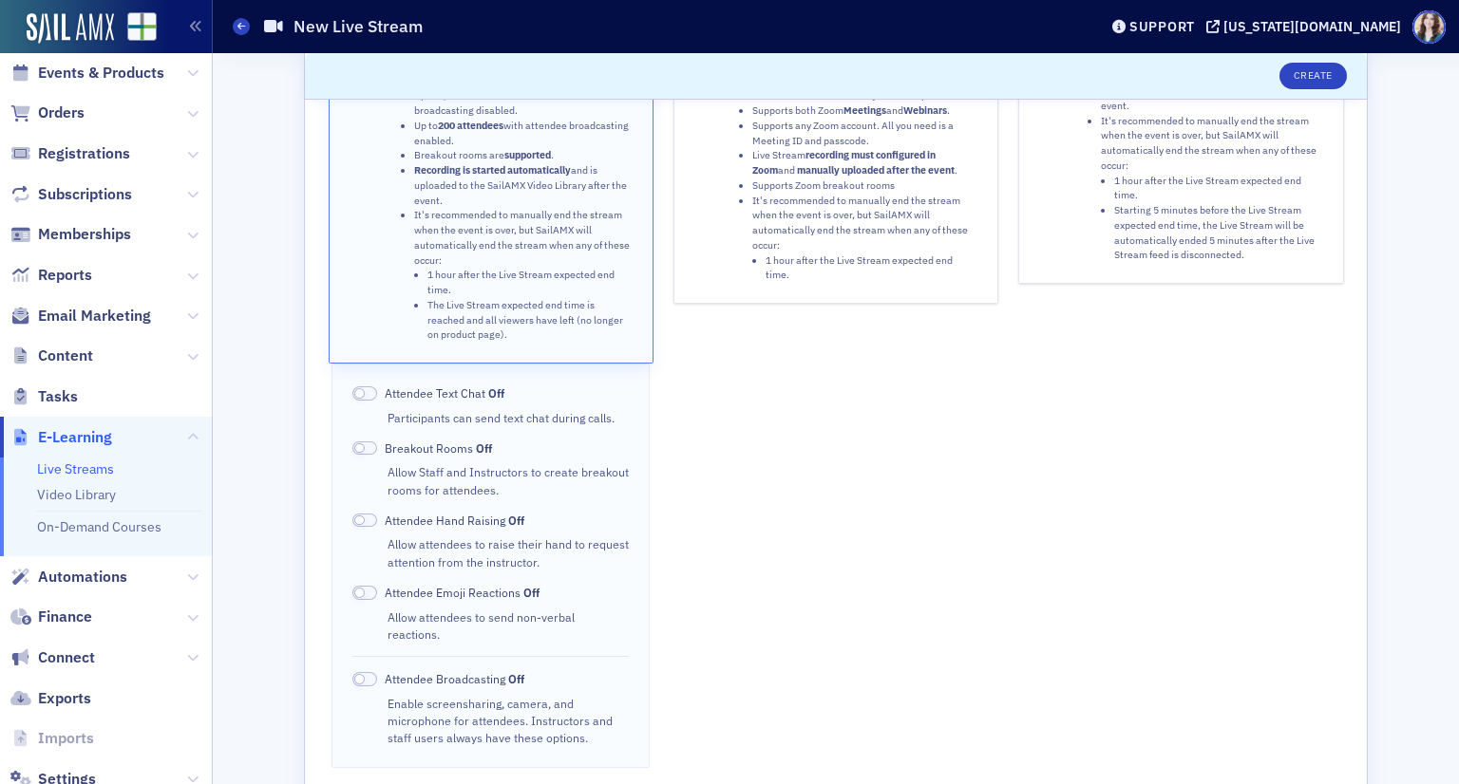
click at [656, 258] on div "Sail Stream Stream from SailAMX. Instructors can present directly from the Even…" at bounding box center [836, 360] width 1015 height 818
click at [707, 251] on button "Zoom Integration Stream from Zoom. The Zoom interface will be embedded on the E…" at bounding box center [835, 127] width 325 height 353
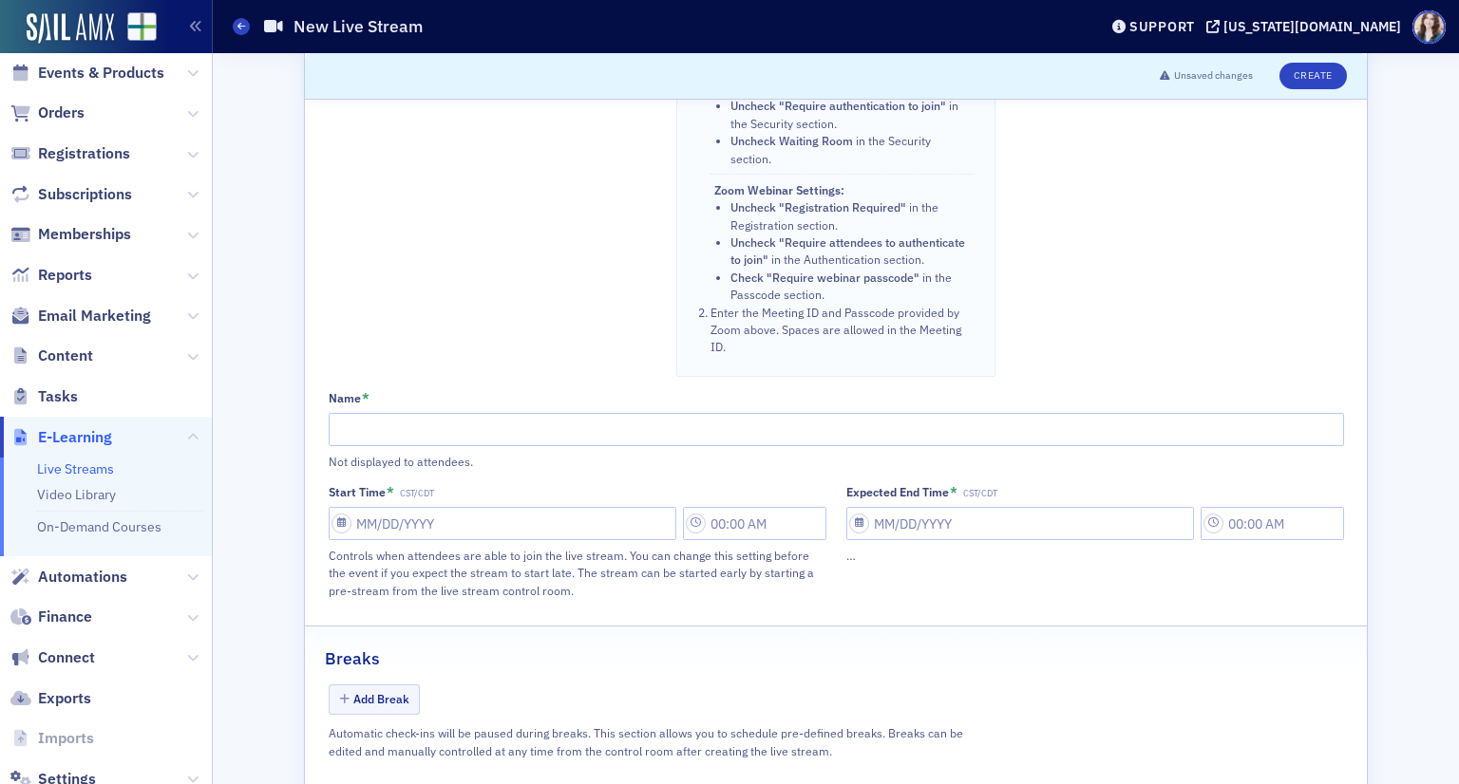
scroll to position [984, 0]
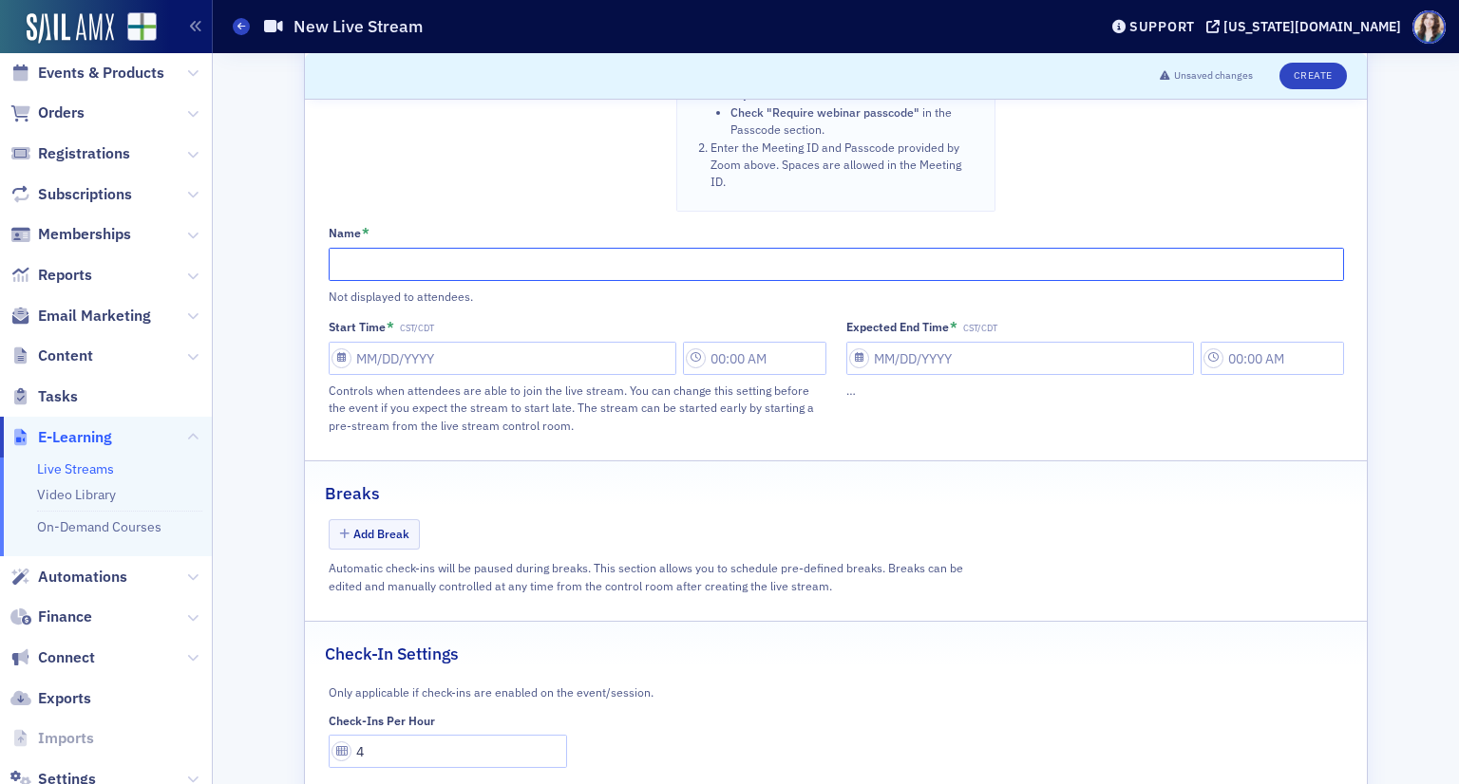
click at [440, 248] on input "Name *" at bounding box center [836, 264] width 1015 height 33
paste input "US Reporting and Taxation of Foreign Business Entities"
type input "US Reporting and Taxation of Foreign Business Entities"
click at [505, 342] on input "Start Time * CST/CDT" at bounding box center [503, 358] width 348 height 33
select select "8"
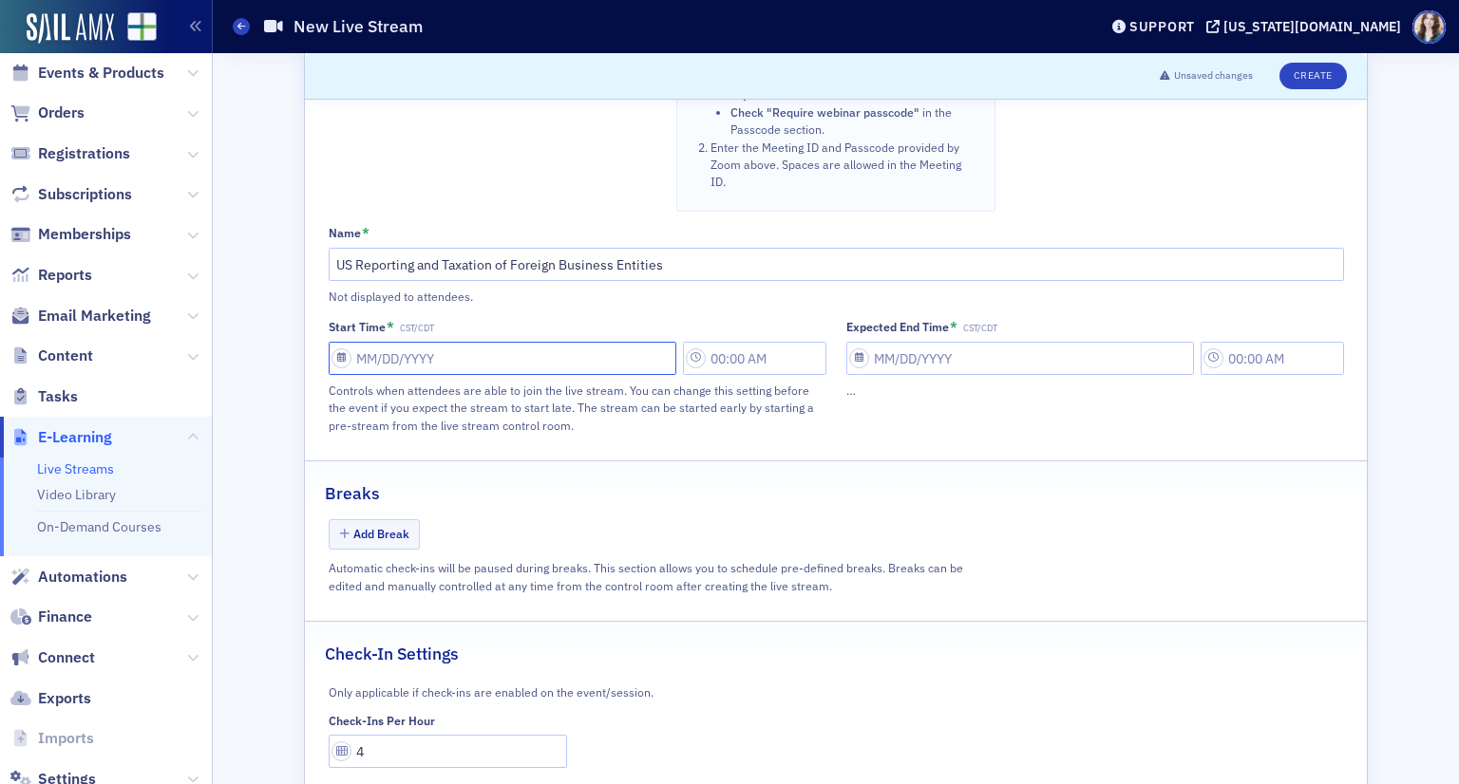
select select "2025"
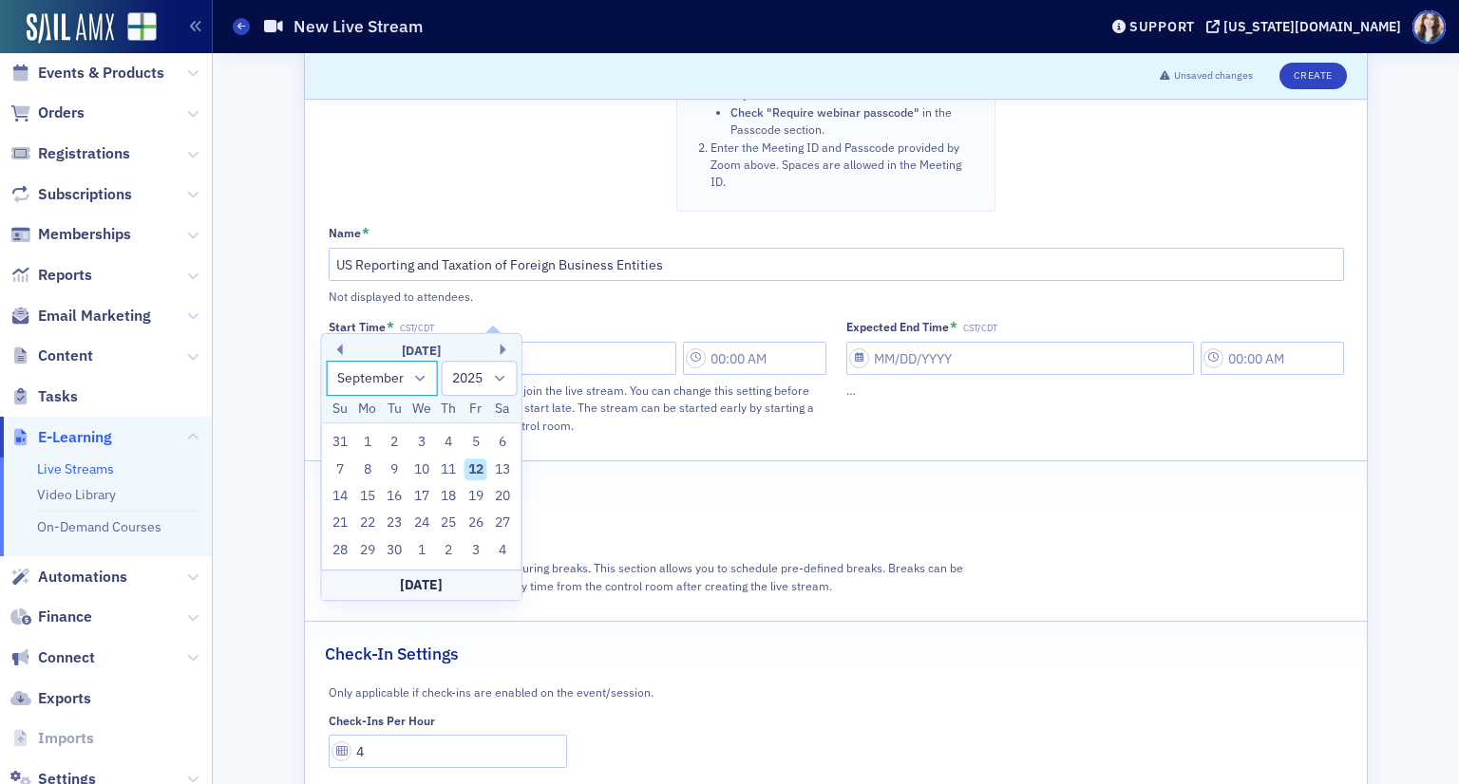
click at [407, 383] on select "January February March April May June July August September October November De…" at bounding box center [382, 378] width 112 height 35
select select "10"
click at [326, 361] on select "January February March April May June July August September October November De…" at bounding box center [382, 378] width 112 height 35
click at [481, 499] on div "14" at bounding box center [475, 496] width 23 height 23
type input "11/14/2025"
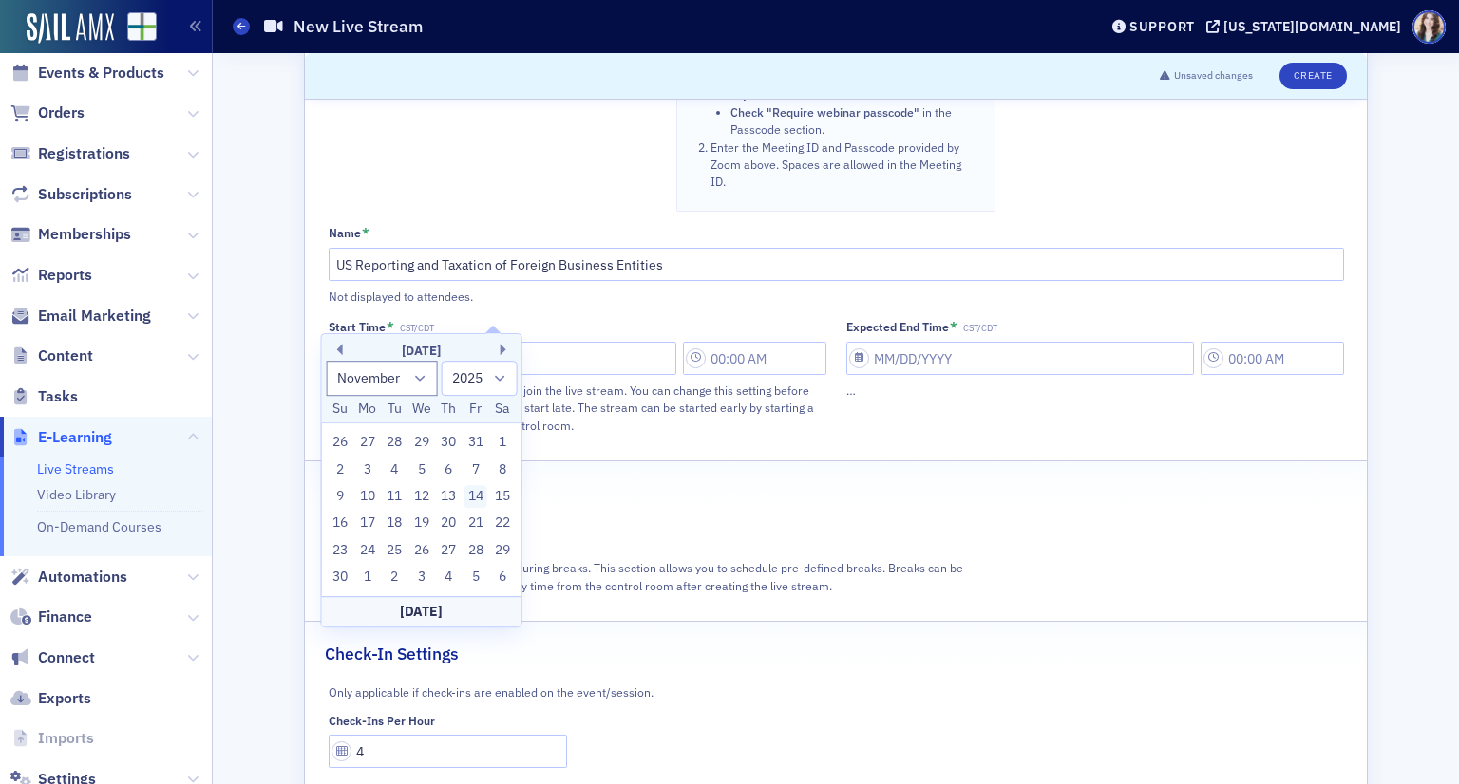
type input "12:00 PM"
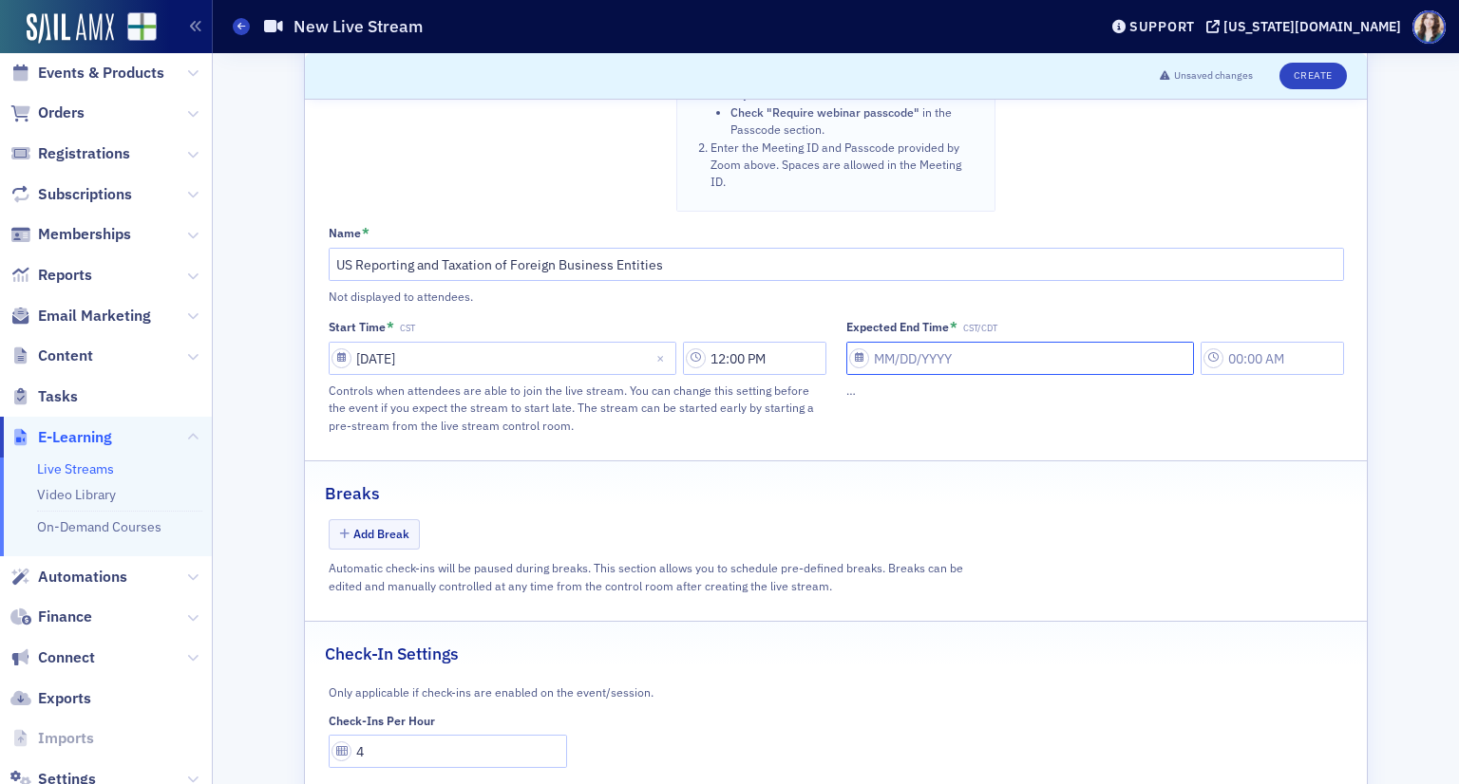
select select "8"
select select "2025"
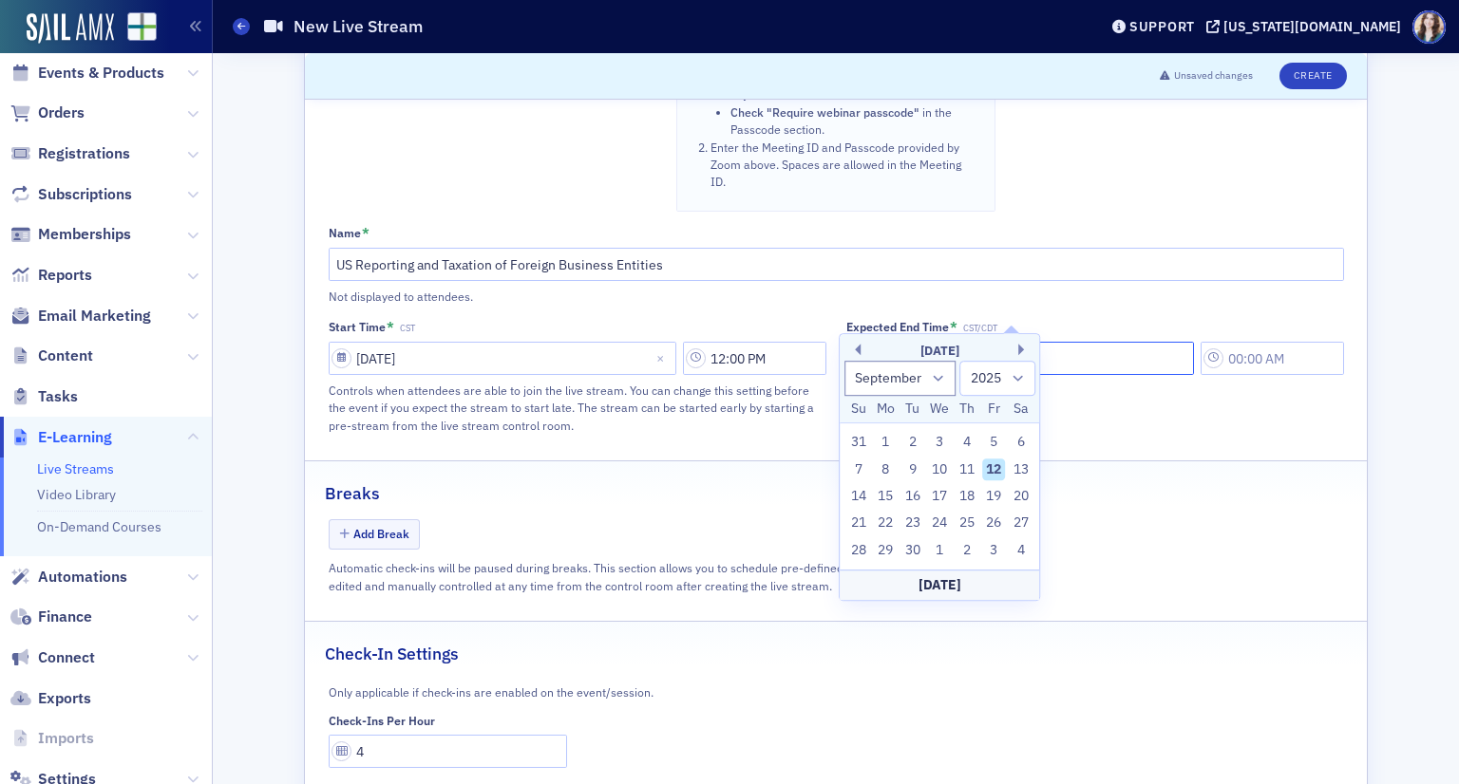
click at [950, 342] on input "Expected End Time * CST/CDT" at bounding box center [1020, 358] width 348 height 33
drag, startPoint x: 902, startPoint y: 378, endPoint x: 903, endPoint y: 390, distance: 12.4
click at [902, 378] on select "January February March April May June July August September October November De…" at bounding box center [900, 378] width 112 height 35
select select "10"
click at [844, 361] on select "January February March April May June July August September October November De…" at bounding box center [900, 378] width 112 height 35
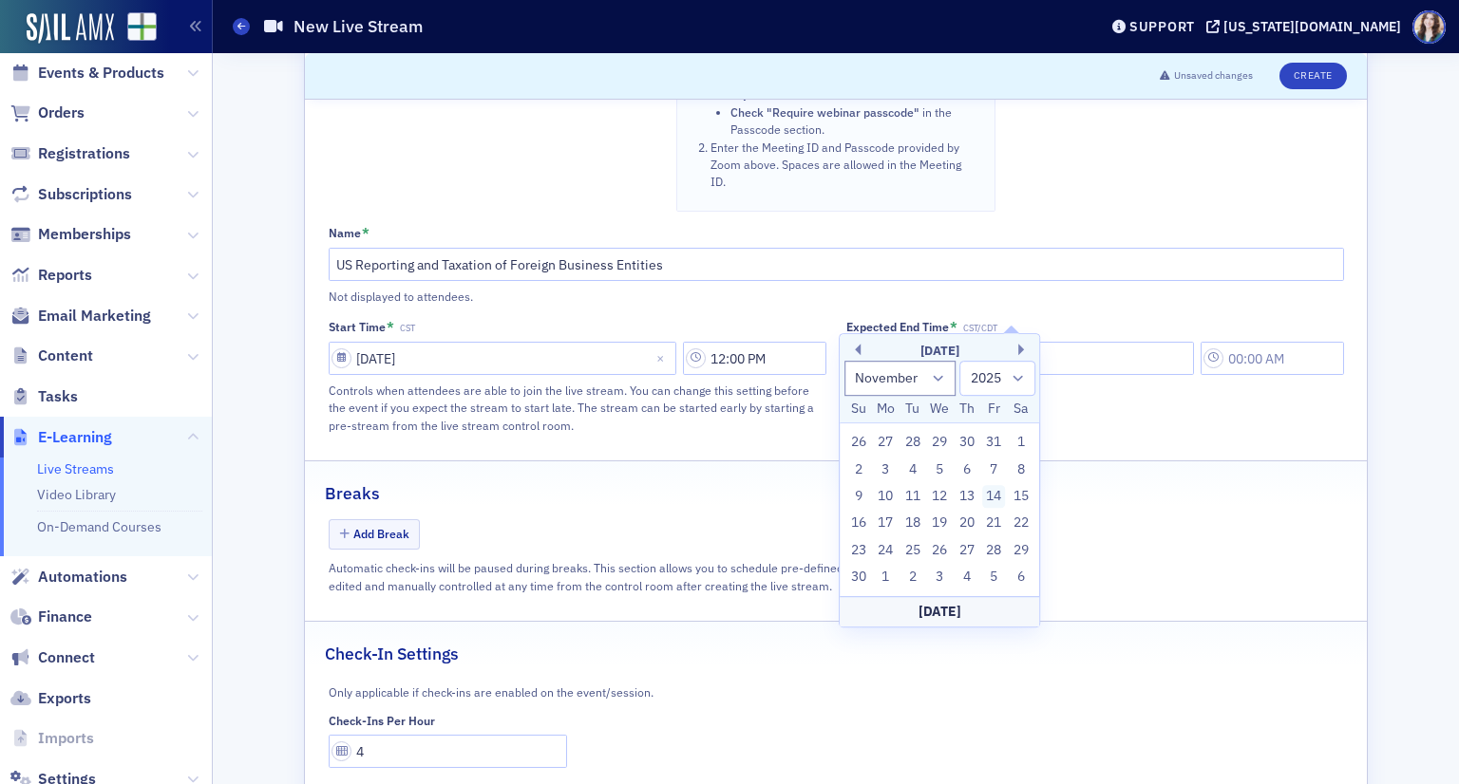
click at [988, 495] on div "14" at bounding box center [993, 496] width 23 height 23
type input "11/14/2025"
type input "12:00 PM"
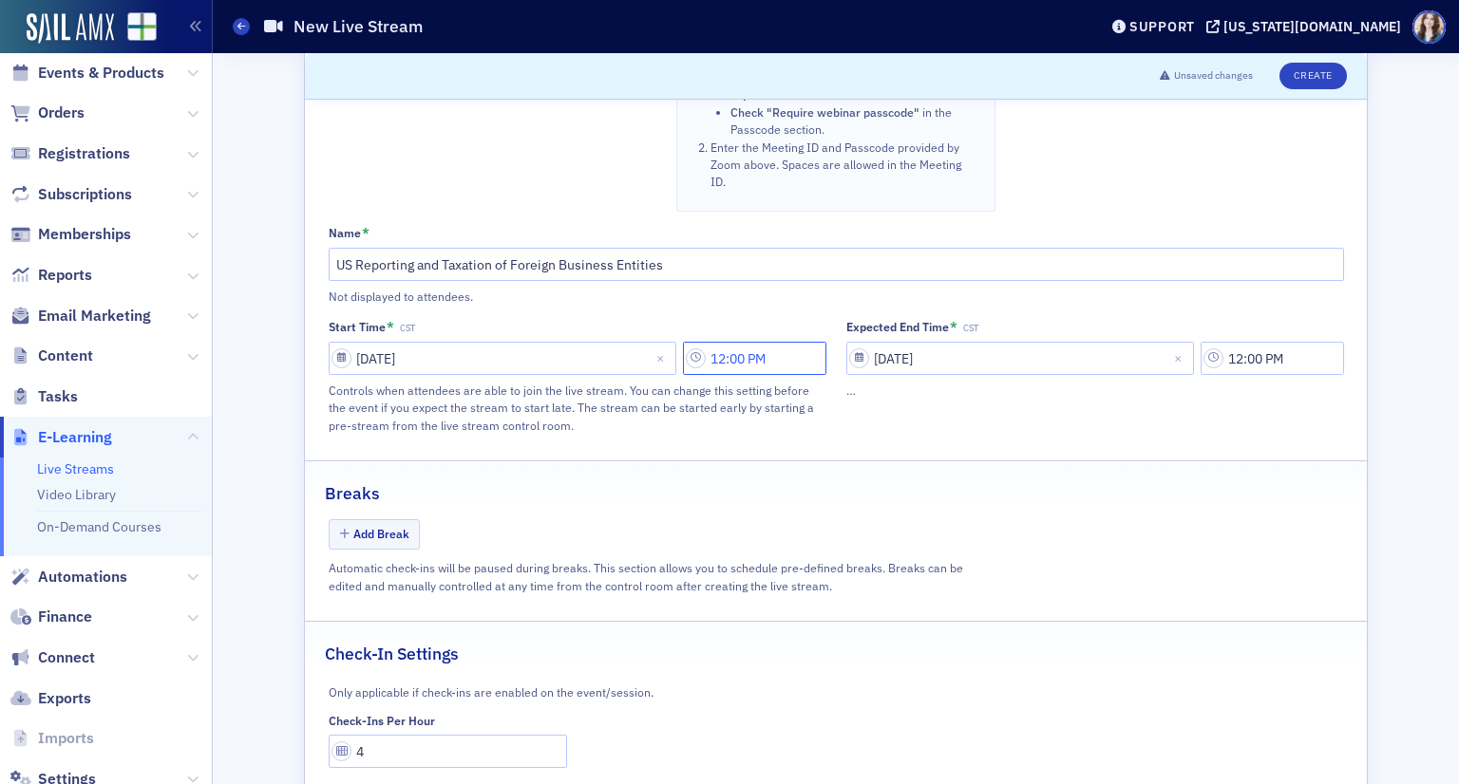
click at [778, 342] on input "12:00 PM" at bounding box center [754, 358] width 143 height 33
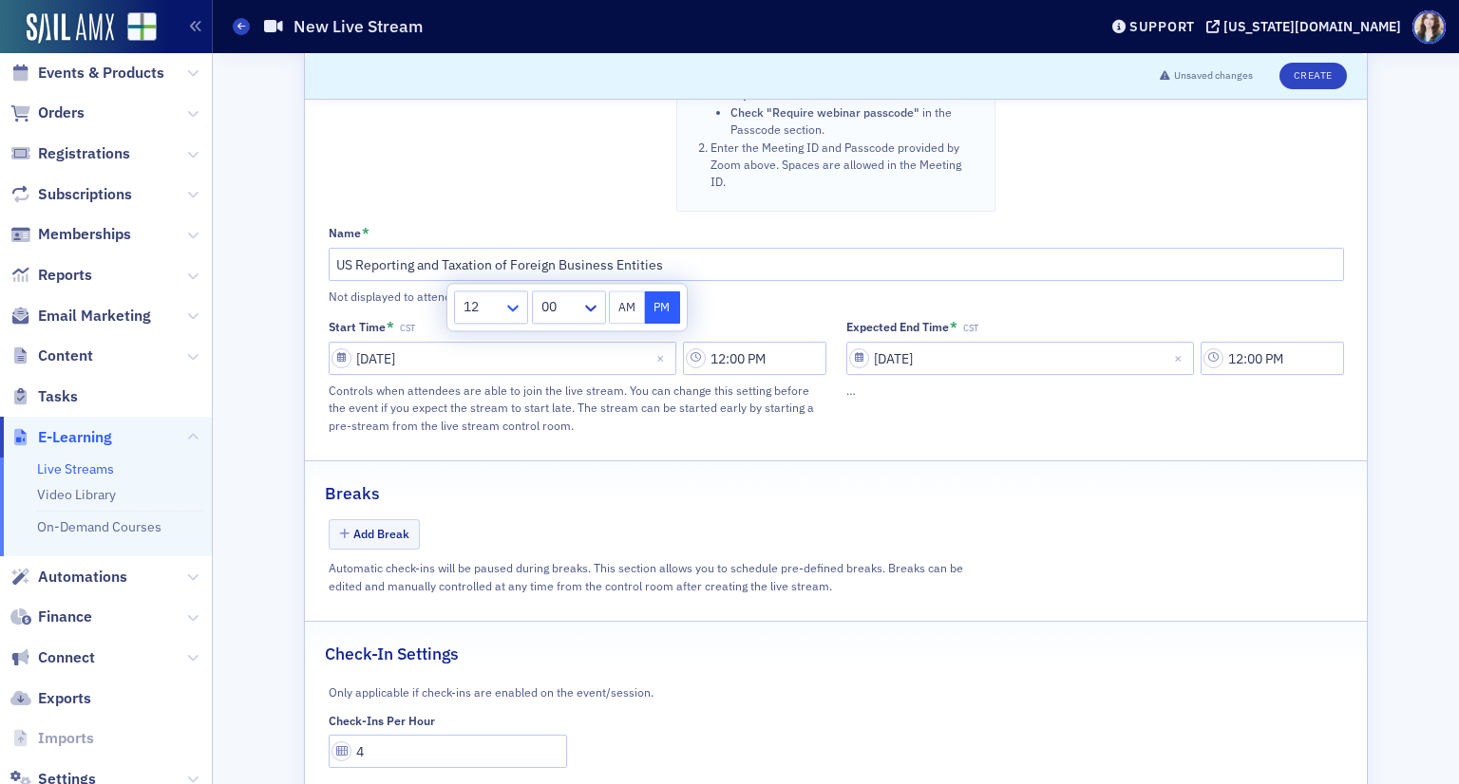
click at [505, 310] on icon at bounding box center [512, 308] width 19 height 19
click at [484, 528] on div "9" at bounding box center [491, 535] width 50 height 20
click at [581, 320] on div "00" at bounding box center [555, 307] width 52 height 28
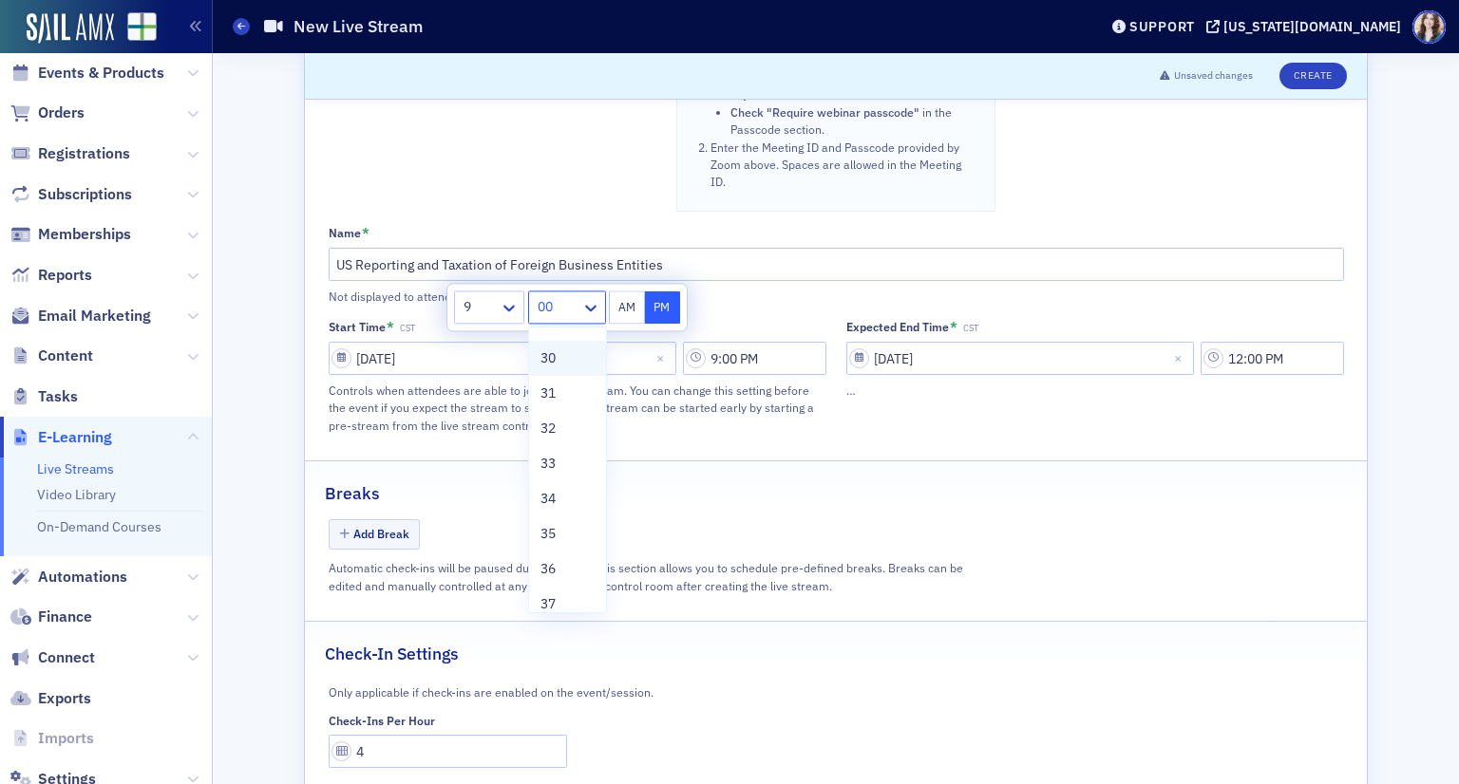
click at [558, 361] on div "30" at bounding box center [567, 359] width 54 height 20
click at [626, 310] on button "AM" at bounding box center [627, 307] width 36 height 33
type input "9:30 AM"
click at [878, 381] on div "Expected End Time * CST 11/14/2025 12:00 PM …" at bounding box center [1095, 377] width 498 height 116
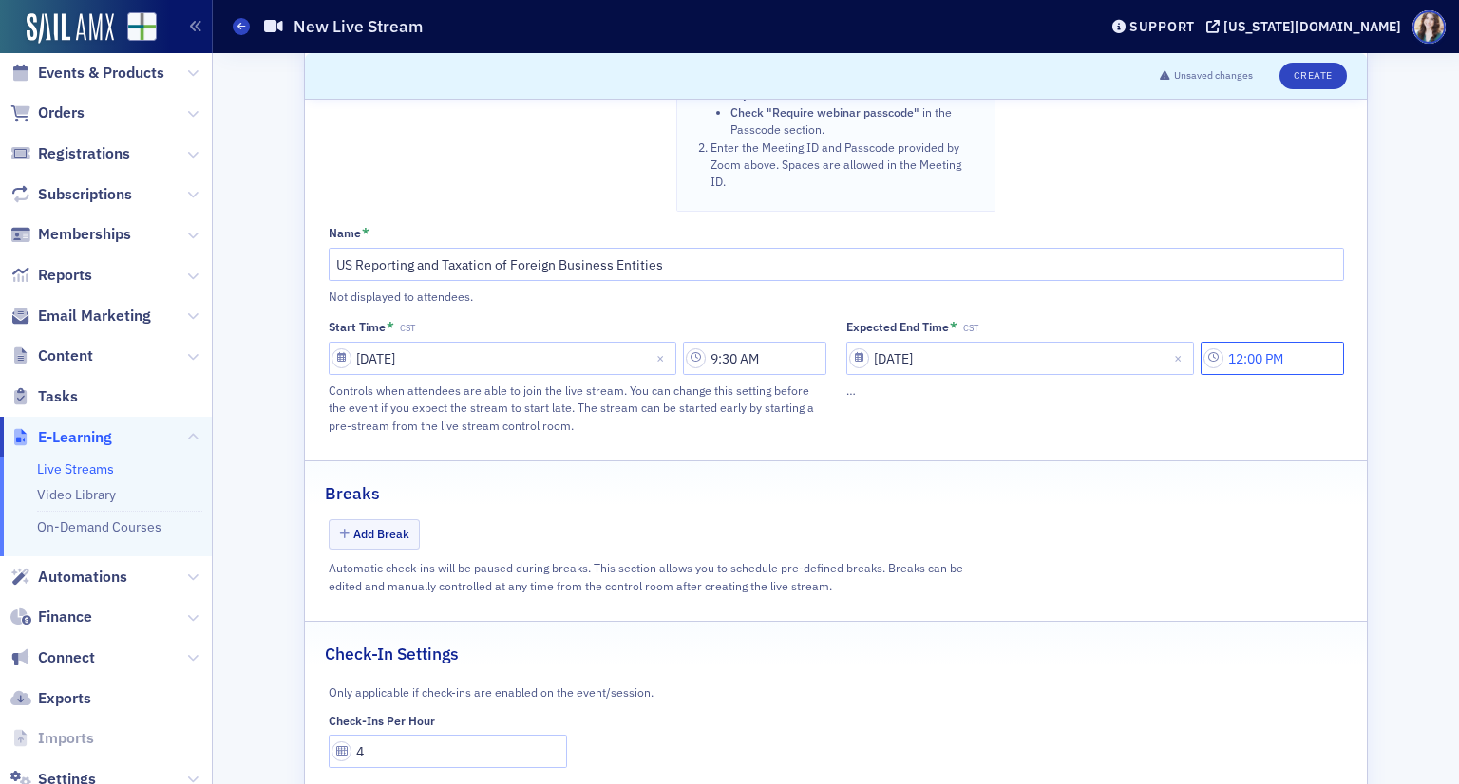
click at [1269, 342] on input "12:00 PM" at bounding box center [1271, 358] width 143 height 33
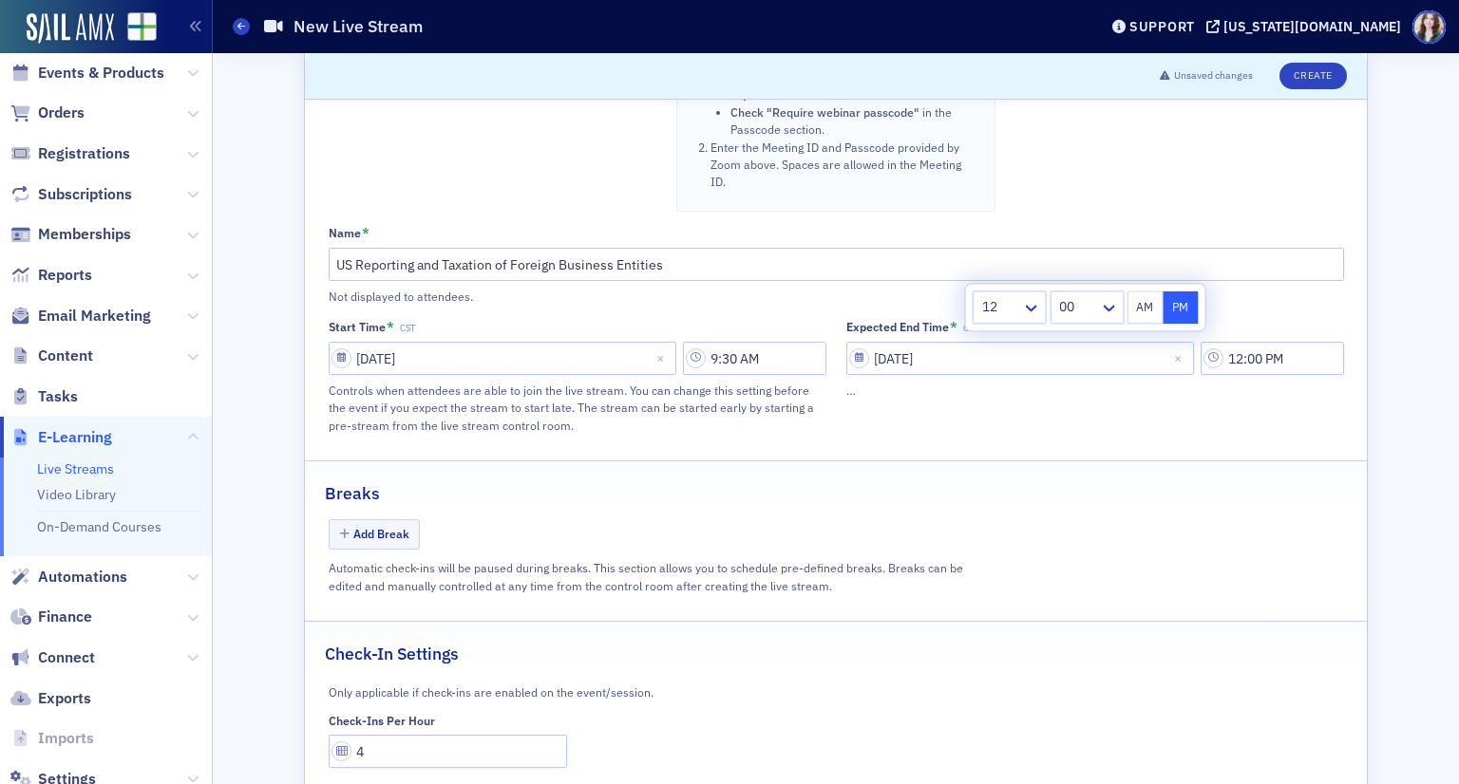
click at [1014, 315] on div at bounding box center [1000, 307] width 40 height 24
click at [1008, 526] on div "10" at bounding box center [1010, 521] width 50 height 20
click at [1111, 299] on icon at bounding box center [1108, 308] width 19 height 19
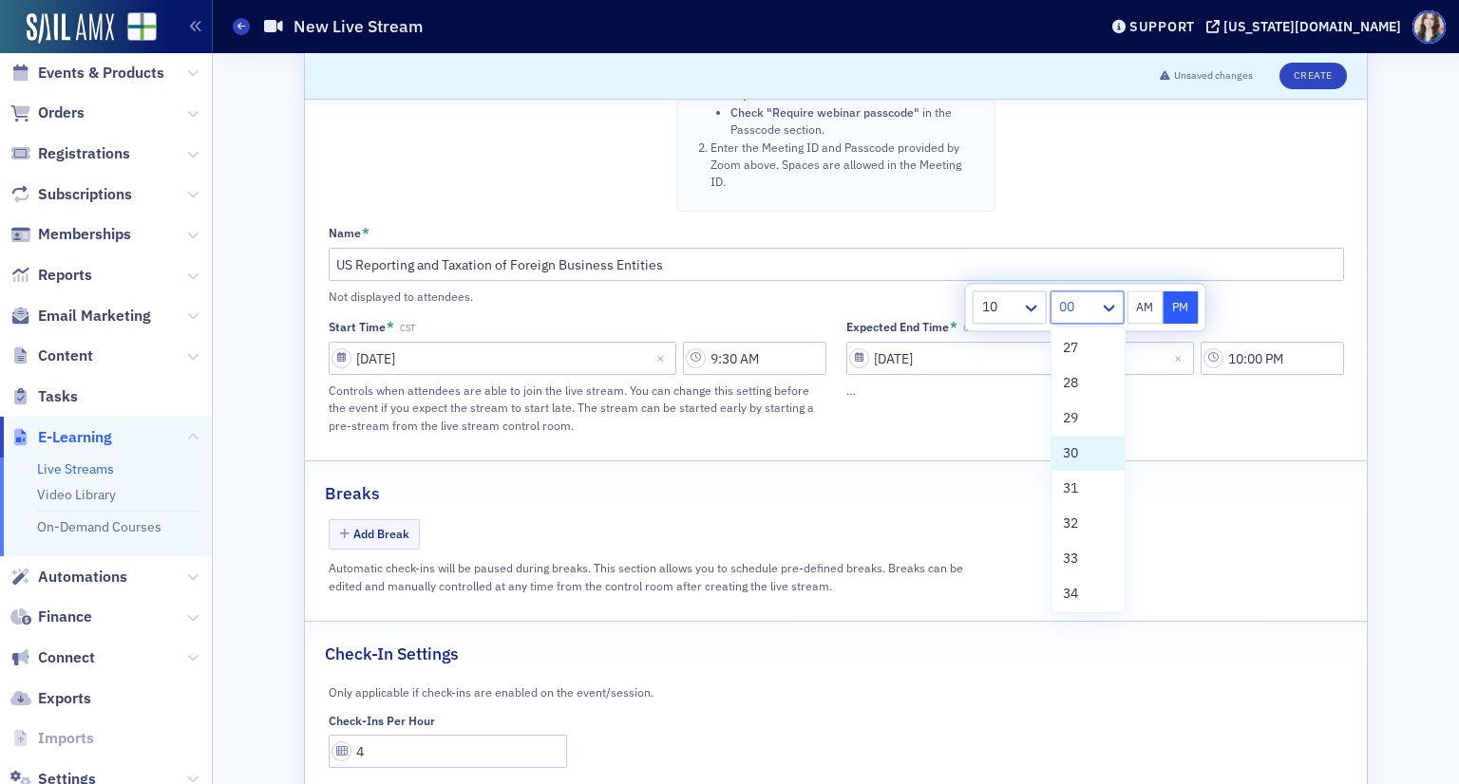
click at [1092, 445] on div "30" at bounding box center [1088, 453] width 50 height 20
click at [1141, 297] on button "AM" at bounding box center [1145, 307] width 36 height 33
type input "10:30 AM"
click at [1179, 382] on div "…" at bounding box center [1095, 390] width 498 height 17
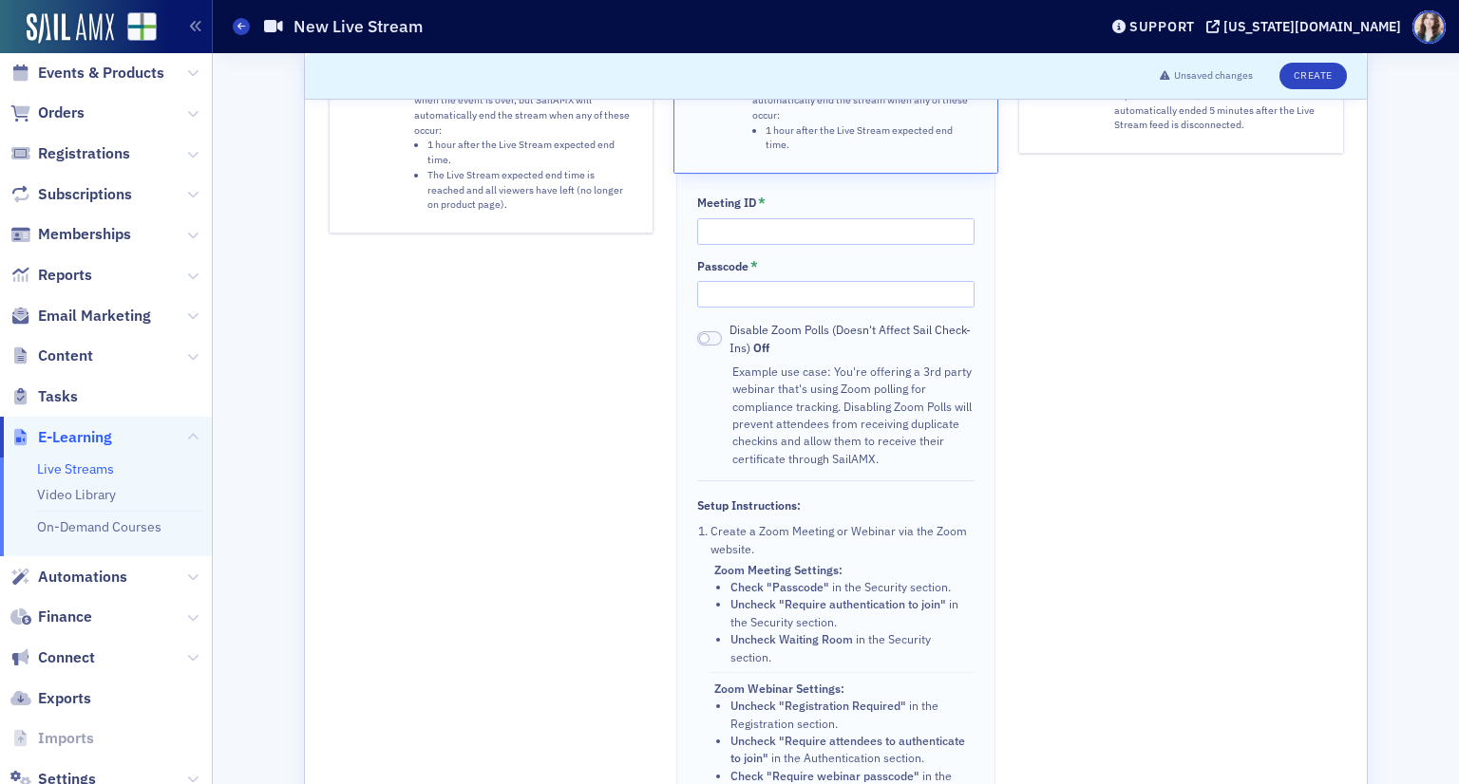
scroll to position [319, 0]
click at [784, 219] on input "Meeting ID *" at bounding box center [835, 232] width 276 height 27
type input "85453648211"
click at [840, 282] on input "Passcode *" at bounding box center [835, 295] width 276 height 27
type input "856791"
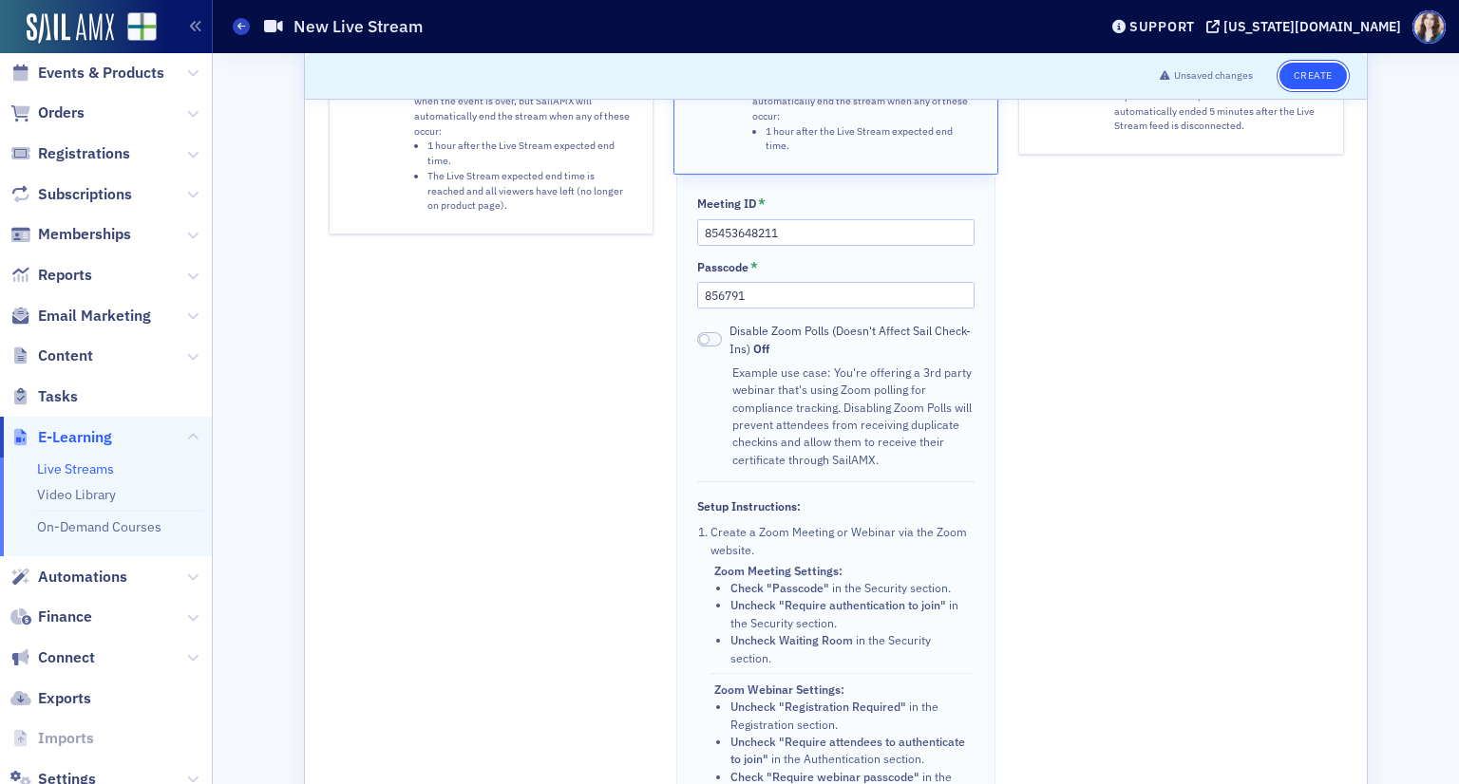
click at [1333, 73] on button "Create" at bounding box center [1312, 76] width 67 height 27
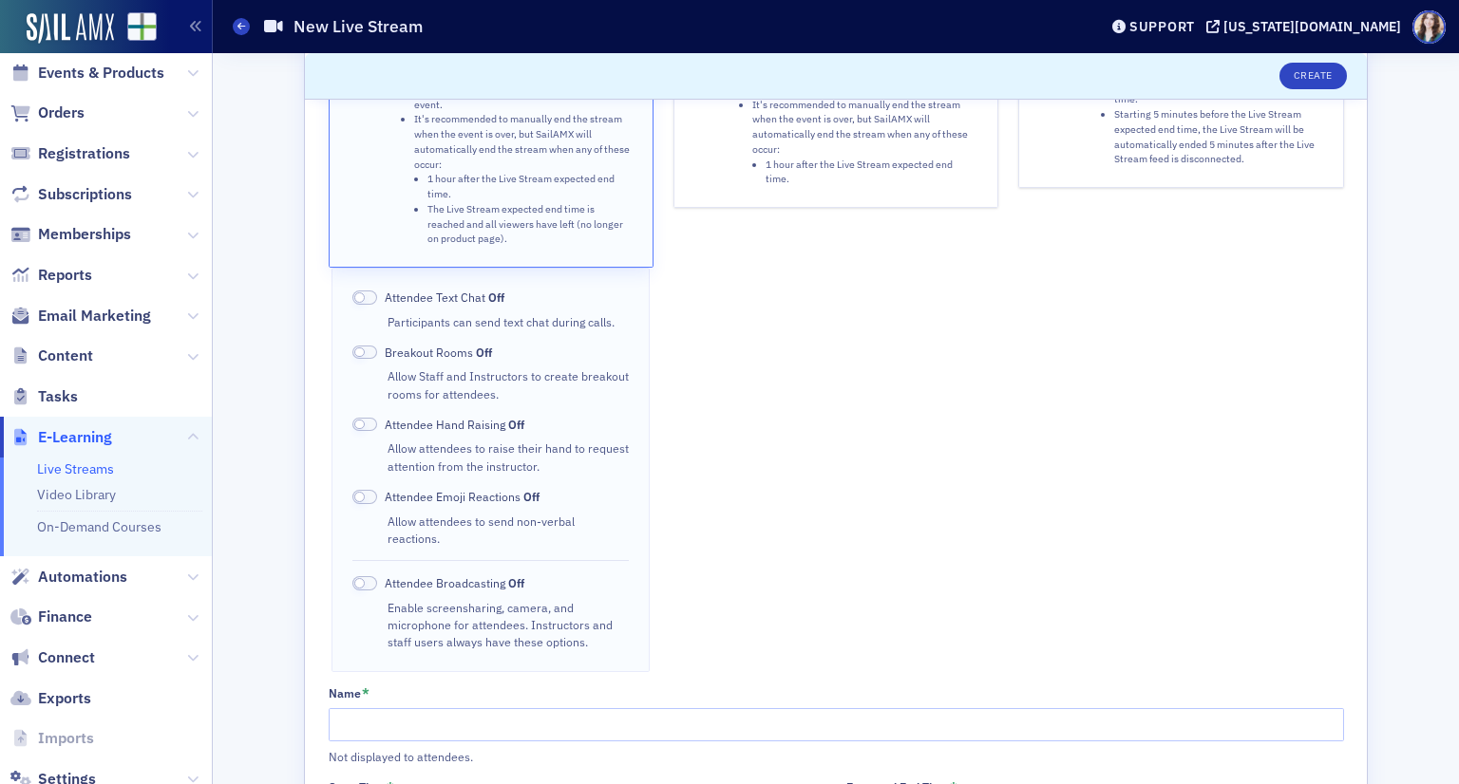
drag, startPoint x: 729, startPoint y: 159, endPoint x: 726, endPoint y: 177, distance: 18.4
click at [729, 159] on button "Zoom Integration Stream from Zoom. The Zoom interface will be embedded on the E…" at bounding box center [835, 31] width 325 height 353
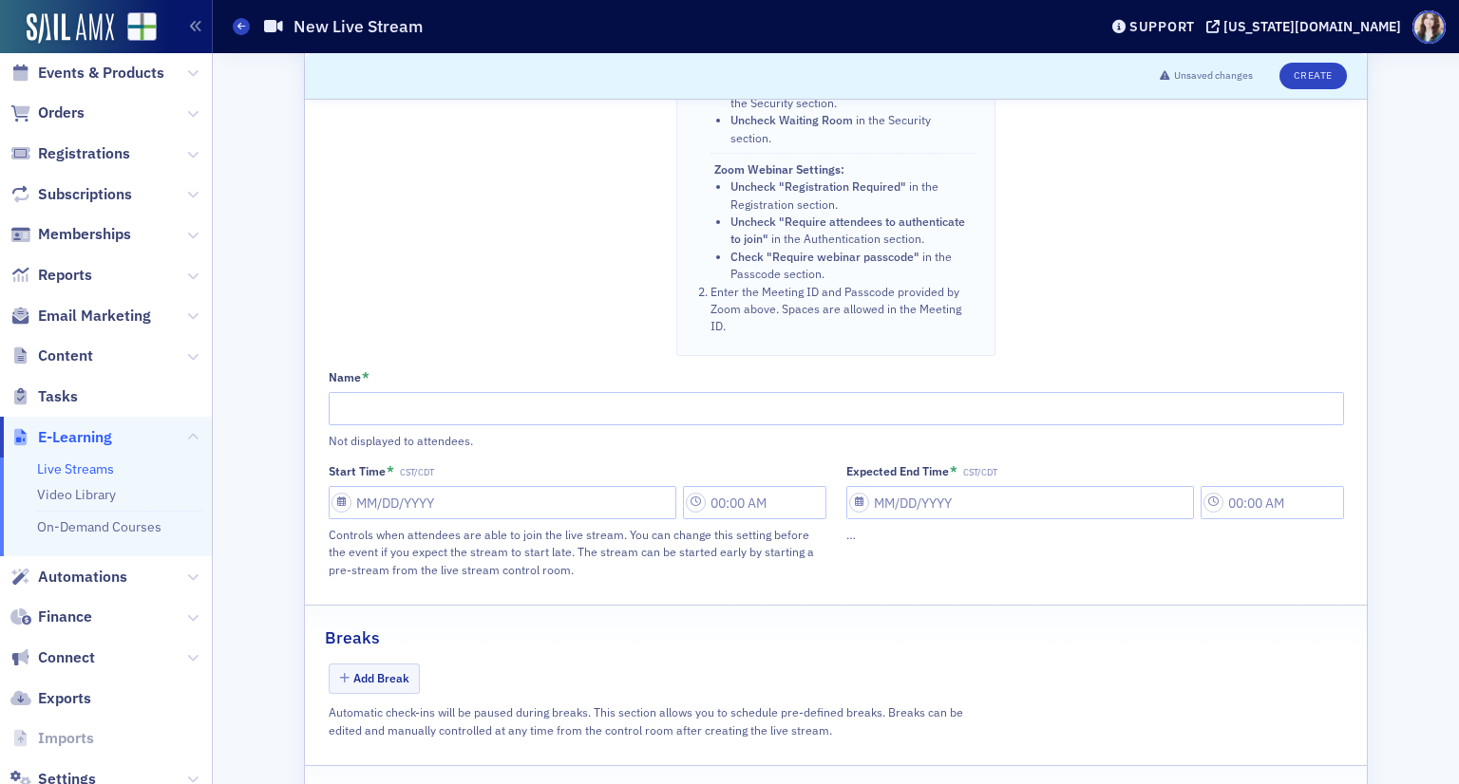
scroll to position [951, 0]
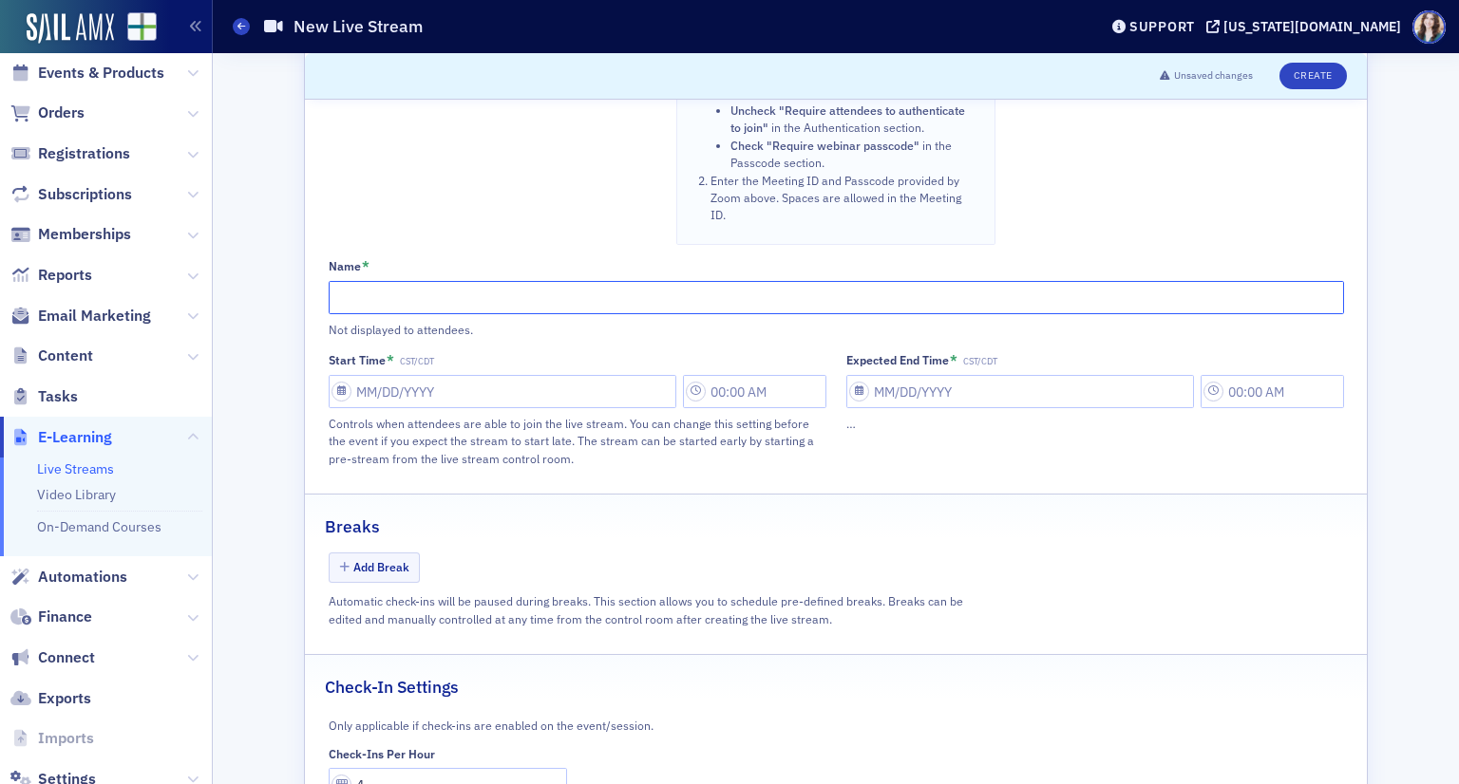
paste input "Audit in the Dark: Navigating BBA Partnership Audits for Individuals"
type input "Audit in the Dark: Navigating BBA Partnership Audits for Individuals"
click at [472, 375] on input "Start Time * CST/CDT" at bounding box center [503, 391] width 348 height 33
select select "8"
select select "2025"
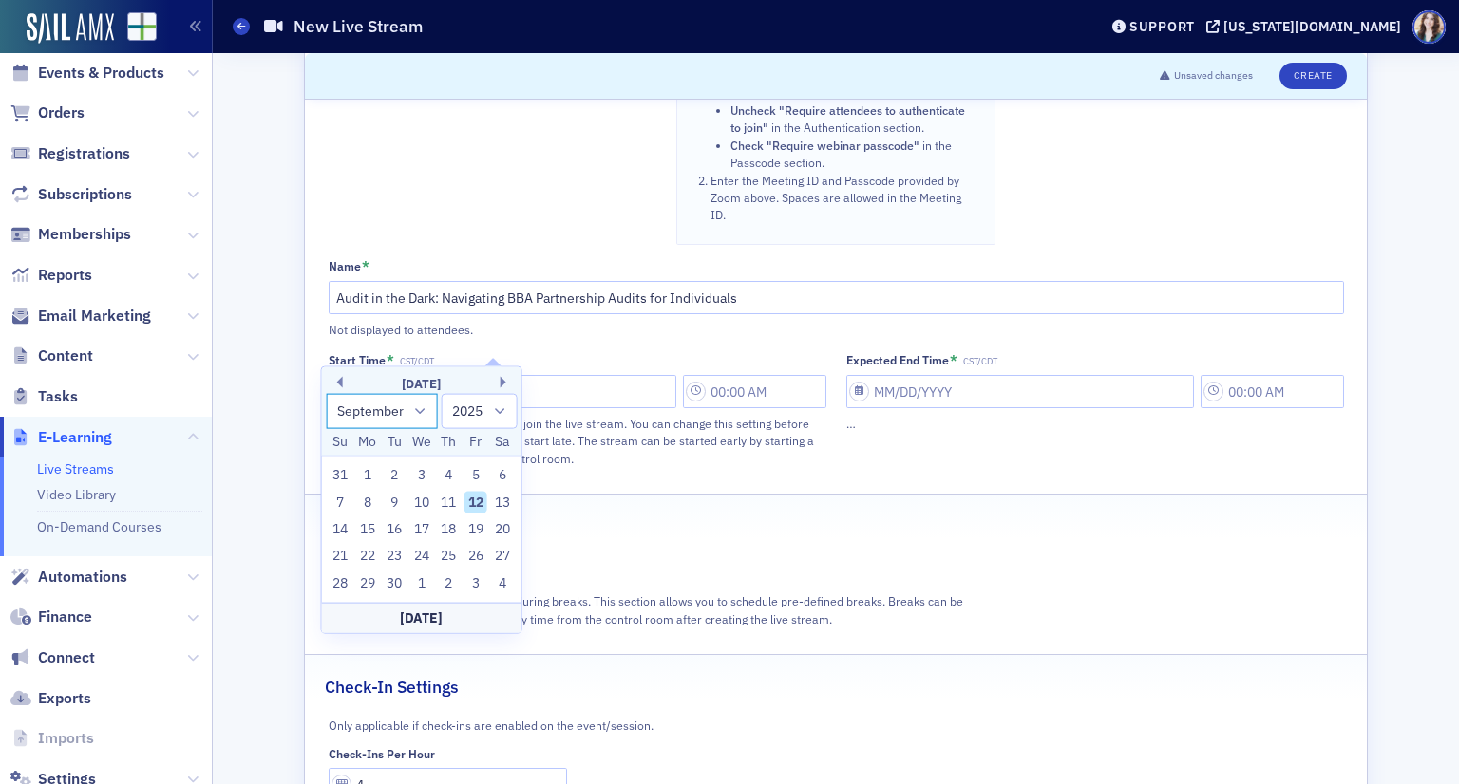
click at [406, 420] on select "January February March April May June July August September October November De…" at bounding box center [382, 410] width 112 height 35
select select "10"
click at [326, 393] on select "January February March April May June July August September October November De…" at bounding box center [382, 410] width 112 height 35
drag, startPoint x: 475, startPoint y: 526, endPoint x: 610, endPoint y: 461, distance: 149.9
click at [474, 526] on div "14" at bounding box center [475, 530] width 23 height 23
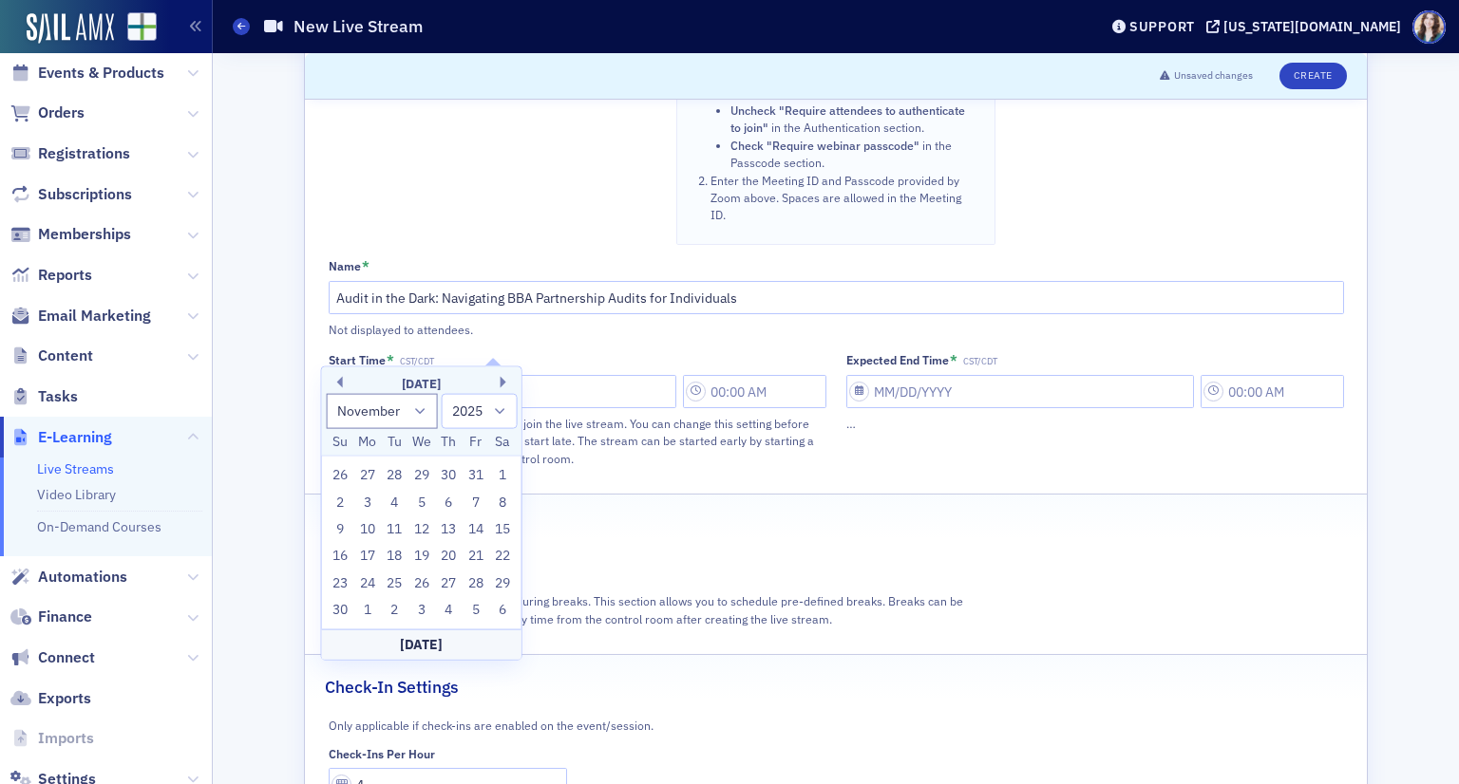
type input "11/14/2025"
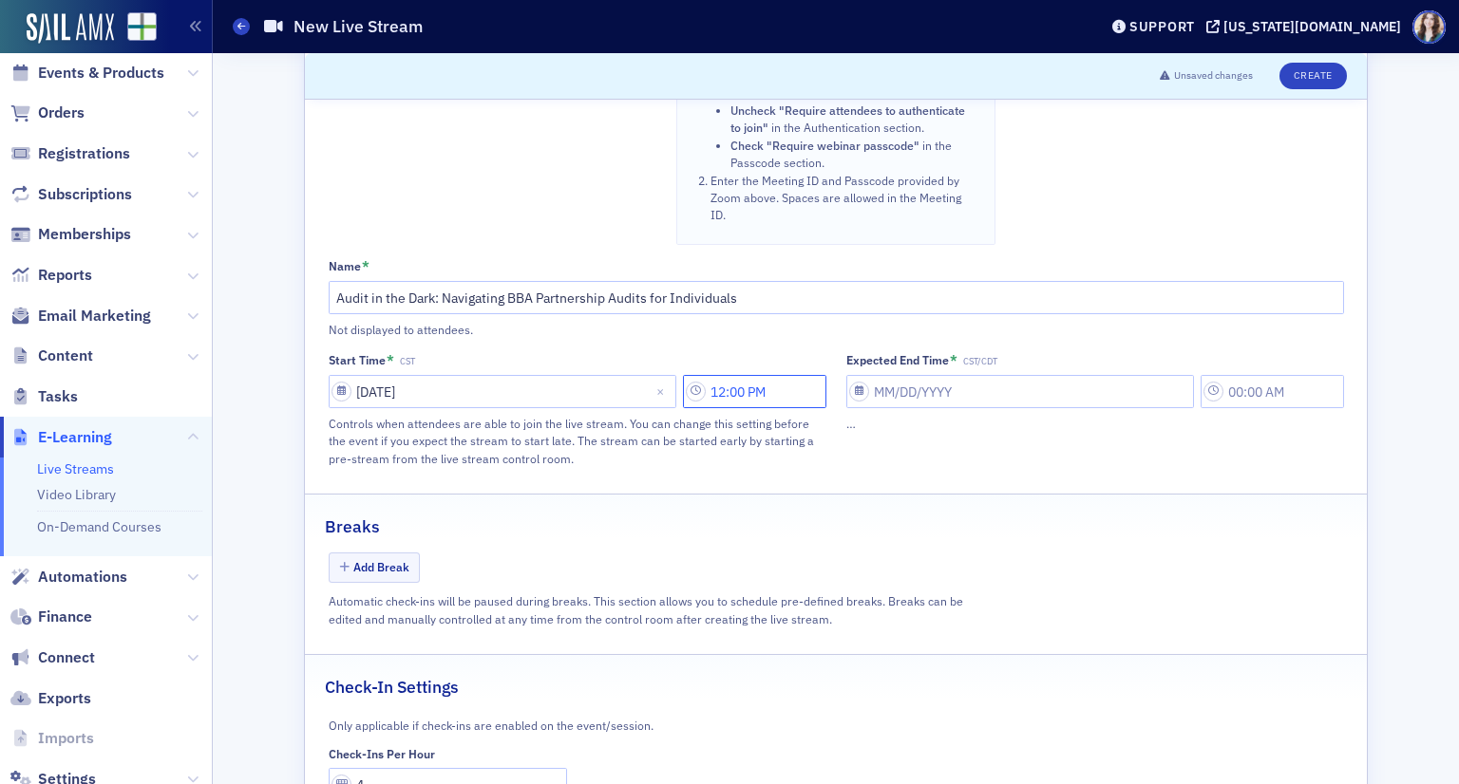
click at [745, 375] on input "12:00 PM" at bounding box center [754, 391] width 143 height 33
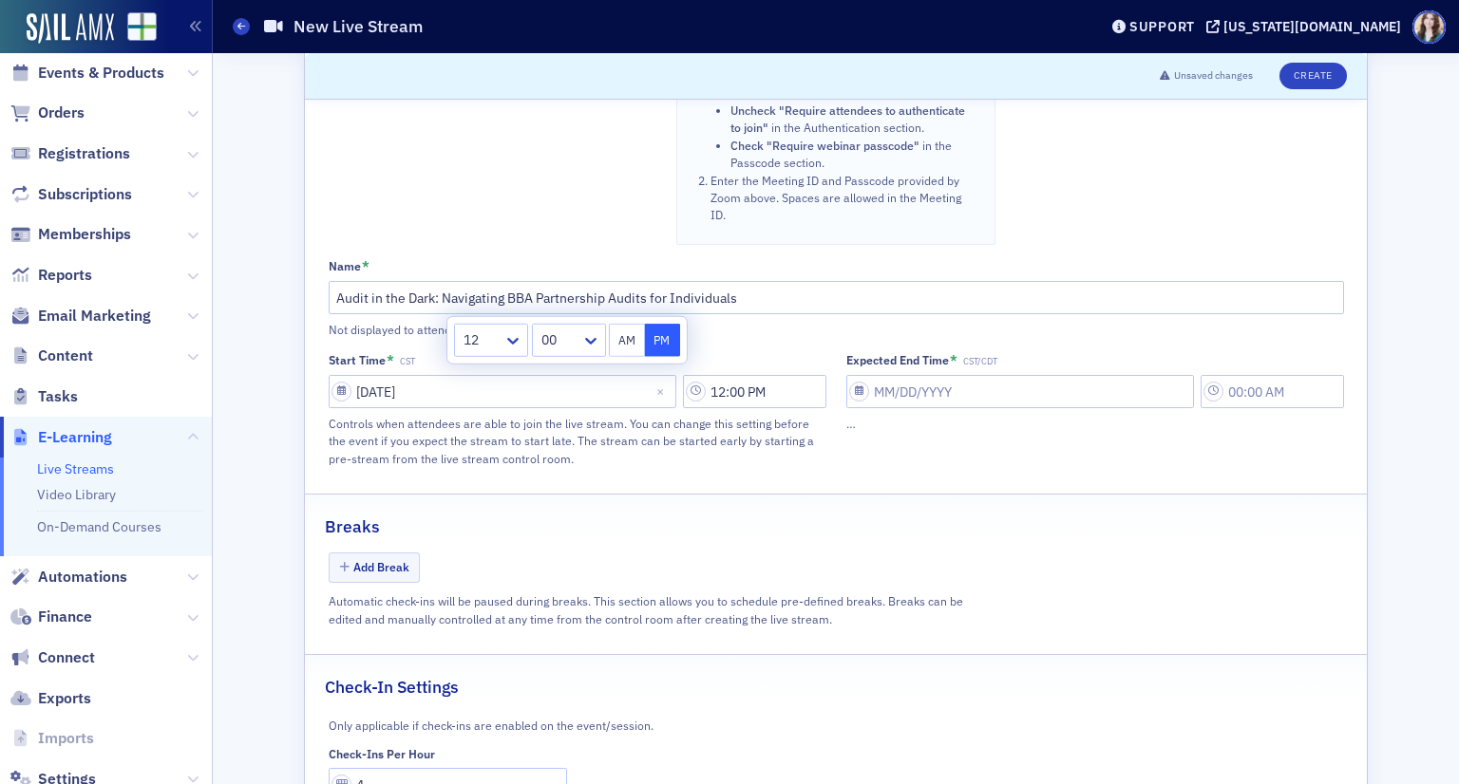
click at [490, 338] on div at bounding box center [482, 341] width 40 height 24
click at [493, 548] on div "10" at bounding box center [491, 554] width 50 height 20
click at [576, 335] on div at bounding box center [559, 341] width 40 height 24
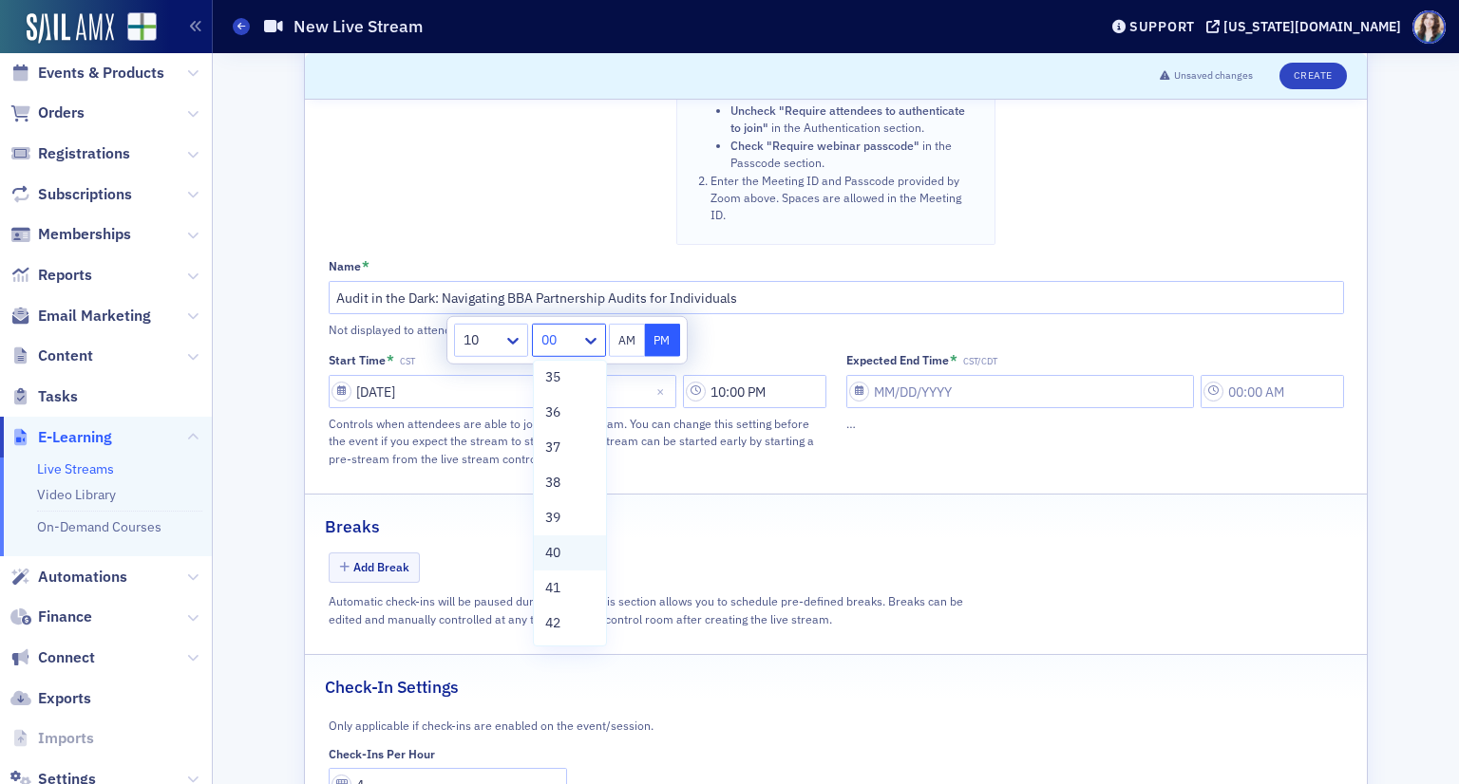
click at [560, 556] on span "40" at bounding box center [552, 553] width 15 height 20
click at [623, 346] on button "AM" at bounding box center [627, 340] width 36 height 33
type input "10:40 AM"
click at [947, 402] on div "Expected End Time * CST/CDT …" at bounding box center [1095, 410] width 498 height 116
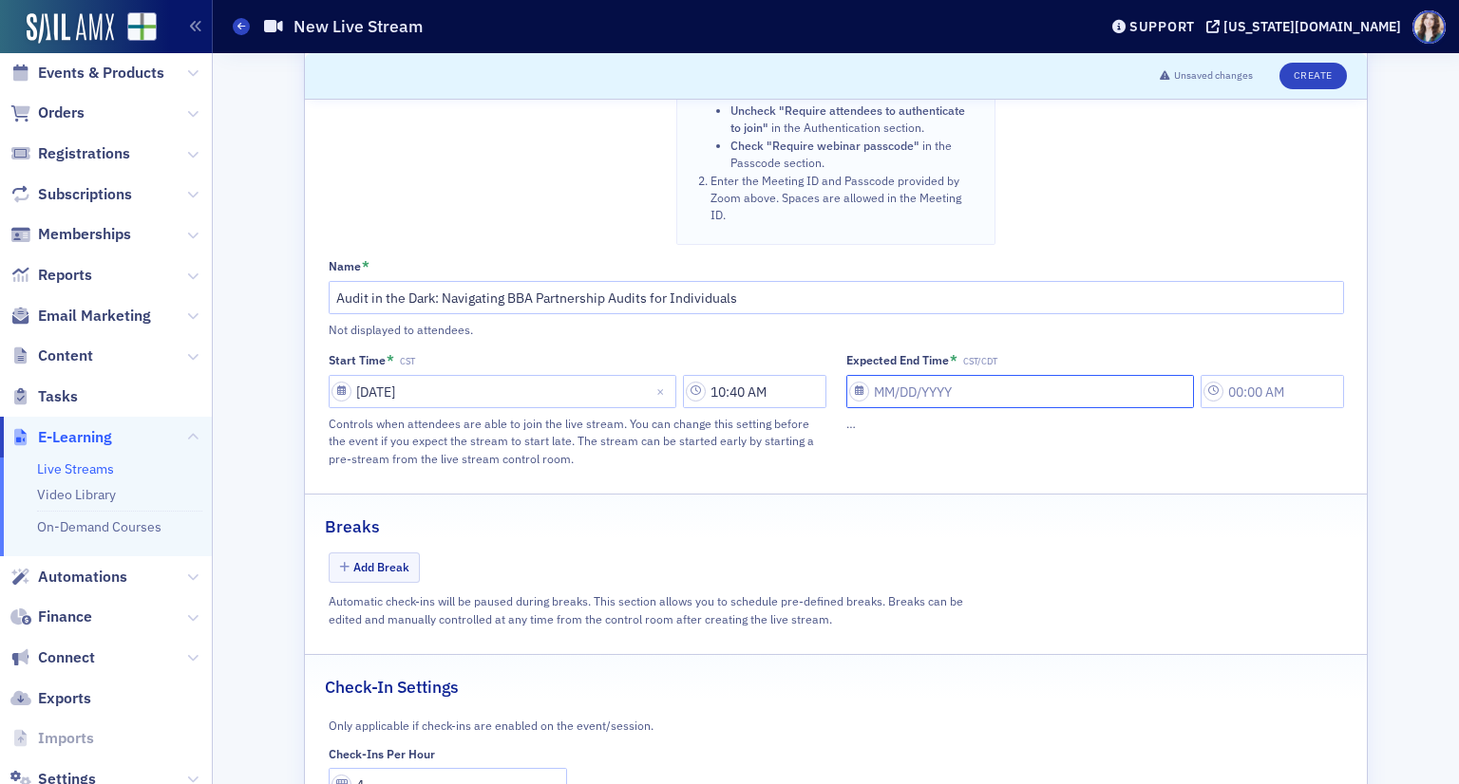
click at [972, 375] on input "Expected End Time * CST/CDT" at bounding box center [1020, 391] width 348 height 33
select select "8"
select select "2025"
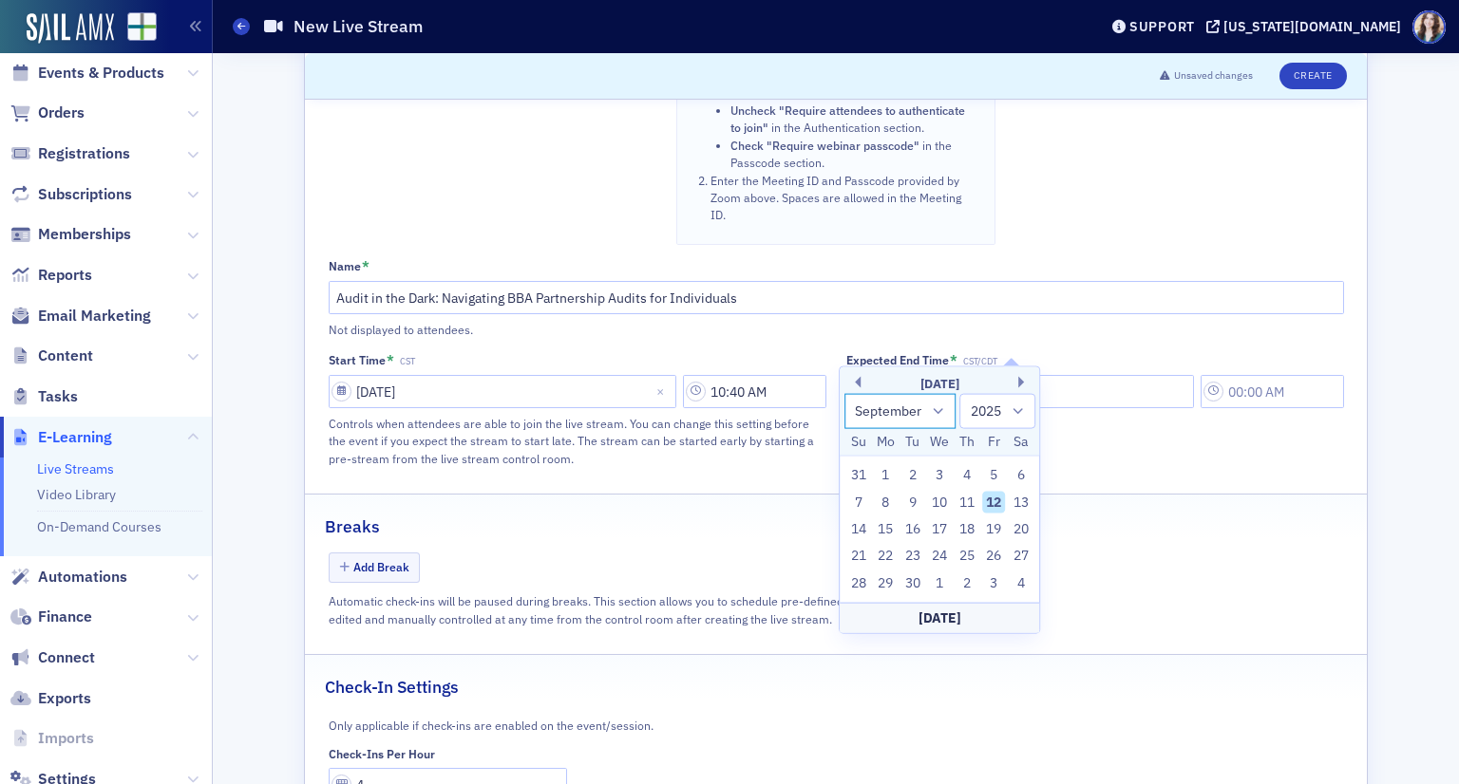
drag, startPoint x: 885, startPoint y: 409, endPoint x: 885, endPoint y: 425, distance: 16.1
click at [885, 409] on select "January February March April May June July August September October November De…" at bounding box center [900, 410] width 112 height 35
select select "10"
click at [844, 393] on select "January February March April May June July August September October November De…" at bounding box center [900, 410] width 112 height 35
click at [996, 528] on div "14" at bounding box center [993, 530] width 23 height 23
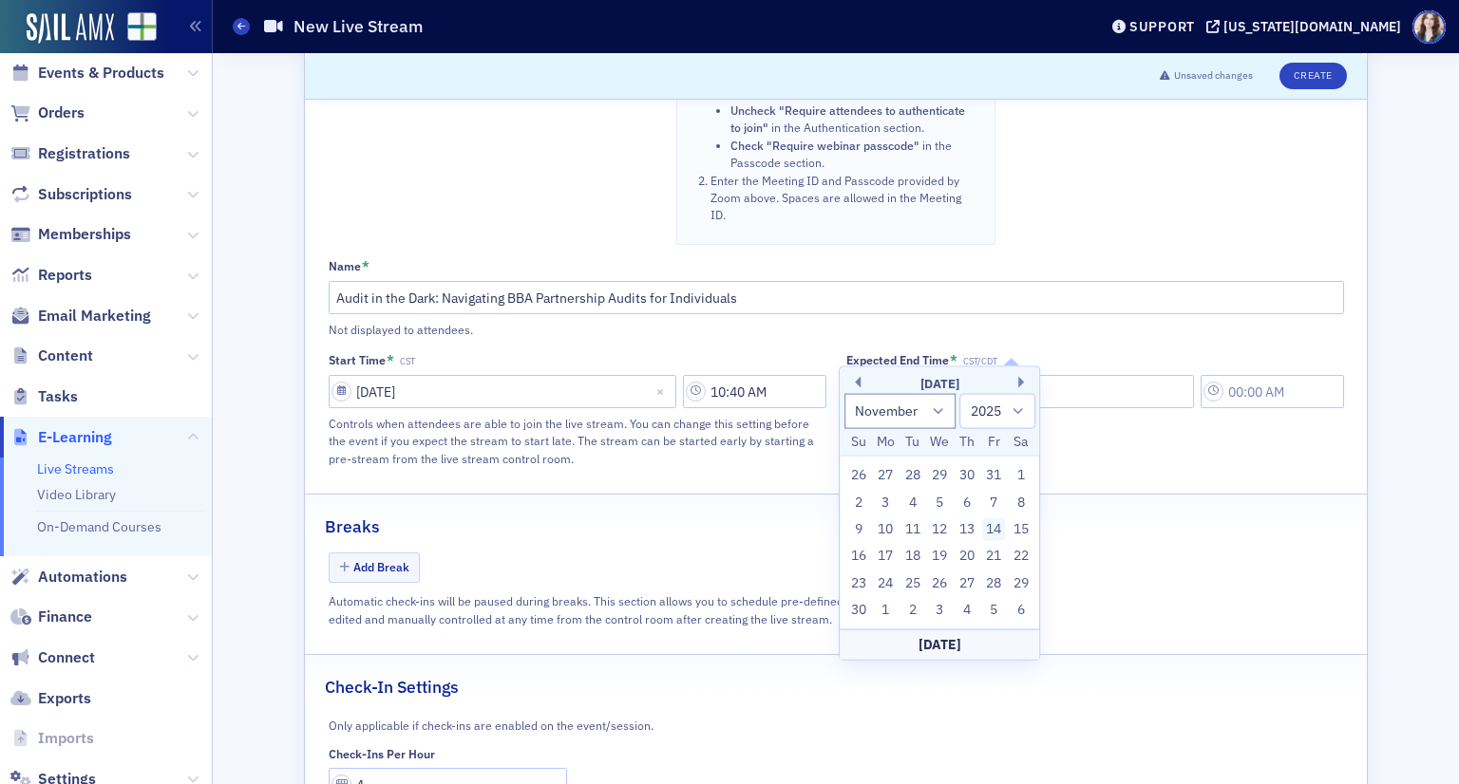
type input "11/14/2025"
type input "12:00 PM"
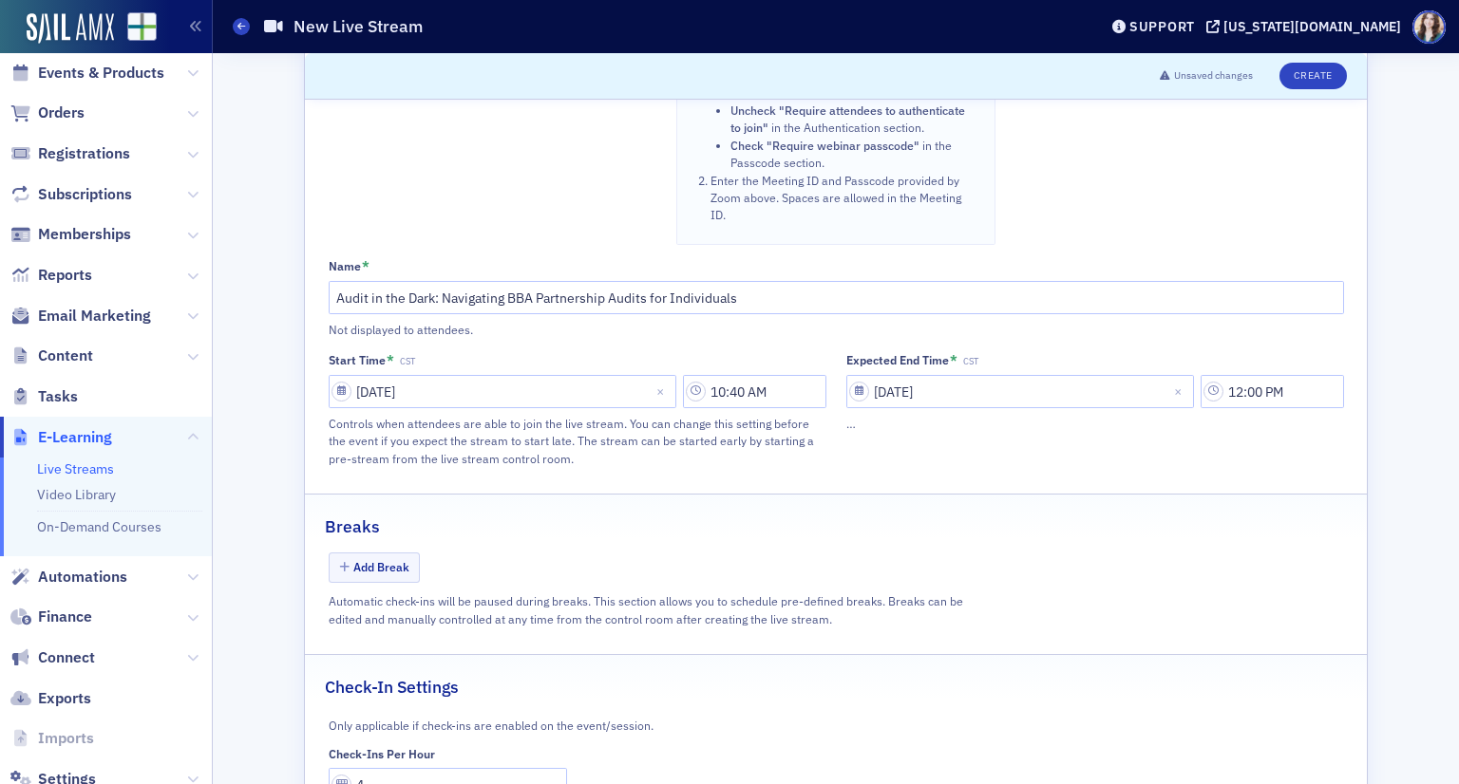
click at [1216, 413] on div "Expected End Time * CST 11/14/2025 12:00 PM …" at bounding box center [1095, 410] width 498 height 116
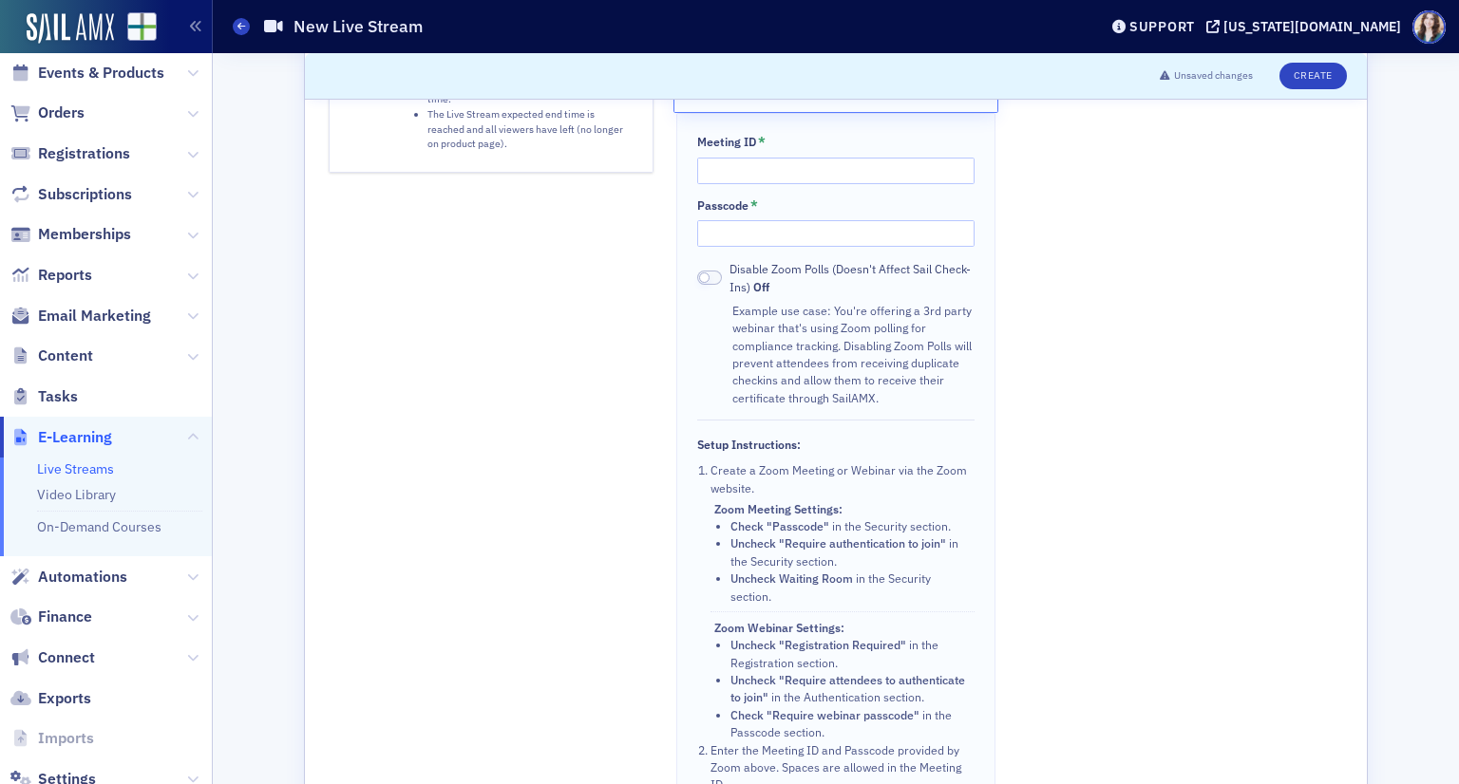
scroll to position [286, 0]
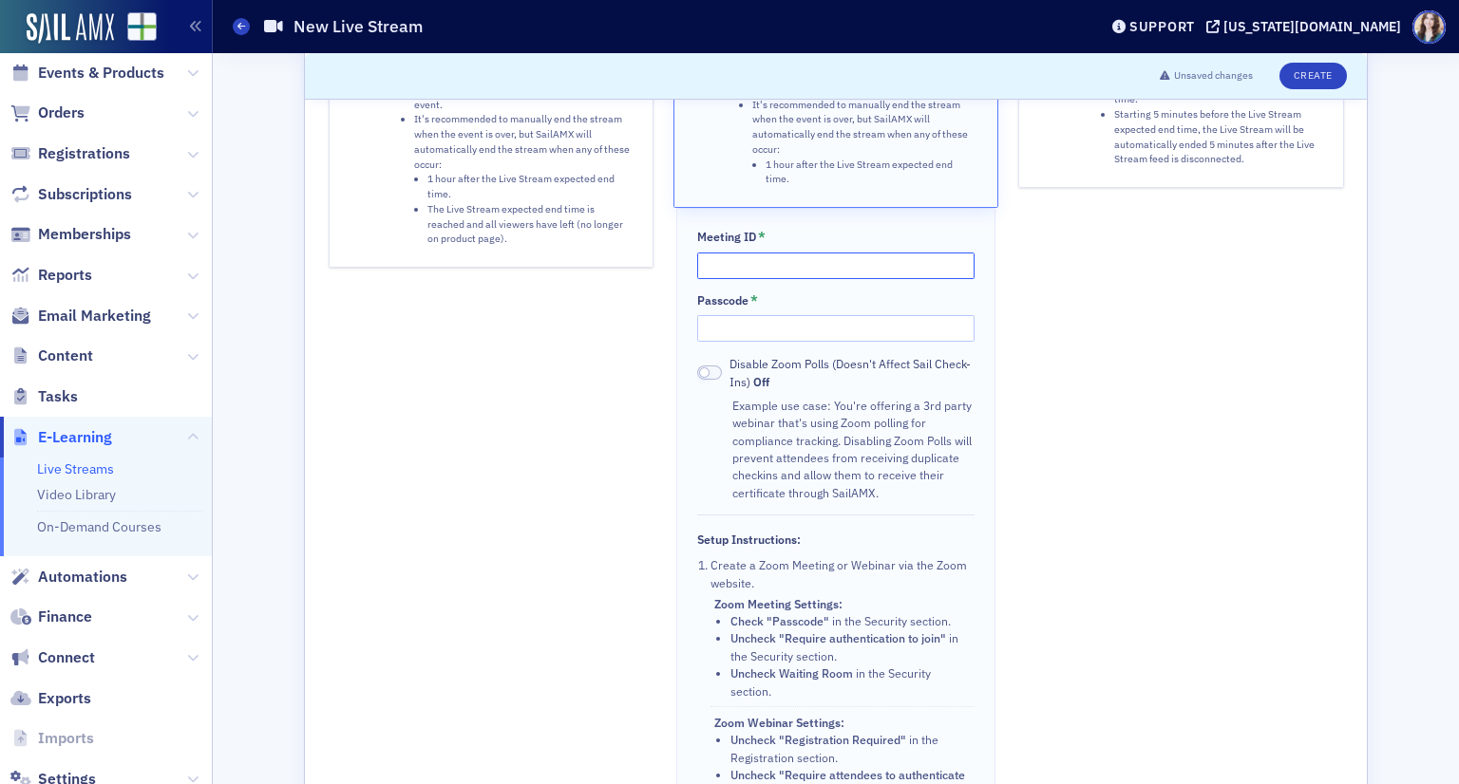
click at [749, 253] on input "Meeting ID *" at bounding box center [835, 266] width 276 height 27
type input "85453648211"
click at [747, 315] on input "Passcode *" at bounding box center [835, 328] width 276 height 27
type input "856791"
click at [1287, 71] on button "Create" at bounding box center [1312, 76] width 67 height 27
